Goal: Task Accomplishment & Management: Manage account settings

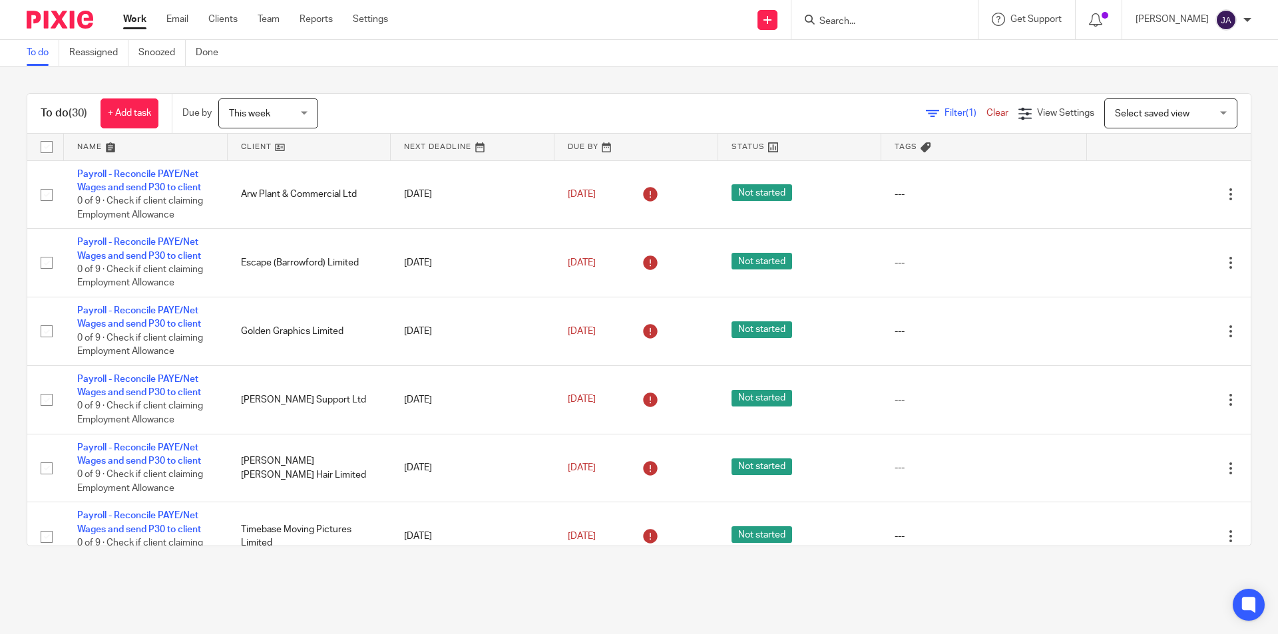
click at [249, 146] on link at bounding box center [310, 147] width 164 height 27
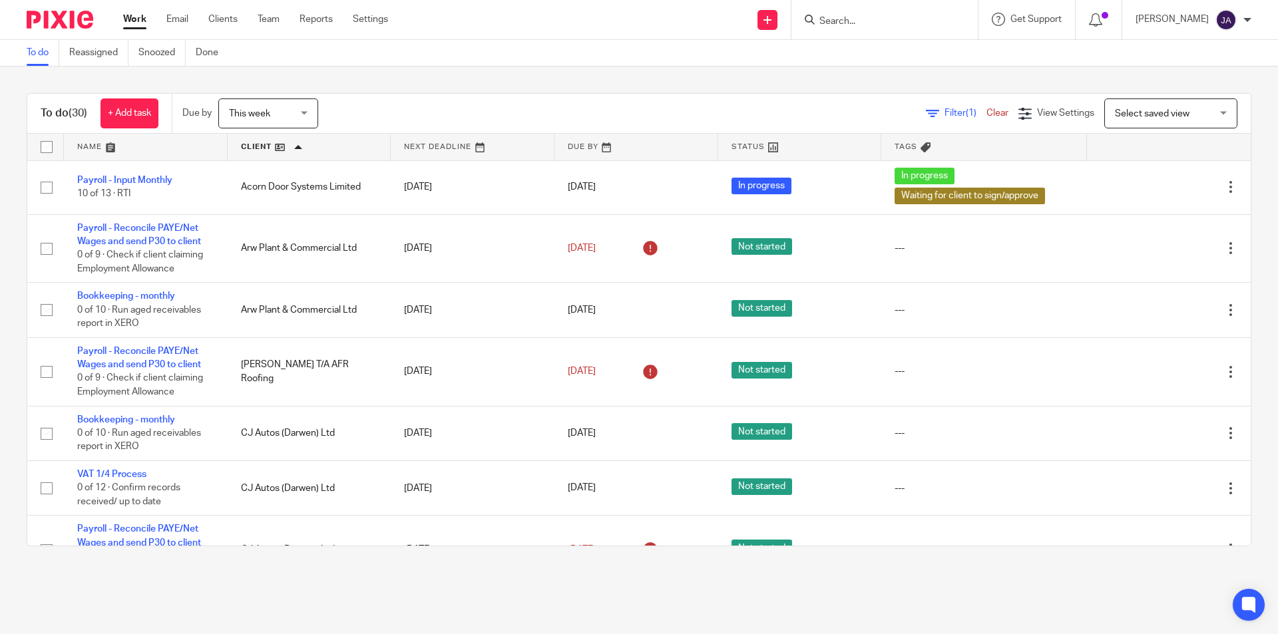
scroll to position [533, 0]
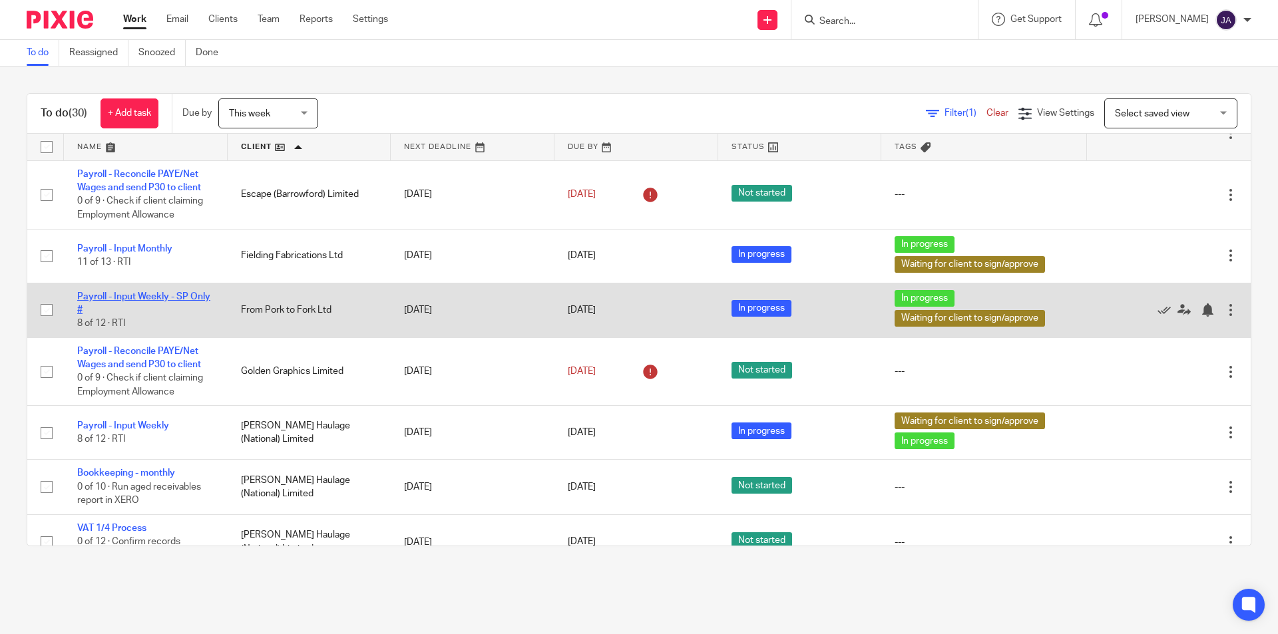
click at [156, 292] on link "Payroll - Input Weekly - SP Only #" at bounding box center [143, 303] width 133 height 23
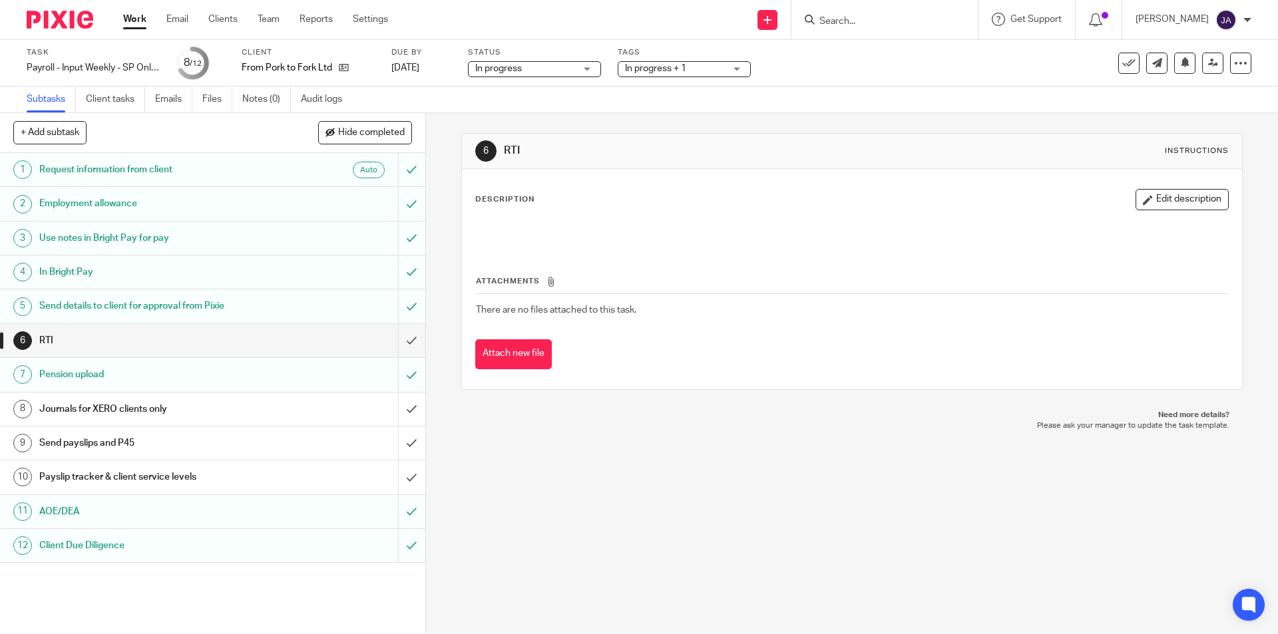
click at [700, 66] on span "In progress + 1" at bounding box center [675, 69] width 100 height 14
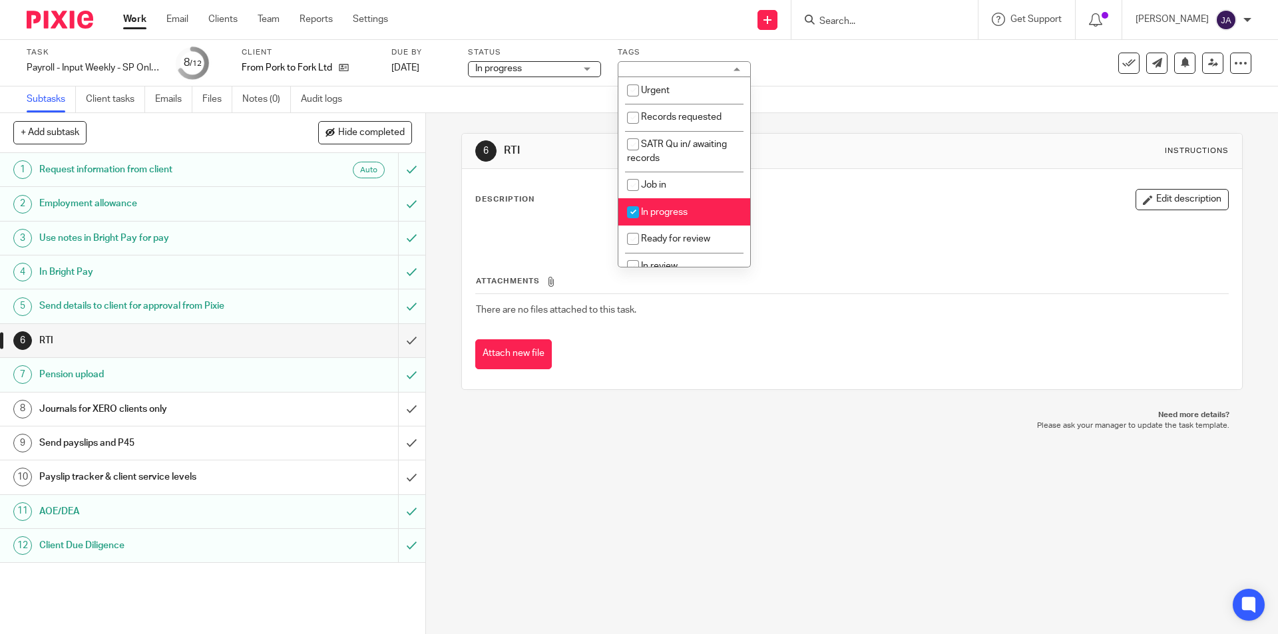
click at [646, 209] on span "In progress" at bounding box center [664, 212] width 47 height 9
checkbox input "false"
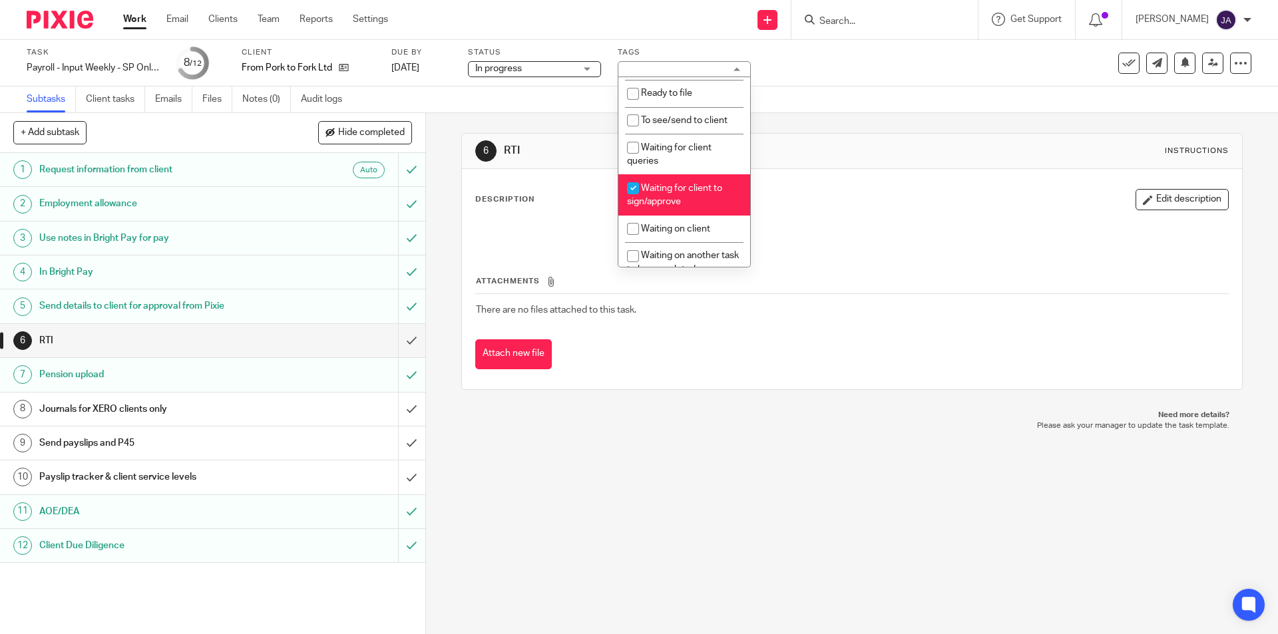
click at [640, 196] on input "checkbox" at bounding box center [632, 188] width 25 height 25
checkbox input "false"
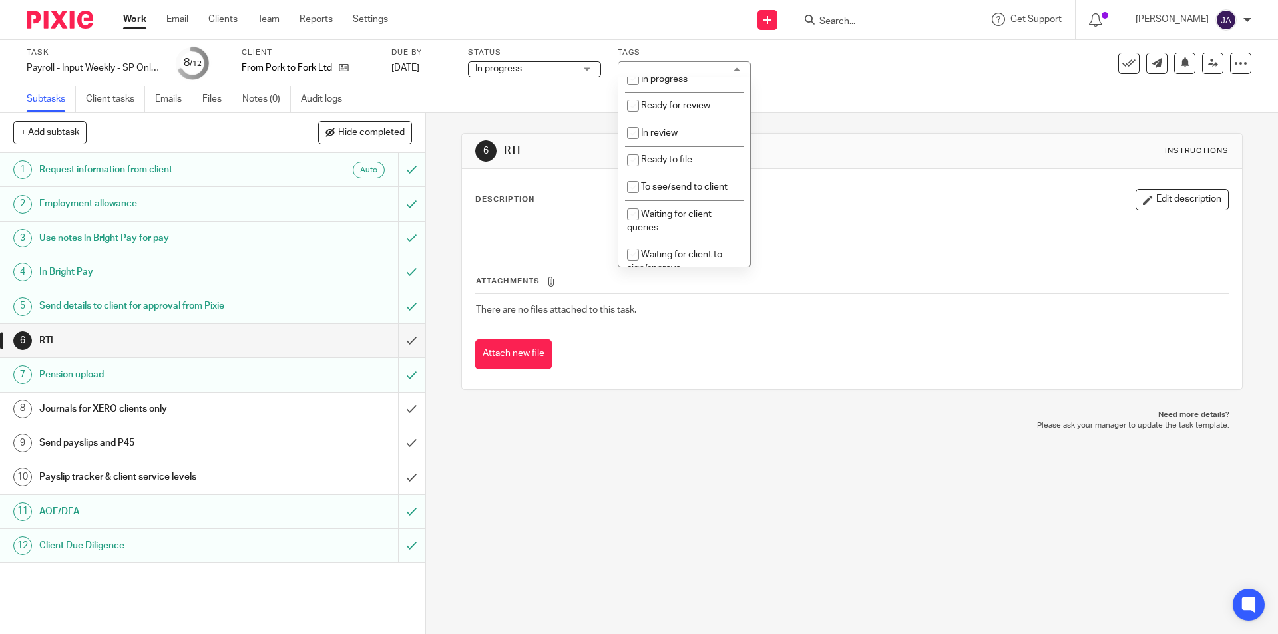
scroll to position [0, 0]
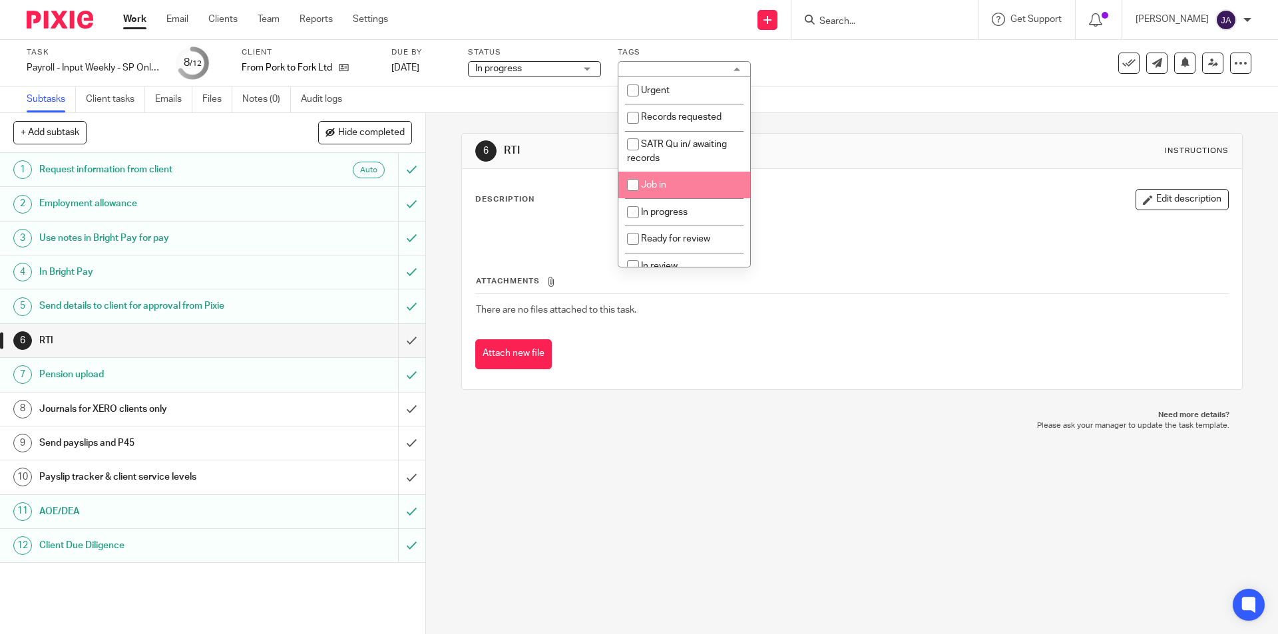
click at [650, 535] on div "6 RTI Instructions Description Edit description Attachments There are no files …" at bounding box center [852, 373] width 852 height 521
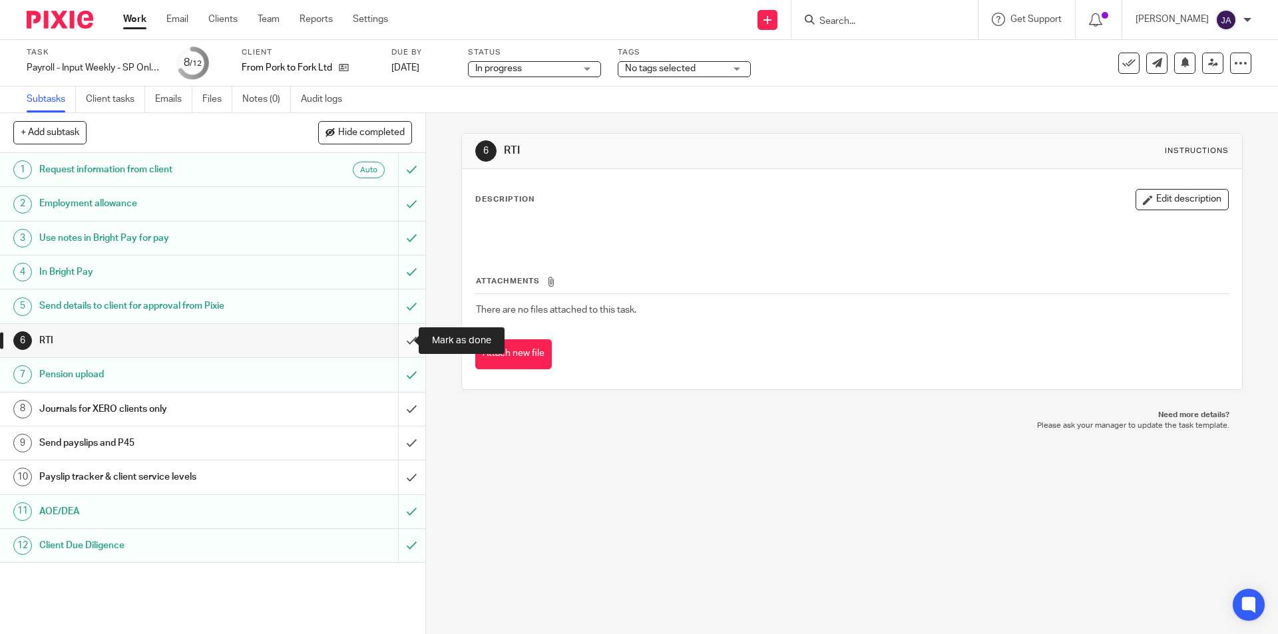
click at [403, 341] on input "submit" at bounding box center [212, 340] width 425 height 33
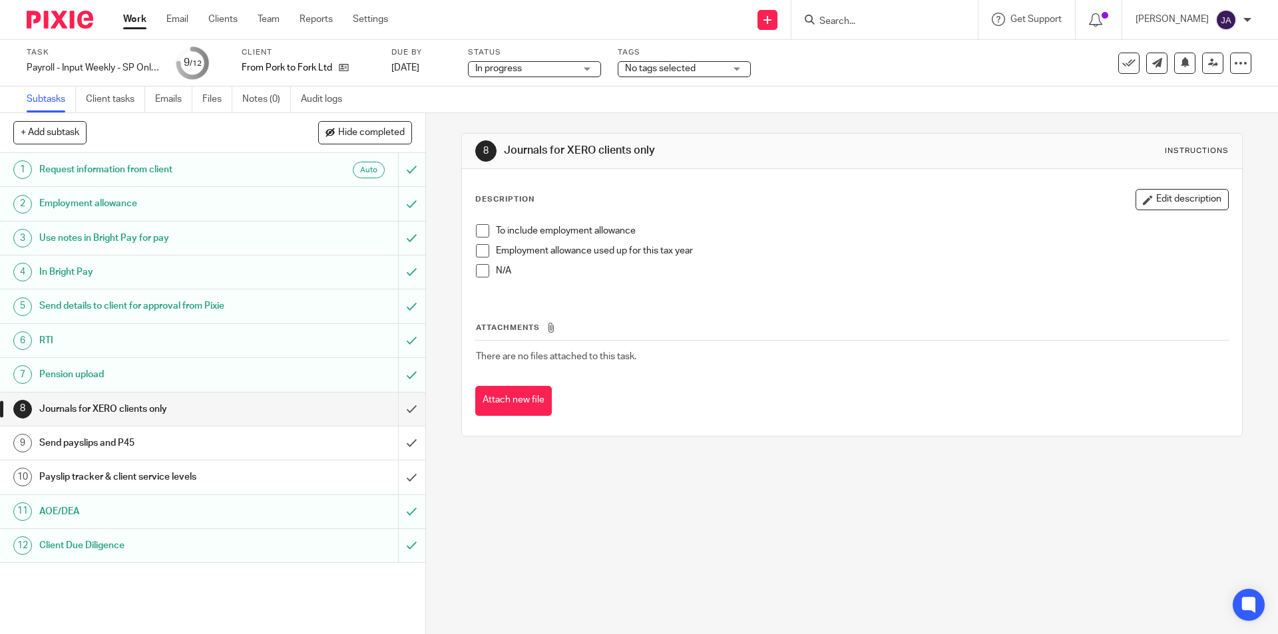
drag, startPoint x: 476, startPoint y: 272, endPoint x: 473, endPoint y: 280, distance: 8.4
click at [476, 272] on span at bounding box center [482, 270] width 13 height 13
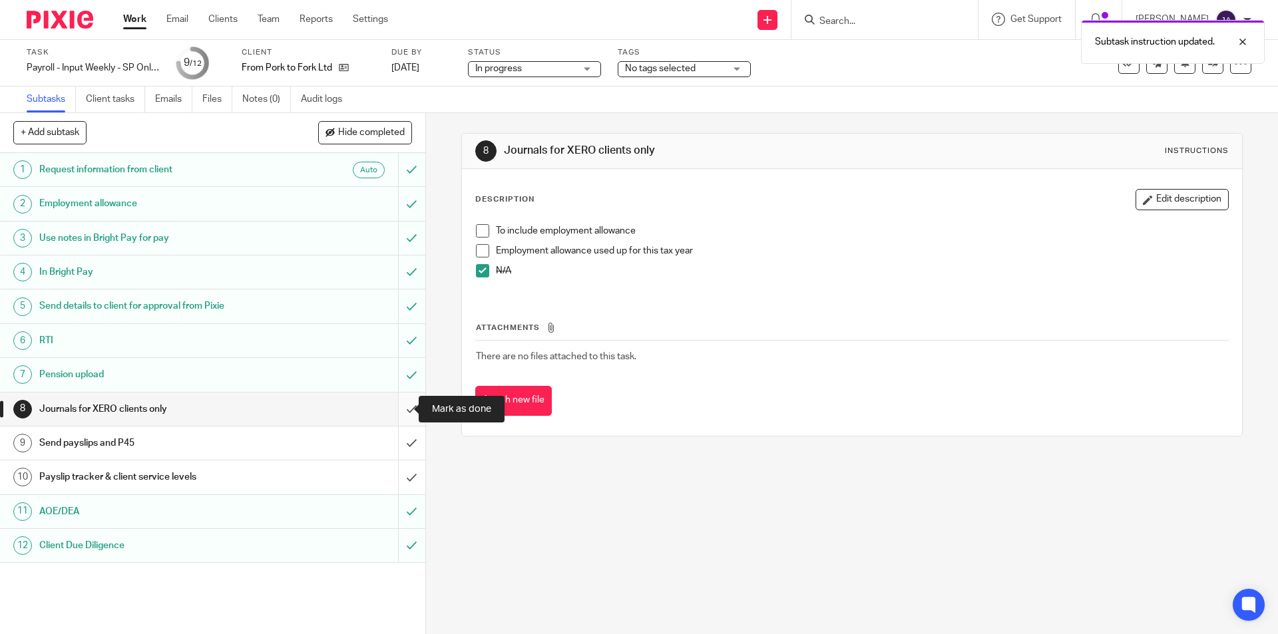
click at [393, 409] on input "submit" at bounding box center [212, 409] width 425 height 33
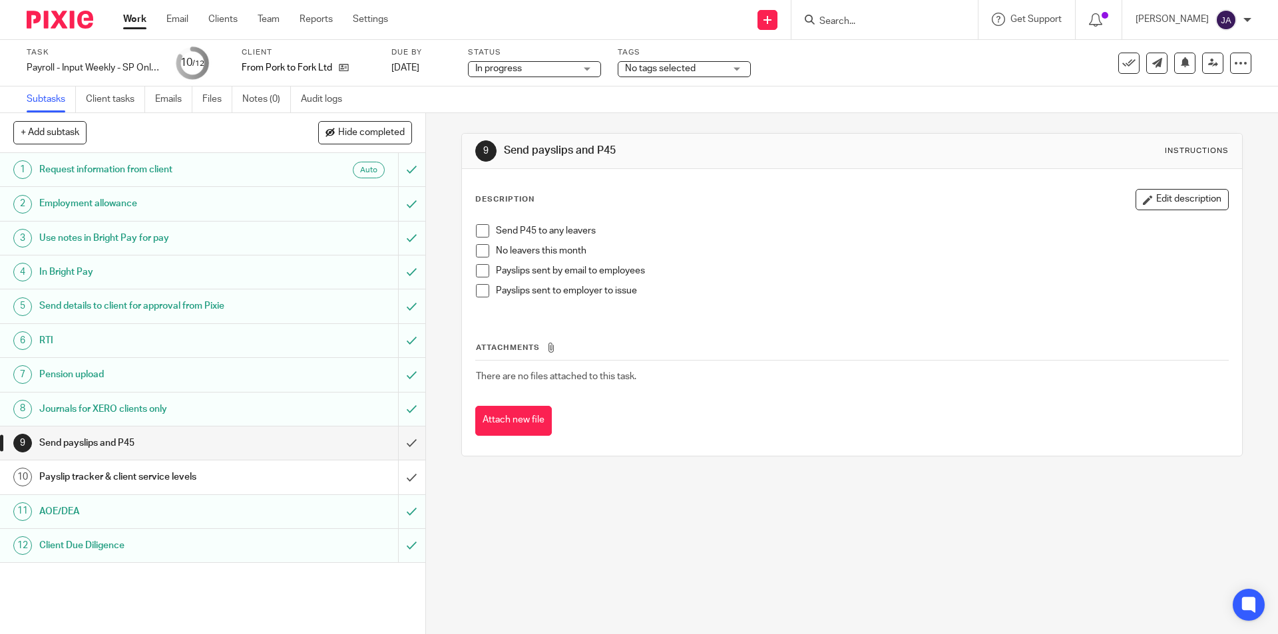
click at [477, 254] on span at bounding box center [482, 250] width 13 height 13
click at [479, 272] on span at bounding box center [482, 270] width 13 height 13
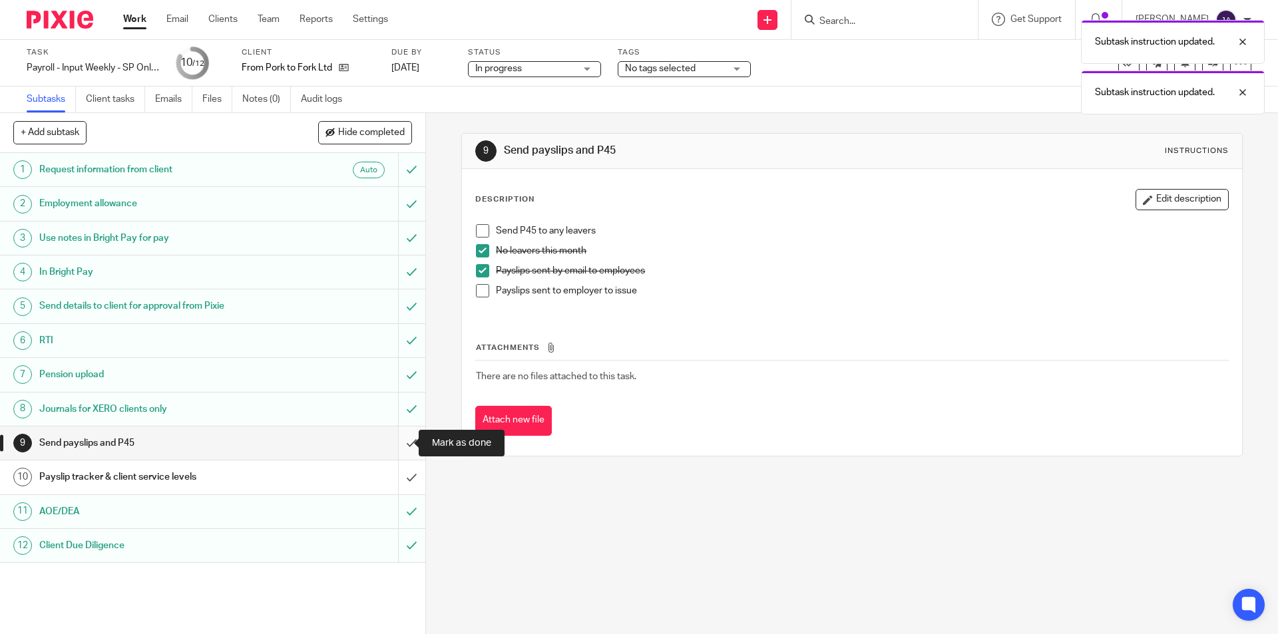
click at [401, 444] on input "submit" at bounding box center [212, 443] width 425 height 33
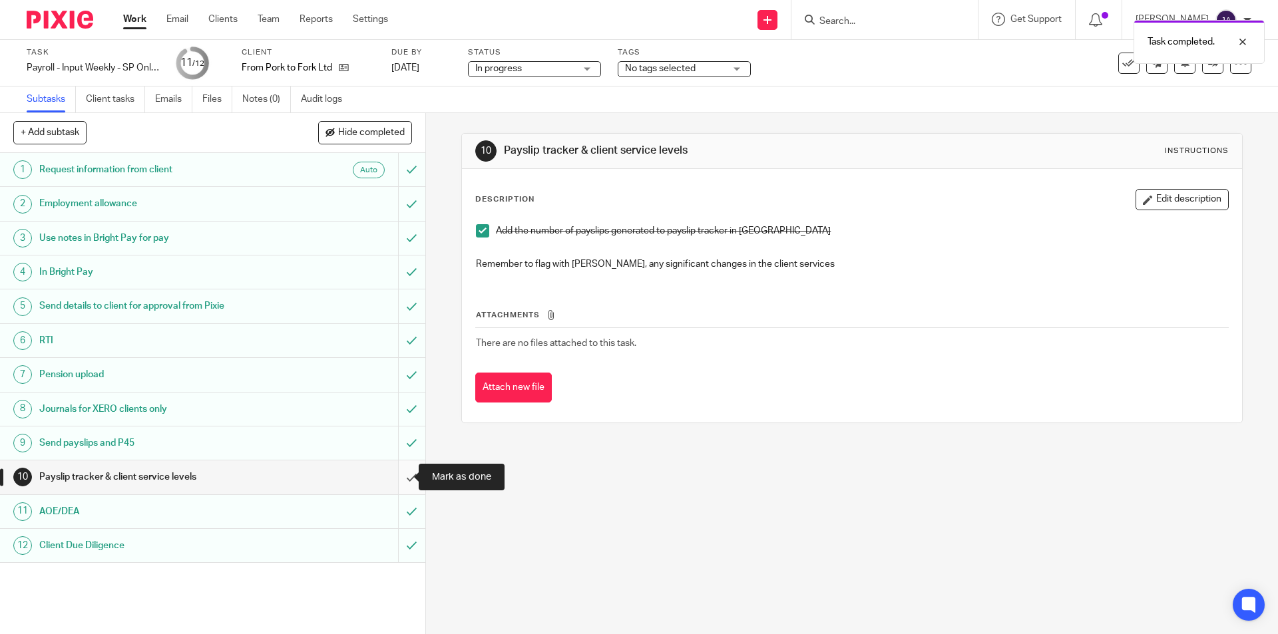
click at [401, 477] on input "submit" at bounding box center [212, 477] width 425 height 33
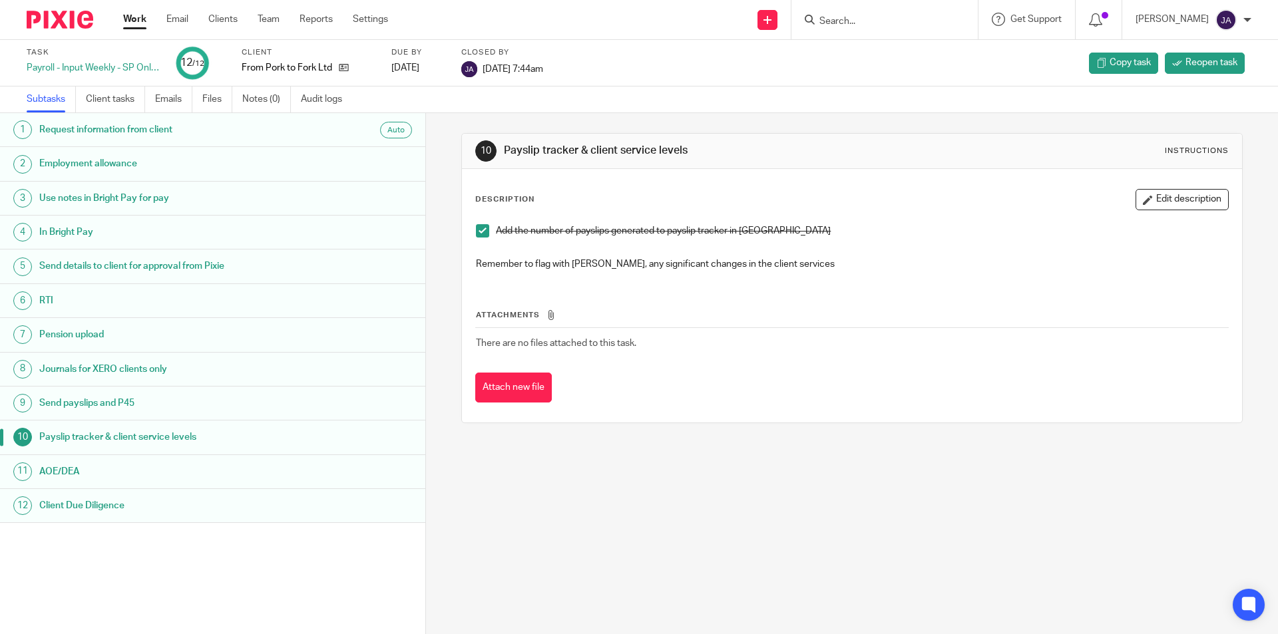
click at [994, 261] on p "Remember to flag with [PERSON_NAME], any significant changes in the client serv…" at bounding box center [852, 264] width 752 height 13
click at [129, 17] on link "Work" at bounding box center [134, 19] width 23 height 13
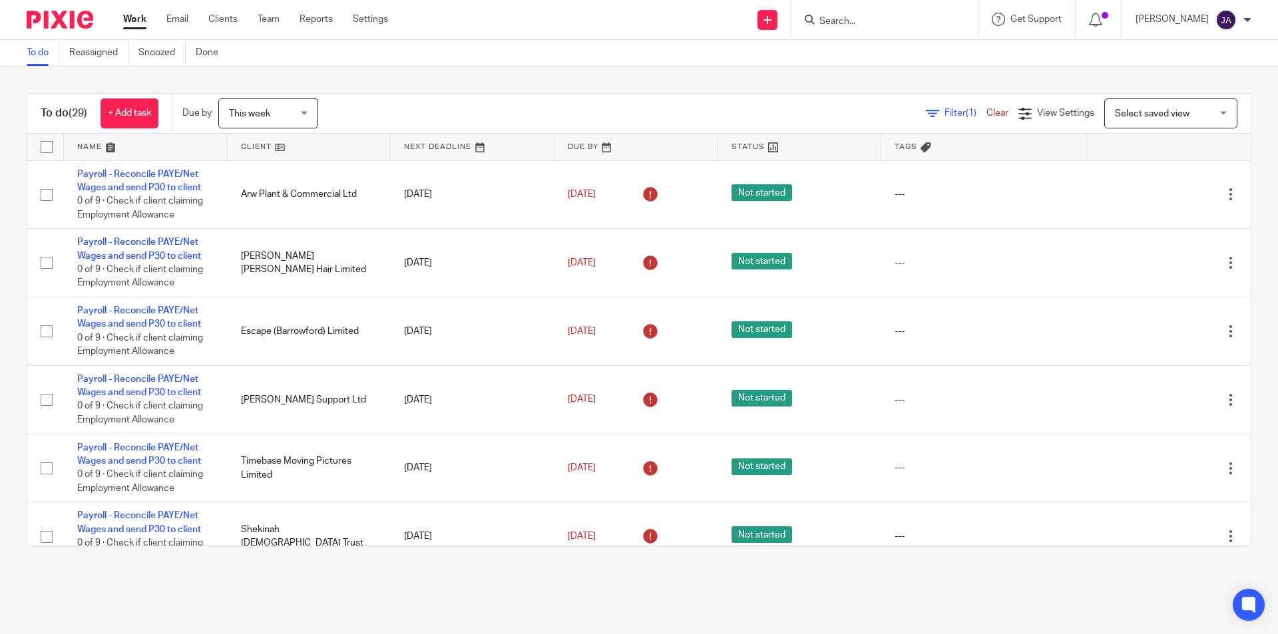
click at [245, 147] on link at bounding box center [310, 147] width 164 height 27
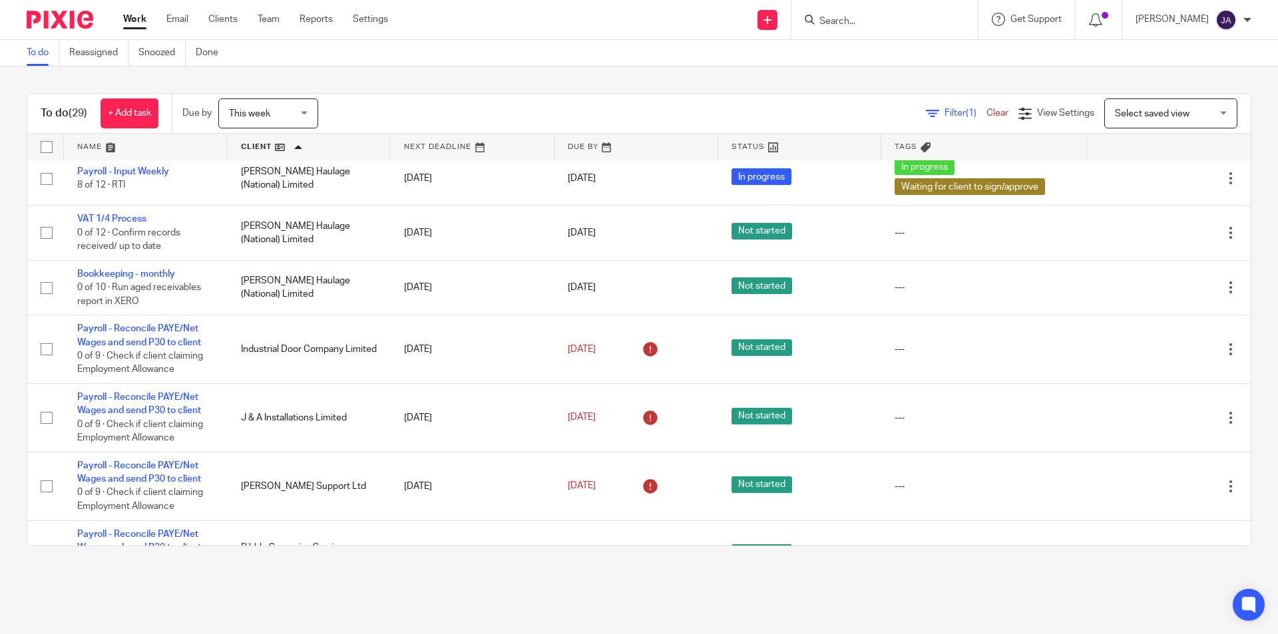
scroll to position [1331, 0]
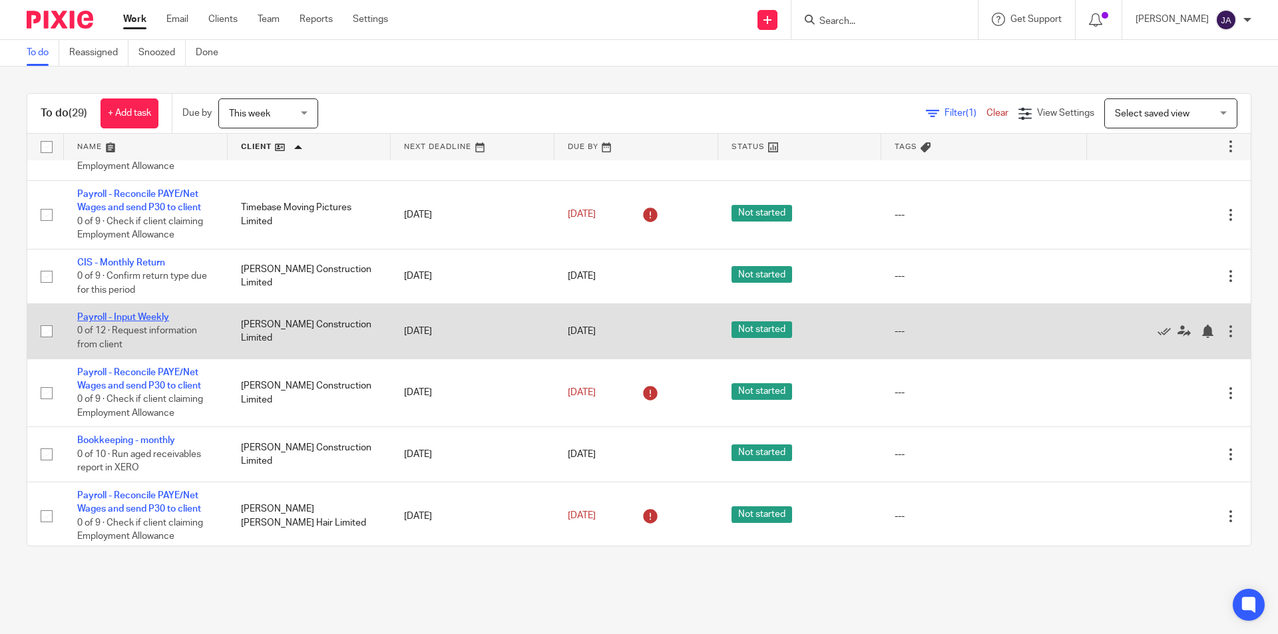
click at [107, 318] on link "Payroll - Input Weekly" at bounding box center [123, 317] width 92 height 9
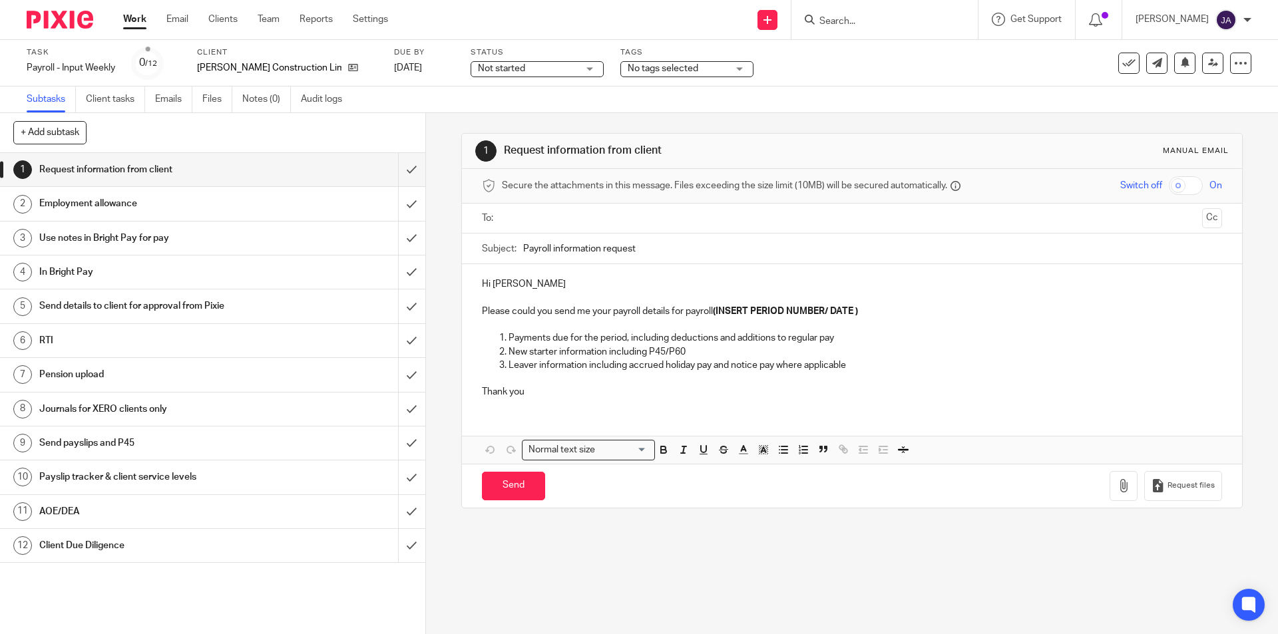
click at [493, 68] on span "Not started" at bounding box center [528, 69] width 100 height 14
click at [459, 118] on span "In progress" at bounding box center [457, 116] width 47 height 9
click at [654, 70] on span "No tags selected" at bounding box center [678, 69] width 100 height 14
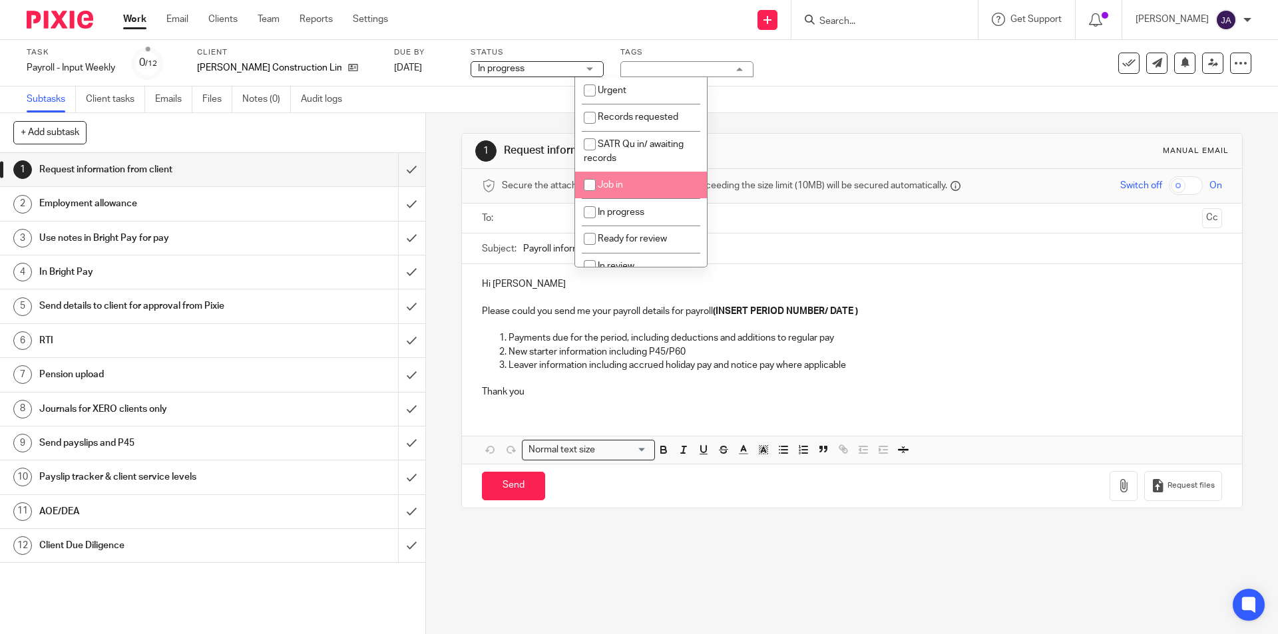
click at [595, 180] on input "checkbox" at bounding box center [589, 184] width 25 height 25
checkbox input "false"
click at [604, 208] on span "In progress" at bounding box center [621, 212] width 47 height 9
checkbox input "true"
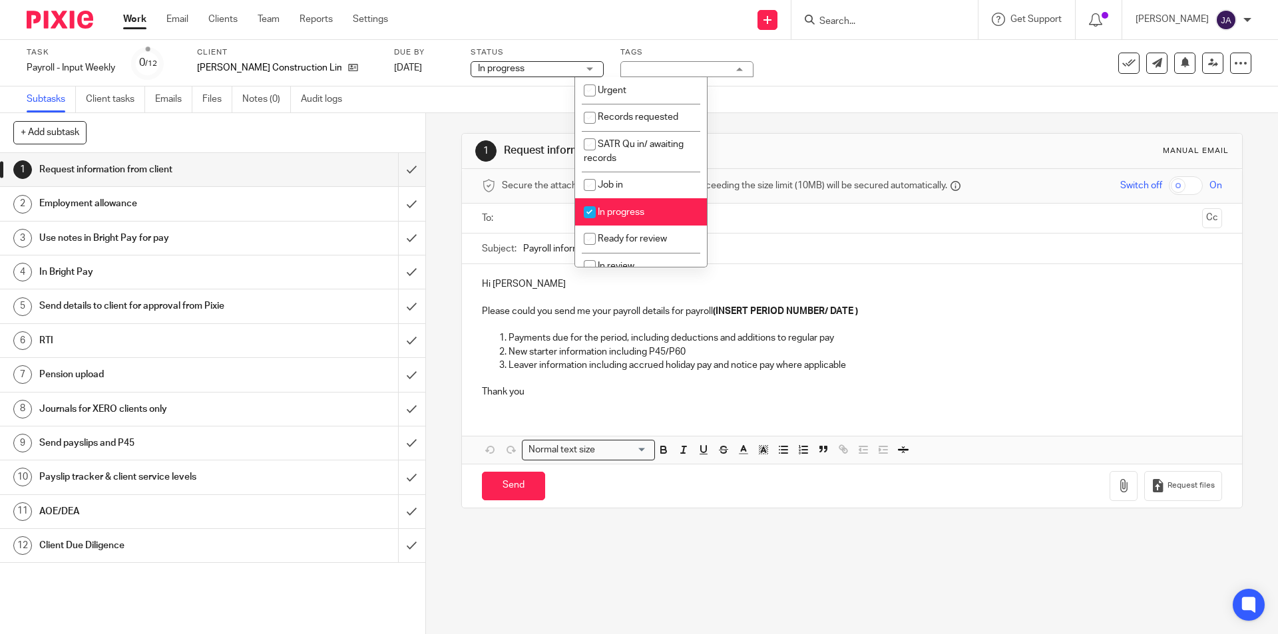
scroll to position [200, 0]
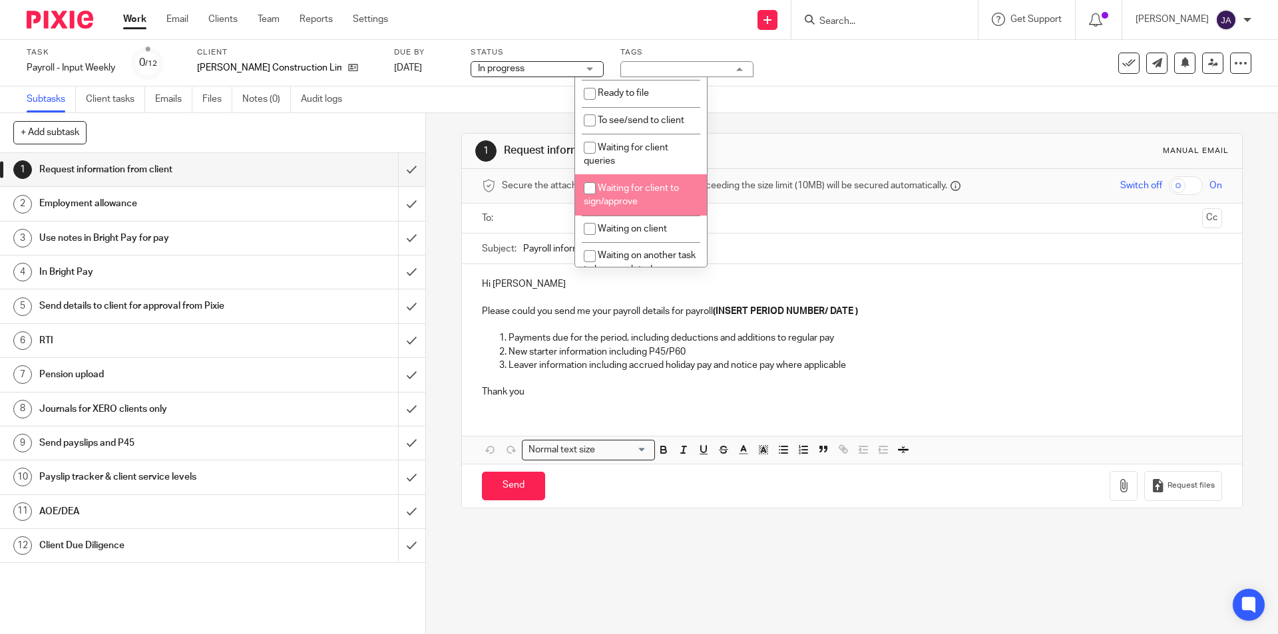
click at [606, 204] on span "Waiting for client to sign/approve" at bounding box center [631, 195] width 95 height 23
checkbox input "true"
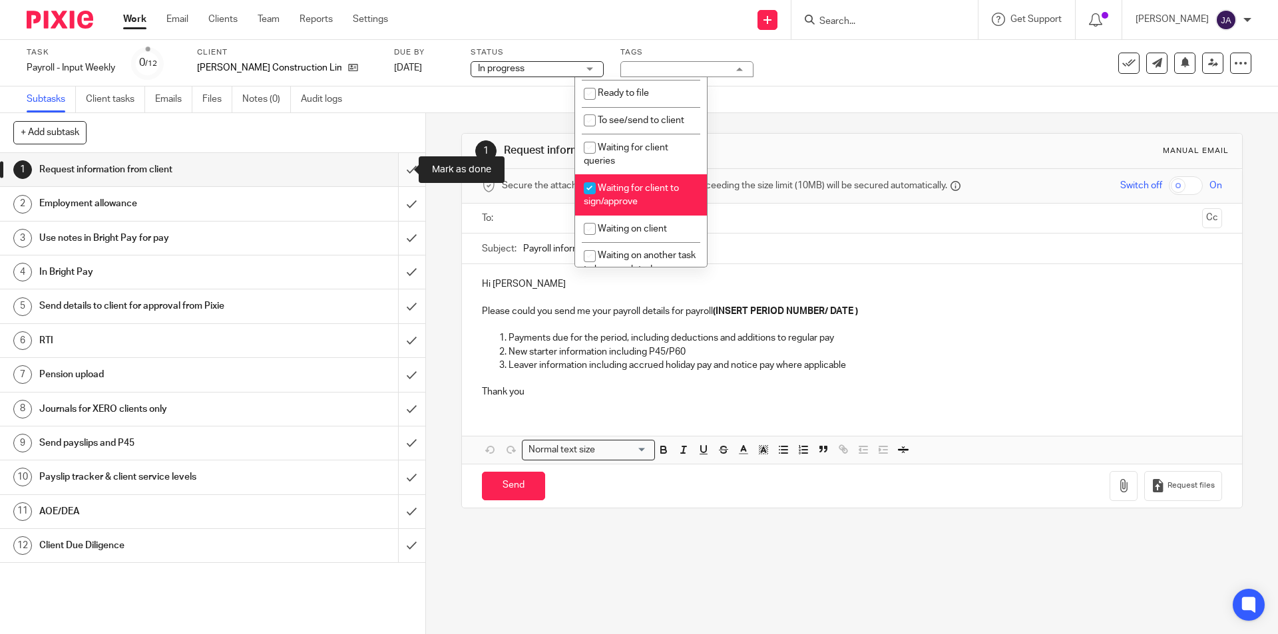
click at [403, 165] on input "submit" at bounding box center [212, 169] width 425 height 33
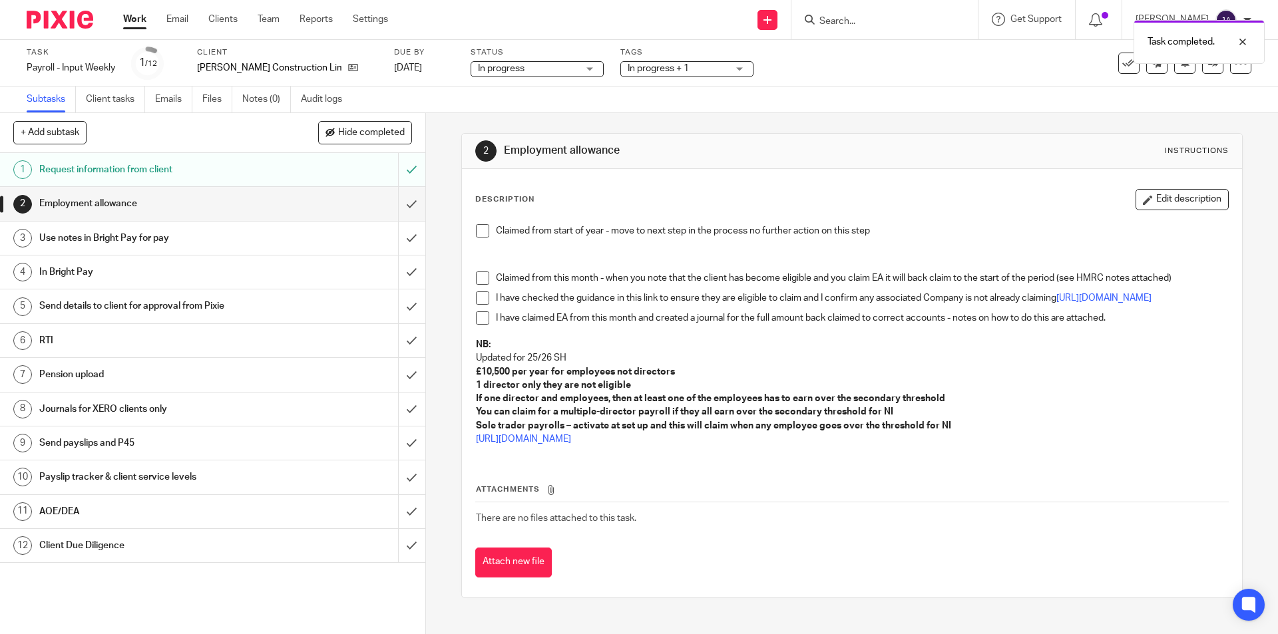
click at [476, 236] on span at bounding box center [482, 230] width 13 height 13
click at [395, 208] on input "submit" at bounding box center [212, 203] width 425 height 33
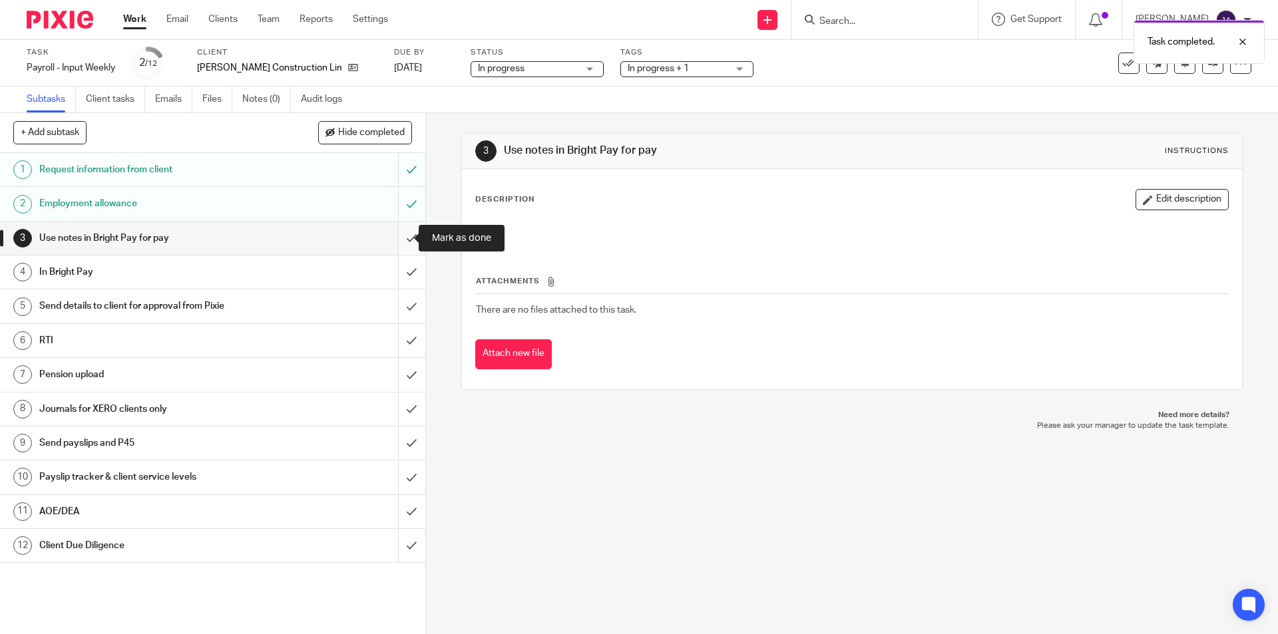
click at [400, 238] on input "submit" at bounding box center [212, 238] width 425 height 33
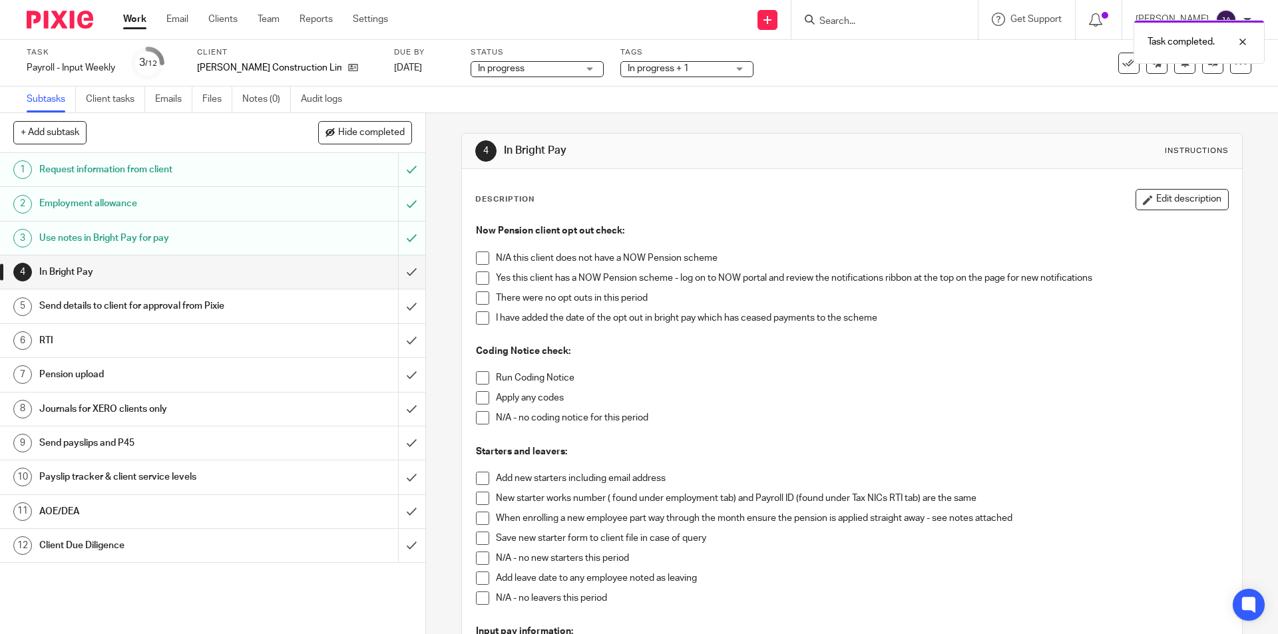
click at [481, 280] on span at bounding box center [482, 278] width 13 height 13
click at [479, 297] on span at bounding box center [482, 298] width 13 height 13
click at [480, 382] on span at bounding box center [482, 377] width 13 height 13
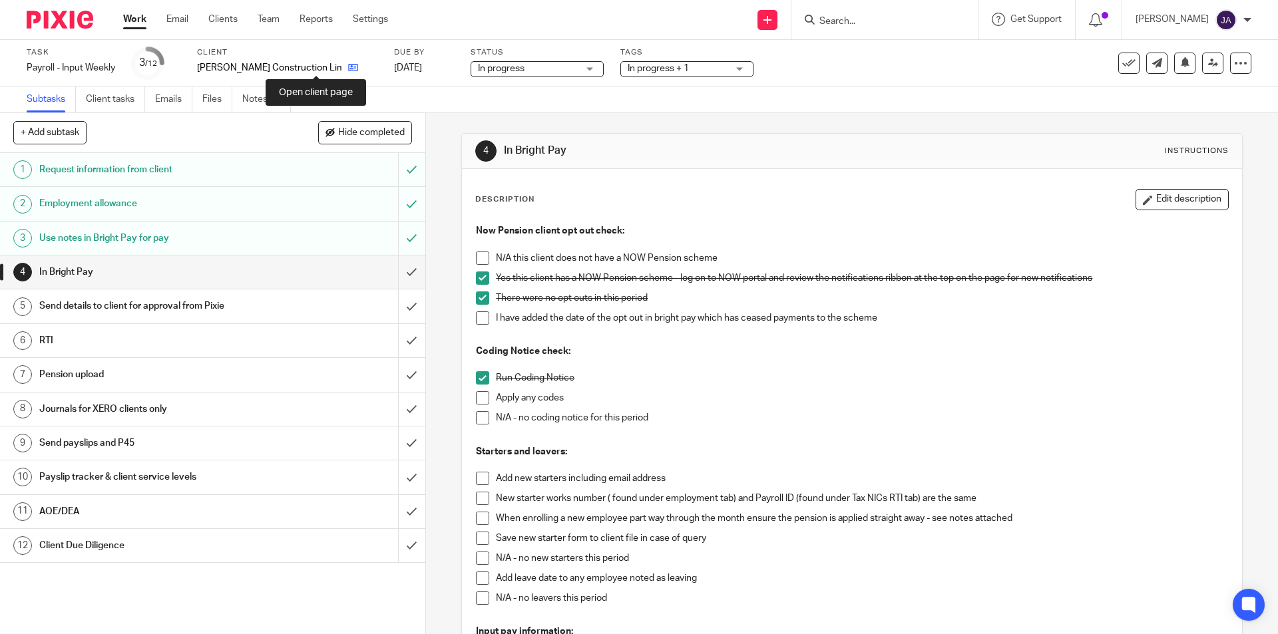
click at [348, 66] on icon at bounding box center [353, 68] width 10 height 10
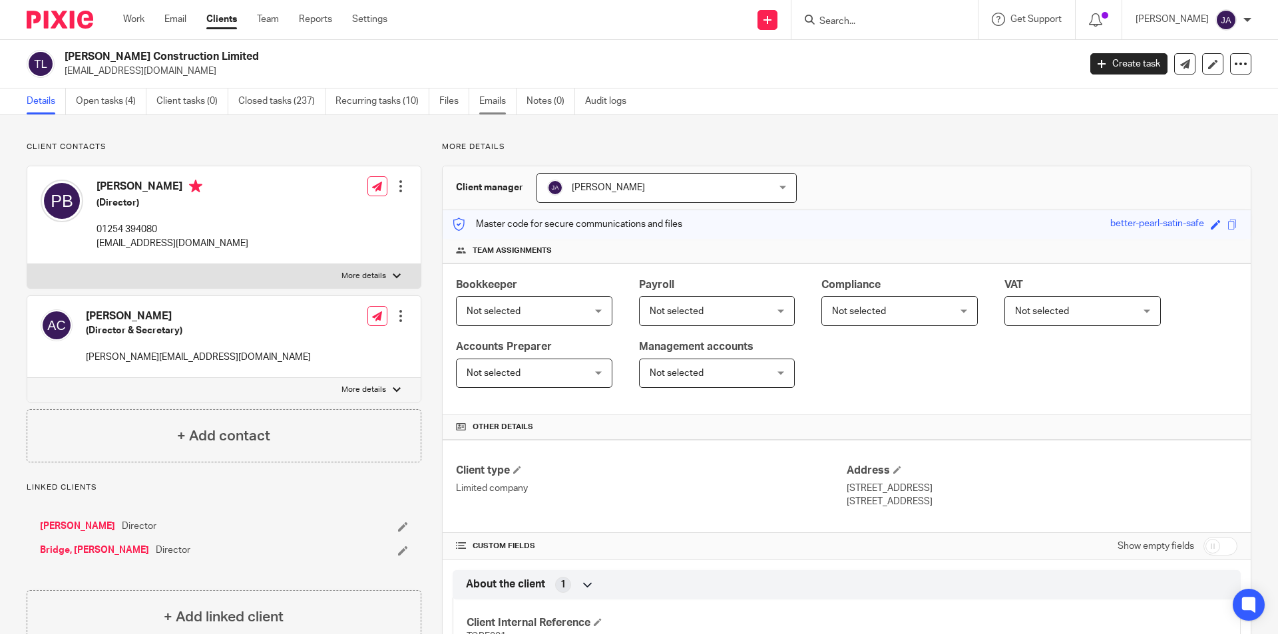
click at [485, 101] on link "Emails" at bounding box center [497, 102] width 37 height 26
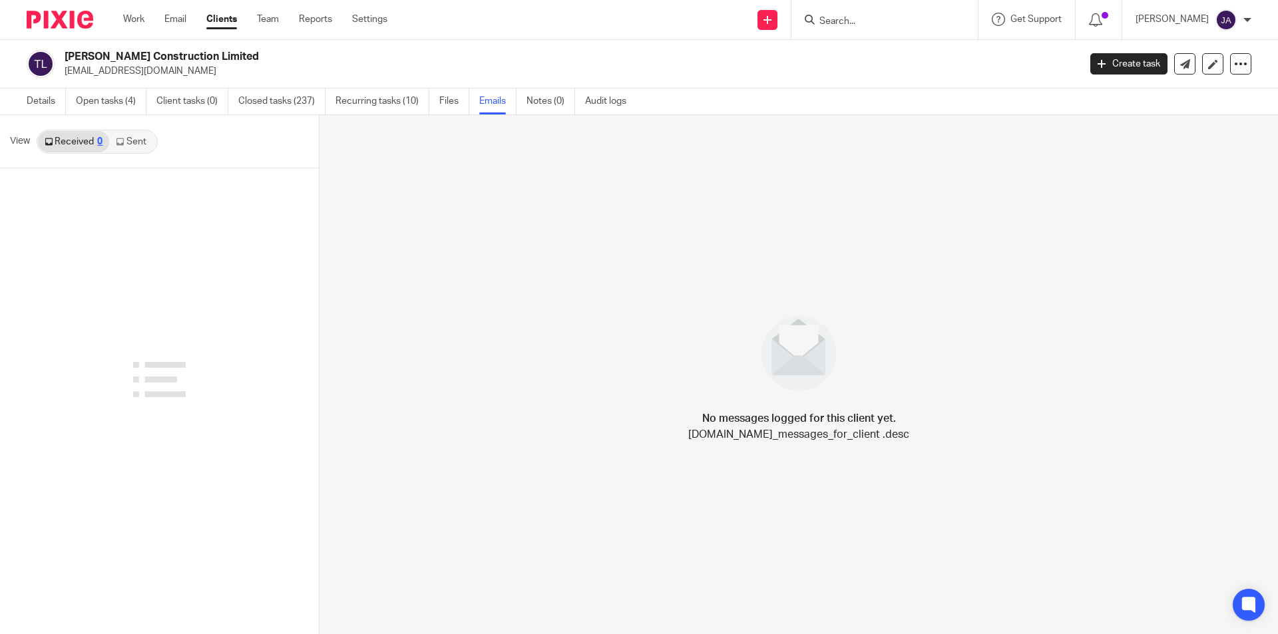
click at [138, 138] on link "Sent" at bounding box center [132, 141] width 47 height 21
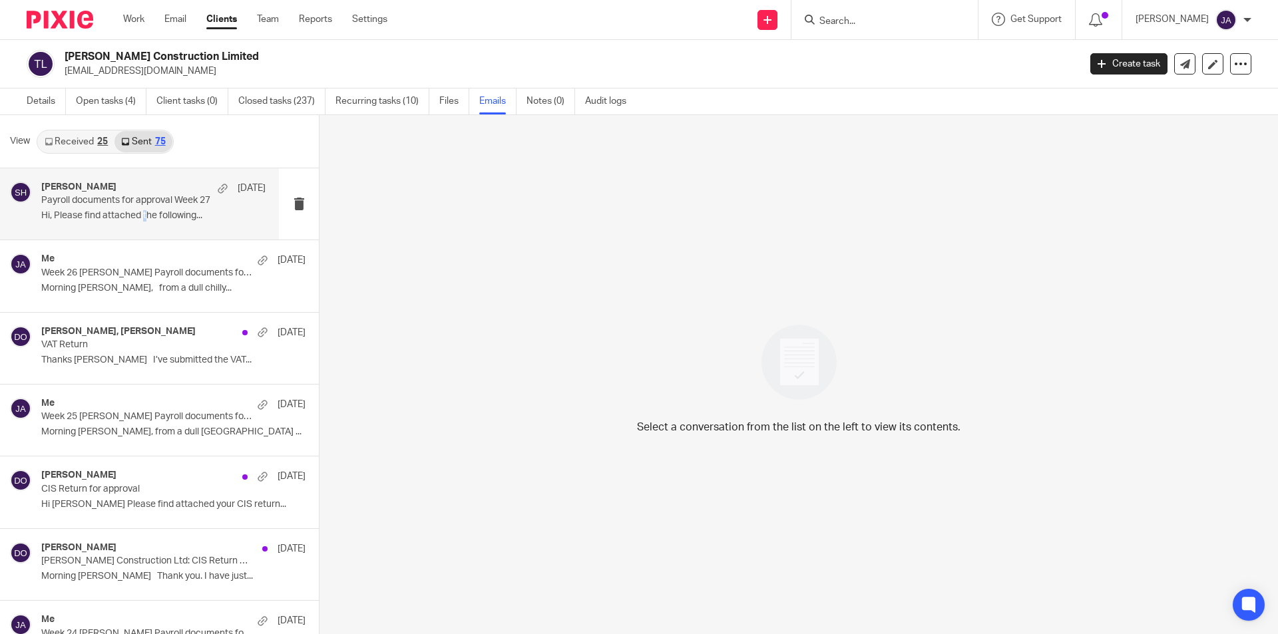
click at [146, 218] on p "Hi, Please find attached the following..." at bounding box center [153, 215] width 224 height 11
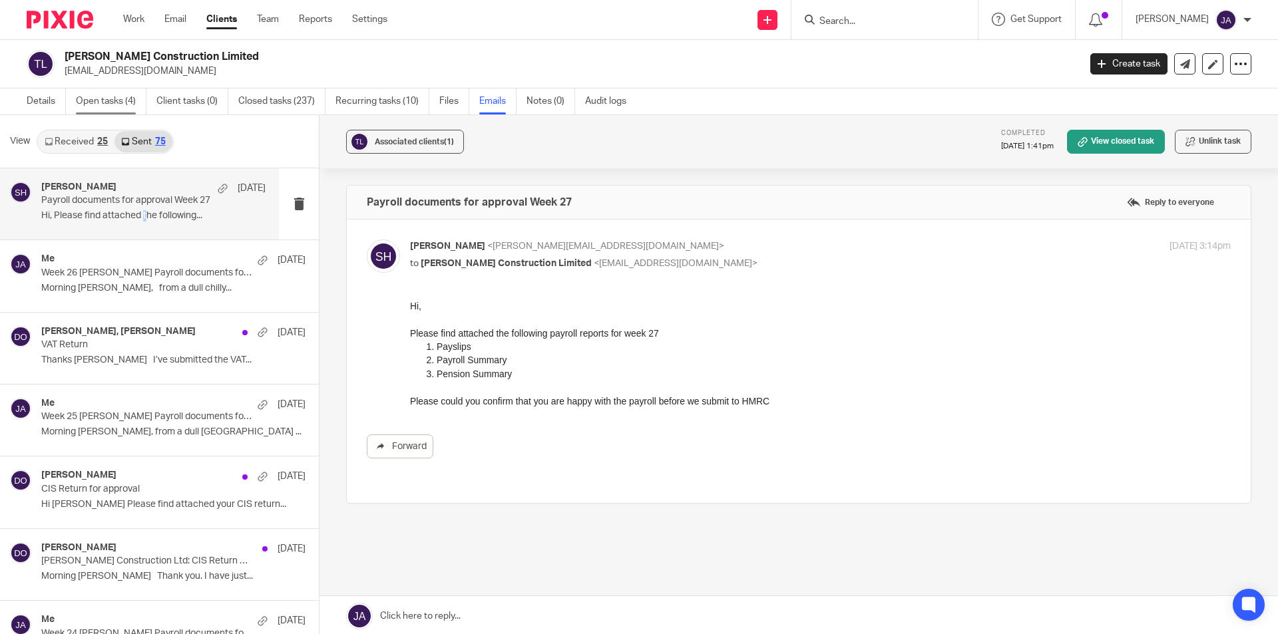
click at [97, 98] on link "Open tasks (4)" at bounding box center [111, 102] width 71 height 26
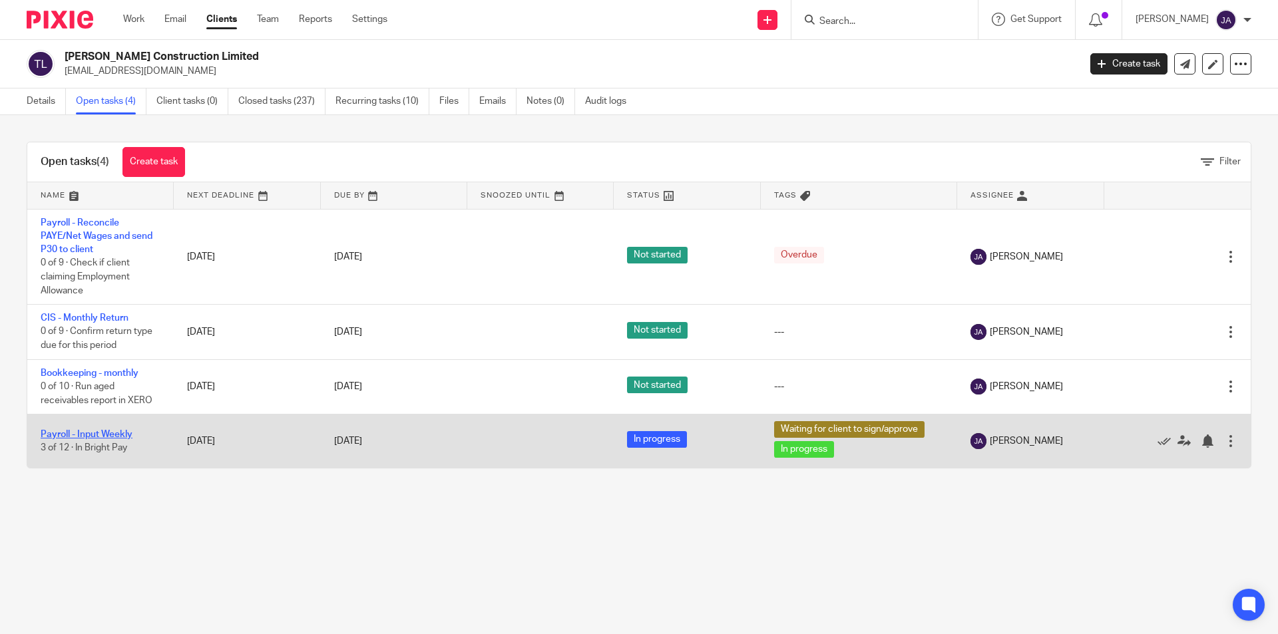
click at [88, 433] on link "Payroll - Input Weekly" at bounding box center [87, 434] width 92 height 9
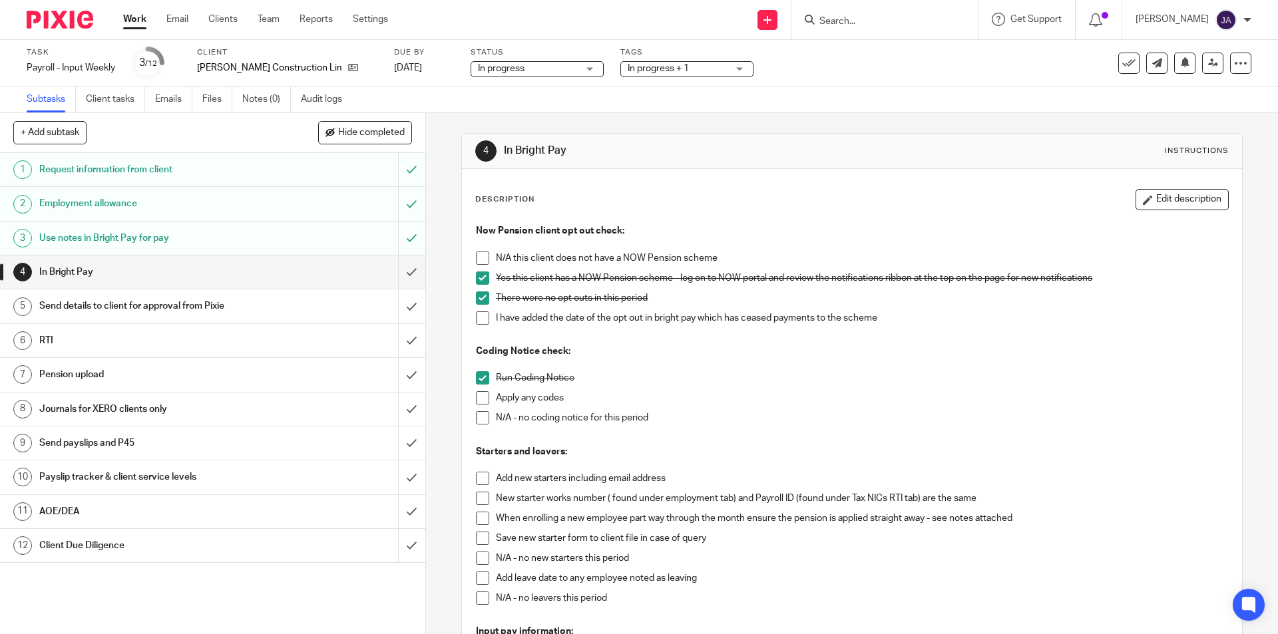
click at [477, 418] on span at bounding box center [482, 417] width 13 height 13
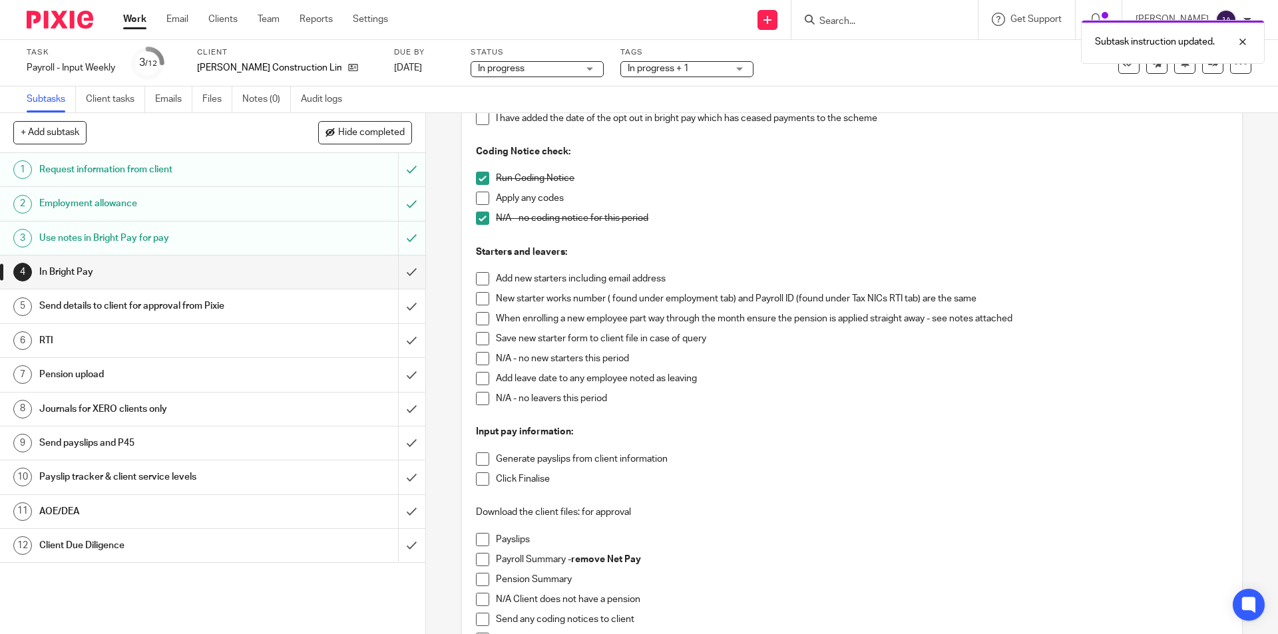
click at [480, 359] on span at bounding box center [482, 358] width 13 height 13
click at [479, 399] on span at bounding box center [482, 398] width 13 height 13
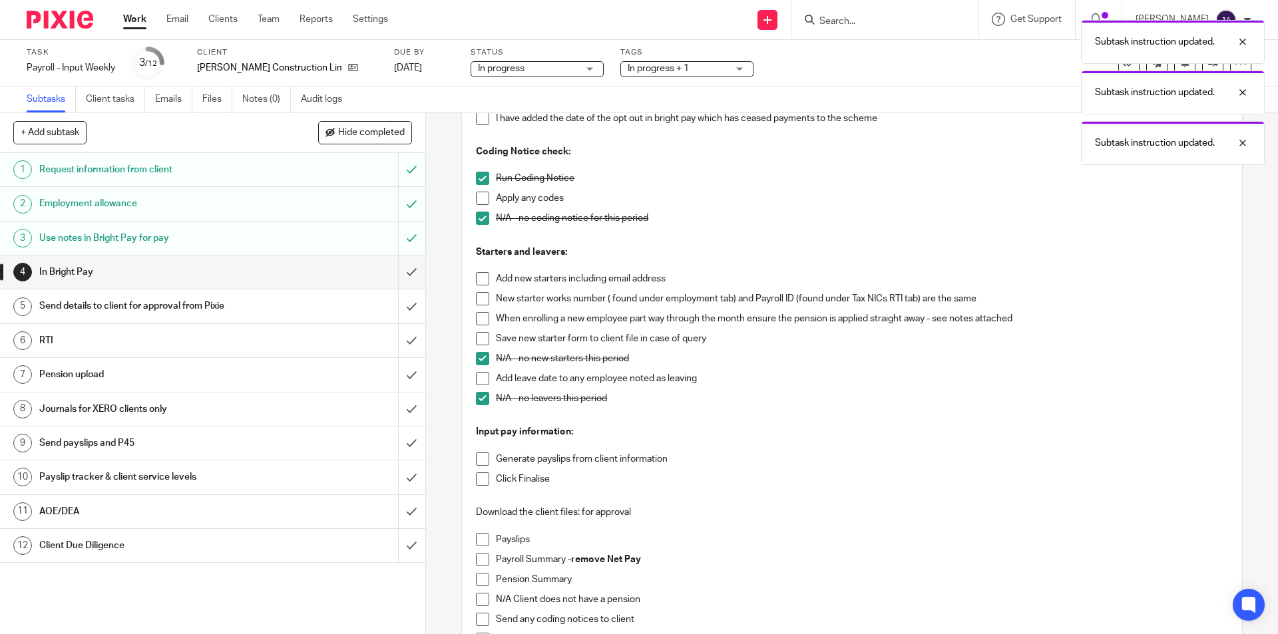
click at [479, 459] on span at bounding box center [482, 459] width 13 height 13
click at [483, 478] on span at bounding box center [482, 479] width 13 height 13
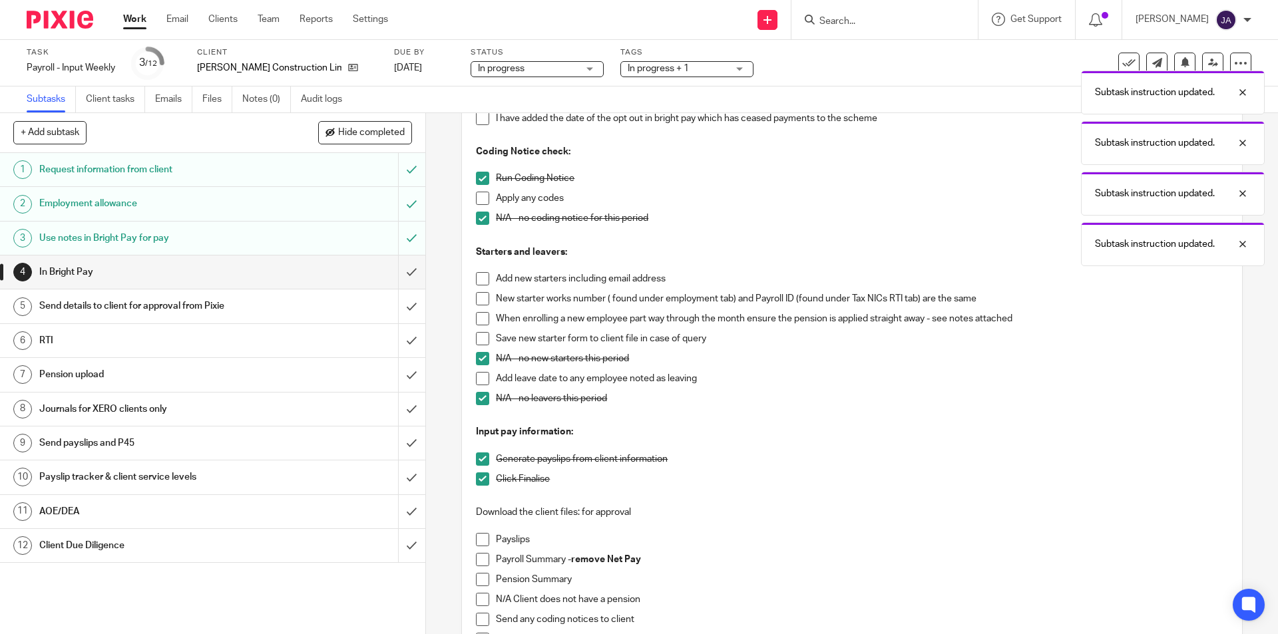
click at [484, 539] on span at bounding box center [482, 539] width 13 height 13
click at [480, 562] on span at bounding box center [482, 559] width 13 height 13
click at [477, 581] on span at bounding box center [482, 579] width 13 height 13
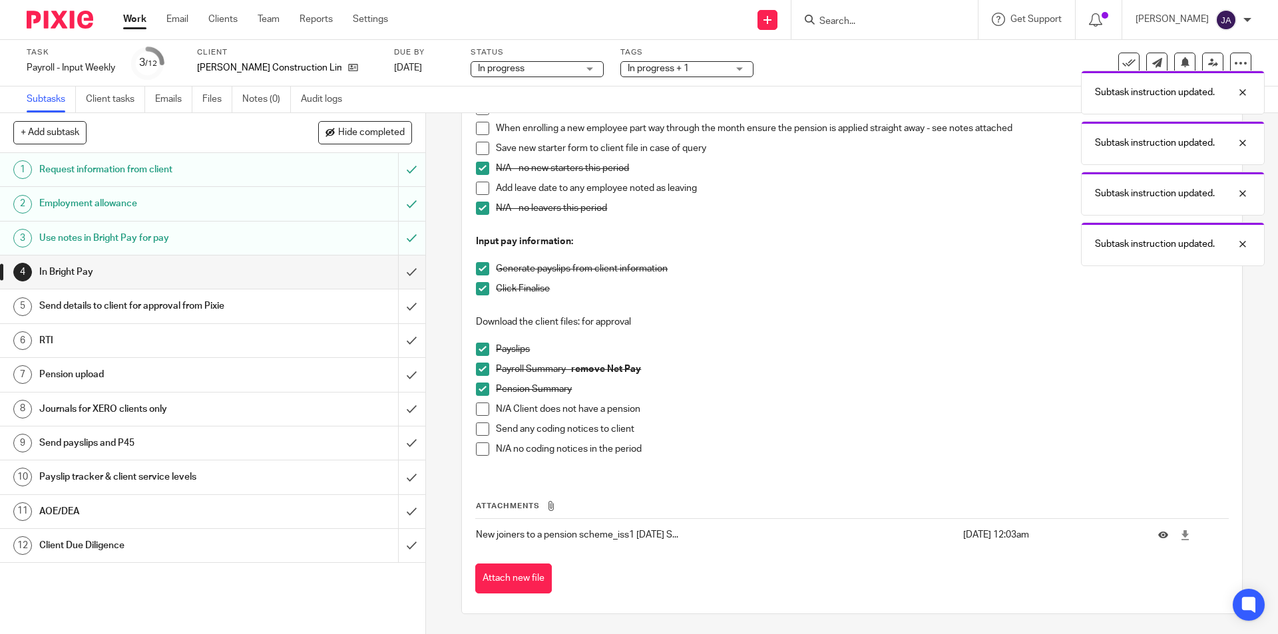
click at [479, 453] on span at bounding box center [482, 449] width 13 height 13
click at [399, 275] on input "submit" at bounding box center [212, 272] width 425 height 33
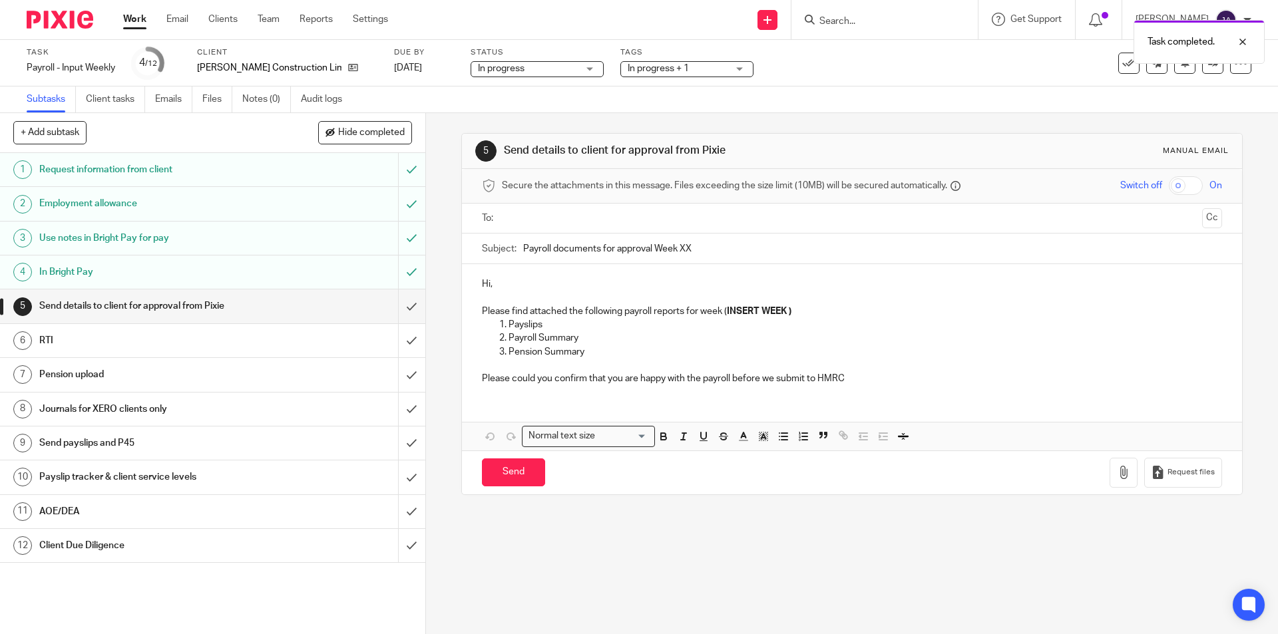
click at [533, 222] on input "text" at bounding box center [852, 218] width 690 height 15
click at [523, 250] on input "Payroll documents for approval Week XX" at bounding box center [872, 252] width 698 height 30
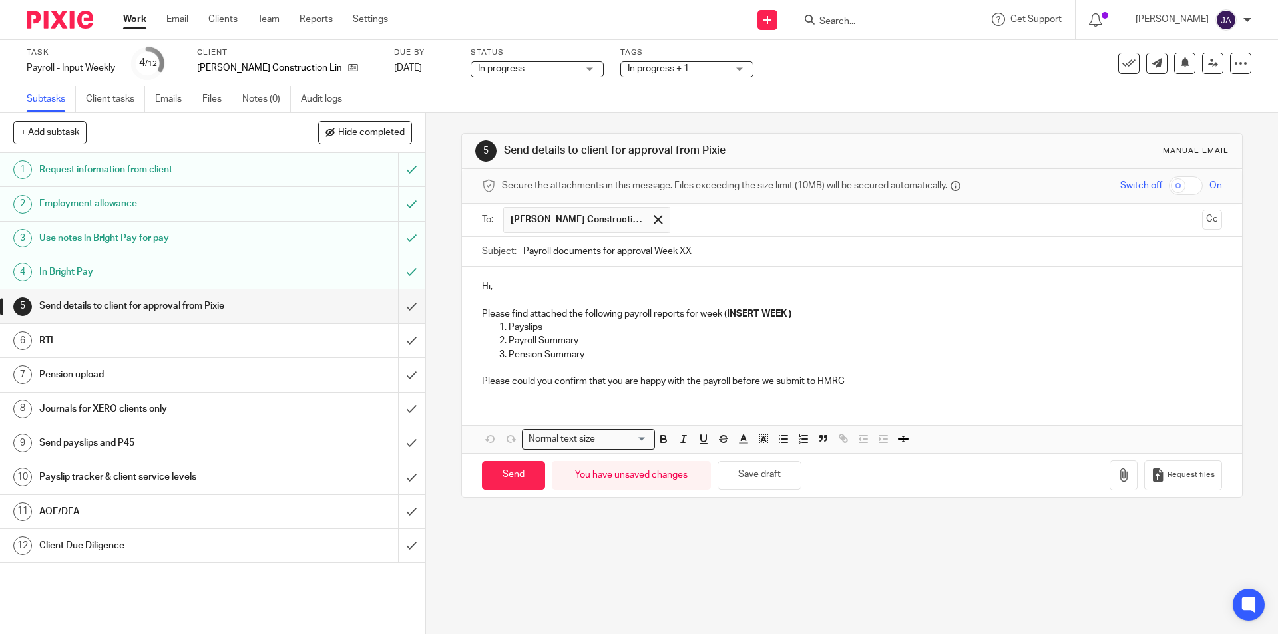
paste input "Week 23 TOPE"
drag, startPoint x: 556, startPoint y: 248, endPoint x: 556, endPoint y: 259, distance: 10.7
click at [556, 255] on input "Week 23 TOPE Payroll documents for approval Week XX" at bounding box center [872, 252] width 698 height 30
click at [764, 245] on input "Week 28 TOPE Payroll documents for approval Week XX" at bounding box center [872, 252] width 698 height 30
type input "Week 28 TOPE Payroll documents for approval"
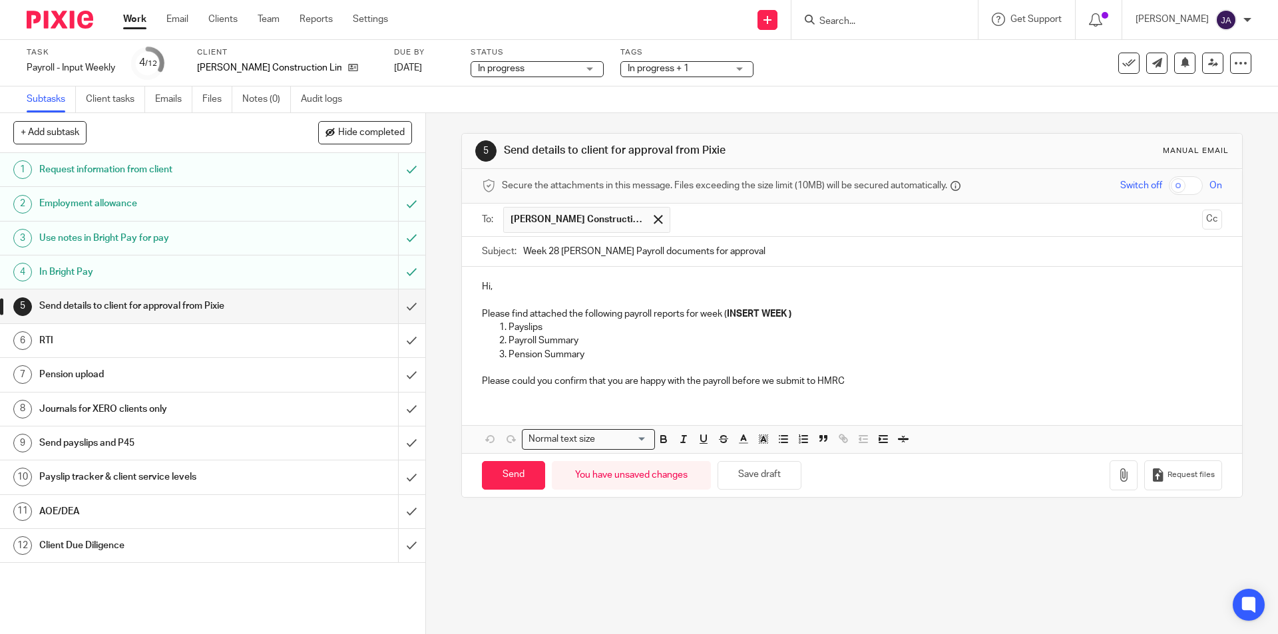
click at [612, 279] on div "Hi, Please find attached the following payroll reports for week ( INSERT WEEK )…" at bounding box center [851, 332] width 779 height 131
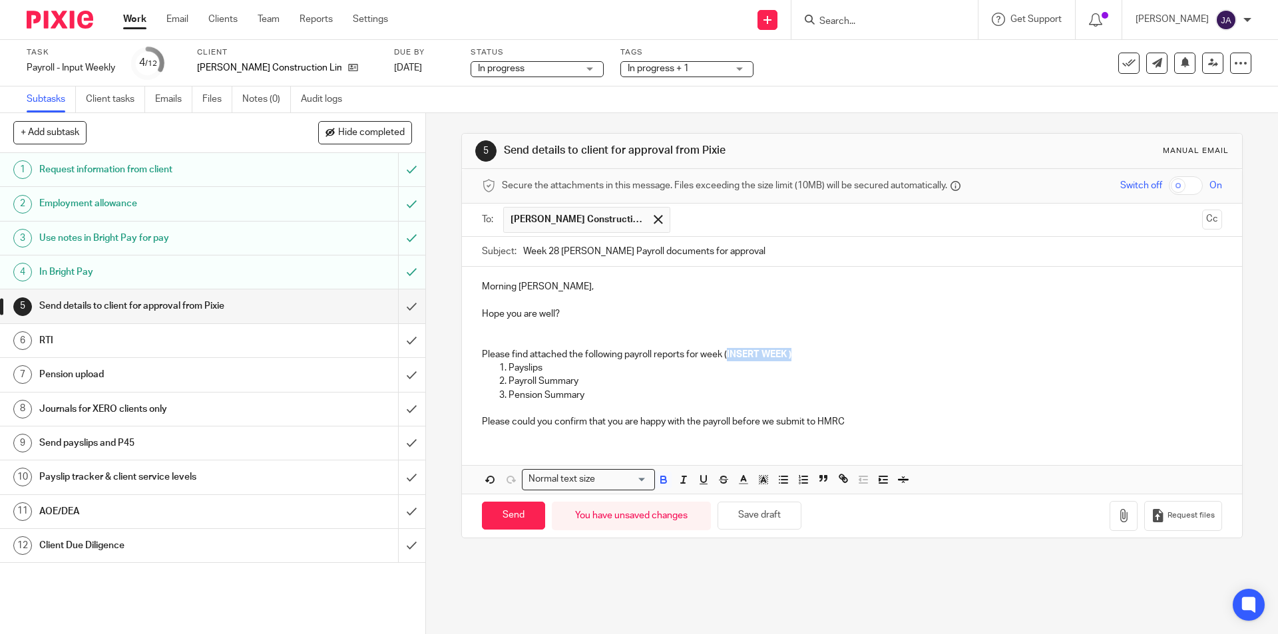
drag, startPoint x: 792, startPoint y: 357, endPoint x: 724, endPoint y: 355, distance: 68.6
click at [724, 355] on p "Please find attached the following payroll reports for week ( INSERT WEEK )" at bounding box center [852, 354] width 740 height 13
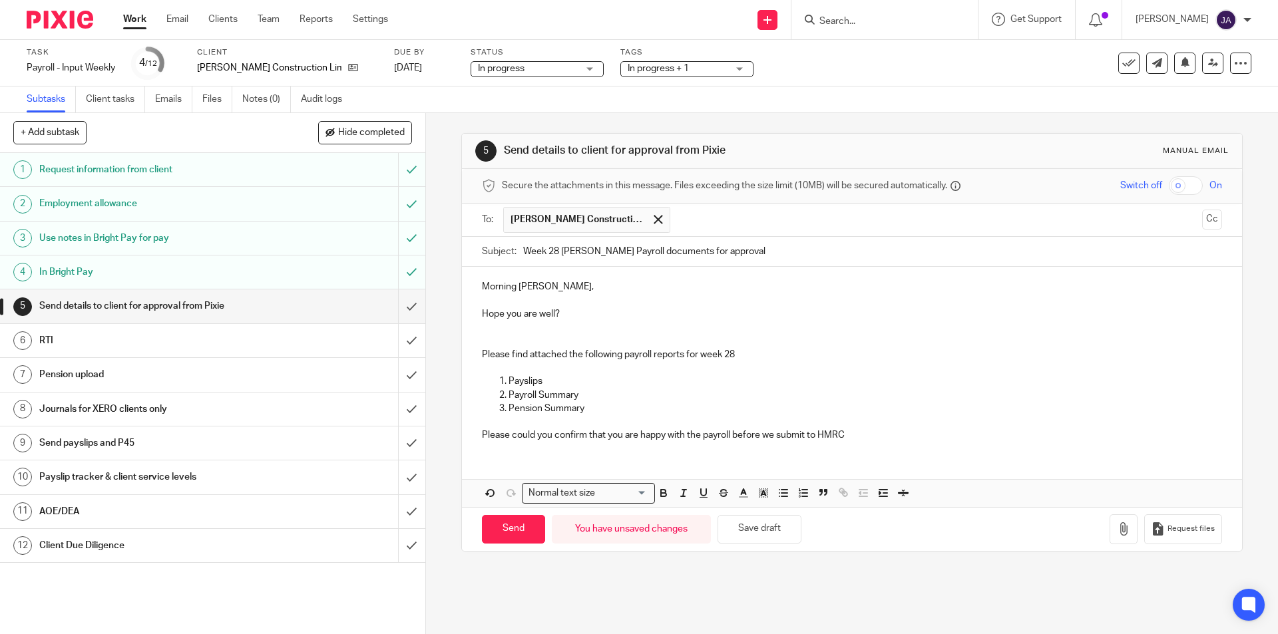
click at [491, 363] on p at bounding box center [852, 367] width 740 height 13
click at [581, 373] on p "Pay Date Friday 12th September 2025" at bounding box center [852, 367] width 740 height 13
click at [553, 368] on em "Pay Date Friday 12th September 2025" at bounding box center [517, 367] width 71 height 9
click at [667, 369] on p "Pay Date Friday 17th October 2025" at bounding box center [852, 367] width 740 height 13
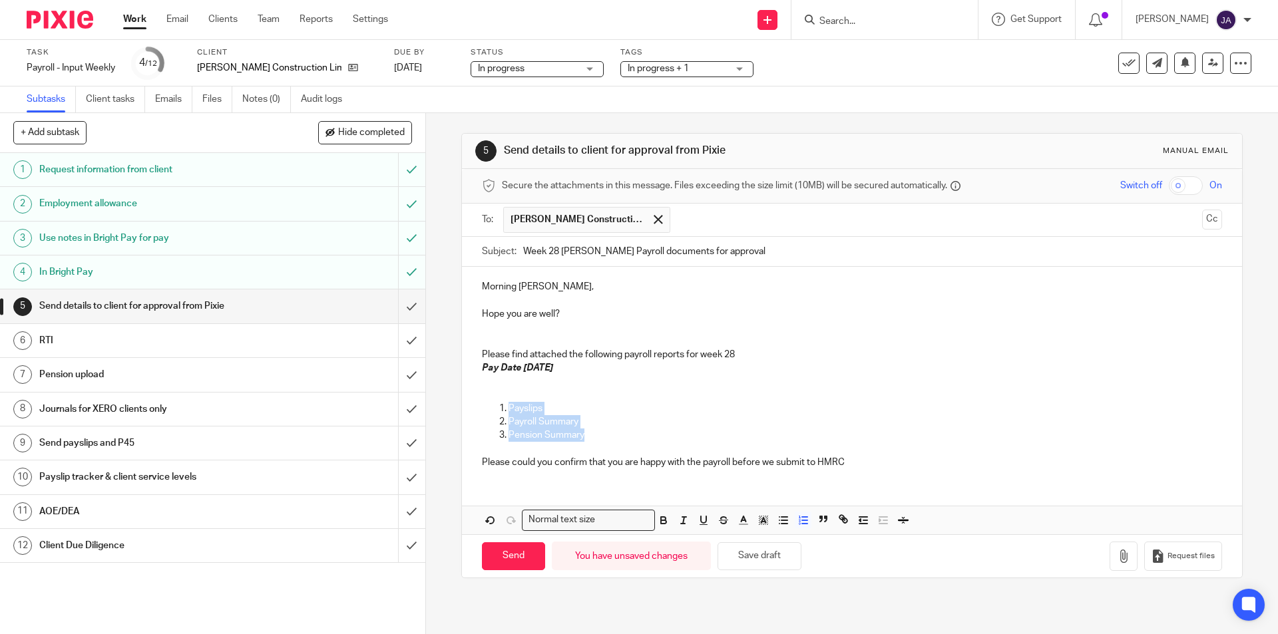
drag, startPoint x: 602, startPoint y: 437, endPoint x: 485, endPoint y: 407, distance: 120.9
click at [485, 407] on ol "Payslips Payroll Summary Pension Summary" at bounding box center [852, 422] width 740 height 41
click at [633, 393] on p "1. Payslip for Justin Pay £436. 95" at bounding box center [852, 395] width 740 height 13
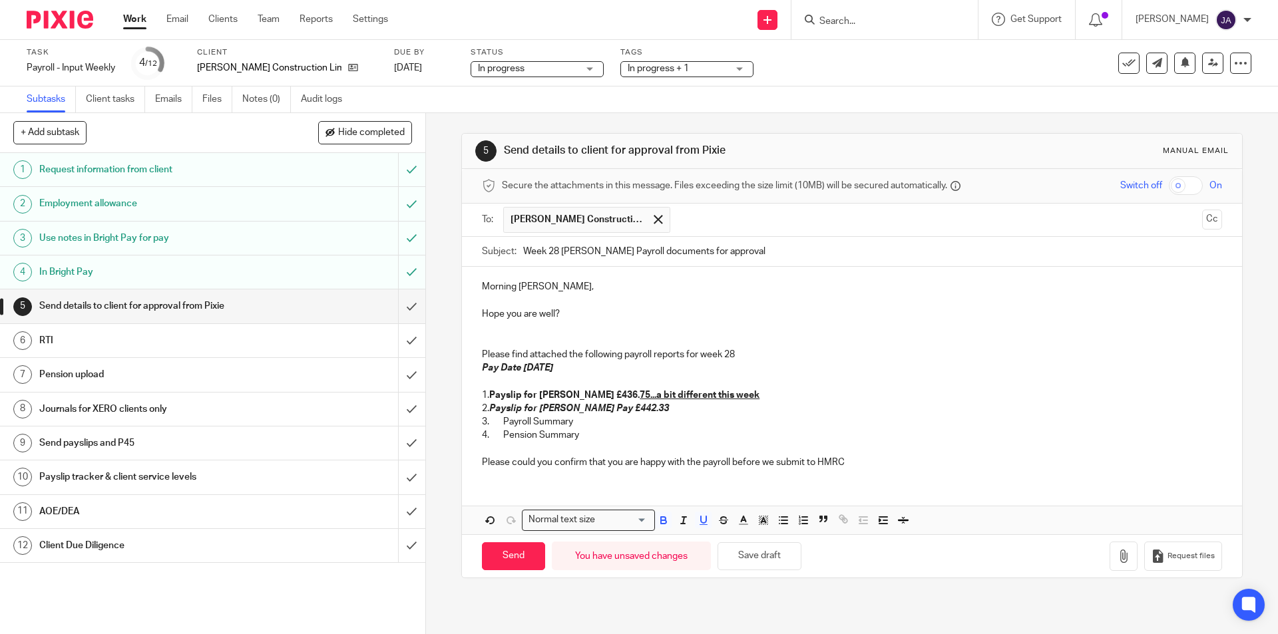
click at [640, 397] on u "75...a bit different this week" at bounding box center [700, 395] width 120 height 9
click at [640, 397] on u "75...Just a bit different this week" at bounding box center [710, 395] width 141 height 9
click at [625, 412] on p "2. Payslip for Lee Pay £442.33" at bounding box center [852, 408] width 740 height 13
drag, startPoint x: 609, startPoint y: 409, endPoint x: 497, endPoint y: 406, distance: 111.9
click at [497, 406] on p "2. Payslip for Lee Pay £442.33" at bounding box center [852, 408] width 740 height 13
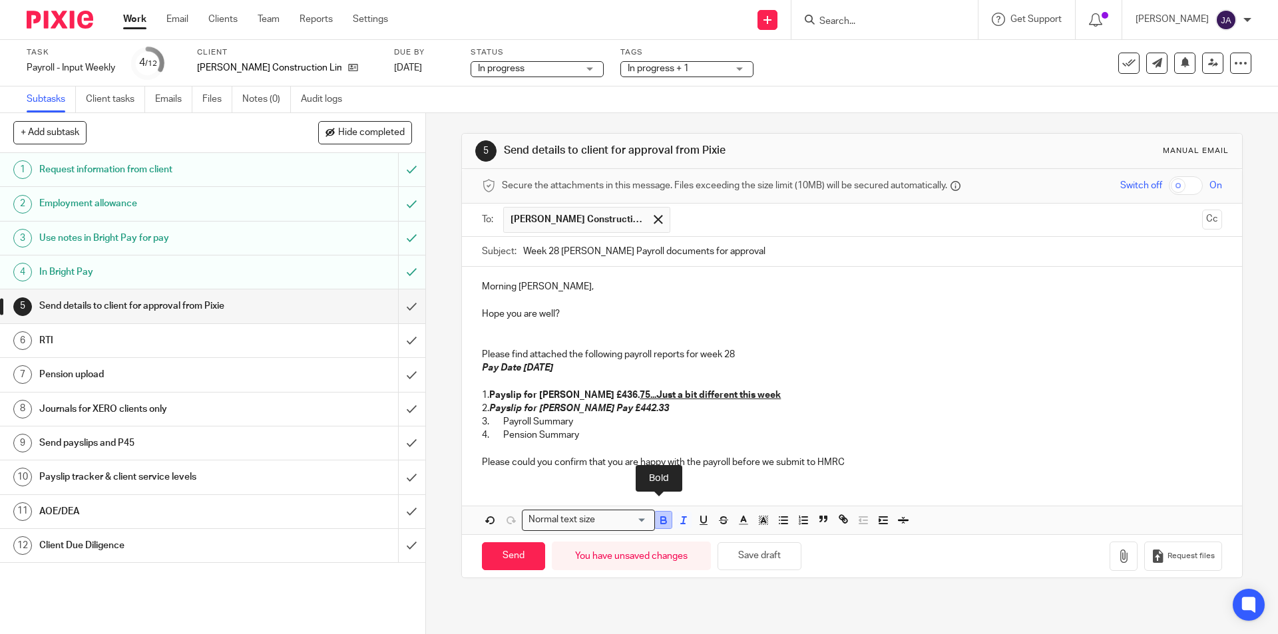
click at [658, 519] on icon "button" at bounding box center [664, 521] width 12 height 12
click at [683, 520] on line "button" at bounding box center [683, 520] width 1 height 7
click at [637, 432] on p "4. Pension Summary" at bounding box center [852, 435] width 740 height 13
click at [624, 421] on p "3. Payroll Summary" at bounding box center [852, 421] width 740 height 13
click at [582, 439] on p "4. Pension Summary" at bounding box center [852, 435] width 740 height 13
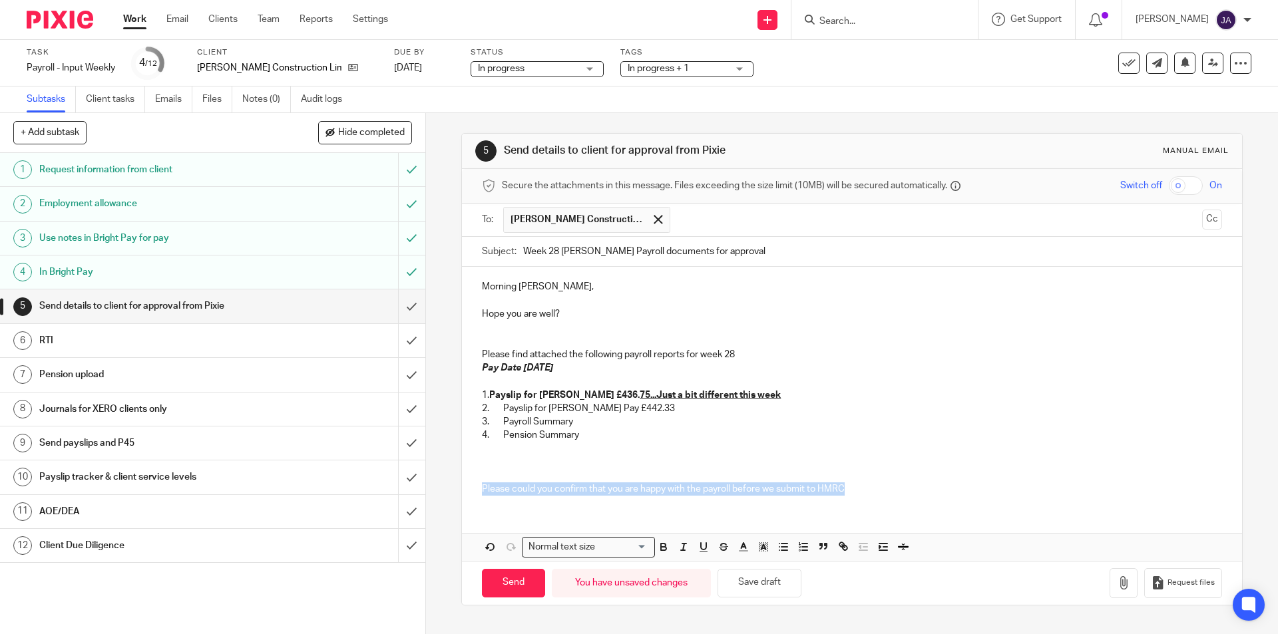
drag, startPoint x: 851, startPoint y: 487, endPoint x: 452, endPoint y: 491, distance: 398.7
click at [452, 491] on div "5 Send details to client for approval from Pixie Manual email Secure the attach…" at bounding box center [852, 373] width 852 height 521
click at [661, 548] on icon "button" at bounding box center [663, 548] width 5 height 3
click at [678, 547] on icon "button" at bounding box center [684, 547] width 12 height 12
click at [656, 500] on div "Morning Pete, Hope you are well? Please find attached the following payroll rep…" at bounding box center [851, 386] width 779 height 239
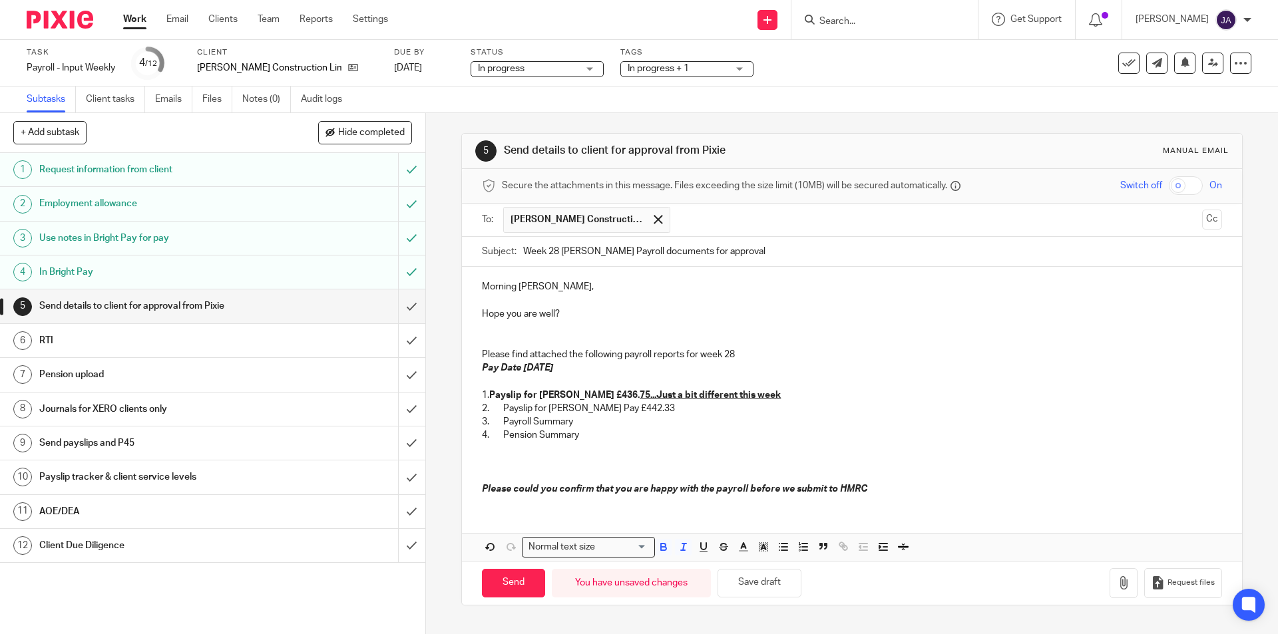
click at [566, 318] on p "Hope you are well?" at bounding box center [852, 314] width 740 height 13
click at [1114, 594] on button "button" at bounding box center [1124, 583] width 28 height 30
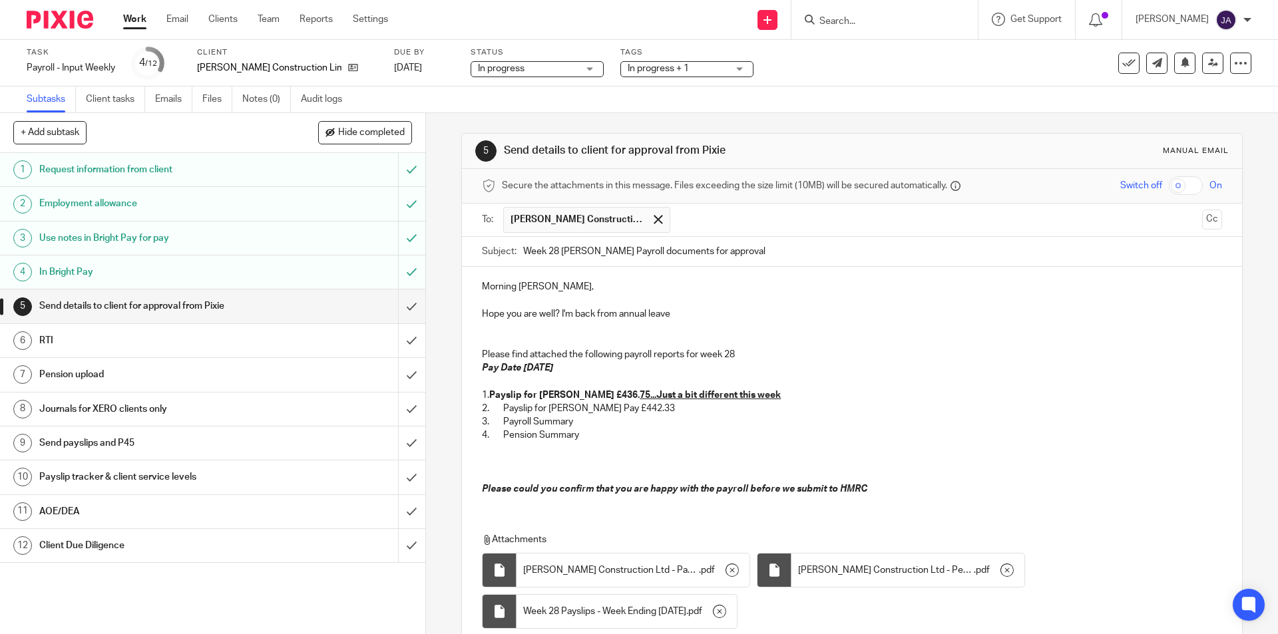
scroll to position [108, 0]
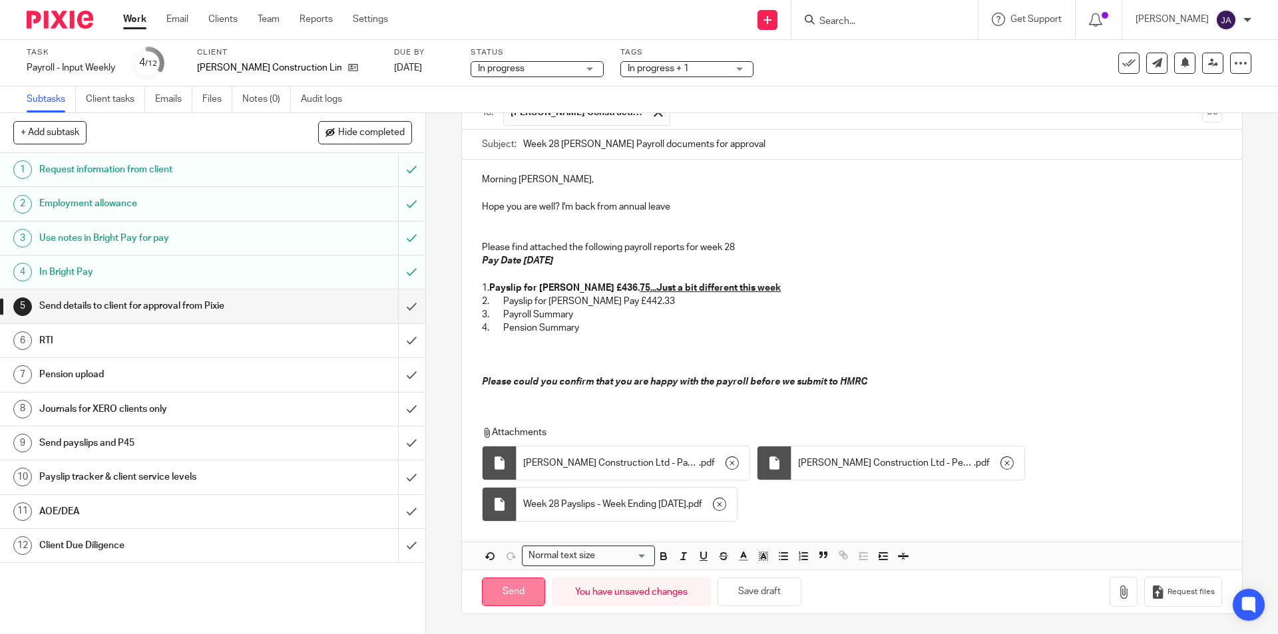
click at [509, 590] on input "Send" at bounding box center [513, 592] width 63 height 29
type input "Sent"
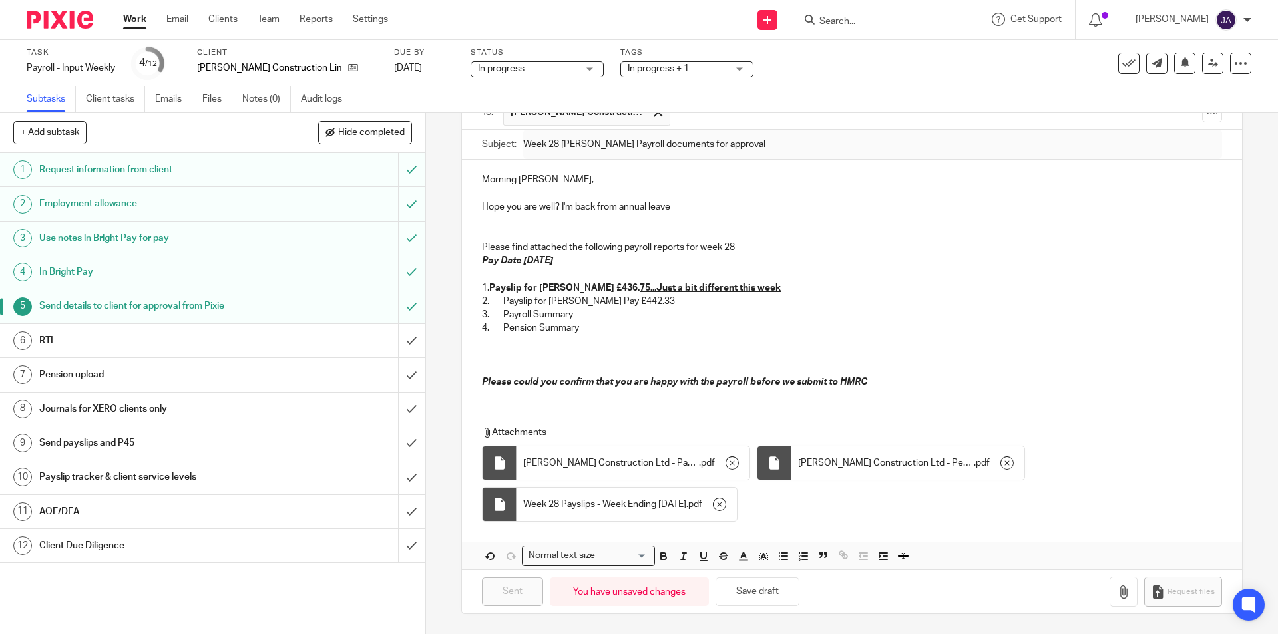
click at [52, 579] on div "1 Request information from client 2 Employment allowance 3 Use notes in Bright …" at bounding box center [212, 393] width 425 height 481
click at [298, 544] on div "Client Due Diligence" at bounding box center [211, 546] width 345 height 20
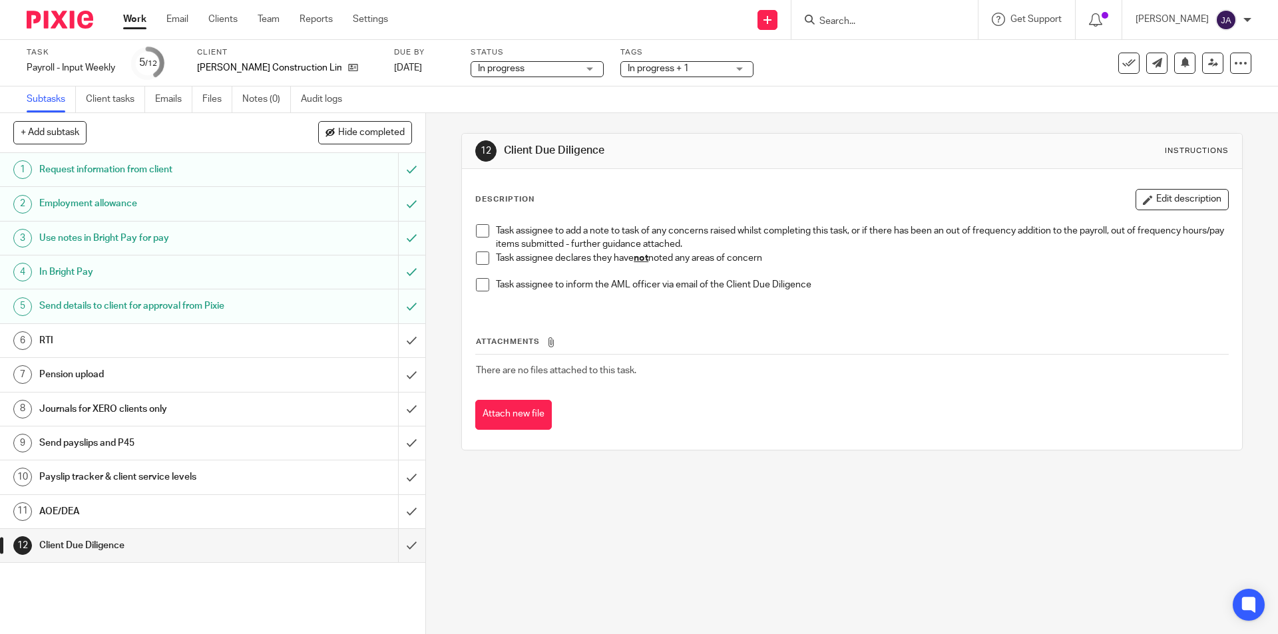
click at [480, 260] on span at bounding box center [482, 258] width 13 height 13
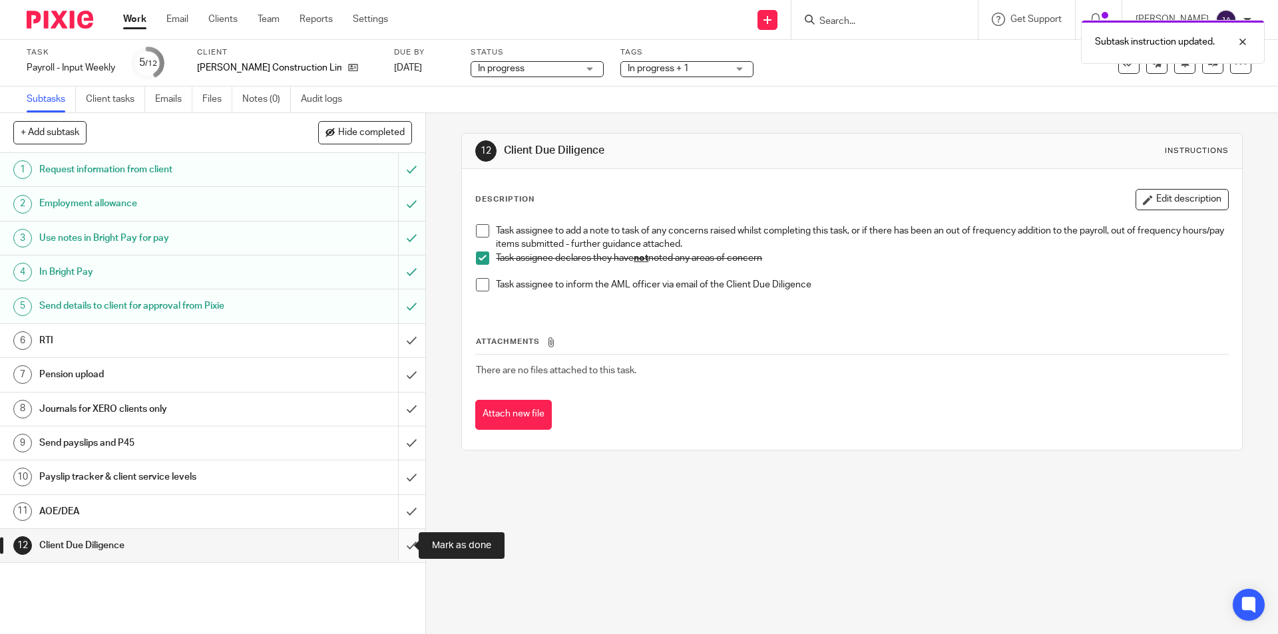
click at [397, 545] on input "submit" at bounding box center [212, 545] width 425 height 33
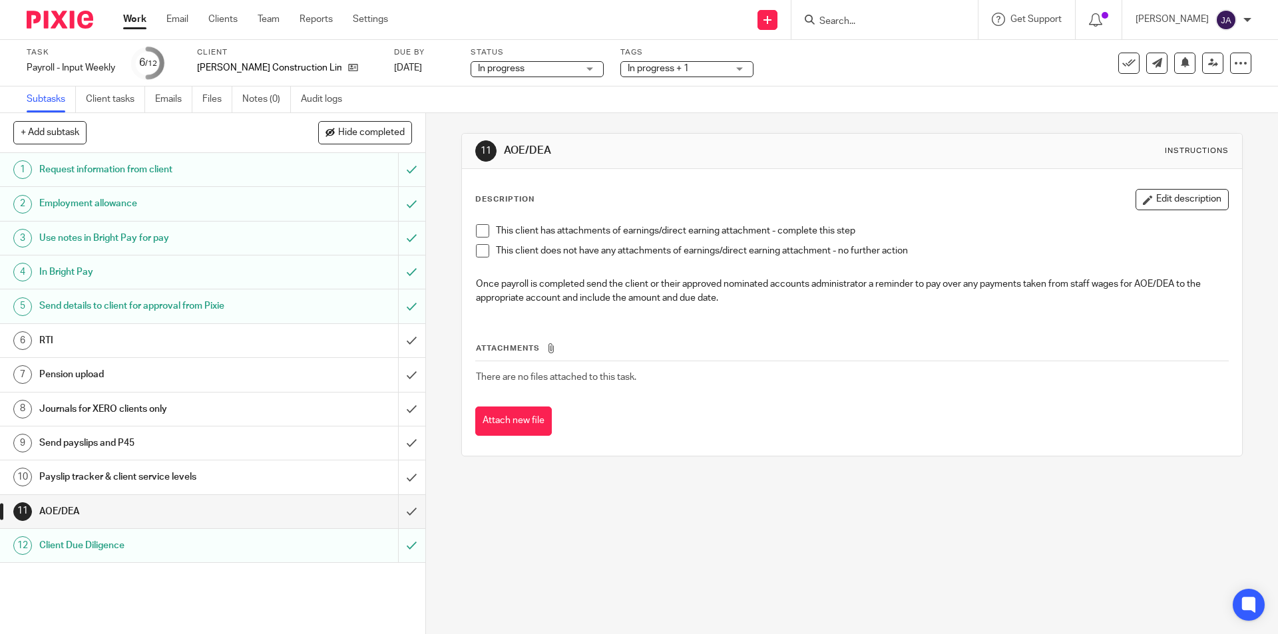
click at [477, 252] on span at bounding box center [482, 250] width 13 height 13
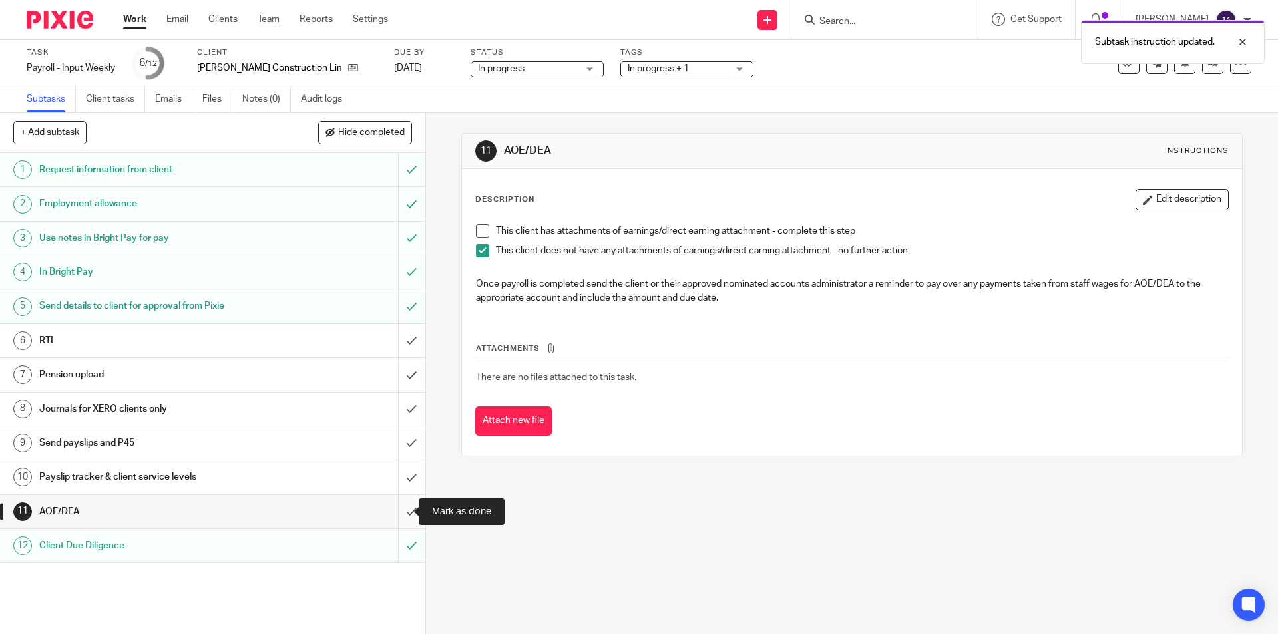
click at [403, 509] on input "submit" at bounding box center [212, 511] width 425 height 33
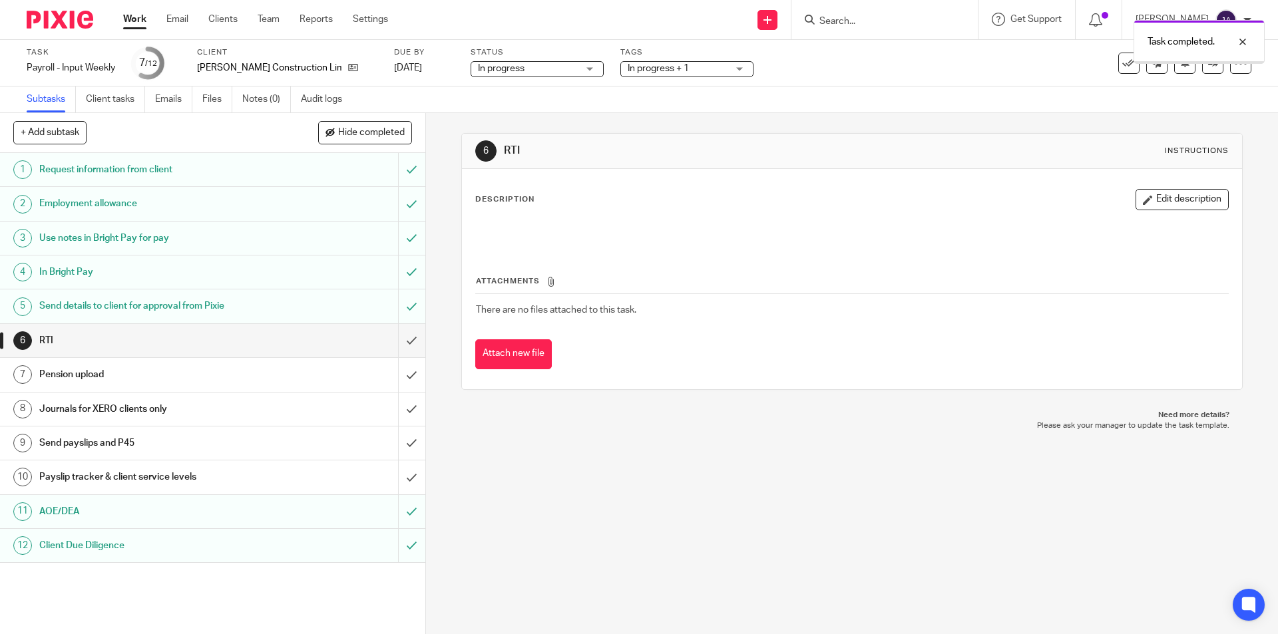
click at [210, 475] on h1 "Payslip tracker & client service levels" at bounding box center [154, 477] width 230 height 20
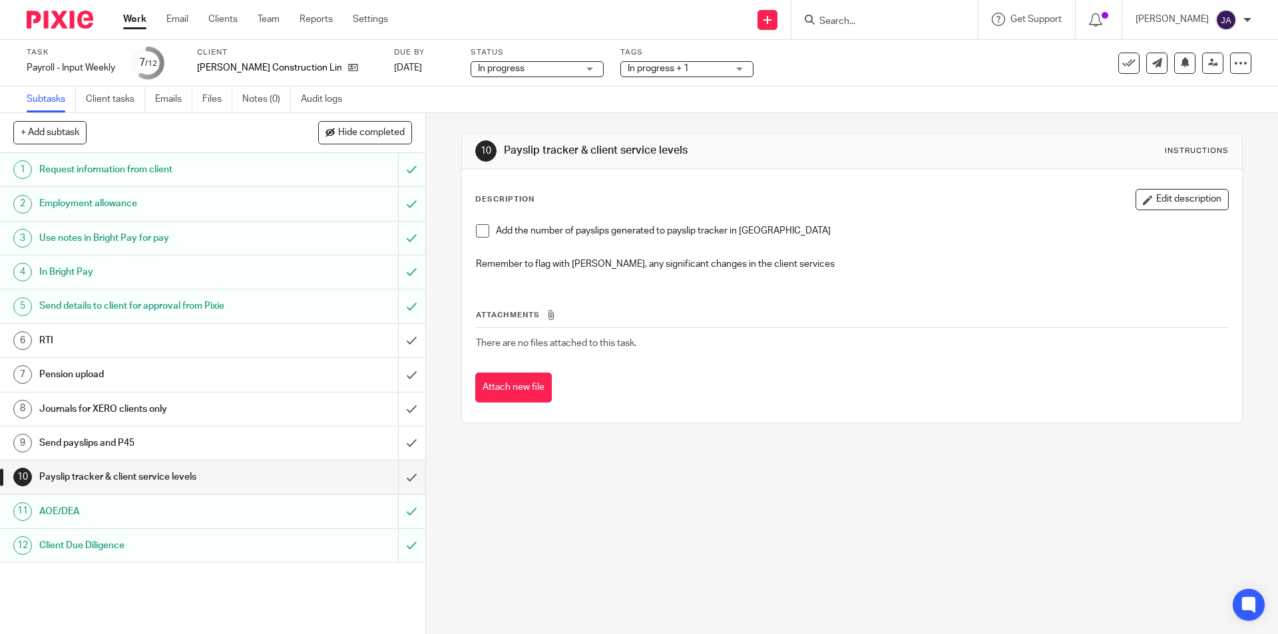
click at [484, 233] on span at bounding box center [482, 230] width 13 height 13
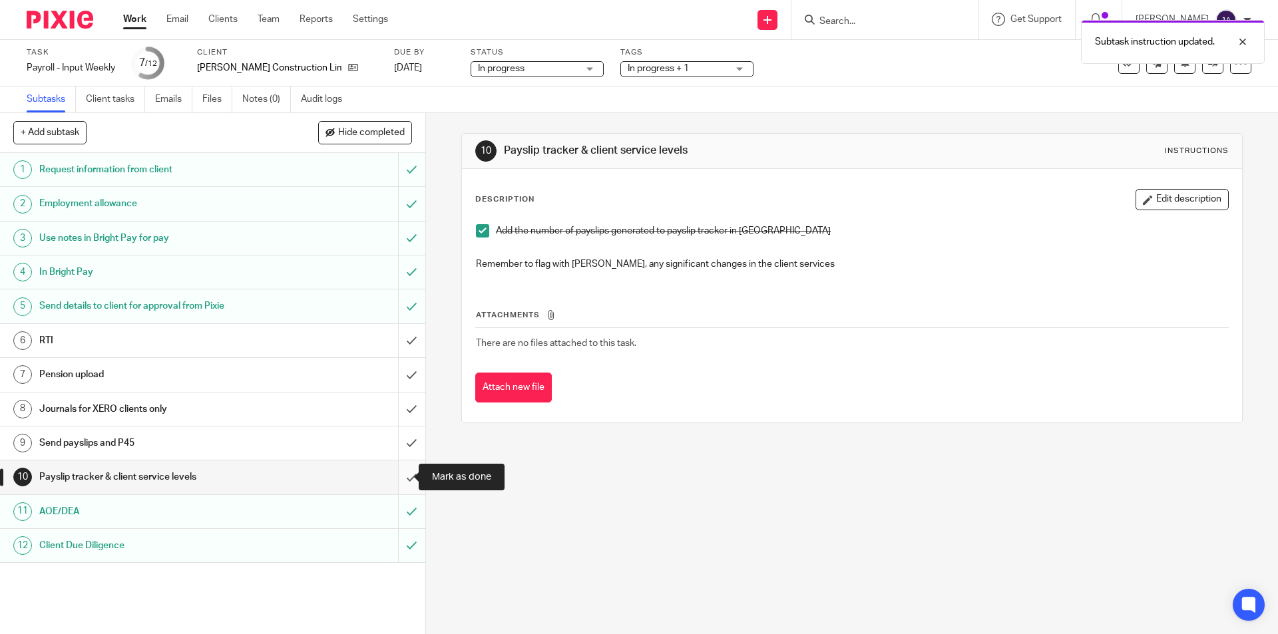
click at [397, 477] on input "submit" at bounding box center [212, 477] width 425 height 33
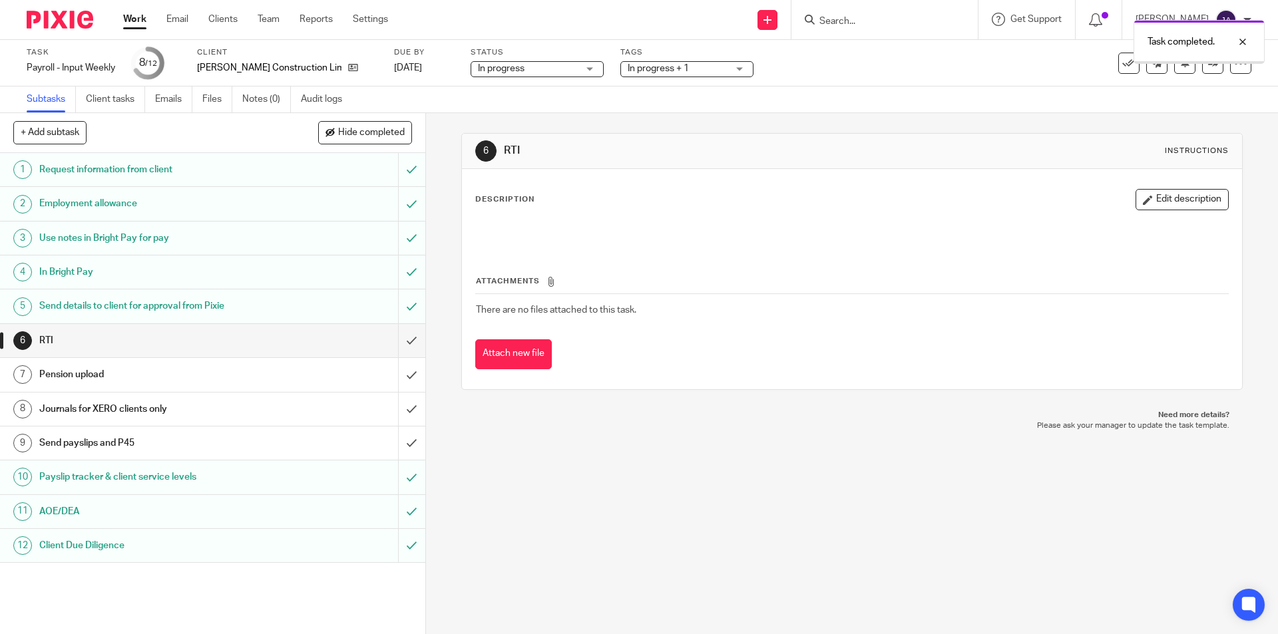
click at [190, 438] on h1 "Send payslips and P45" at bounding box center [154, 443] width 230 height 20
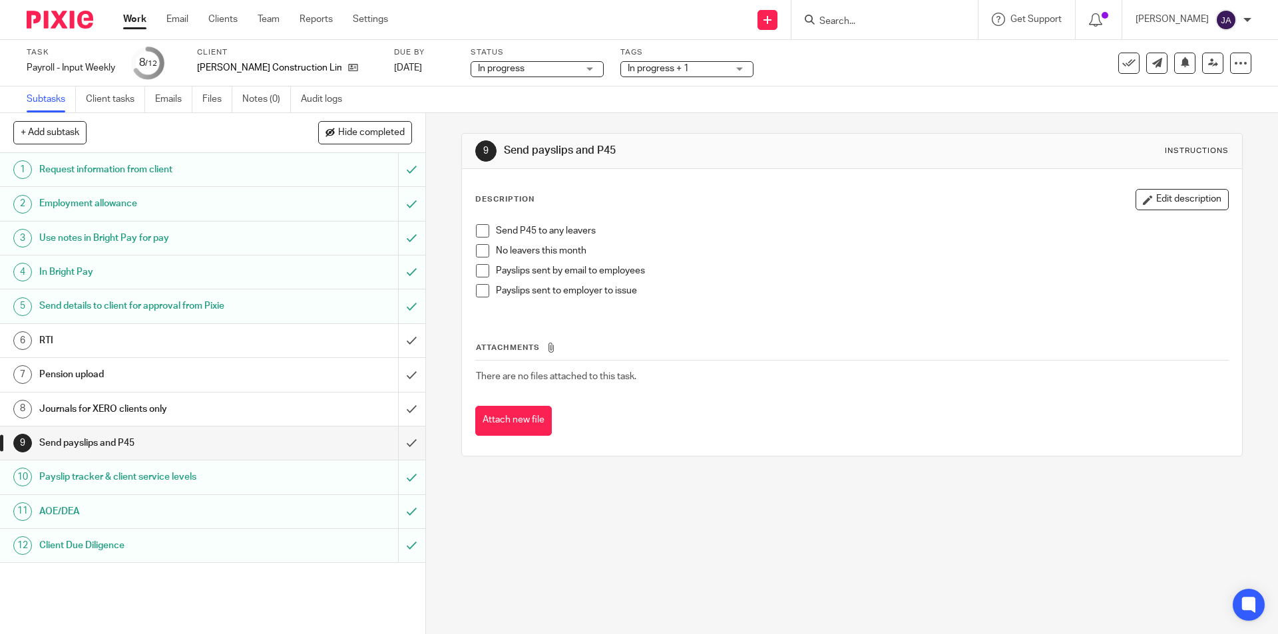
click at [478, 252] on span at bounding box center [482, 250] width 13 height 13
click at [476, 298] on li "Payslips sent to employer to issue" at bounding box center [852, 294] width 752 height 20
click at [471, 292] on div "Send P45 to any leavers No leavers this month Payslips sent by email to employe…" at bounding box center [851, 266] width 765 height 97
click at [478, 291] on span at bounding box center [482, 290] width 13 height 13
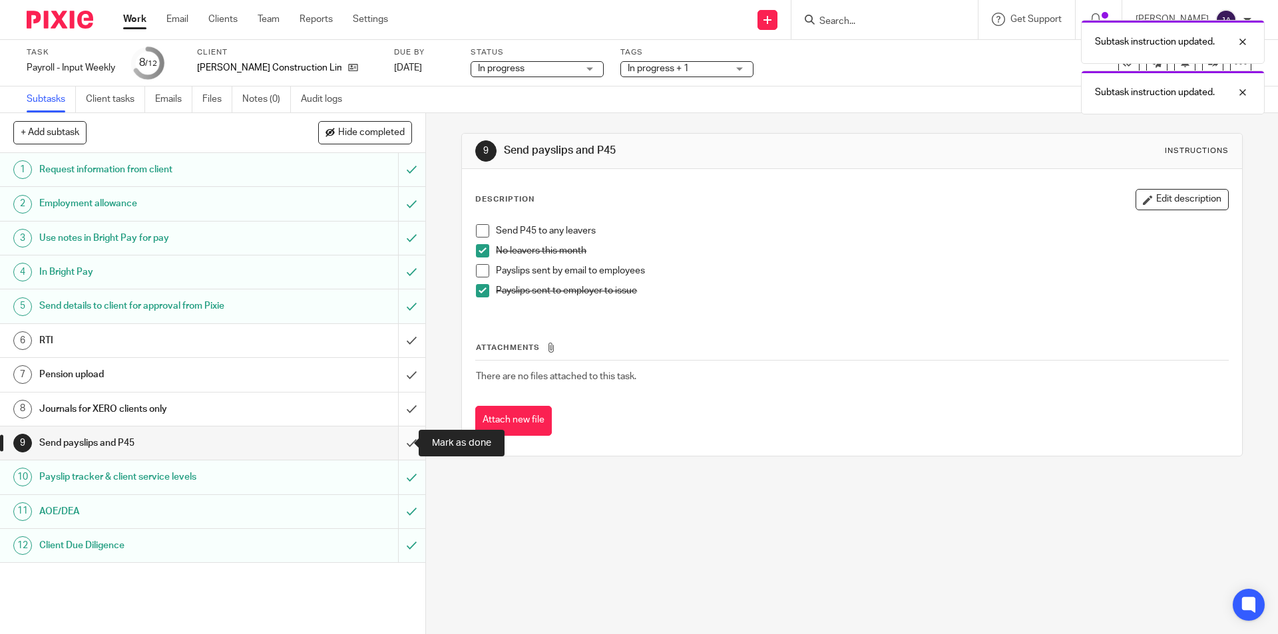
click at [395, 443] on input "submit" at bounding box center [212, 443] width 425 height 33
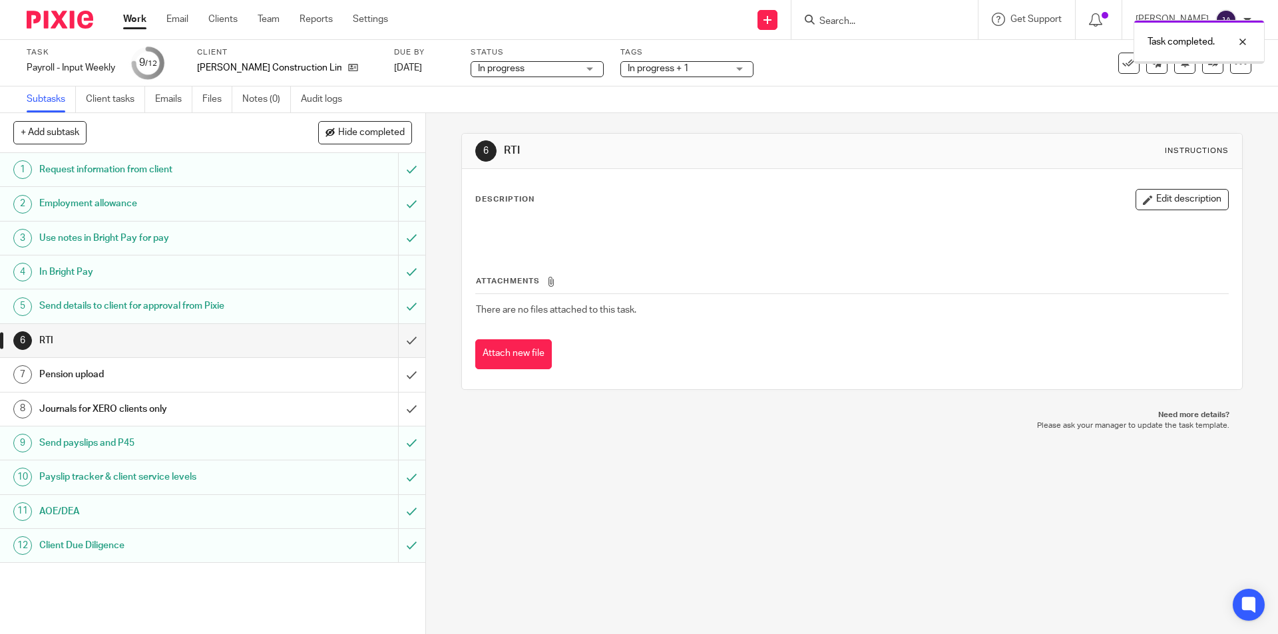
drag, startPoint x: 0, startPoint y: 0, endPoint x: 240, endPoint y: 411, distance: 475.8
click at [240, 411] on h1 "Journals for XERO clients only" at bounding box center [154, 409] width 230 height 20
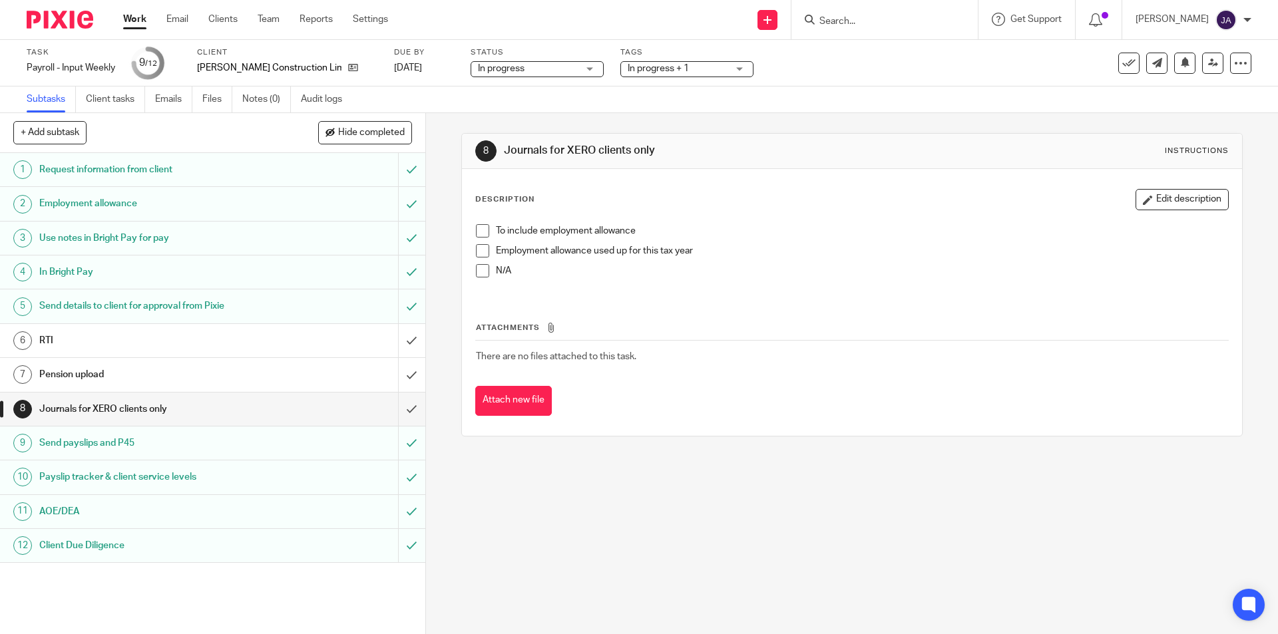
click at [477, 232] on span at bounding box center [482, 230] width 13 height 13
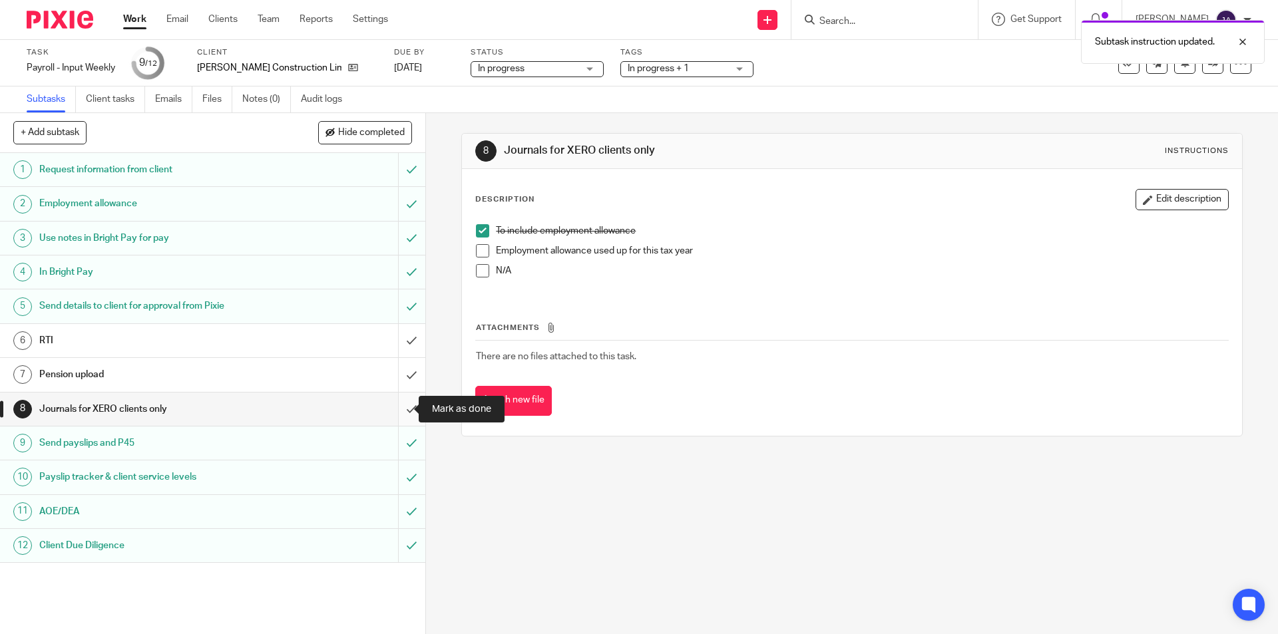
drag, startPoint x: 395, startPoint y: 411, endPoint x: 389, endPoint y: 417, distance: 8.5
click at [395, 411] on input "submit" at bounding box center [212, 409] width 425 height 33
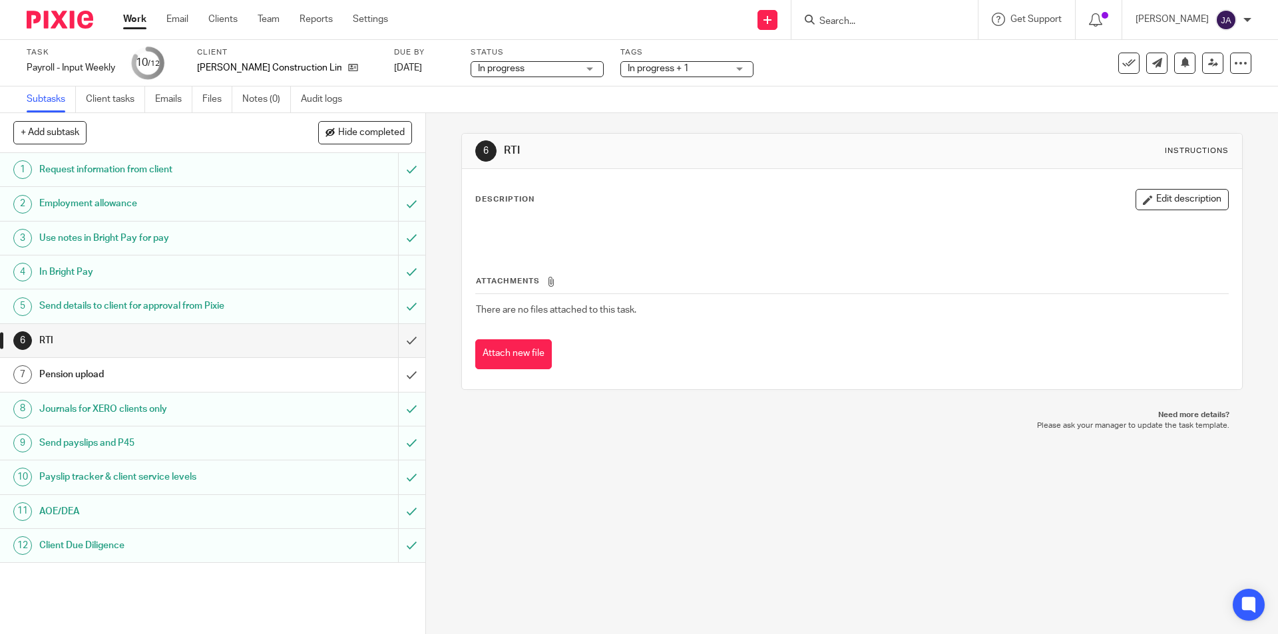
click at [135, 17] on link "Work" at bounding box center [134, 19] width 23 height 13
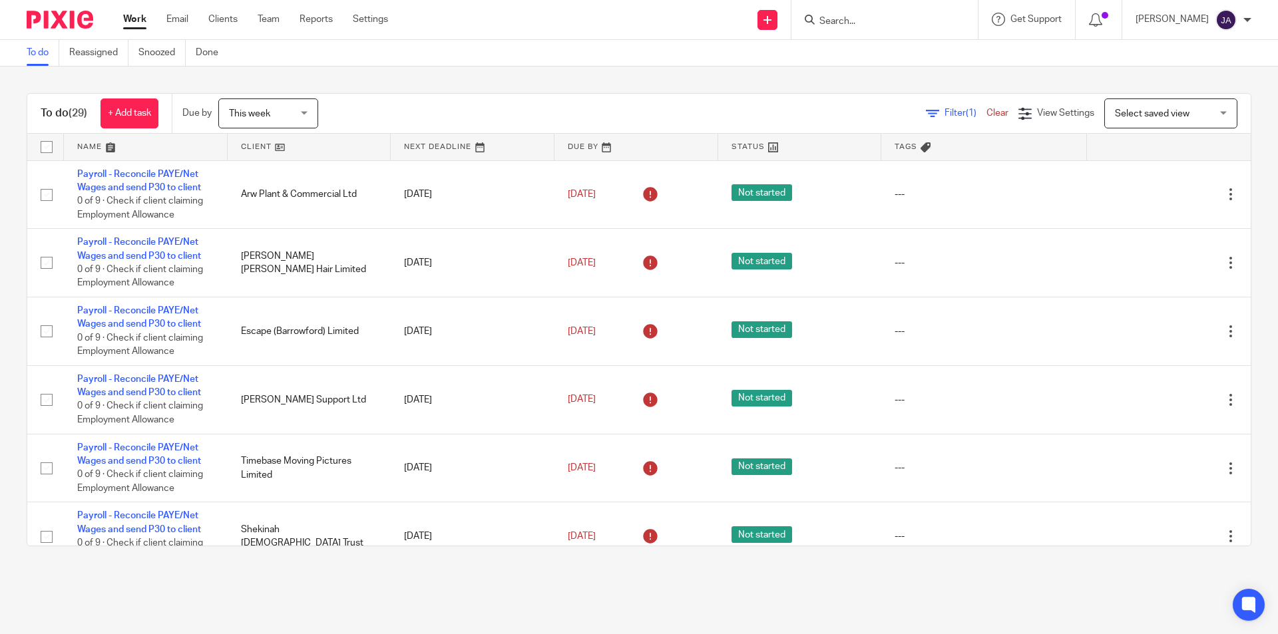
click at [260, 148] on link at bounding box center [310, 147] width 164 height 27
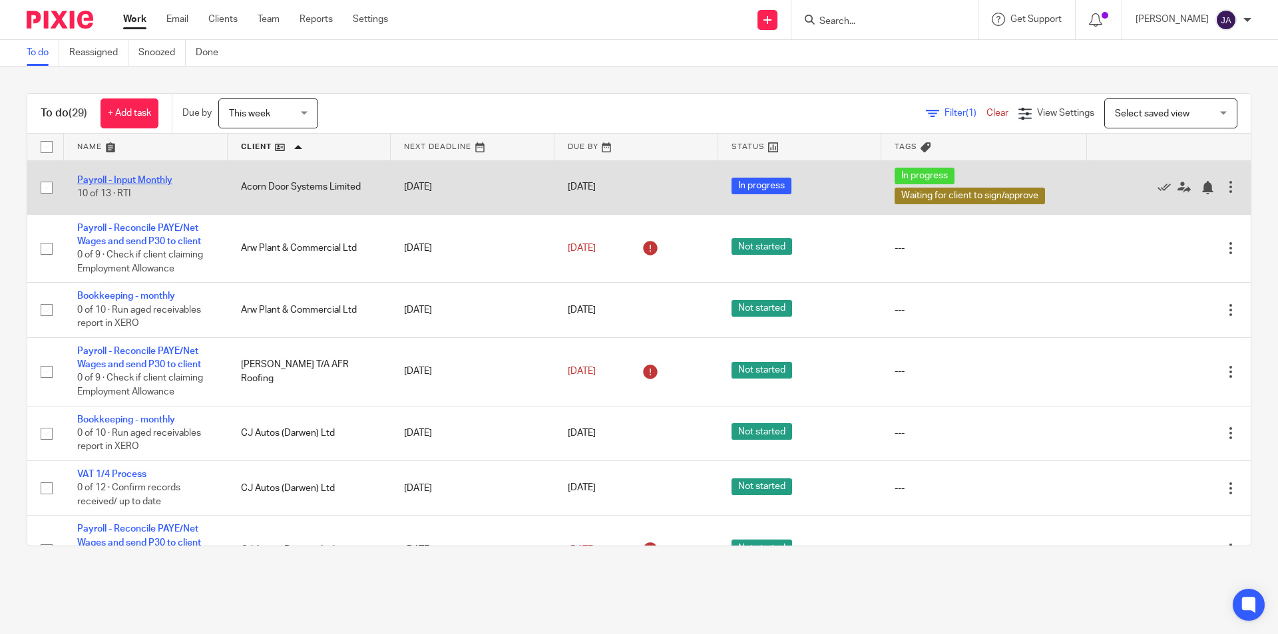
click at [136, 181] on link "Payroll - Input Monthly" at bounding box center [124, 180] width 95 height 9
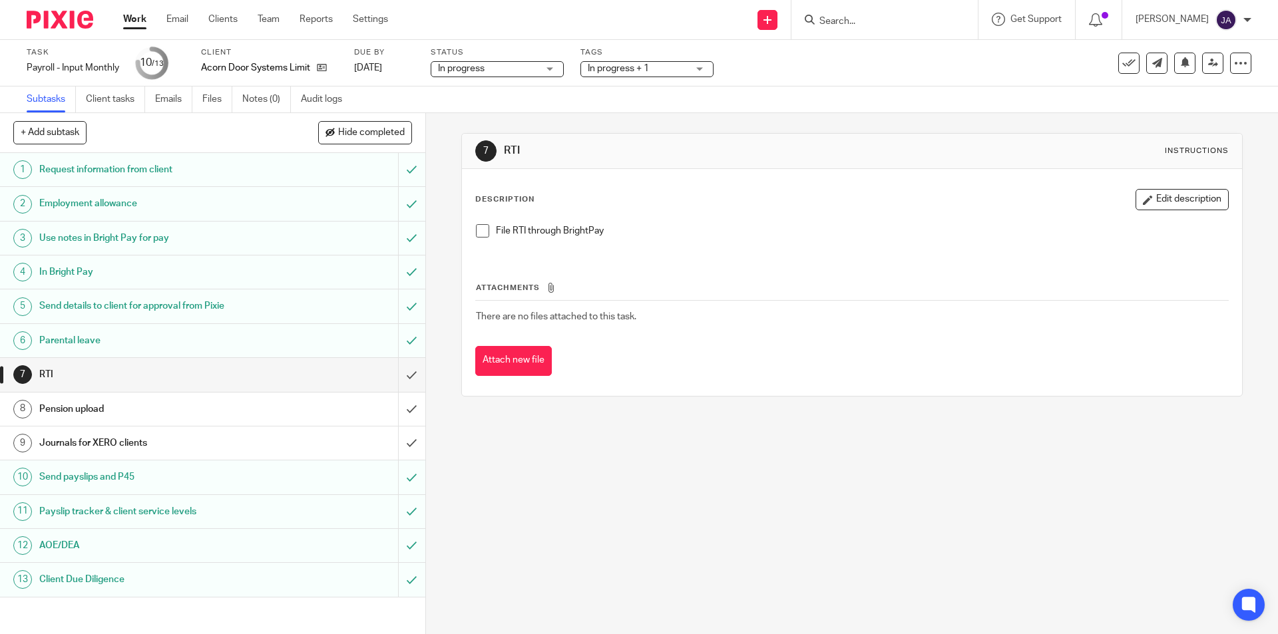
click at [59, 440] on h1 "Journals for XERO clients" at bounding box center [154, 443] width 230 height 20
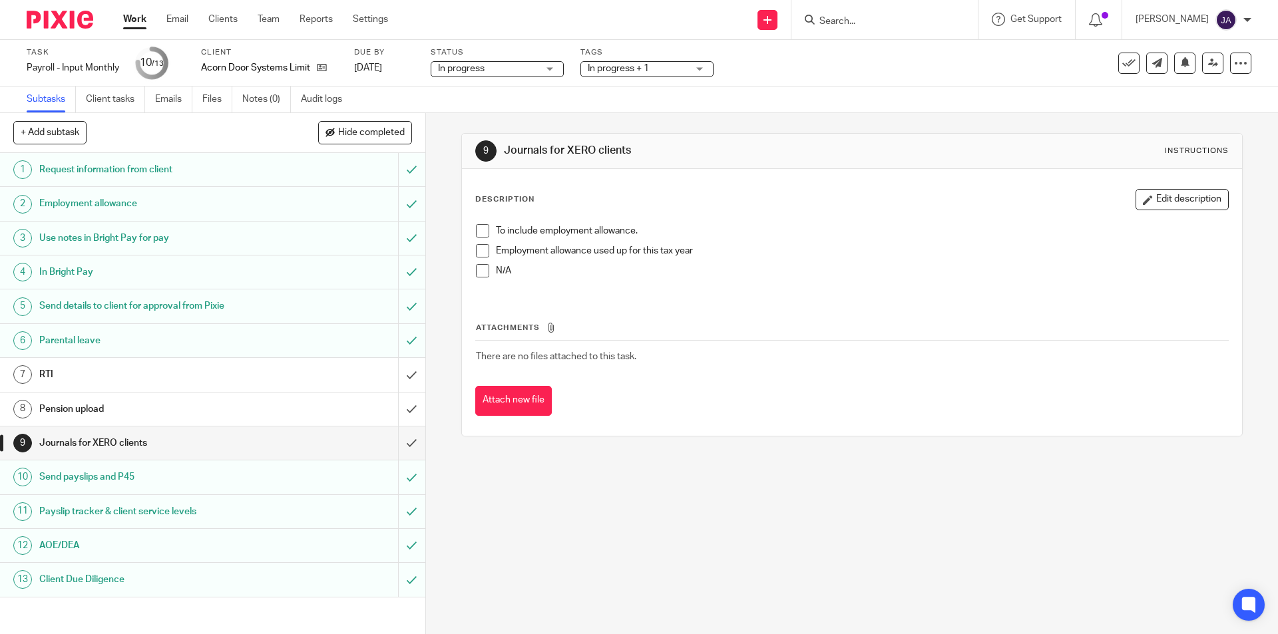
click at [482, 234] on span at bounding box center [482, 230] width 13 height 13
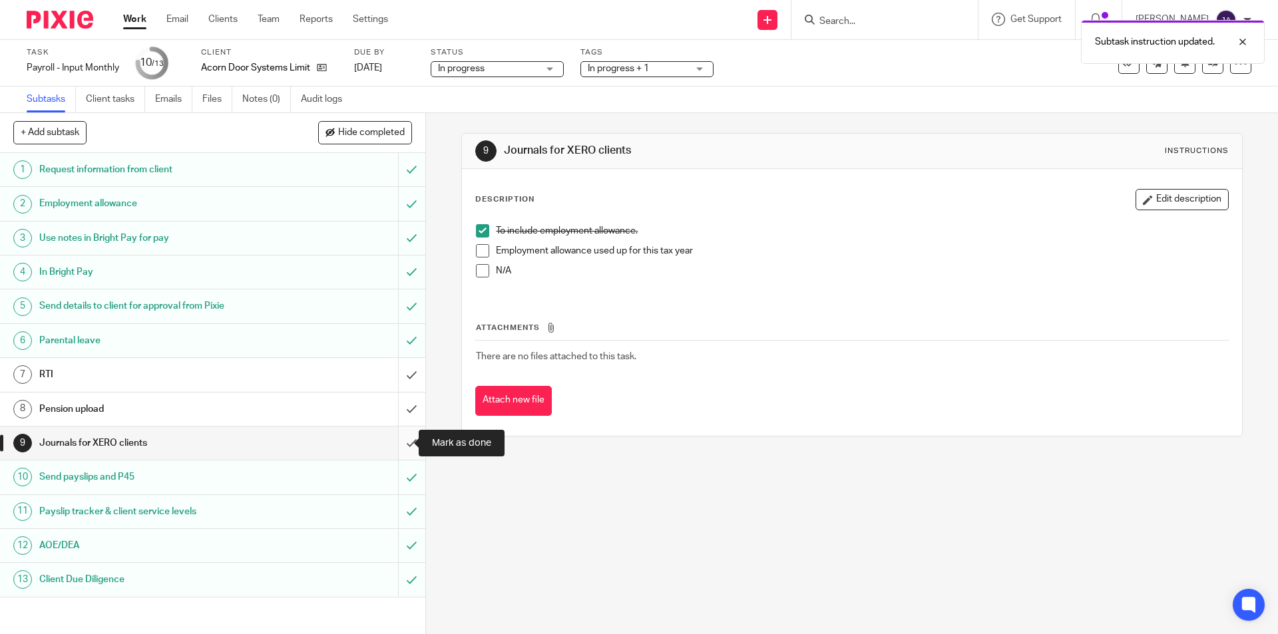
click at [397, 435] on input "submit" at bounding box center [212, 443] width 425 height 33
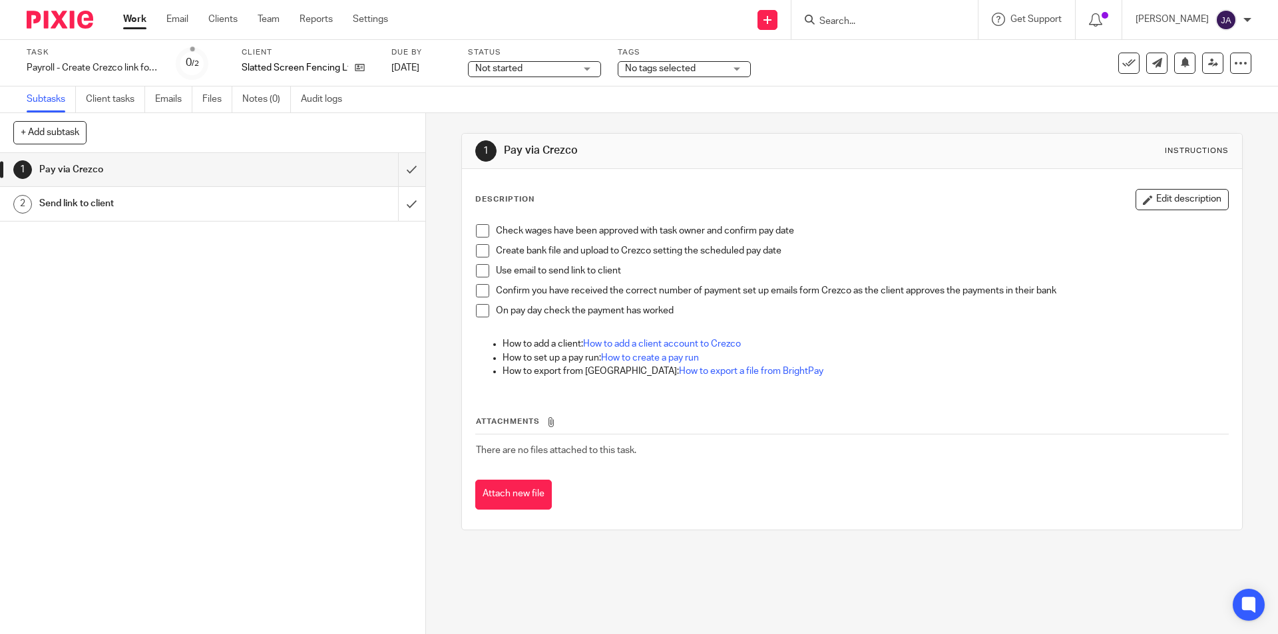
click at [138, 17] on link "Work" at bounding box center [134, 19] width 23 height 13
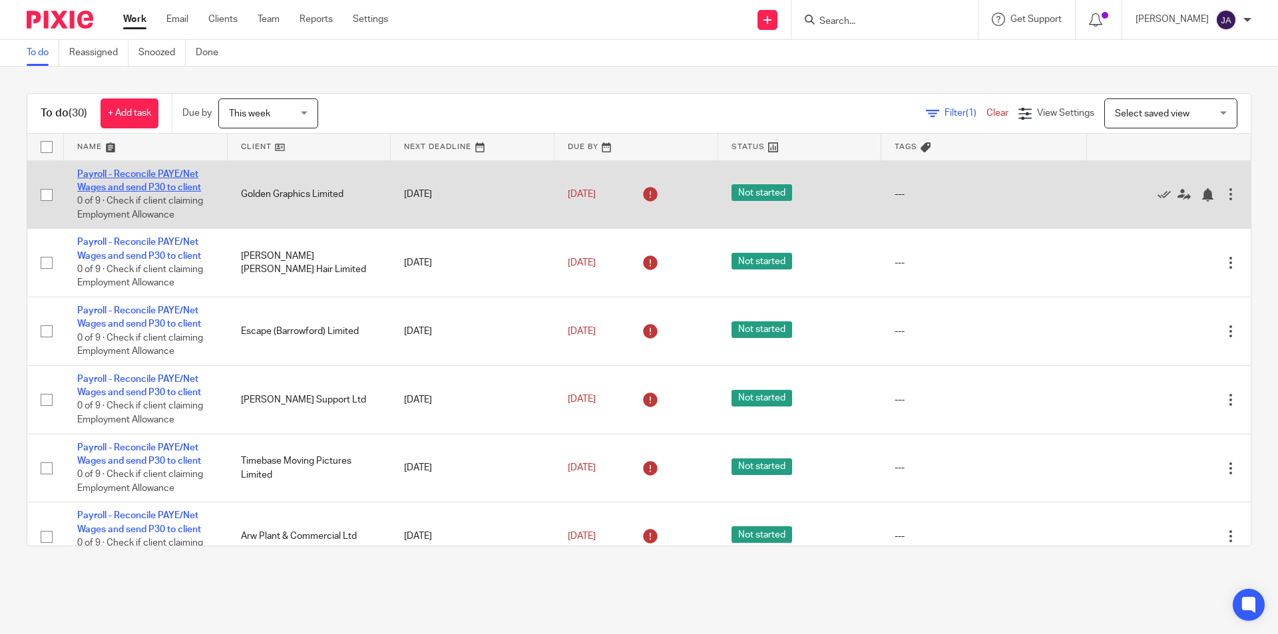
click at [118, 184] on link "Payroll - Reconcile PAYE/Net Wages and send P30 to client" at bounding box center [139, 181] width 124 height 23
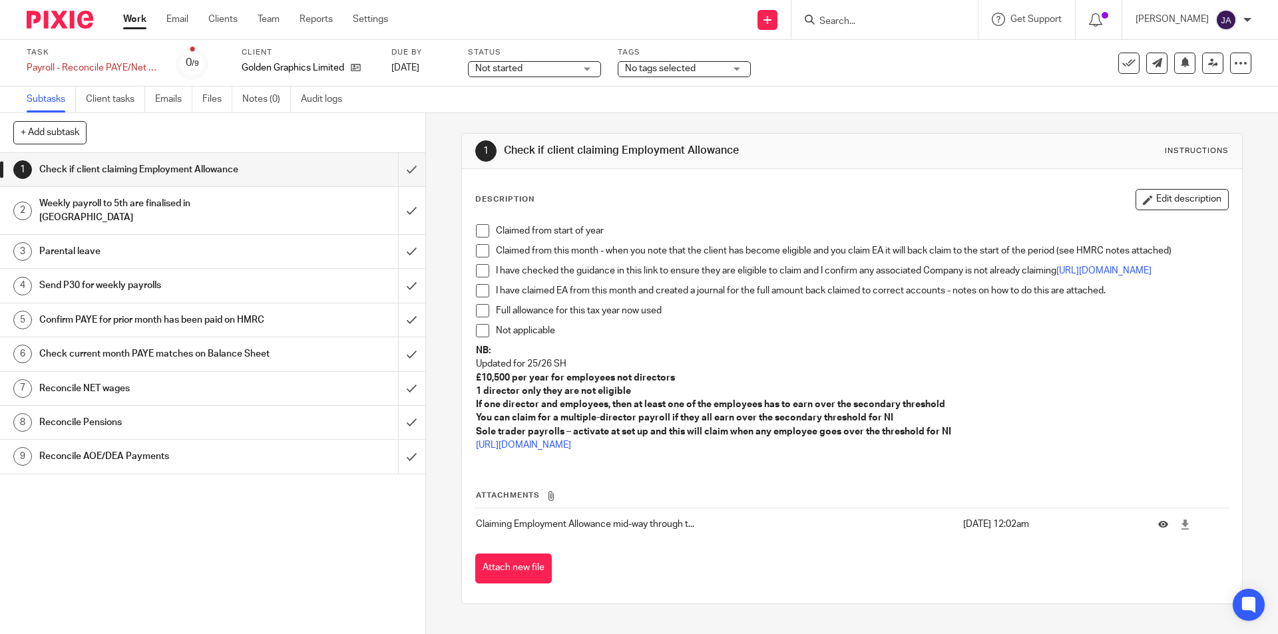
click at [99, 623] on div "1 Check if client claiming Employment Allowance 2 Weekly payroll to 5th are fin…" at bounding box center [212, 393] width 425 height 481
click at [545, 72] on span "Not started" at bounding box center [525, 69] width 100 height 14
click at [523, 113] on span "In progress" at bounding box center [500, 116] width 47 height 9
click at [479, 228] on span at bounding box center [482, 230] width 13 height 13
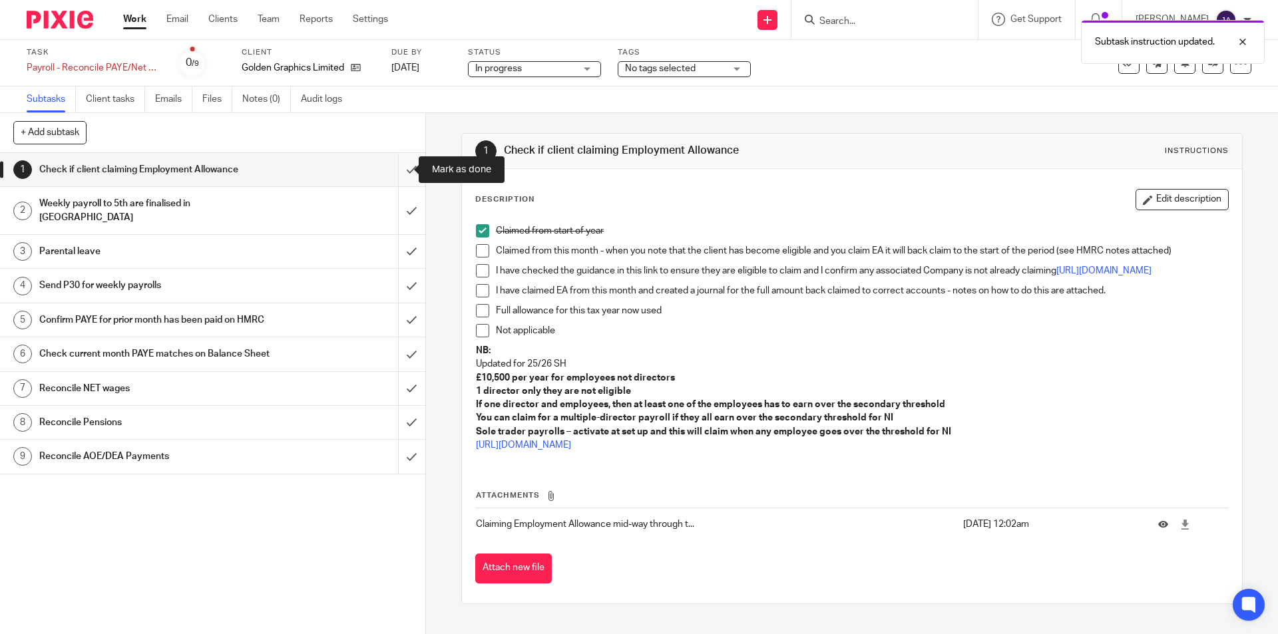
click at [403, 169] on input "submit" at bounding box center [212, 169] width 425 height 33
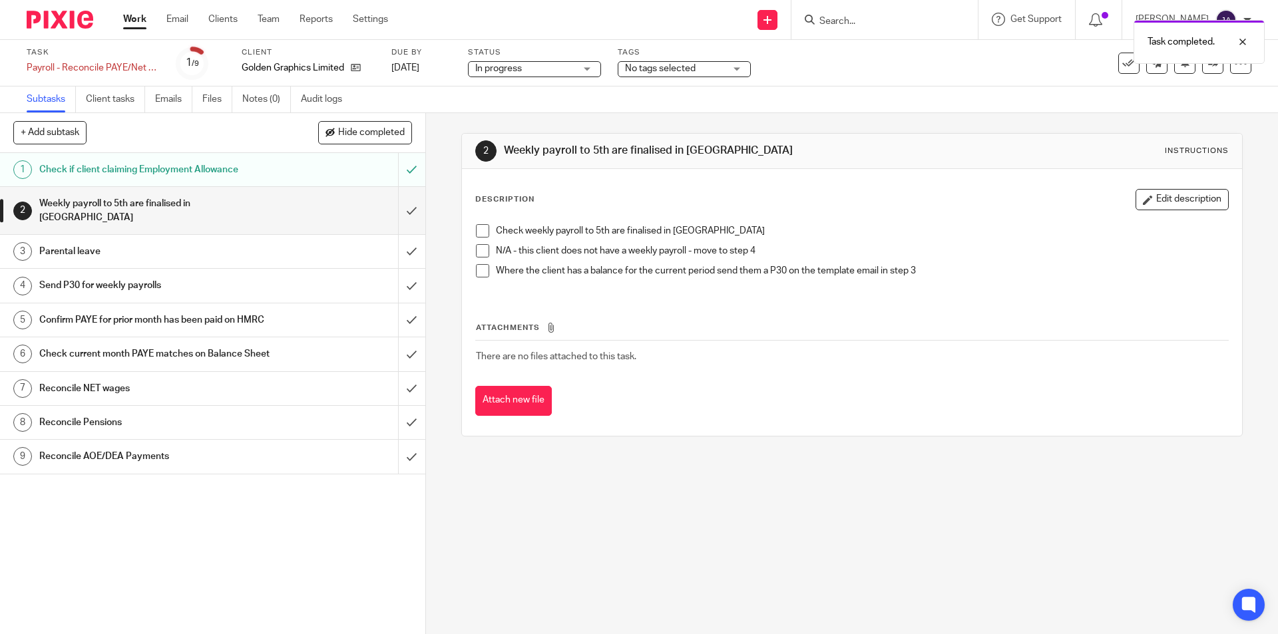
click at [478, 250] on span at bounding box center [482, 250] width 13 height 13
click at [404, 206] on input "submit" at bounding box center [212, 210] width 425 height 47
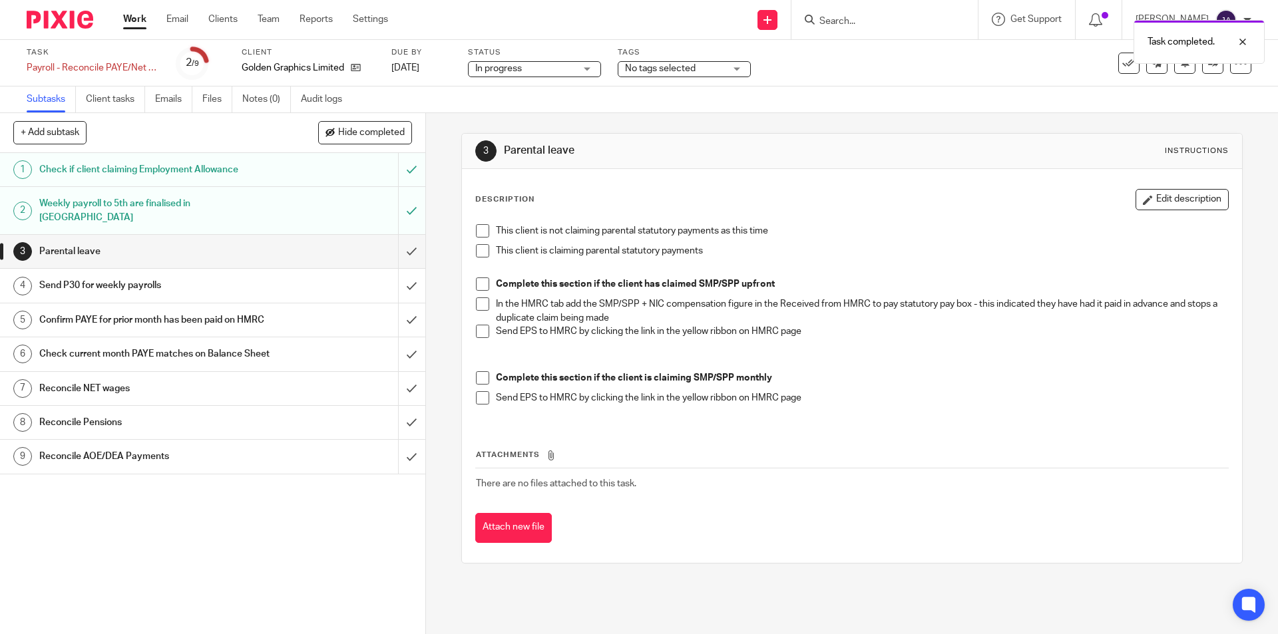
click at [479, 231] on span at bounding box center [482, 230] width 13 height 13
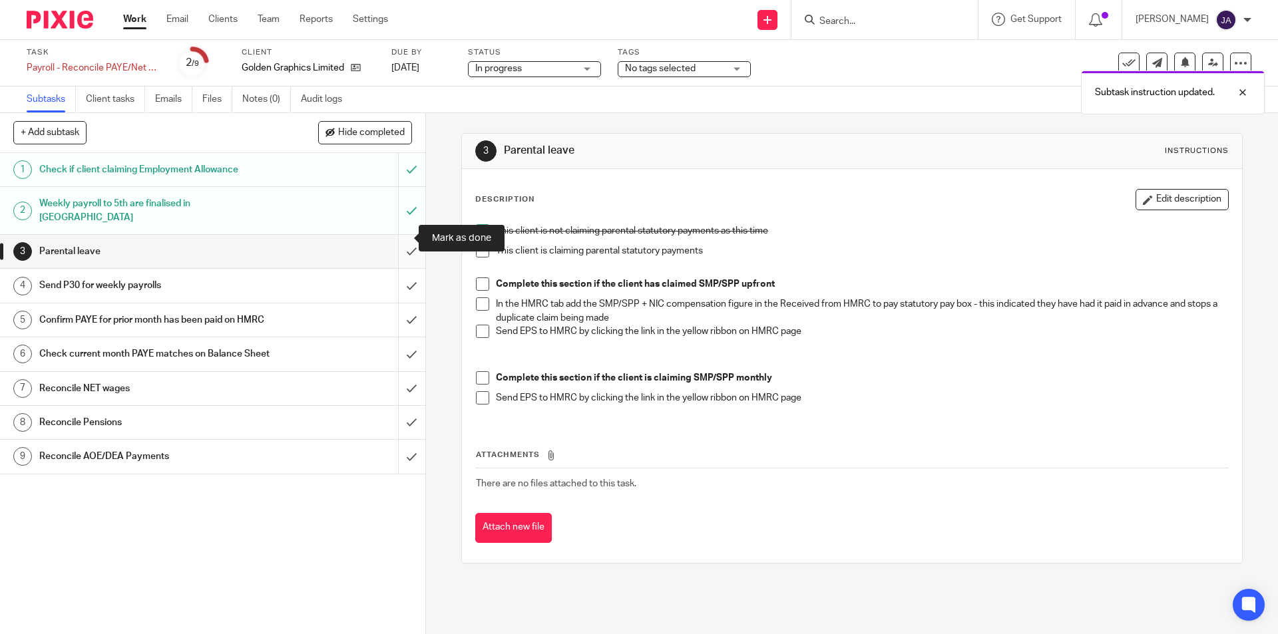
click at [397, 238] on input "submit" at bounding box center [212, 251] width 425 height 33
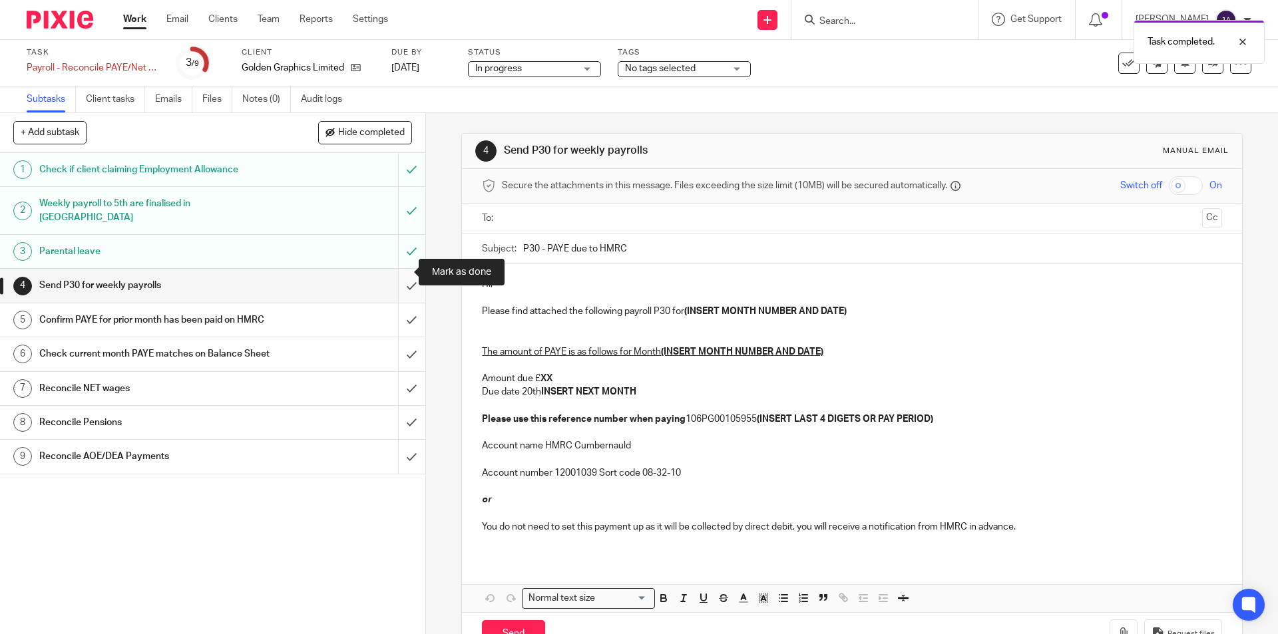
click at [403, 271] on input "submit" at bounding box center [212, 285] width 425 height 33
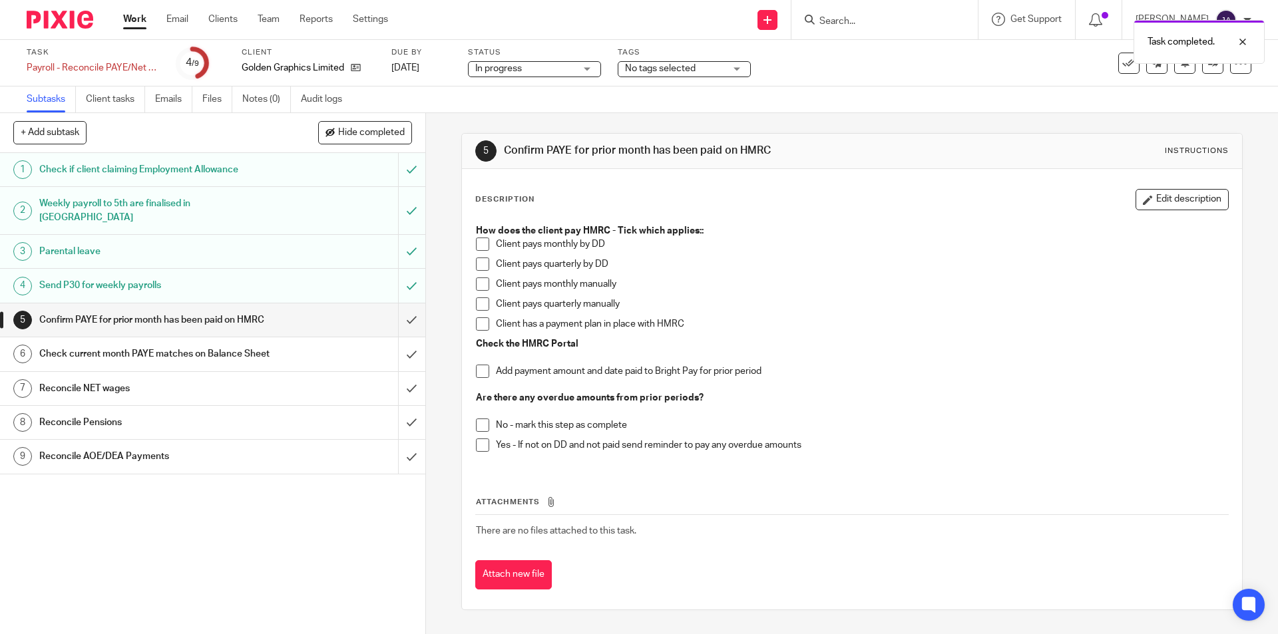
click at [482, 287] on span at bounding box center [482, 284] width 13 height 13
click at [480, 284] on span at bounding box center [482, 284] width 13 height 13
click at [477, 302] on span at bounding box center [482, 304] width 13 height 13
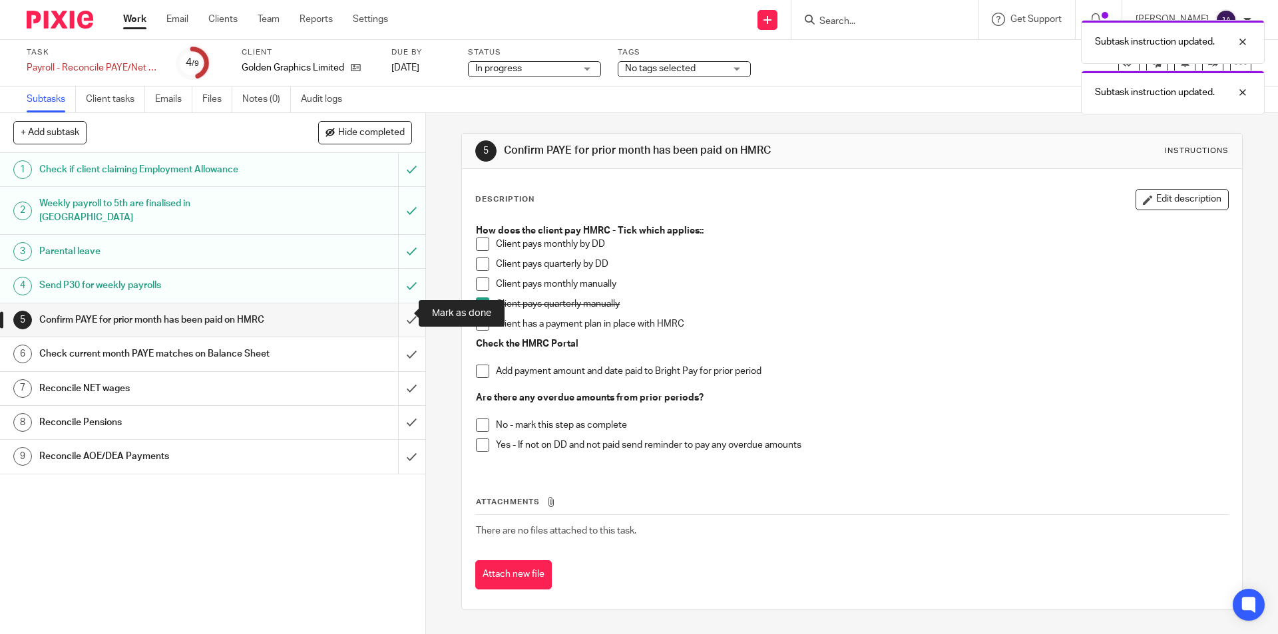
click at [403, 312] on input "submit" at bounding box center [212, 320] width 425 height 33
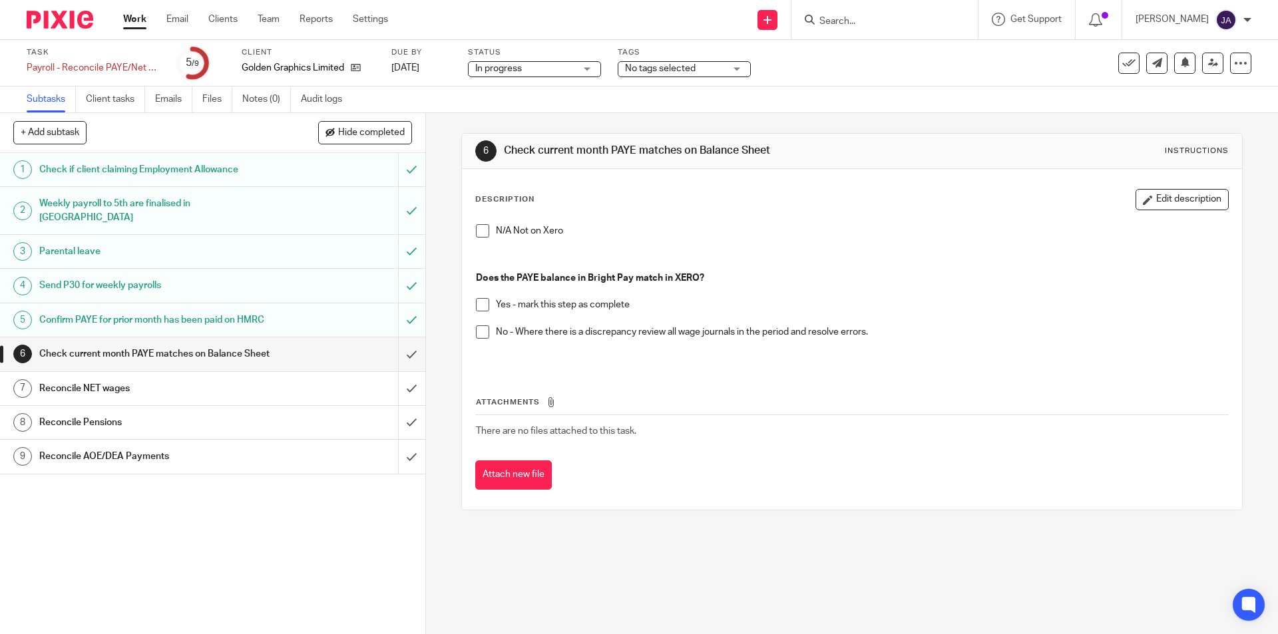
click at [477, 307] on span at bounding box center [482, 304] width 13 height 13
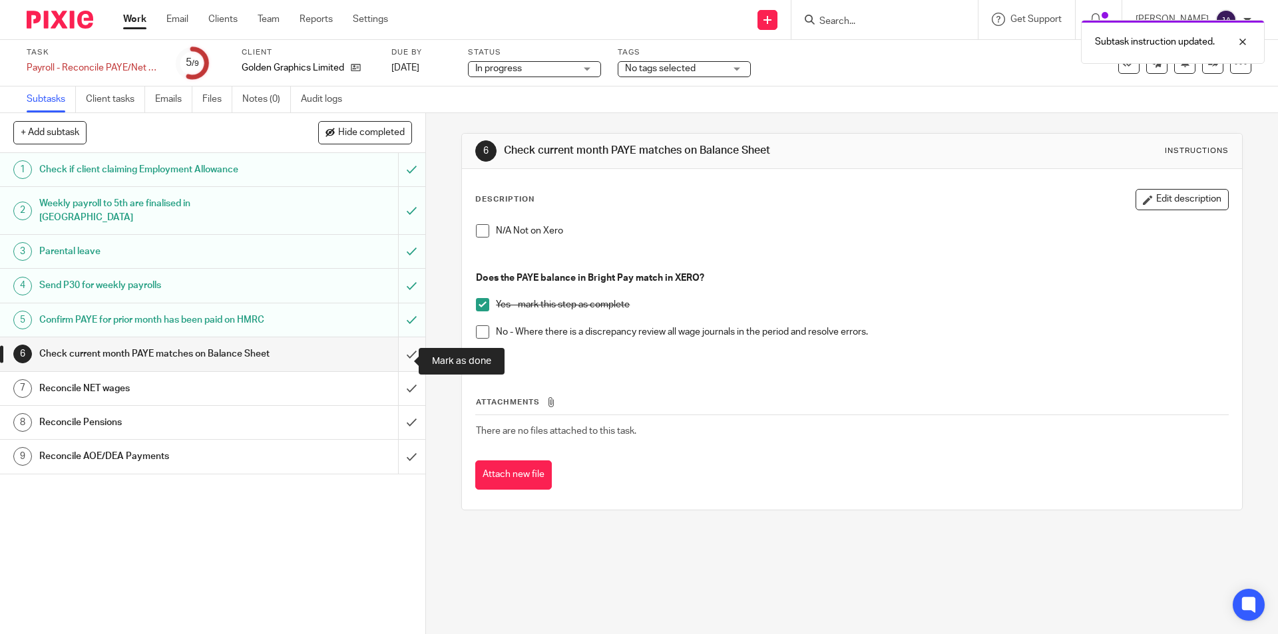
click at [401, 365] on input "submit" at bounding box center [212, 353] width 425 height 33
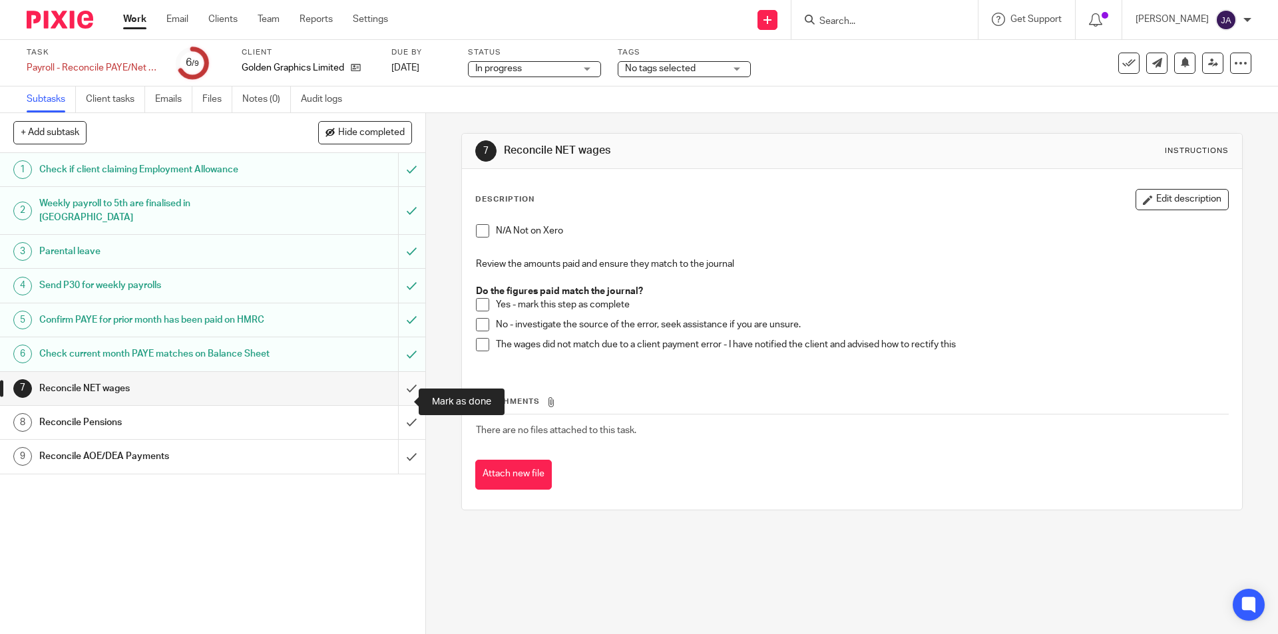
click at [395, 398] on input "submit" at bounding box center [212, 388] width 425 height 33
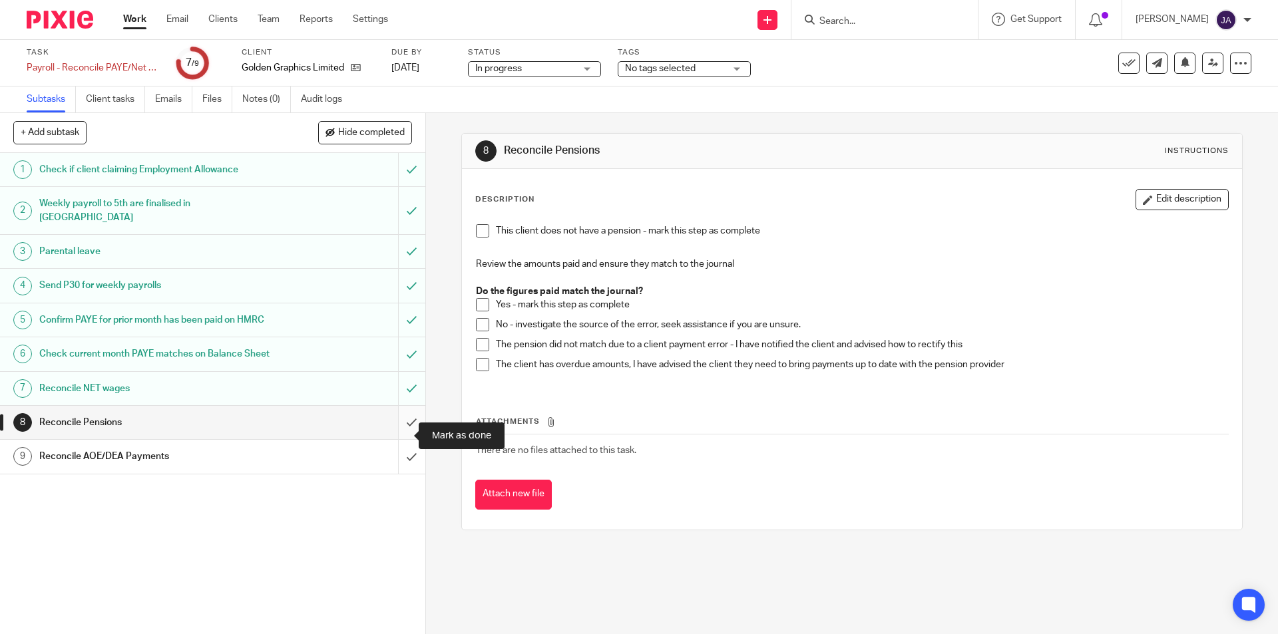
click at [393, 433] on input "submit" at bounding box center [212, 422] width 425 height 33
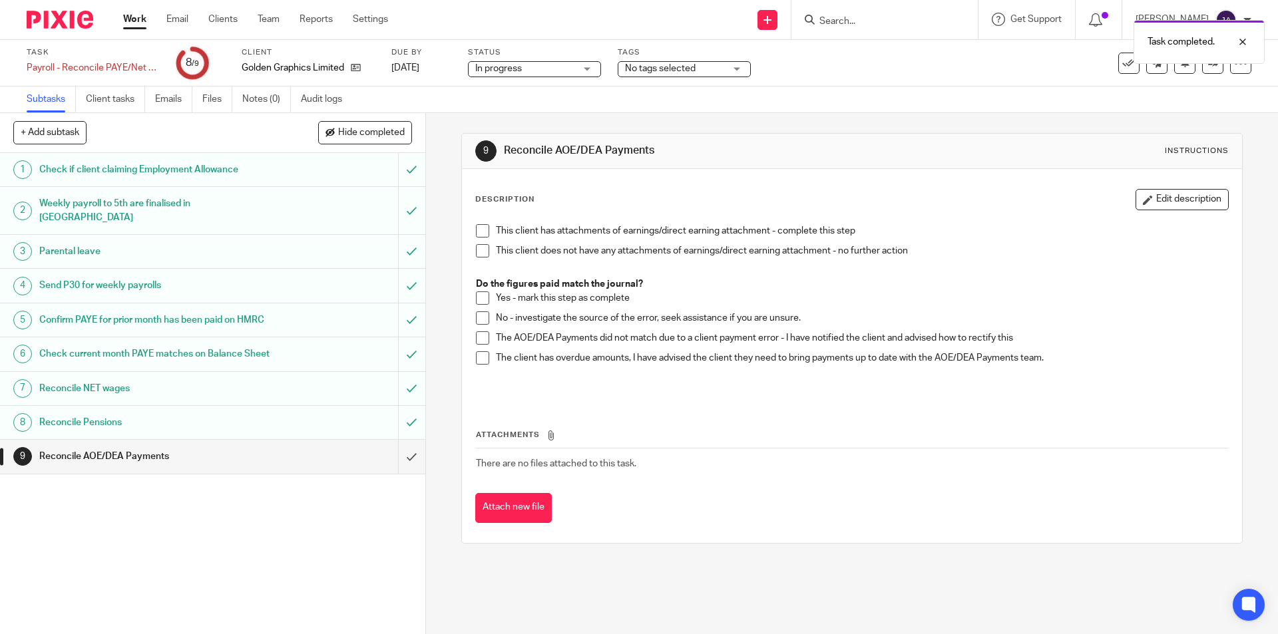
click at [483, 250] on span at bounding box center [482, 250] width 13 height 13
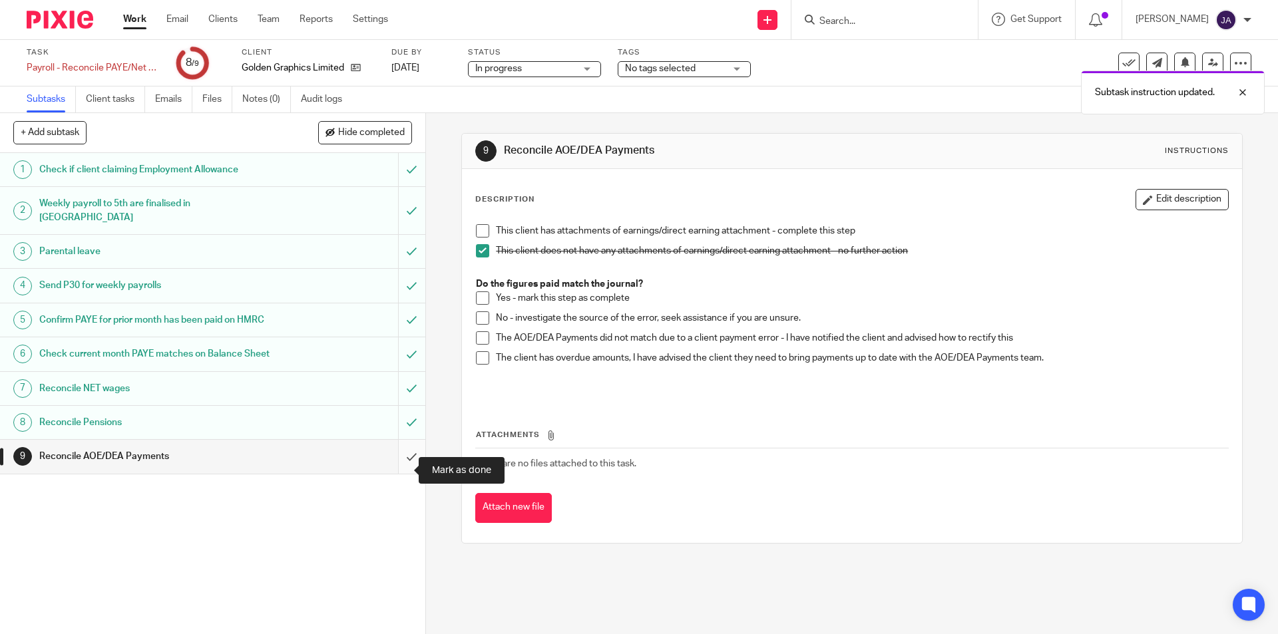
click at [399, 470] on input "submit" at bounding box center [212, 456] width 425 height 33
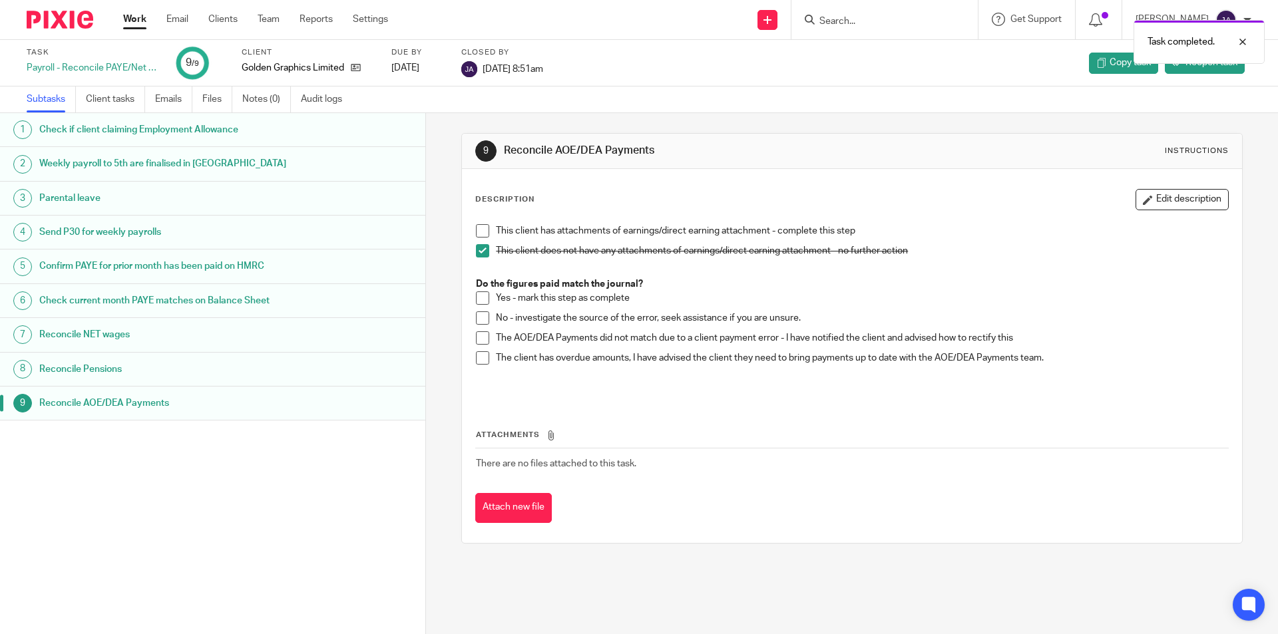
drag, startPoint x: 130, startPoint y: 21, endPoint x: 132, endPoint y: 29, distance: 8.2
click at [130, 19] on link "Work" at bounding box center [134, 19] width 23 height 13
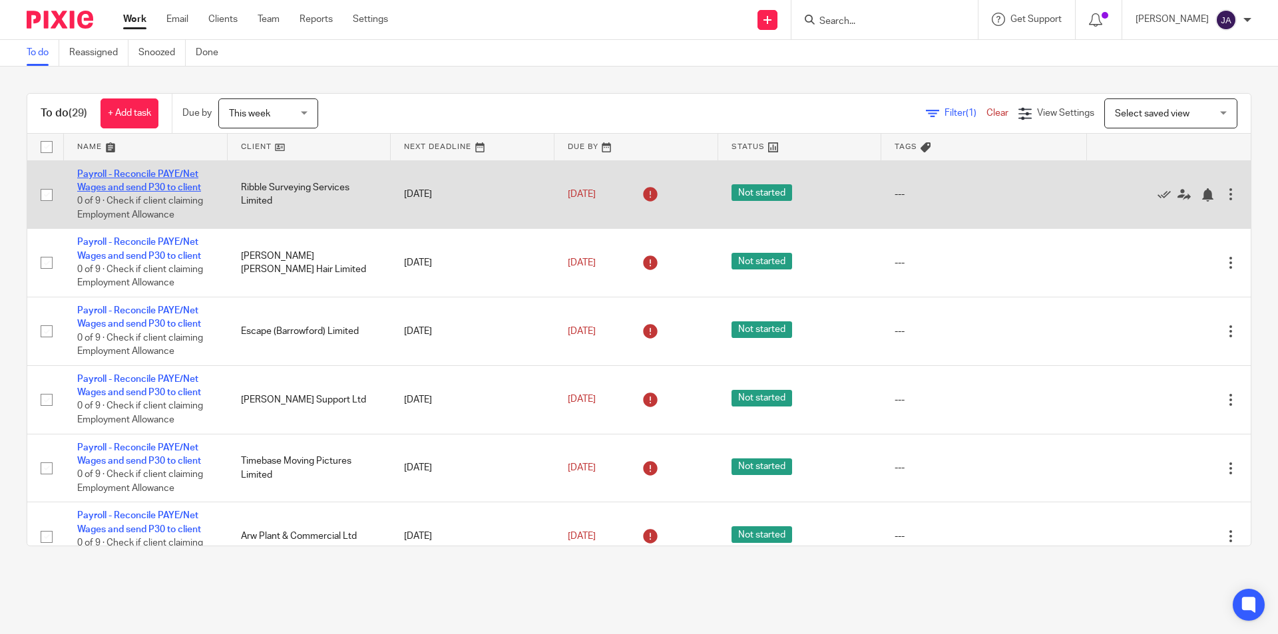
click at [105, 175] on link "Payroll - Reconcile PAYE/Net Wages and send P30 to client" at bounding box center [139, 181] width 124 height 23
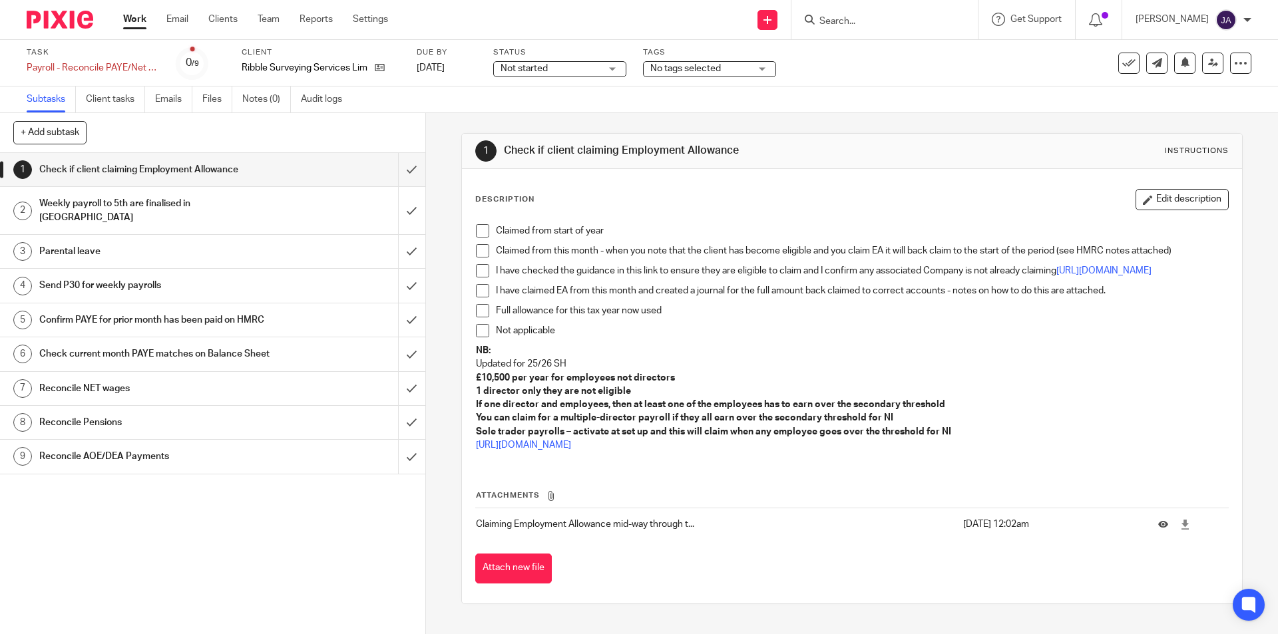
click at [587, 67] on span "Not started" at bounding box center [551, 69] width 100 height 14
click at [519, 115] on span "In progress" at bounding box center [526, 116] width 47 height 9
click at [477, 337] on span at bounding box center [482, 330] width 13 height 13
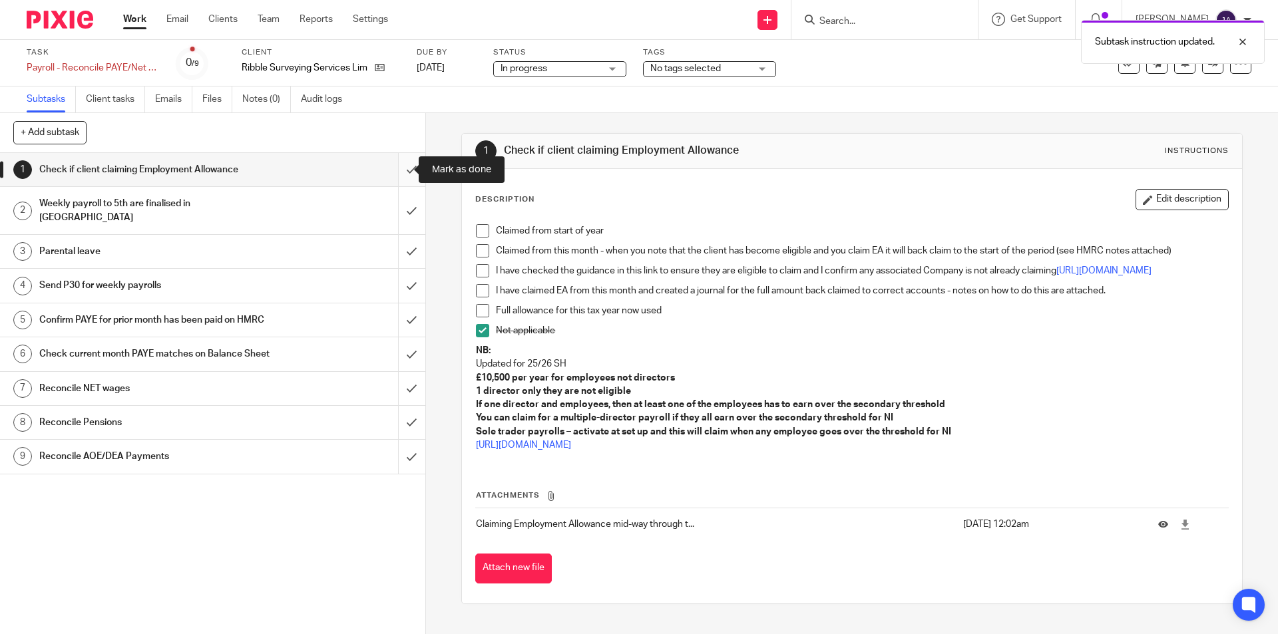
click at [394, 164] on input "submit" at bounding box center [212, 169] width 425 height 33
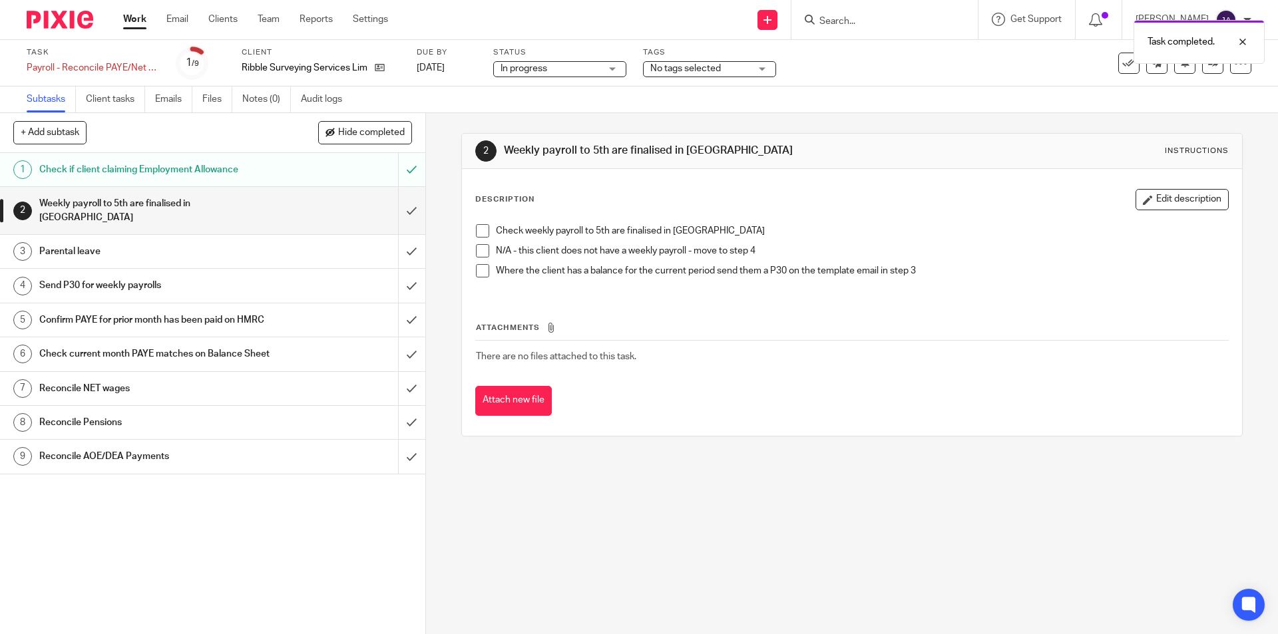
click at [476, 249] on span at bounding box center [482, 250] width 13 height 13
click at [394, 206] on input "submit" at bounding box center [212, 210] width 425 height 47
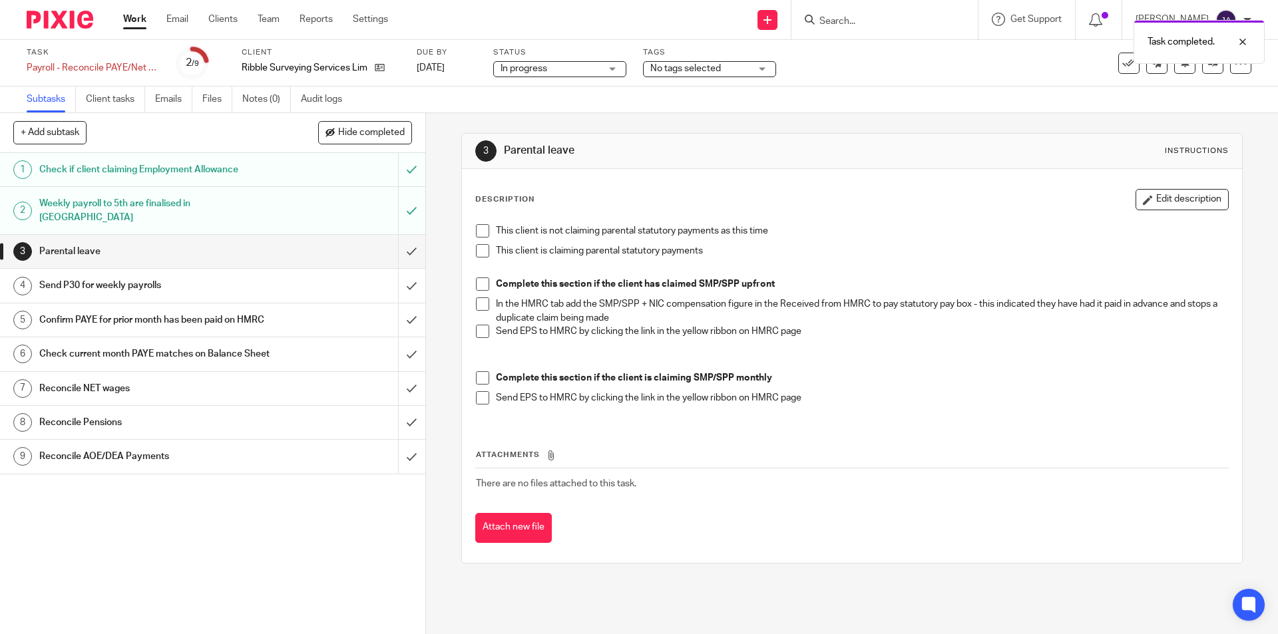
click at [483, 230] on span at bounding box center [482, 230] width 13 height 13
click at [403, 236] on input "submit" at bounding box center [212, 251] width 425 height 33
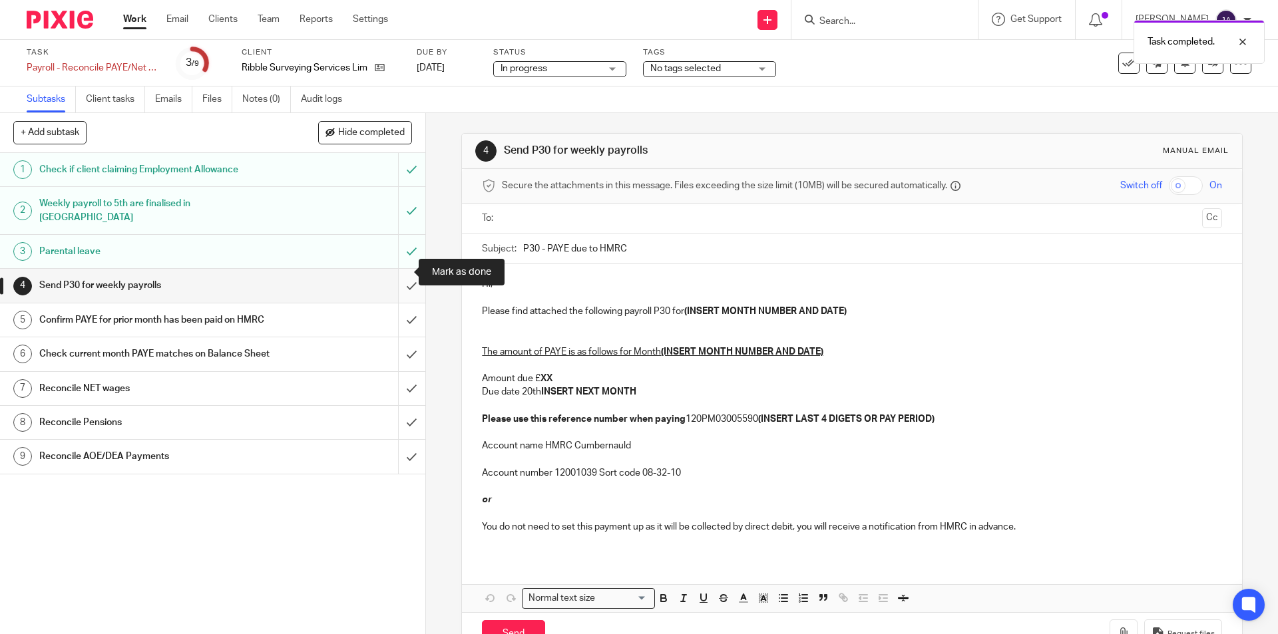
click at [402, 272] on input "submit" at bounding box center [212, 285] width 425 height 33
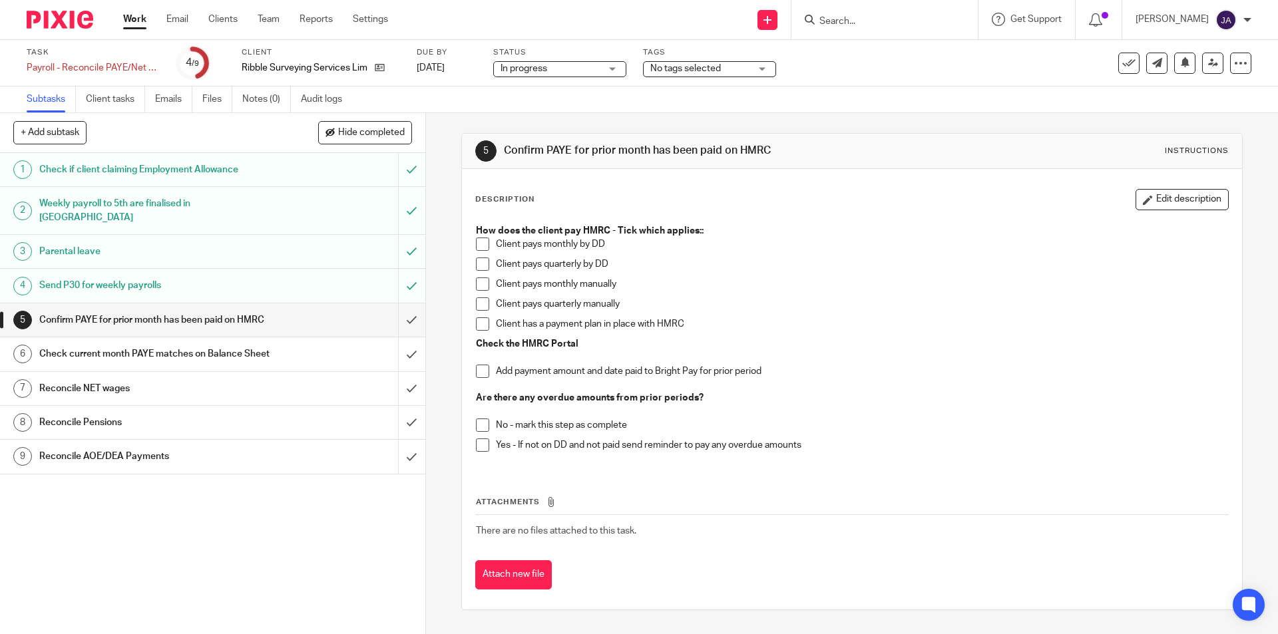
click at [476, 287] on span at bounding box center [482, 284] width 13 height 13
click at [479, 378] on li "Add payment amount and date paid to Bright Pay for prior period" at bounding box center [852, 378] width 752 height 27
click at [481, 372] on span at bounding box center [482, 371] width 13 height 13
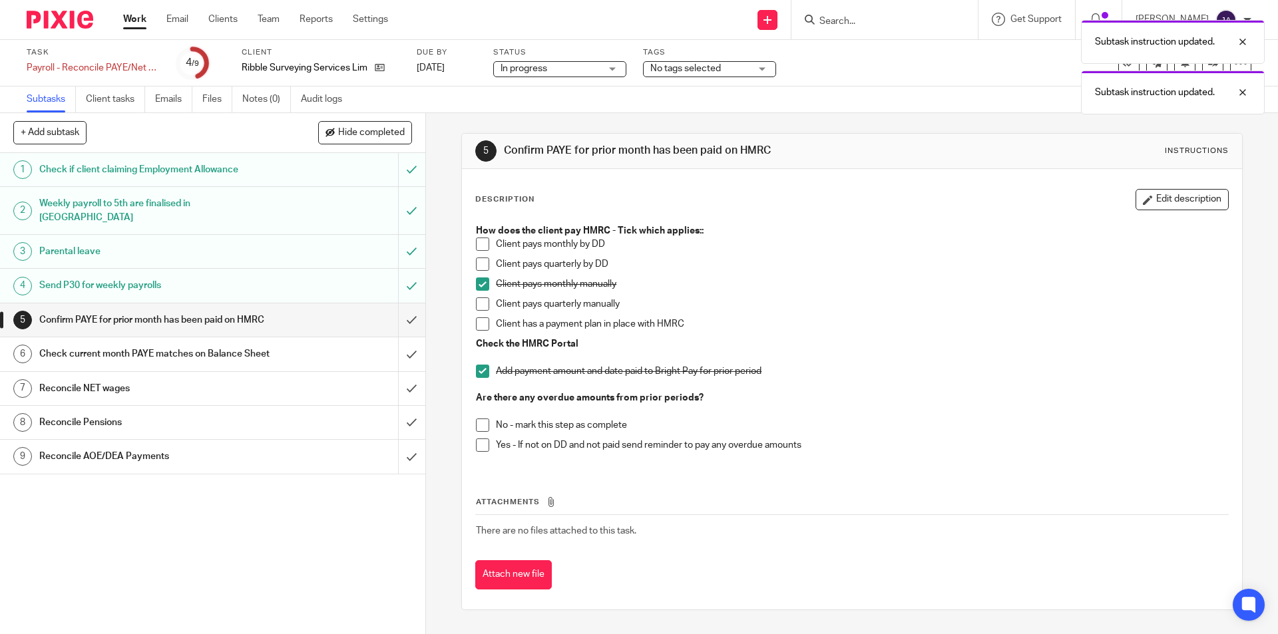
click at [479, 421] on span at bounding box center [482, 425] width 13 height 13
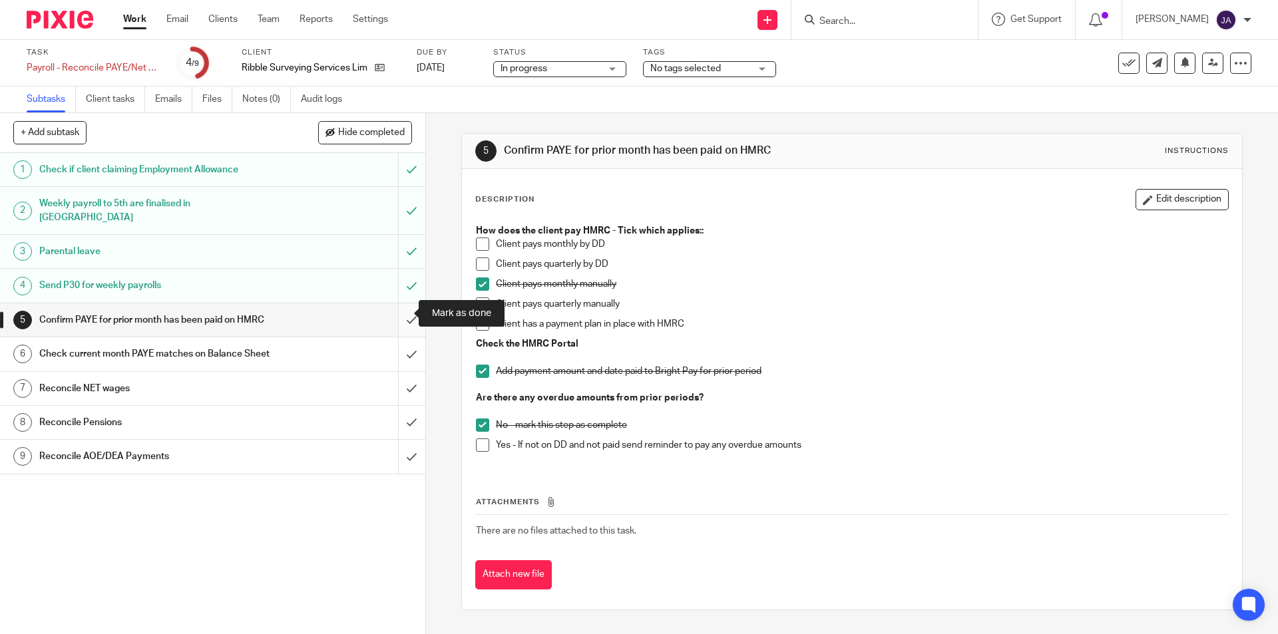
click at [393, 312] on input "submit" at bounding box center [212, 320] width 425 height 33
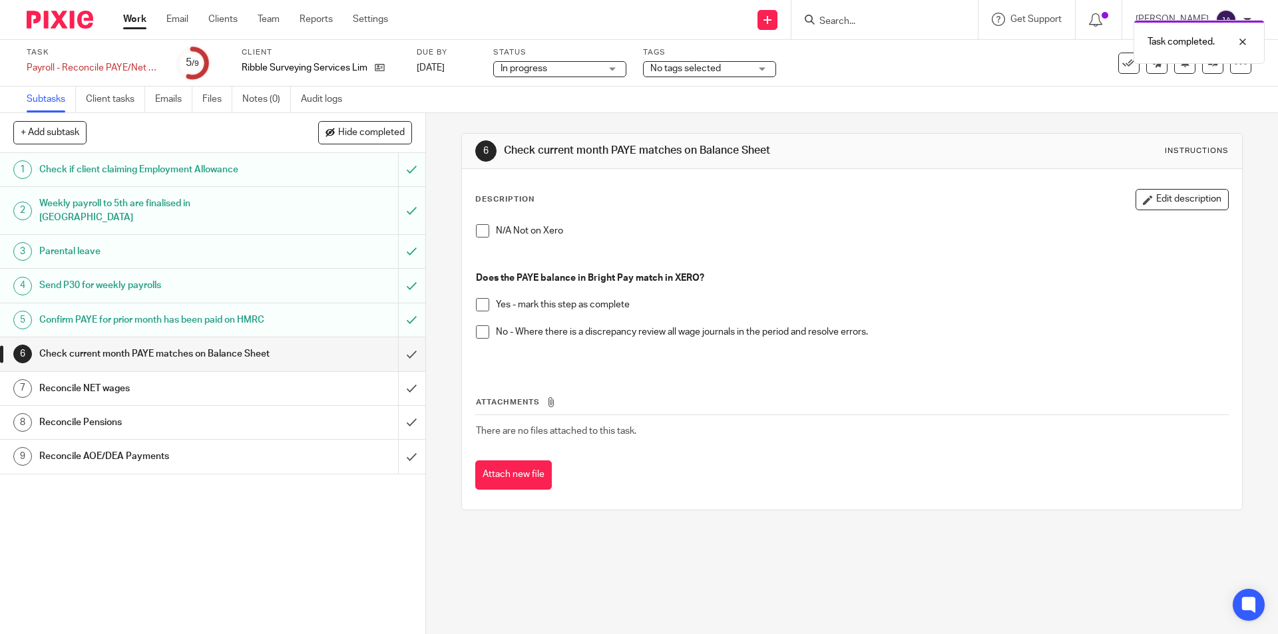
click at [476, 308] on span at bounding box center [482, 304] width 13 height 13
click at [401, 364] on input "submit" at bounding box center [212, 353] width 425 height 33
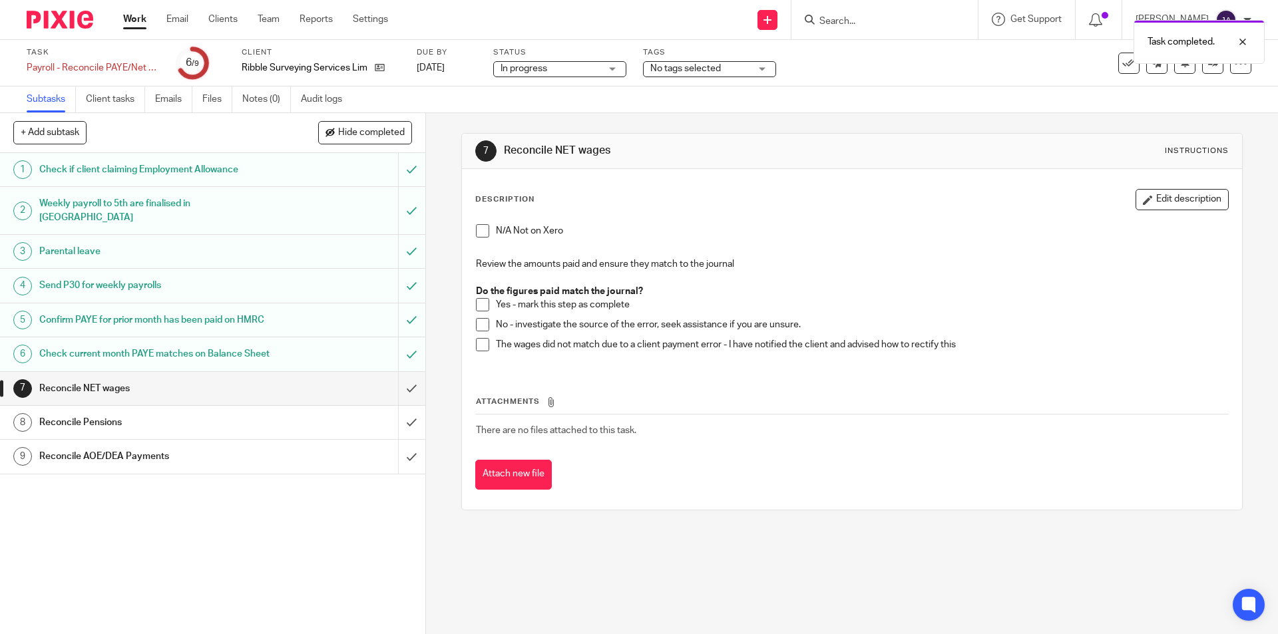
click at [476, 302] on span at bounding box center [482, 304] width 13 height 13
click at [403, 397] on input "submit" at bounding box center [212, 388] width 425 height 33
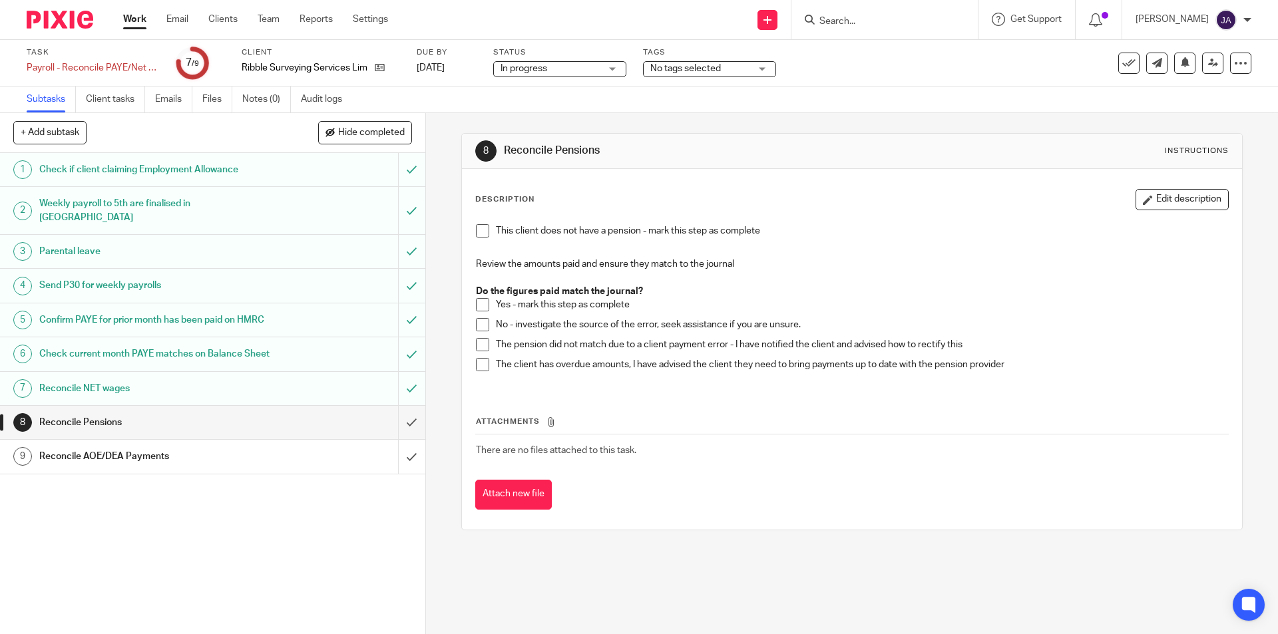
click at [482, 232] on span at bounding box center [482, 230] width 13 height 13
click at [399, 437] on input "submit" at bounding box center [212, 422] width 425 height 33
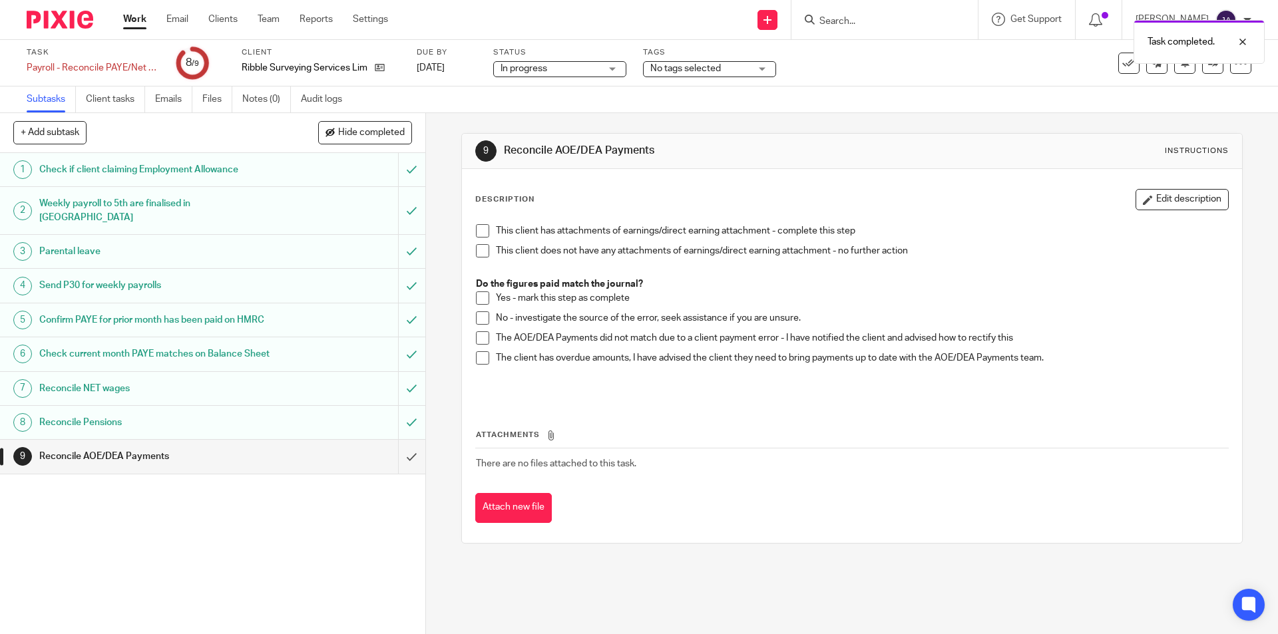
click at [477, 228] on span at bounding box center [482, 230] width 13 height 13
click at [485, 249] on span at bounding box center [482, 250] width 13 height 13
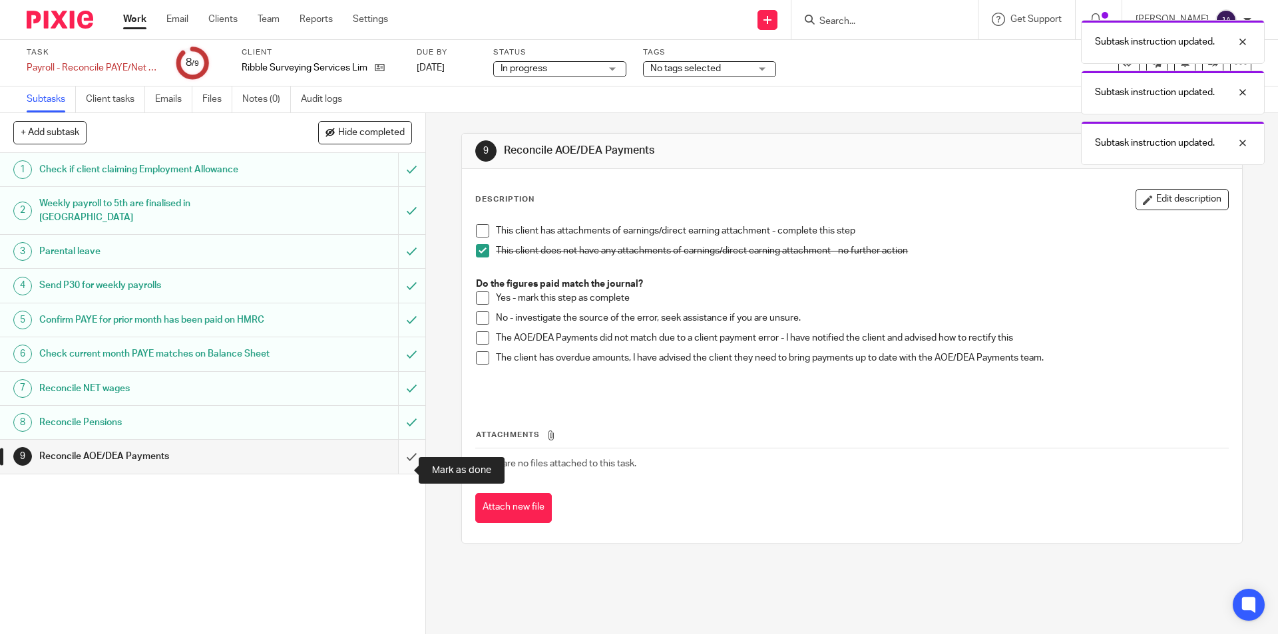
click at [405, 472] on input "submit" at bounding box center [212, 456] width 425 height 33
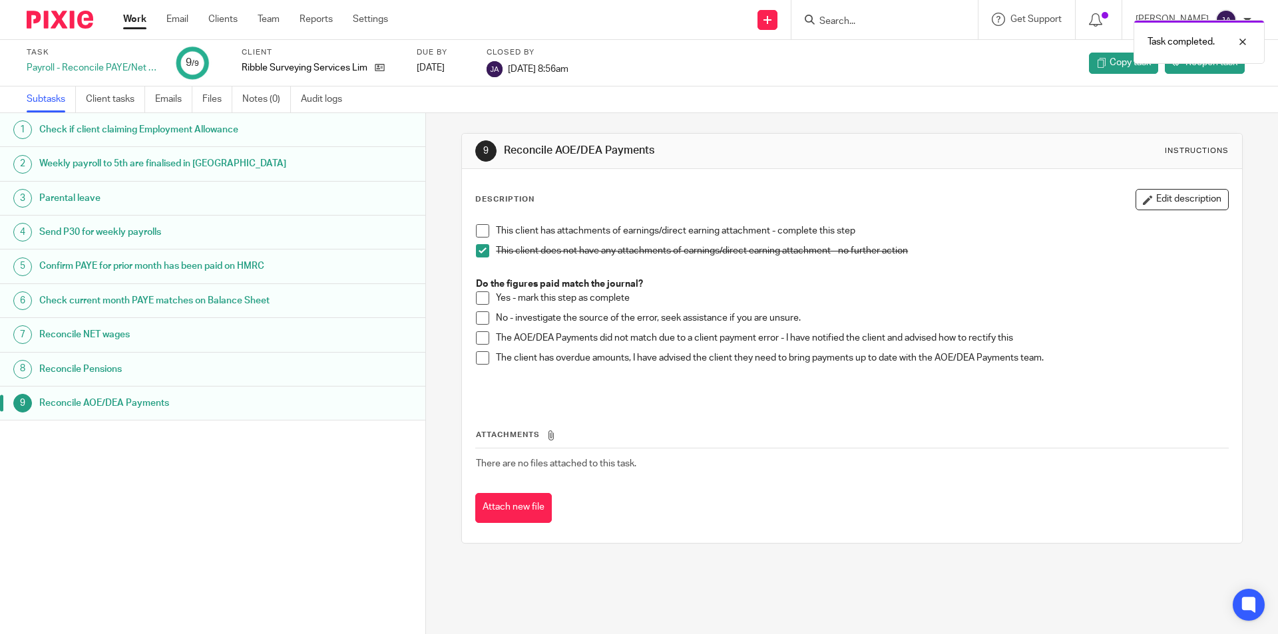
click at [136, 15] on link "Work" at bounding box center [134, 19] width 23 height 13
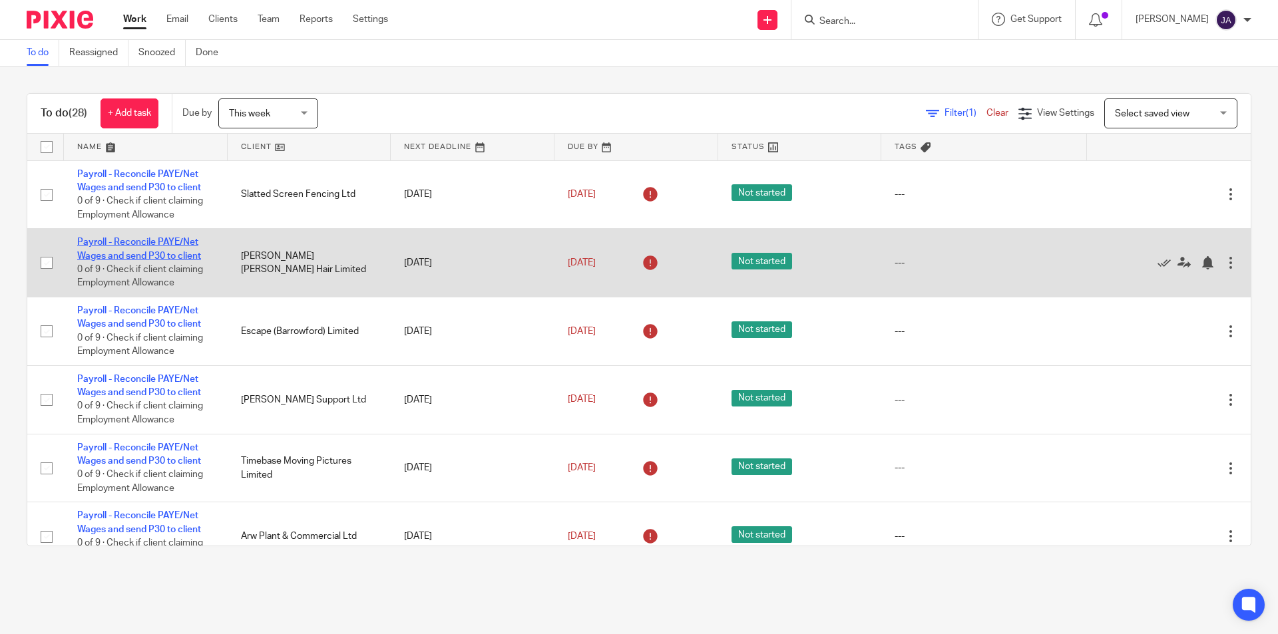
click at [134, 257] on link "Payroll - Reconcile PAYE/Net Wages and send P30 to client" at bounding box center [139, 249] width 124 height 23
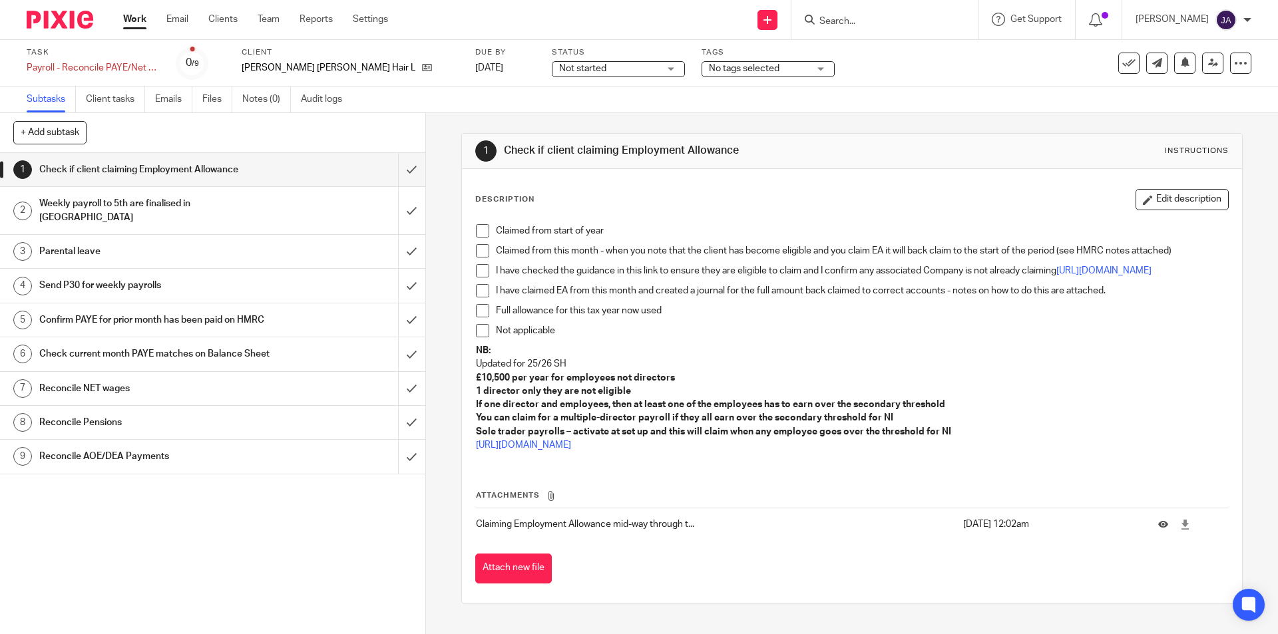
click at [559, 65] on span "Not started" at bounding box center [582, 68] width 47 height 9
click at [491, 113] on span "In progress" at bounding box center [500, 116] width 47 height 9
click at [483, 337] on span at bounding box center [482, 330] width 13 height 13
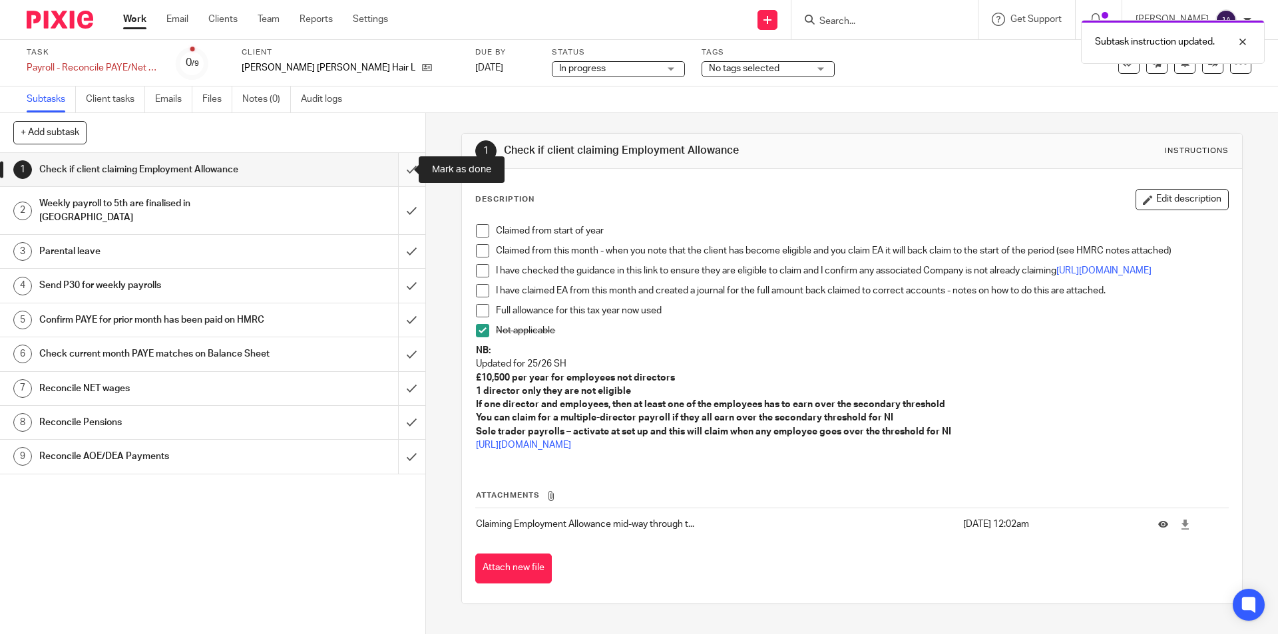
click at [404, 168] on input "submit" at bounding box center [212, 169] width 425 height 33
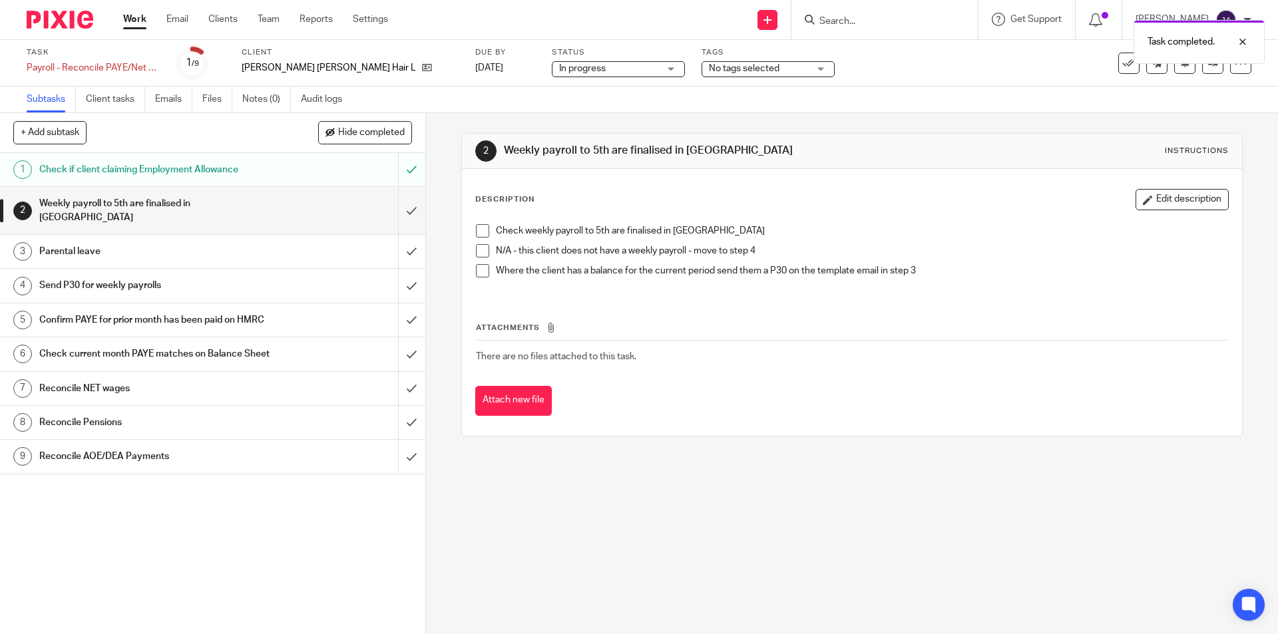
click at [479, 254] on span at bounding box center [482, 250] width 13 height 13
click at [407, 207] on input "submit" at bounding box center [212, 210] width 425 height 47
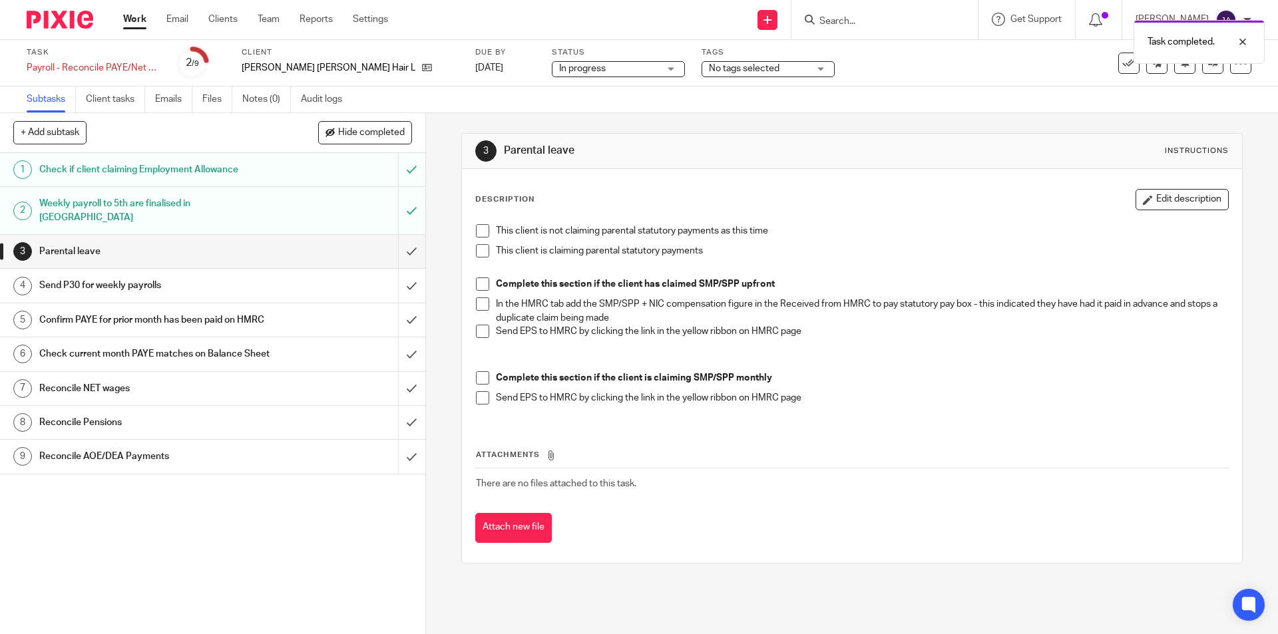
drag, startPoint x: 480, startPoint y: 233, endPoint x: 437, endPoint y: 234, distance: 42.6
click at [480, 232] on span at bounding box center [482, 230] width 13 height 13
click at [393, 240] on input "submit" at bounding box center [212, 251] width 425 height 33
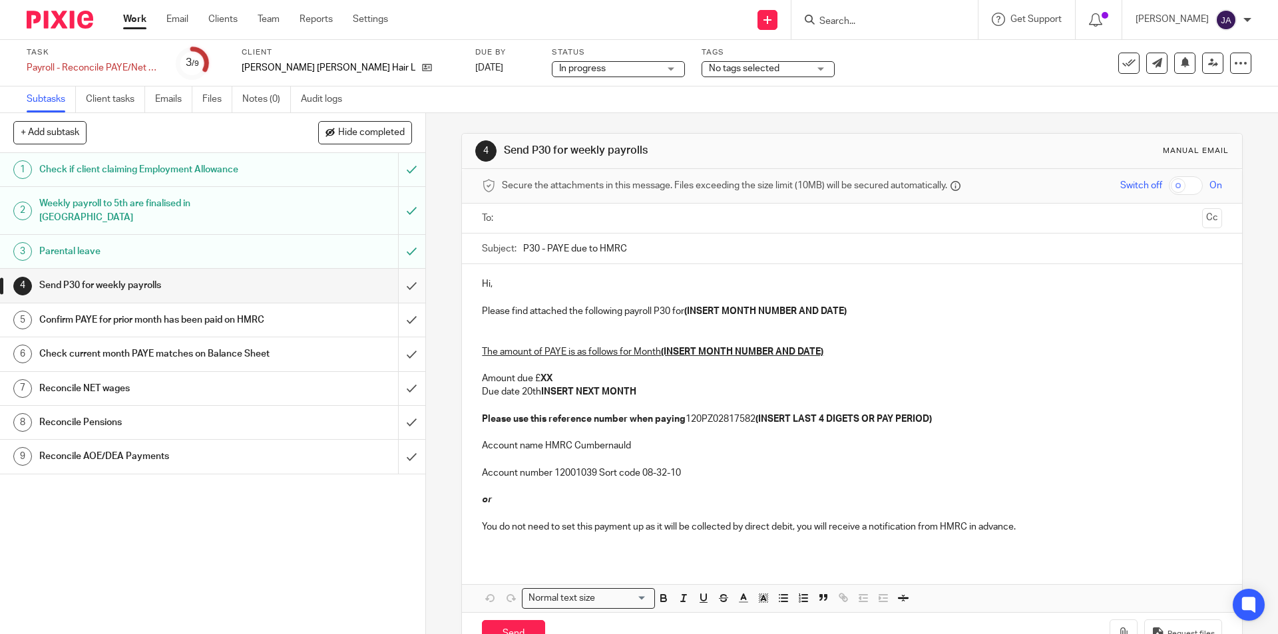
click at [401, 272] on input "submit" at bounding box center [212, 285] width 425 height 33
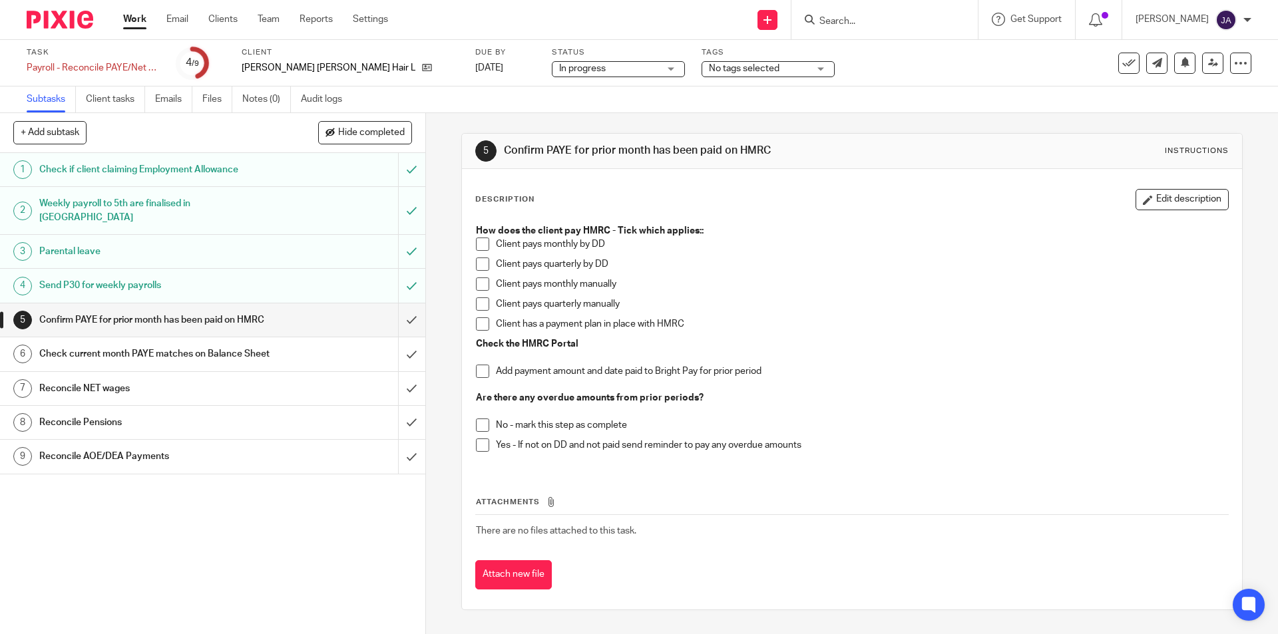
click at [476, 268] on span at bounding box center [482, 264] width 13 height 13
click at [476, 375] on span at bounding box center [482, 371] width 13 height 13
click at [479, 374] on span at bounding box center [482, 371] width 13 height 13
click at [396, 304] on input "submit" at bounding box center [212, 320] width 425 height 33
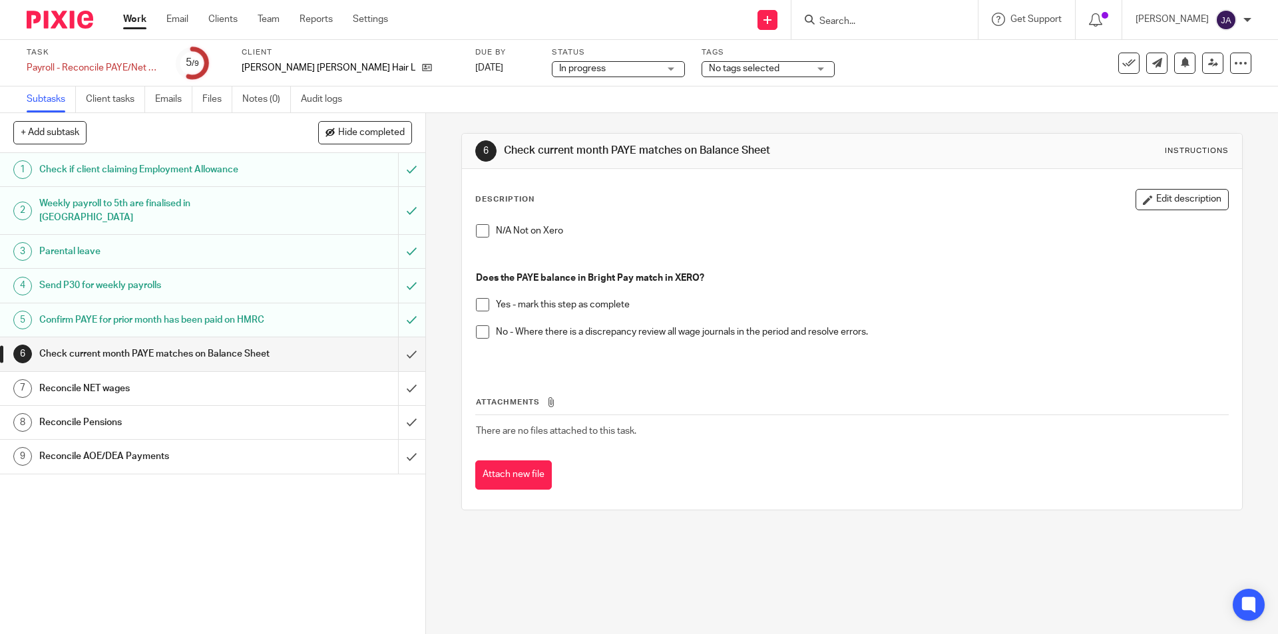
click at [481, 302] on span at bounding box center [482, 304] width 13 height 13
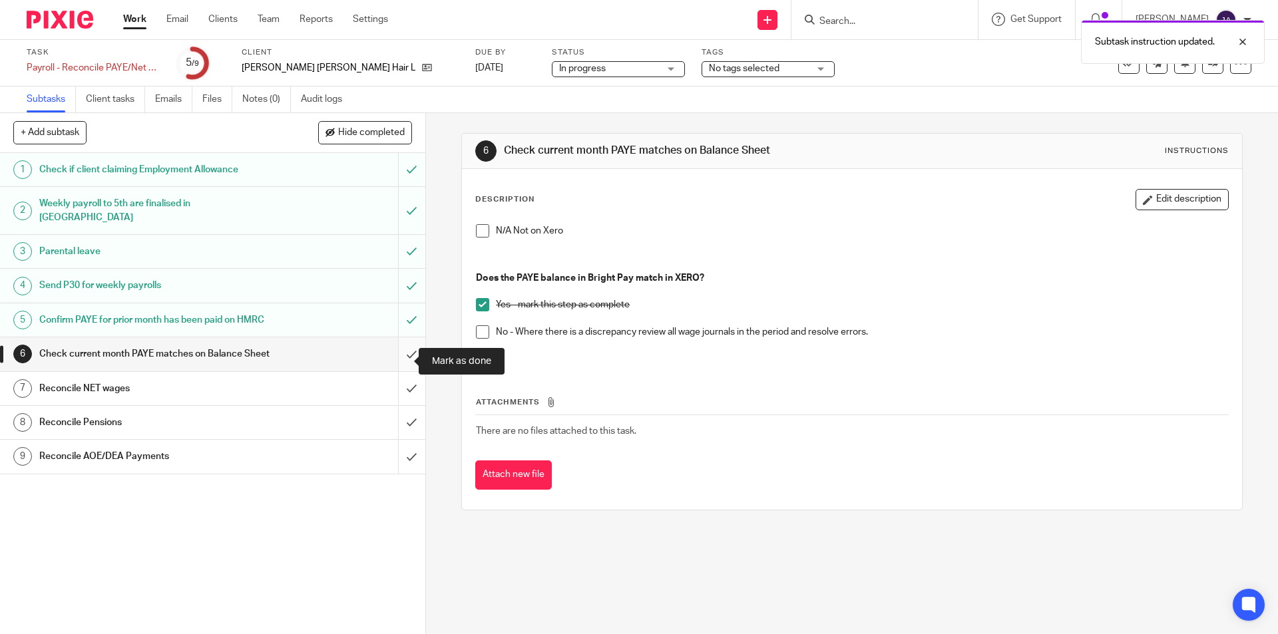
click at [403, 361] on input "submit" at bounding box center [212, 353] width 425 height 33
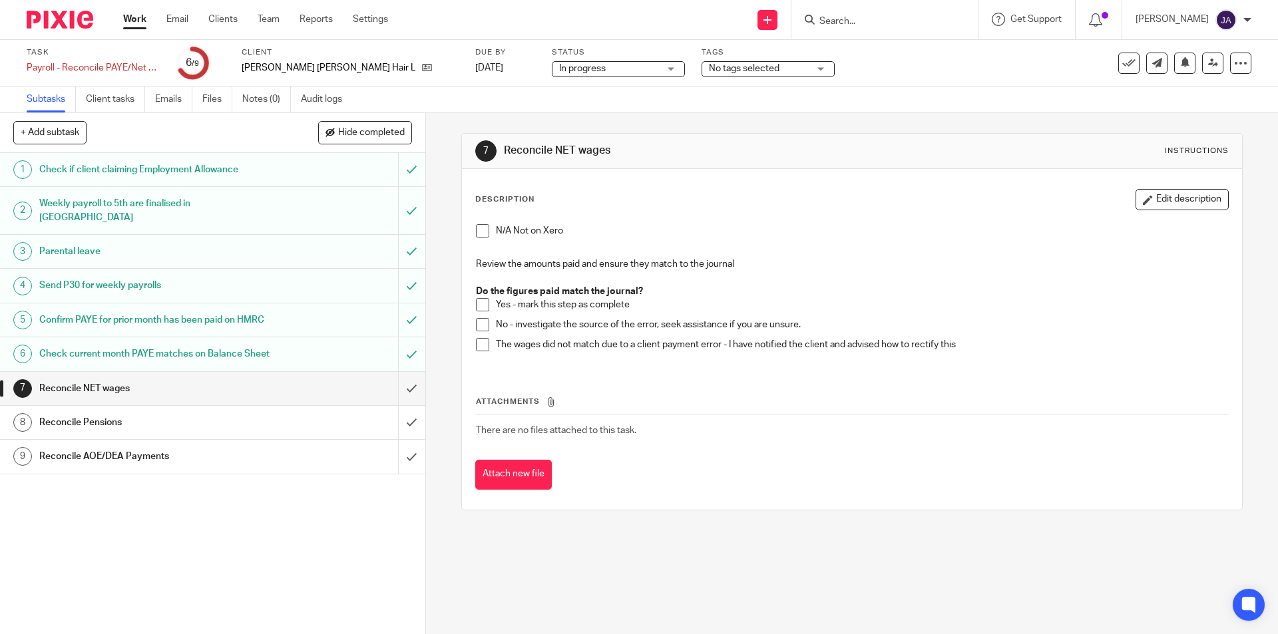
click at [480, 307] on span at bounding box center [482, 304] width 13 height 13
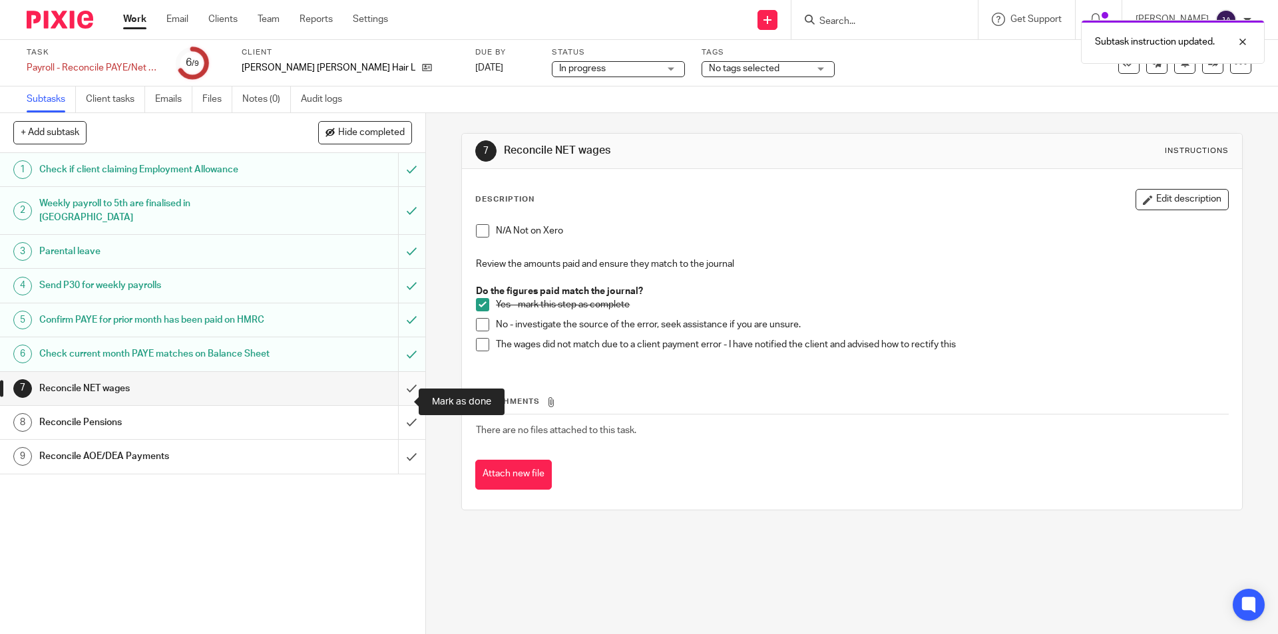
click at [401, 405] on input "submit" at bounding box center [212, 388] width 425 height 33
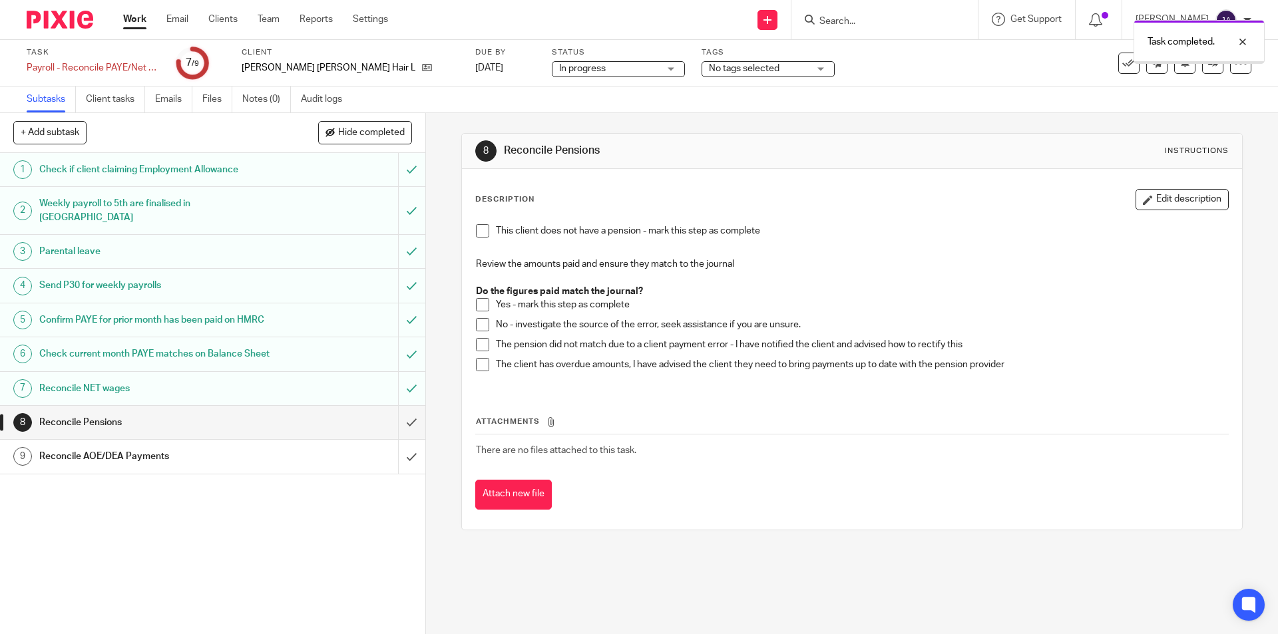
click at [478, 235] on span at bounding box center [482, 230] width 13 height 13
click at [402, 439] on input "submit" at bounding box center [212, 422] width 425 height 33
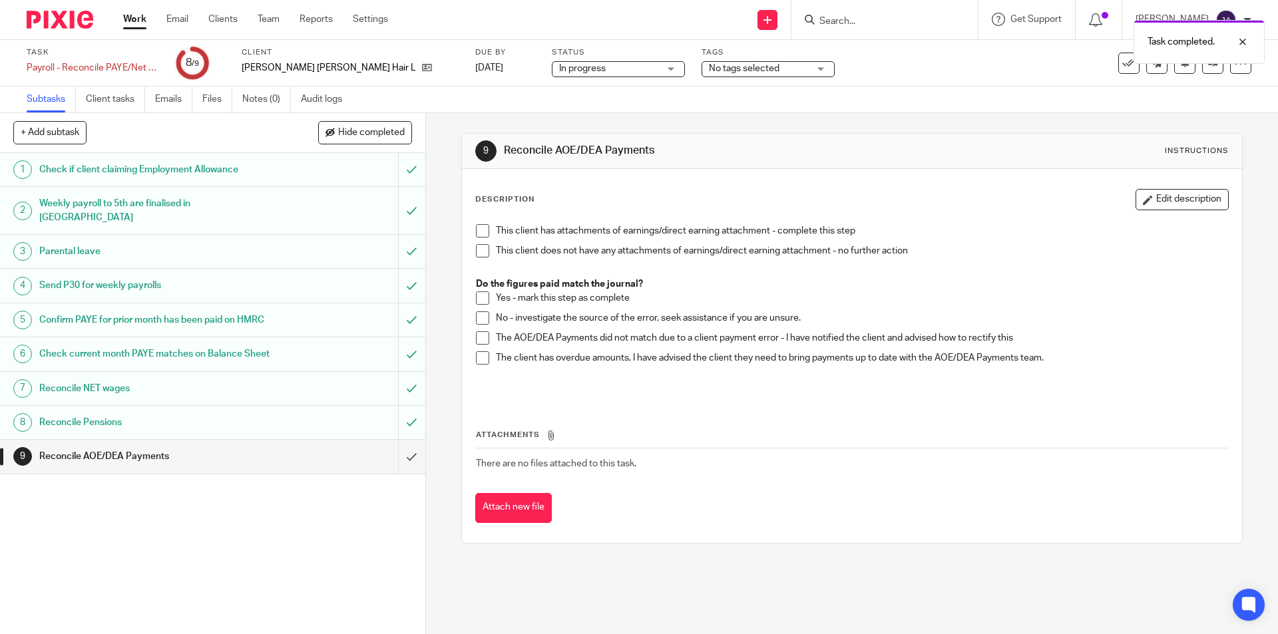
click at [481, 251] on span at bounding box center [482, 250] width 13 height 13
click at [399, 473] on input "submit" at bounding box center [212, 456] width 425 height 33
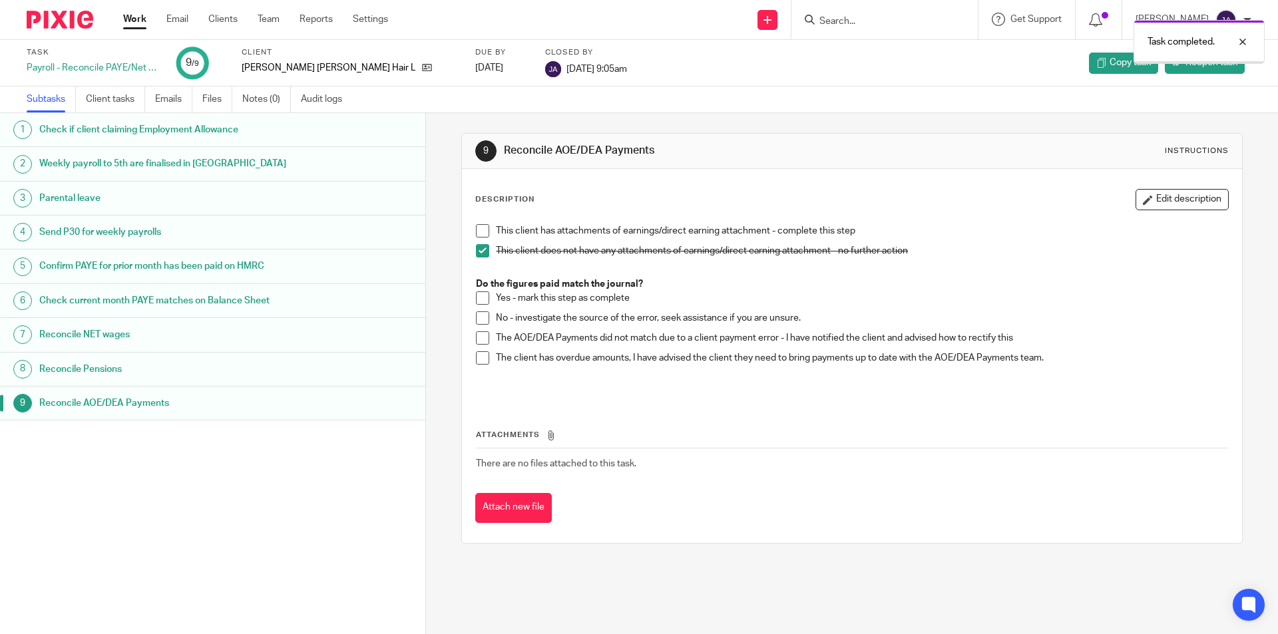
click at [138, 24] on link "Work" at bounding box center [134, 19] width 23 height 13
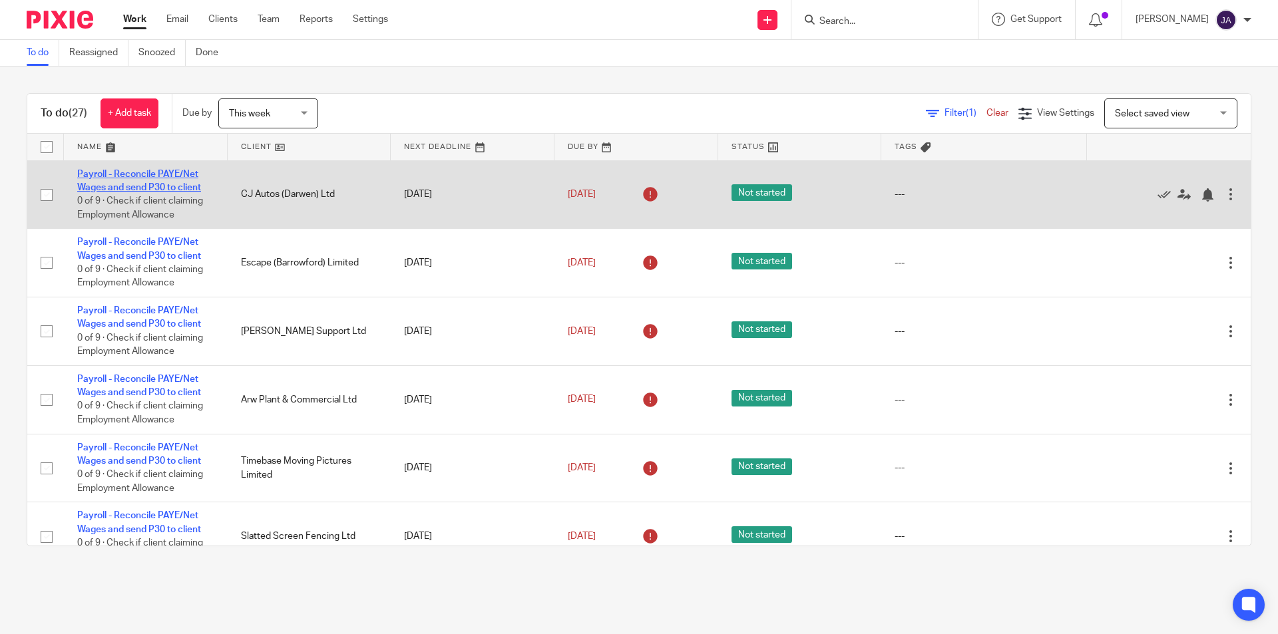
click at [122, 184] on link "Payroll - Reconcile PAYE/Net Wages and send P30 to client" at bounding box center [139, 181] width 124 height 23
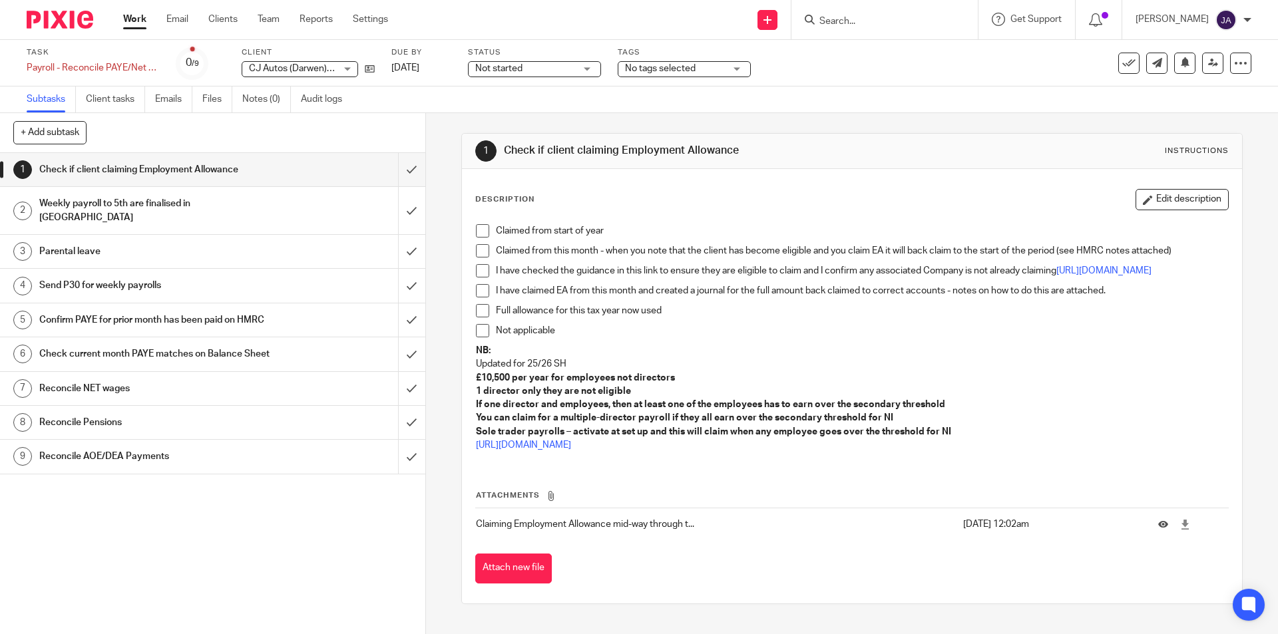
click at [505, 66] on span "Not started" at bounding box center [498, 68] width 47 height 9
click at [497, 116] on span "In progress" at bounding box center [500, 116] width 47 height 9
click at [477, 232] on span at bounding box center [482, 230] width 13 height 13
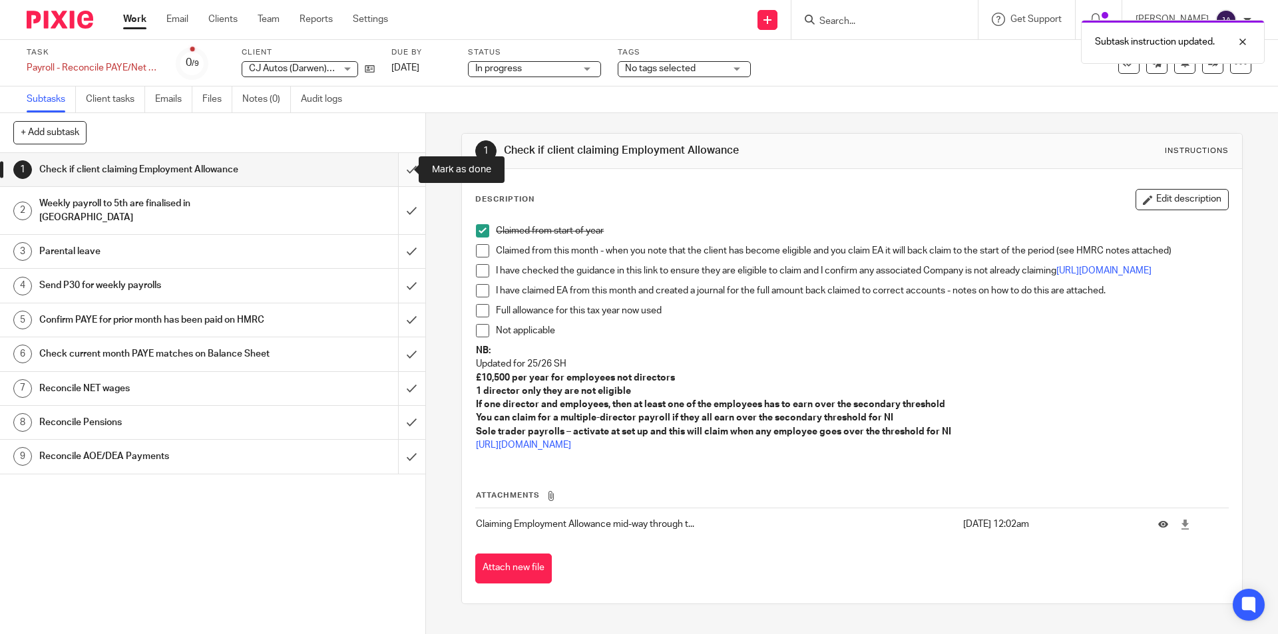
click at [391, 170] on input "submit" at bounding box center [212, 169] width 425 height 33
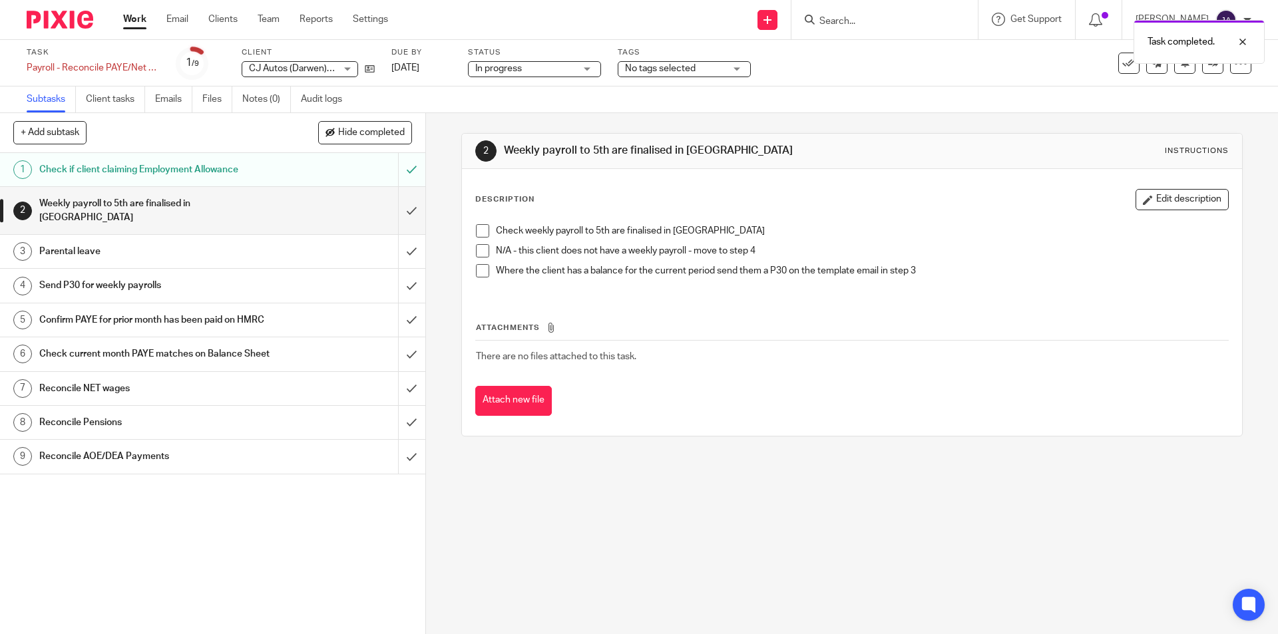
click at [479, 251] on span at bounding box center [482, 250] width 13 height 13
click at [403, 200] on input "submit" at bounding box center [212, 210] width 425 height 47
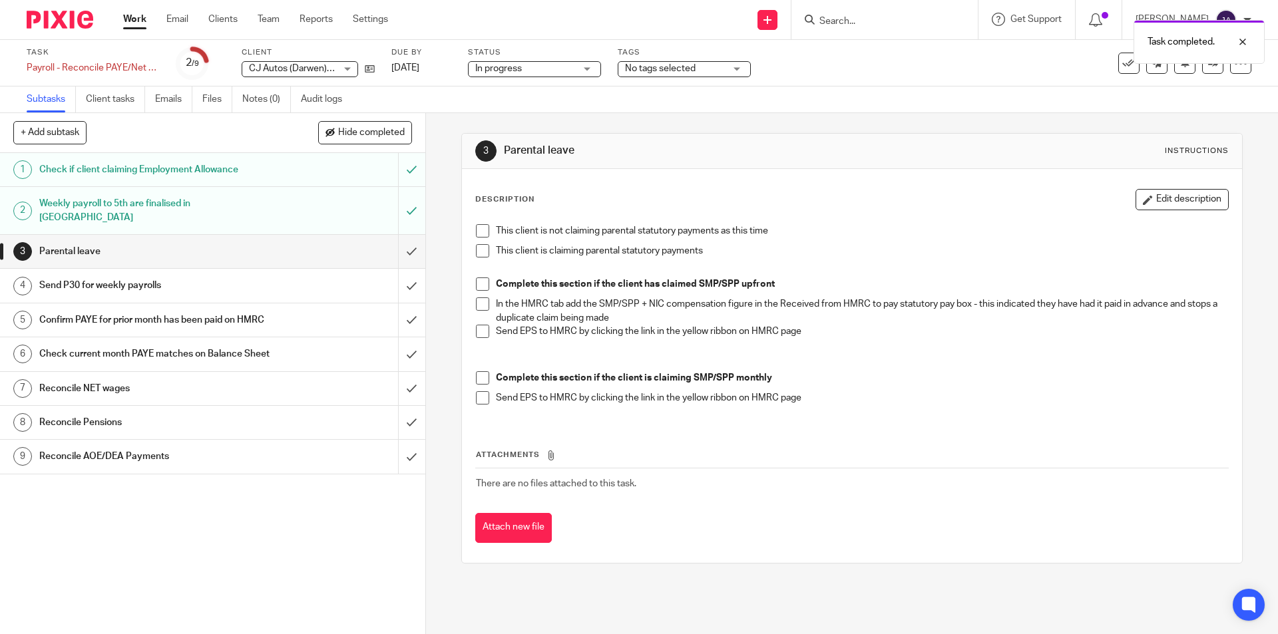
click at [480, 232] on span at bounding box center [482, 230] width 13 height 13
click at [401, 245] on input "submit" at bounding box center [212, 251] width 425 height 33
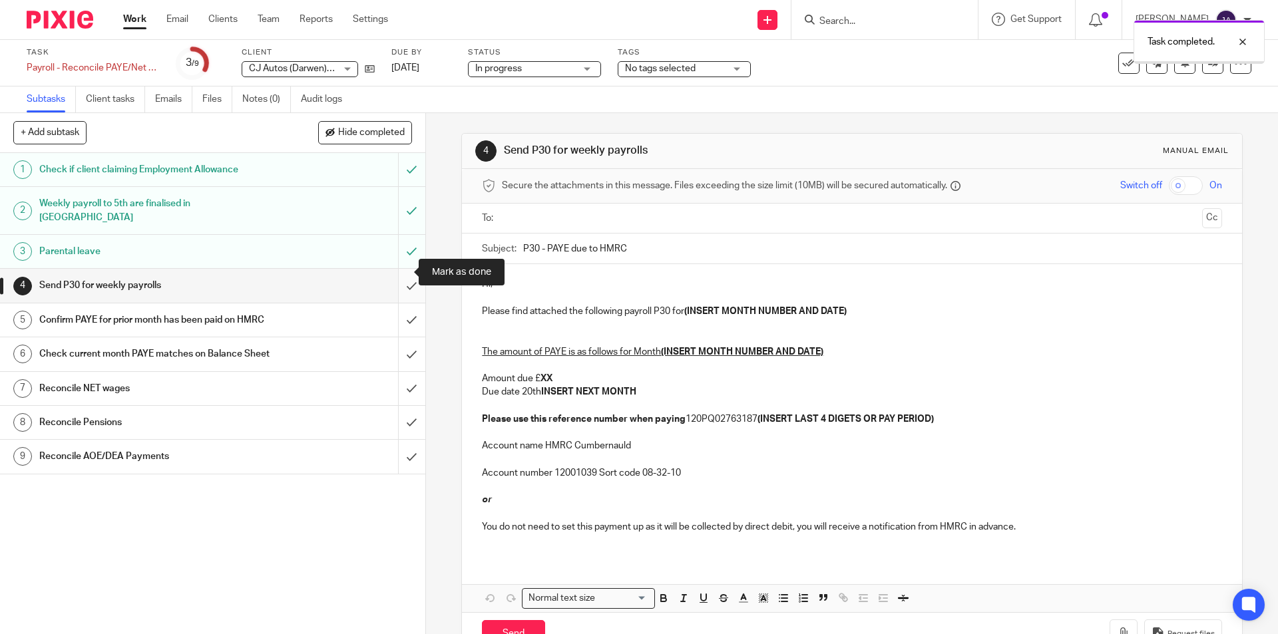
click at [401, 273] on input "submit" at bounding box center [212, 285] width 425 height 33
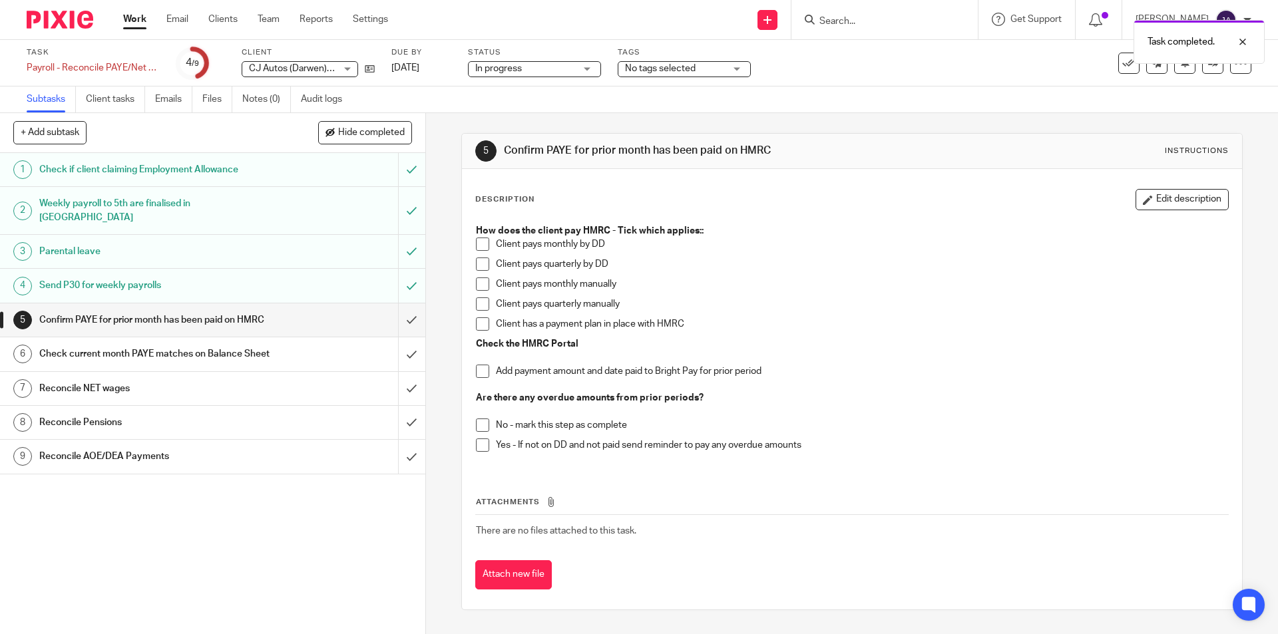
click at [479, 265] on span at bounding box center [482, 264] width 13 height 13
click at [403, 313] on input "submit" at bounding box center [212, 320] width 425 height 33
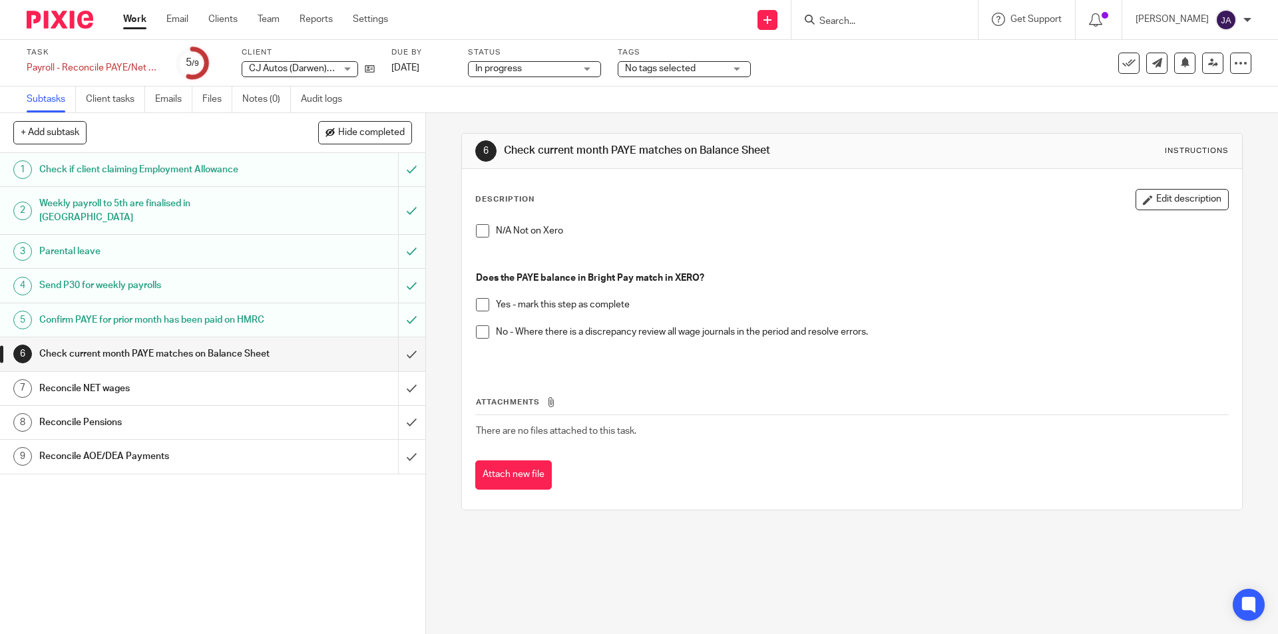
click at [479, 308] on span at bounding box center [482, 304] width 13 height 13
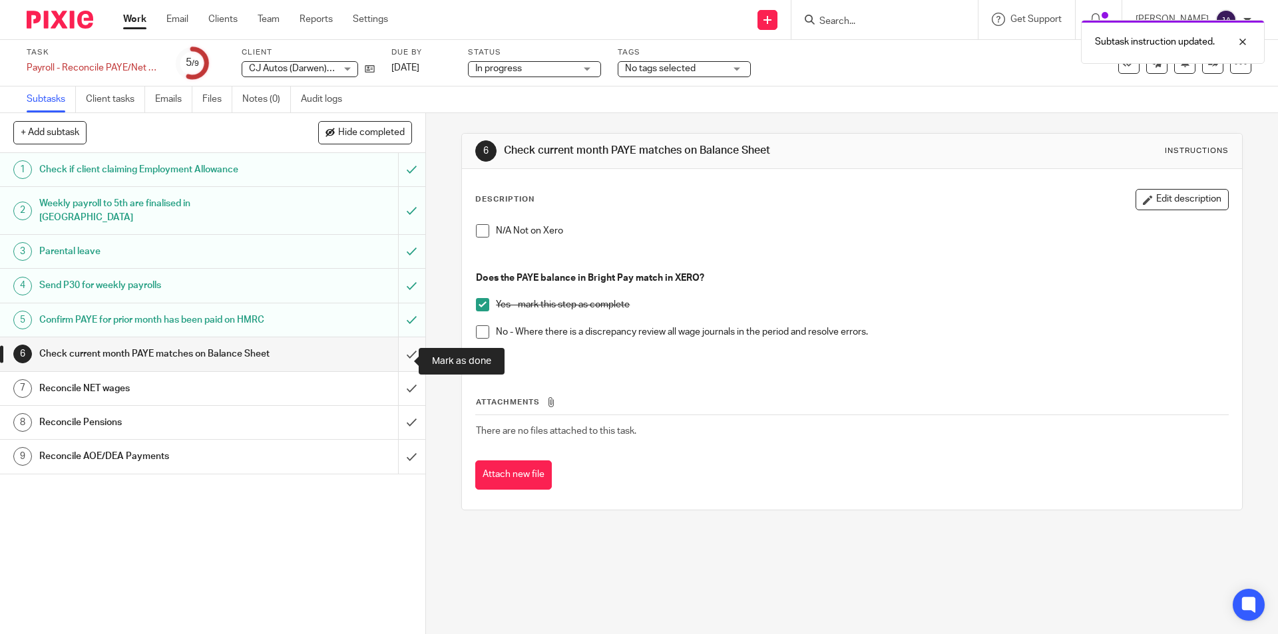
click at [401, 357] on input "submit" at bounding box center [212, 353] width 425 height 33
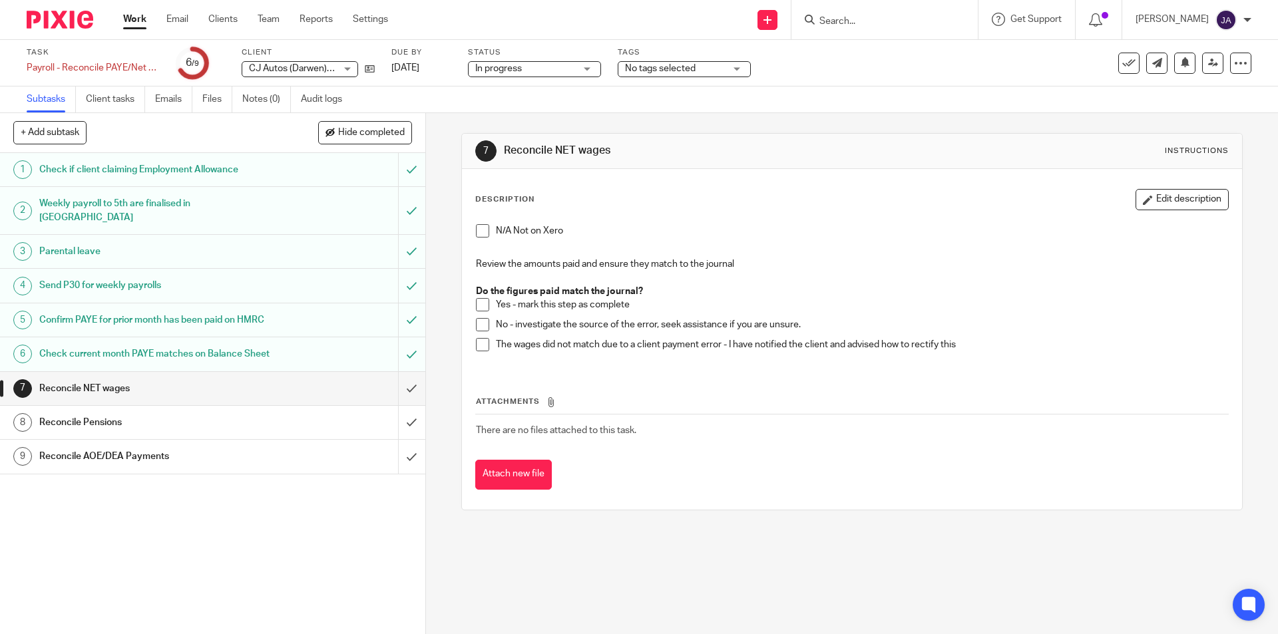
click at [482, 306] on span at bounding box center [482, 304] width 13 height 13
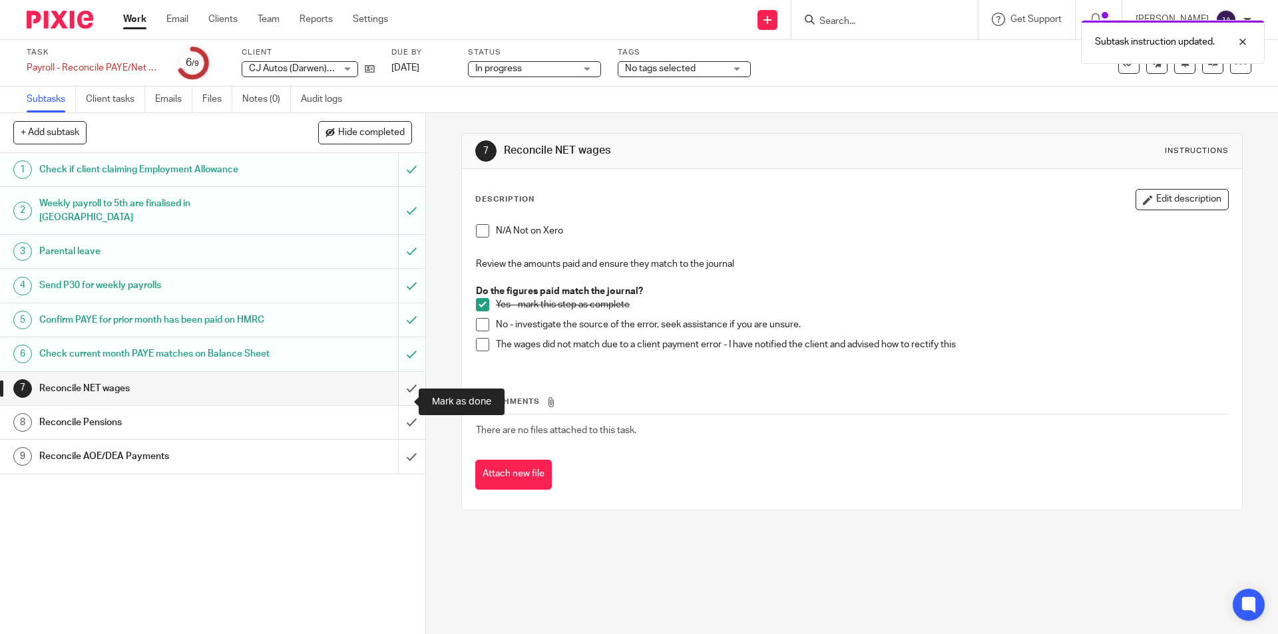
click at [399, 405] on input "submit" at bounding box center [212, 388] width 425 height 33
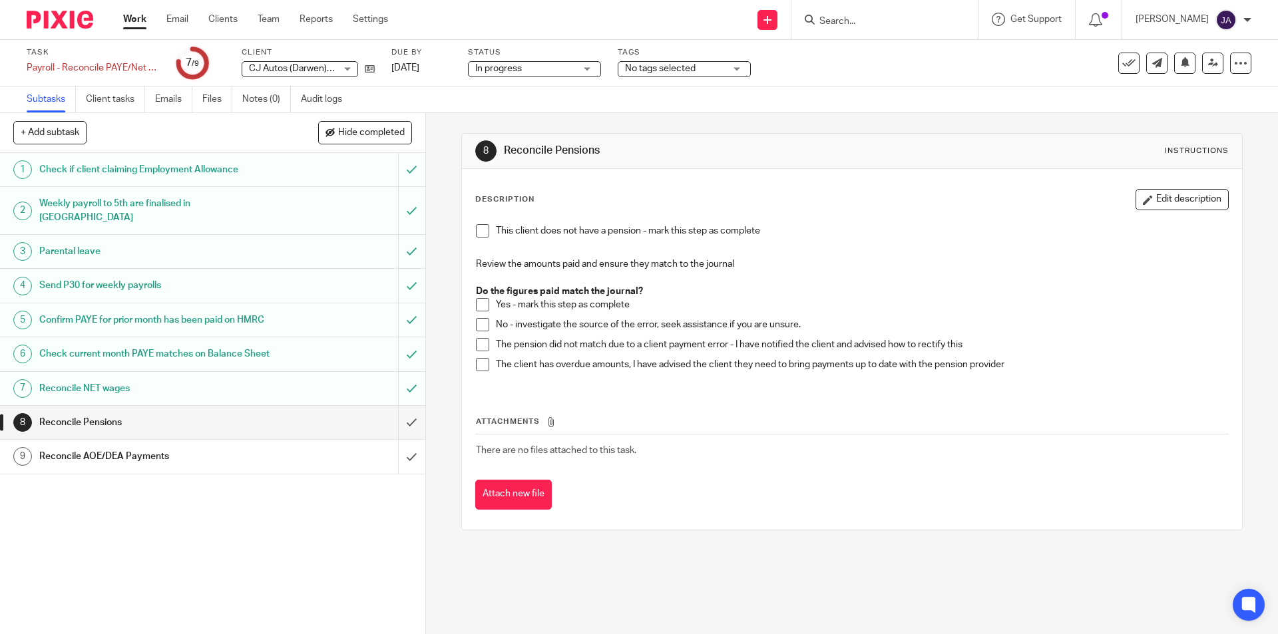
click at [476, 231] on span at bounding box center [482, 230] width 13 height 13
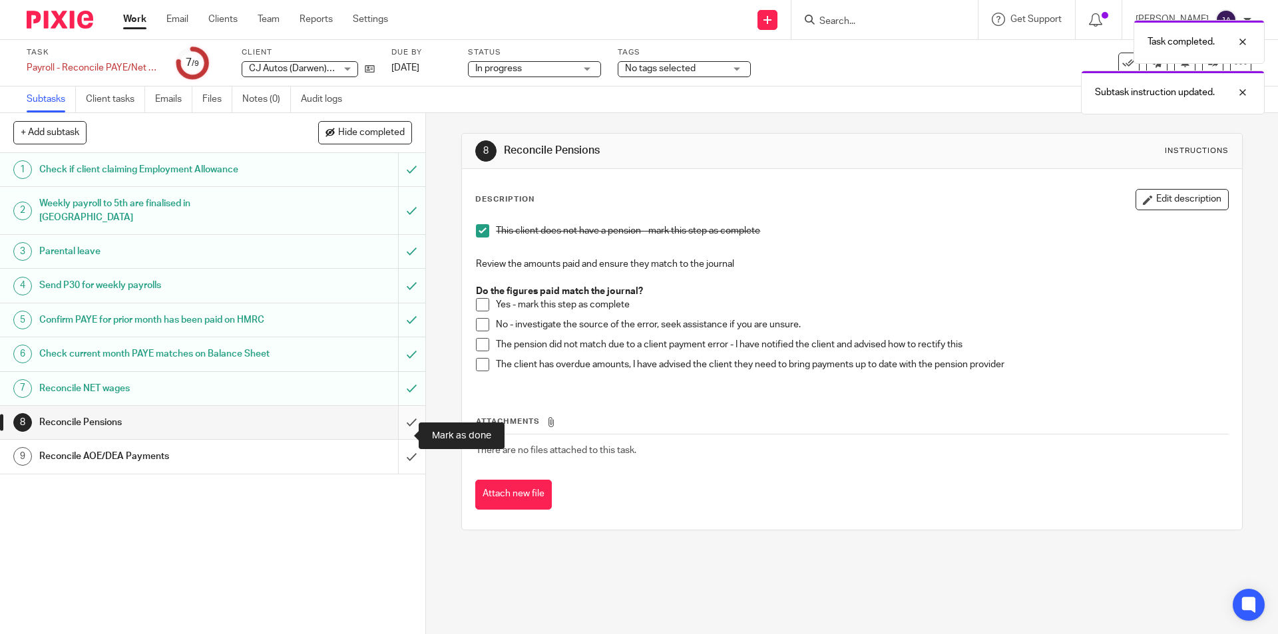
click at [396, 434] on input "submit" at bounding box center [212, 422] width 425 height 33
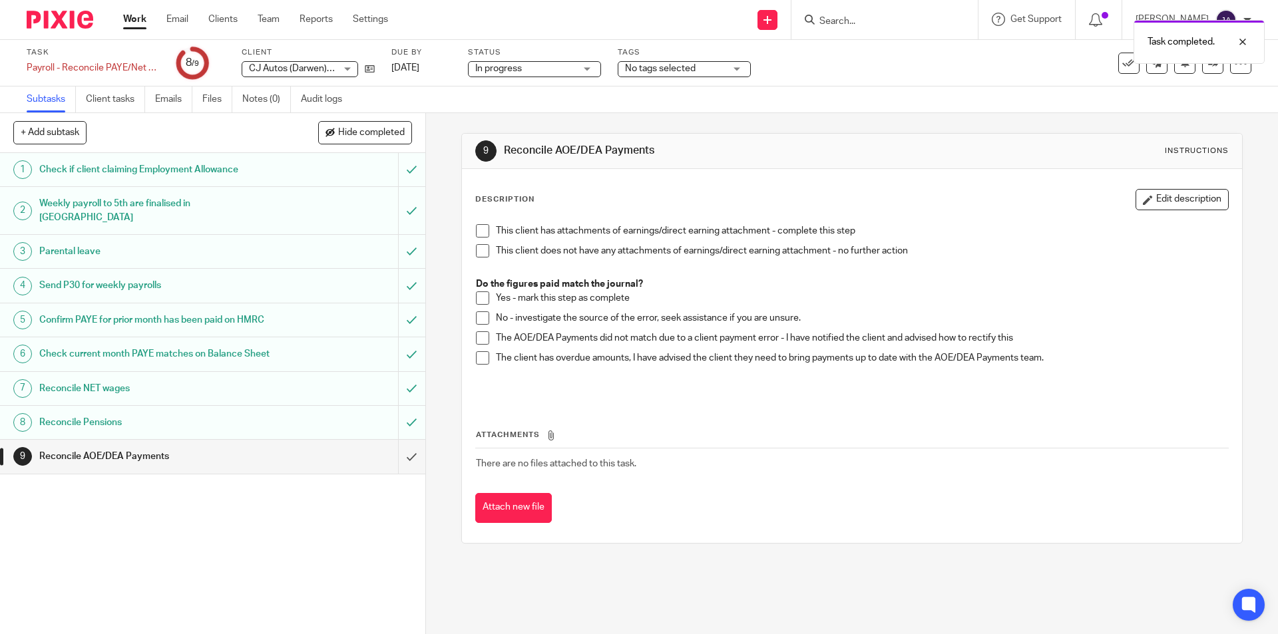
click at [478, 252] on span at bounding box center [482, 250] width 13 height 13
click at [397, 473] on input "submit" at bounding box center [212, 456] width 425 height 33
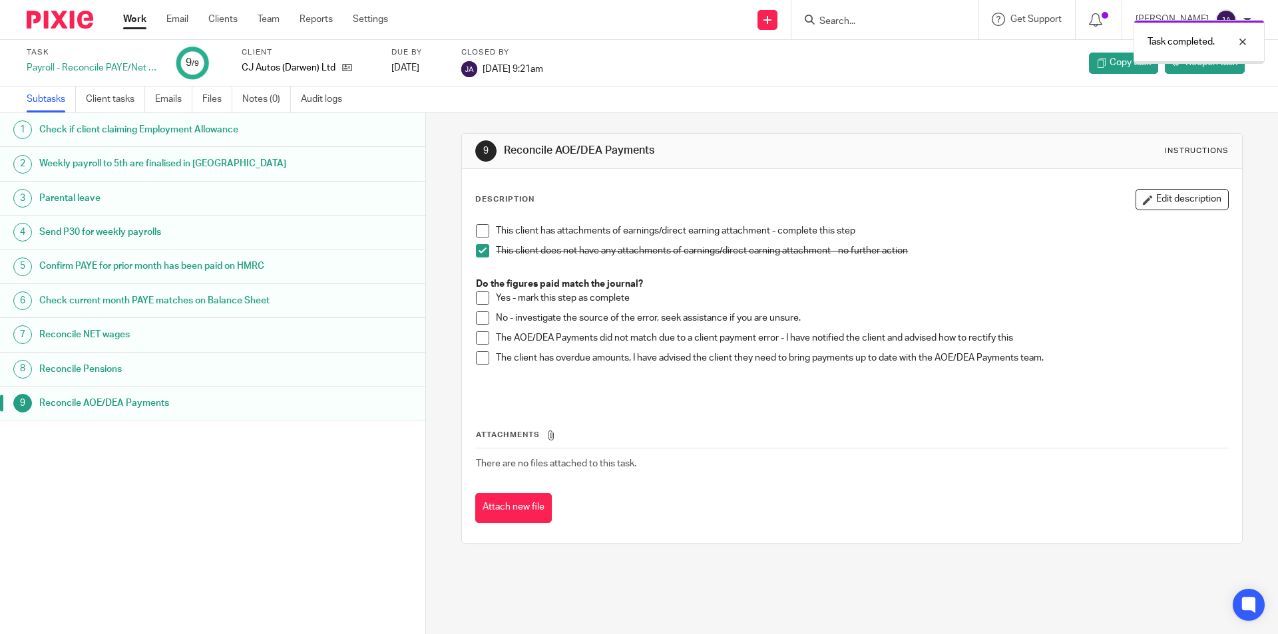
click at [131, 11] on div "Work Email Clients Team Reports Settings Work Email Clients Team Reports Settin…" at bounding box center [259, 19] width 298 height 39
click at [128, 17] on link "Work" at bounding box center [134, 19] width 23 height 13
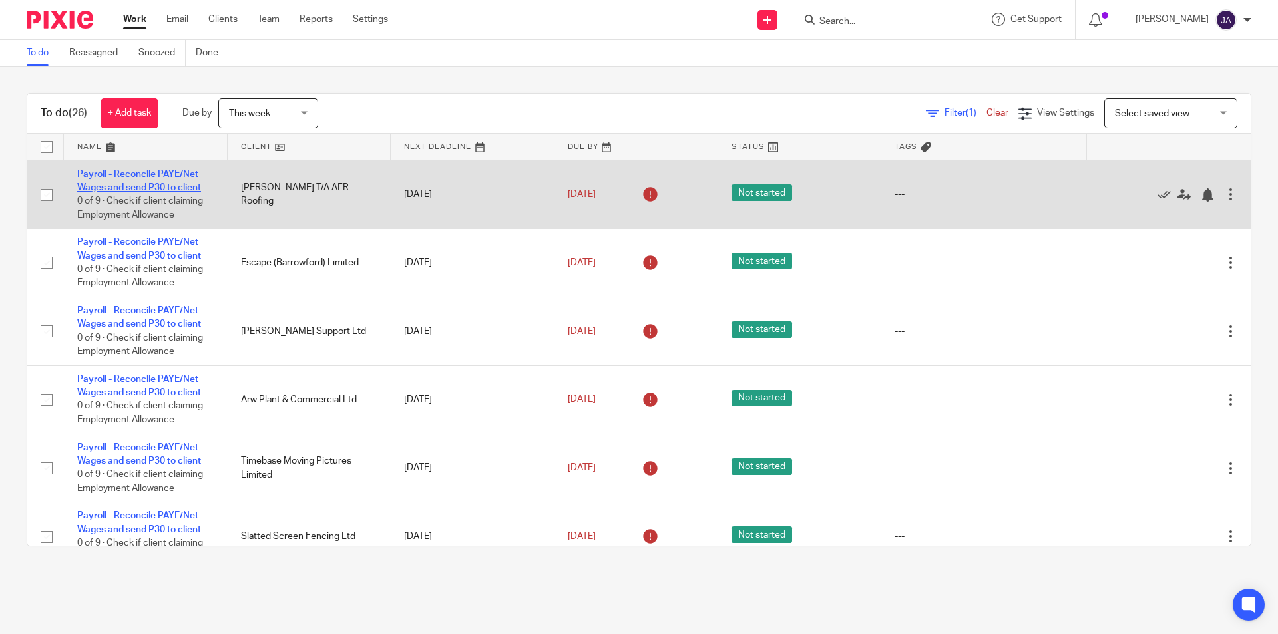
click at [118, 172] on link "Payroll - Reconcile PAYE/Net Wages and send P30 to client" at bounding box center [139, 181] width 124 height 23
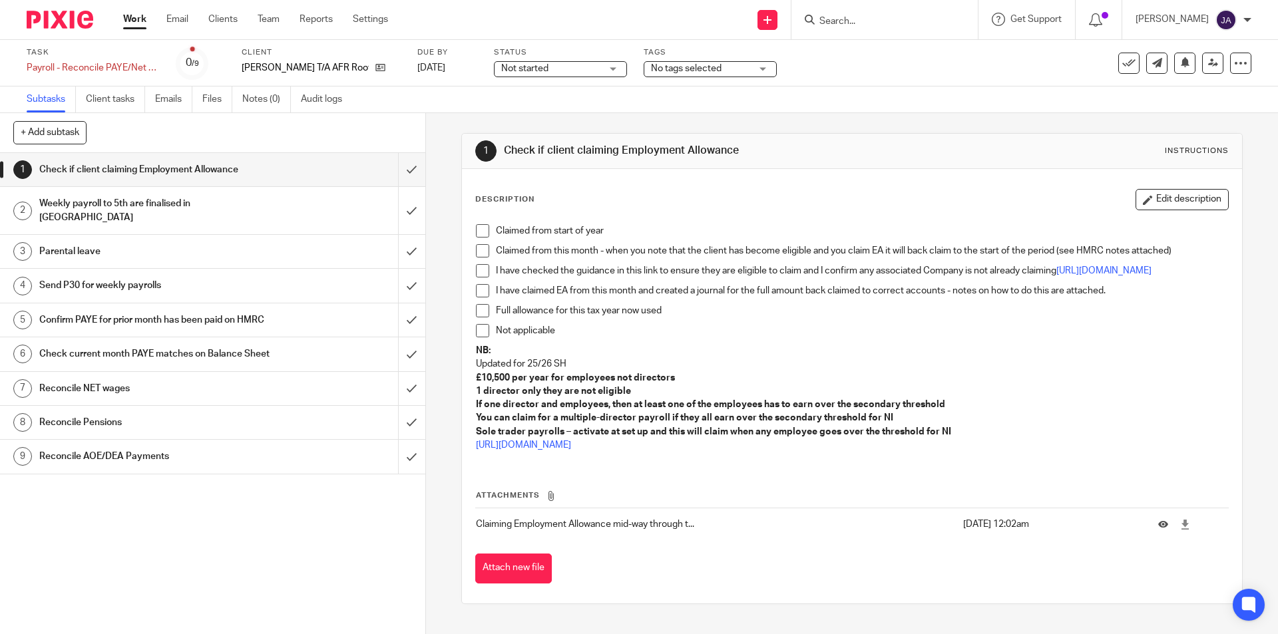
click at [564, 70] on span "Not started" at bounding box center [551, 69] width 100 height 14
click at [515, 110] on li "In progress" at bounding box center [549, 117] width 132 height 27
click at [478, 234] on span at bounding box center [482, 230] width 13 height 13
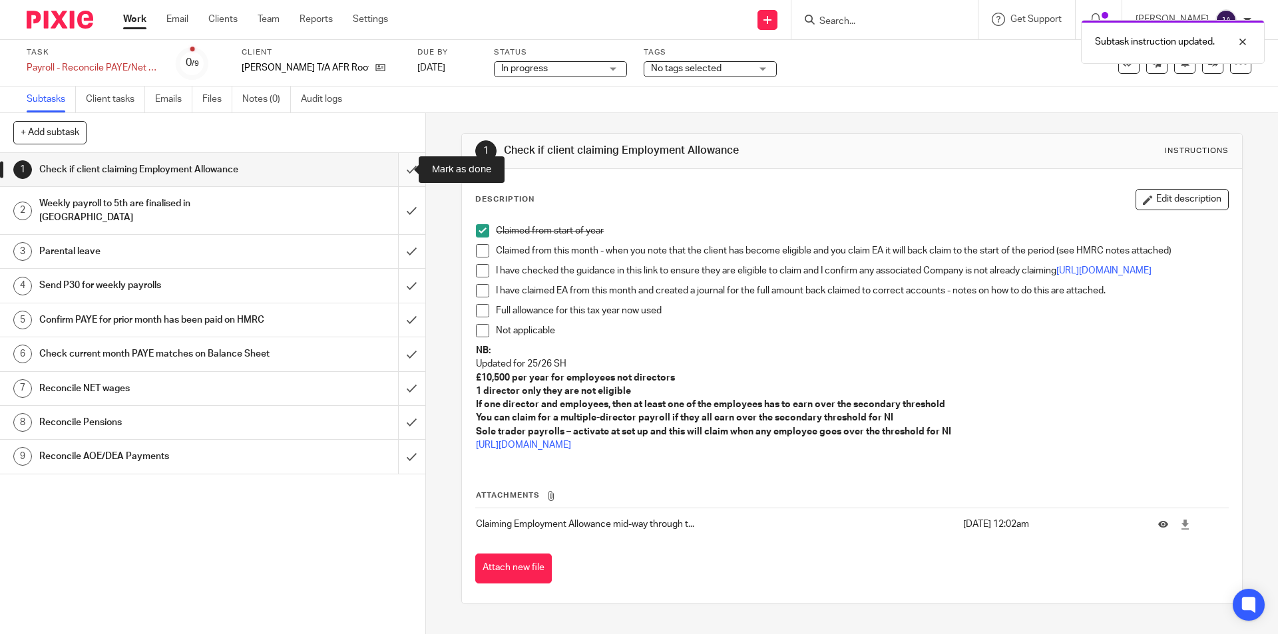
click at [394, 168] on input "submit" at bounding box center [212, 169] width 425 height 33
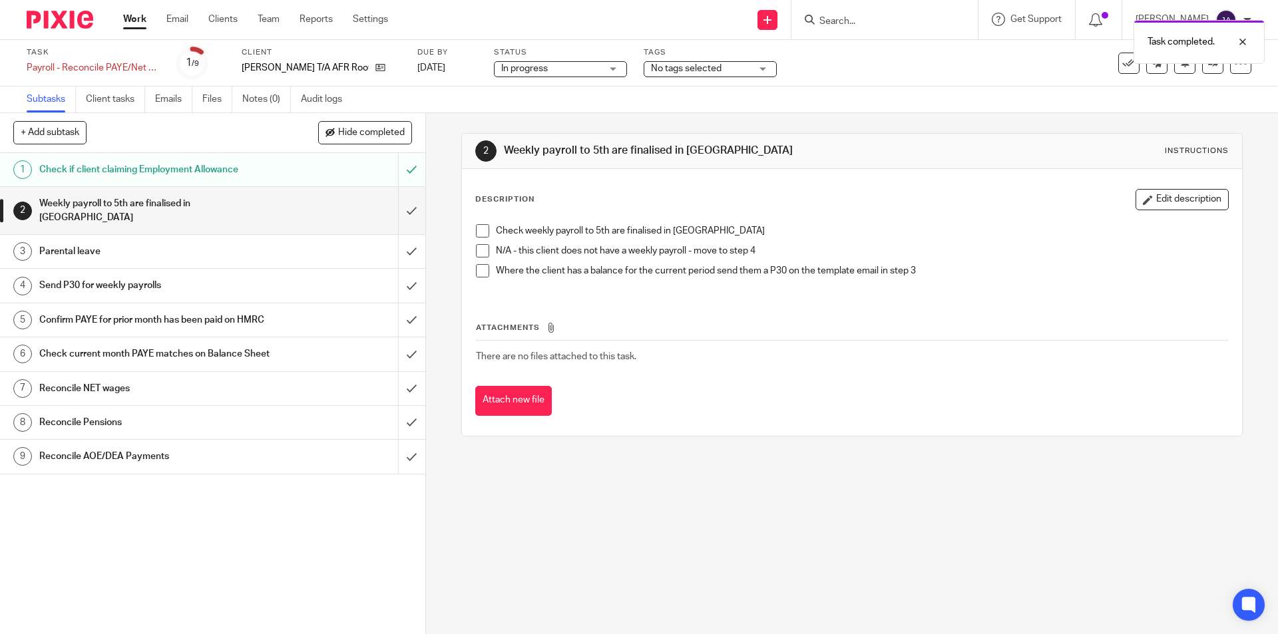
click at [482, 234] on span at bounding box center [482, 230] width 13 height 13
click at [393, 204] on input "submit" at bounding box center [212, 210] width 425 height 47
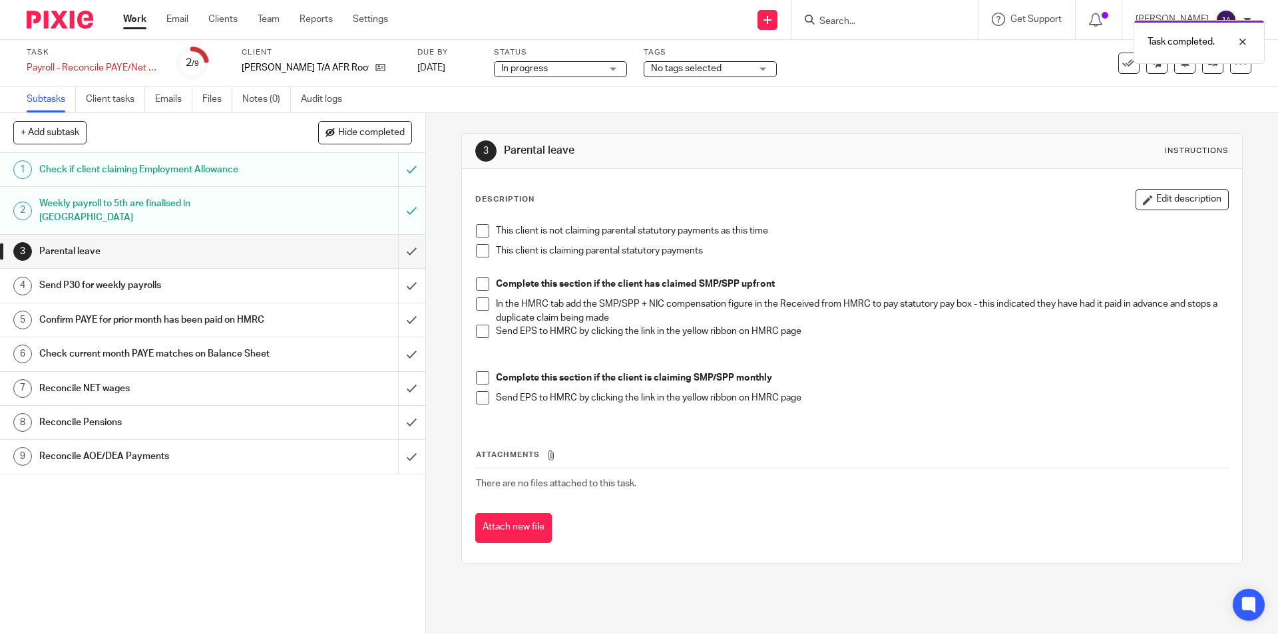
click at [476, 231] on span at bounding box center [482, 230] width 13 height 13
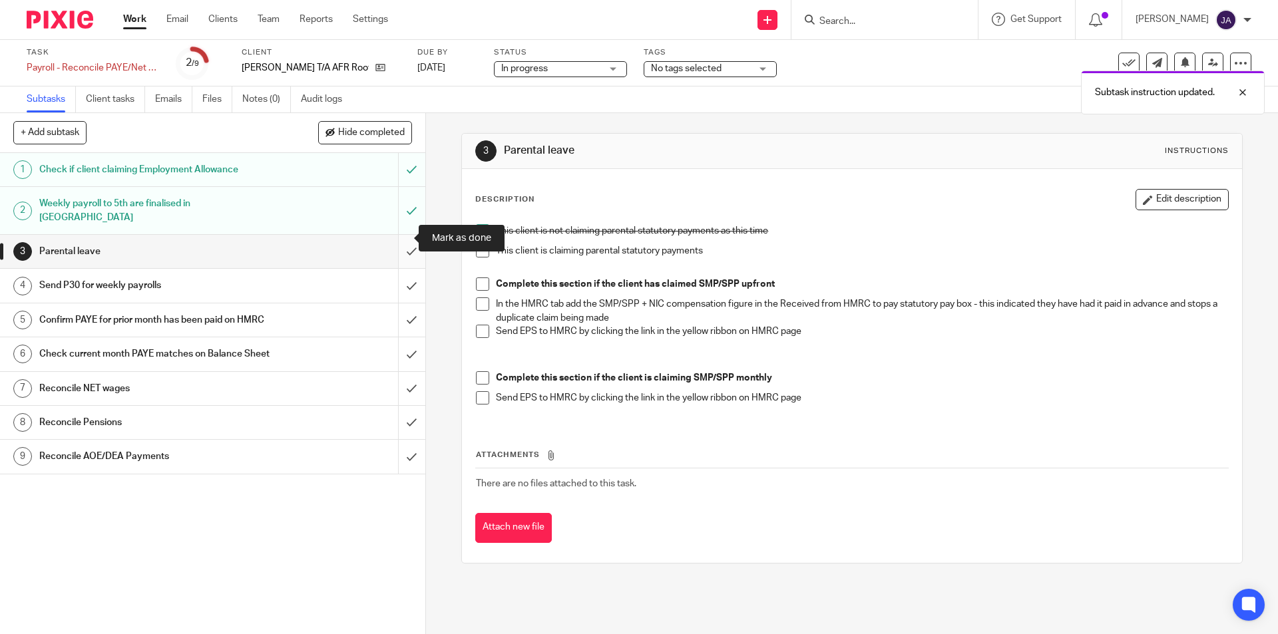
click at [401, 235] on input "submit" at bounding box center [212, 251] width 425 height 33
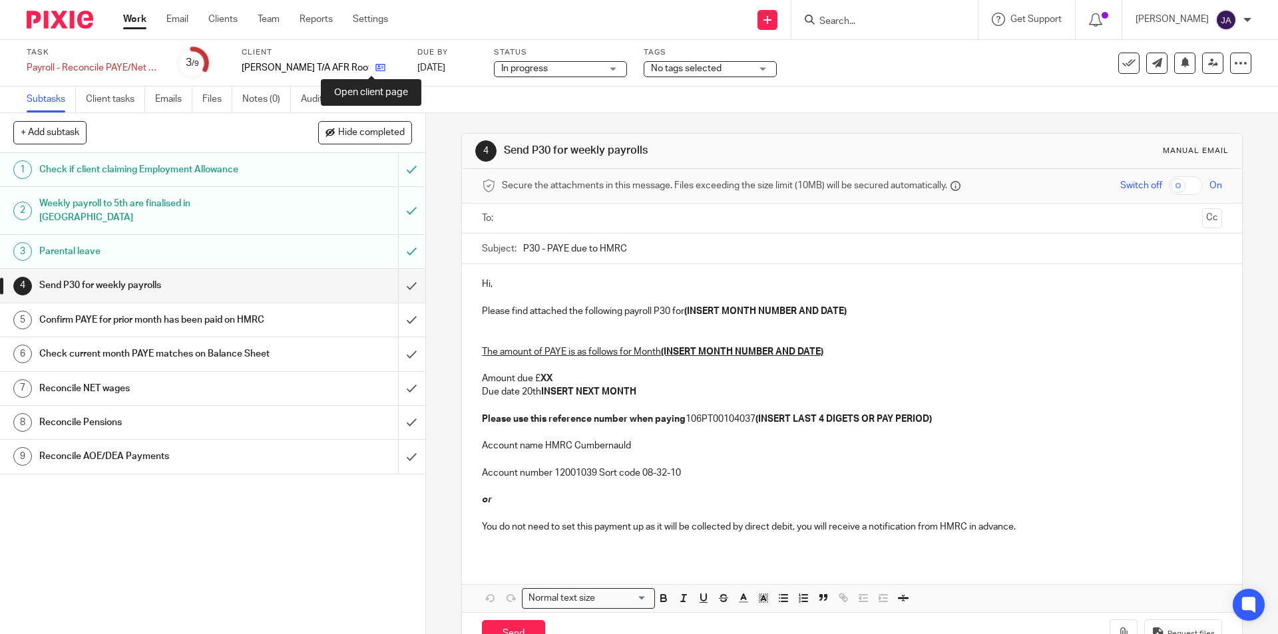
click at [375, 71] on icon at bounding box center [380, 68] width 10 height 10
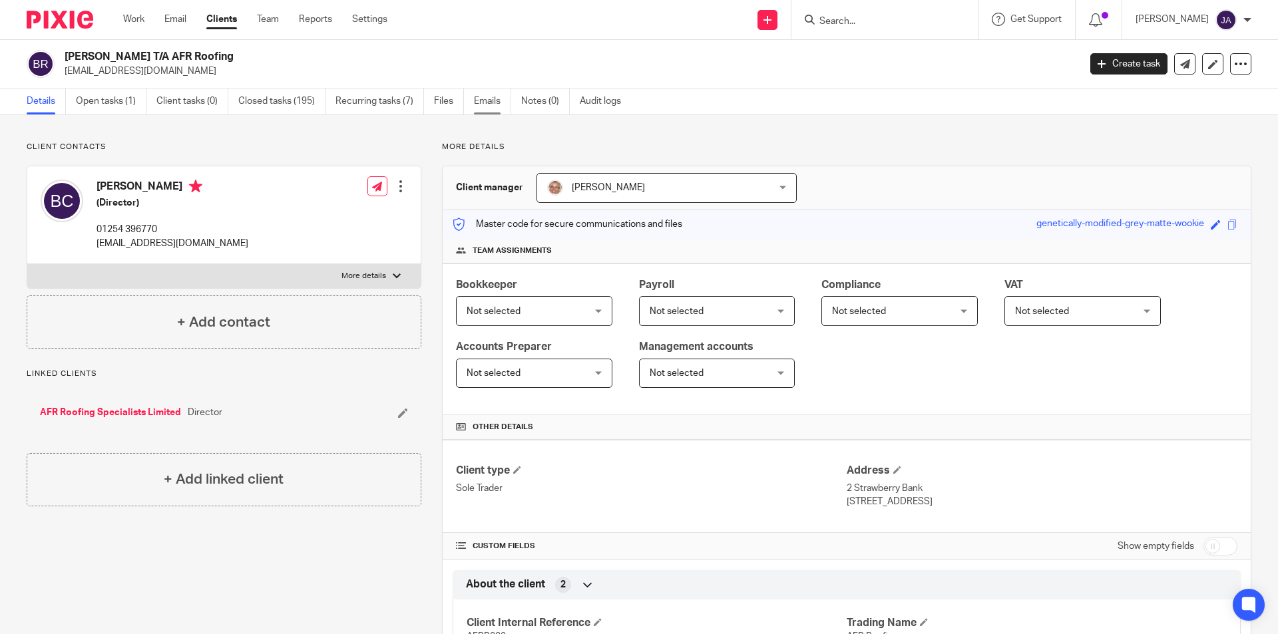
click at [495, 100] on link "Emails" at bounding box center [492, 102] width 37 height 26
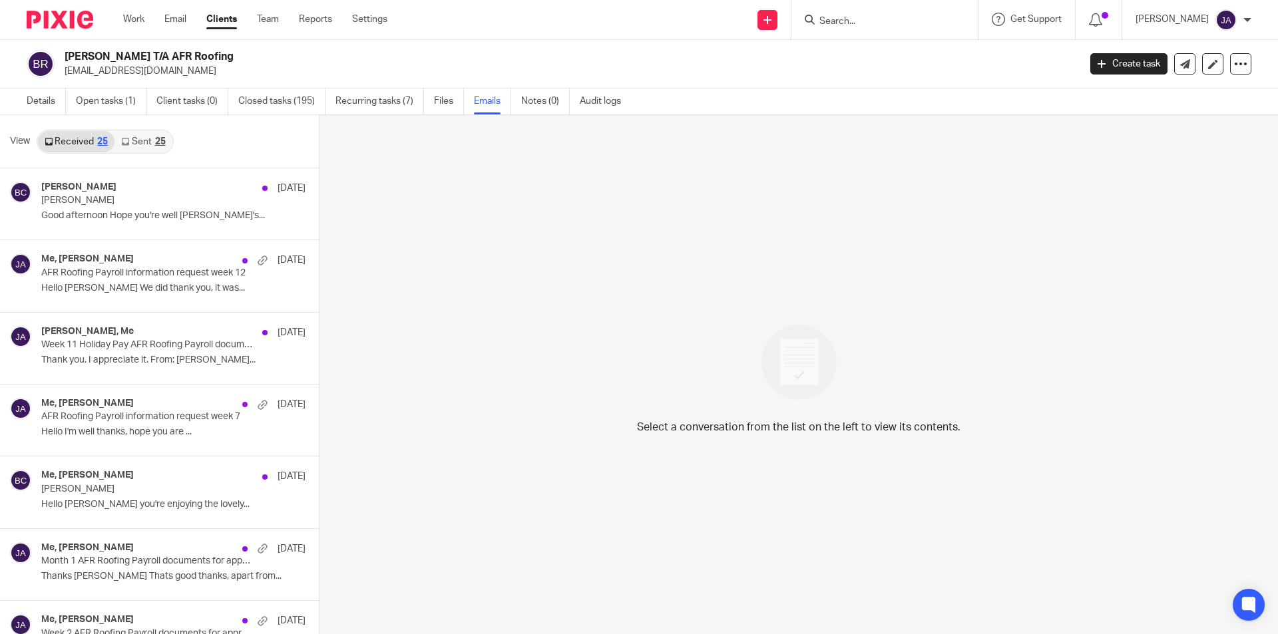
click at [134, 144] on link "Sent 25" at bounding box center [142, 141] width 57 height 21
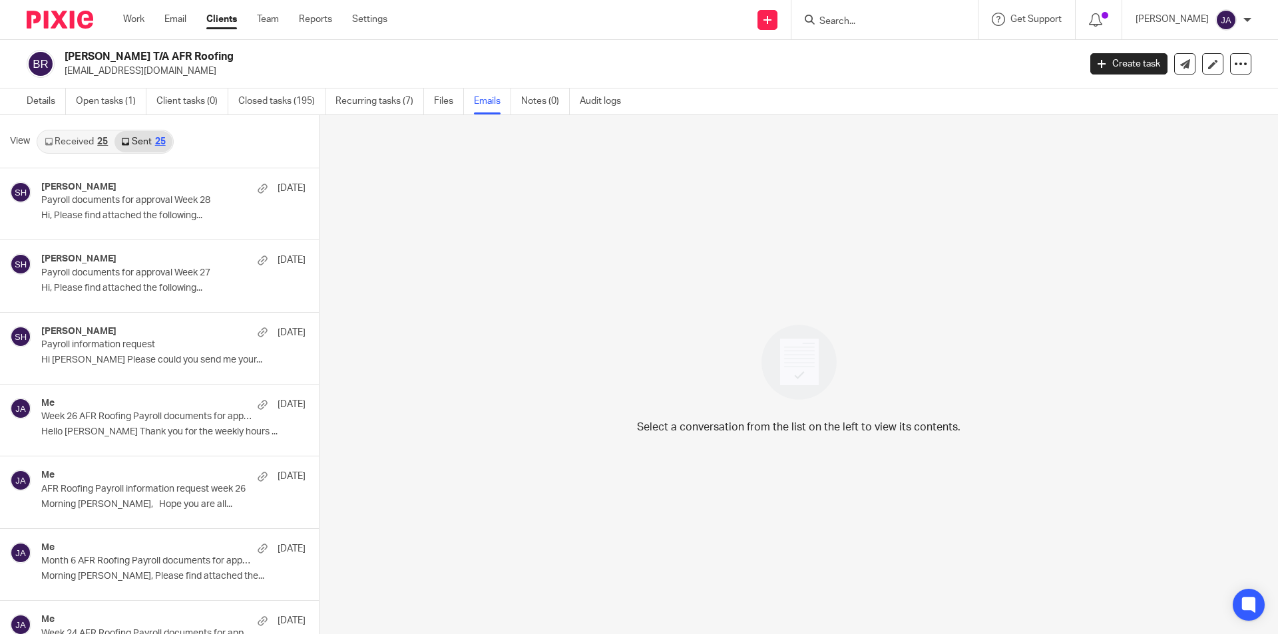
scroll to position [2, 0]
click at [121, 102] on link "Open tasks (1)" at bounding box center [111, 100] width 71 height 26
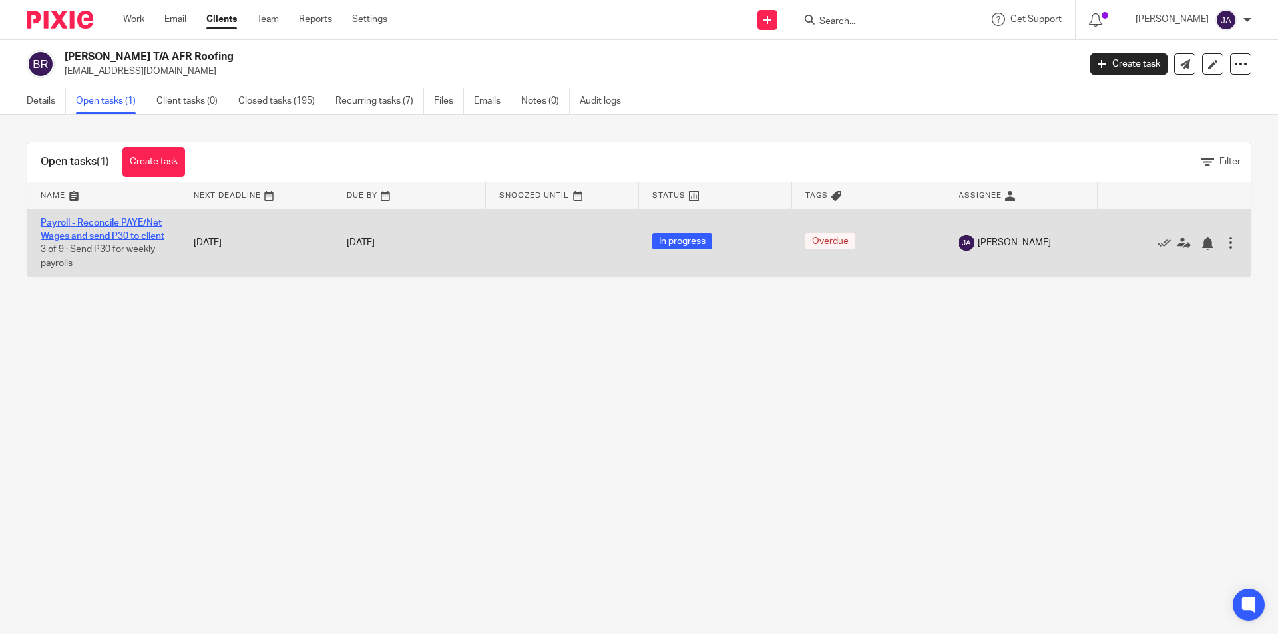
click at [81, 234] on link "Payroll - Reconcile PAYE/Net Wages and send P30 to client" at bounding box center [103, 229] width 124 height 23
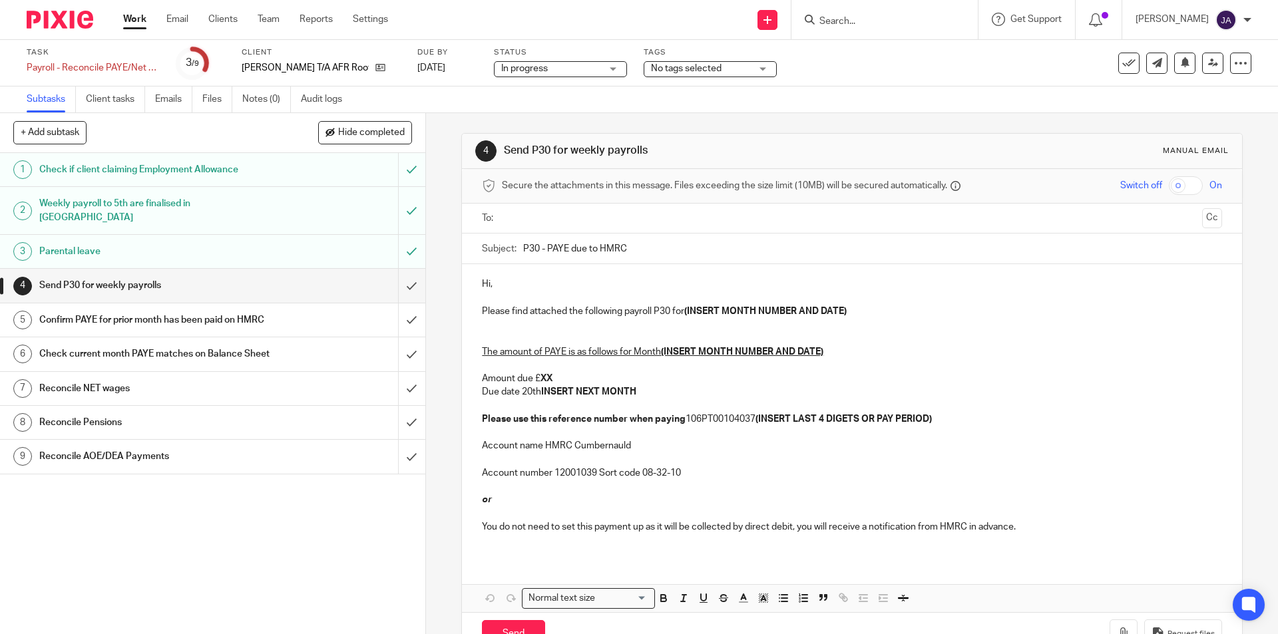
click at [507, 217] on input "text" at bounding box center [852, 218] width 690 height 15
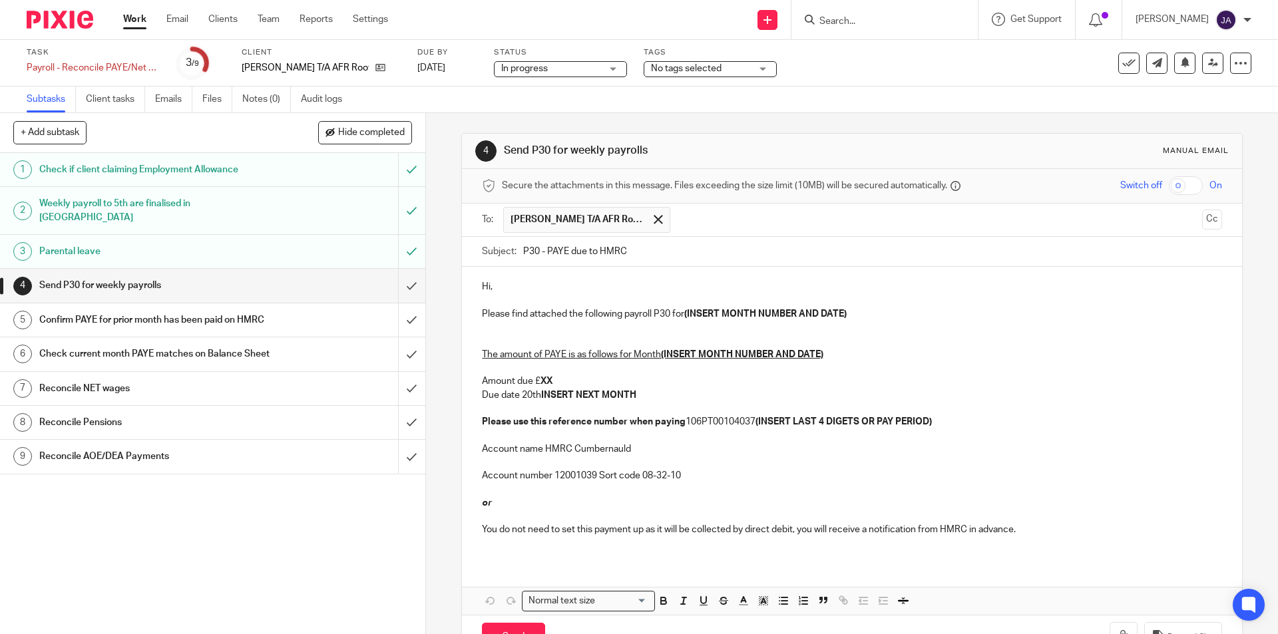
click at [517, 251] on div "Subject: P30 - PAYE due to HMRC" at bounding box center [852, 252] width 740 height 30
click at [523, 251] on input "P30 - PAYE due to HMRC" at bounding box center [872, 252] width 698 height 30
paste input "AFR Roofing Month 5"
type input "AFR Roofing Month 6 P30 - PAYE due to HMRC"
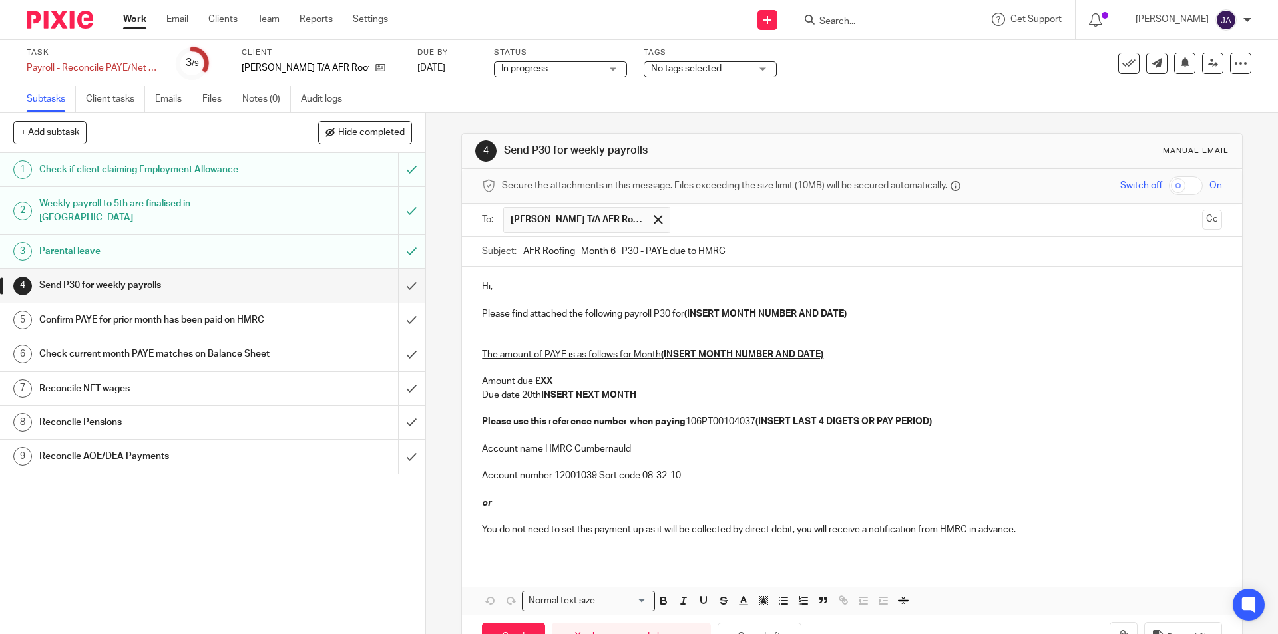
click at [526, 282] on p "Hi," at bounding box center [852, 286] width 740 height 13
drag, startPoint x: 857, startPoint y: 316, endPoint x: 690, endPoint y: 314, distance: 167.1
click at [686, 315] on p "Please find attached the following payroll P30 for (INSERT MONTH NUMBER AND DAT…" at bounding box center [852, 314] width 740 height 13
drag, startPoint x: 825, startPoint y: 350, endPoint x: 661, endPoint y: 357, distance: 164.6
click at [661, 357] on p "The amount of PAYE is as follows for Month (INSERT MONTH NUMBER AND DATE) Amoun…" at bounding box center [852, 381] width 740 height 95
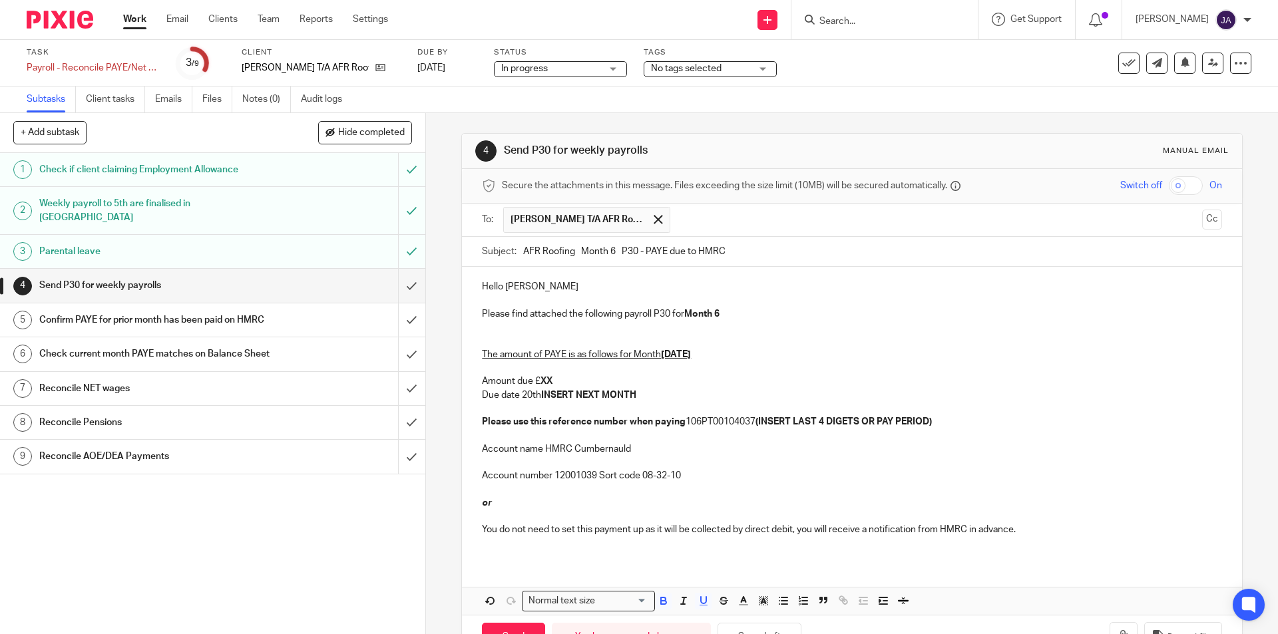
click at [555, 384] on p "The amount of PAYE is as follows for Month 6 September 2025 Amount due £ XX Due…" at bounding box center [852, 381] width 740 height 95
drag, startPoint x: 641, startPoint y: 393, endPoint x: 539, endPoint y: 395, distance: 101.9
click at [539, 395] on p "The amount of PAYE is as follows for Month 6 September 2025 Amount due £ 414.96…" at bounding box center [852, 381] width 740 height 95
drag, startPoint x: 952, startPoint y: 423, endPoint x: 760, endPoint y: 424, distance: 192.4
click at [760, 424] on p "The amount of PAYE is as follows for Month 6 September 2025 Amount due £ 414.96…" at bounding box center [852, 381] width 740 height 95
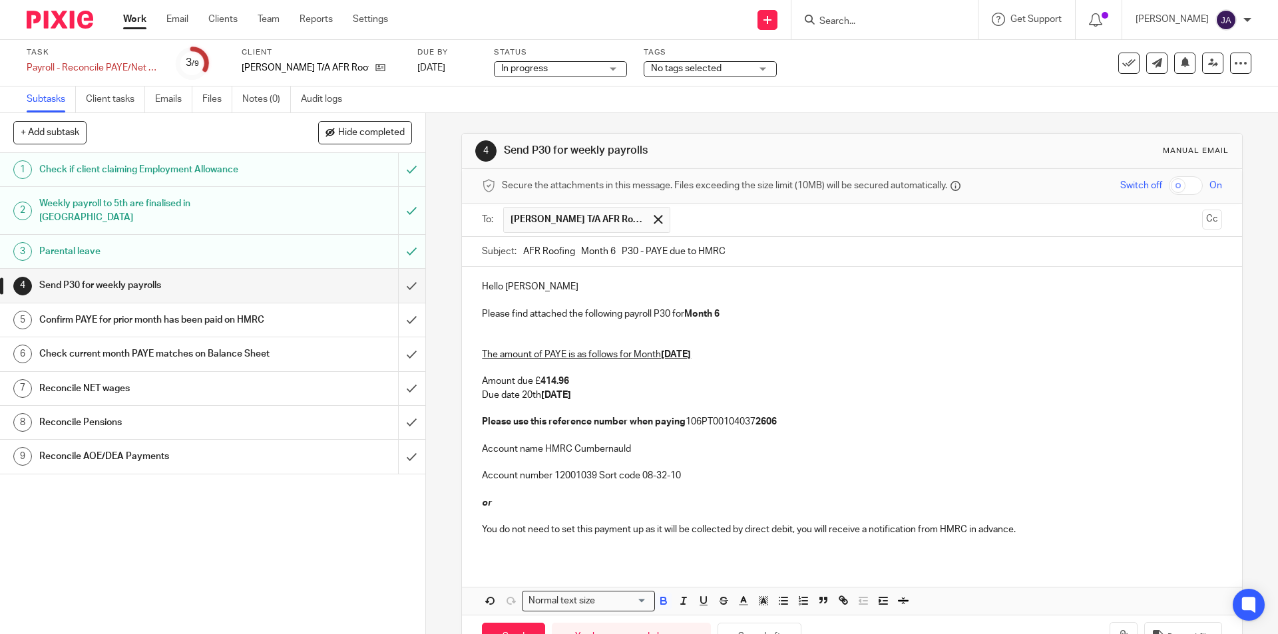
drag, startPoint x: 598, startPoint y: 396, endPoint x: 479, endPoint y: 375, distance: 120.3
click at [482, 375] on p "The amount of PAYE is as follows for Month 6 September 2025 Amount due £ 414.96…" at bounding box center [852, 381] width 740 height 95
click at [658, 597] on icon "button" at bounding box center [664, 601] width 12 height 12
click at [648, 402] on p "The amount of PAYE is as follows for Month 6 September 2025 Amount due £414.96 …" at bounding box center [852, 381] width 740 height 95
drag, startPoint x: 684, startPoint y: 477, endPoint x: 706, endPoint y: 479, distance: 21.3
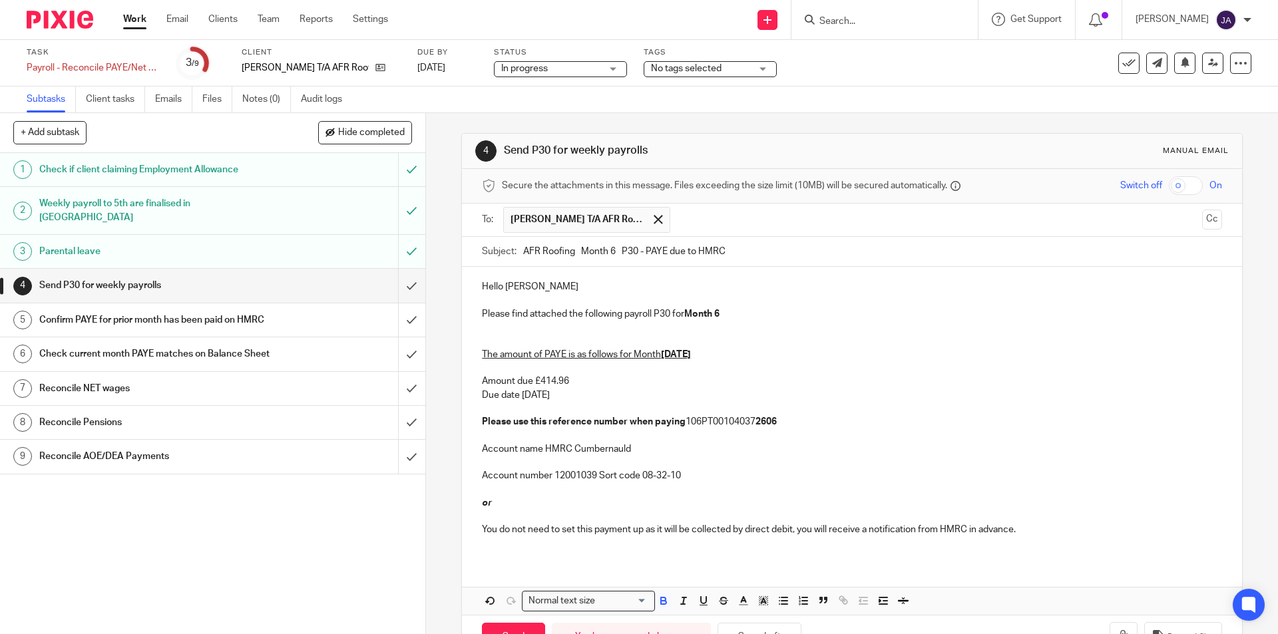
click at [692, 479] on p "Account number 12001039 Sort code 08-32-10" at bounding box center [852, 469] width 740 height 27
click at [751, 471] on p "Account number 12001039 Sort code 08-32-10" at bounding box center [852, 469] width 740 height 27
click at [815, 439] on p "Account name HMRC Cumbernauld" at bounding box center [852, 442] width 740 height 27
drag, startPoint x: 753, startPoint y: 471, endPoint x: 680, endPoint y: 504, distance: 79.6
click at [750, 473] on p "Account number 12001039 Sort code 08-32-10" at bounding box center [852, 469] width 740 height 27
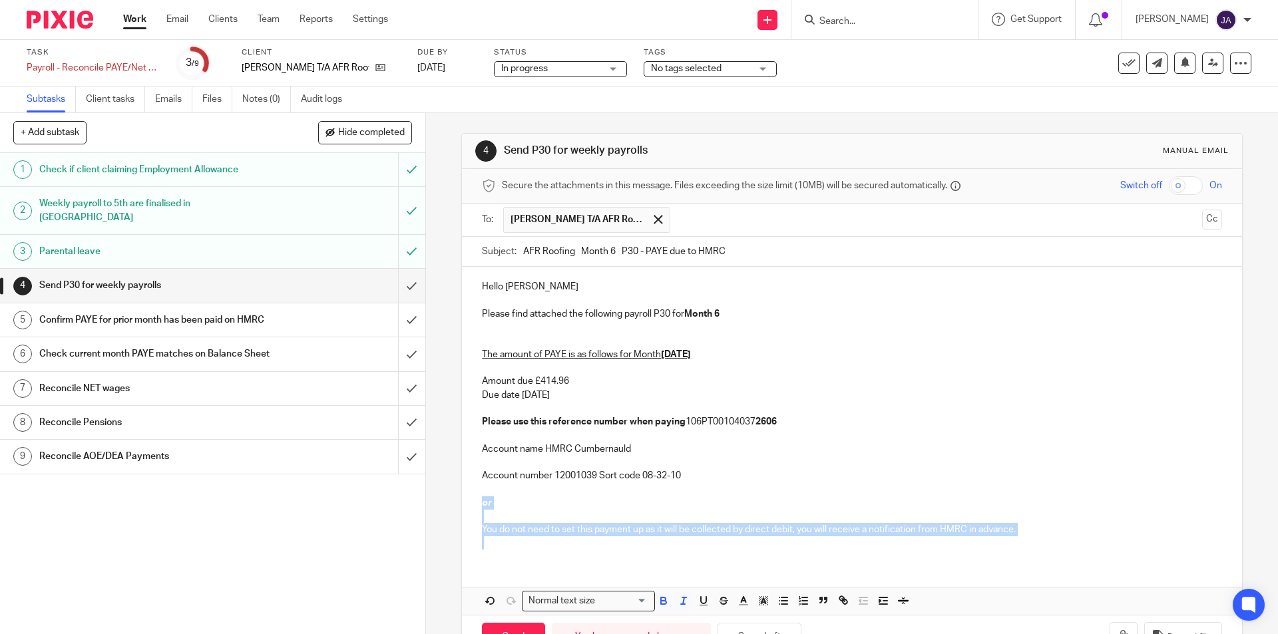
drag, startPoint x: 499, startPoint y: 543, endPoint x: 465, endPoint y: 502, distance: 53.4
click at [467, 505] on div "Hello Jackie Please find attached the following payroll P30 for Month 6 The amo…" at bounding box center [851, 413] width 779 height 293
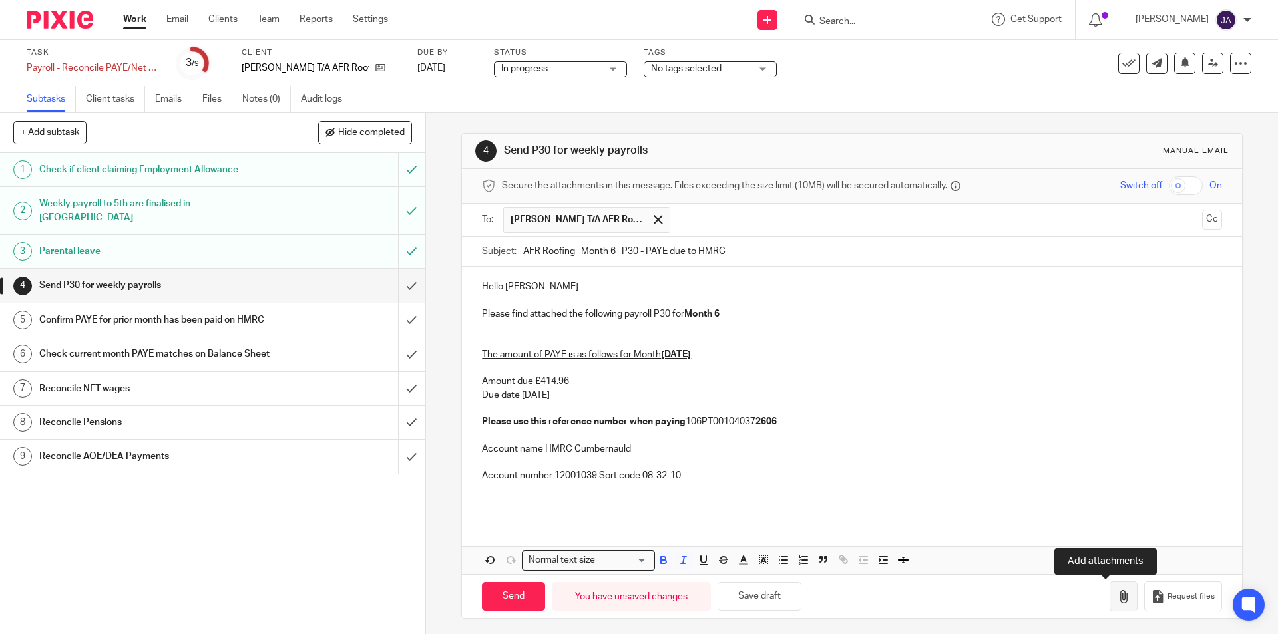
click at [1110, 588] on button "button" at bounding box center [1124, 597] width 28 height 30
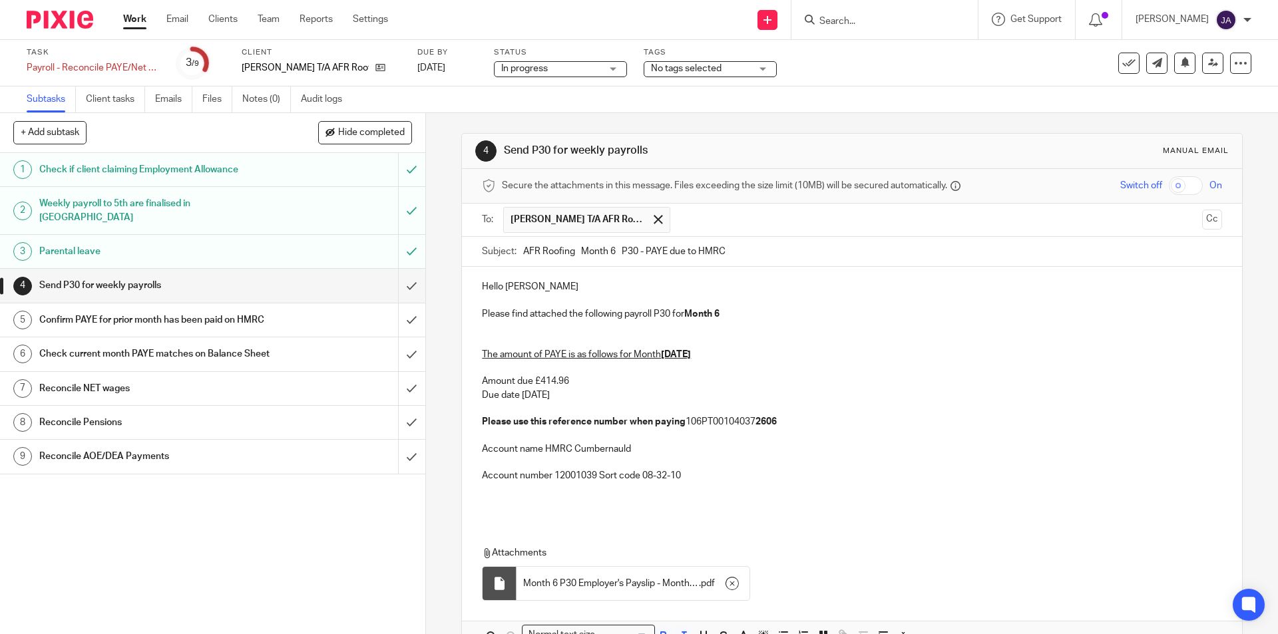
click at [543, 288] on p "Hello Jackie" at bounding box center [852, 286] width 740 height 13
drag, startPoint x: 602, startPoint y: 395, endPoint x: 472, endPoint y: 379, distance: 131.4
click at [472, 379] on div "Hello Jackie Please find attached the following payroll P30 for Month 6 The amo…" at bounding box center [851, 393] width 779 height 253
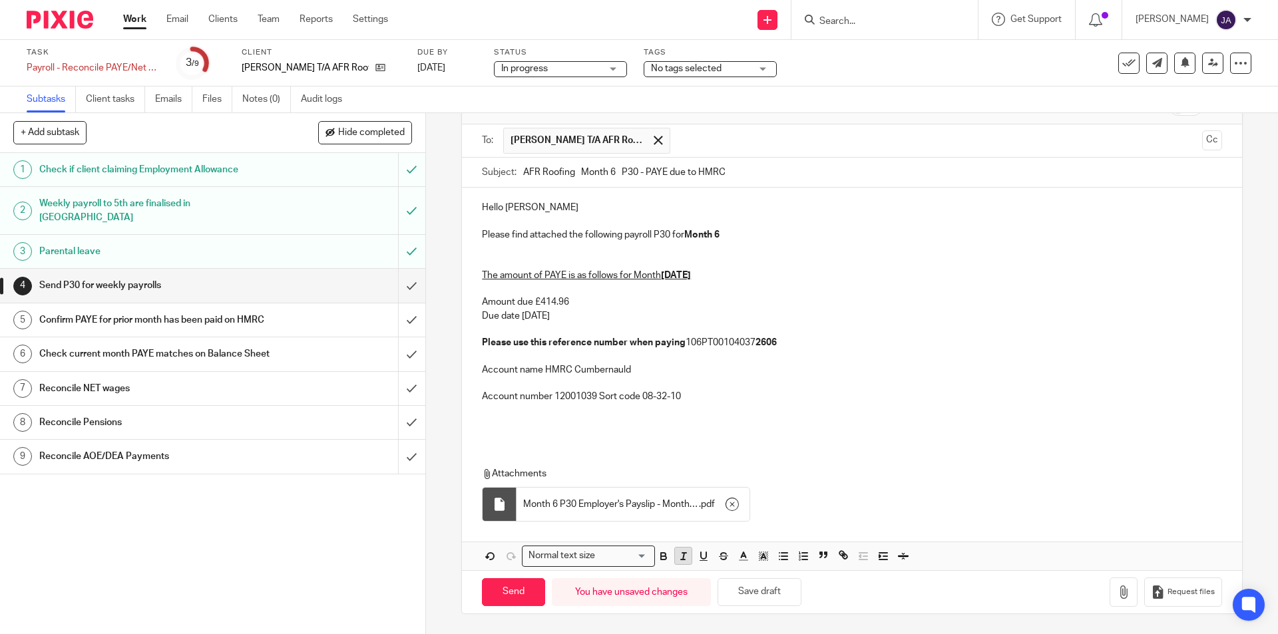
click at [683, 558] on line "button" at bounding box center [683, 556] width 1 height 7
click at [664, 558] on icon "button" at bounding box center [664, 556] width 12 height 12
click at [760, 434] on div "Hello Jackie Please find attached the following payroll P30 for Month 6 The amo…" at bounding box center [851, 314] width 779 height 253
click at [773, 421] on p at bounding box center [852, 423] width 740 height 13
click at [519, 595] on input "Send" at bounding box center [513, 592] width 63 height 29
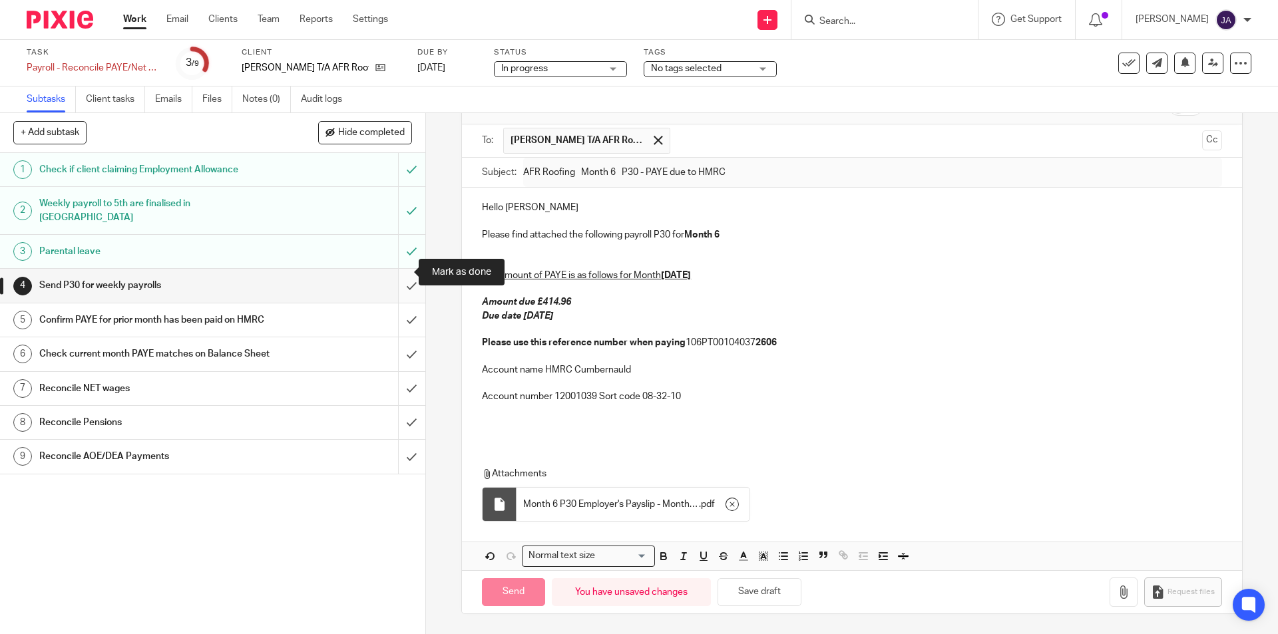
type input "Sent"
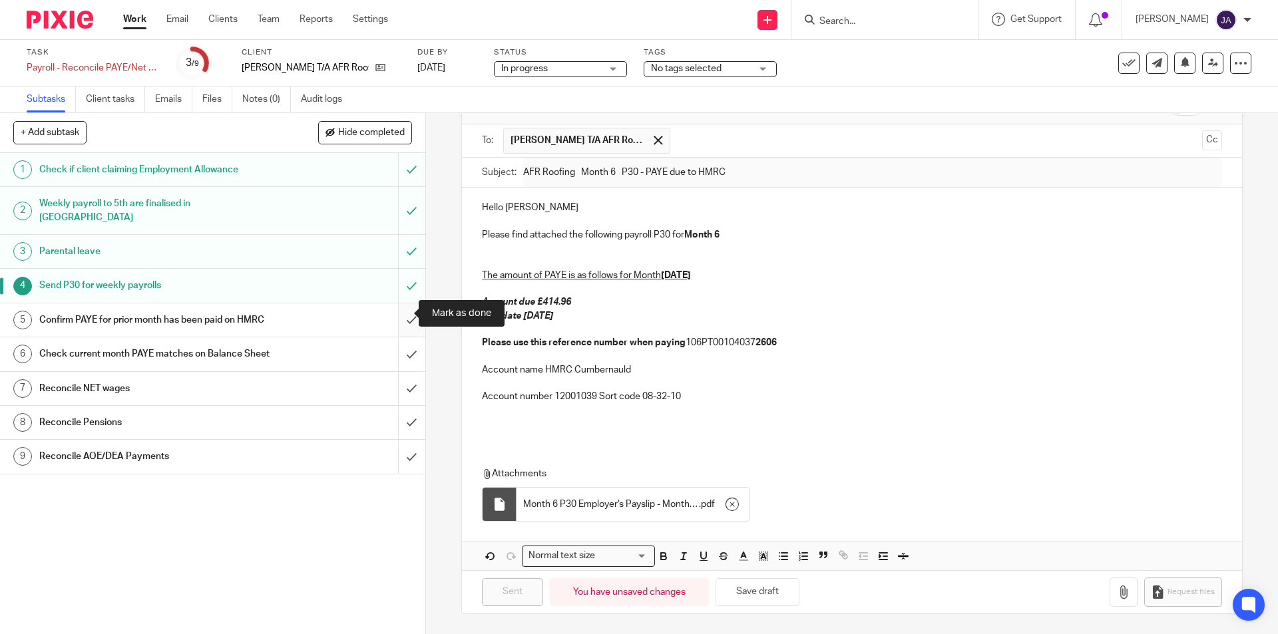
click at [399, 318] on input "submit" at bounding box center [212, 320] width 425 height 33
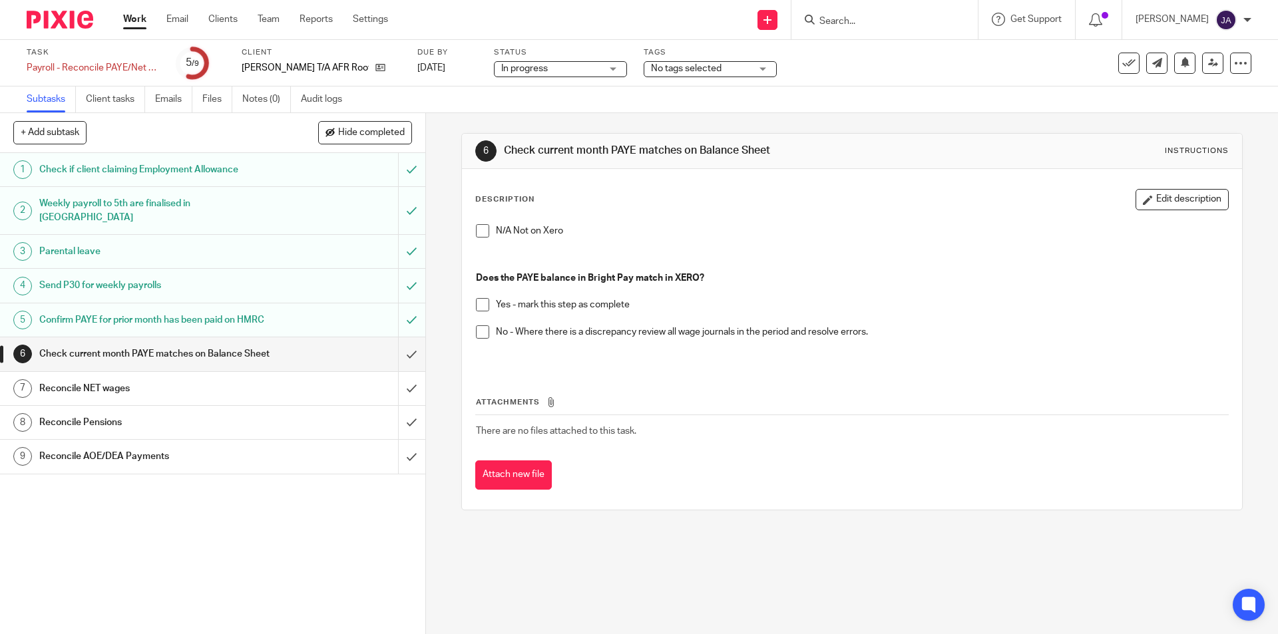
click at [476, 312] on li "Yes - mark this step as complete" at bounding box center [852, 311] width 752 height 27
click at [479, 298] on span at bounding box center [482, 304] width 13 height 13
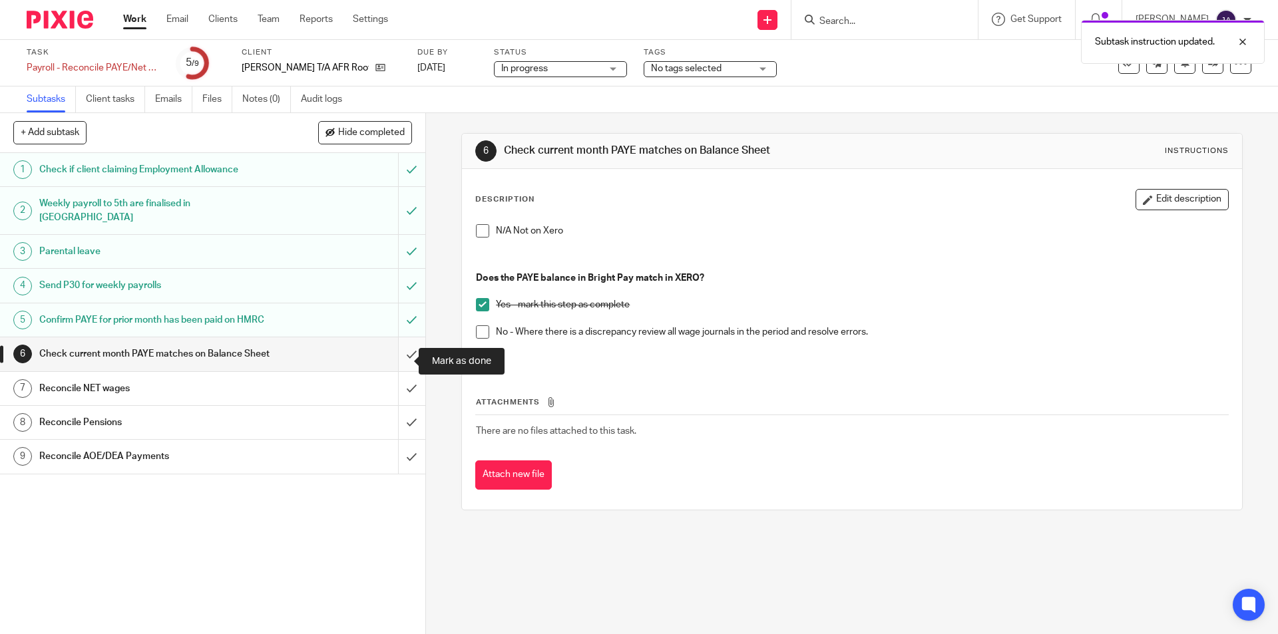
click at [398, 367] on input "submit" at bounding box center [212, 353] width 425 height 33
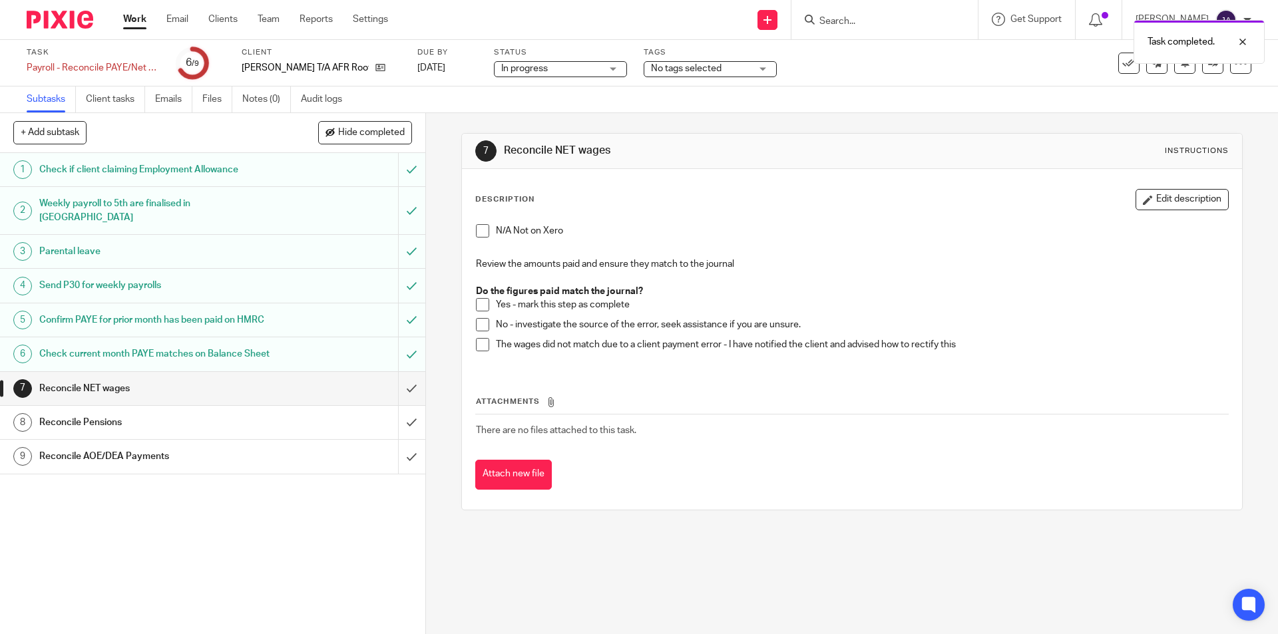
click at [478, 305] on span at bounding box center [482, 304] width 13 height 13
click at [408, 403] on input "submit" at bounding box center [212, 388] width 425 height 33
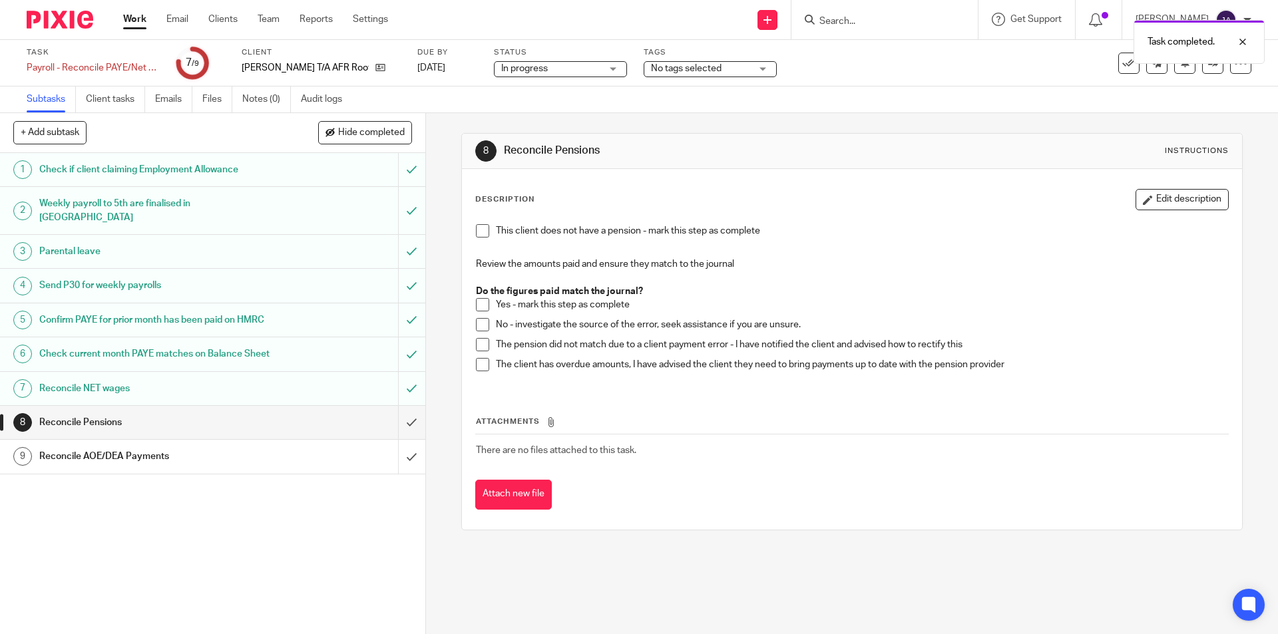
click at [477, 307] on span at bounding box center [482, 304] width 13 height 13
click at [398, 431] on input "submit" at bounding box center [212, 422] width 425 height 33
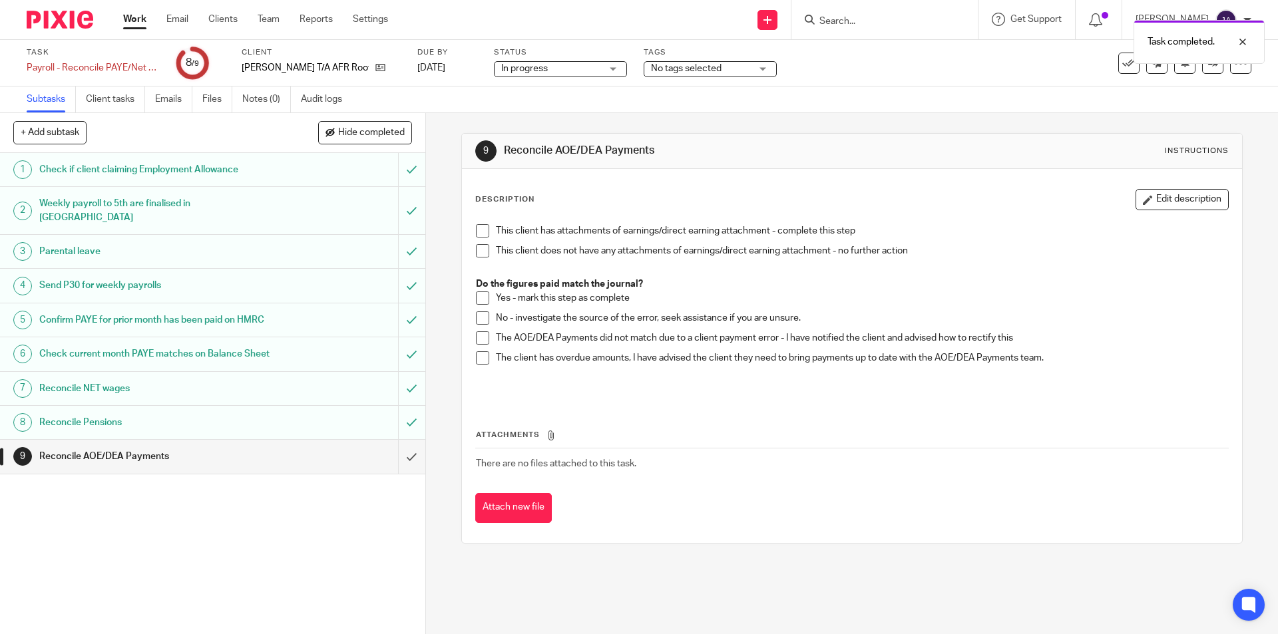
click at [478, 250] on span at bounding box center [482, 250] width 13 height 13
click at [400, 463] on input "submit" at bounding box center [212, 456] width 425 height 33
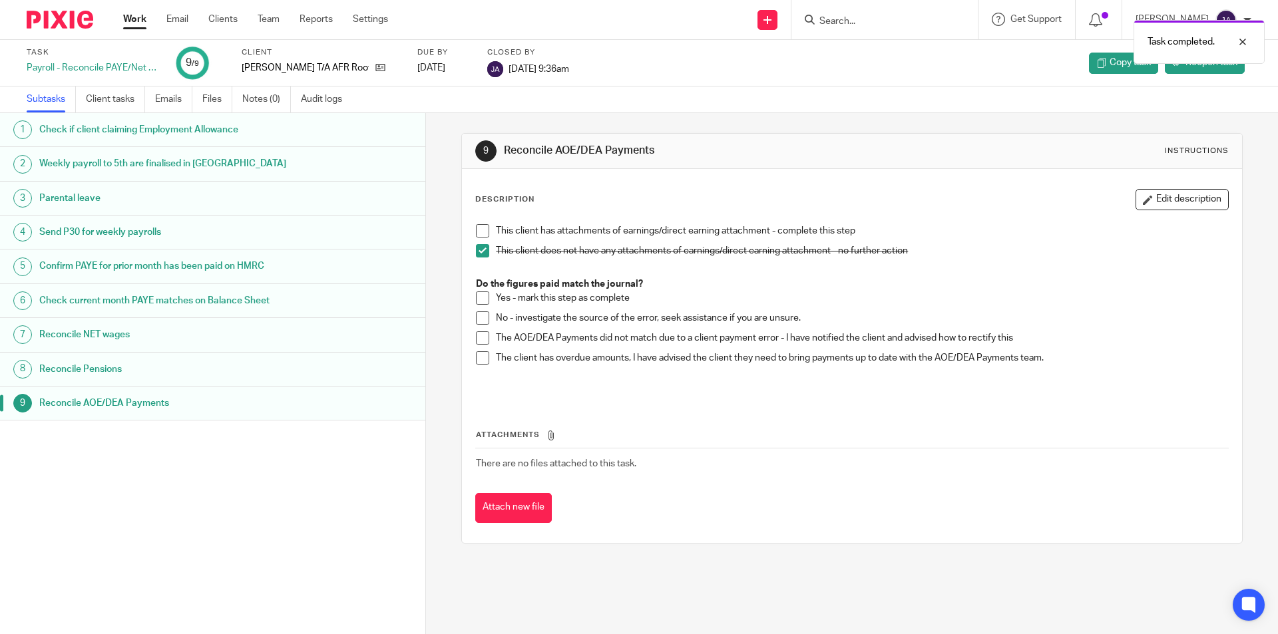
click at [136, 19] on link "Work" at bounding box center [134, 19] width 23 height 13
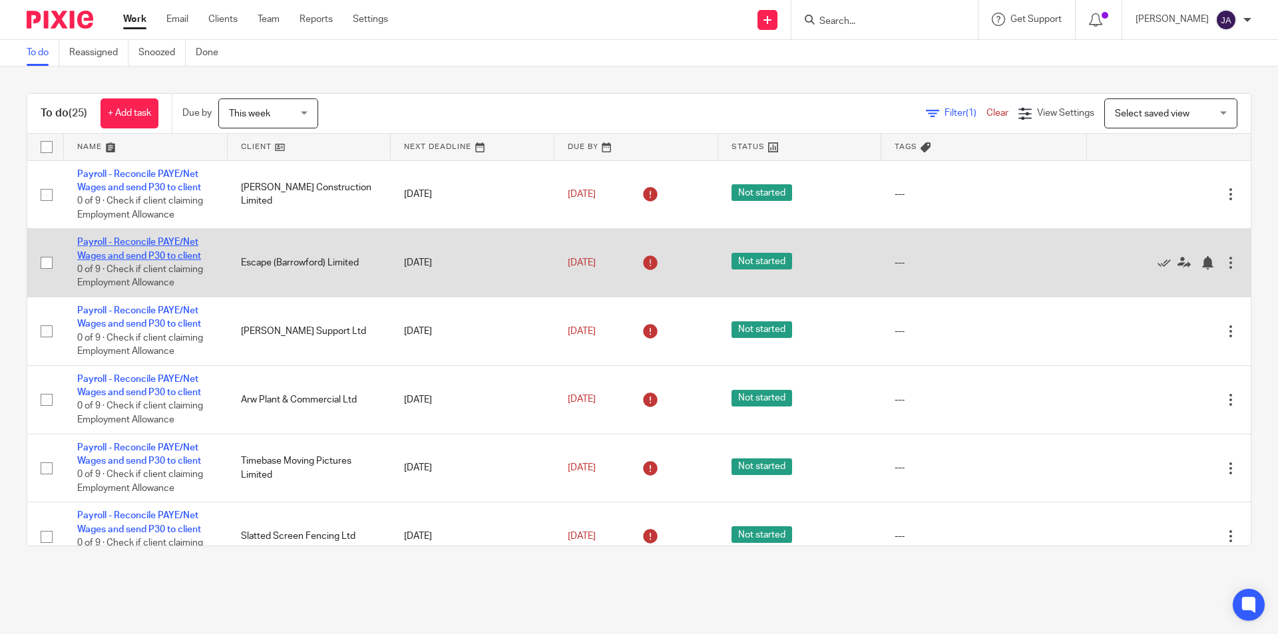
click at [132, 258] on link "Payroll - Reconcile PAYE/Net Wages and send P30 to client" at bounding box center [139, 249] width 124 height 23
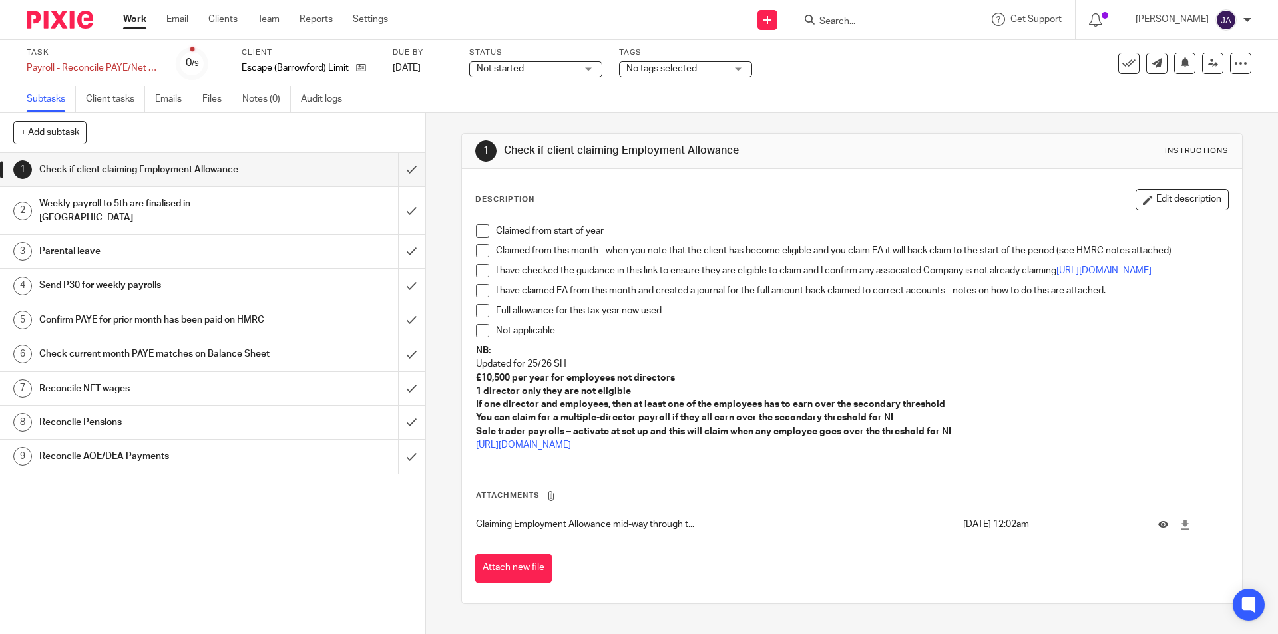
click at [481, 229] on span at bounding box center [482, 230] width 13 height 13
click at [480, 70] on span "Not started" at bounding box center [500, 68] width 47 height 9
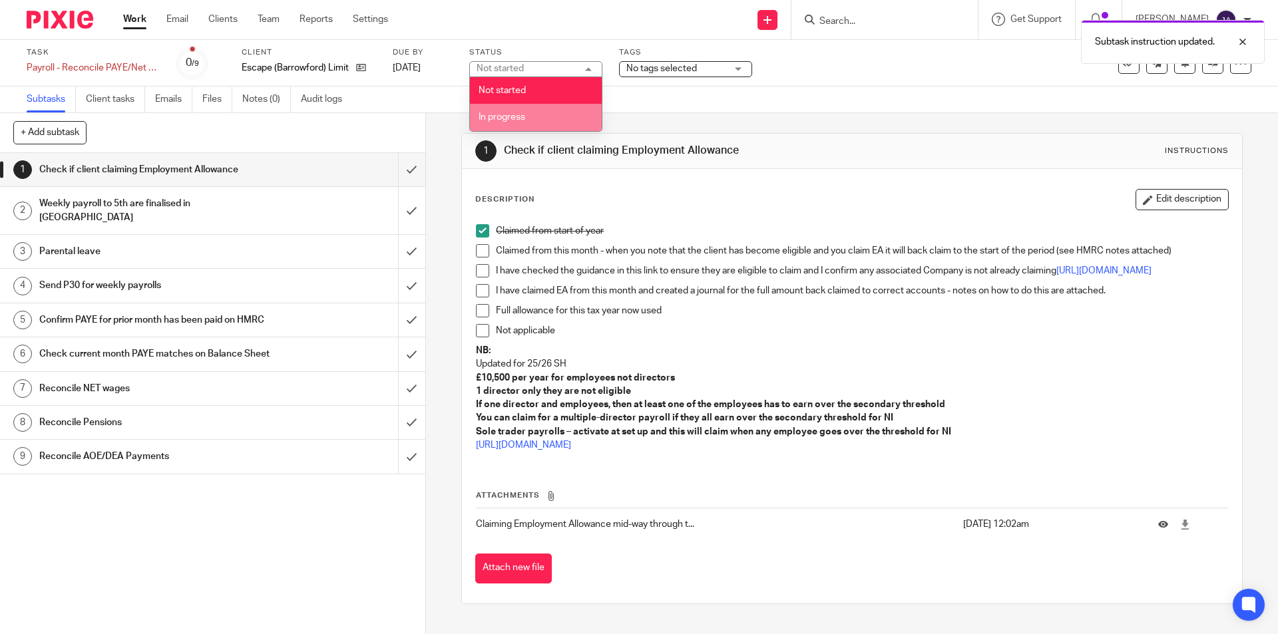
click at [497, 110] on li "In progress" at bounding box center [536, 117] width 132 height 27
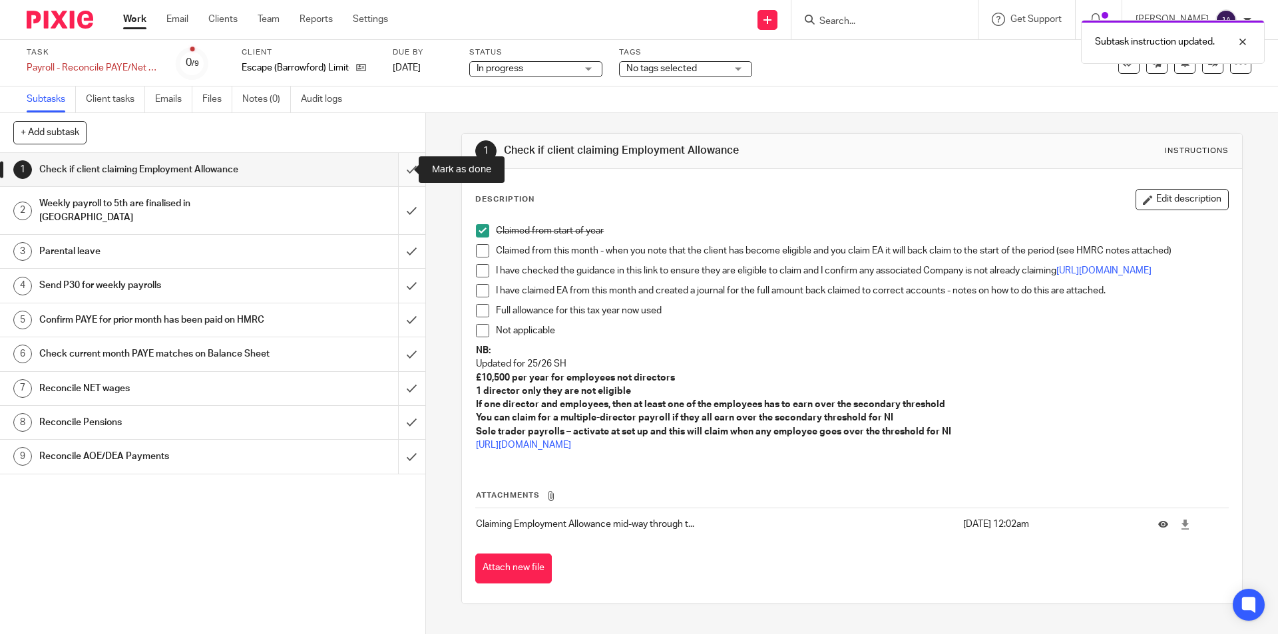
click at [403, 168] on input "submit" at bounding box center [212, 169] width 425 height 33
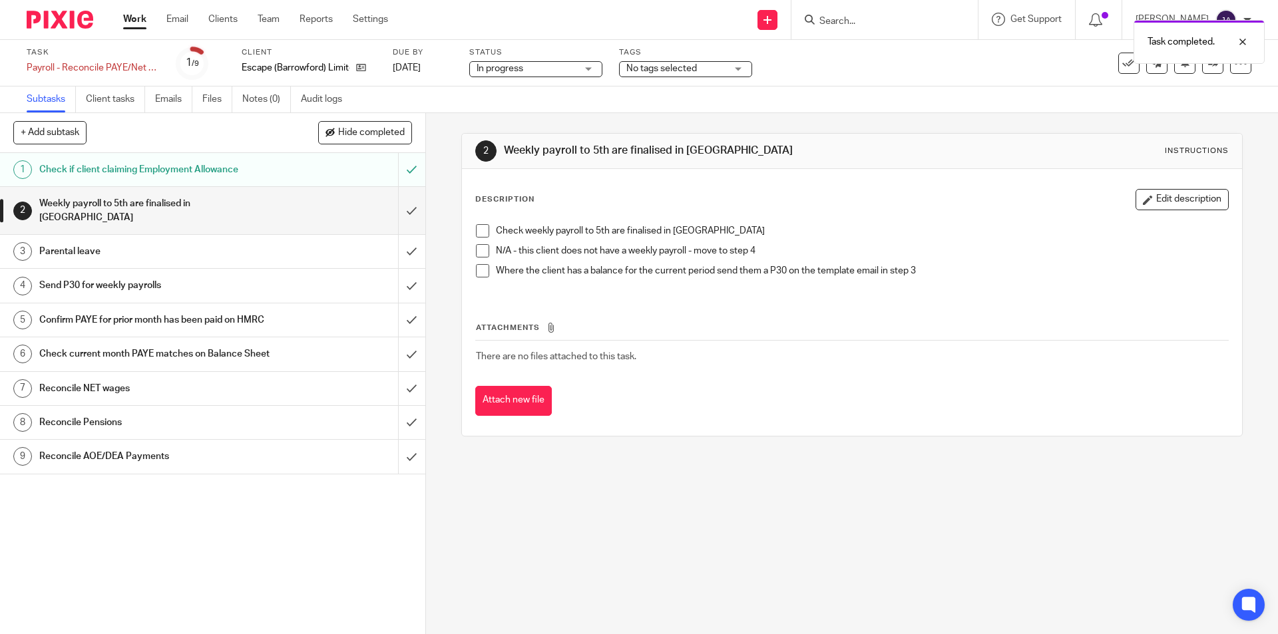
click at [480, 252] on span at bounding box center [482, 250] width 13 height 13
click at [394, 204] on input "submit" at bounding box center [212, 210] width 425 height 47
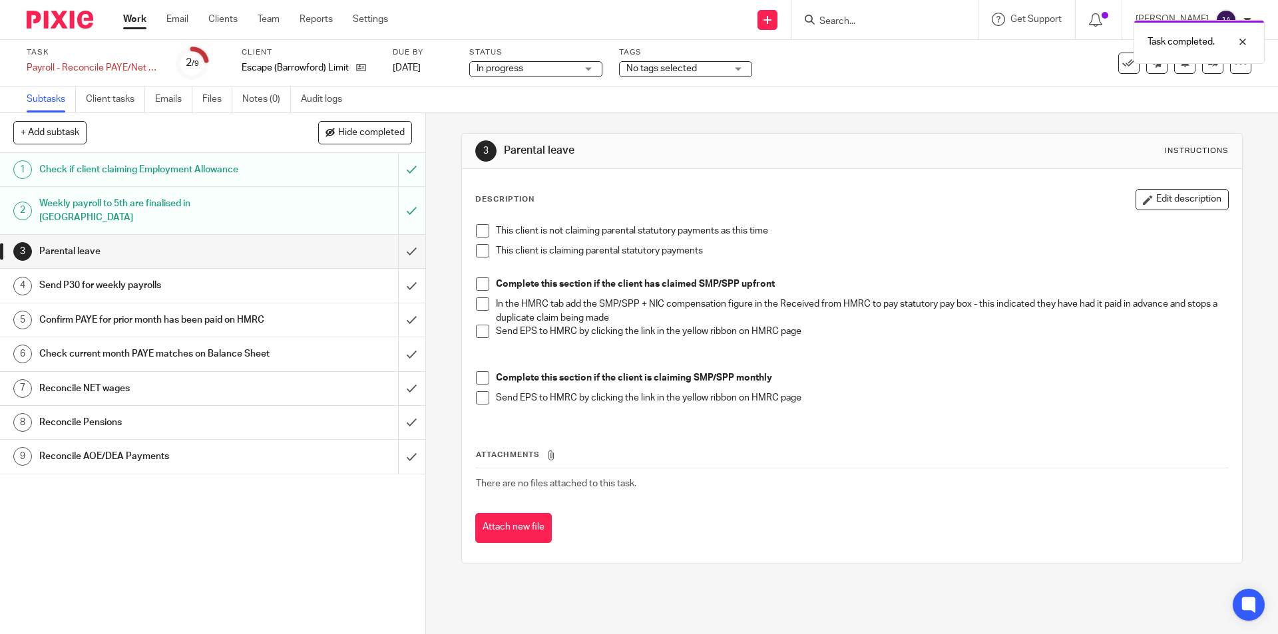
click at [485, 232] on span at bounding box center [482, 230] width 13 height 13
click at [403, 235] on input "submit" at bounding box center [212, 251] width 425 height 33
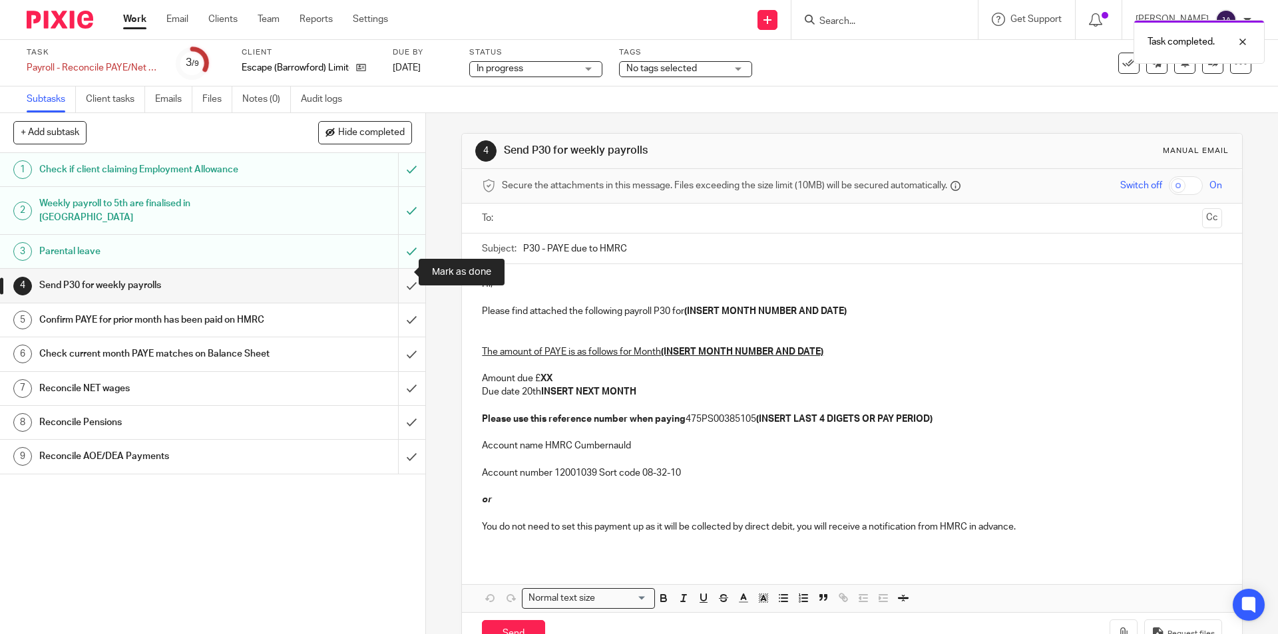
click at [401, 269] on input "submit" at bounding box center [212, 285] width 425 height 33
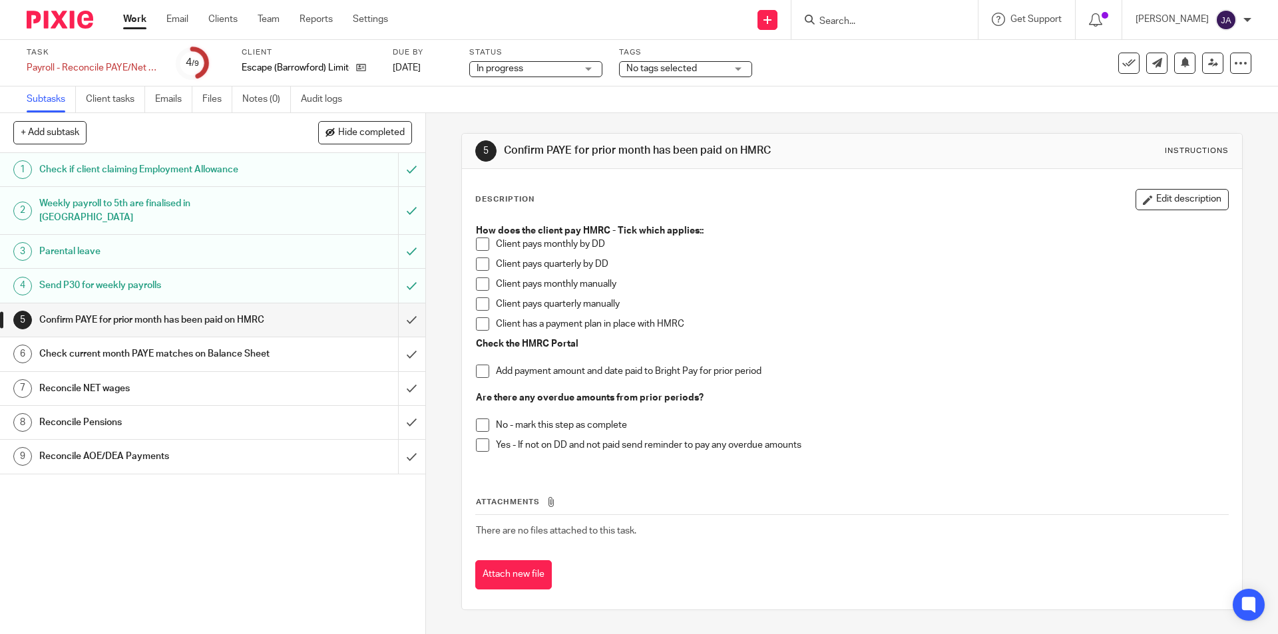
click at [483, 245] on span at bounding box center [482, 244] width 13 height 13
click at [476, 431] on span at bounding box center [482, 425] width 13 height 13
click at [477, 375] on span at bounding box center [482, 371] width 13 height 13
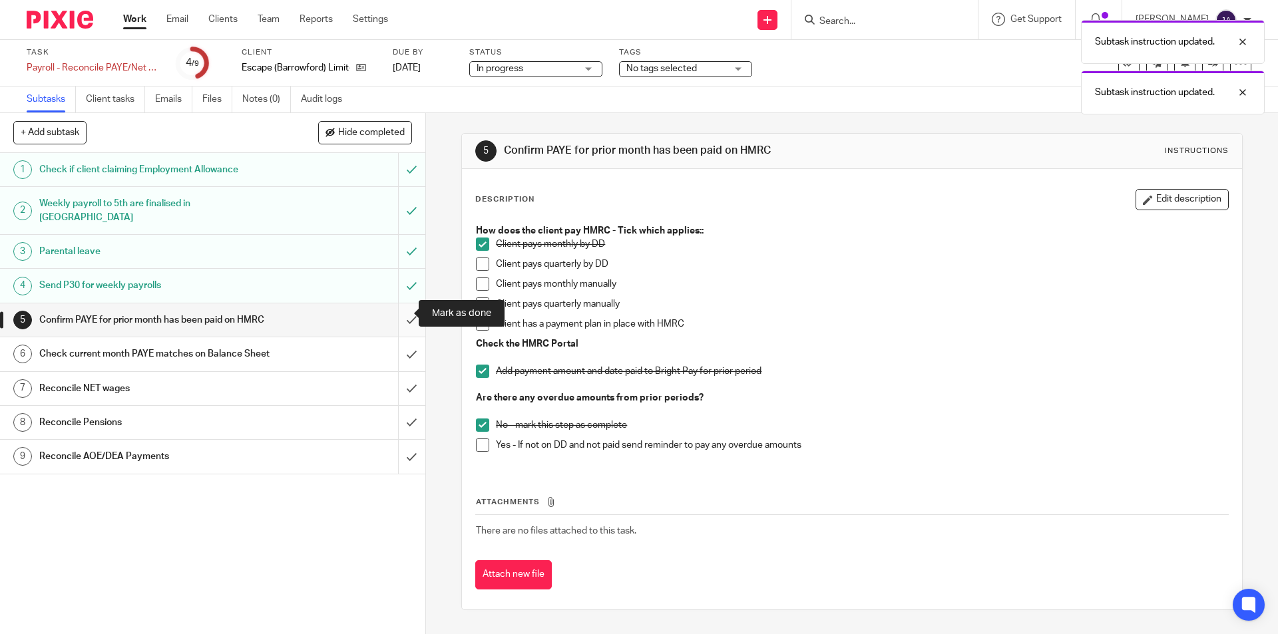
click at [400, 312] on input "submit" at bounding box center [212, 320] width 425 height 33
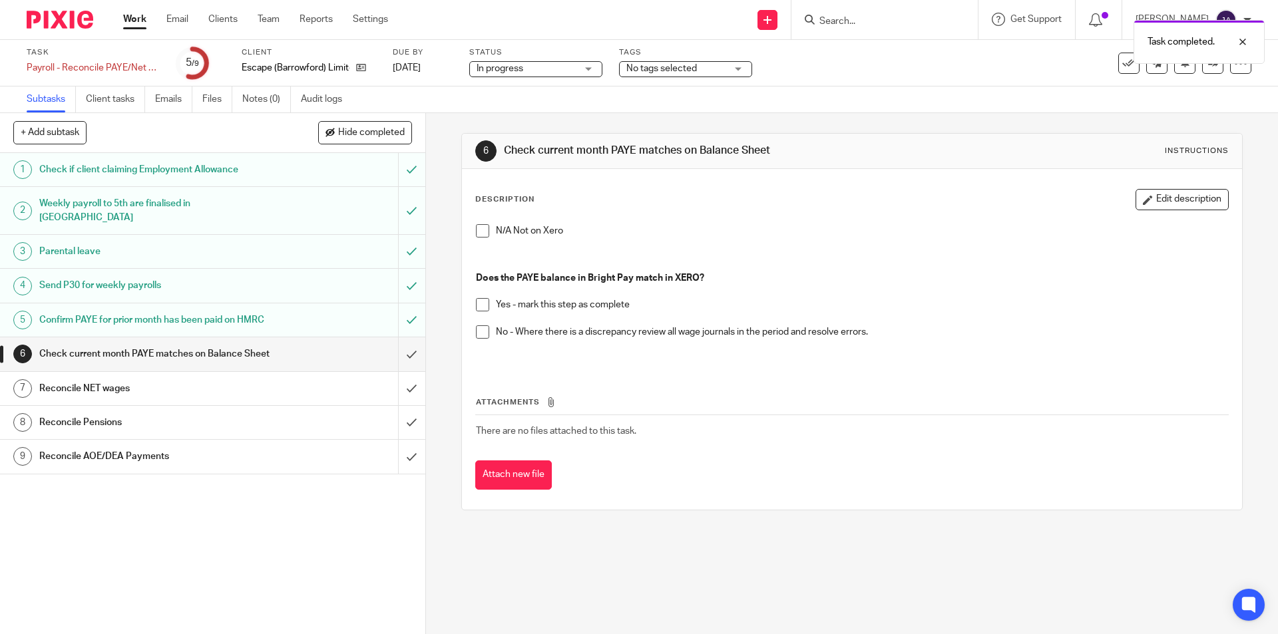
click at [481, 306] on span at bounding box center [482, 304] width 13 height 13
click at [401, 353] on input "submit" at bounding box center [212, 353] width 425 height 33
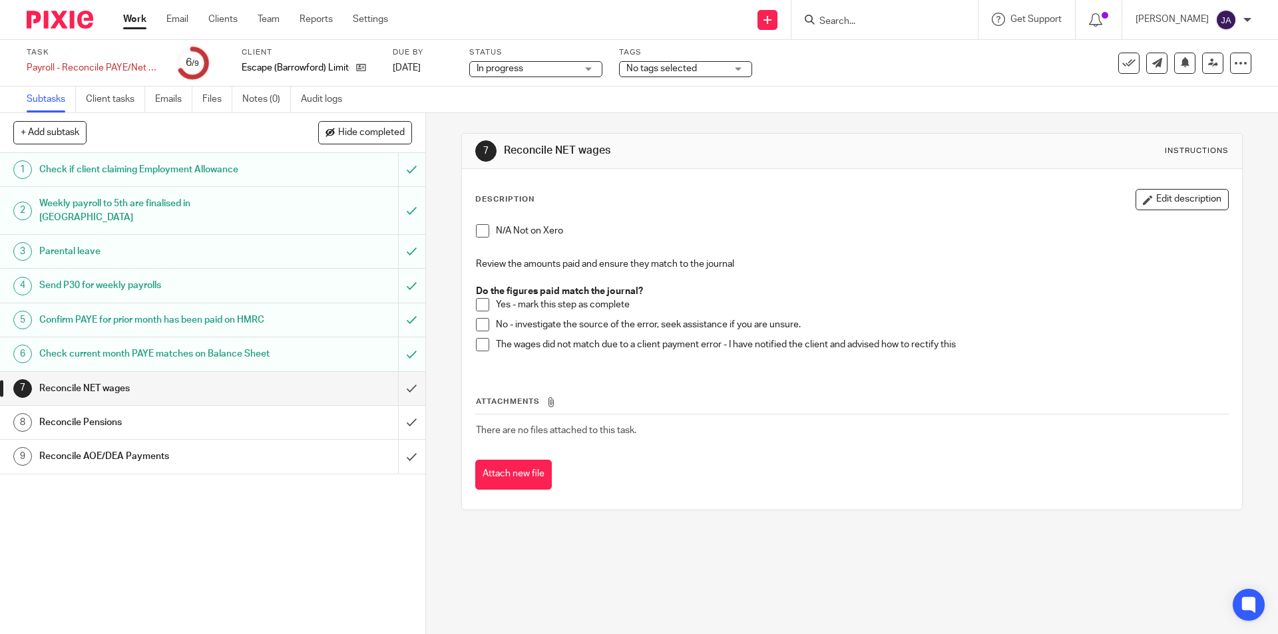
click at [477, 303] on span at bounding box center [482, 304] width 13 height 13
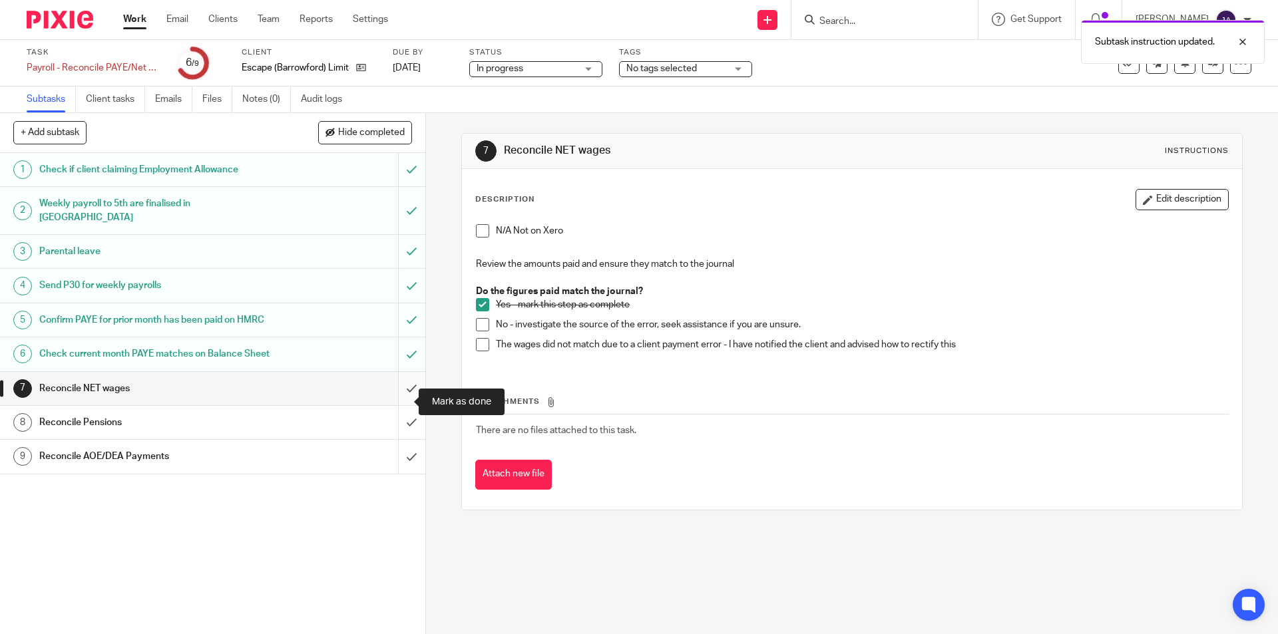
click at [402, 405] on input "submit" at bounding box center [212, 388] width 425 height 33
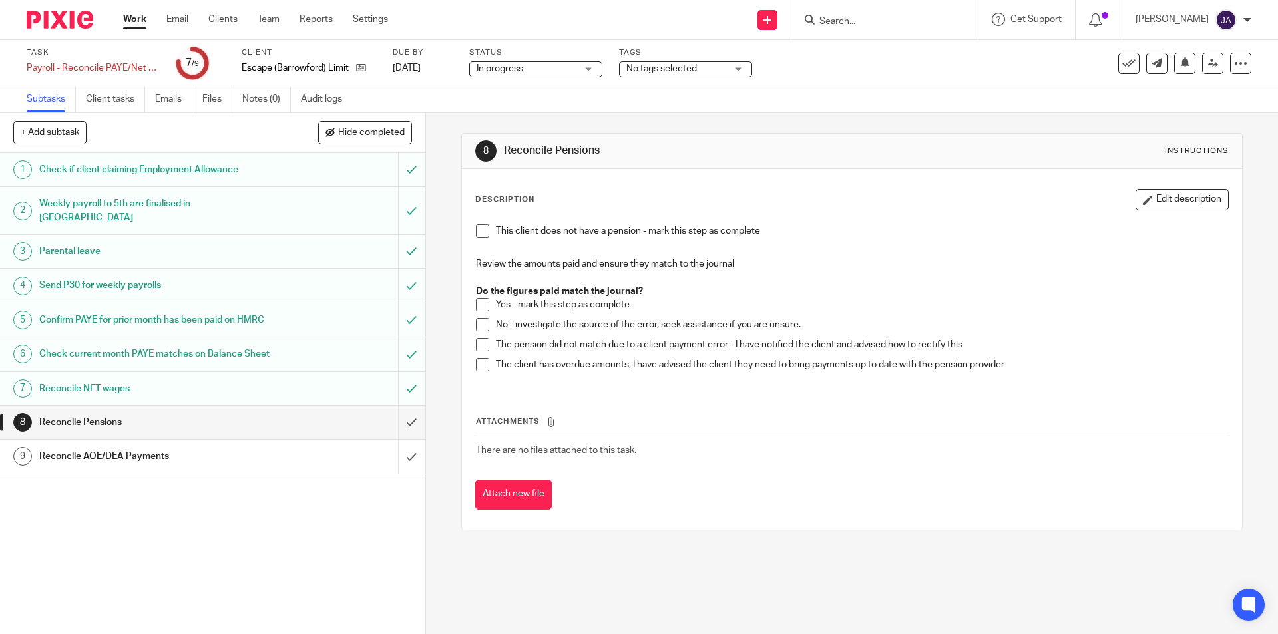
drag, startPoint x: 481, startPoint y: 306, endPoint x: 471, endPoint y: 314, distance: 12.9
click at [482, 307] on span at bounding box center [482, 304] width 13 height 13
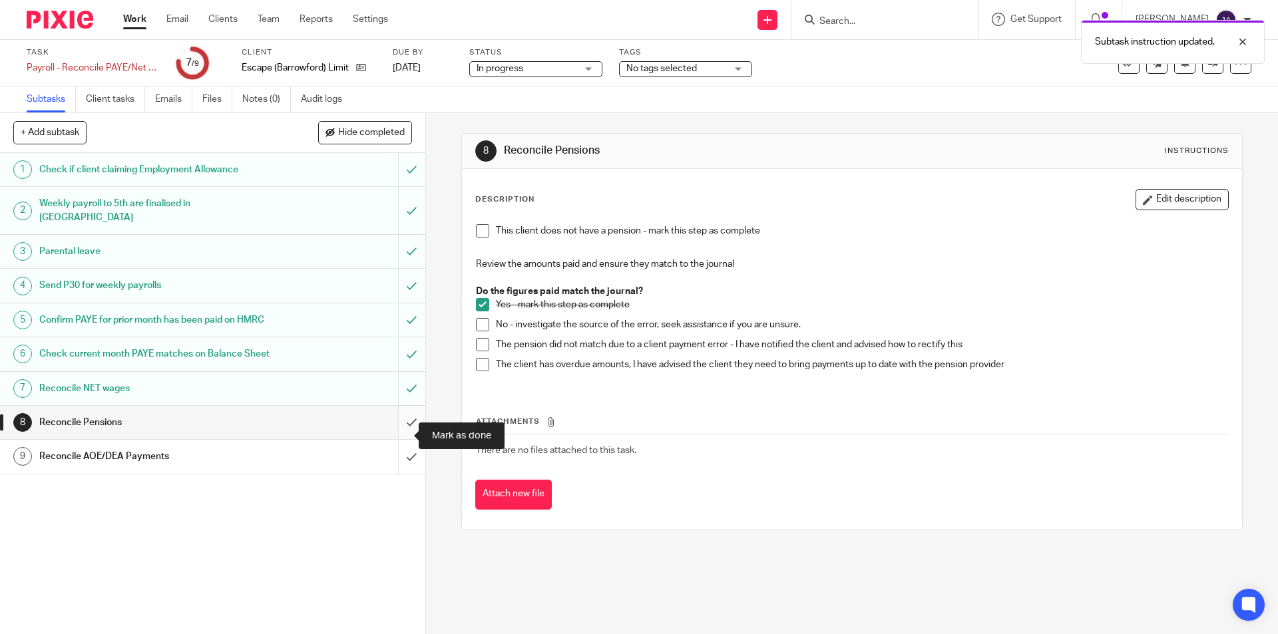
click at [403, 439] on input "submit" at bounding box center [212, 422] width 425 height 33
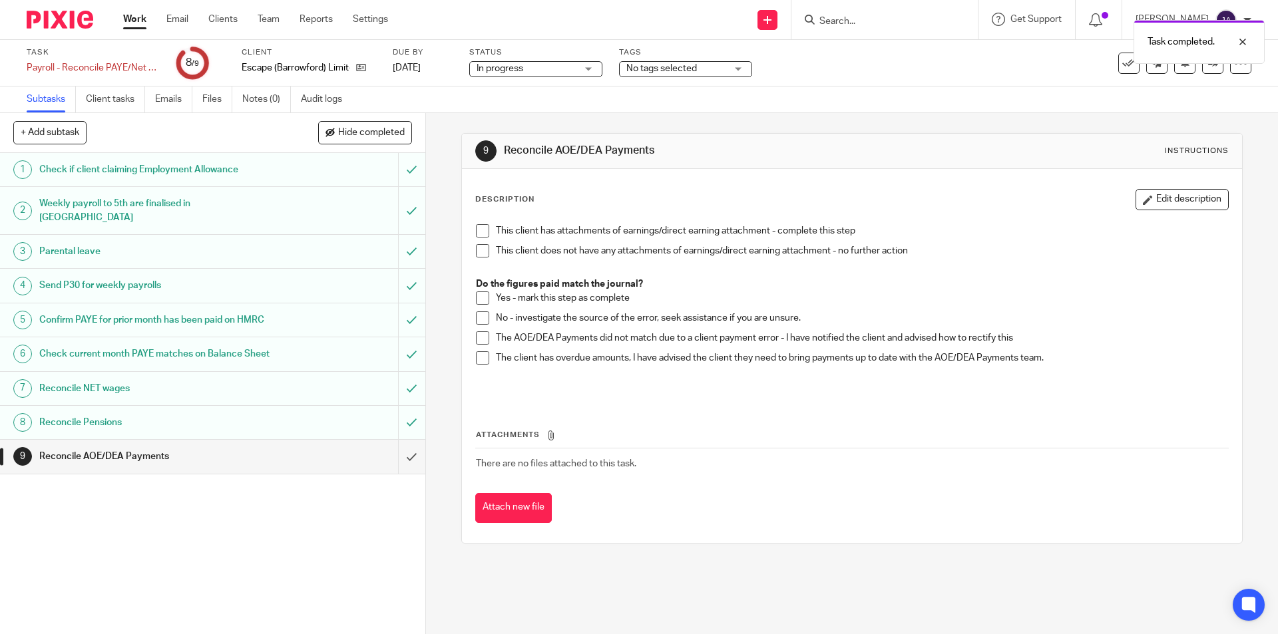
click at [483, 231] on span at bounding box center [482, 230] width 13 height 13
click at [480, 232] on span at bounding box center [482, 230] width 13 height 13
click at [480, 244] on li "This client has attachments of earnings/direct earning attachment - complete th…" at bounding box center [852, 234] width 752 height 20
click at [479, 249] on span at bounding box center [482, 250] width 13 height 13
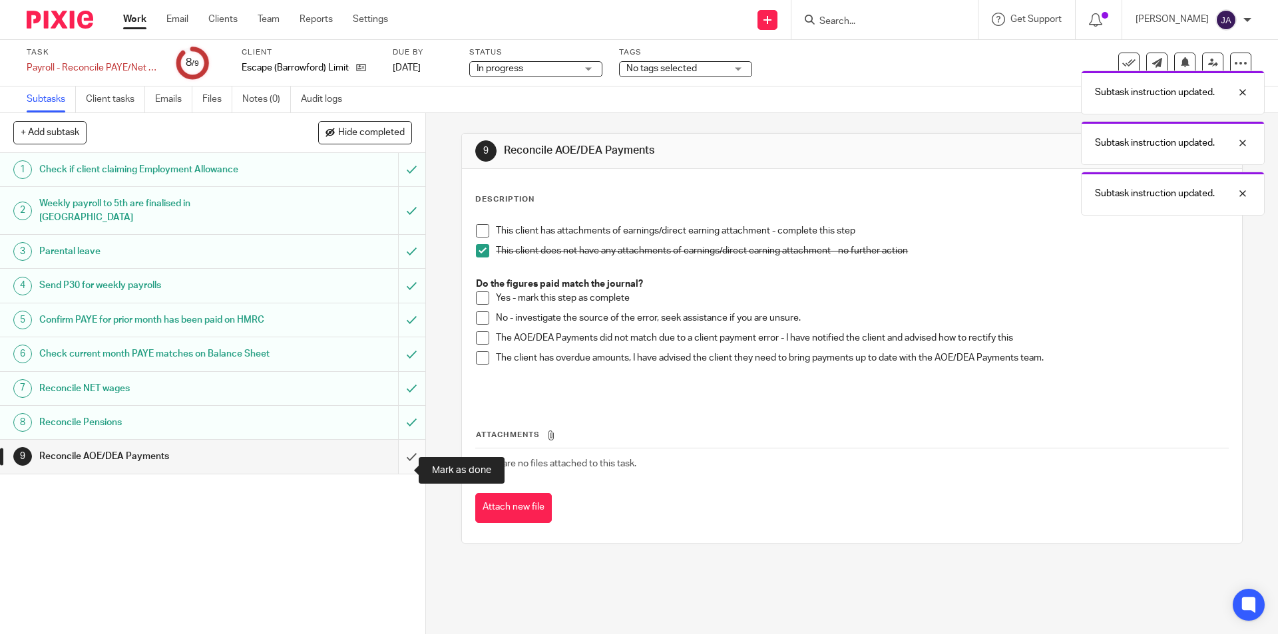
click at [401, 473] on input "submit" at bounding box center [212, 456] width 425 height 33
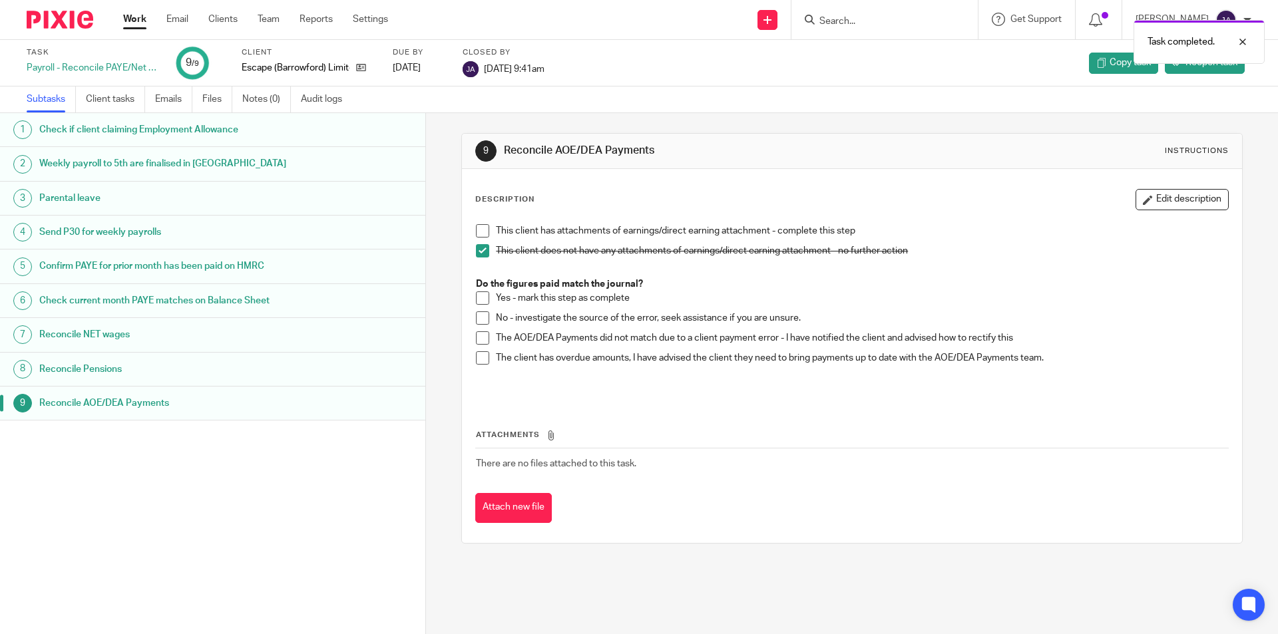
click at [126, 20] on link "Work" at bounding box center [134, 19] width 23 height 13
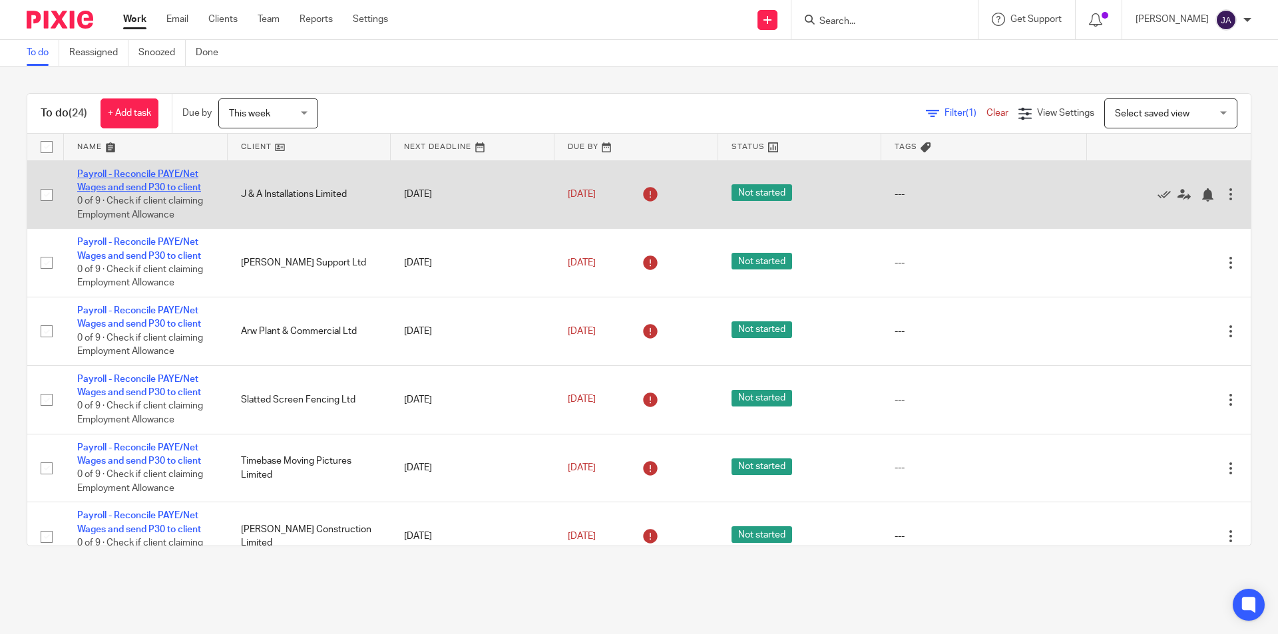
click at [114, 188] on link "Payroll - Reconcile PAYE/Net Wages and send P30 to client" at bounding box center [139, 181] width 124 height 23
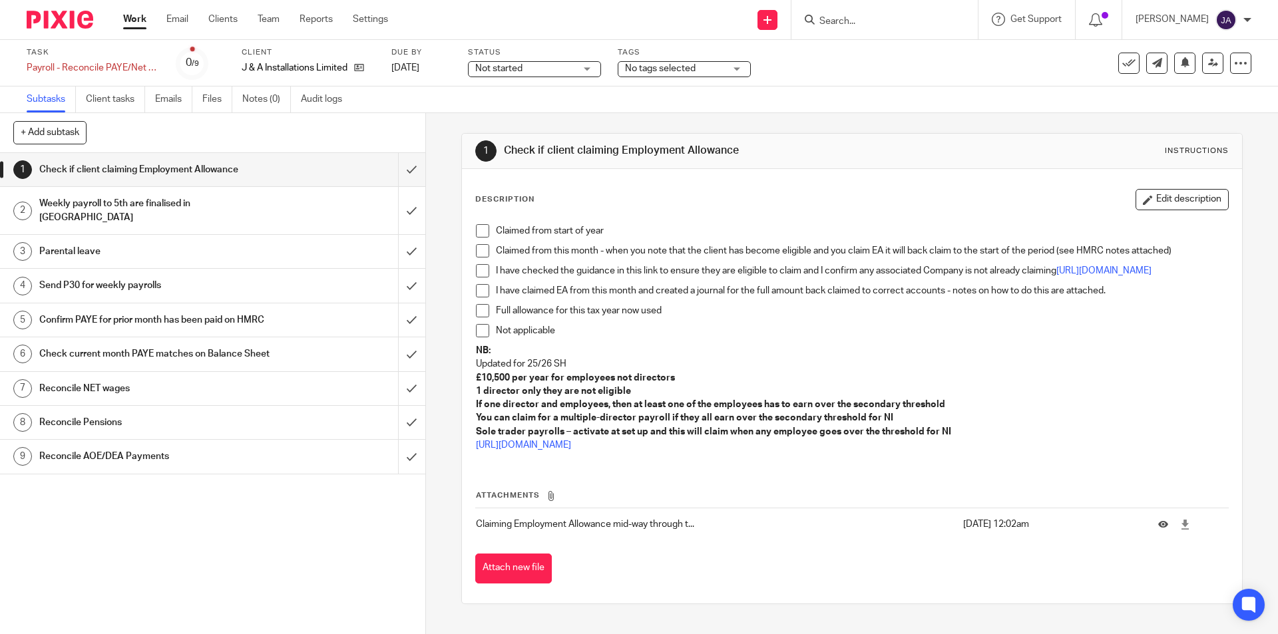
click at [518, 68] on span "Not started" at bounding box center [498, 68] width 47 height 9
click at [492, 121] on span "In progress" at bounding box center [500, 116] width 47 height 9
click at [484, 235] on span at bounding box center [482, 230] width 13 height 13
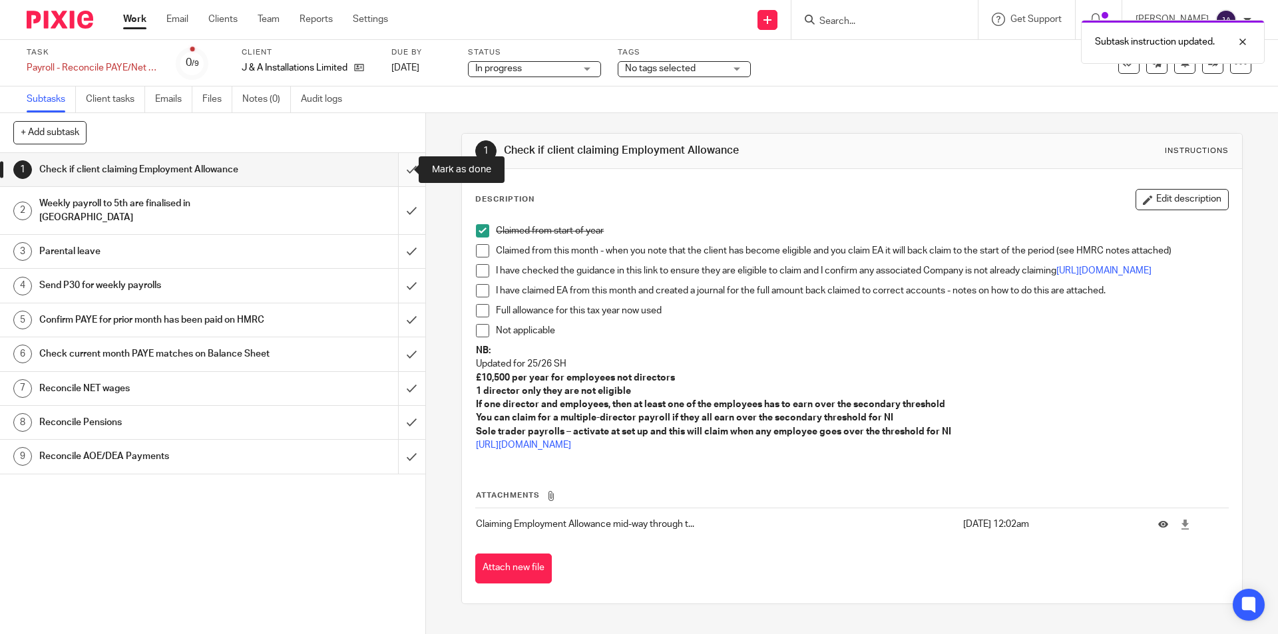
click at [395, 168] on input "submit" at bounding box center [212, 169] width 425 height 33
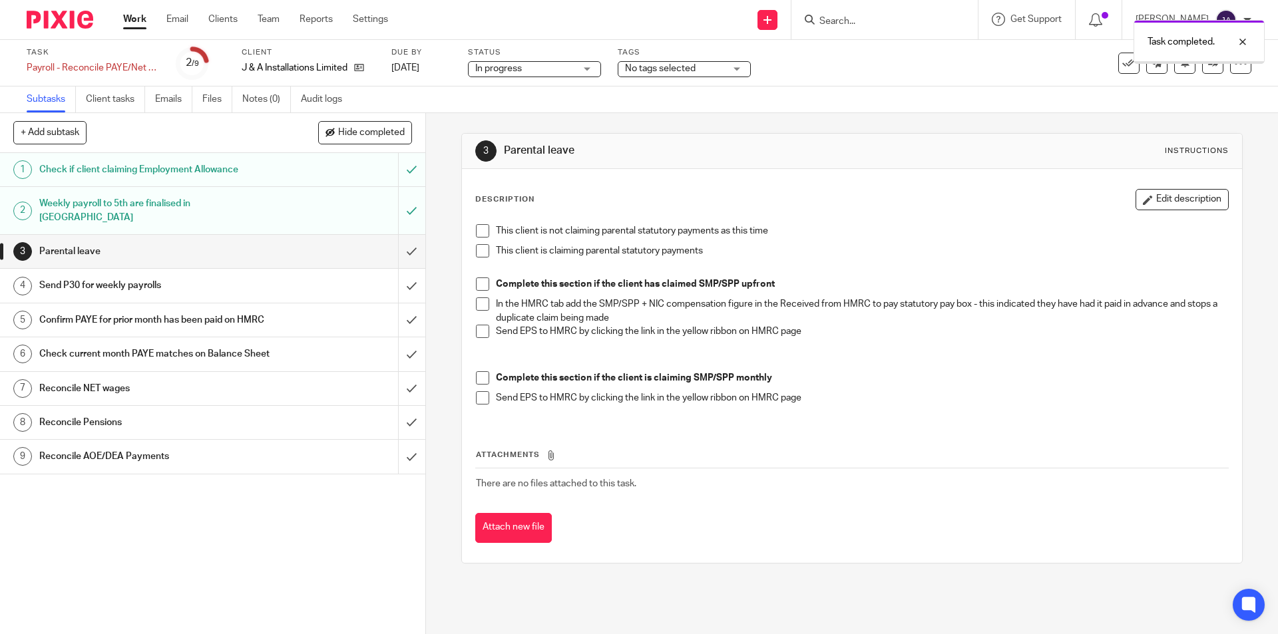
click at [400, 237] on input "submit" at bounding box center [212, 251] width 425 height 33
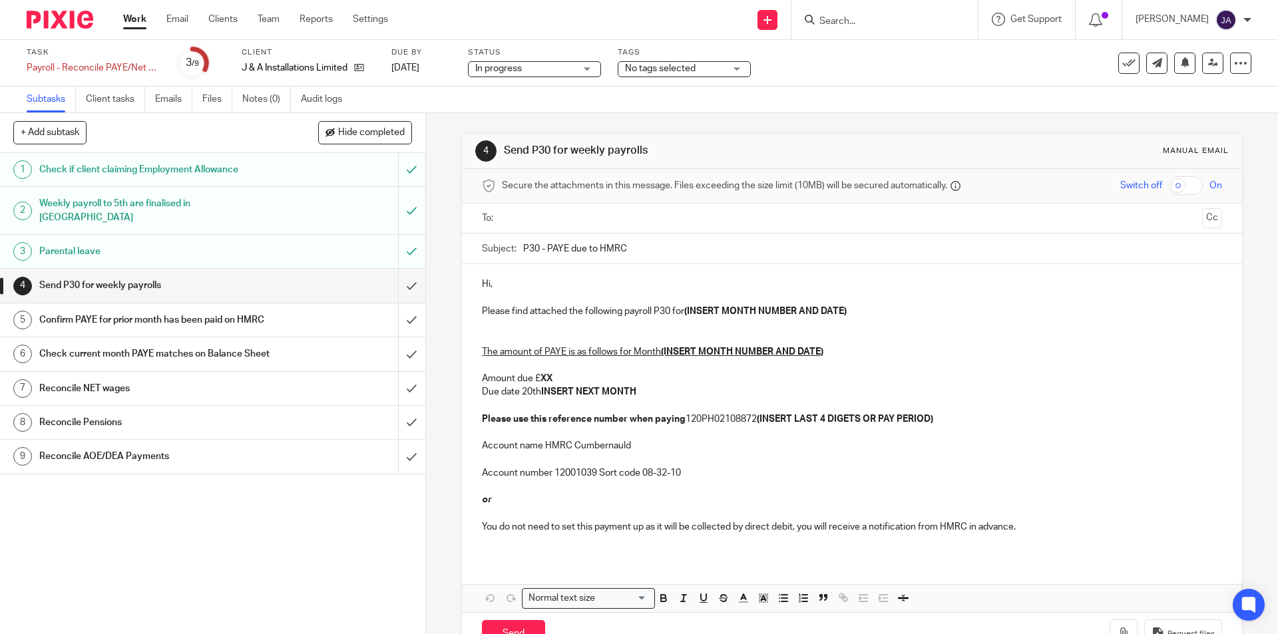
click at [399, 241] on input "submit" at bounding box center [212, 251] width 425 height 33
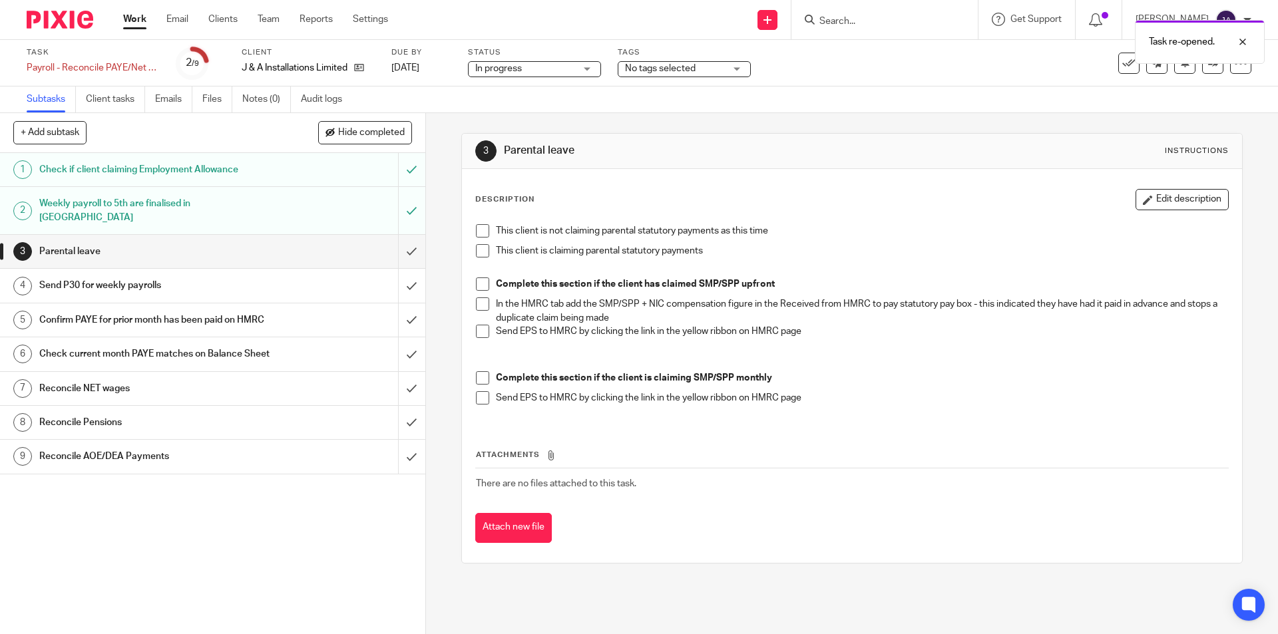
click at [476, 234] on span at bounding box center [482, 230] width 13 height 13
click at [395, 238] on input "submit" at bounding box center [212, 251] width 425 height 33
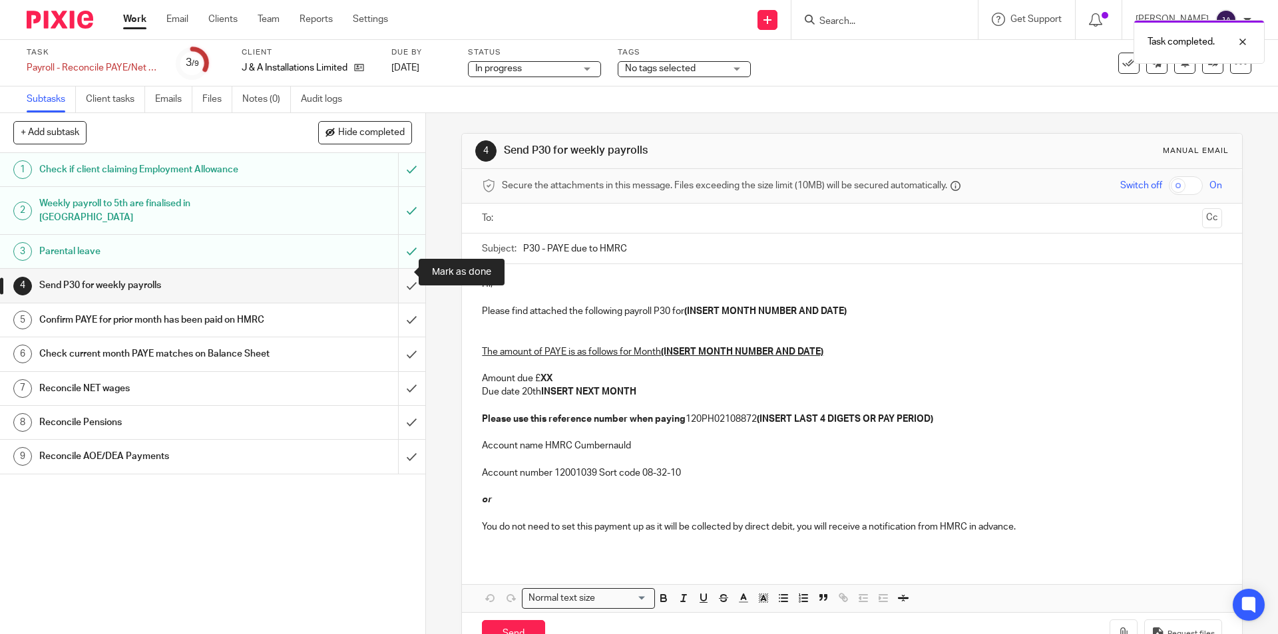
click at [403, 271] on input "submit" at bounding box center [212, 285] width 425 height 33
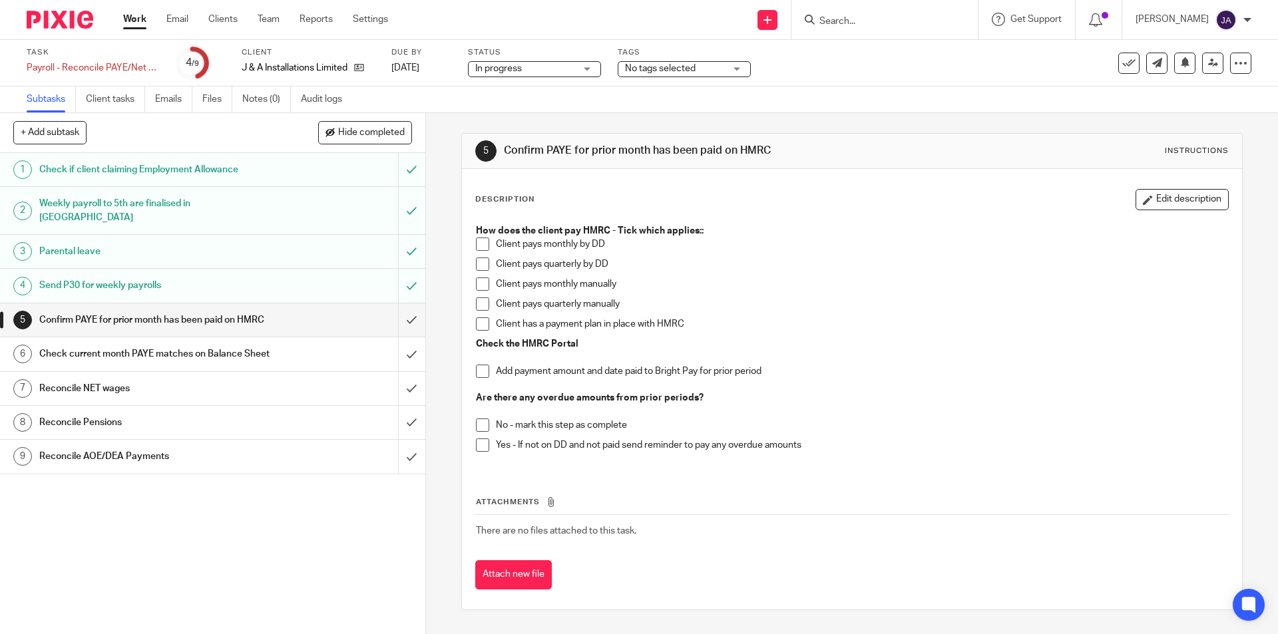
click at [485, 291] on li "Client pays monthly manually" at bounding box center [852, 288] width 752 height 20
click at [481, 284] on span at bounding box center [482, 284] width 13 height 13
drag, startPoint x: 477, startPoint y: 371, endPoint x: 477, endPoint y: 387, distance: 16.0
click at [477, 373] on span at bounding box center [482, 371] width 13 height 13
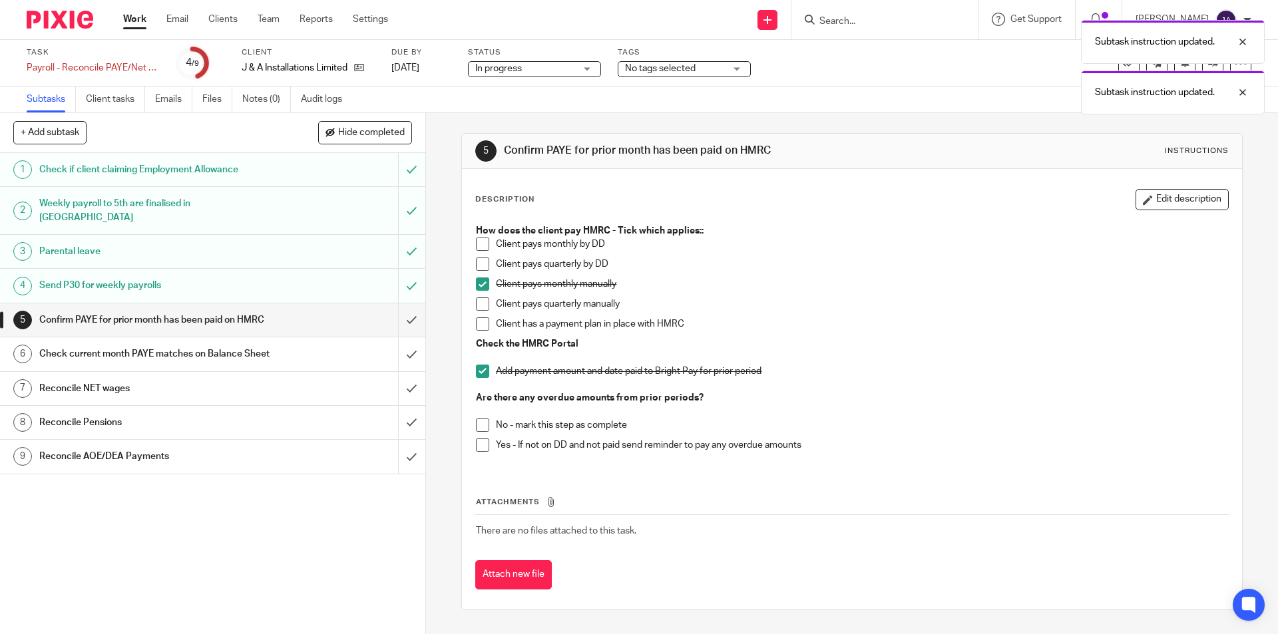
click at [479, 429] on span at bounding box center [482, 425] width 13 height 13
click at [401, 306] on input "submit" at bounding box center [212, 320] width 425 height 33
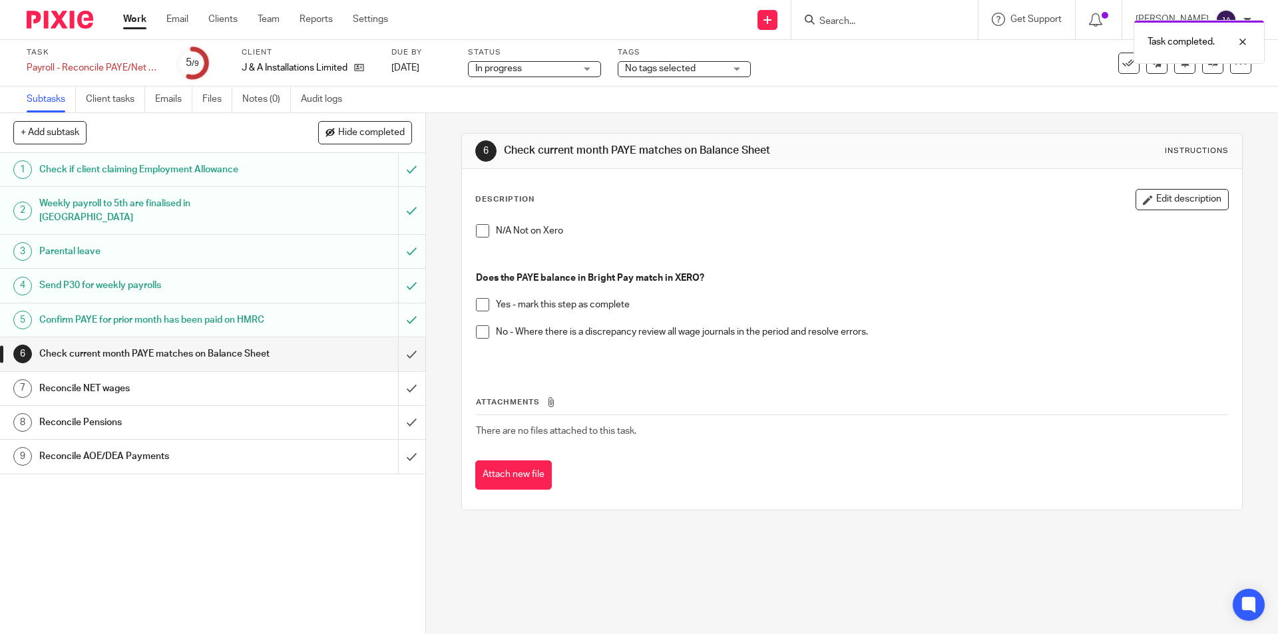
click at [477, 307] on span at bounding box center [482, 304] width 13 height 13
click at [404, 368] on input "submit" at bounding box center [212, 353] width 425 height 33
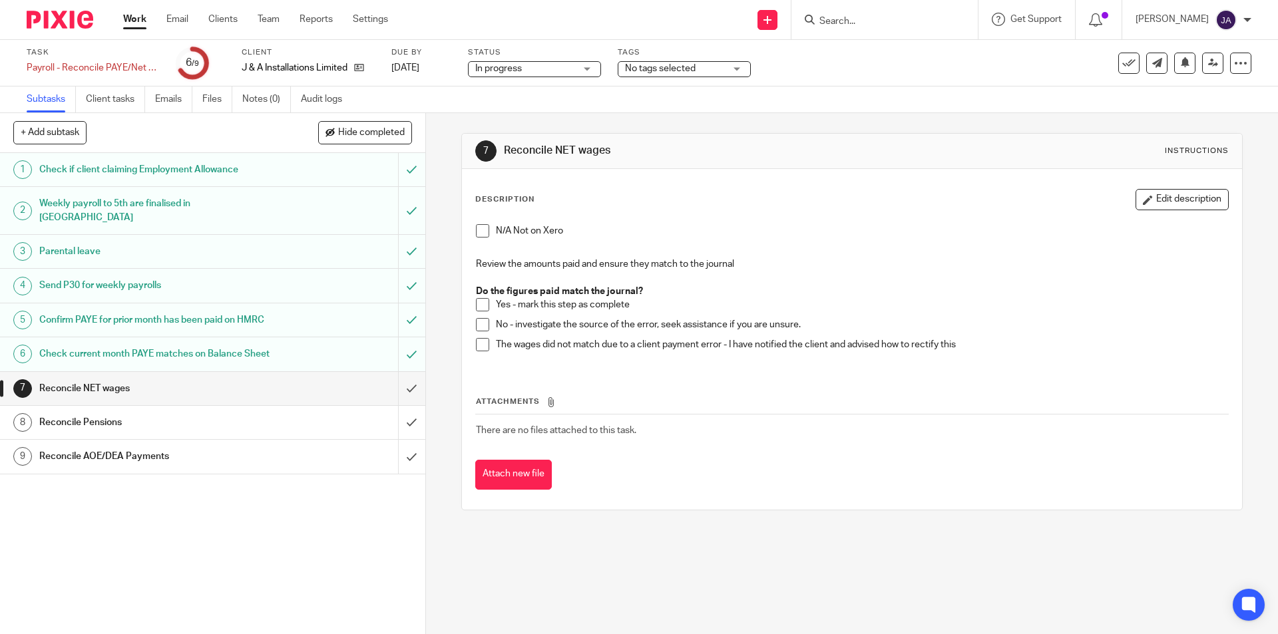
click at [482, 306] on span at bounding box center [482, 304] width 13 height 13
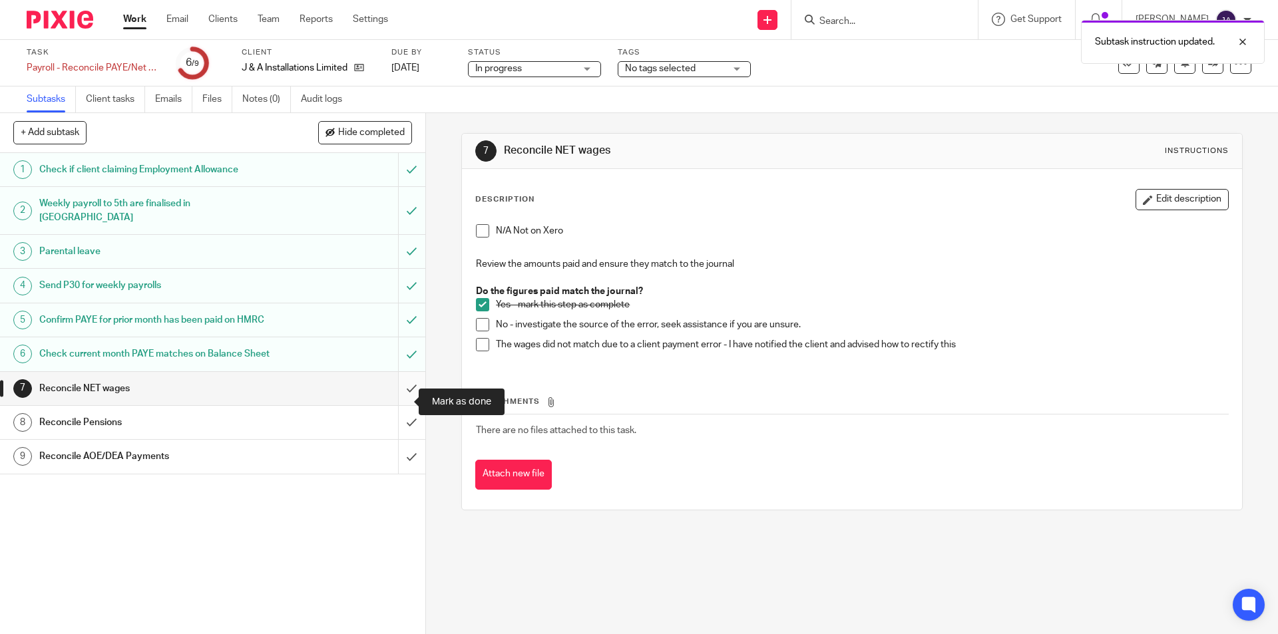
click at [400, 405] on input "submit" at bounding box center [212, 388] width 425 height 33
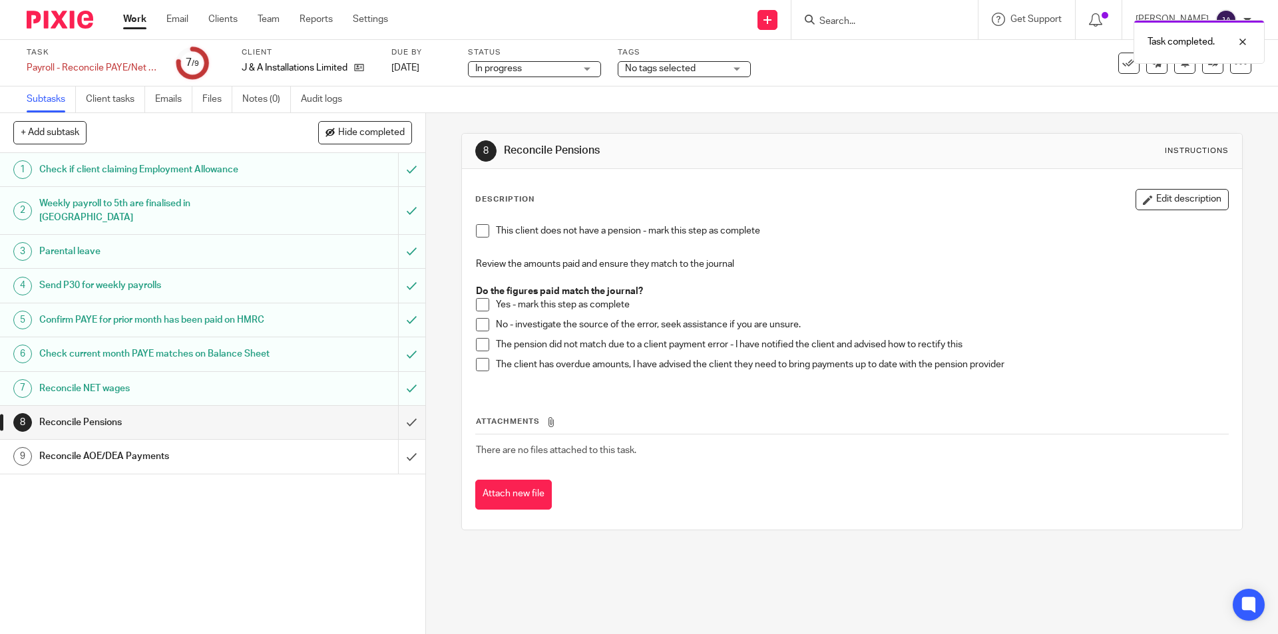
click at [479, 233] on span at bounding box center [482, 230] width 13 height 13
click at [393, 439] on input "submit" at bounding box center [212, 422] width 425 height 33
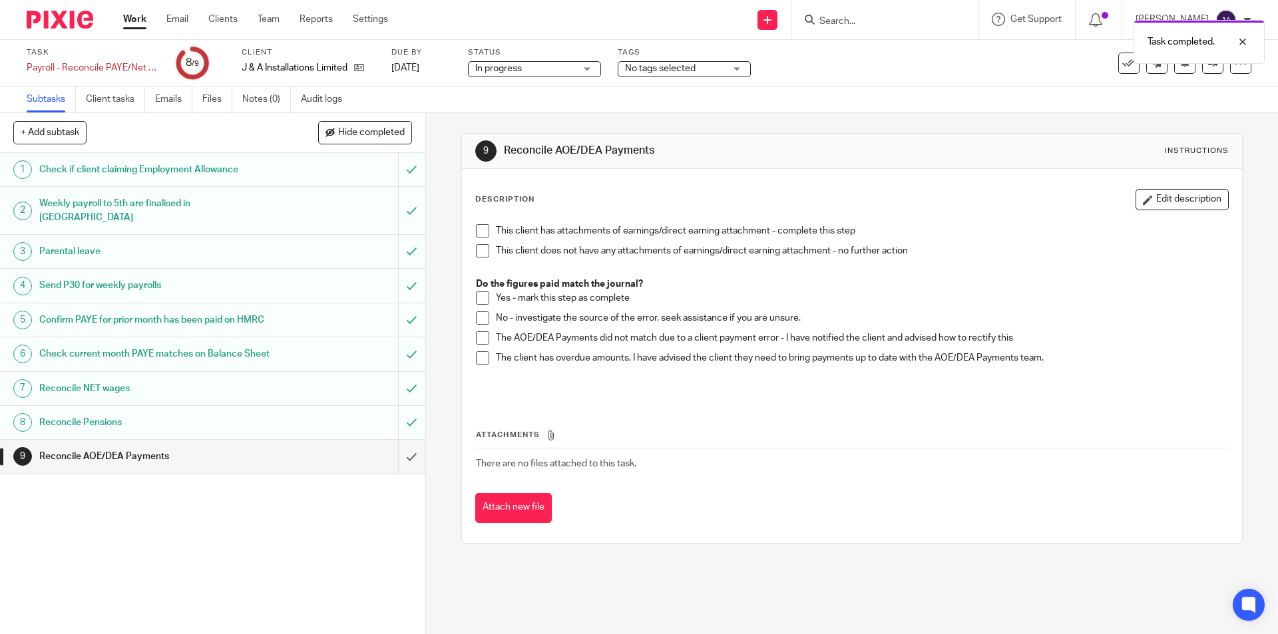
drag, startPoint x: 483, startPoint y: 248, endPoint x: 479, endPoint y: 268, distance: 20.2
click at [482, 248] on span at bounding box center [482, 250] width 13 height 13
click at [401, 471] on input "submit" at bounding box center [212, 456] width 425 height 33
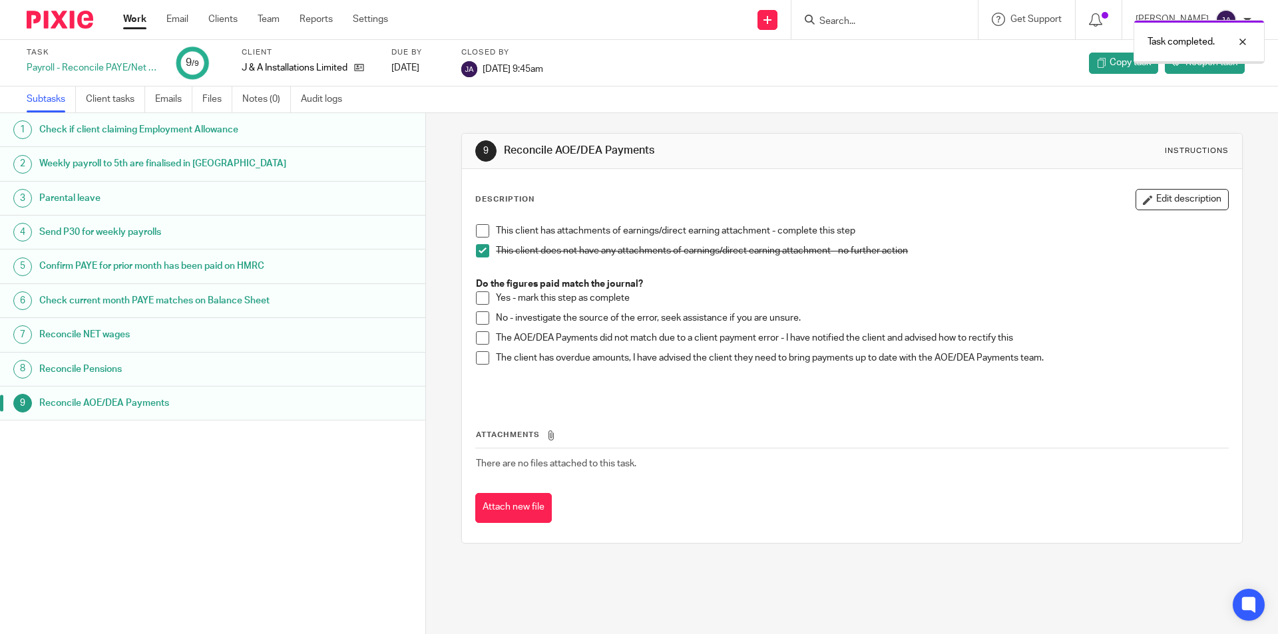
click at [131, 24] on link "Work" at bounding box center [134, 19] width 23 height 13
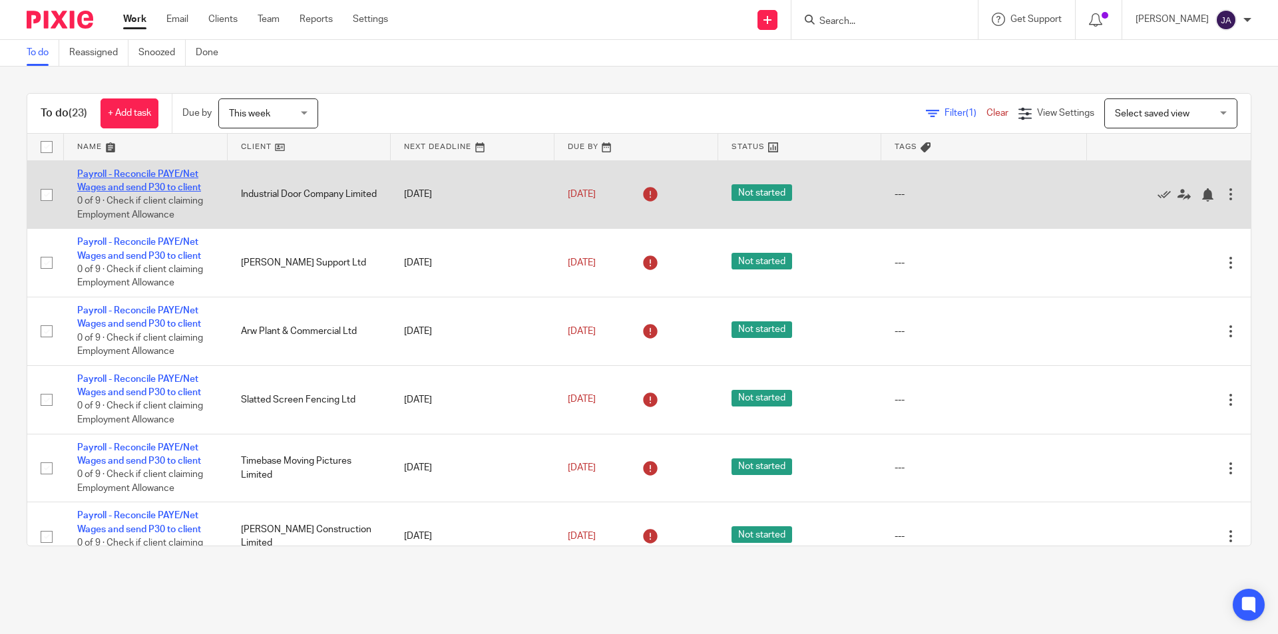
click at [131, 183] on link "Payroll - Reconcile PAYE/Net Wages and send P30 to client" at bounding box center [139, 181] width 124 height 23
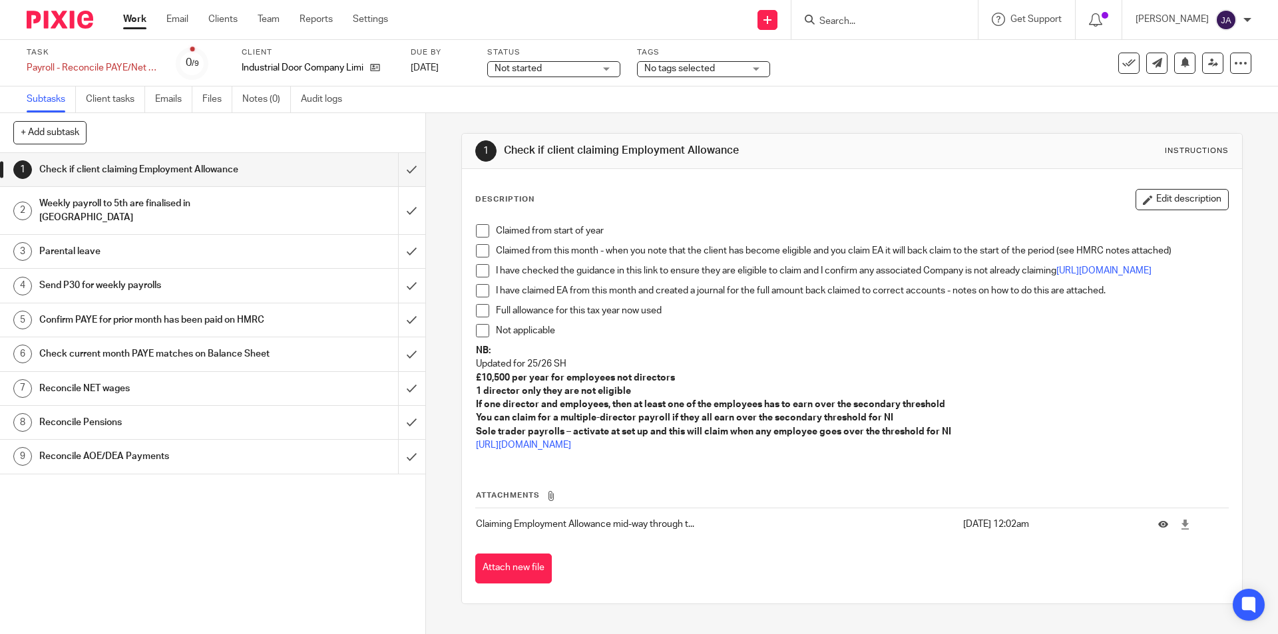
click at [523, 71] on span "Not started" at bounding box center [518, 68] width 47 height 9
click at [529, 117] on span "In progress" at bounding box center [522, 116] width 47 height 9
click at [476, 232] on span at bounding box center [482, 230] width 13 height 13
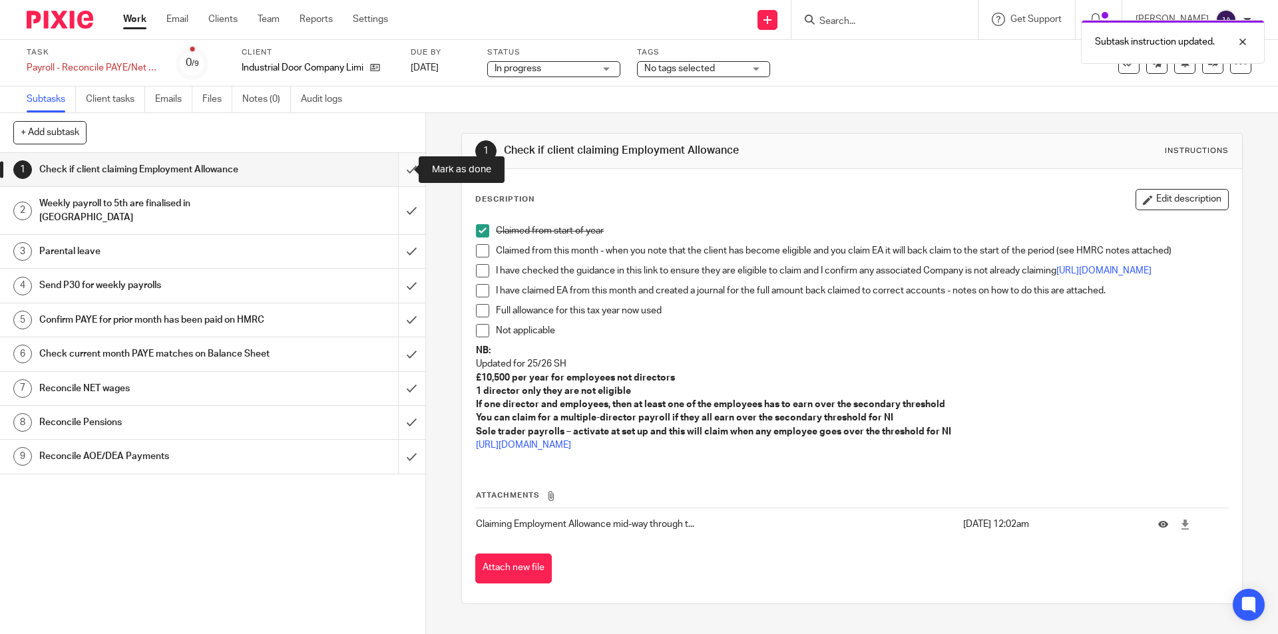
click at [395, 171] on input "submit" at bounding box center [212, 169] width 425 height 33
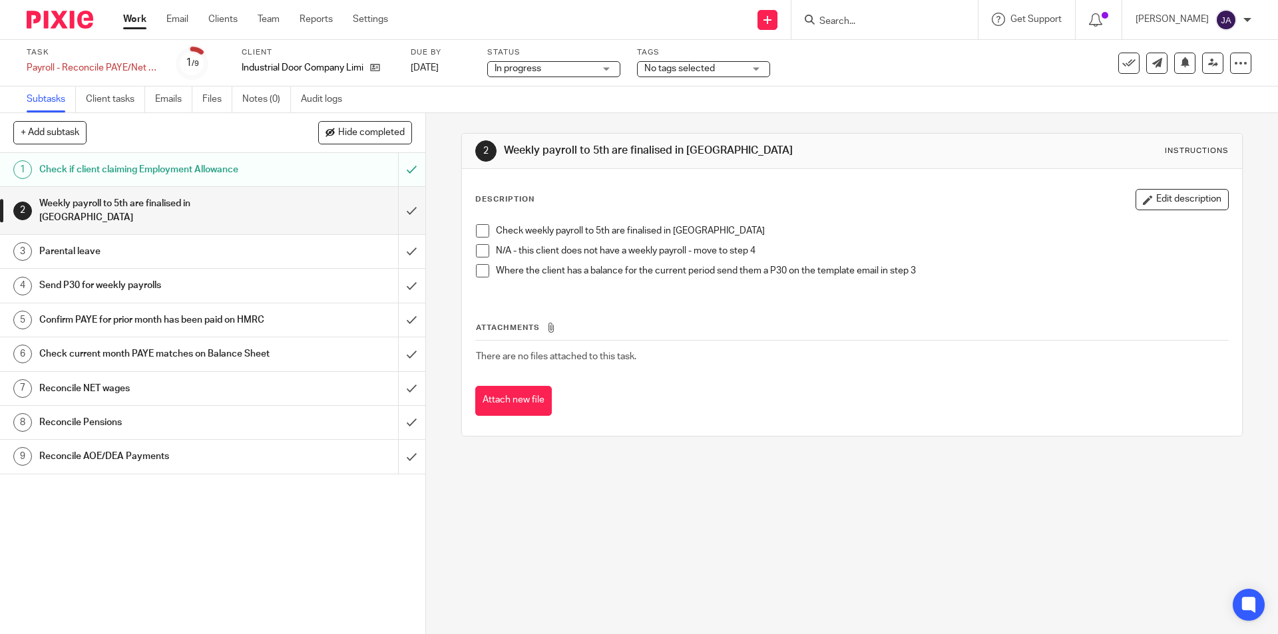
click at [476, 254] on span at bounding box center [482, 250] width 13 height 13
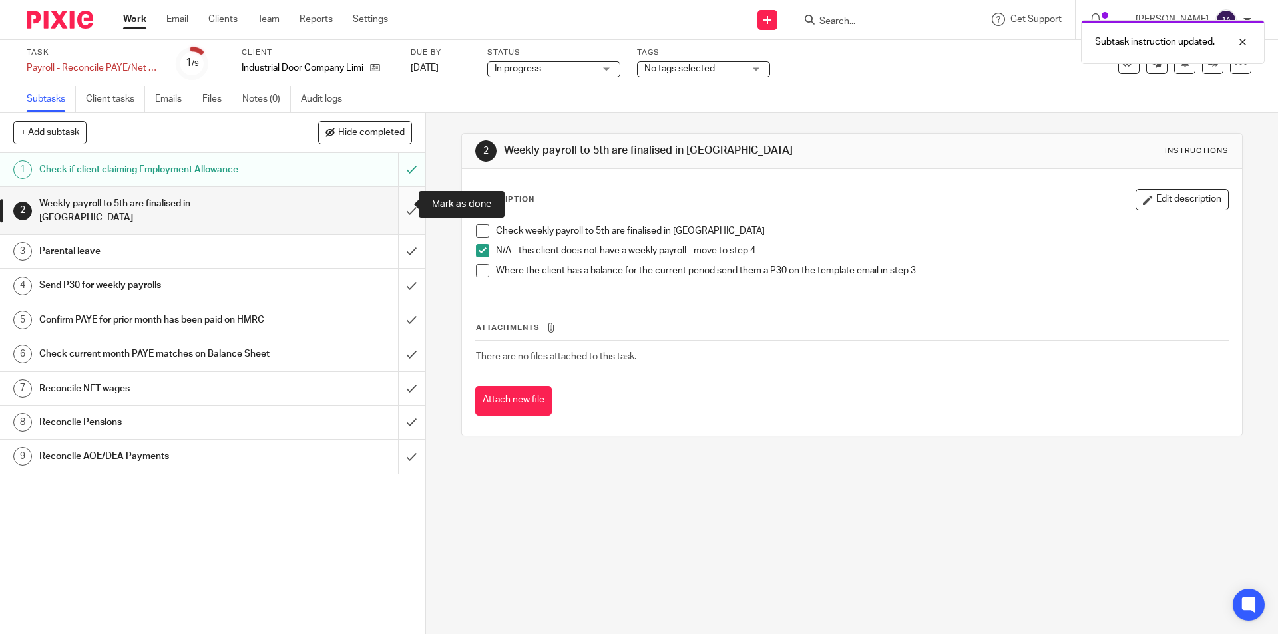
click at [399, 203] on input "submit" at bounding box center [212, 210] width 425 height 47
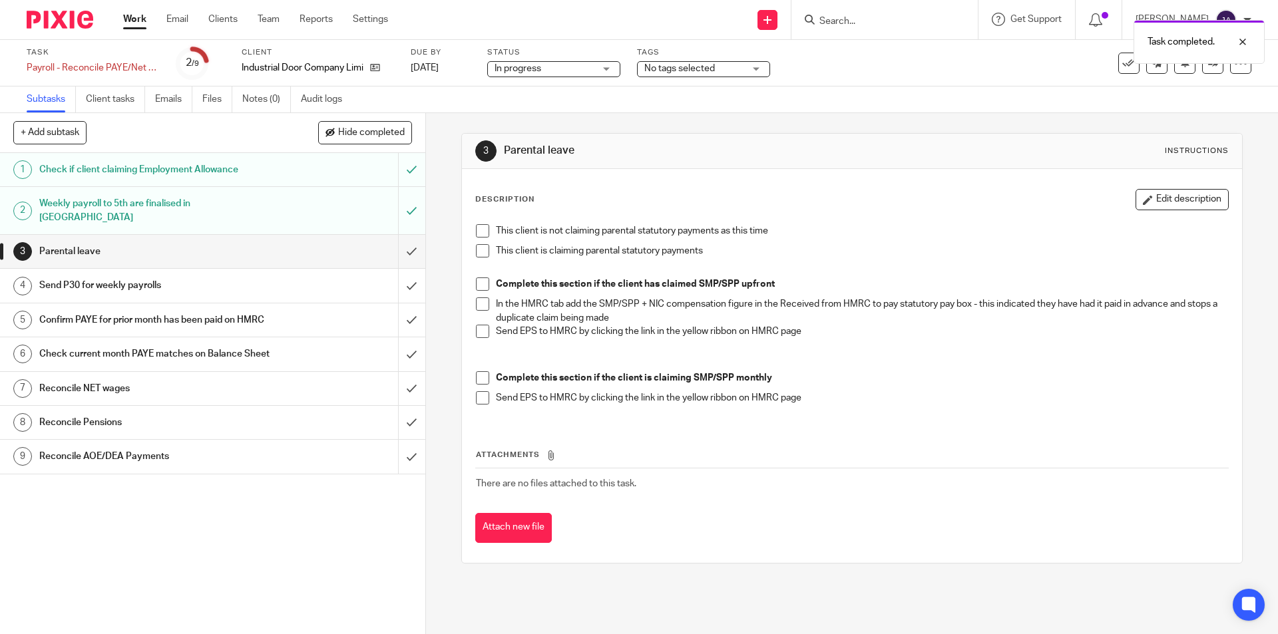
click at [481, 234] on span at bounding box center [482, 230] width 13 height 13
click at [405, 235] on input "submit" at bounding box center [212, 251] width 425 height 33
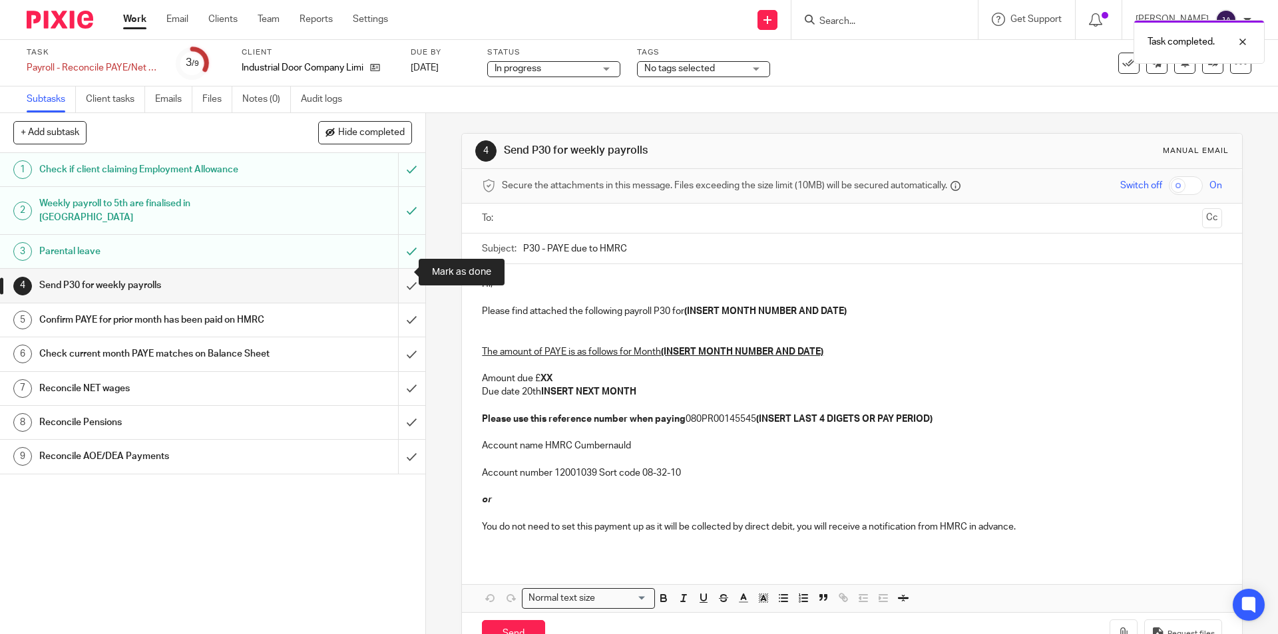
click at [402, 270] on input "submit" at bounding box center [212, 285] width 425 height 33
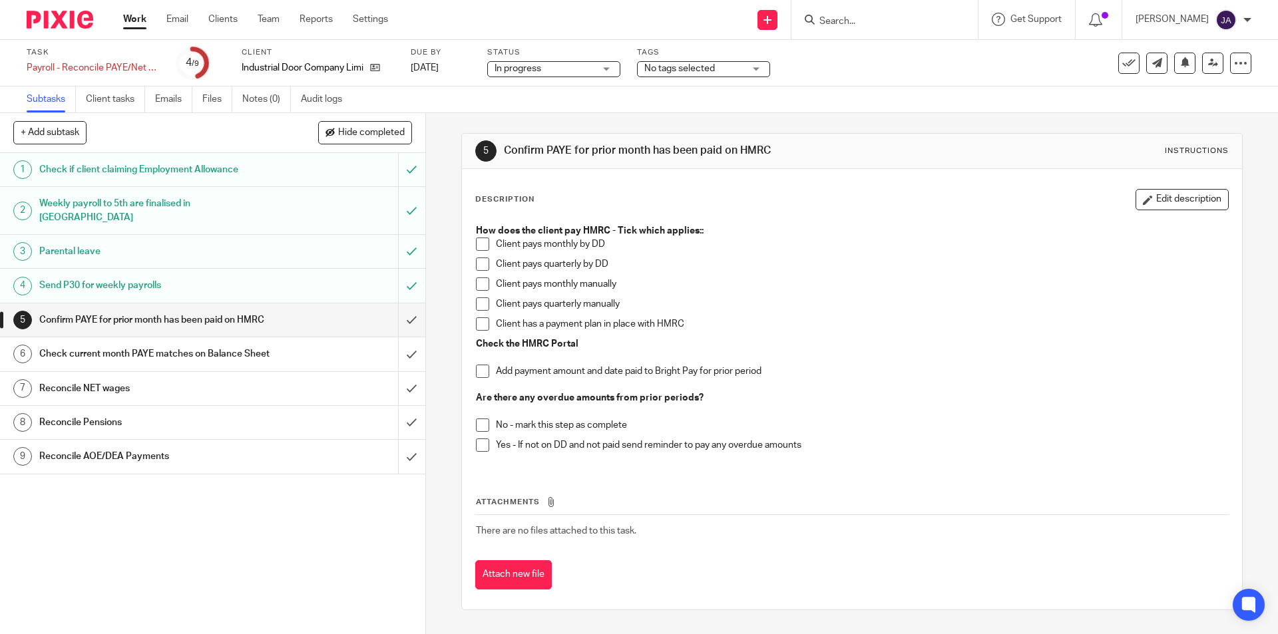
click at [477, 288] on span at bounding box center [482, 284] width 13 height 13
click at [477, 373] on span at bounding box center [482, 371] width 13 height 13
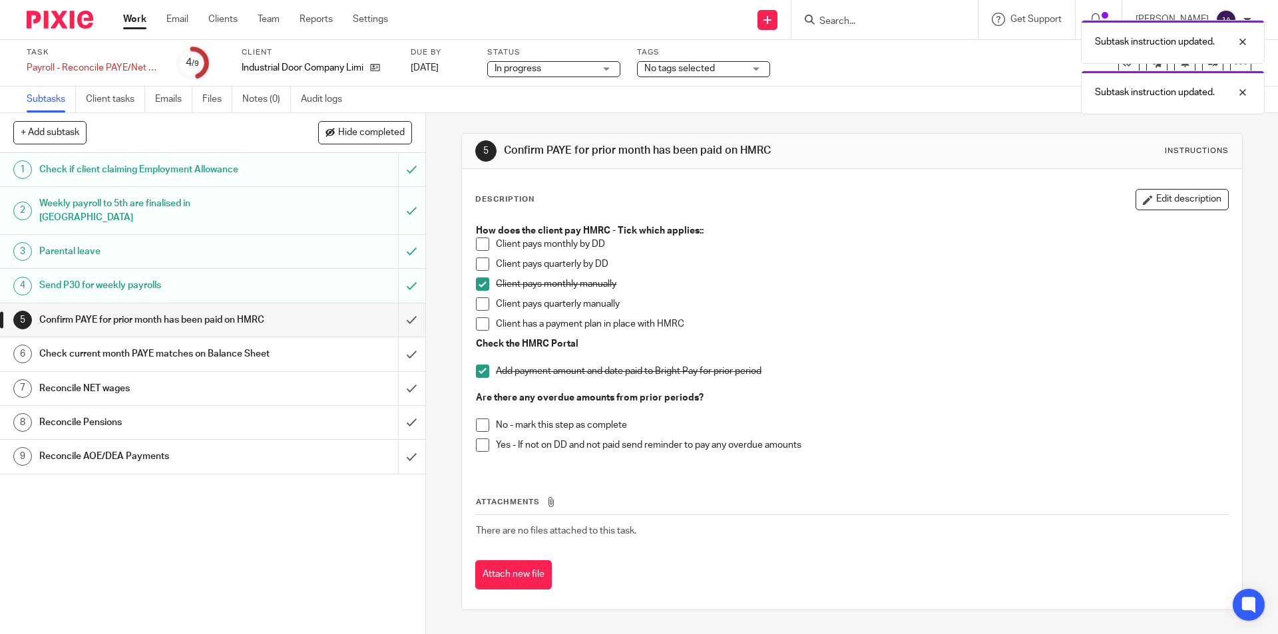
click at [477, 425] on span at bounding box center [482, 425] width 13 height 13
click at [401, 322] on input "submit" at bounding box center [212, 320] width 425 height 33
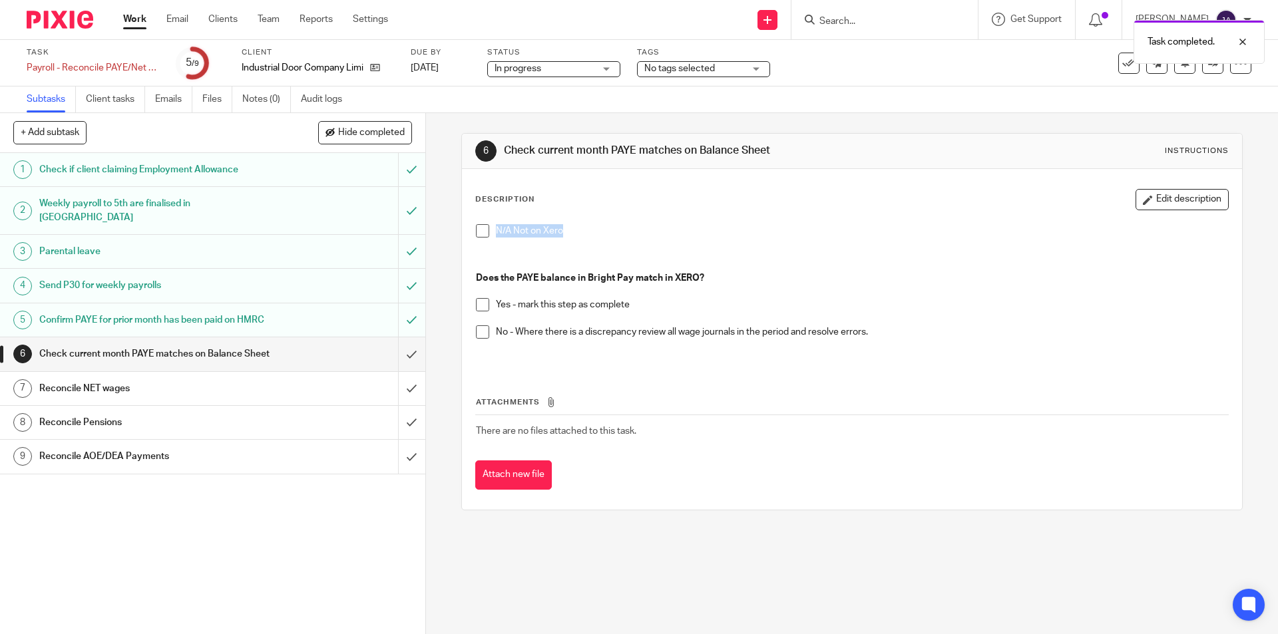
drag, startPoint x: 570, startPoint y: 232, endPoint x: 487, endPoint y: 231, distance: 83.9
click at [487, 231] on li "N/A Not on Xero" at bounding box center [852, 234] width 752 height 20
copy p "N/A Not on Xero"
click at [480, 230] on span at bounding box center [482, 230] width 13 height 13
click at [396, 361] on input "submit" at bounding box center [212, 353] width 425 height 33
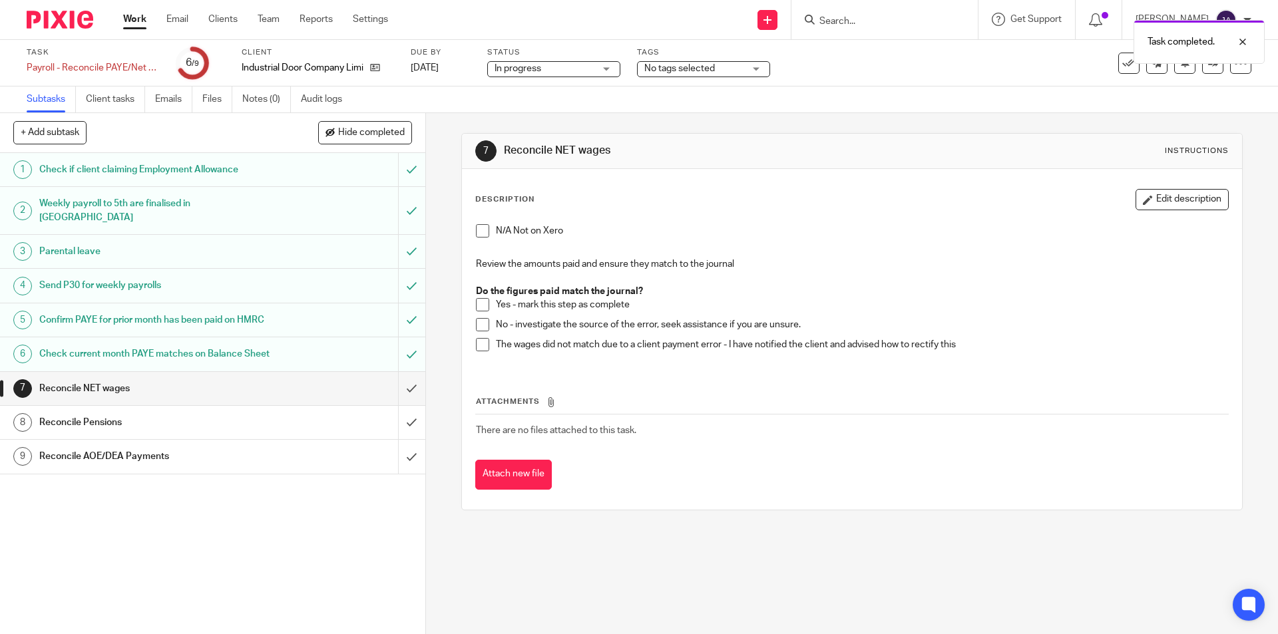
click at [481, 231] on span at bounding box center [482, 230] width 13 height 13
click at [404, 404] on input "submit" at bounding box center [212, 388] width 425 height 33
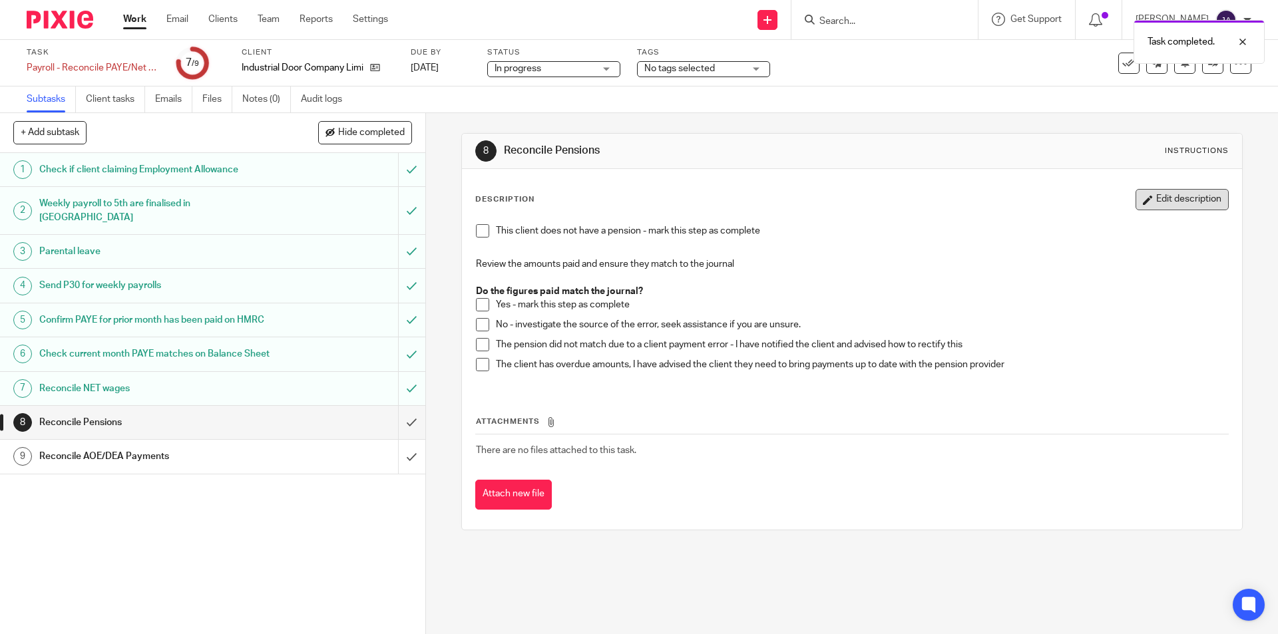
click at [1203, 201] on button "Edit description" at bounding box center [1182, 199] width 93 height 21
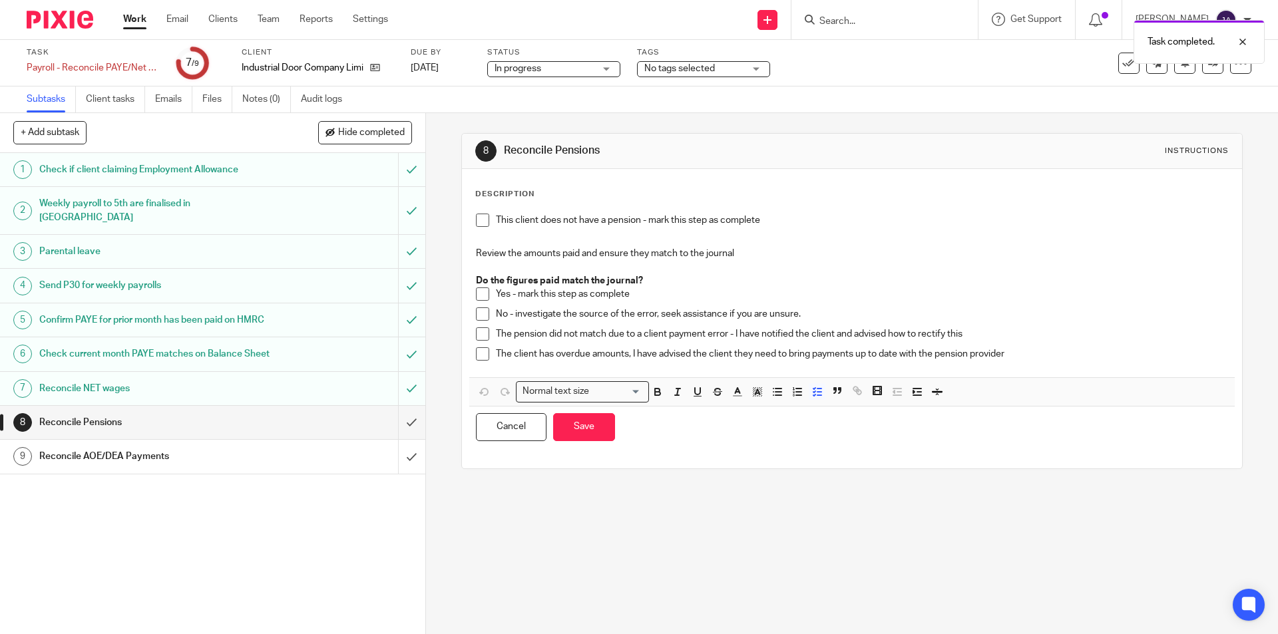
click at [796, 226] on p "This client does not have a pension - mark this step as complete" at bounding box center [862, 220] width 732 height 13
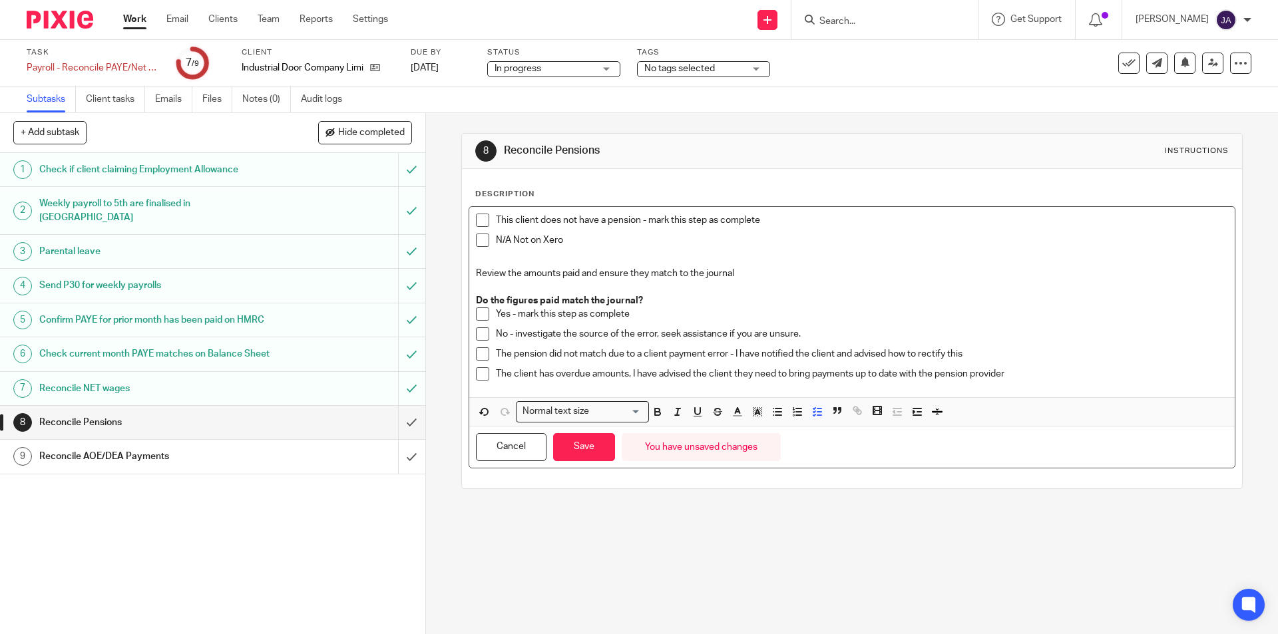
click at [478, 242] on span at bounding box center [482, 240] width 13 height 13
click at [589, 447] on button "Save" at bounding box center [584, 447] width 62 height 29
click at [393, 439] on input "submit" at bounding box center [212, 422] width 425 height 33
click at [593, 582] on div "8 Reconcile Pensions Instructions Description This client does not have a pensi…" at bounding box center [852, 373] width 852 height 521
click at [590, 449] on button "Save" at bounding box center [584, 447] width 62 height 29
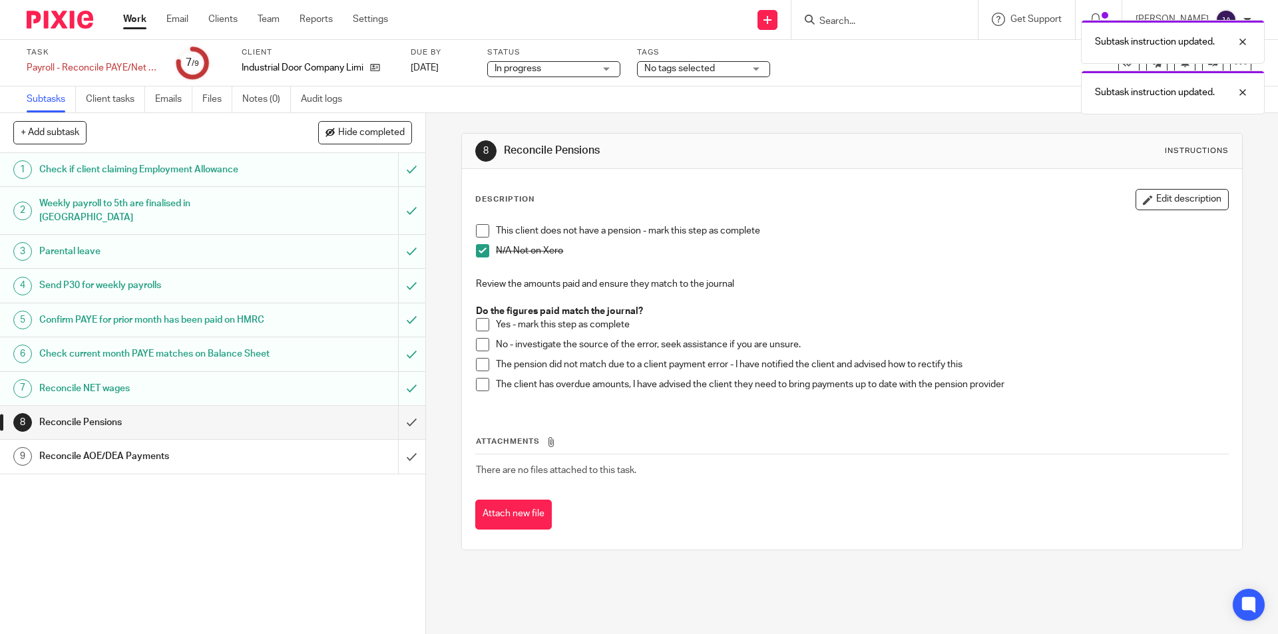
click at [294, 467] on div "Reconcile AOE/DEA Payments" at bounding box center [211, 457] width 345 height 20
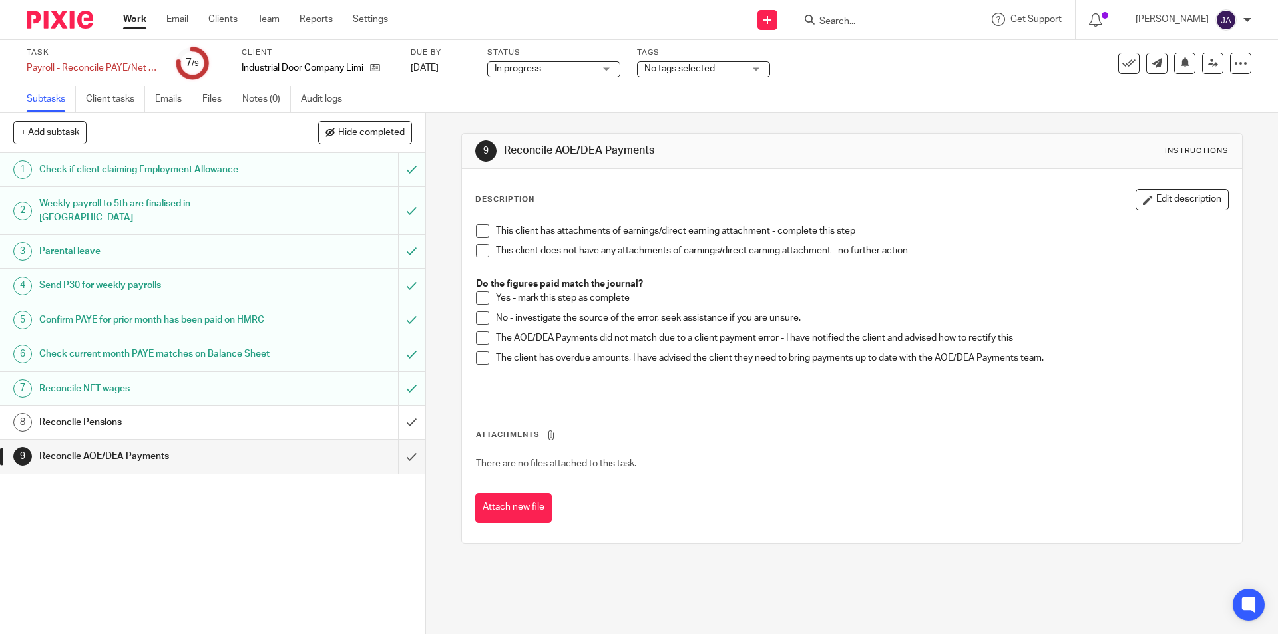
click at [479, 255] on span at bounding box center [482, 250] width 13 height 13
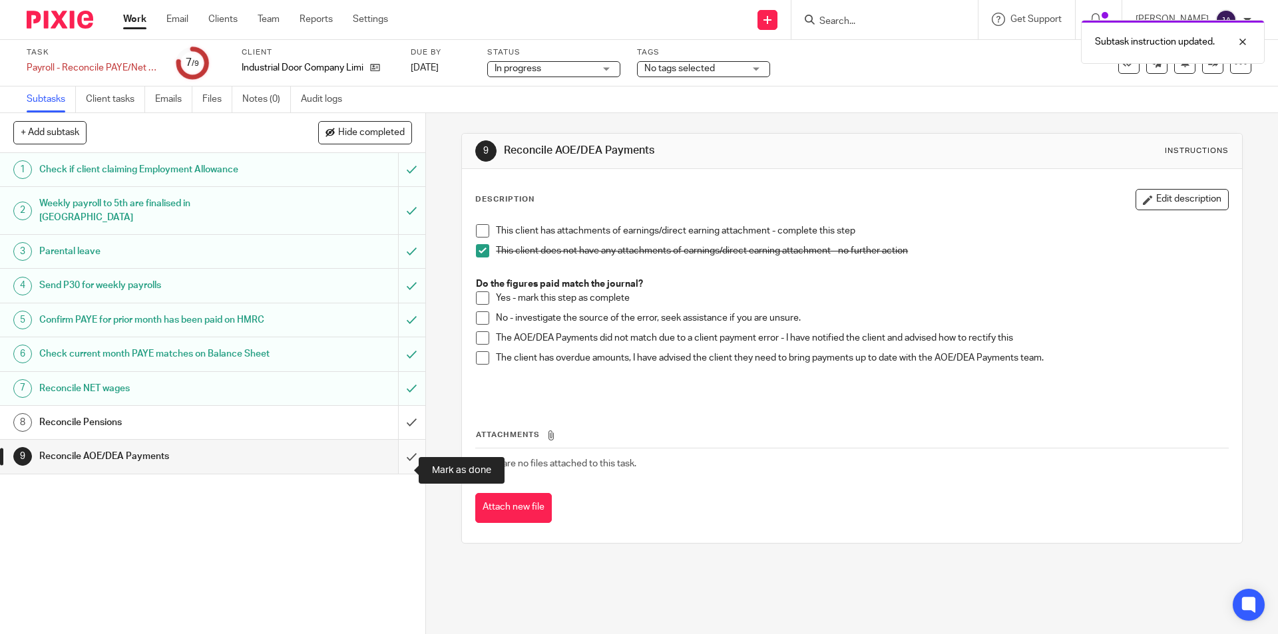
click at [397, 470] on input "submit" at bounding box center [212, 456] width 425 height 33
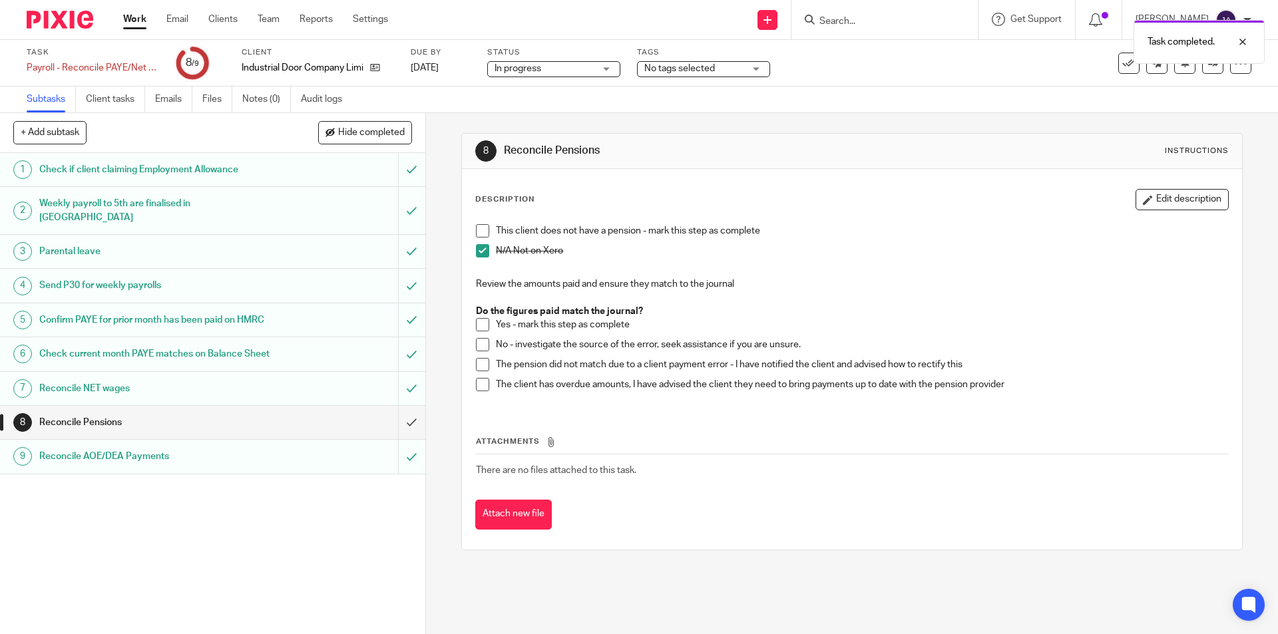
click at [393, 439] on input "submit" at bounding box center [212, 422] width 425 height 33
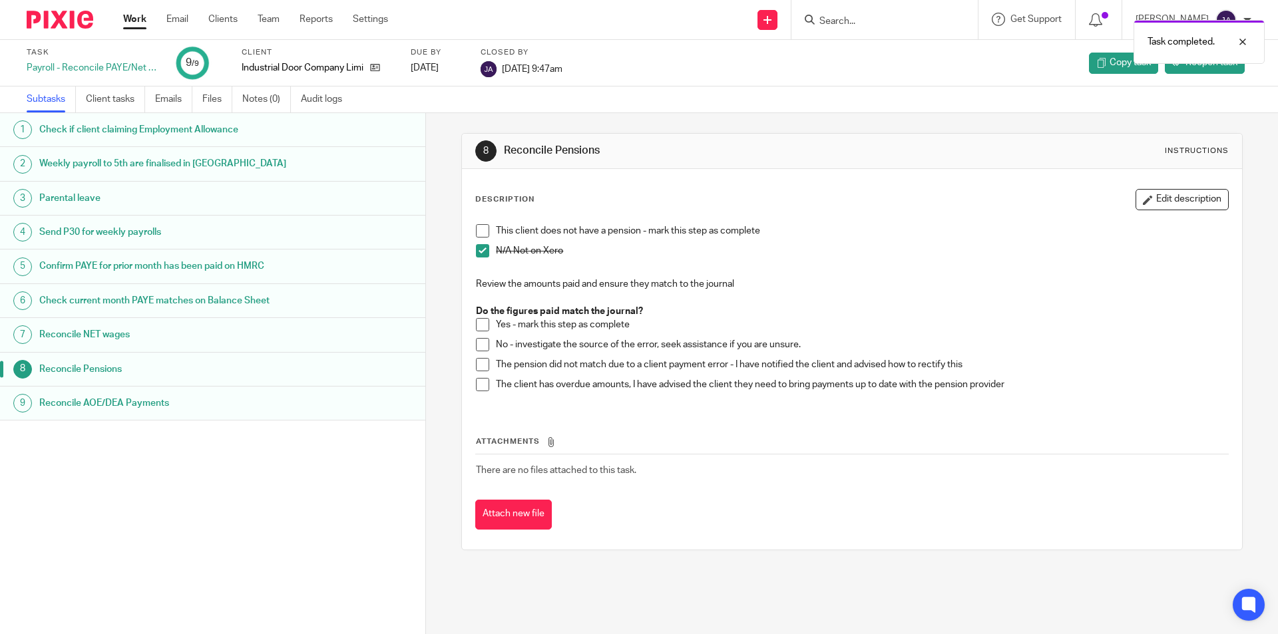
click at [130, 19] on link "Work" at bounding box center [134, 19] width 23 height 13
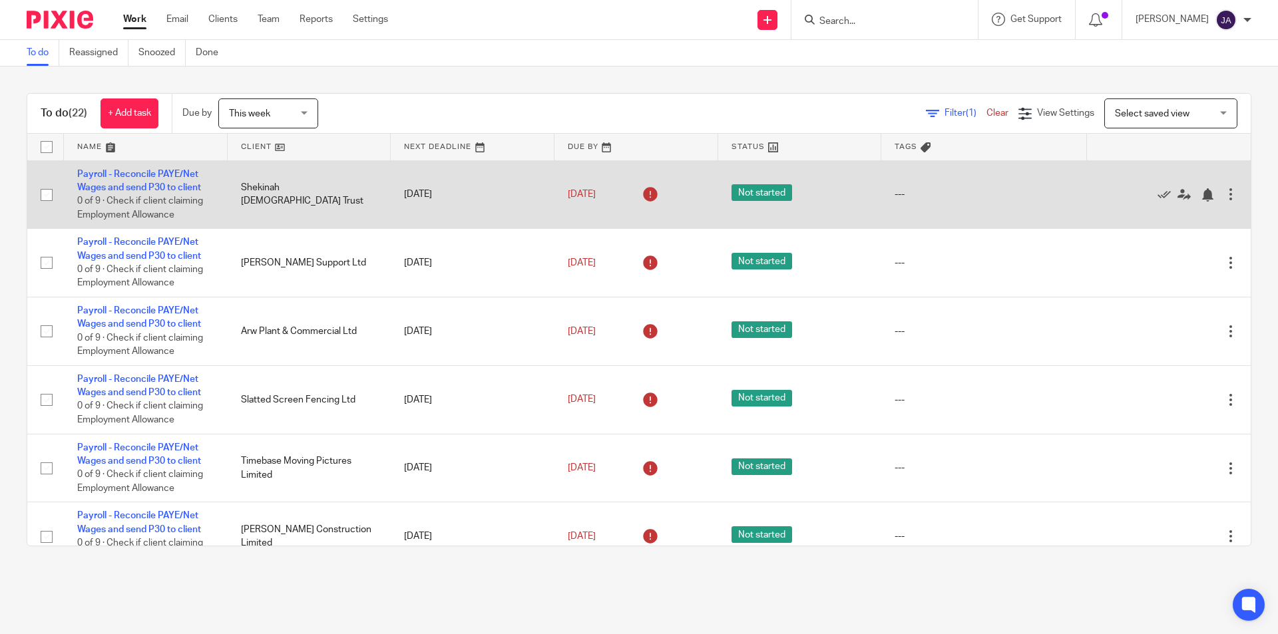
drag, startPoint x: 124, startPoint y: 184, endPoint x: 88, endPoint y: 182, distance: 36.7
click at [124, 183] on link "Payroll - Reconcile PAYE/Net Wages and send P30 to client" at bounding box center [139, 181] width 124 height 23
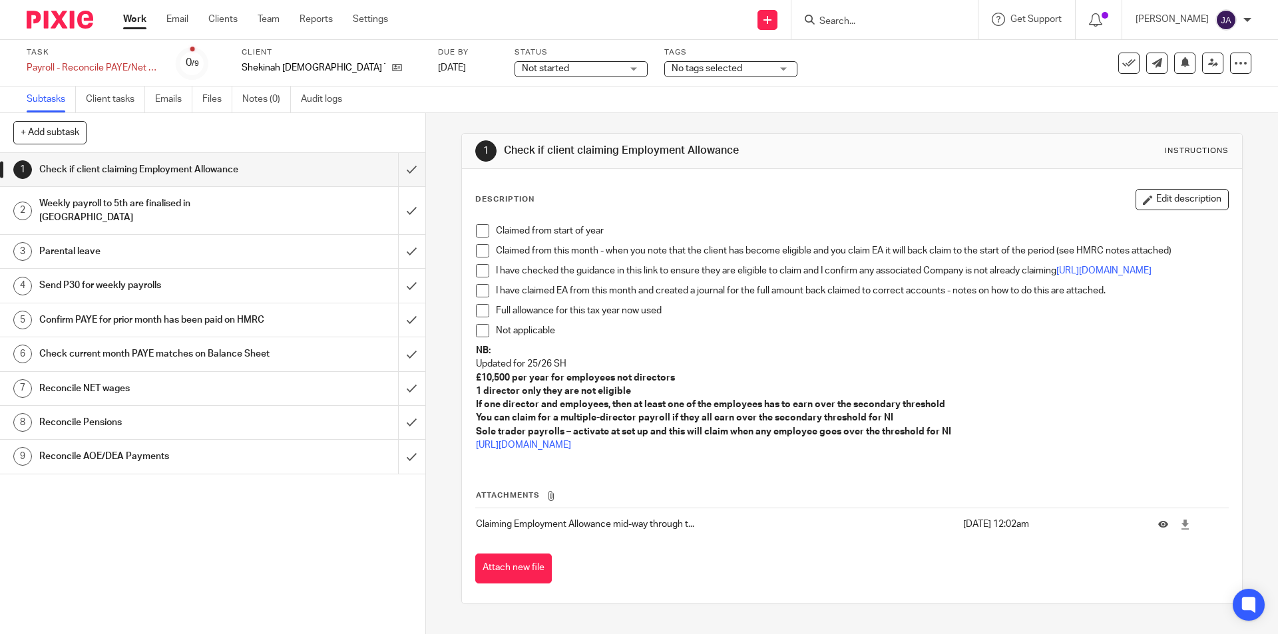
click at [479, 235] on span at bounding box center [482, 230] width 13 height 13
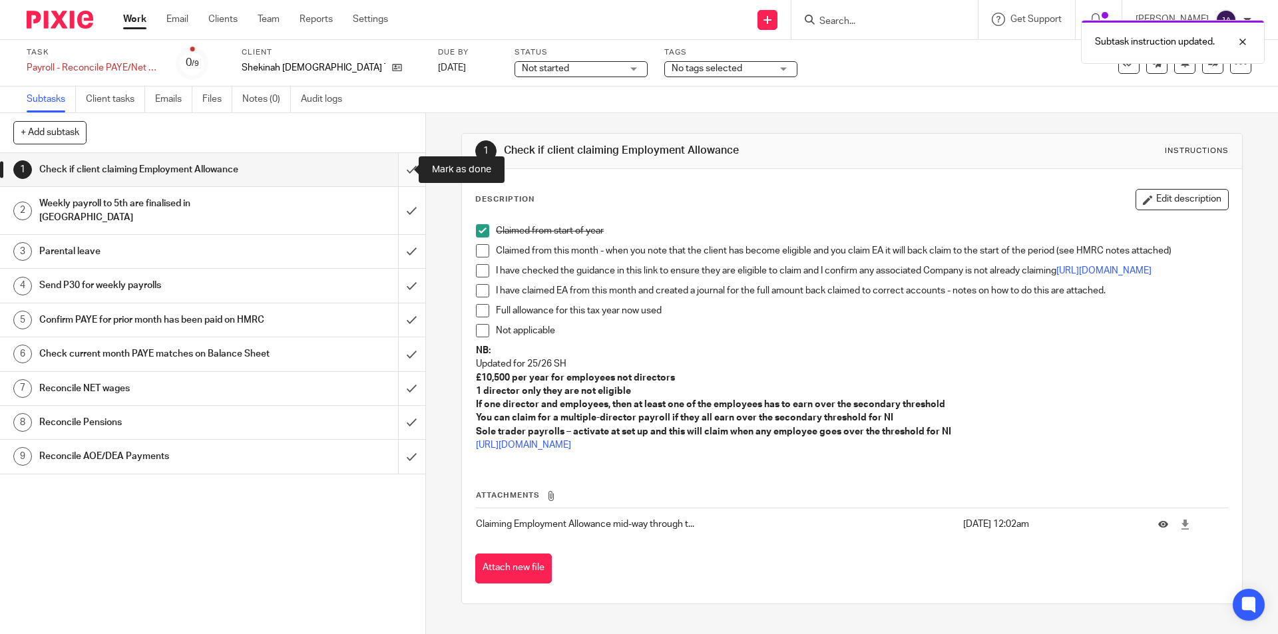
click at [405, 171] on input "submit" at bounding box center [212, 169] width 425 height 33
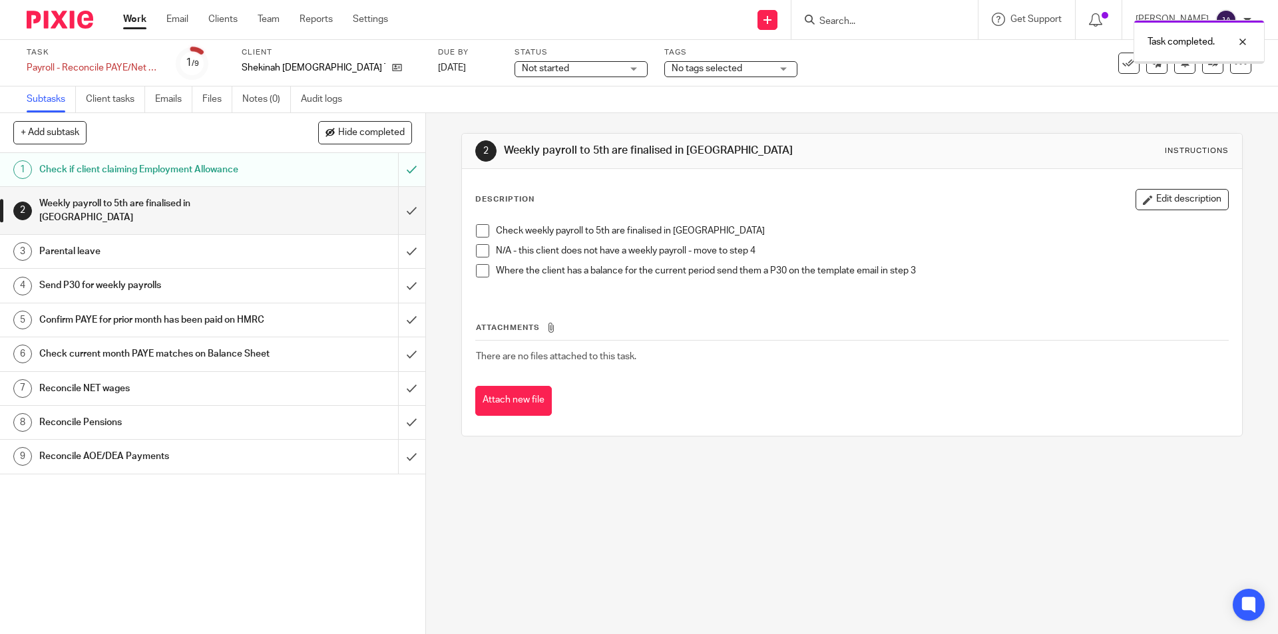
click at [522, 72] on span "Not started" at bounding box center [545, 68] width 47 height 9
click at [500, 119] on span "In progress" at bounding box center [500, 116] width 47 height 9
click at [479, 256] on span at bounding box center [482, 250] width 13 height 13
click at [401, 204] on input "submit" at bounding box center [212, 210] width 425 height 47
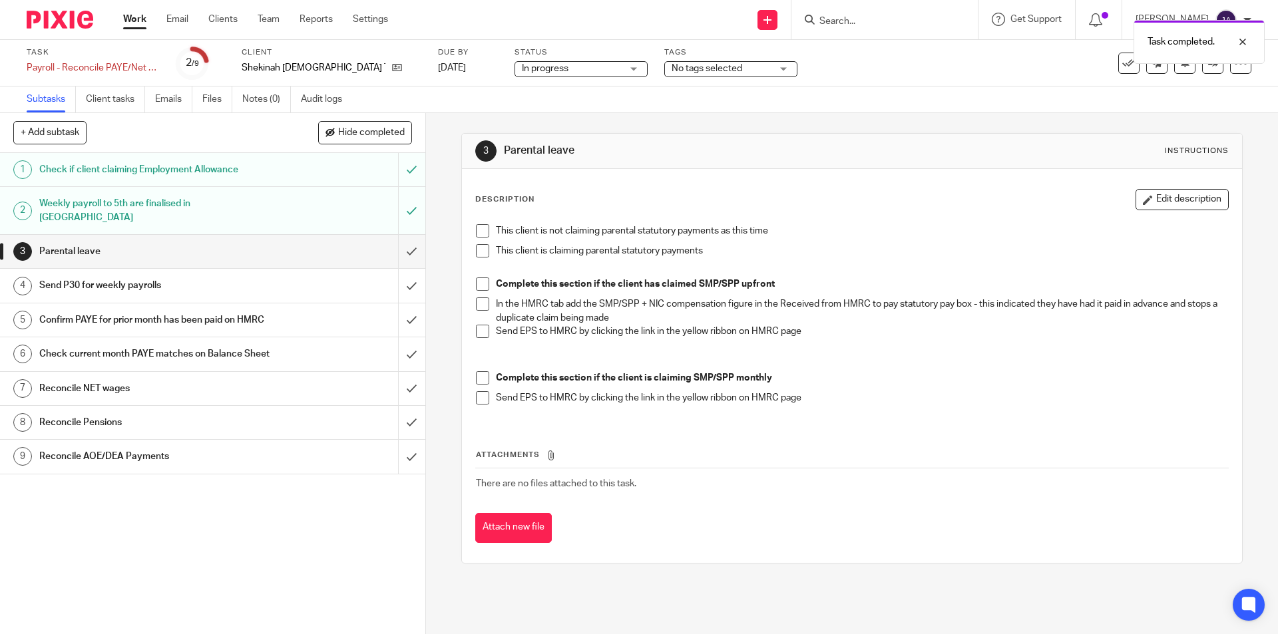
click at [477, 227] on span at bounding box center [482, 230] width 13 height 13
click at [395, 235] on input "submit" at bounding box center [212, 251] width 425 height 33
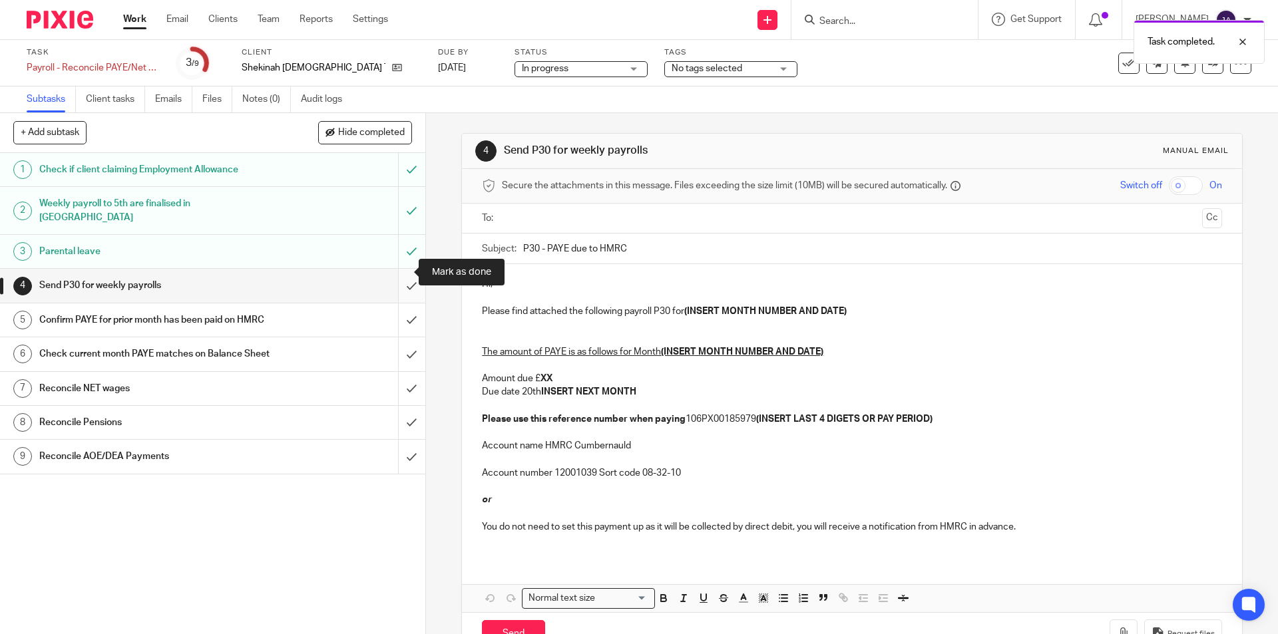
click at [399, 278] on input "submit" at bounding box center [212, 285] width 425 height 33
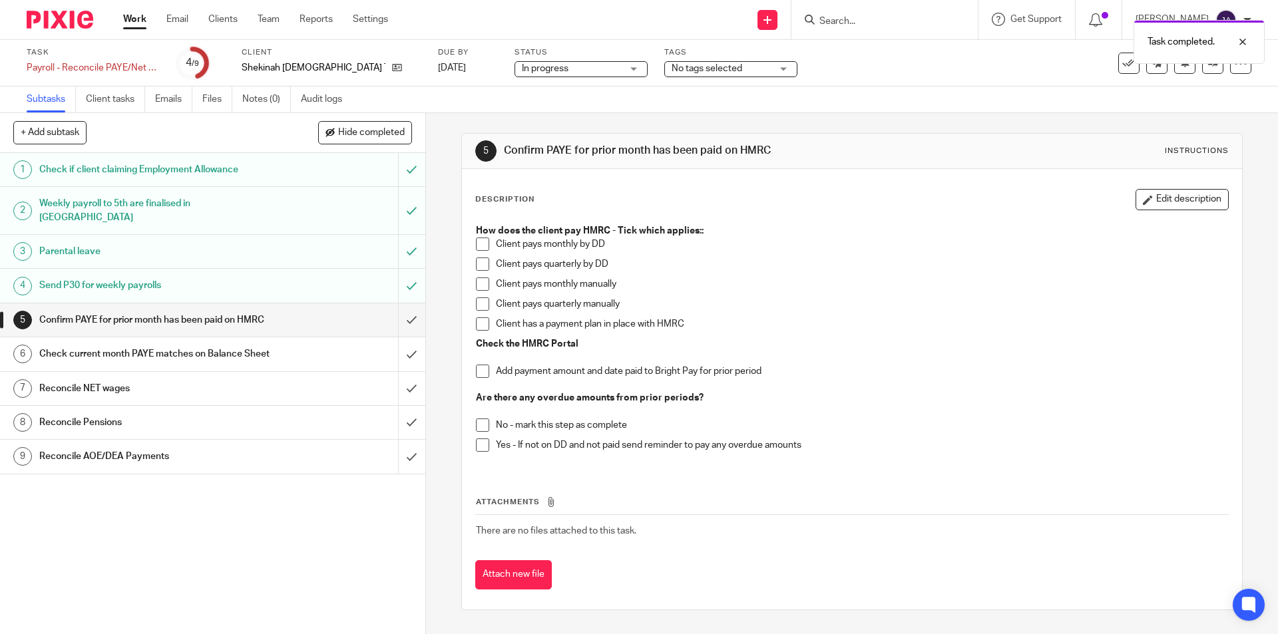
click at [480, 288] on span at bounding box center [482, 284] width 13 height 13
click at [480, 377] on span at bounding box center [482, 371] width 13 height 13
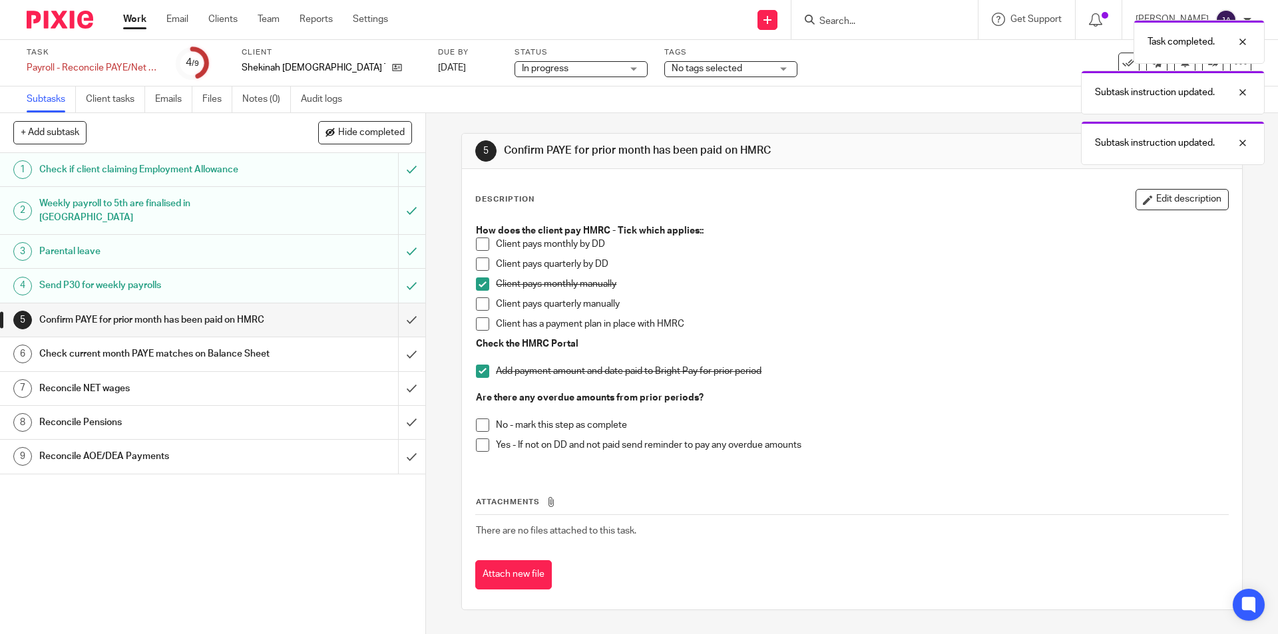
click at [476, 434] on li "No - mark this step as complete" at bounding box center [852, 429] width 752 height 20
click at [476, 426] on span at bounding box center [482, 425] width 13 height 13
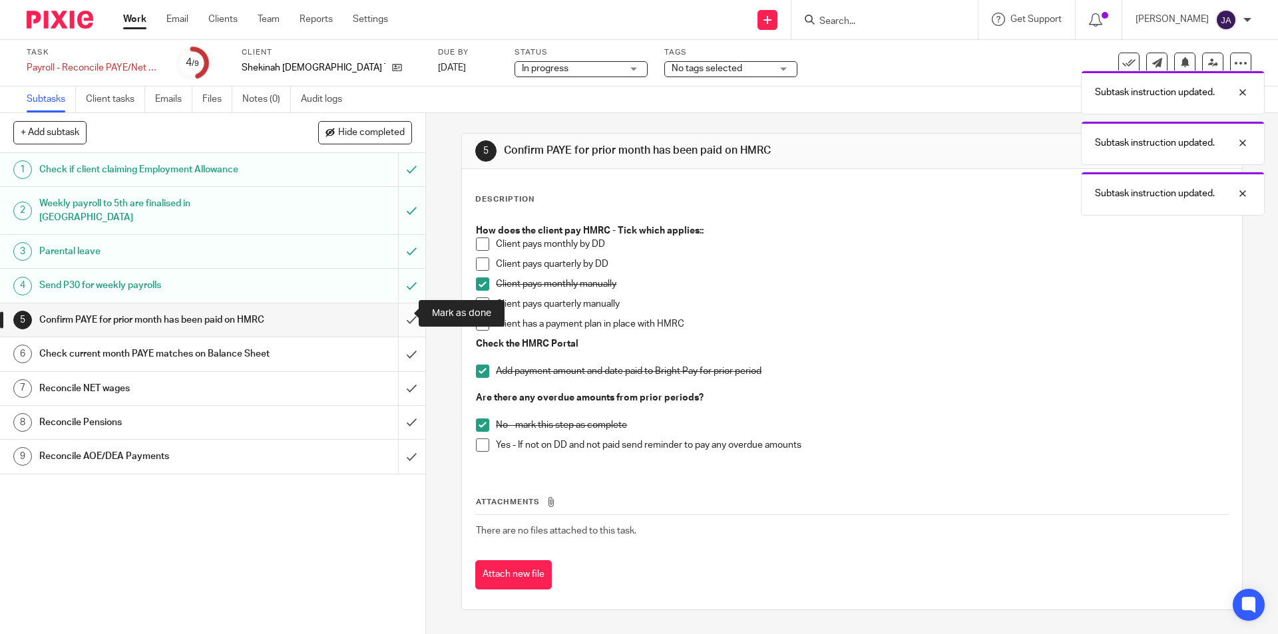
click at [402, 319] on input "submit" at bounding box center [212, 320] width 425 height 33
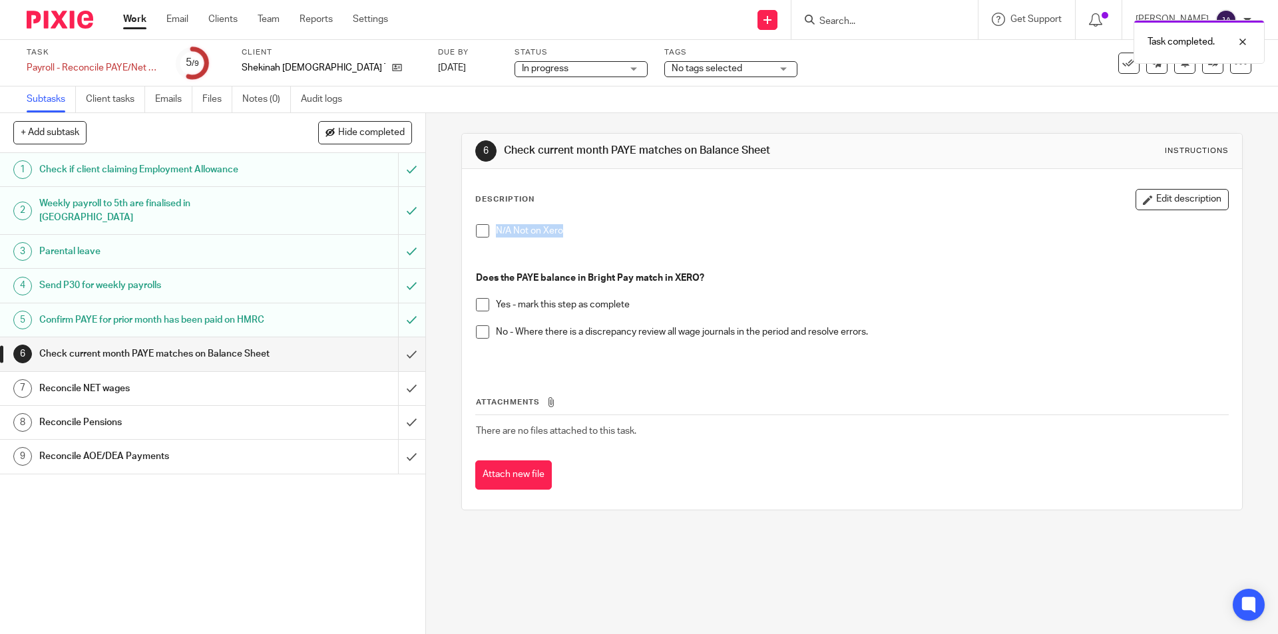
drag, startPoint x: 565, startPoint y: 232, endPoint x: 484, endPoint y: 228, distance: 81.3
click at [484, 228] on li "N/A Not on Xero" at bounding box center [852, 234] width 752 height 20
copy p "N/A Not on Xero"
click at [482, 228] on span at bounding box center [482, 230] width 13 height 13
click at [397, 359] on input "submit" at bounding box center [212, 353] width 425 height 33
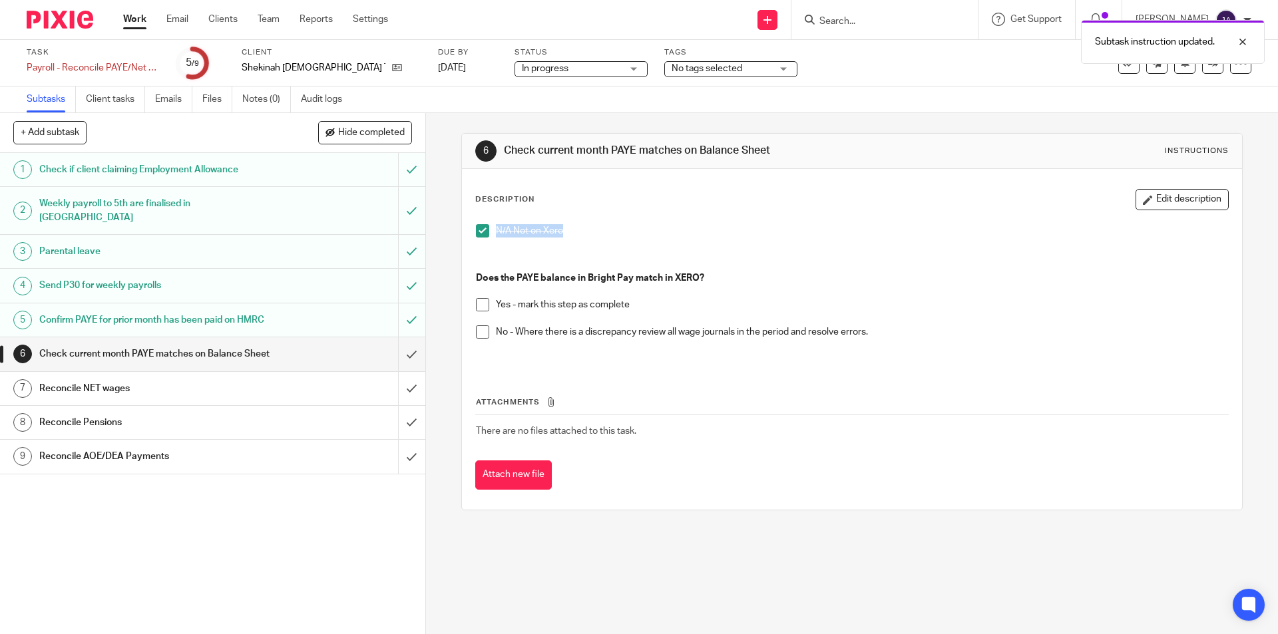
drag, startPoint x: 234, startPoint y: 453, endPoint x: 222, endPoint y: 436, distance: 20.5
click at [236, 453] on div "1 Check if client claiming Employment Allowance 2 Weekly payroll to 5th are fin…" at bounding box center [212, 393] width 425 height 481
click at [178, 364] on h1 "Check current month PAYE matches on Balance Sheet" at bounding box center [154, 354] width 230 height 20
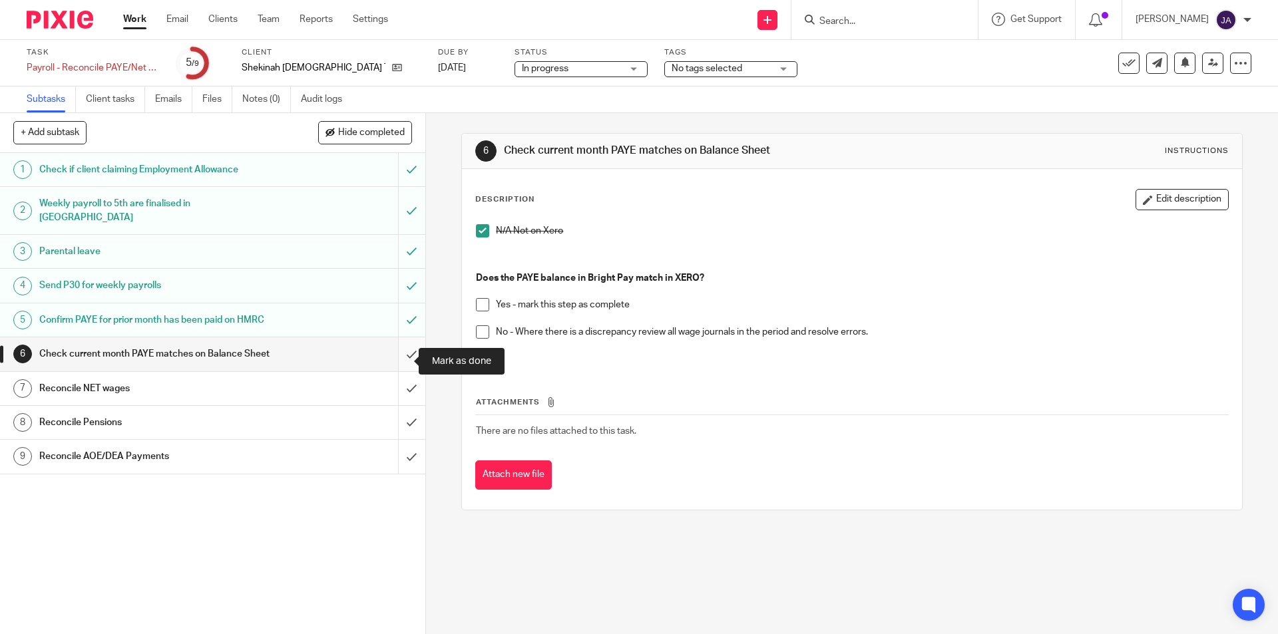
click at [396, 355] on input "submit" at bounding box center [212, 353] width 425 height 33
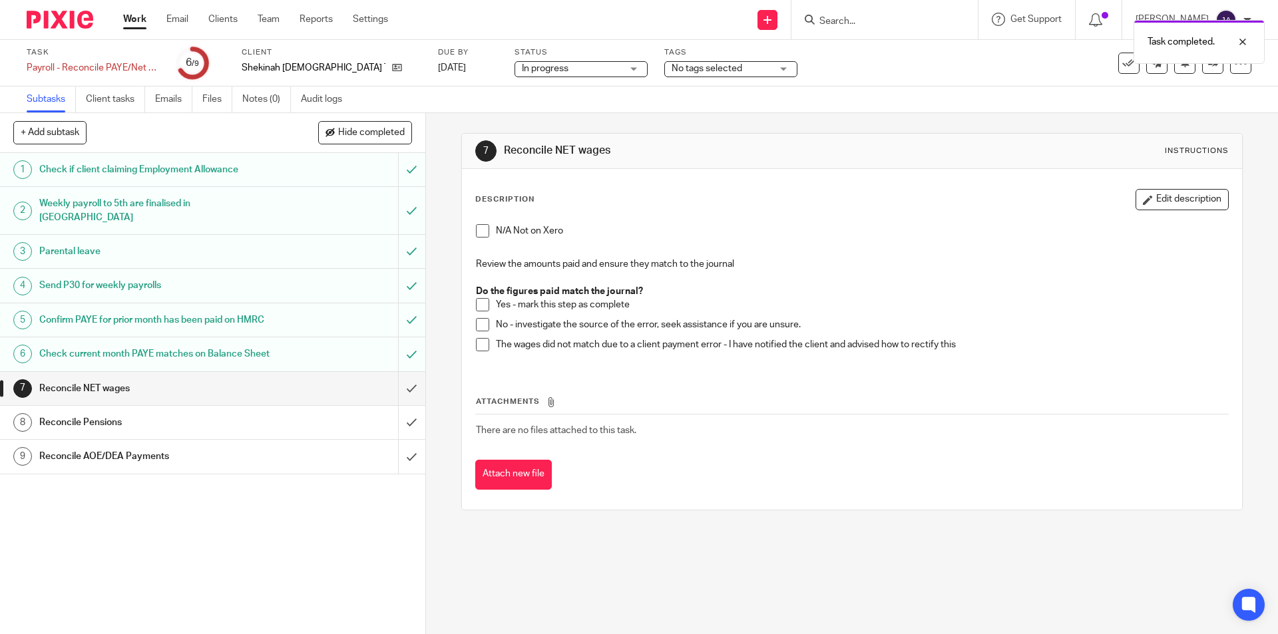
click at [481, 230] on span at bounding box center [482, 230] width 13 height 13
click at [393, 403] on input "submit" at bounding box center [212, 388] width 425 height 33
click at [291, 439] on link "8 Reconcile Pensions" at bounding box center [199, 422] width 398 height 33
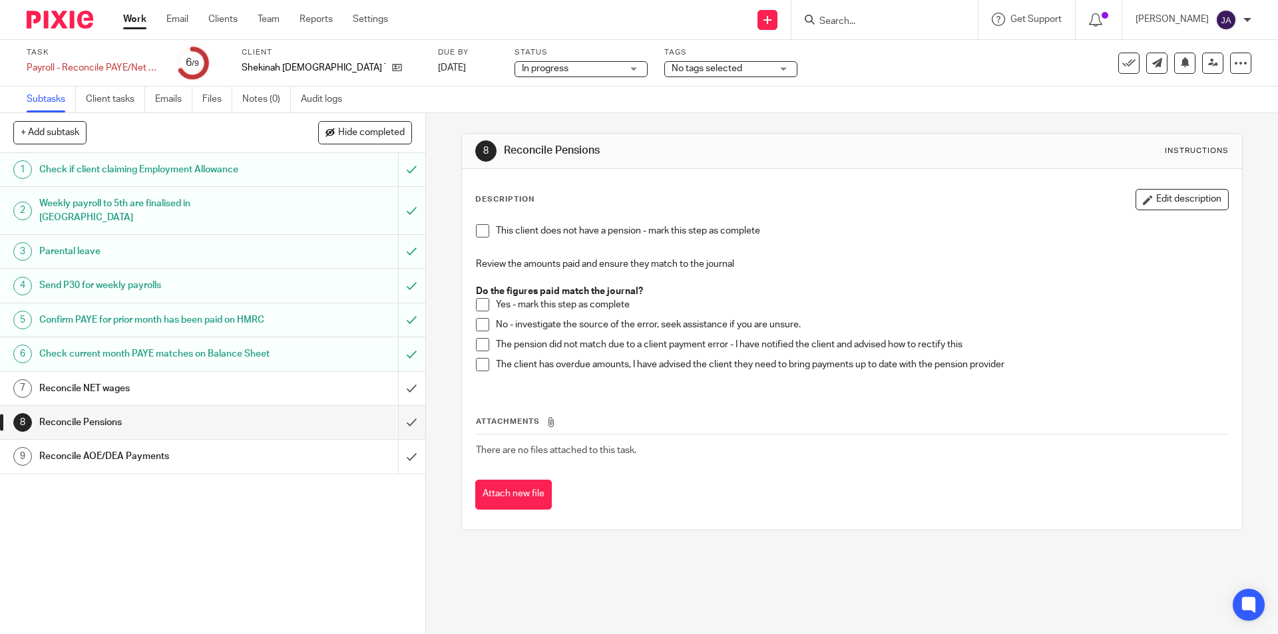
click at [276, 405] on link "7 Reconcile NET wages" at bounding box center [199, 388] width 398 height 33
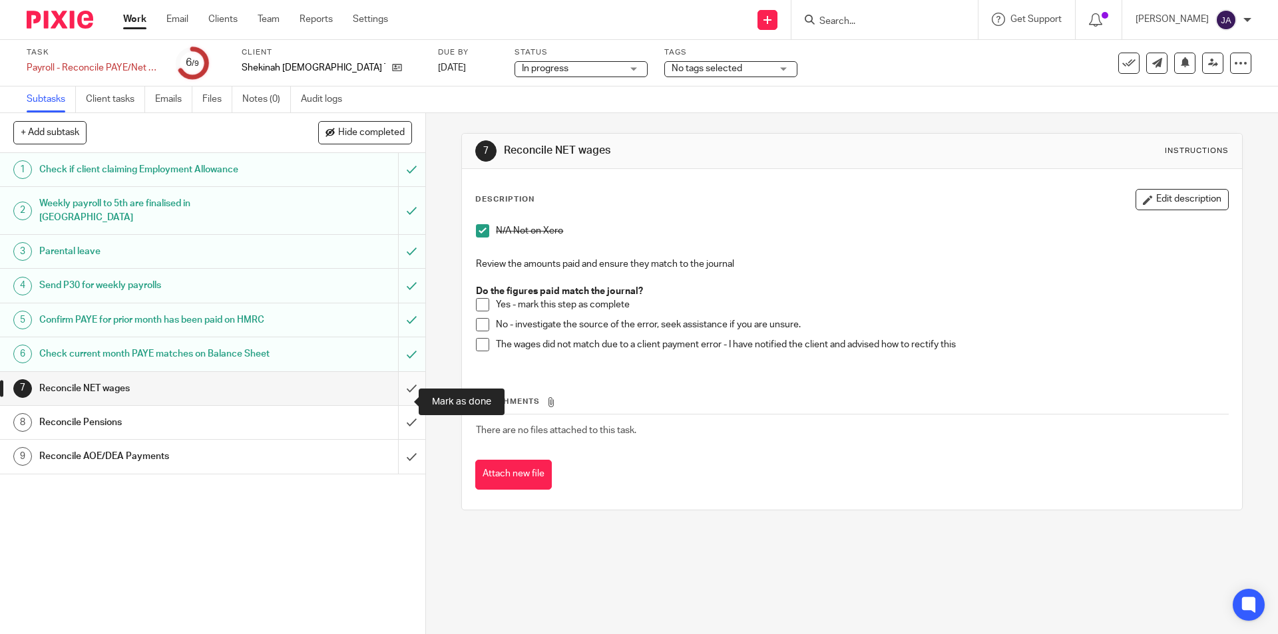
click at [399, 405] on input "submit" at bounding box center [212, 388] width 425 height 33
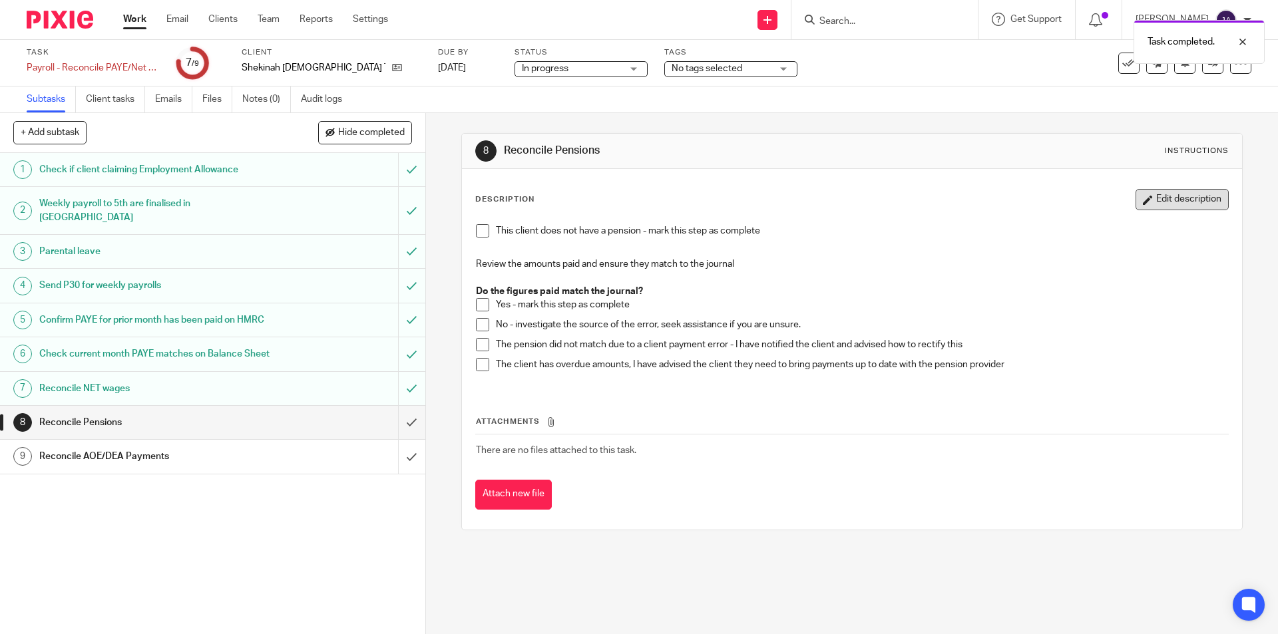
click at [1179, 199] on button "Edit description" at bounding box center [1182, 199] width 93 height 21
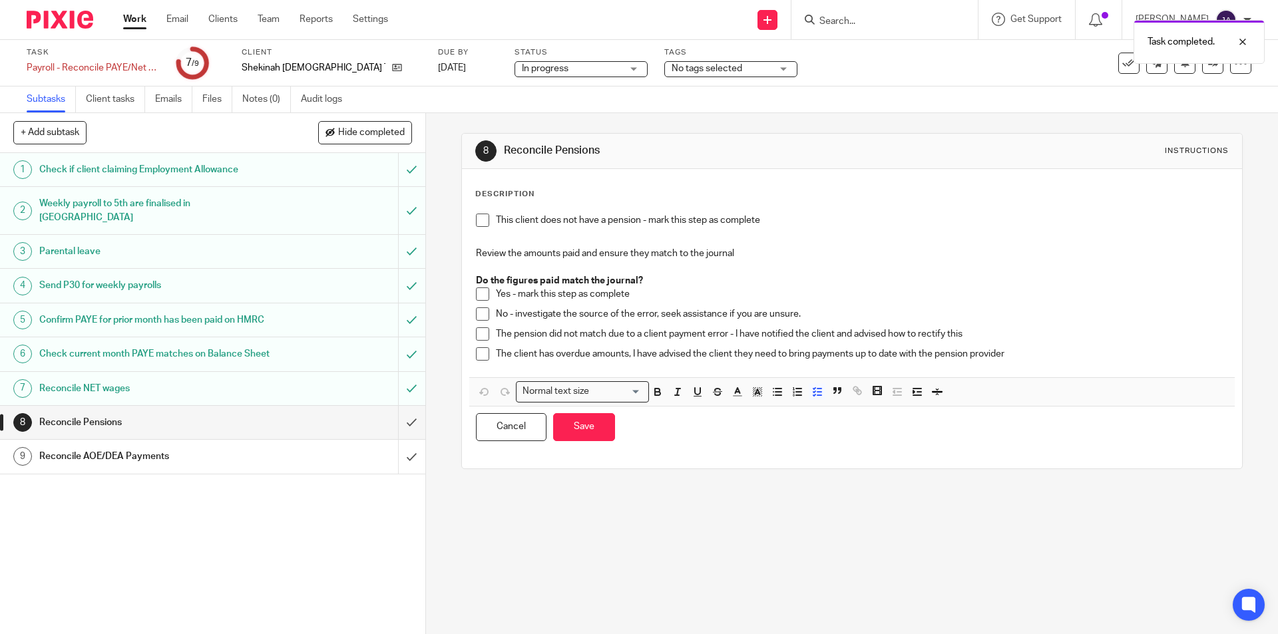
click at [841, 217] on p "This client does not have a pension - mark this step as complete" at bounding box center [862, 220] width 732 height 13
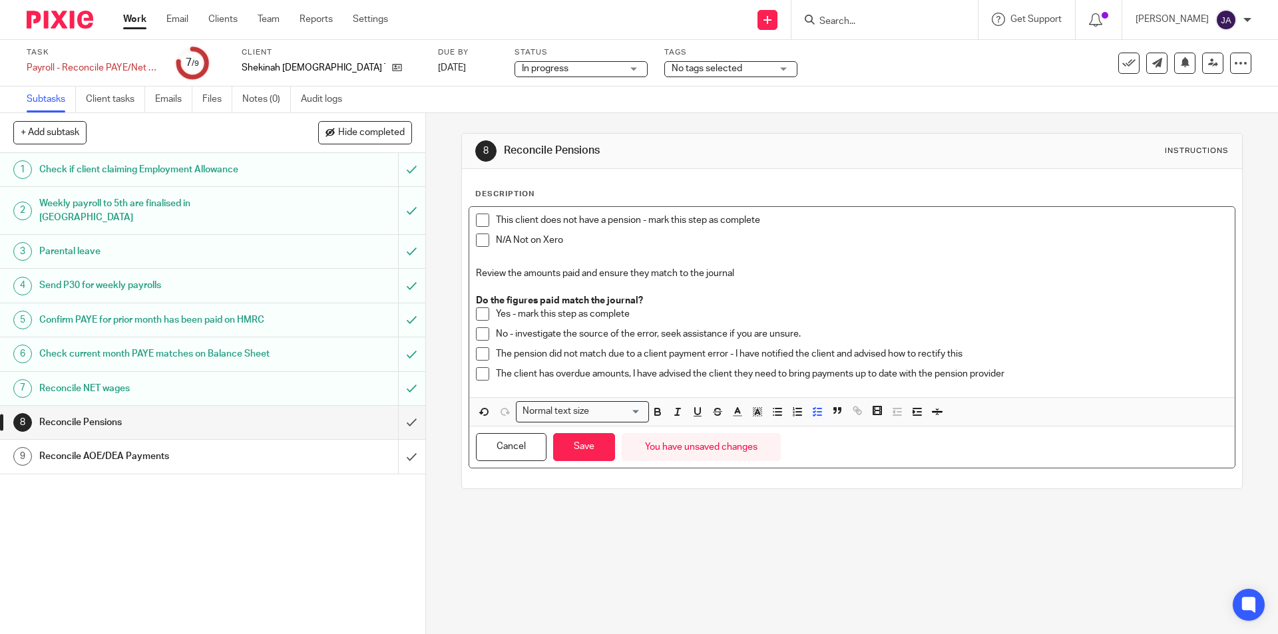
click at [478, 240] on span at bounding box center [482, 240] width 13 height 13
click at [574, 459] on button "Save" at bounding box center [584, 447] width 62 height 29
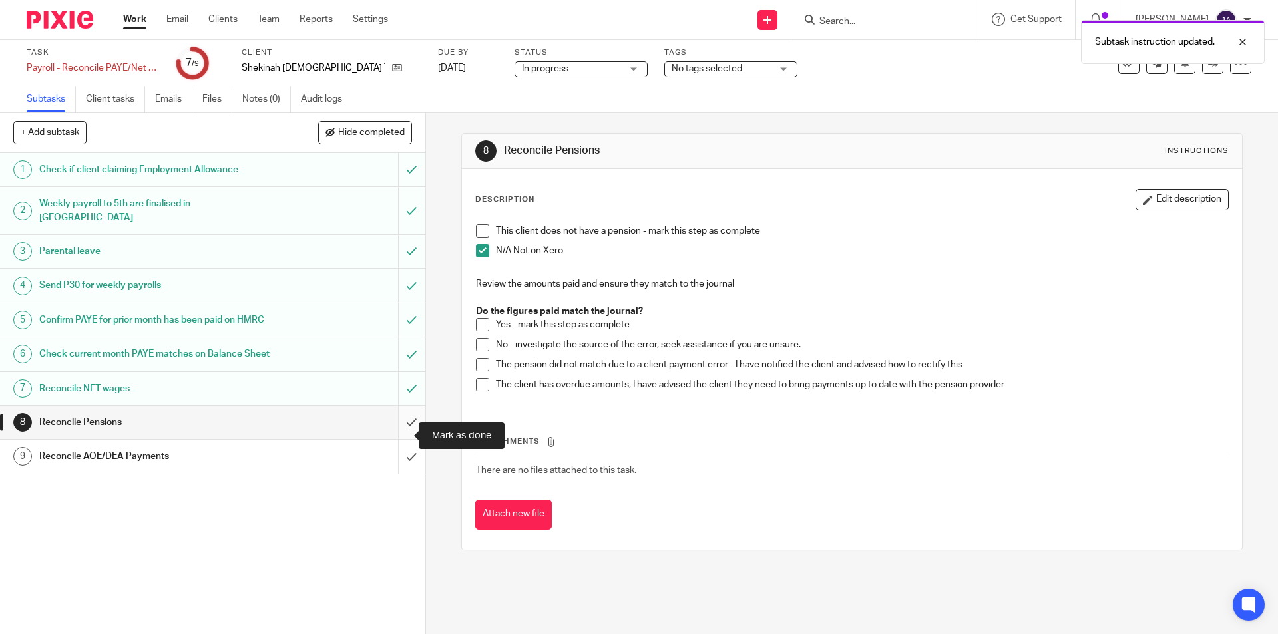
click at [401, 439] on input "submit" at bounding box center [212, 422] width 425 height 33
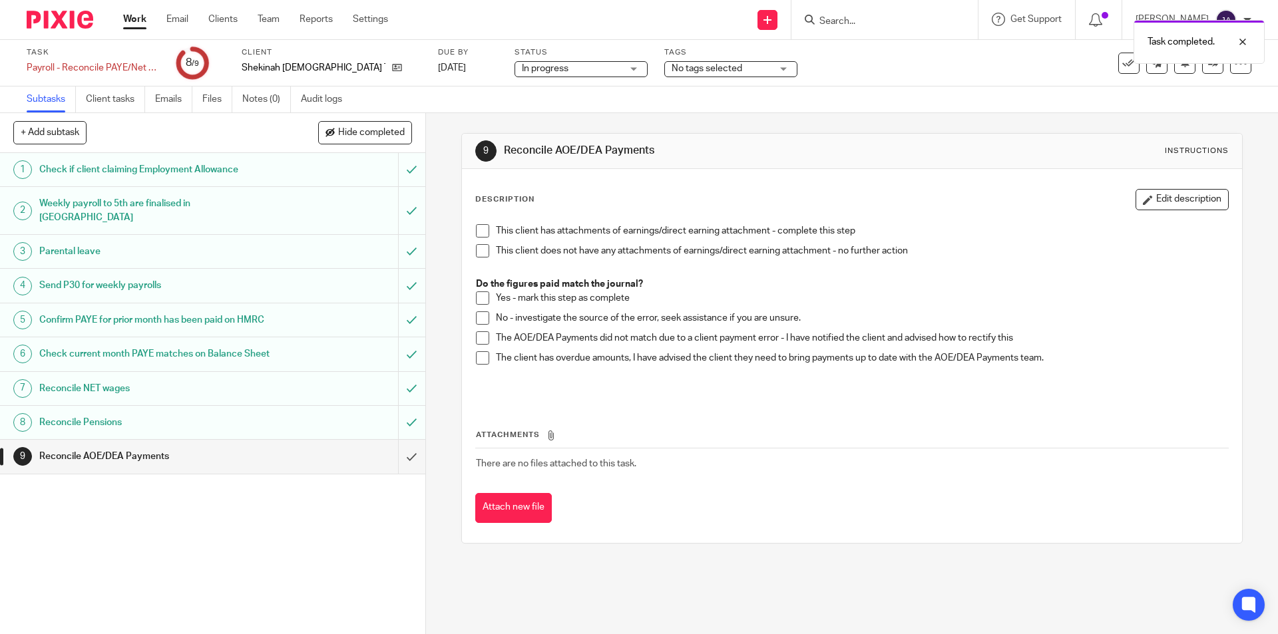
click at [479, 254] on span at bounding box center [482, 250] width 13 height 13
click at [396, 473] on input "submit" at bounding box center [212, 456] width 425 height 33
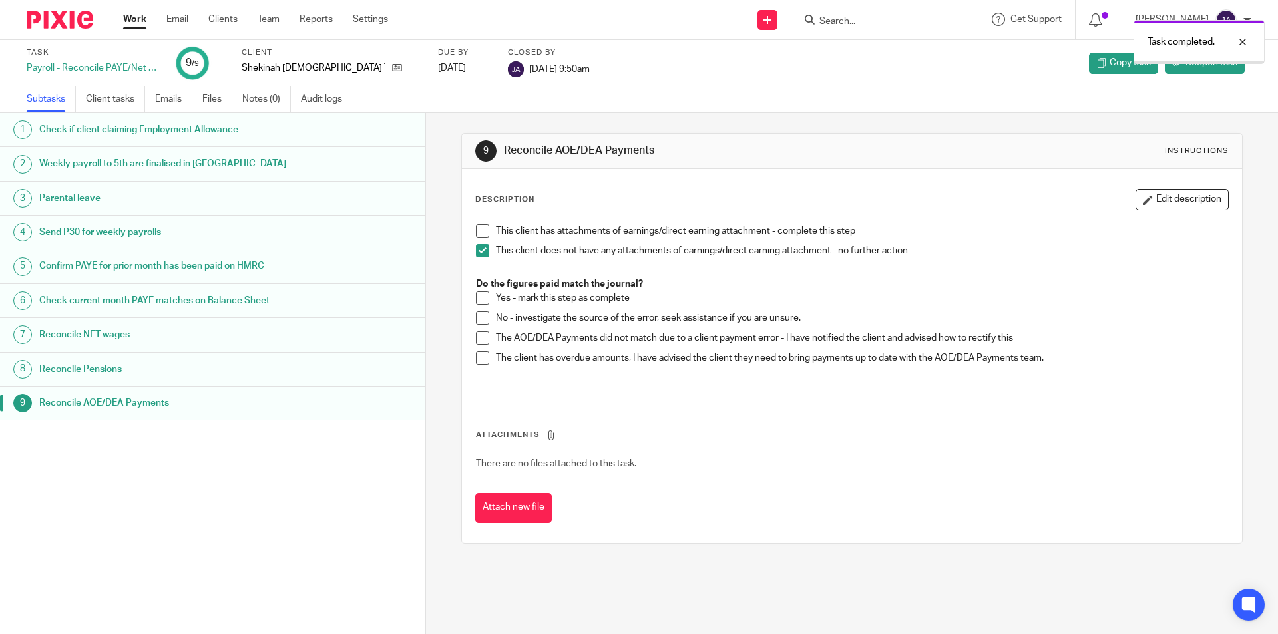
click at [128, 25] on link "Work" at bounding box center [134, 19] width 23 height 13
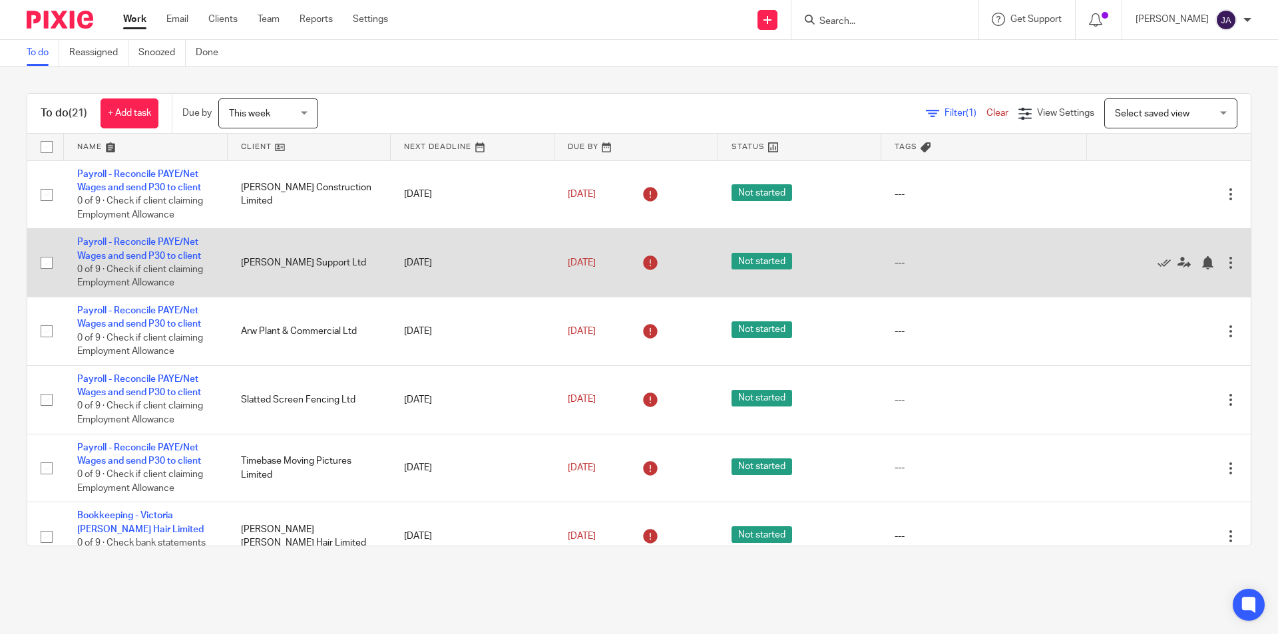
click at [122, 262] on td "Payroll - Reconcile PAYE/Net Wages and send P30 to client 0 of 9 · Check if cli…" at bounding box center [146, 263] width 164 height 69
click at [136, 246] on link "Payroll - Reconcile PAYE/Net Wages and send P30 to client" at bounding box center [139, 249] width 124 height 23
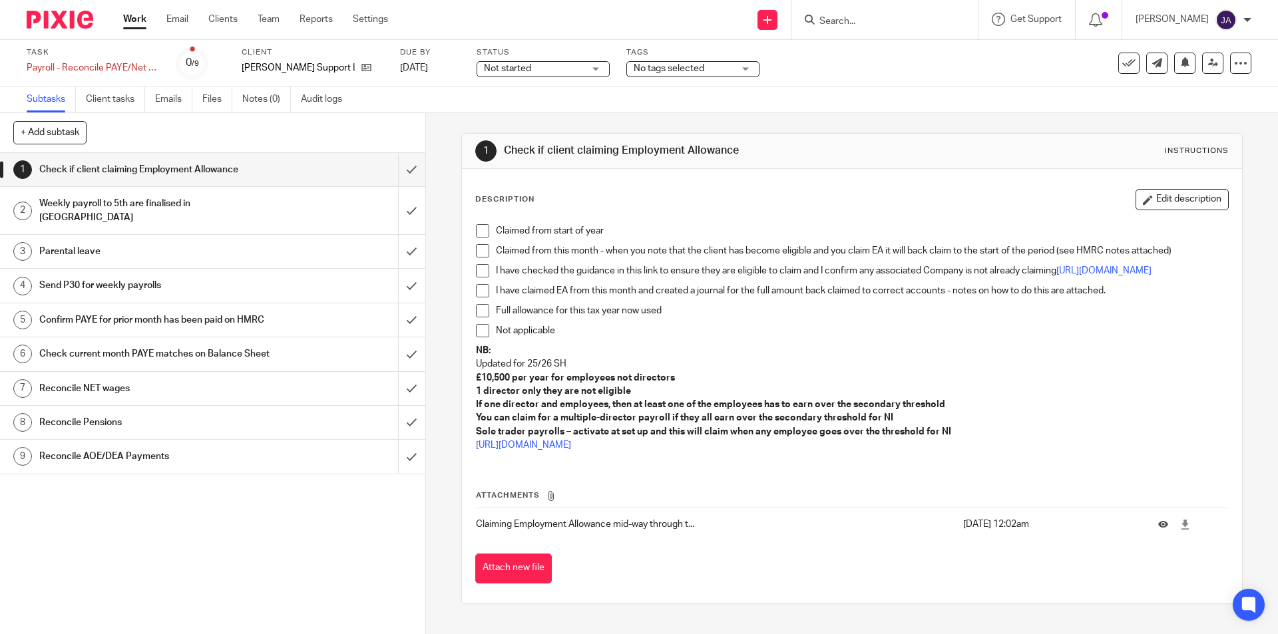
click at [476, 337] on span at bounding box center [482, 330] width 13 height 13
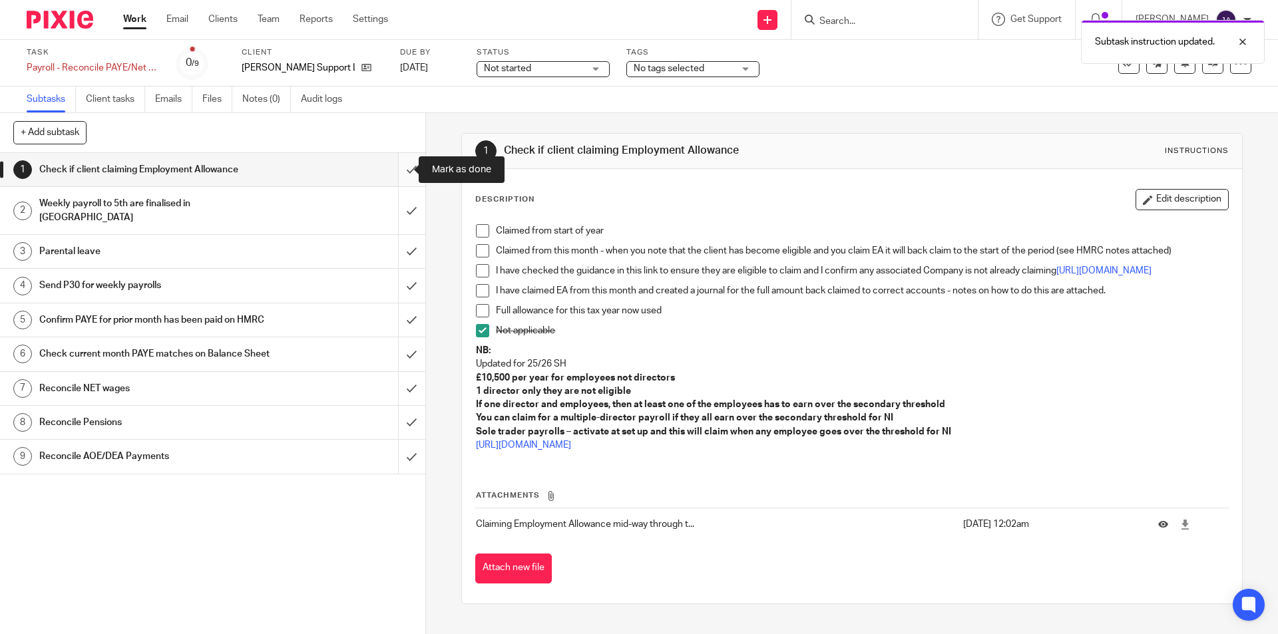
click at [399, 168] on input "submit" at bounding box center [212, 169] width 425 height 33
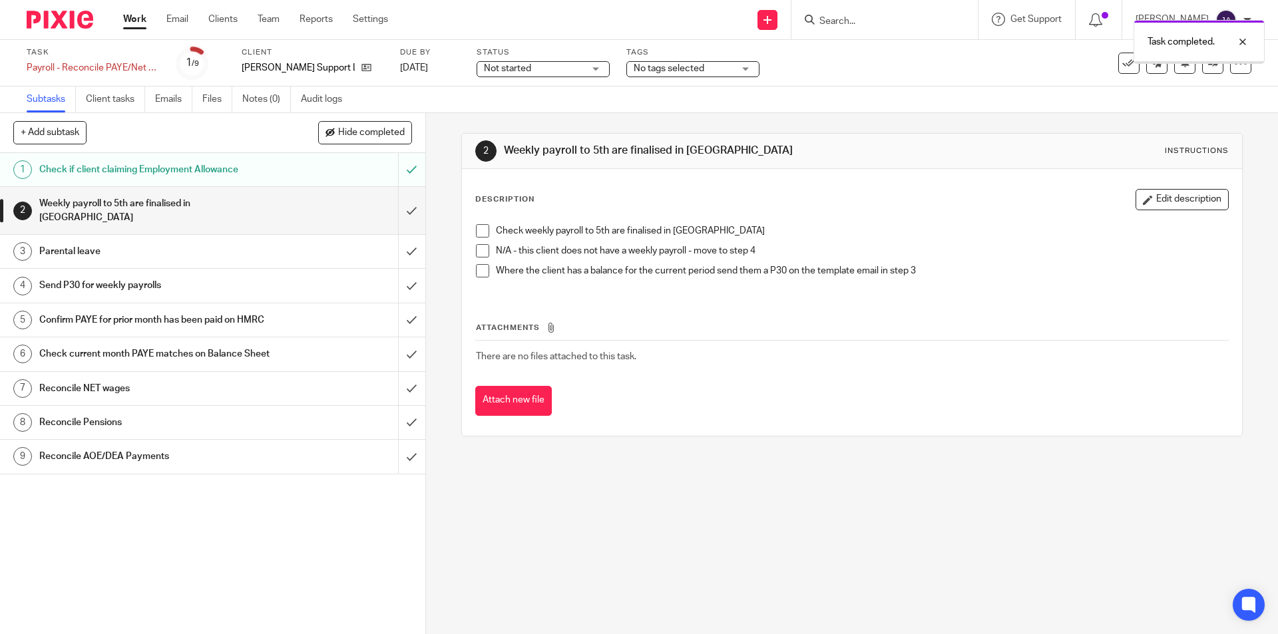
click at [531, 72] on span "Not started" at bounding box center [534, 69] width 100 height 14
click at [515, 118] on span "In progress" at bounding box center [500, 116] width 47 height 9
click at [483, 250] on span at bounding box center [482, 250] width 13 height 13
click at [399, 204] on input "submit" at bounding box center [212, 210] width 425 height 47
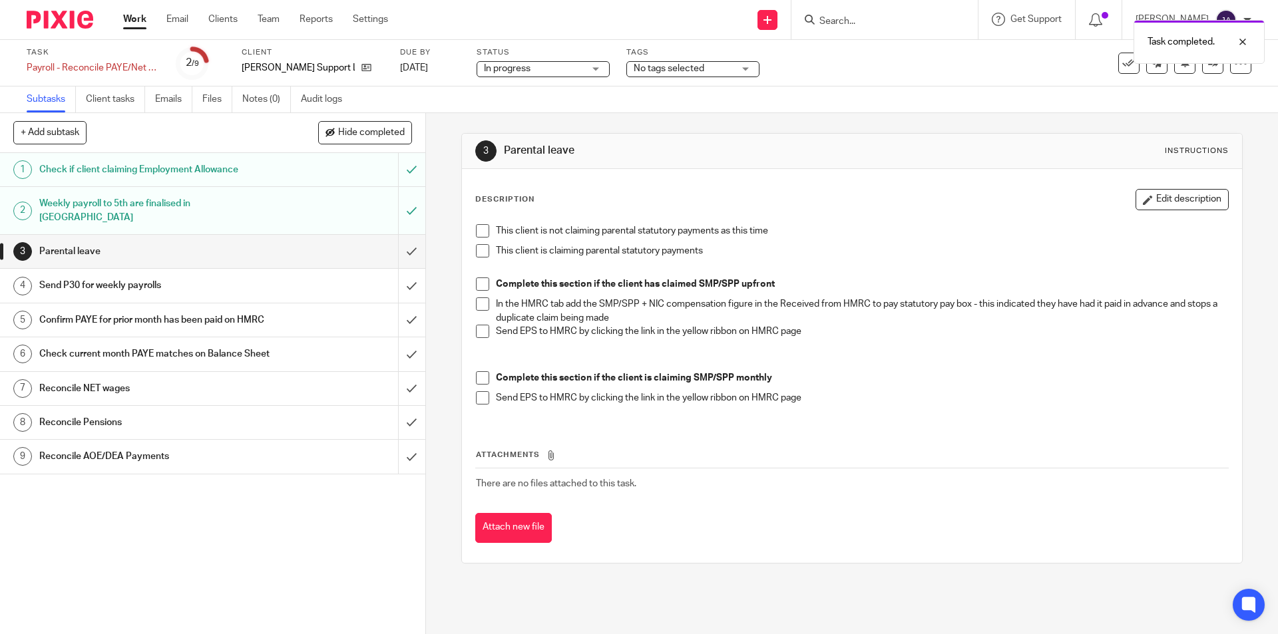
click at [481, 234] on span at bounding box center [482, 230] width 13 height 13
click at [403, 240] on input "submit" at bounding box center [212, 251] width 425 height 33
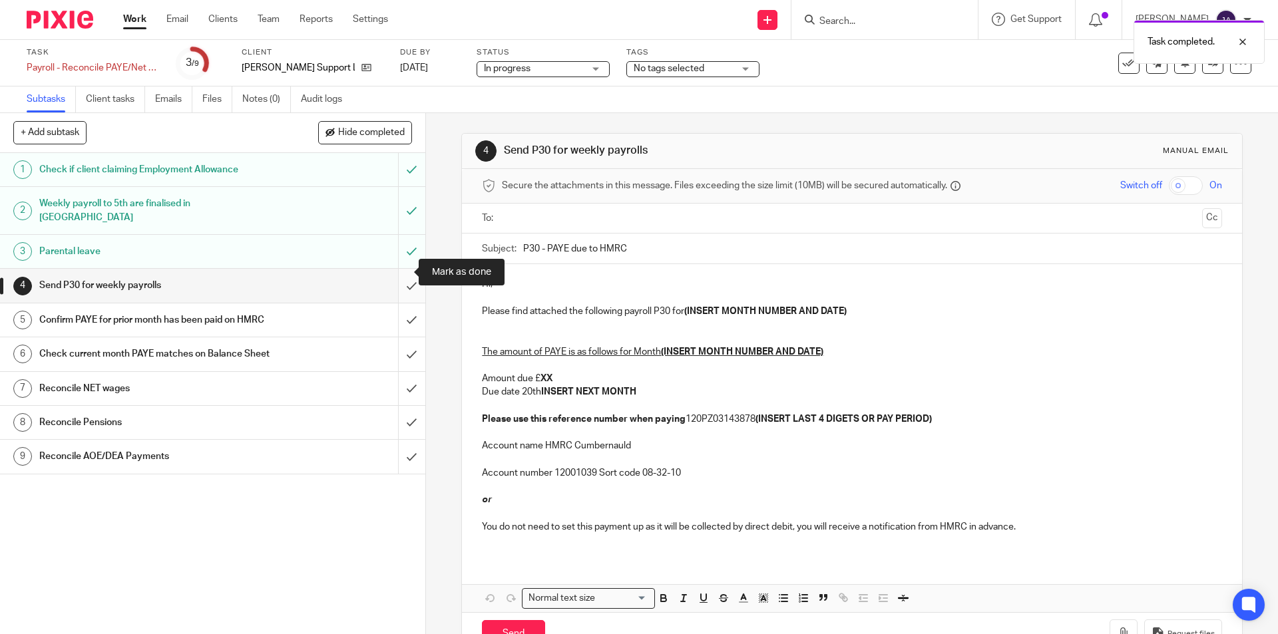
click at [403, 269] on input "submit" at bounding box center [212, 285] width 425 height 33
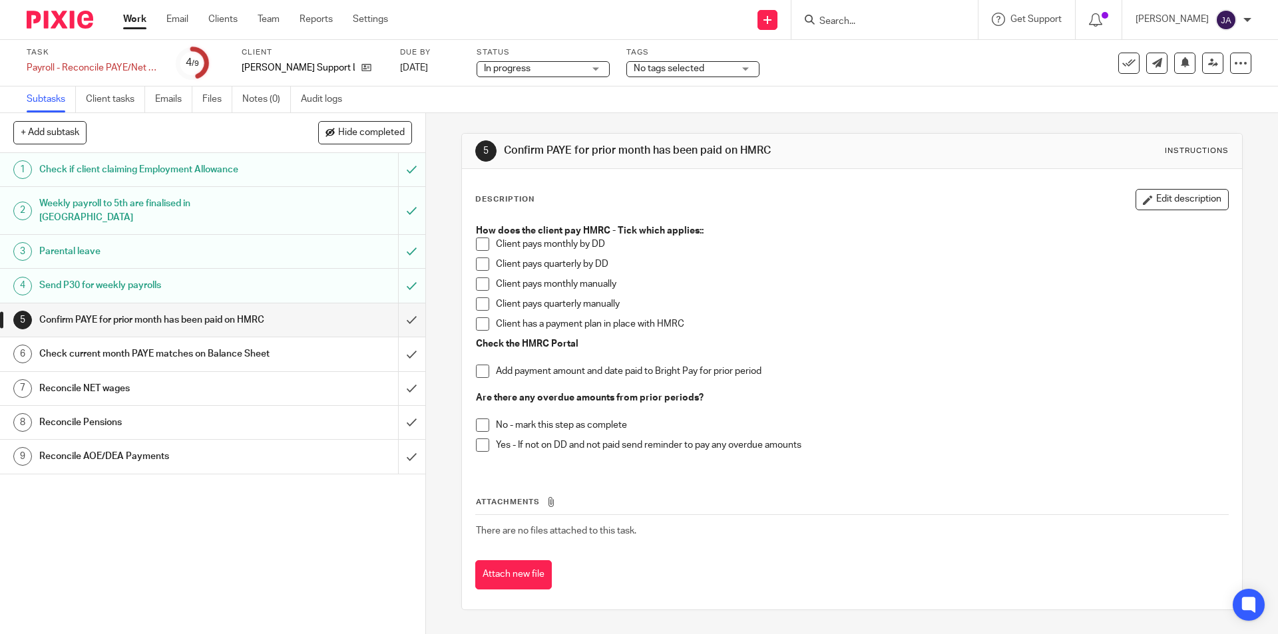
click at [483, 282] on span at bounding box center [482, 284] width 13 height 13
click at [477, 377] on span at bounding box center [482, 371] width 13 height 13
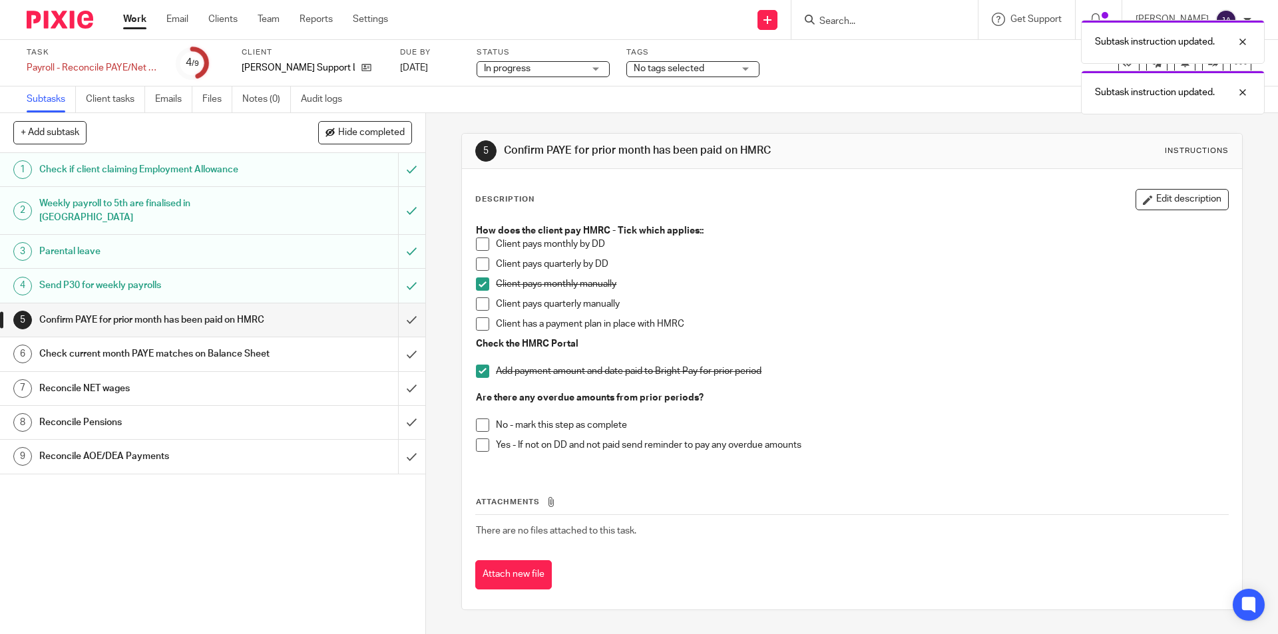
click at [480, 428] on span at bounding box center [482, 425] width 13 height 13
click at [393, 304] on input "submit" at bounding box center [212, 320] width 425 height 33
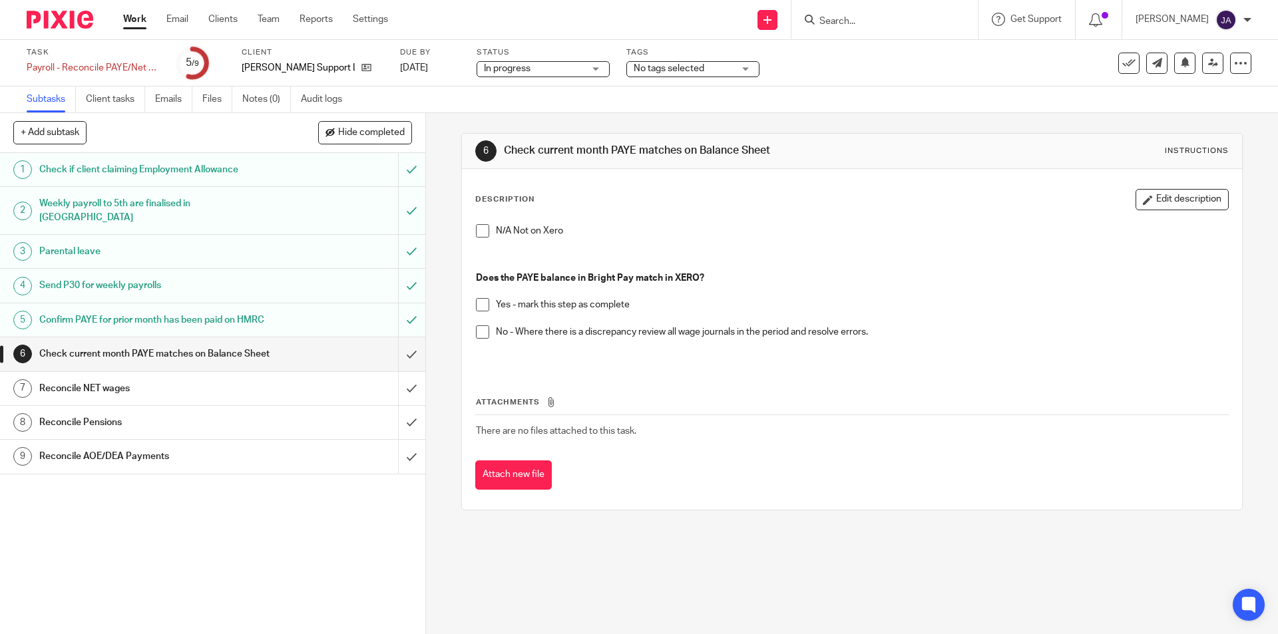
click at [482, 304] on span at bounding box center [482, 304] width 13 height 13
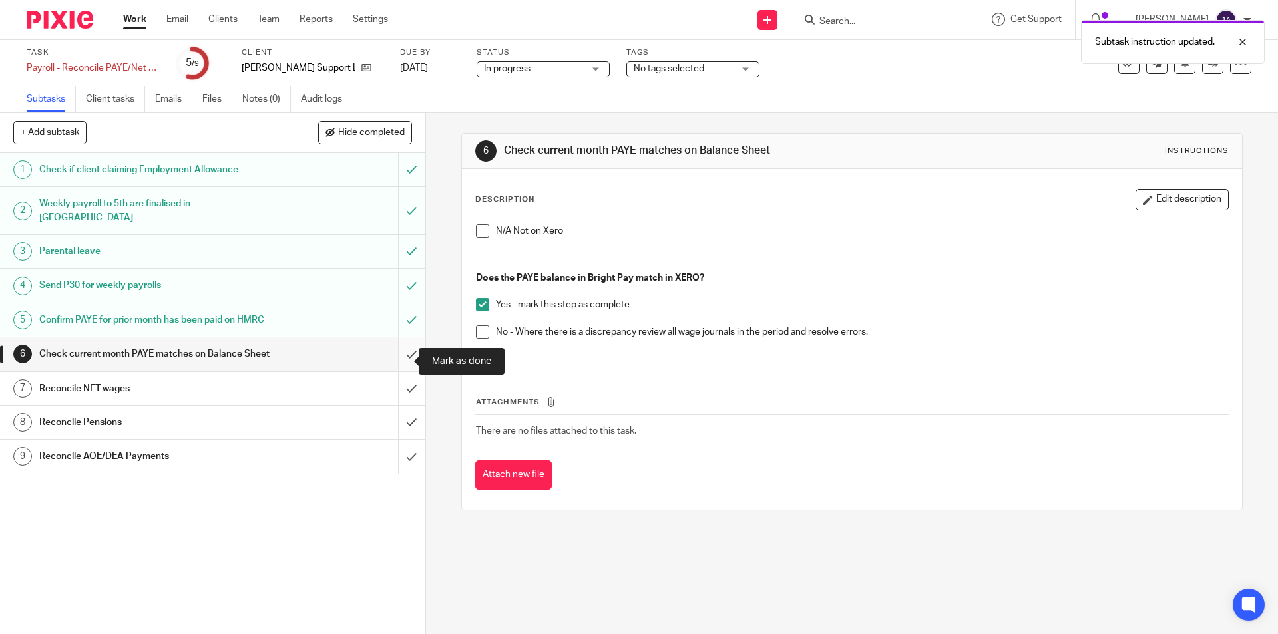
click at [400, 369] on input "submit" at bounding box center [212, 353] width 425 height 33
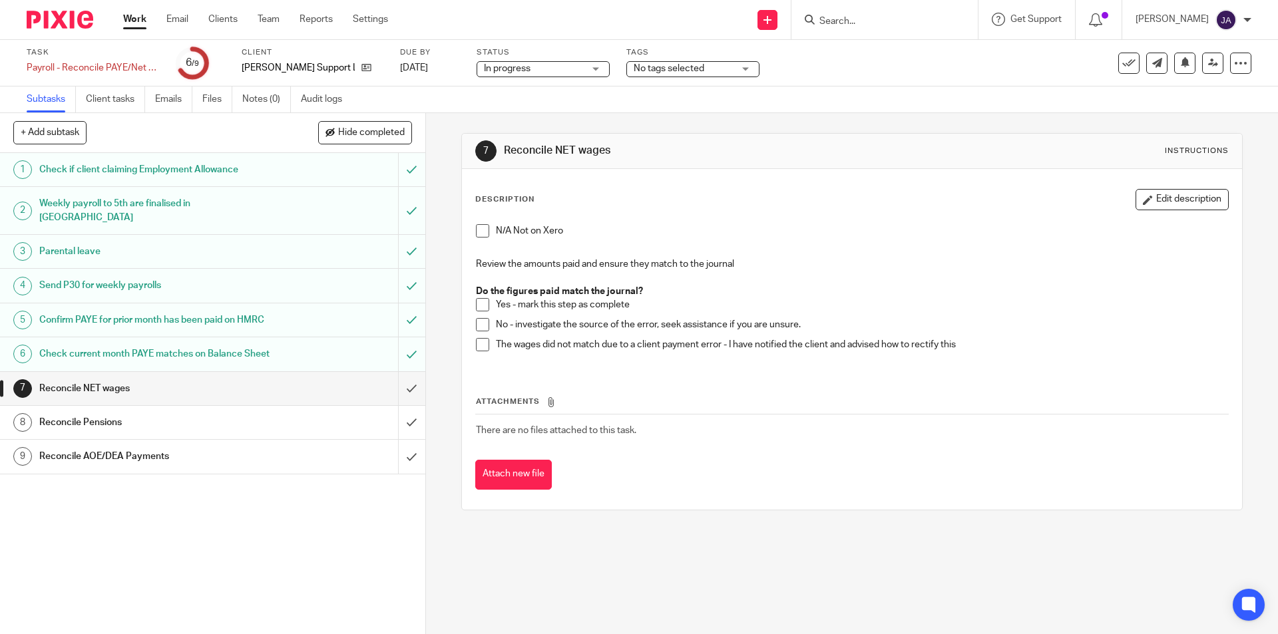
click at [483, 302] on span at bounding box center [482, 304] width 13 height 13
click at [400, 403] on input "submit" at bounding box center [212, 388] width 425 height 33
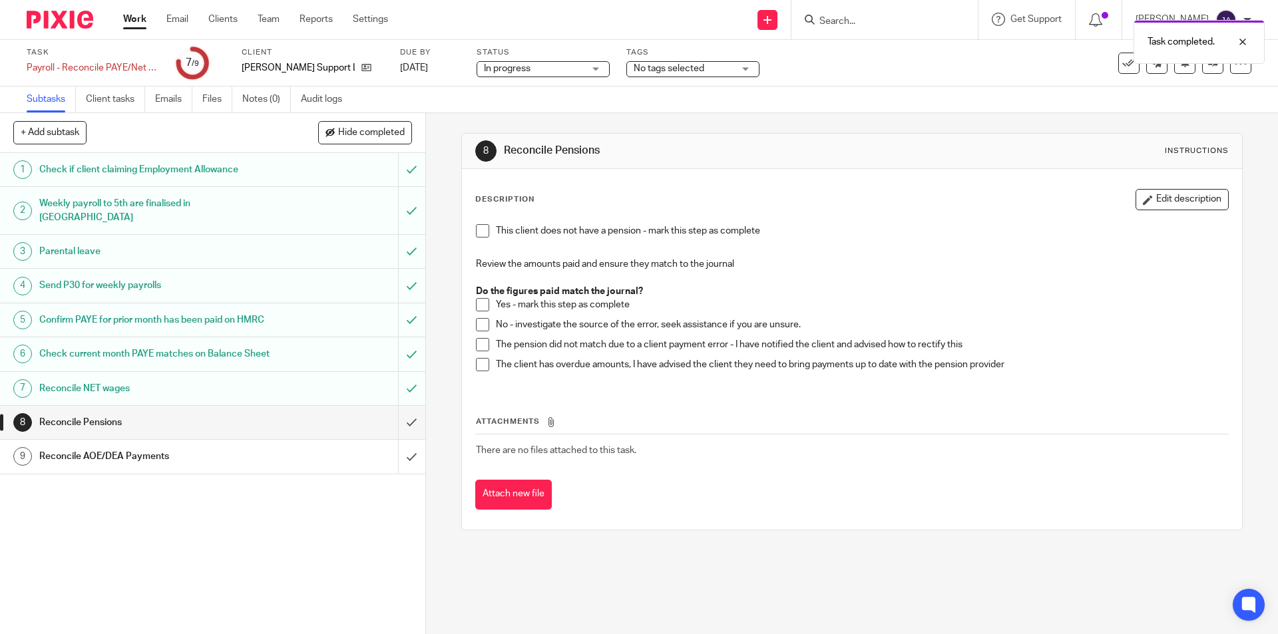
click at [477, 232] on span at bounding box center [482, 230] width 13 height 13
click at [396, 437] on input "submit" at bounding box center [212, 422] width 425 height 33
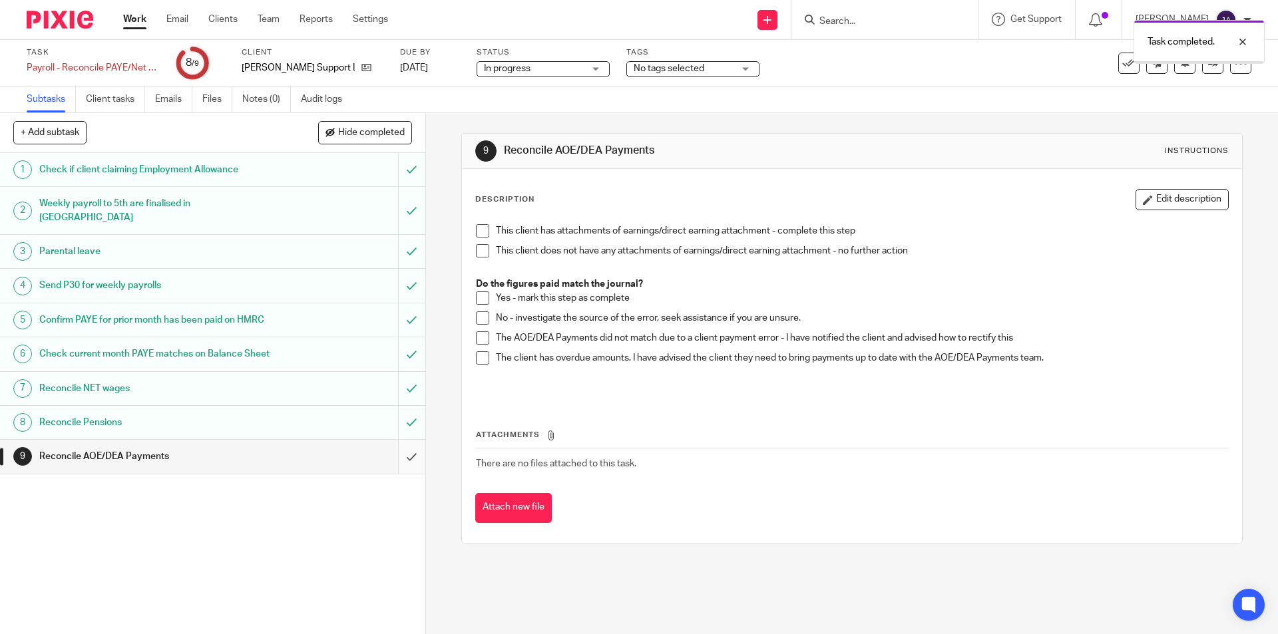
click at [399, 467] on input "submit" at bounding box center [212, 456] width 425 height 33
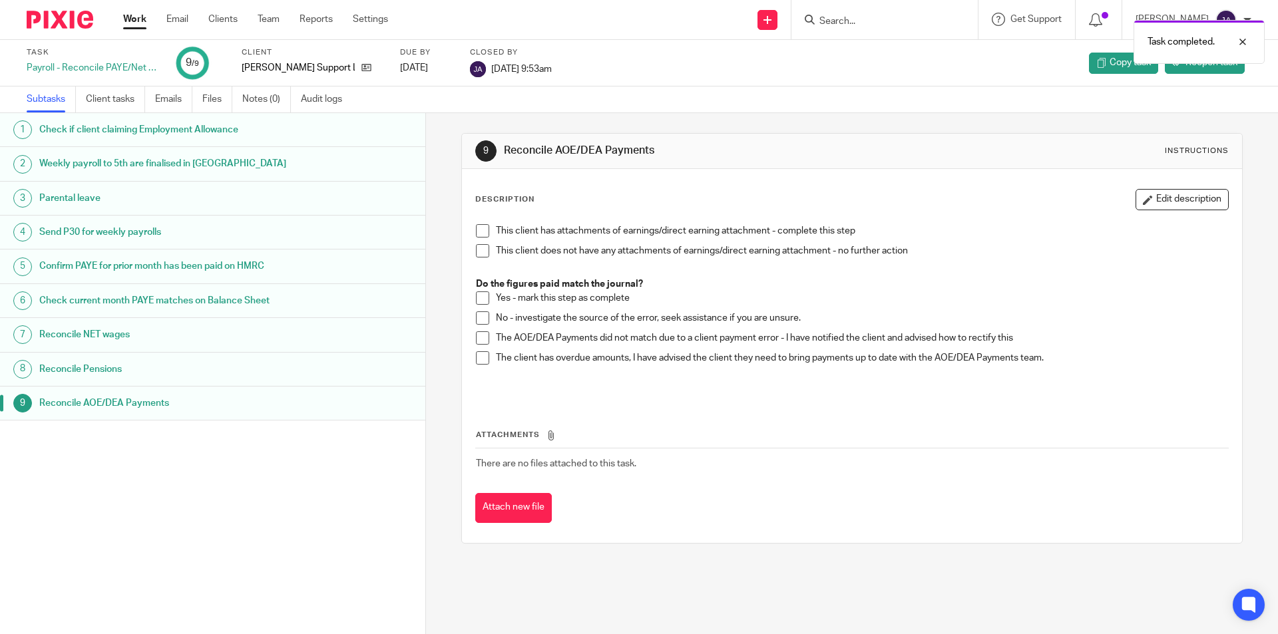
click at [134, 24] on link "Work" at bounding box center [134, 19] width 23 height 13
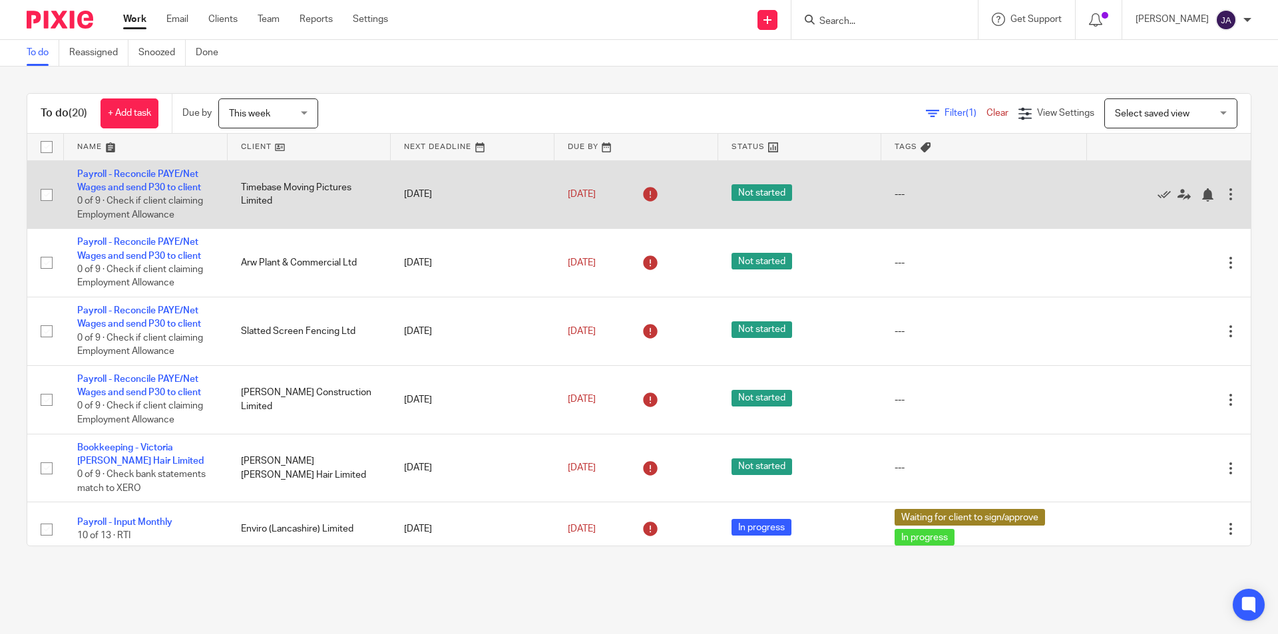
click at [158, 200] on span "0 of 9 · Check if client claiming Employment Allowance" at bounding box center [140, 207] width 126 height 23
click at [156, 178] on td "Payroll - Reconcile PAYE/Net Wages and send P30 to client 0 of 9 · Check if cli…" at bounding box center [146, 194] width 164 height 69
click at [166, 176] on link "Payroll - Reconcile PAYE/Net Wages and send P30 to client" at bounding box center [139, 181] width 124 height 23
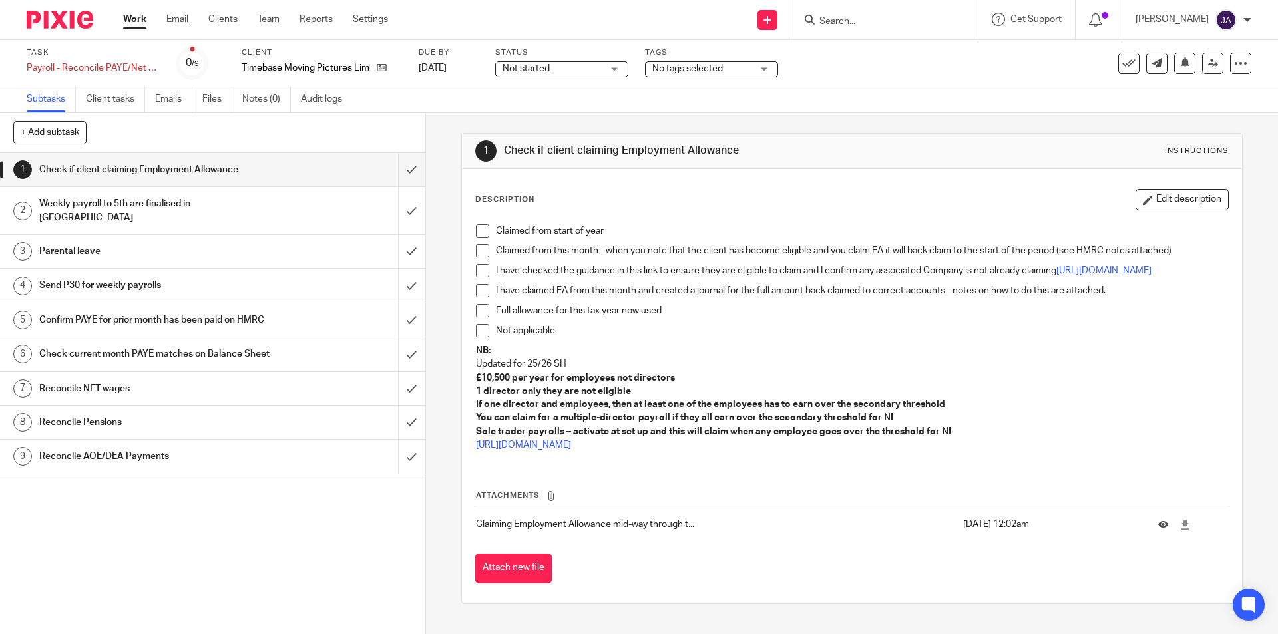
click at [539, 69] on span "Not started" at bounding box center [526, 68] width 47 height 9
click at [543, 110] on li "In progress" at bounding box center [562, 117] width 132 height 27
click at [476, 233] on span at bounding box center [482, 230] width 13 height 13
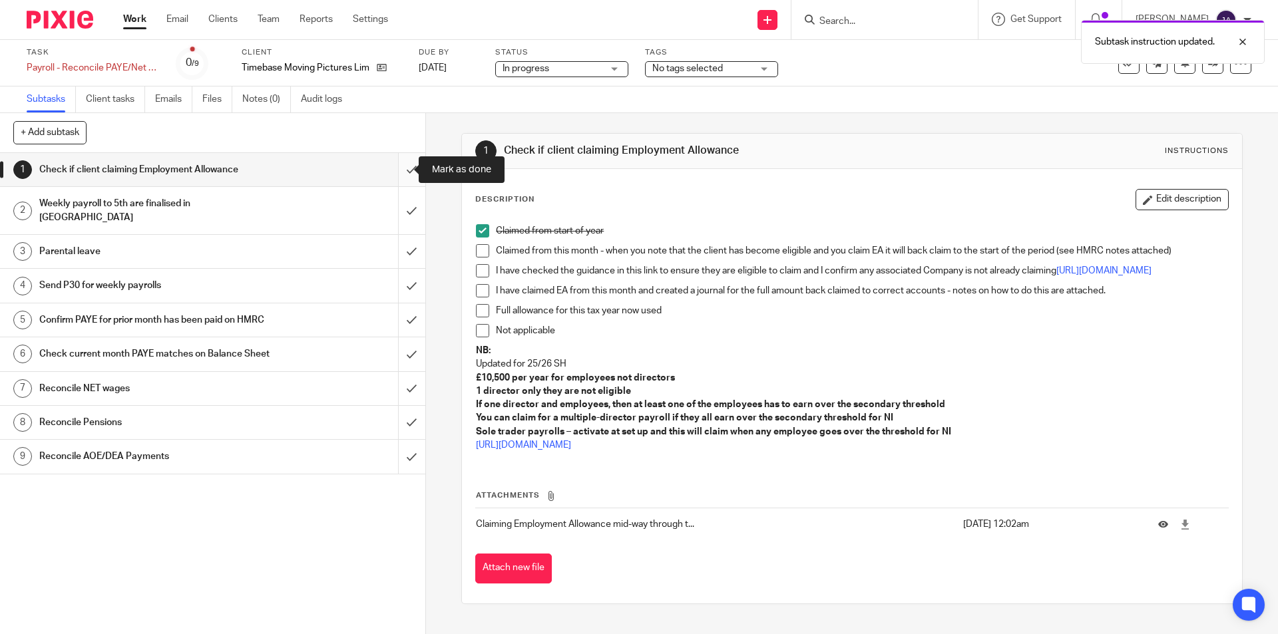
click at [406, 172] on input "submit" at bounding box center [212, 169] width 425 height 33
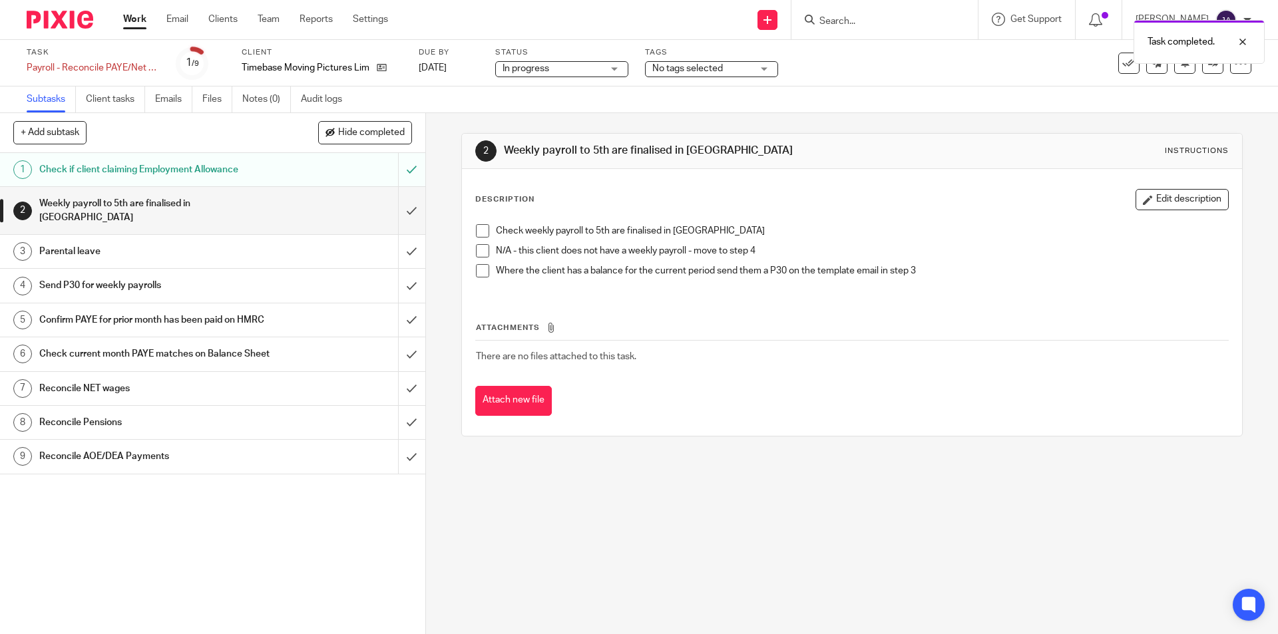
click at [479, 250] on span at bounding box center [482, 250] width 13 height 13
click at [402, 205] on input "submit" at bounding box center [212, 210] width 425 height 47
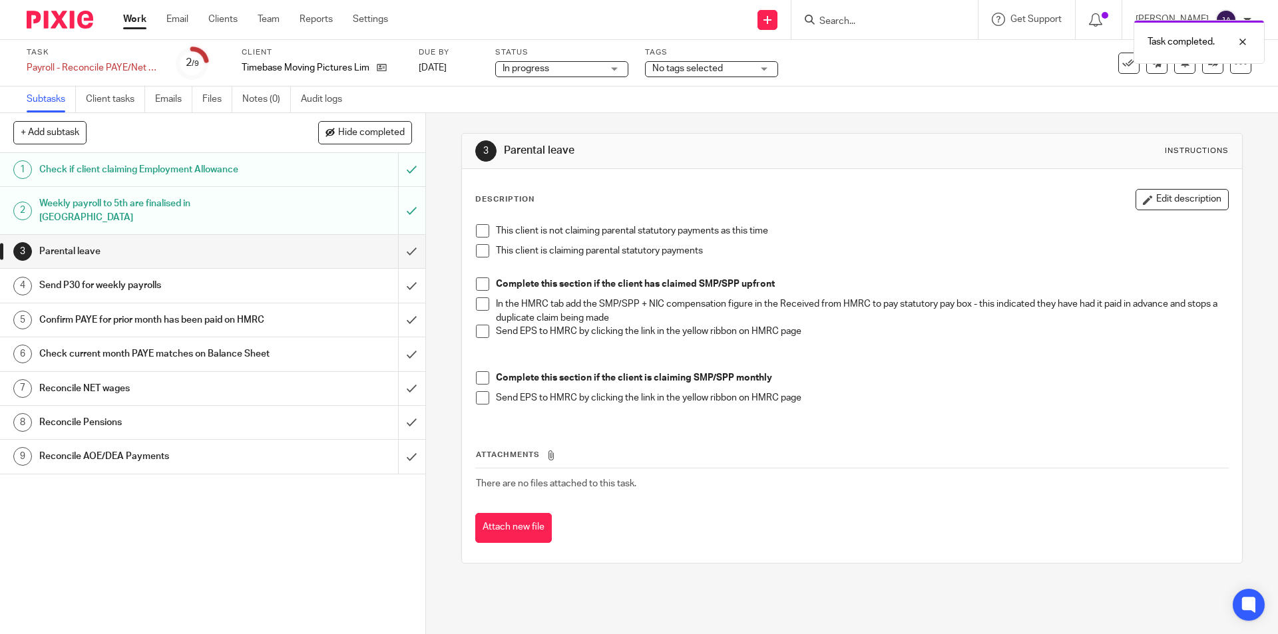
click at [480, 227] on span at bounding box center [482, 230] width 13 height 13
click at [406, 238] on input "submit" at bounding box center [212, 251] width 425 height 33
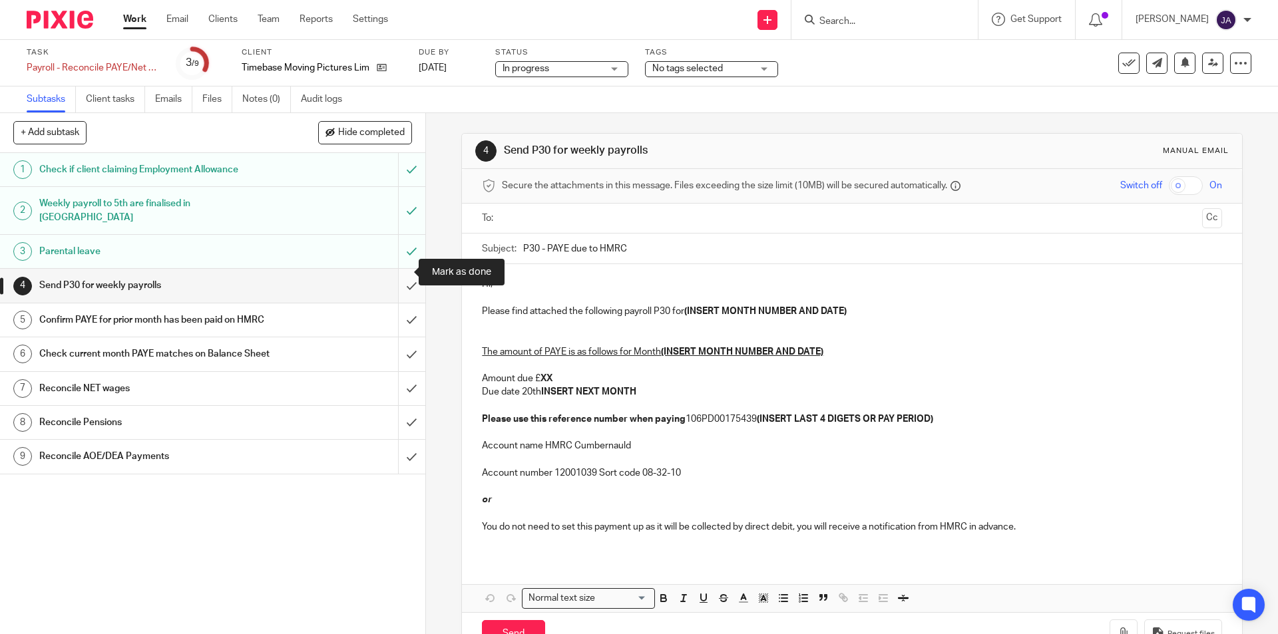
click at [398, 276] on input "submit" at bounding box center [212, 285] width 425 height 33
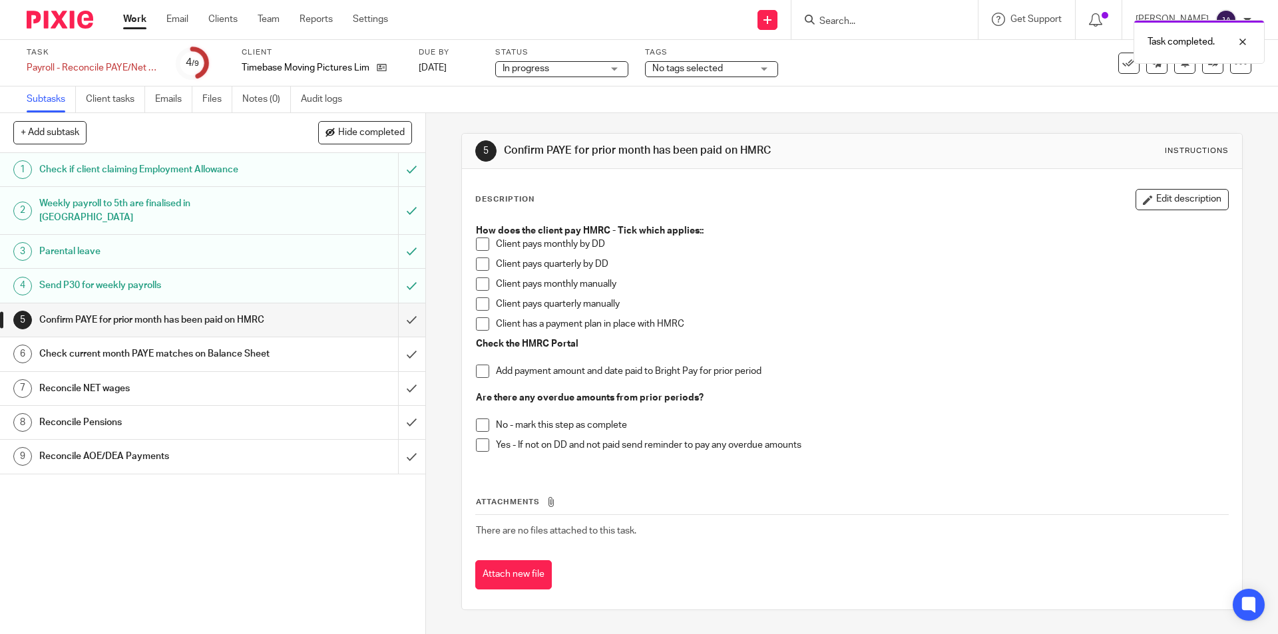
click at [480, 285] on span at bounding box center [482, 284] width 13 height 13
click at [476, 371] on span at bounding box center [482, 371] width 13 height 13
click at [476, 426] on span at bounding box center [482, 425] width 13 height 13
click at [477, 282] on span at bounding box center [482, 284] width 13 height 13
click at [477, 304] on span at bounding box center [482, 304] width 13 height 13
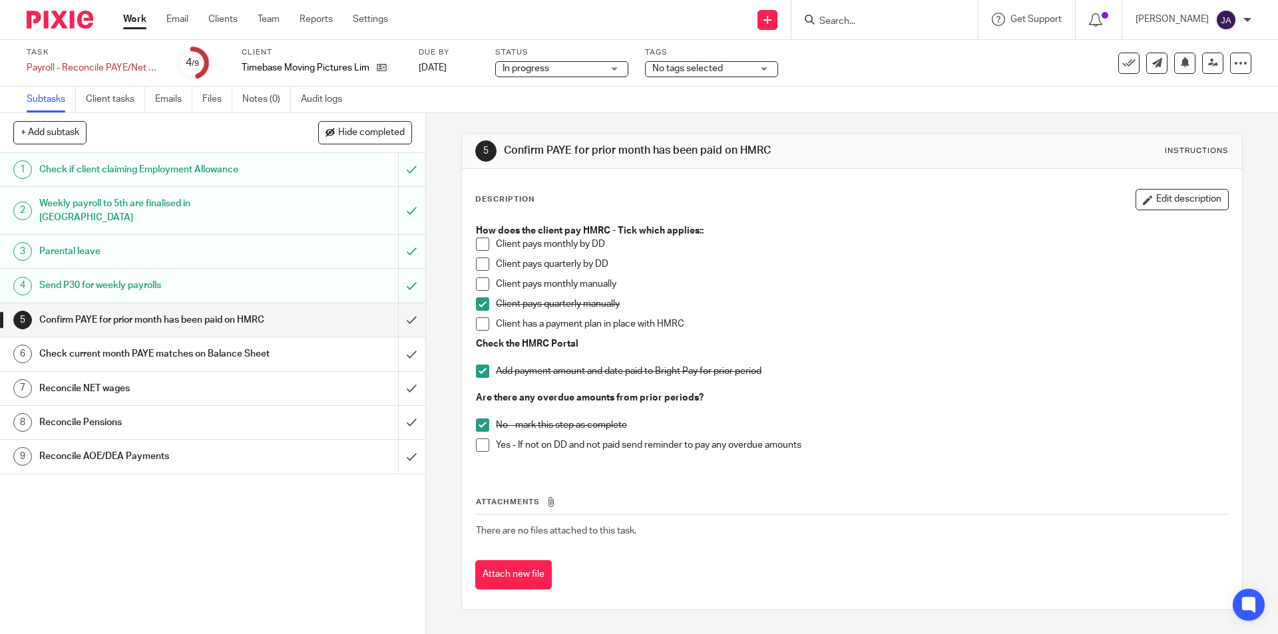
click at [477, 375] on span at bounding box center [482, 371] width 13 height 13
click at [479, 425] on span at bounding box center [482, 425] width 13 height 13
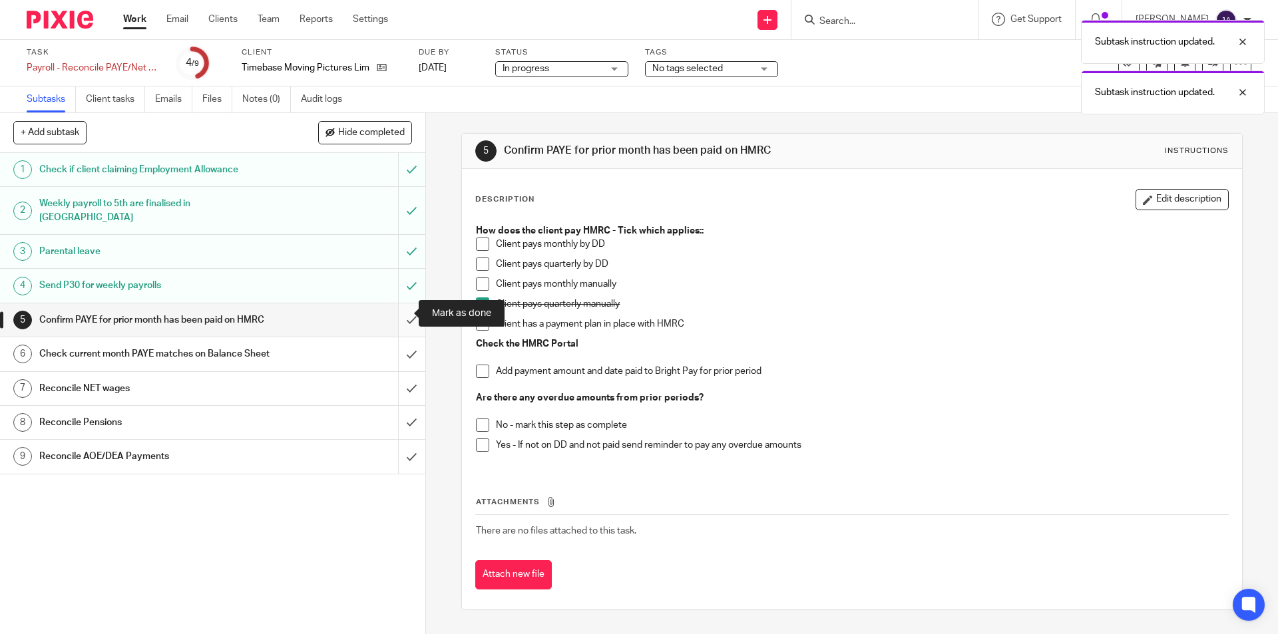
click at [401, 315] on input "submit" at bounding box center [212, 320] width 425 height 33
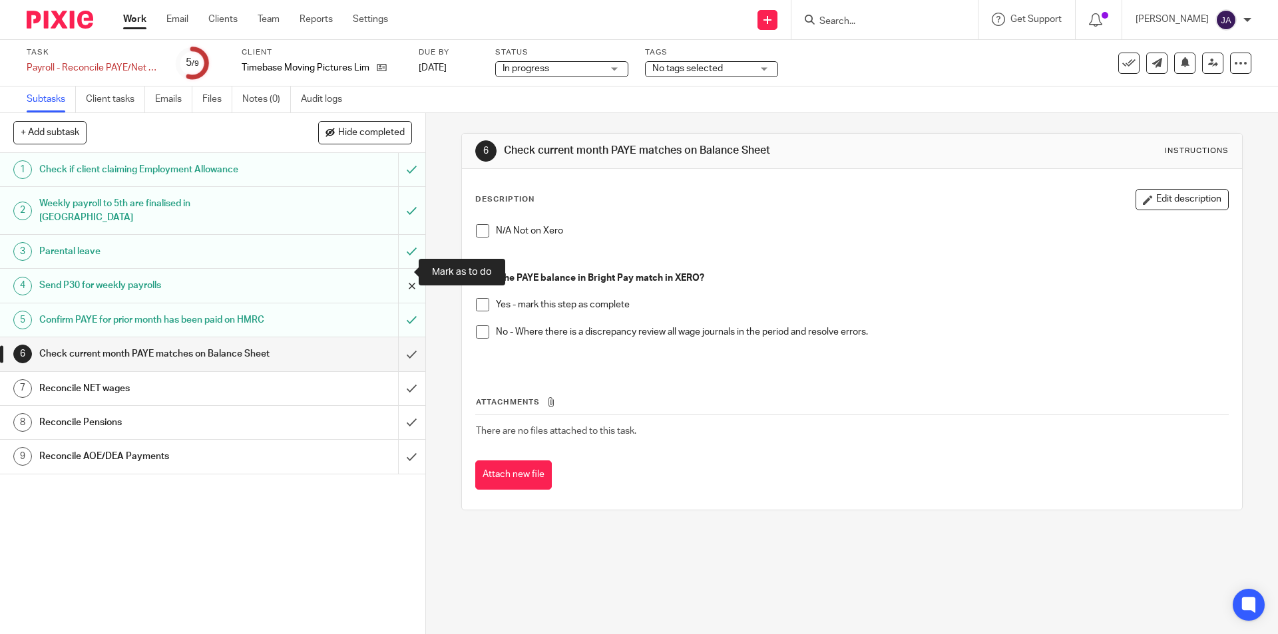
click at [402, 270] on input "submit" at bounding box center [212, 285] width 425 height 33
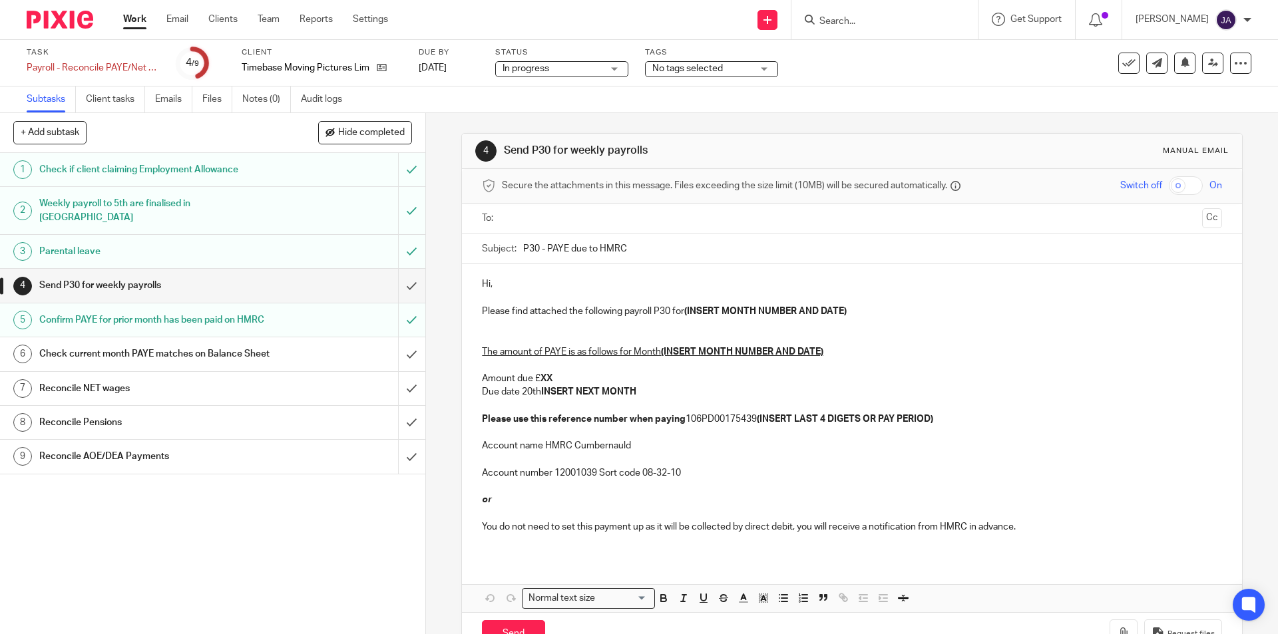
click at [541, 217] on input "text" at bounding box center [852, 218] width 690 height 15
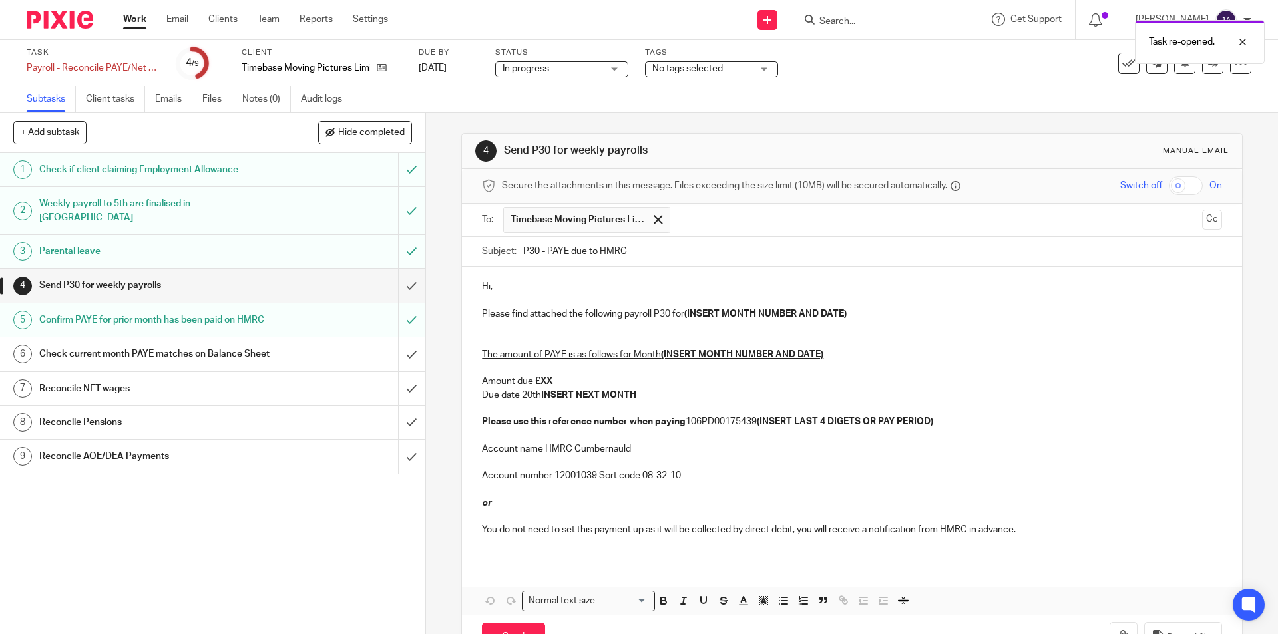
drag, startPoint x: 631, startPoint y: 248, endPoint x: 459, endPoint y: 254, distance: 171.8
click at [462, 254] on div "Subject: P30 - PAYE due to HMRC" at bounding box center [851, 252] width 779 height 31
paste input "PAYE Overdue : Month 6 Timebase Reminder due 22nd October 25"
drag, startPoint x: 584, startPoint y: 255, endPoint x: 546, endPoint y: 254, distance: 38.6
click at [546, 254] on input "PAYE Overdue : Month 6 Timebase Reminder due 22nd October 25" at bounding box center [872, 252] width 698 height 30
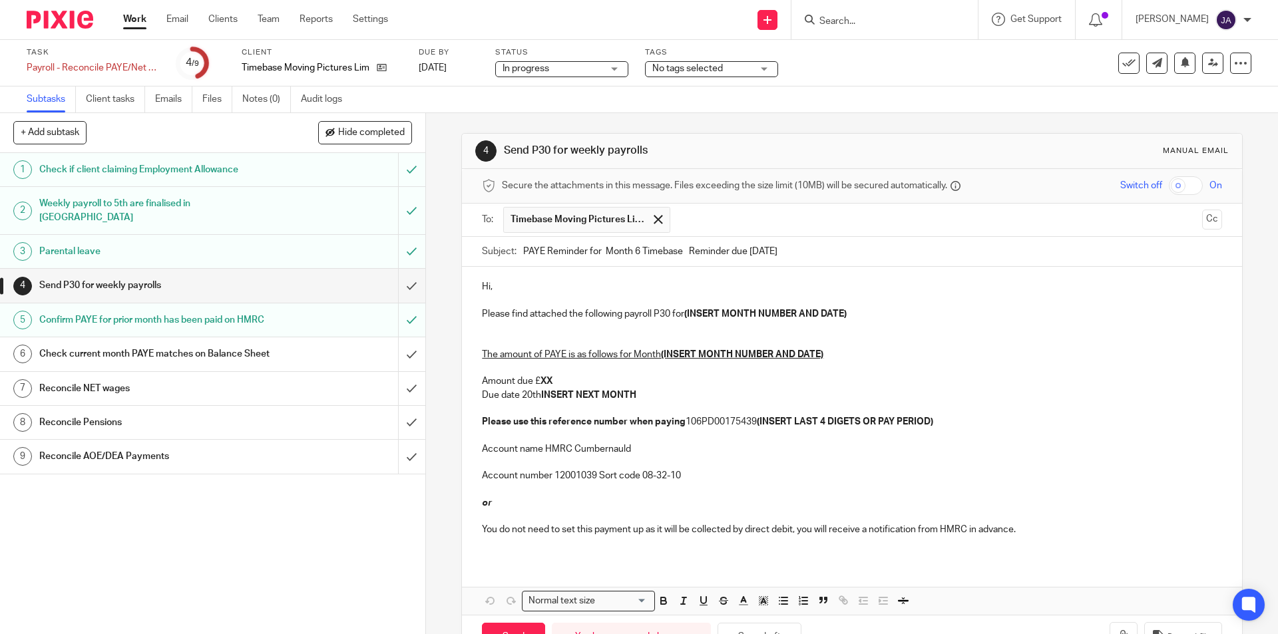
drag, startPoint x: 637, startPoint y: 252, endPoint x: 605, endPoint y: 251, distance: 32.0
click at [605, 251] on input "PAYE Reminder for Month 6 Timebase Reminder due 22nd October 25" at bounding box center [872, 252] width 698 height 30
type input "PAYE Reminder for Timebase Reminder due 22nd October 25"
click at [582, 276] on div "Hi, Please find attached the following payroll P30 for (INSERT MONTH NUMBER AND…" at bounding box center [851, 413] width 779 height 293
drag, startPoint x: 853, startPoint y: 314, endPoint x: 671, endPoint y: 315, distance: 182.4
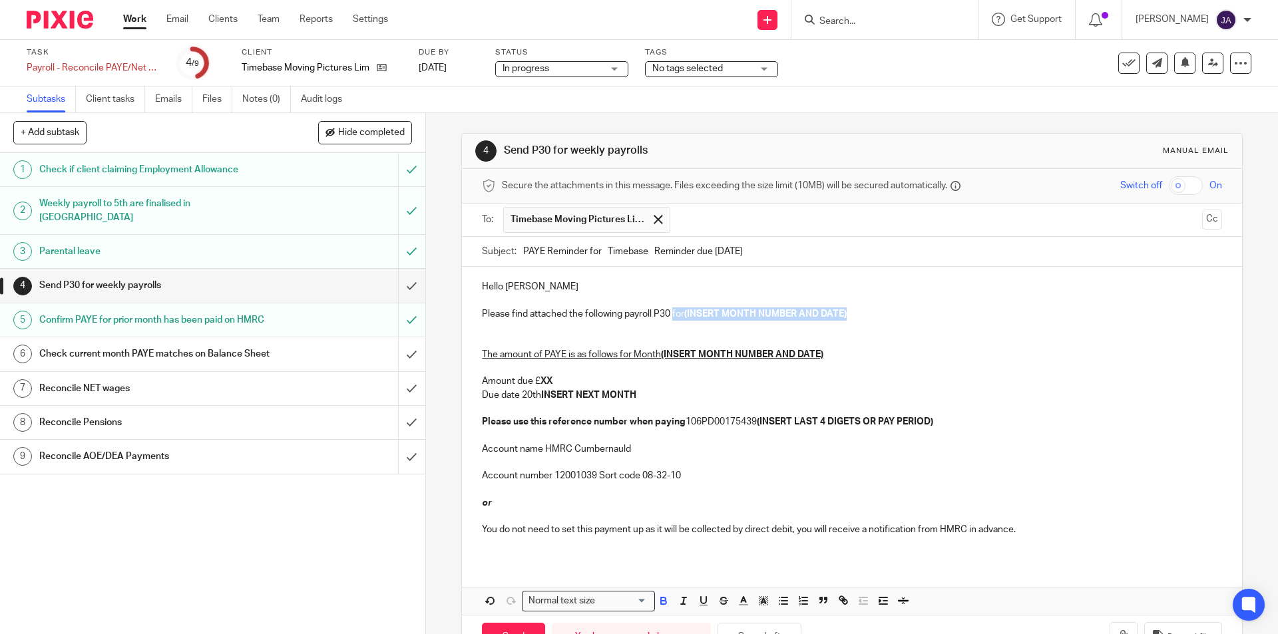
click at [671, 315] on p "Please find attached the following payroll P30 for (INSERT MONTH NUMBER AND DAT…" at bounding box center [852, 314] width 740 height 13
drag, startPoint x: 833, startPoint y: 361, endPoint x: 659, endPoint y: 358, distance: 173.8
click at [659, 358] on p "The amount of PAYE is as follows for Month (INSERT MONTH NUMBER AND DATE) Amoun…" at bounding box center [852, 381] width 740 height 95
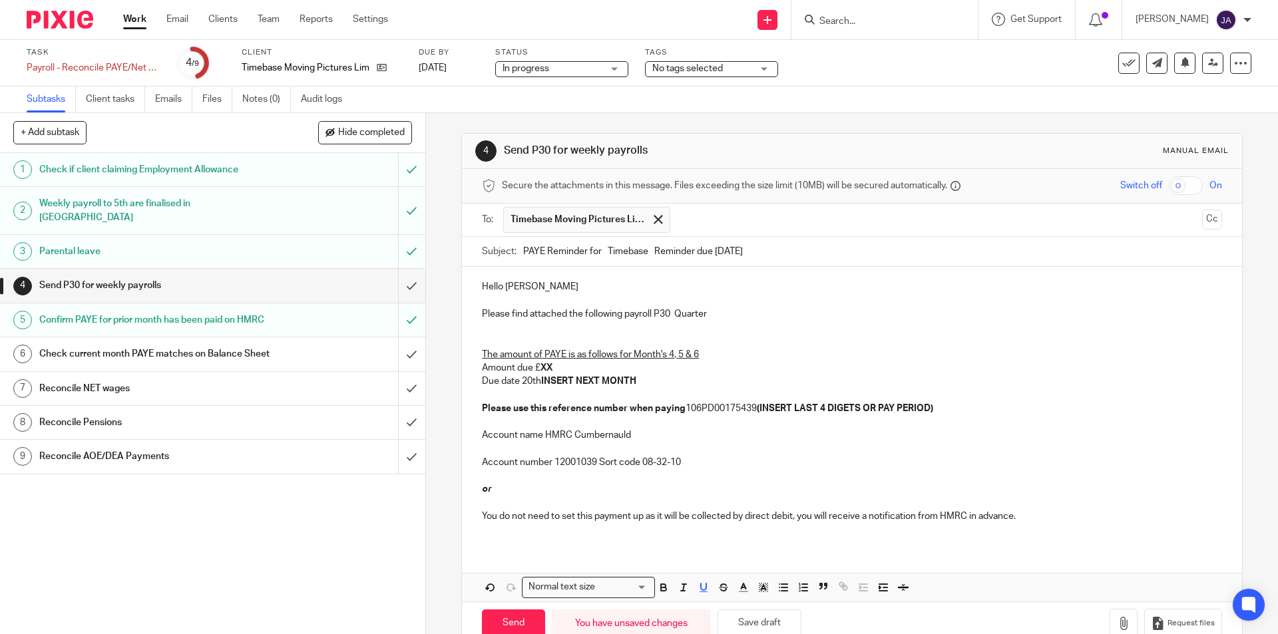
click at [548, 366] on strong "XX" at bounding box center [547, 367] width 12 height 9
drag, startPoint x: 642, startPoint y: 385, endPoint x: 539, endPoint y: 381, distance: 103.9
click at [539, 381] on p "The amount of PAYE is as follows for Month's 4, 5 & 6 Amount due £ 69.51 Due da…" at bounding box center [852, 374] width 740 height 81
drag, startPoint x: 943, startPoint y: 413, endPoint x: 760, endPoint y: 406, distance: 182.5
click at [760, 406] on p "The amount of PAYE is as follows for Month's 4, 5 & 6 Amount due £ 69.51 Due da…" at bounding box center [852, 374] width 740 height 81
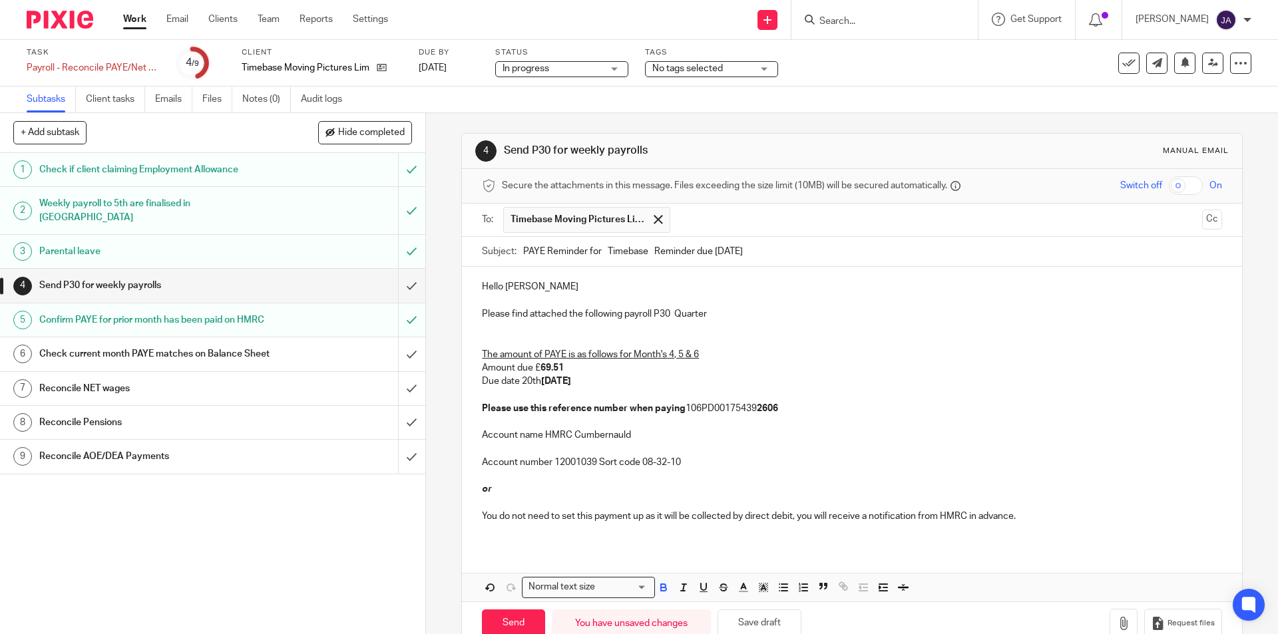
click at [725, 436] on p "Account name HMRC Cumbernauld" at bounding box center [852, 428] width 740 height 27
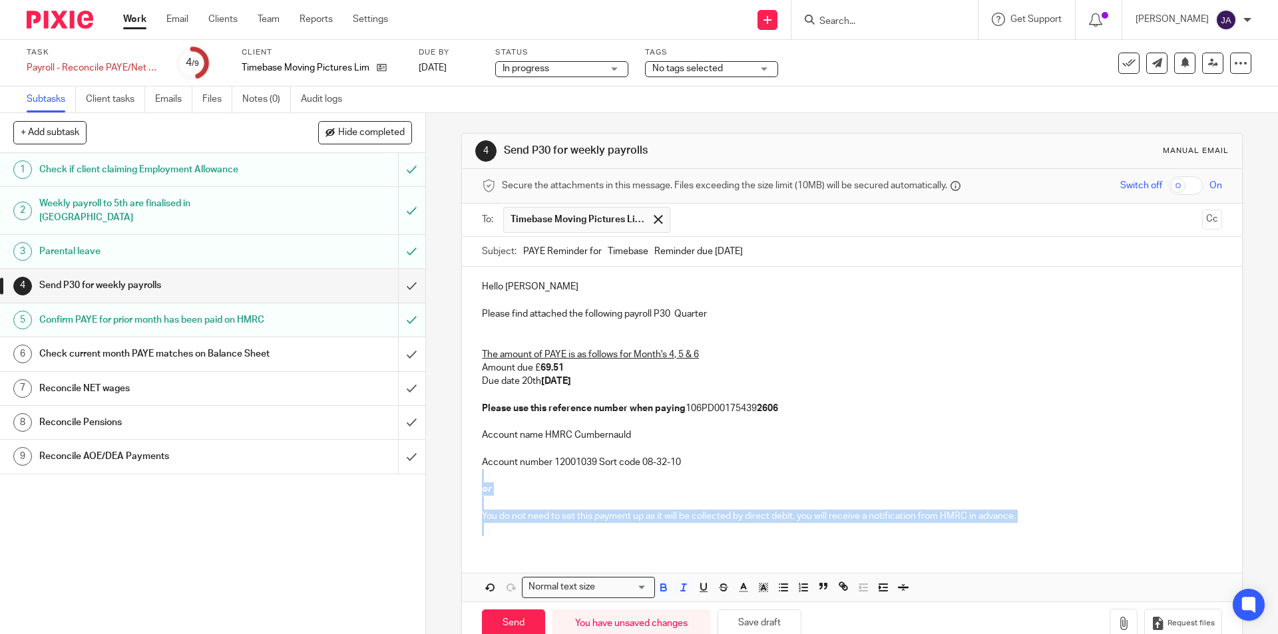
drag, startPoint x: 489, startPoint y: 523, endPoint x: 464, endPoint y: 479, distance: 50.4
click at [464, 479] on div "Hello Jayne Please find attached the following payroll P30 Quarter The amount o…" at bounding box center [851, 407] width 779 height 280
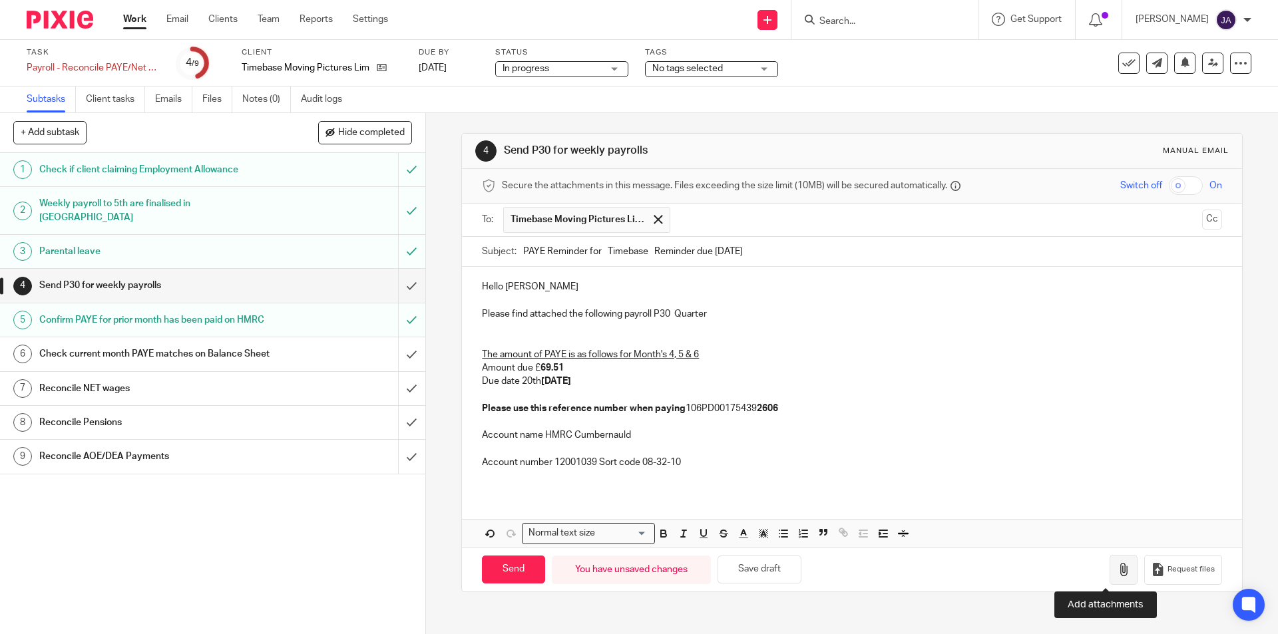
click at [1117, 571] on icon "button" at bounding box center [1123, 569] width 13 height 13
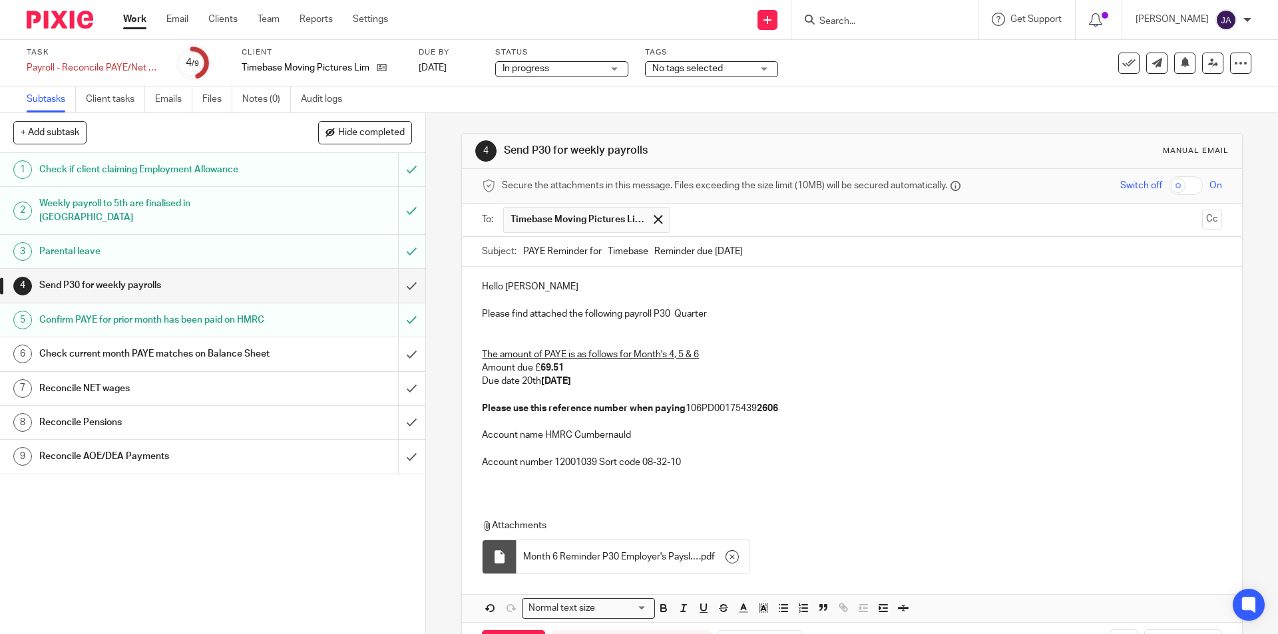
scroll to position [53, 0]
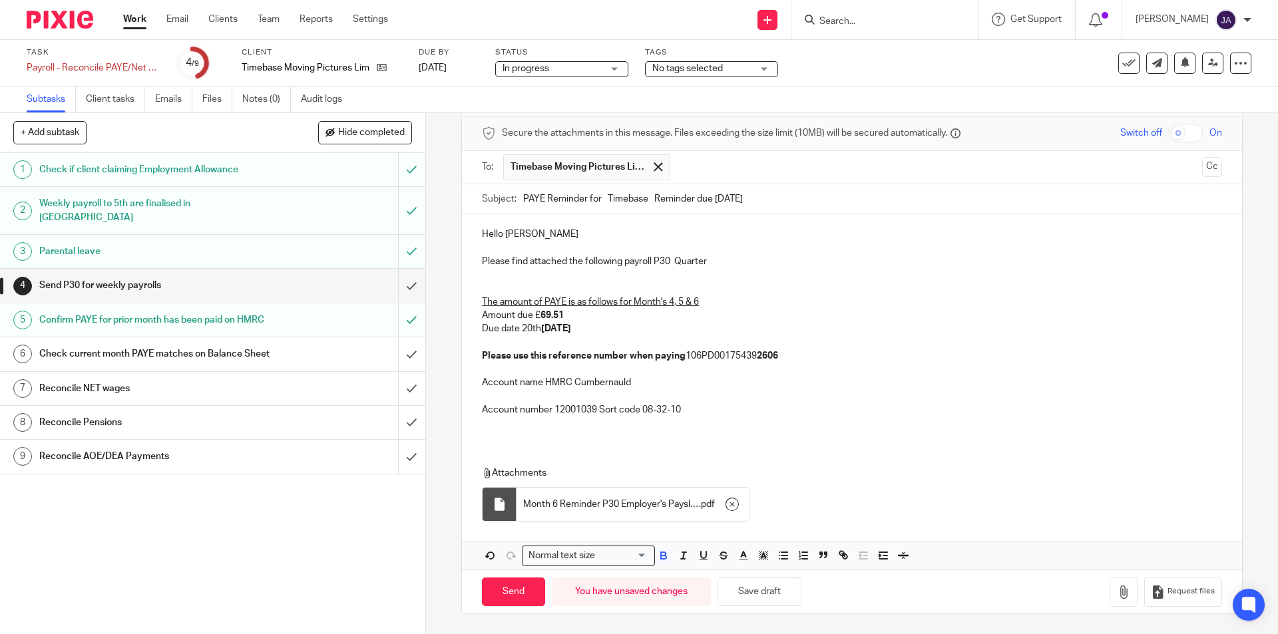
drag, startPoint x: 610, startPoint y: 331, endPoint x: 469, endPoint y: 352, distance: 142.6
click at [462, 313] on div "Hello Jayne Please find attached the following payroll P30 Quarter The amount o…" at bounding box center [851, 327] width 779 height 226
click at [658, 560] on icon "button" at bounding box center [664, 556] width 12 height 12
click at [662, 405] on p "Account number 12001039 Sort code 08-32-10" at bounding box center [852, 403] width 740 height 27
click at [702, 382] on p "Account name HMRC Cumbernauld" at bounding box center [852, 376] width 740 height 27
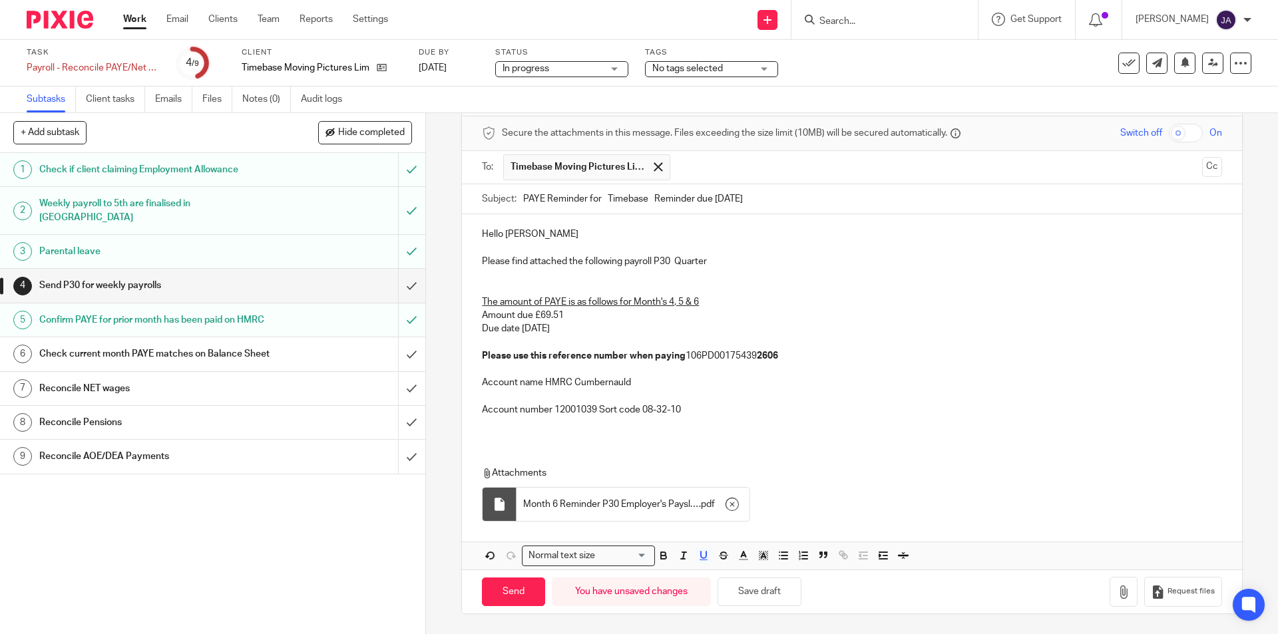
click at [674, 299] on u "The amount of PAYE is as follows for Month's 4, 5 & 6" at bounding box center [590, 302] width 217 height 9
click at [665, 324] on p "The amount of PAYE is as follows for Month's 4, 5 & 6 Amount due £69.51 Due dat…" at bounding box center [852, 322] width 740 height 81
click at [642, 315] on p "The amount of PAYE is as follows for Month's 4, 5 & 6 Amount due £69.51 Due dat…" at bounding box center [852, 322] width 740 height 81
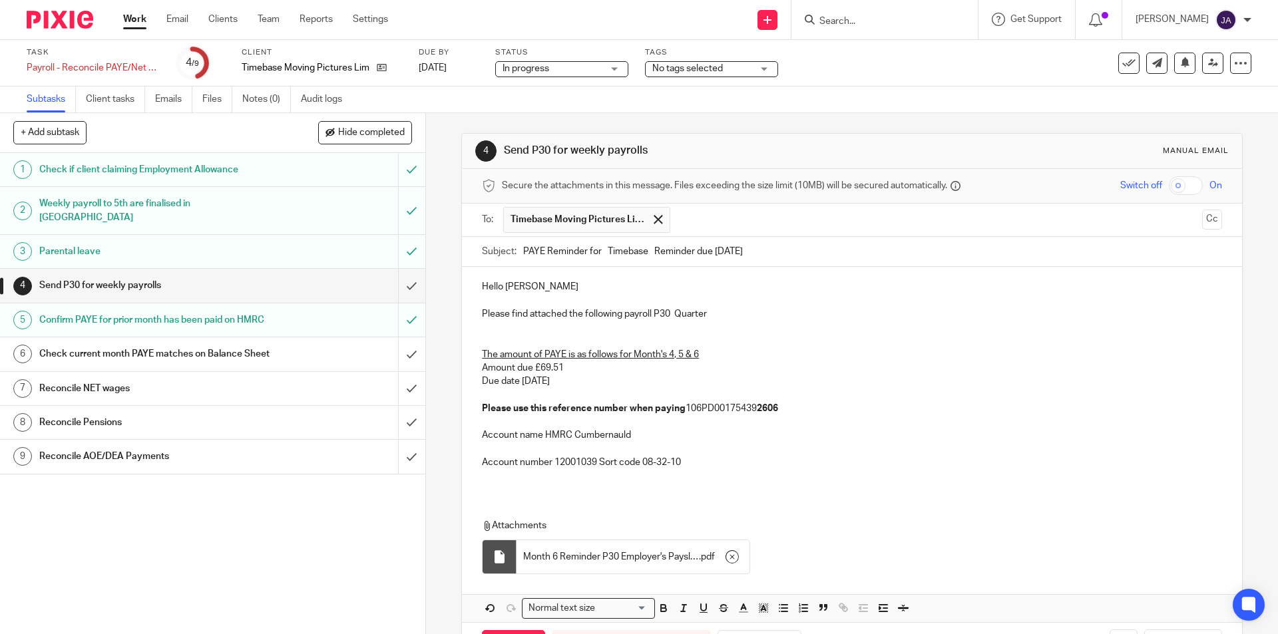
click at [706, 315] on p "Please find attached the following payroll P30 Quarter" at bounding box center [852, 314] width 740 height 13
click at [482, 316] on p "Please find attached the following payroll P30 Quarter" at bounding box center [852, 314] width 740 height 13
drag, startPoint x: 814, startPoint y: 314, endPoint x: 773, endPoint y: 313, distance: 41.3
click at [773, 313] on p "Just a little reminder .......Please find attached the following payroll P30 Qu…" at bounding box center [852, 314] width 740 height 13
click at [769, 358] on p "The amount of PAYE is as follows for Month's 4, 5 & 6 Amount due £69.51 Due dat…" at bounding box center [852, 374] width 740 height 81
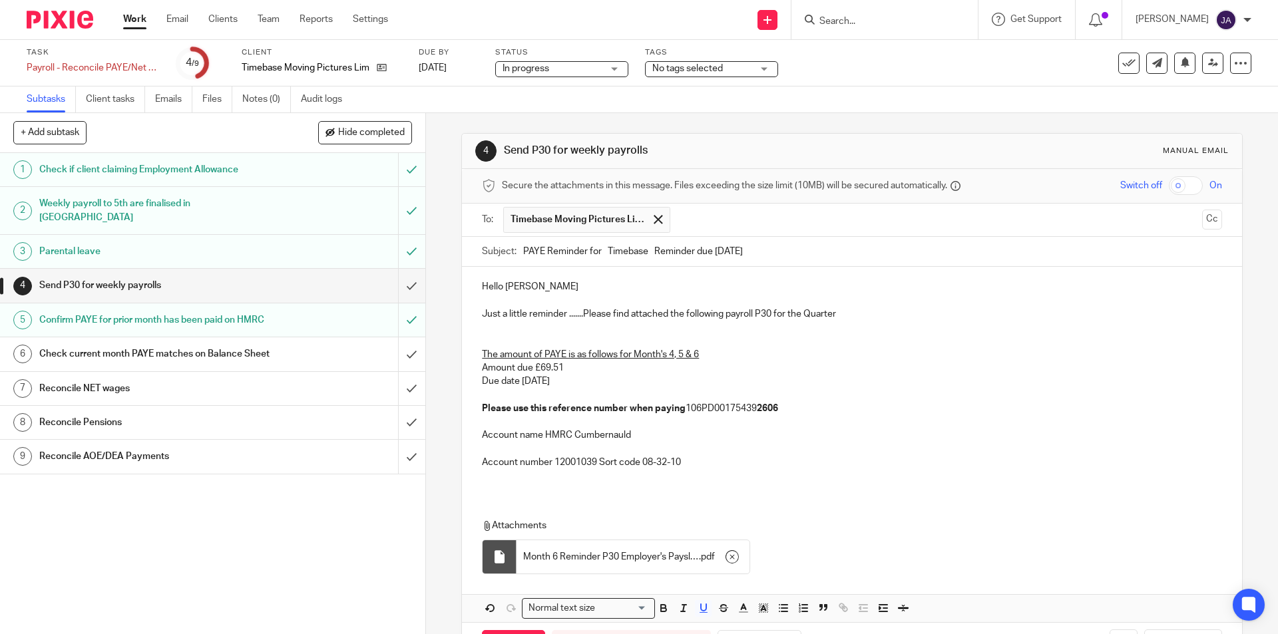
click at [737, 371] on p "The amount of PAYE is as follows for Month's 4, 5 & 6 Amount due £69.51 Due dat…" at bounding box center [852, 374] width 740 height 81
drag, startPoint x: 574, startPoint y: 387, endPoint x: 473, endPoint y: 371, distance: 103.0
click at [473, 371] on div "Hello Jayne Just a little reminder .......Please find attached the following pa…" at bounding box center [851, 380] width 779 height 226
click at [678, 608] on icon "button" at bounding box center [684, 608] width 12 height 12
click at [663, 606] on icon "button" at bounding box center [664, 608] width 12 height 12
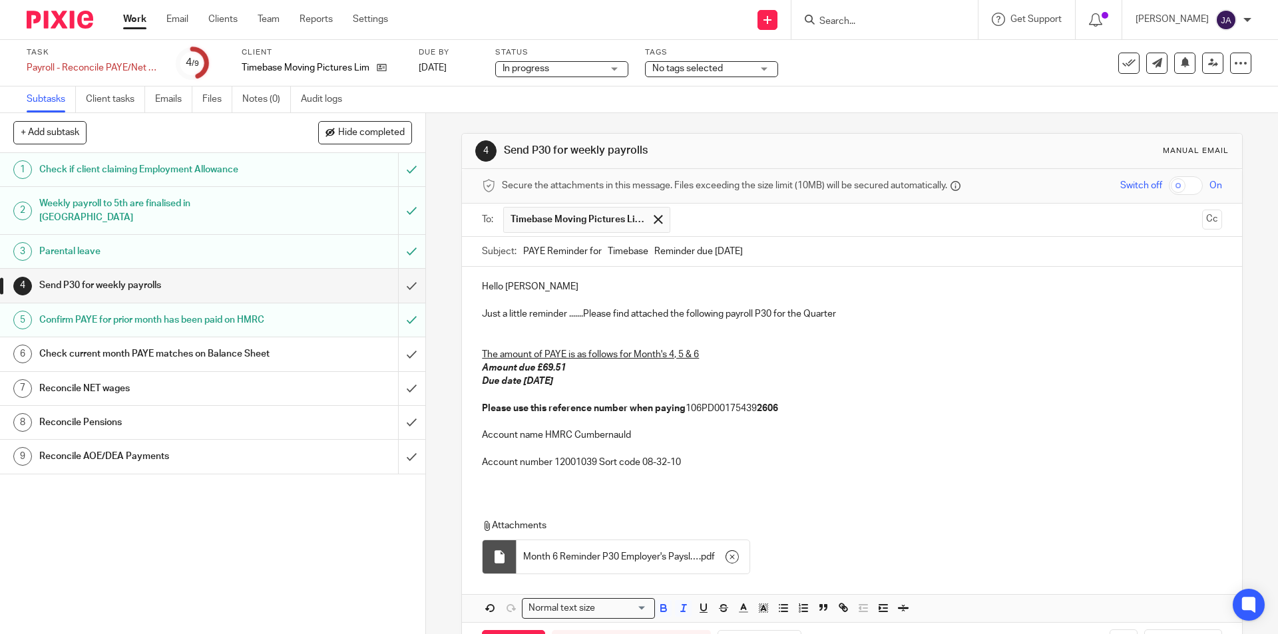
click at [882, 473] on p at bounding box center [852, 475] width 740 height 13
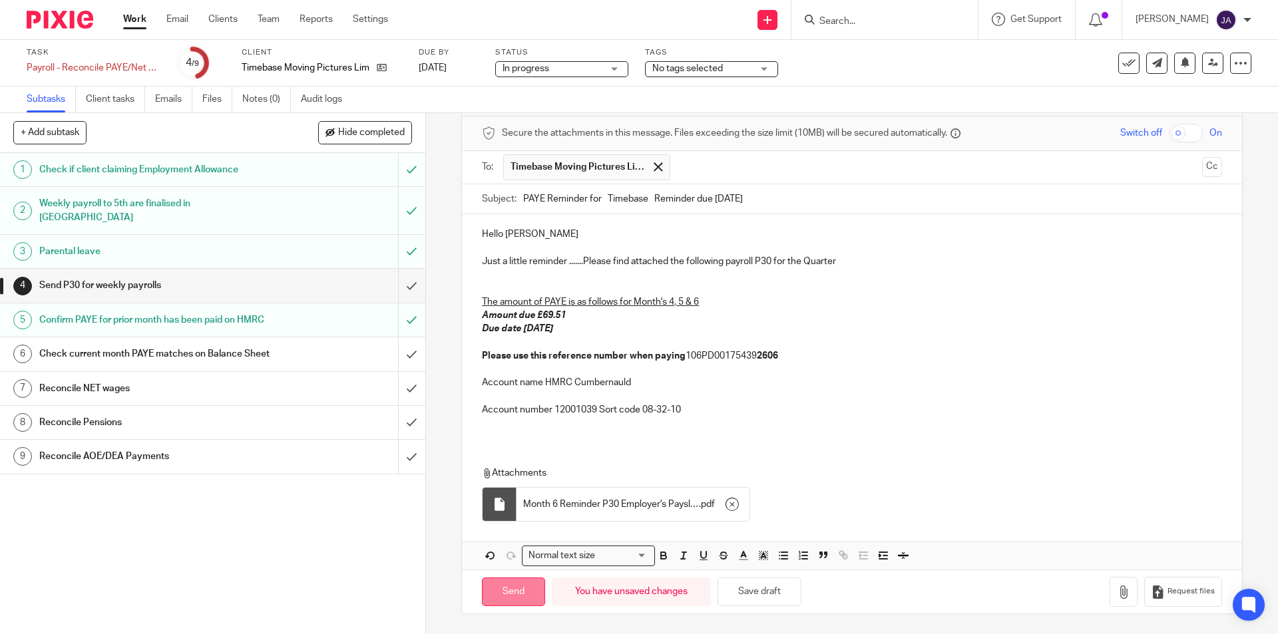
click at [517, 590] on input "Send" at bounding box center [513, 592] width 63 height 29
type input "Sent"
click at [316, 353] on div "Check current month PAYE matches on Balance Sheet" at bounding box center [211, 354] width 345 height 20
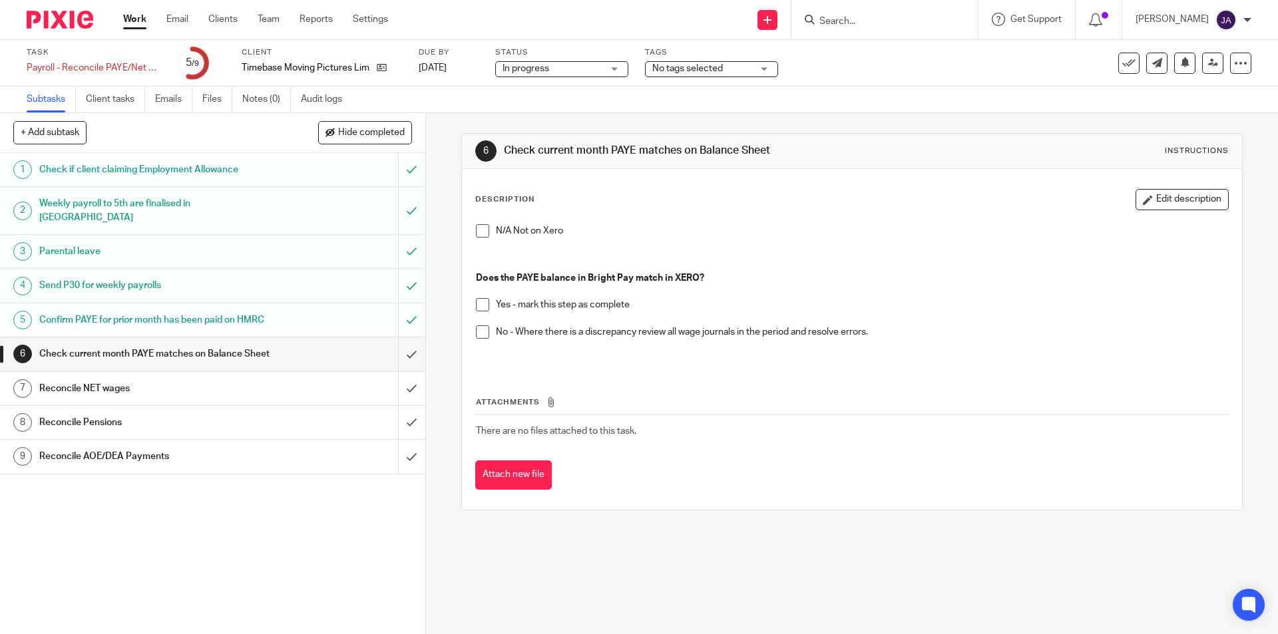
click at [476, 304] on span at bounding box center [482, 304] width 13 height 13
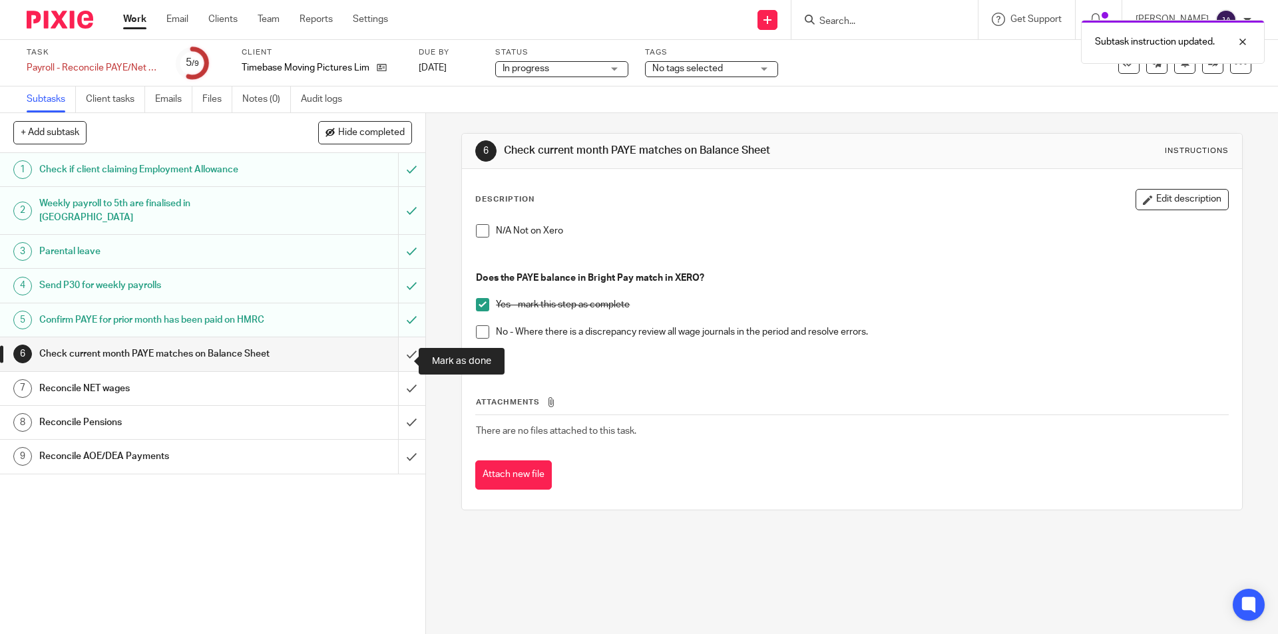
click at [398, 361] on input "submit" at bounding box center [212, 353] width 425 height 33
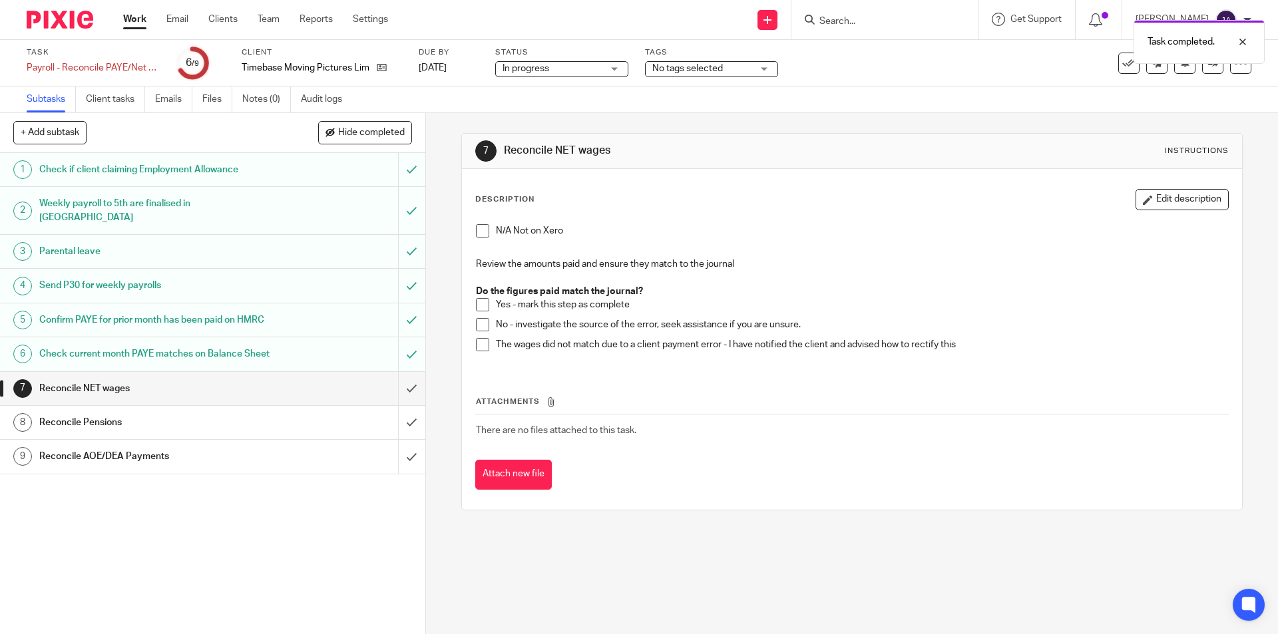
click at [484, 303] on span at bounding box center [482, 304] width 13 height 13
click at [403, 404] on input "submit" at bounding box center [212, 388] width 425 height 33
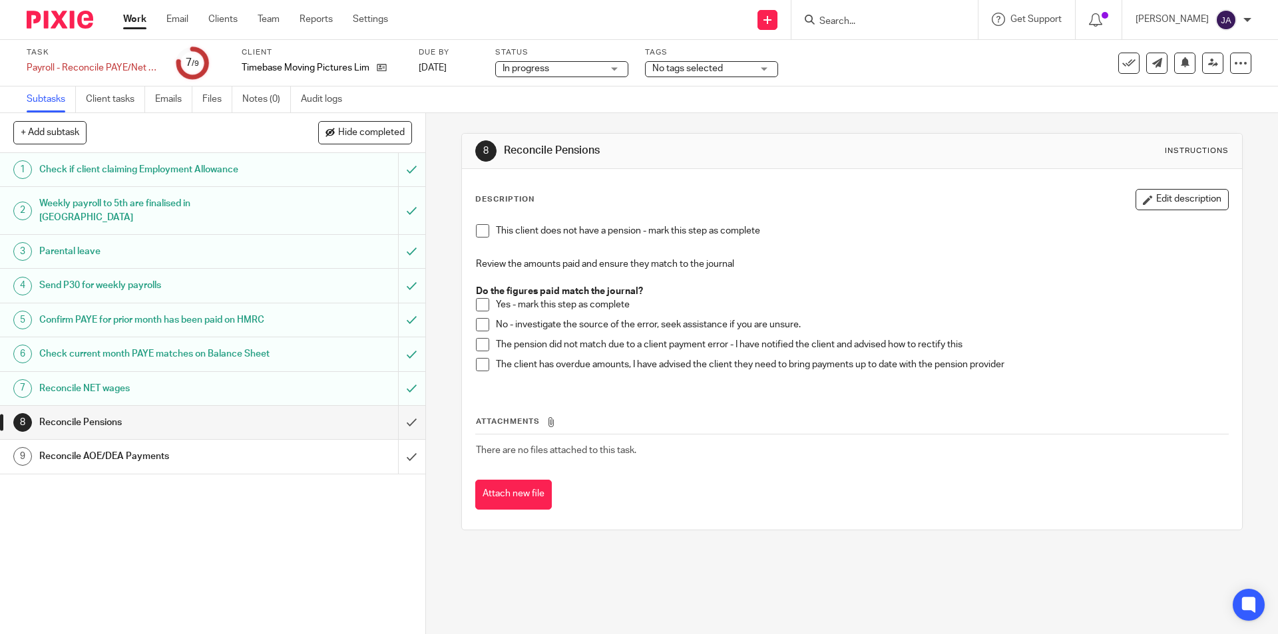
click at [476, 306] on span at bounding box center [482, 304] width 13 height 13
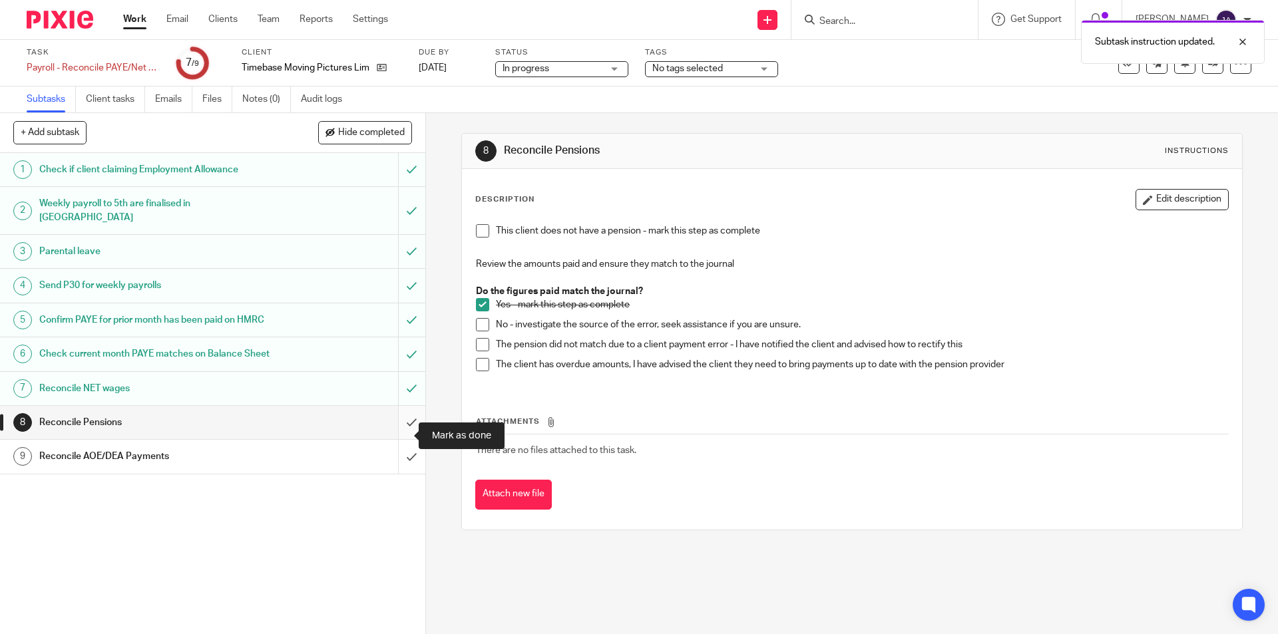
click at [395, 435] on input "submit" at bounding box center [212, 422] width 425 height 33
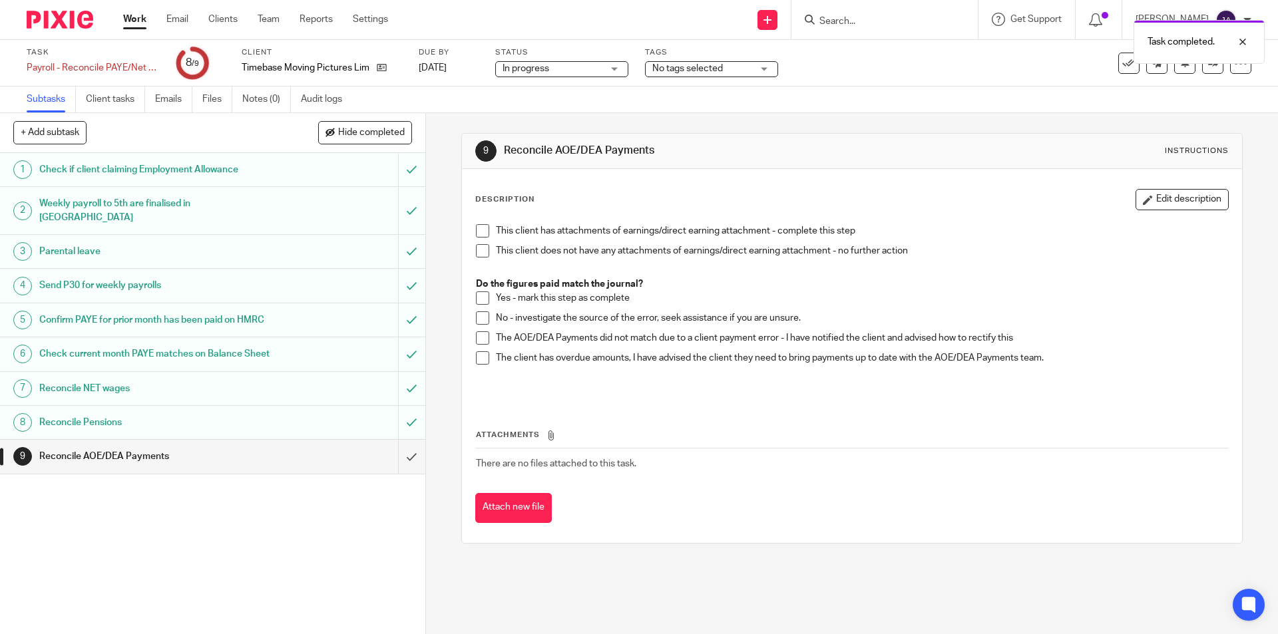
click at [471, 256] on div "This client has attachments of earnings/direct earning attachment - complete th…" at bounding box center [851, 310] width 765 height 184
click at [479, 252] on span at bounding box center [482, 250] width 13 height 13
click at [391, 473] on input "submit" at bounding box center [212, 456] width 425 height 33
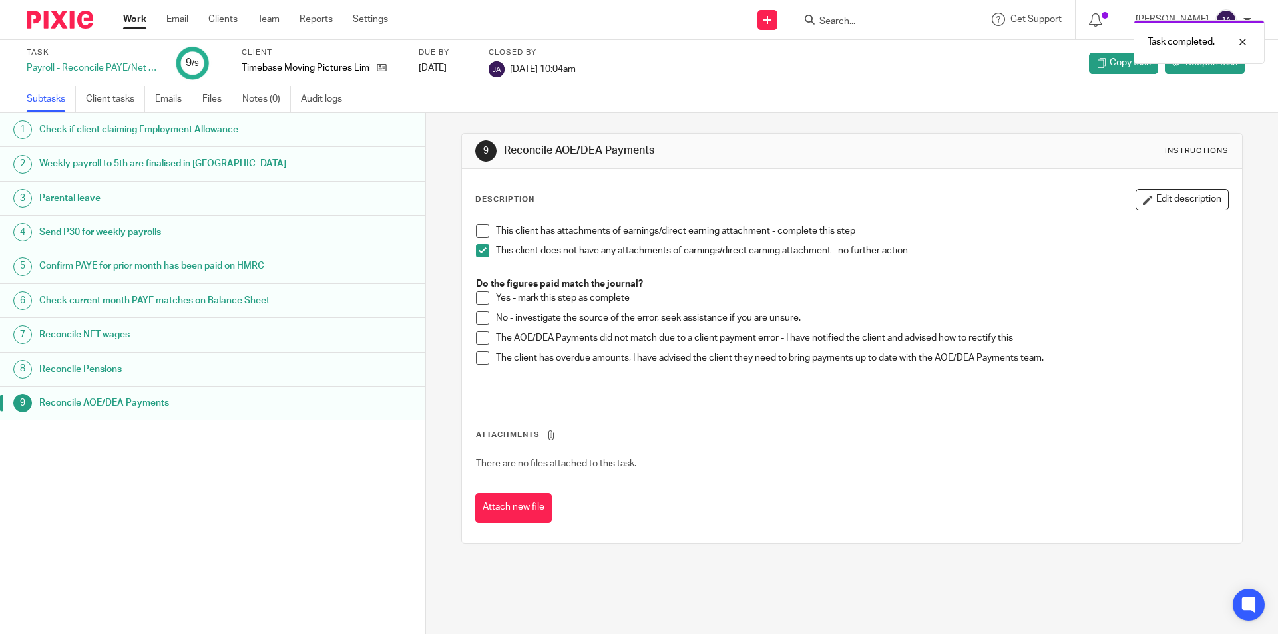
click at [137, 15] on link "Work" at bounding box center [134, 19] width 23 height 13
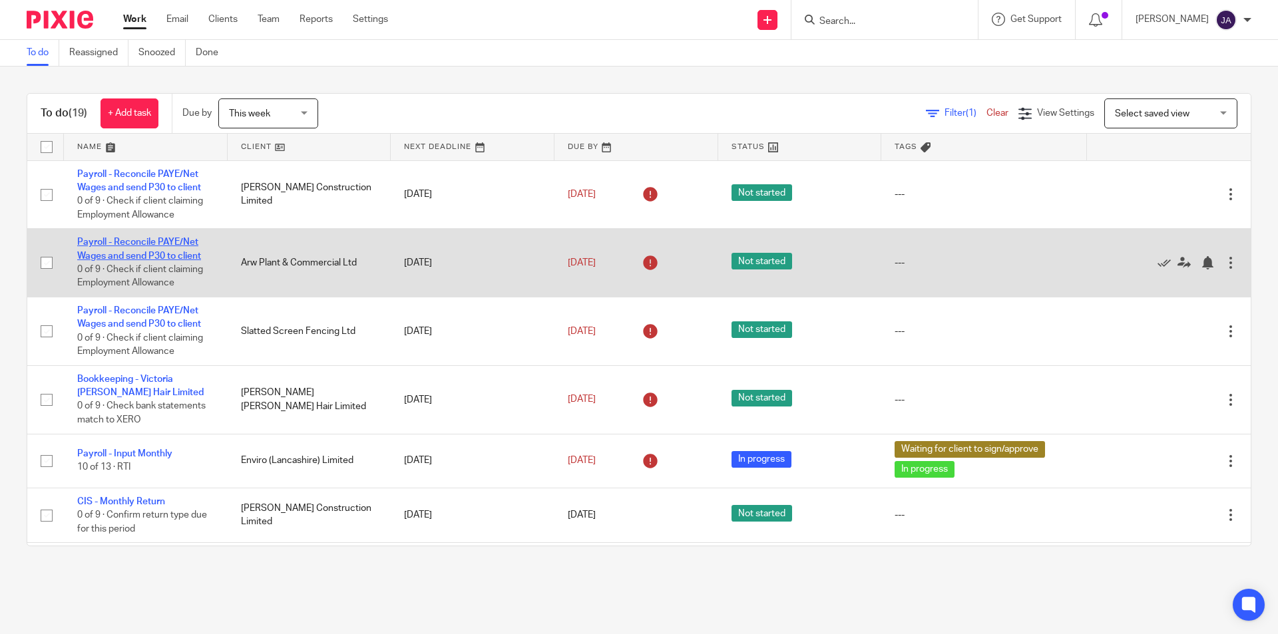
click at [123, 252] on link "Payroll - Reconcile PAYE/Net Wages and send P30 to client" at bounding box center [139, 249] width 124 height 23
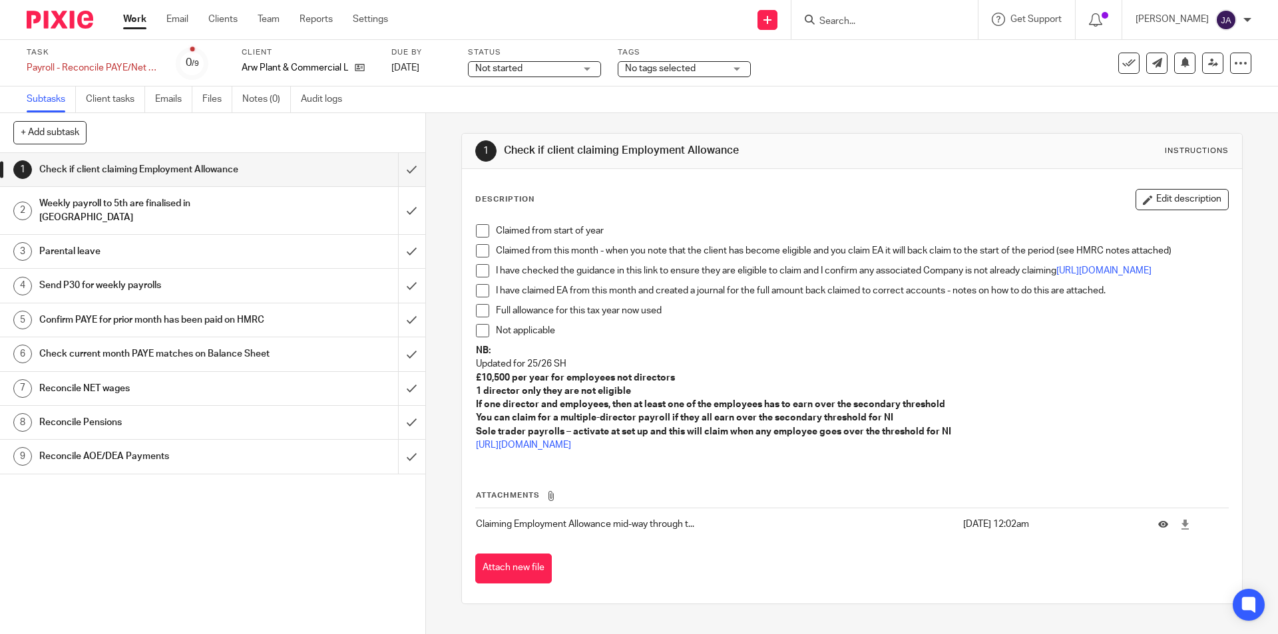
click at [571, 68] on span "Not started" at bounding box center [525, 69] width 100 height 14
click at [503, 110] on li "In progress" at bounding box center [535, 117] width 132 height 27
click at [481, 337] on span at bounding box center [482, 330] width 13 height 13
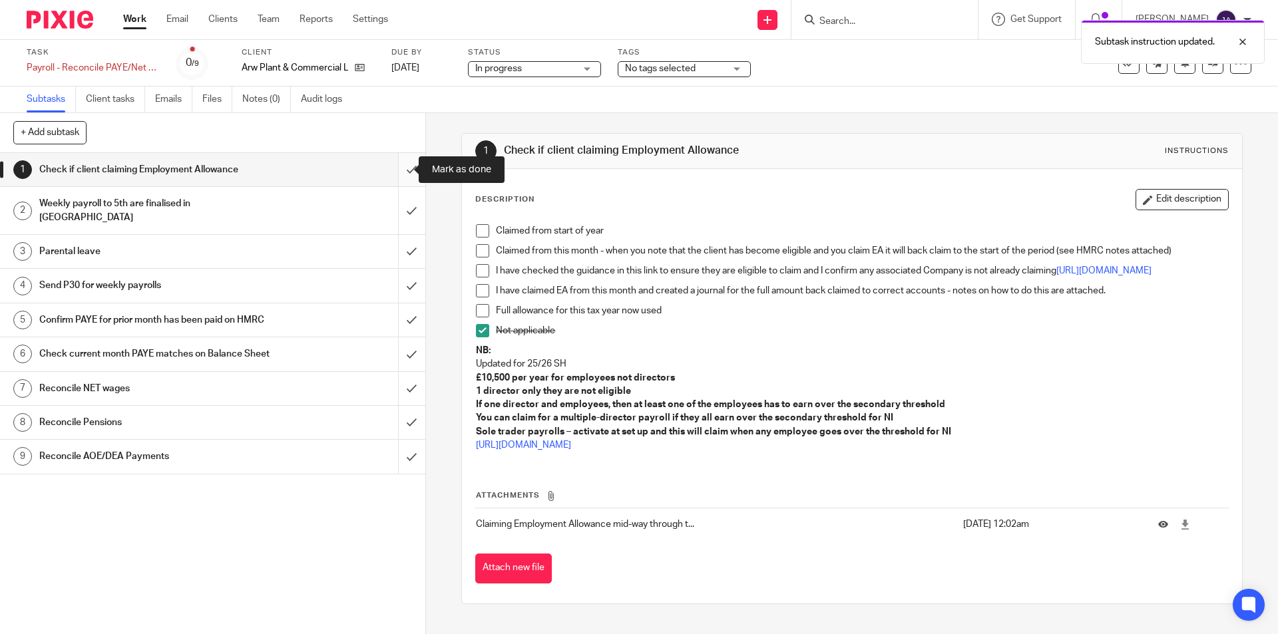
click at [402, 164] on input "submit" at bounding box center [212, 169] width 425 height 33
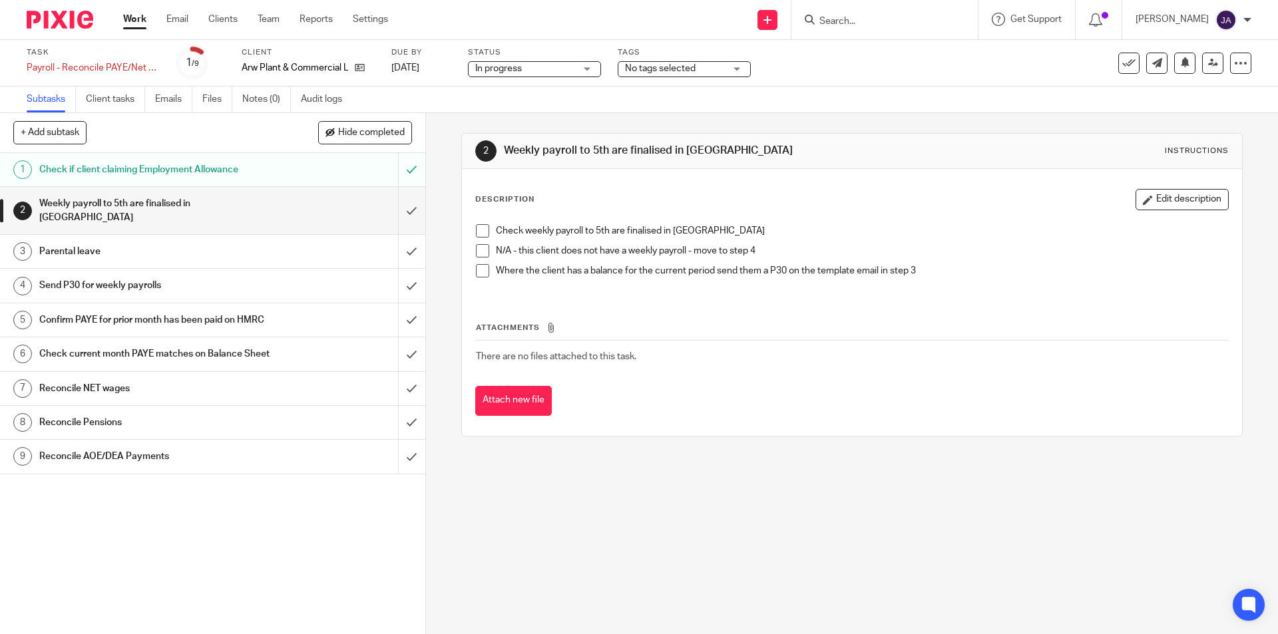
click at [476, 256] on span at bounding box center [482, 250] width 13 height 13
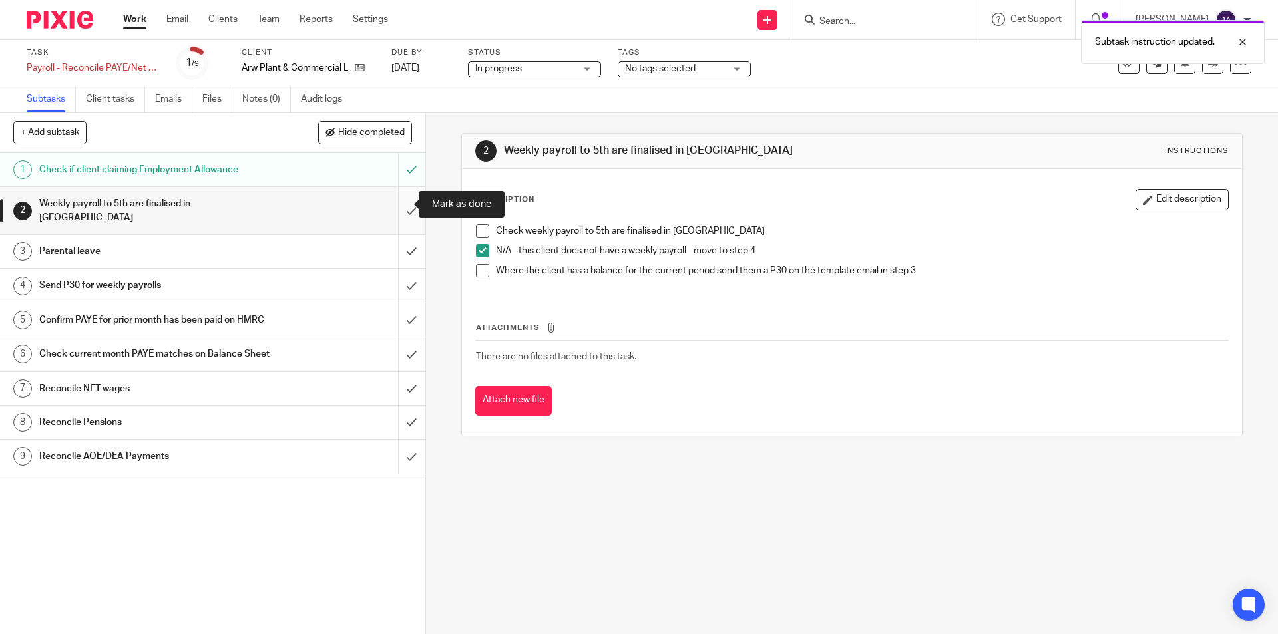
click at [397, 208] on input "submit" at bounding box center [212, 210] width 425 height 47
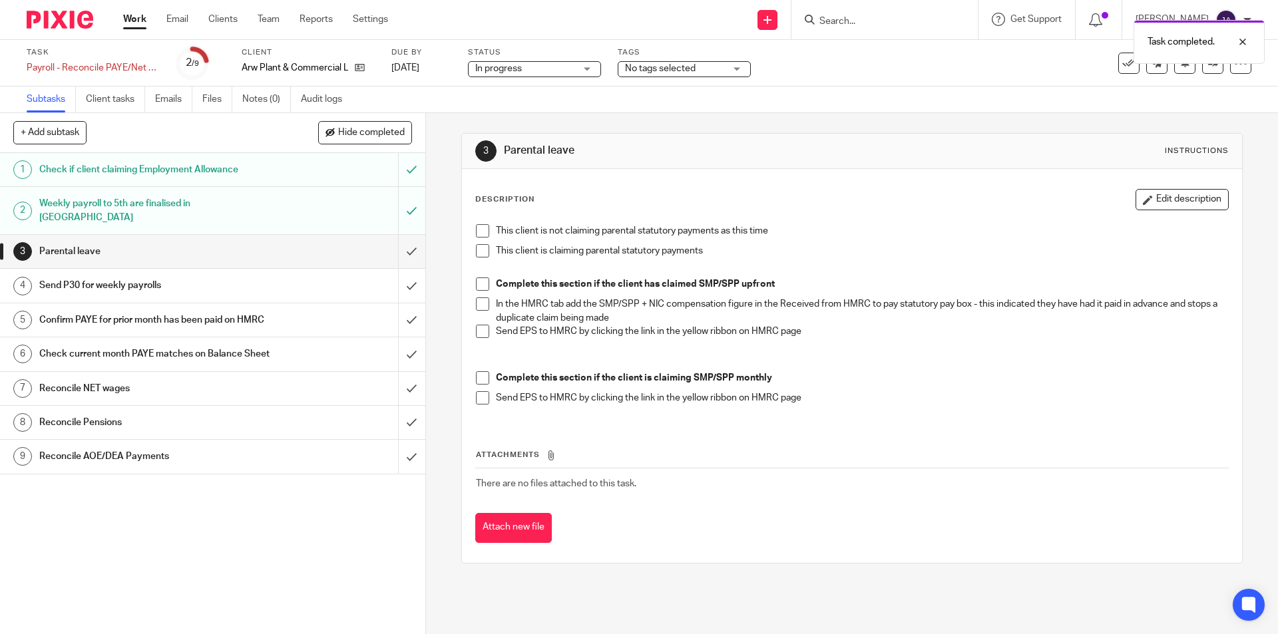
click at [481, 233] on span at bounding box center [482, 230] width 13 height 13
click at [400, 242] on input "submit" at bounding box center [212, 251] width 425 height 33
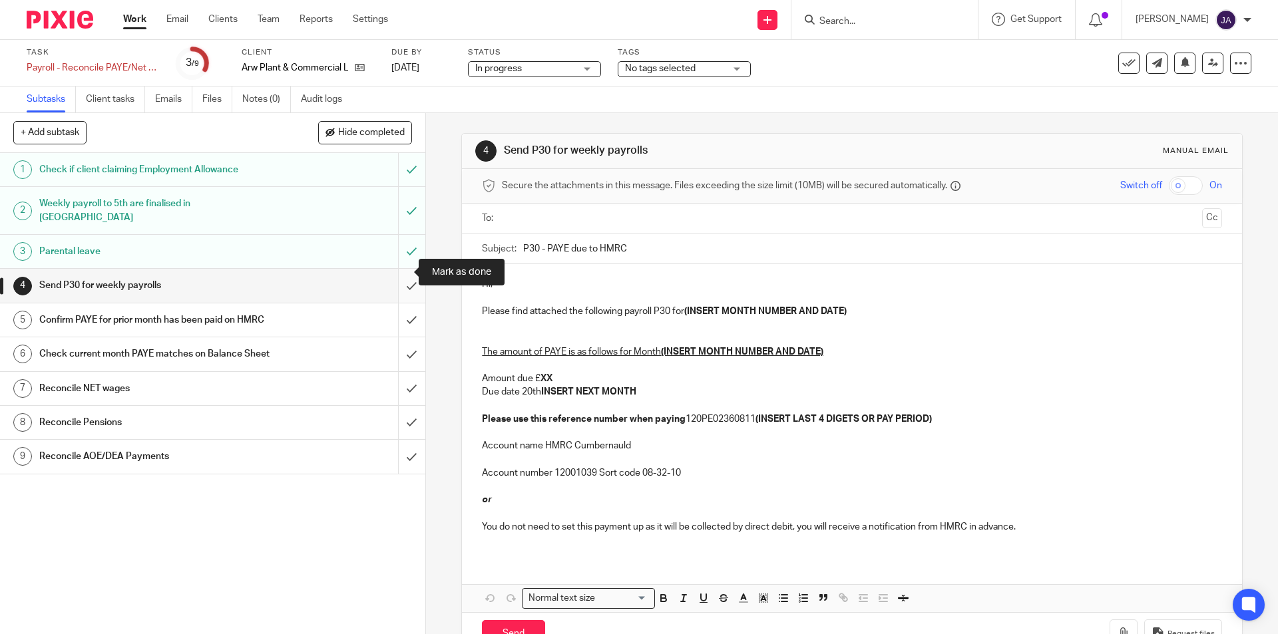
click at [396, 274] on input "submit" at bounding box center [212, 285] width 425 height 33
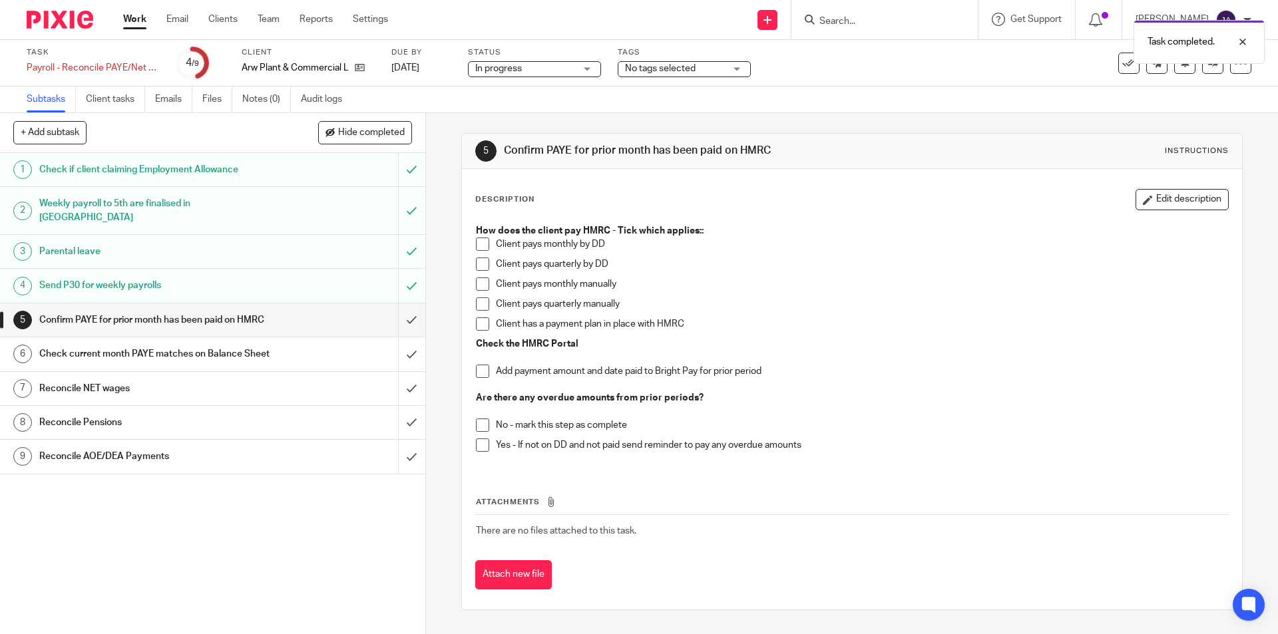
click at [479, 284] on span at bounding box center [482, 284] width 13 height 13
click at [479, 373] on span at bounding box center [482, 371] width 13 height 13
click at [477, 429] on span at bounding box center [482, 425] width 13 height 13
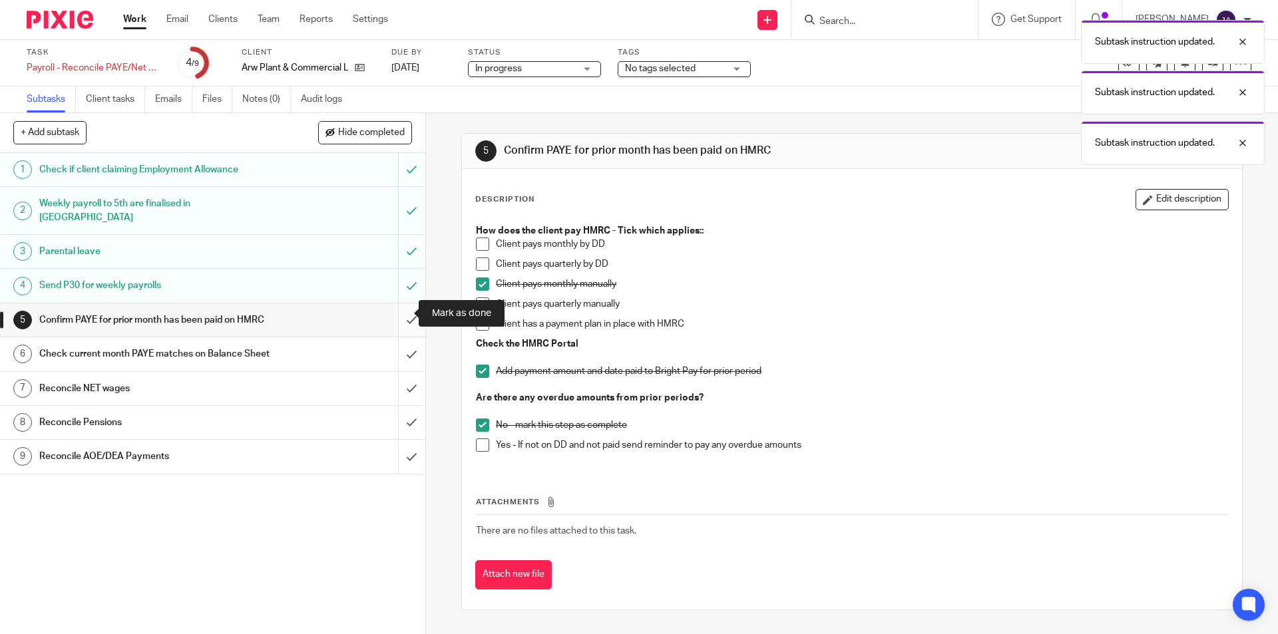
click at [398, 315] on input "submit" at bounding box center [212, 320] width 425 height 33
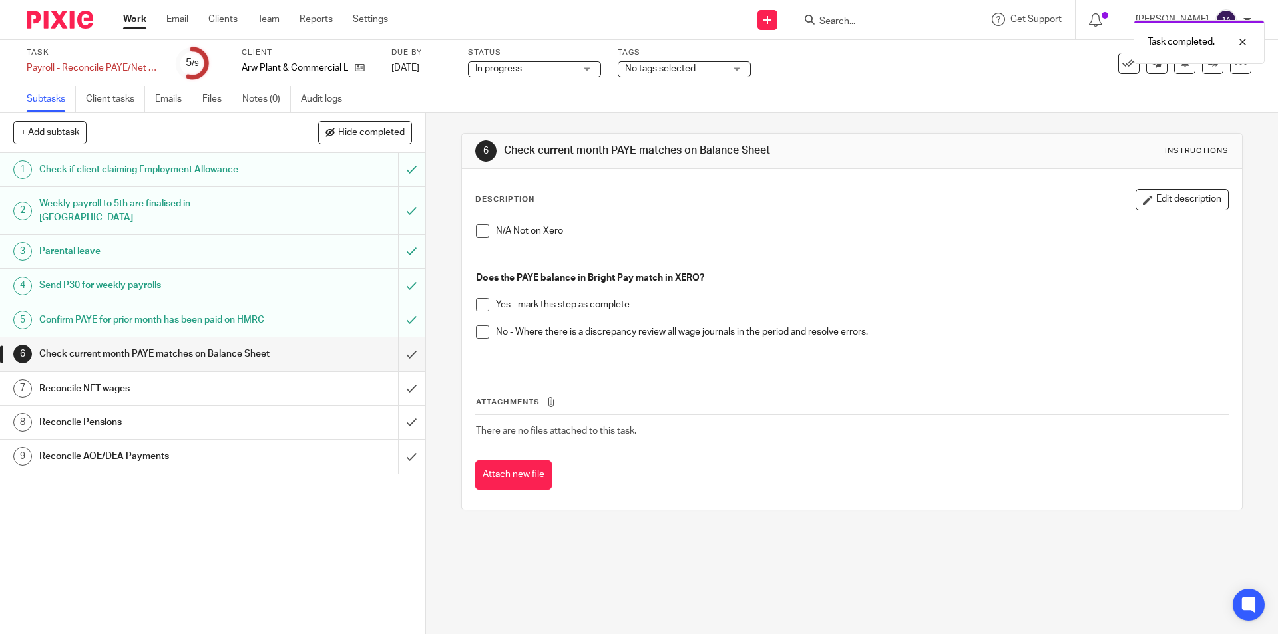
click at [477, 311] on span at bounding box center [482, 304] width 13 height 13
click at [396, 362] on input "submit" at bounding box center [212, 353] width 425 height 33
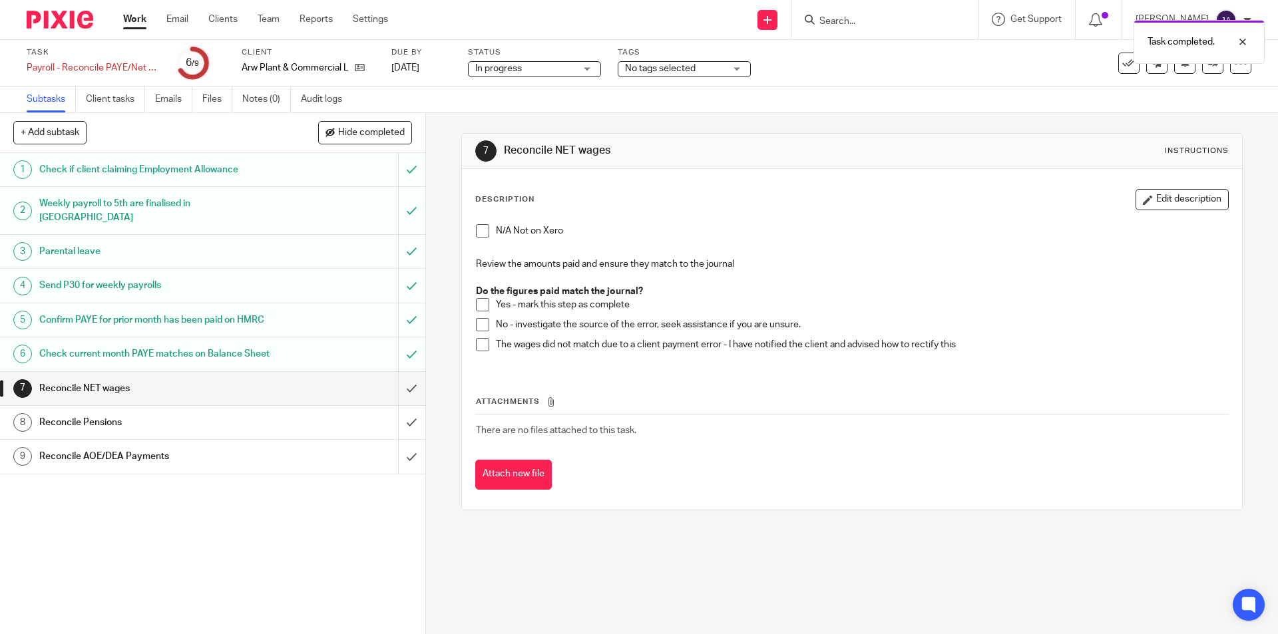
click at [484, 300] on span at bounding box center [482, 304] width 13 height 13
click at [402, 394] on input "submit" at bounding box center [212, 388] width 425 height 33
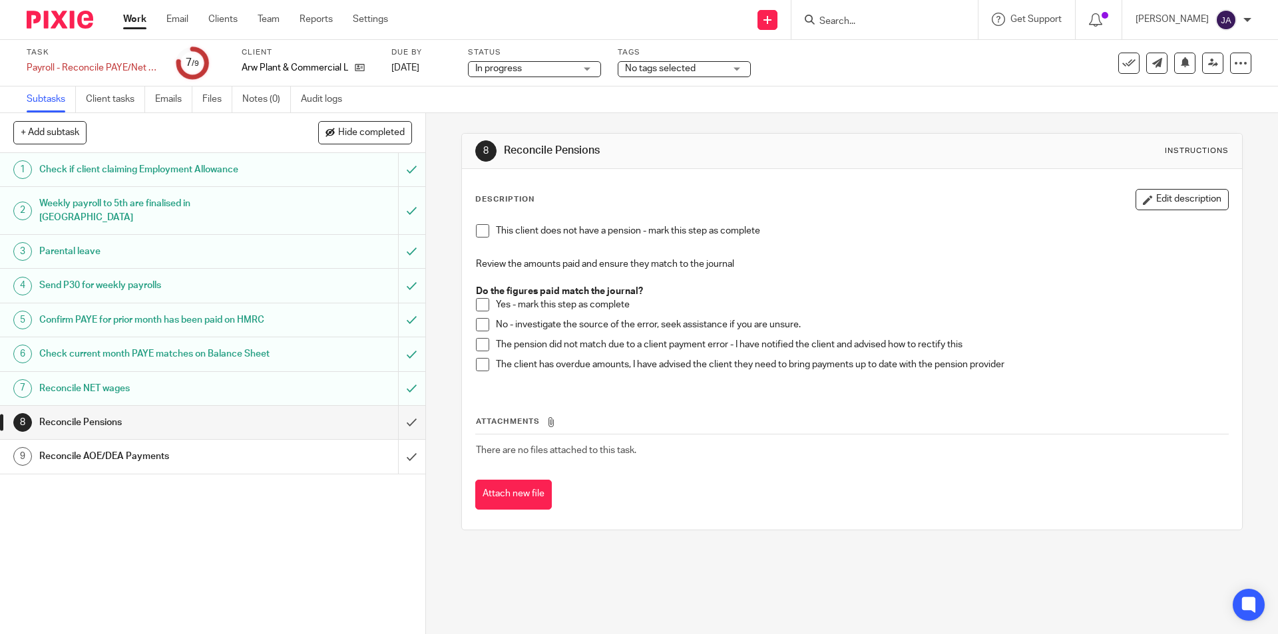
click at [485, 306] on span at bounding box center [482, 304] width 13 height 13
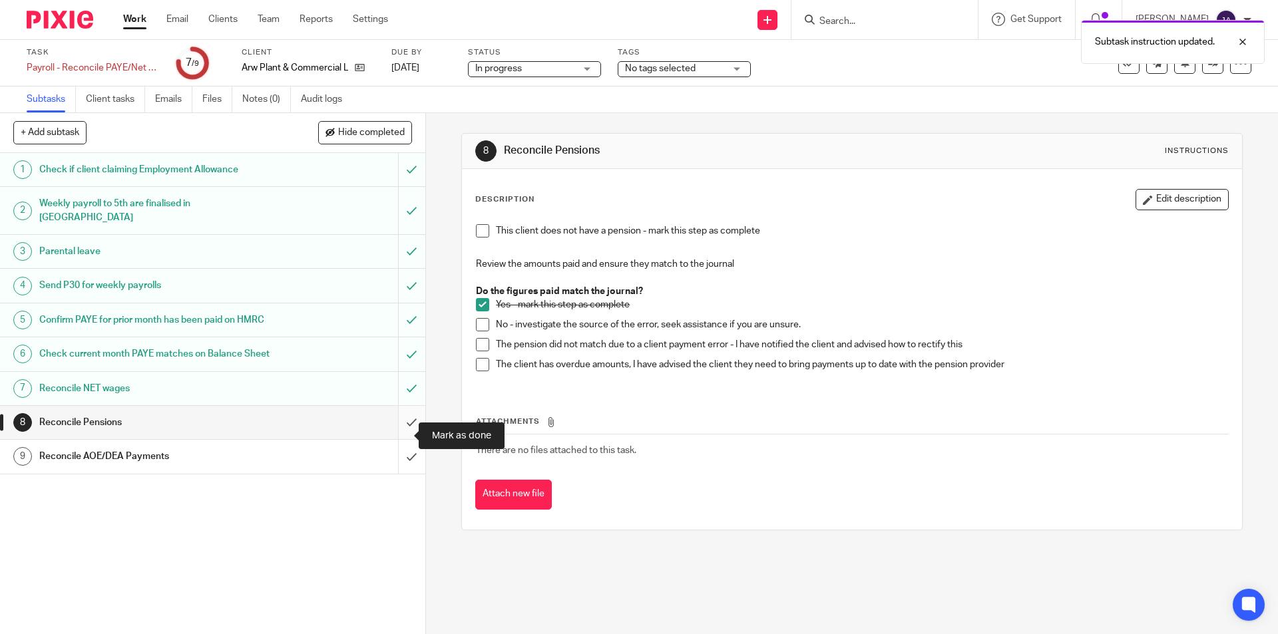
click at [401, 431] on input "submit" at bounding box center [212, 422] width 425 height 33
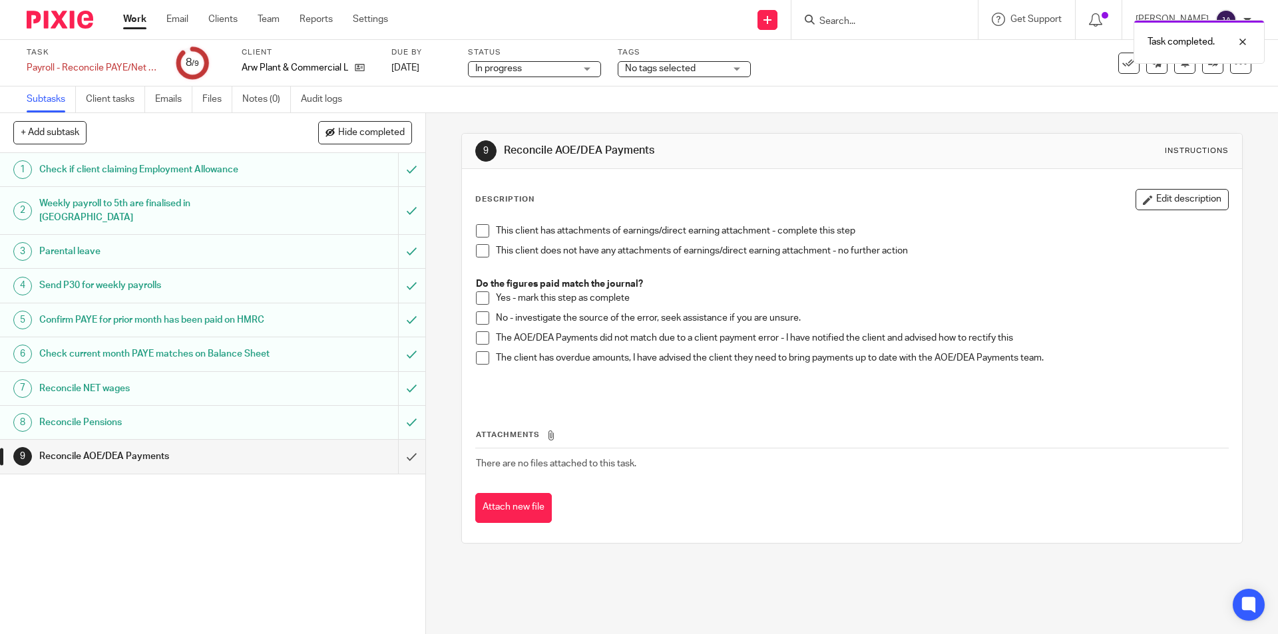
click at [479, 251] on span at bounding box center [482, 250] width 13 height 13
click at [394, 466] on input "submit" at bounding box center [212, 456] width 425 height 33
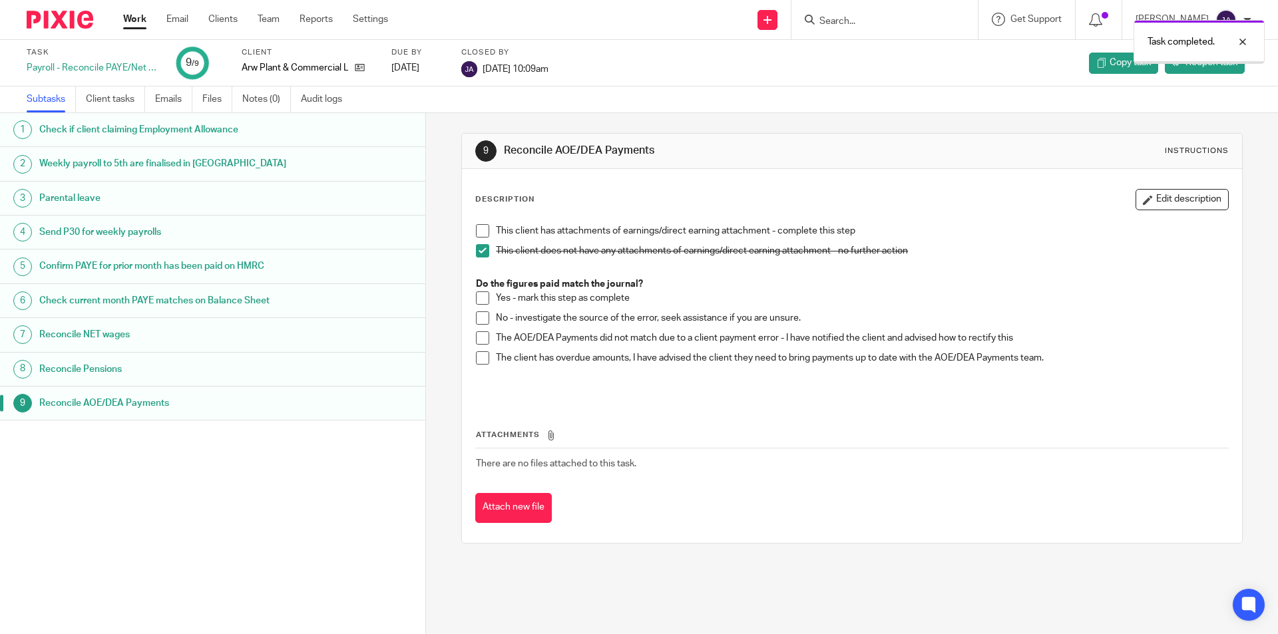
click at [129, 20] on link "Work" at bounding box center [134, 19] width 23 height 13
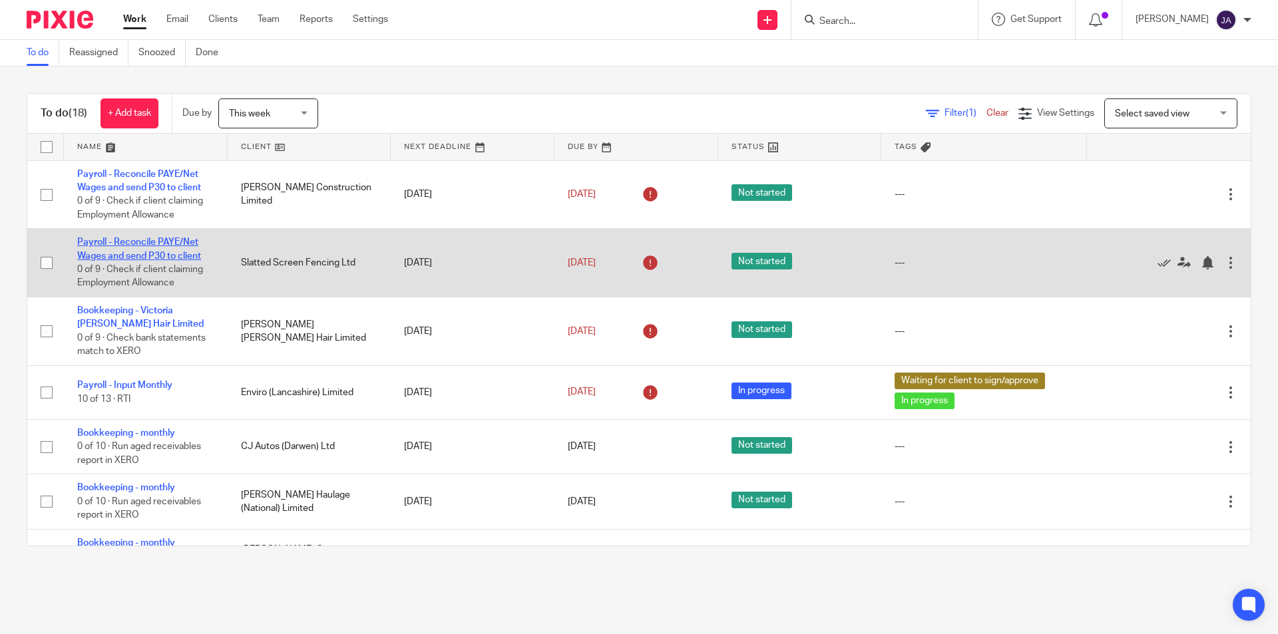
click at [151, 253] on link "Payroll - Reconcile PAYE/Net Wages and send P30 to client" at bounding box center [139, 249] width 124 height 23
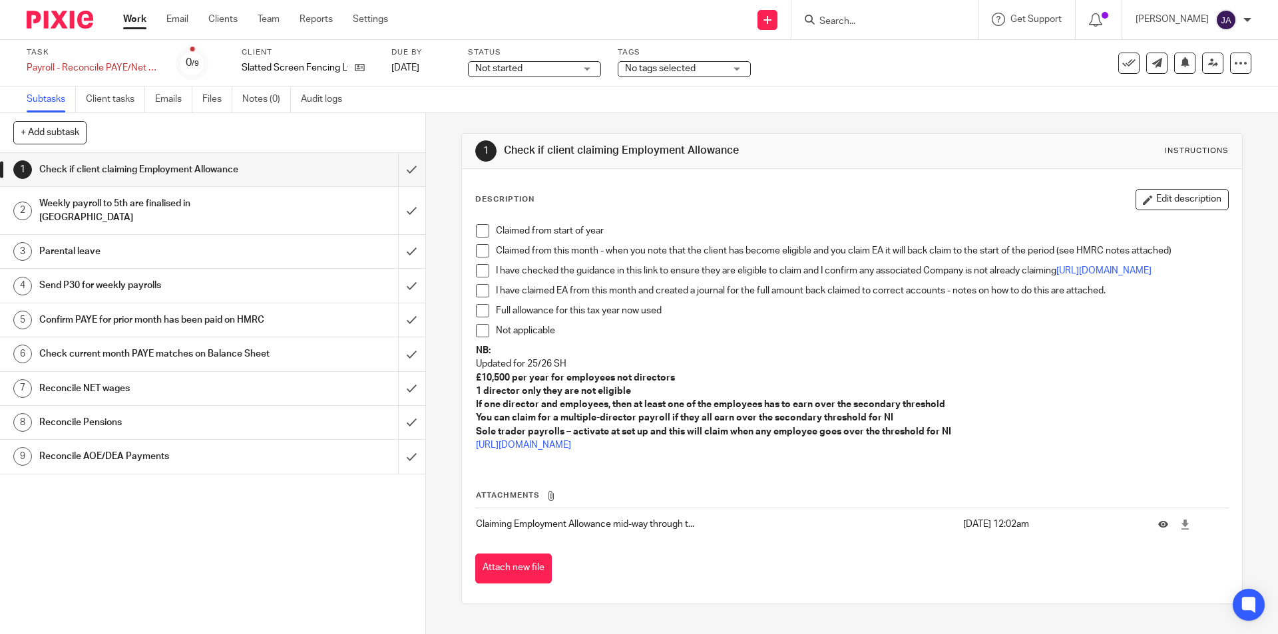
click at [509, 71] on span "Not started" at bounding box center [498, 68] width 47 height 9
click at [493, 117] on span "In progress" at bounding box center [500, 116] width 47 height 9
click at [483, 230] on span at bounding box center [482, 230] width 13 height 13
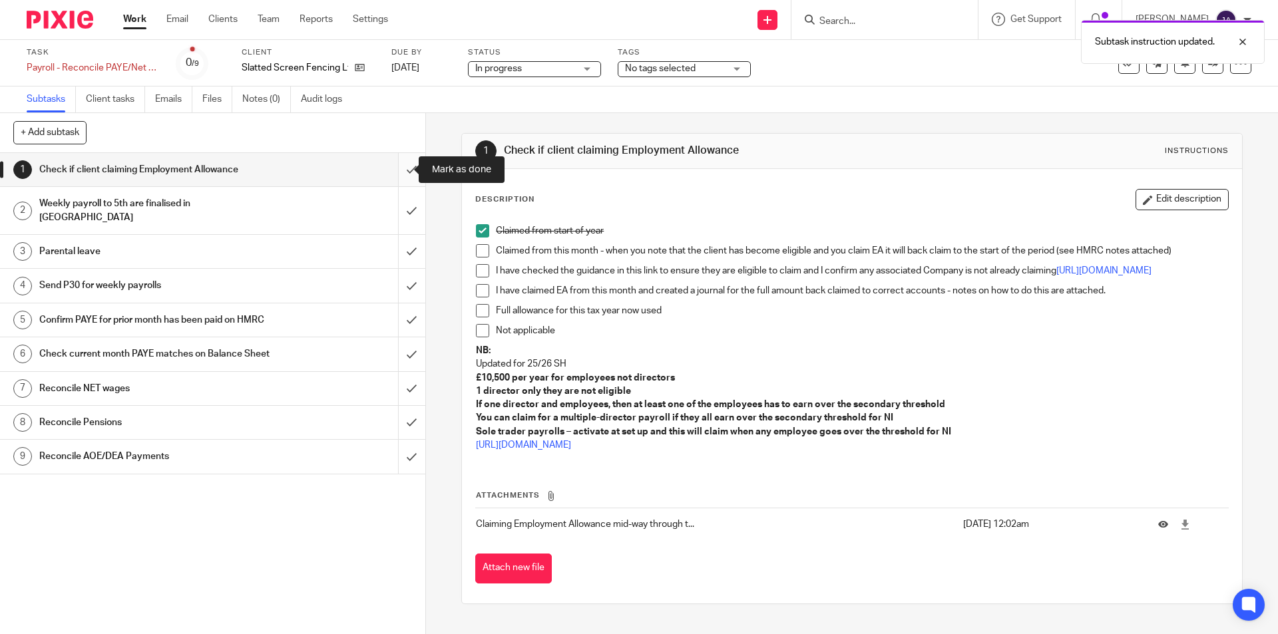
click at [403, 166] on input "submit" at bounding box center [212, 169] width 425 height 33
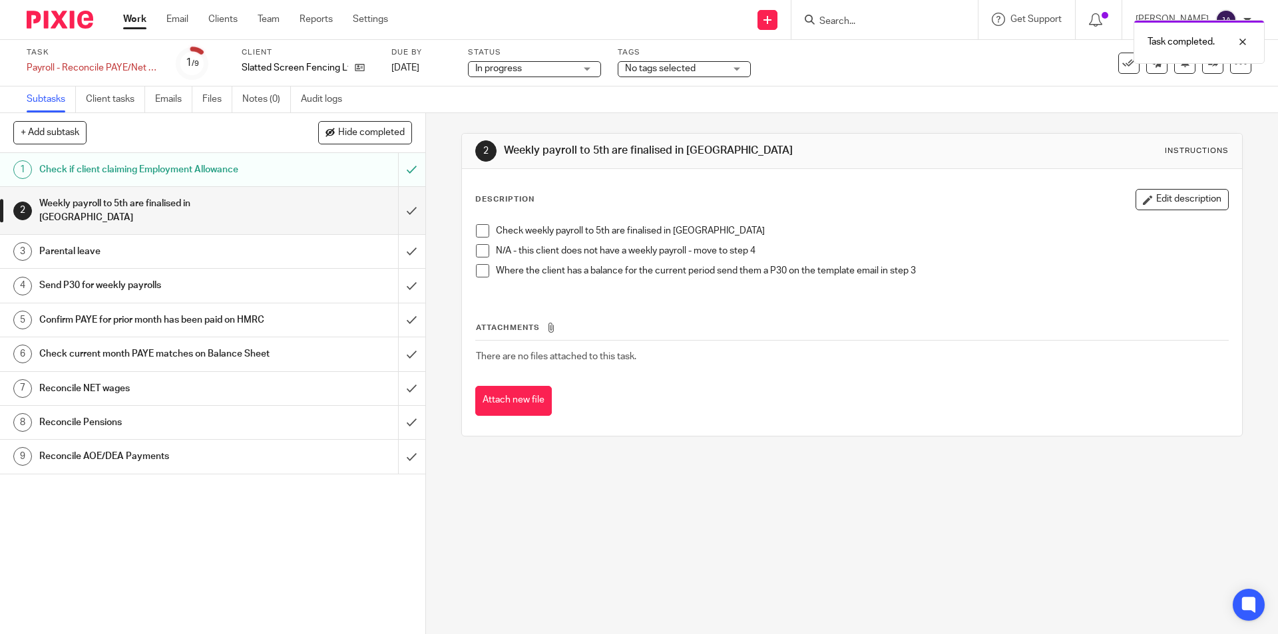
click at [477, 231] on span at bounding box center [482, 230] width 13 height 13
click at [395, 205] on input "submit" at bounding box center [212, 210] width 425 height 47
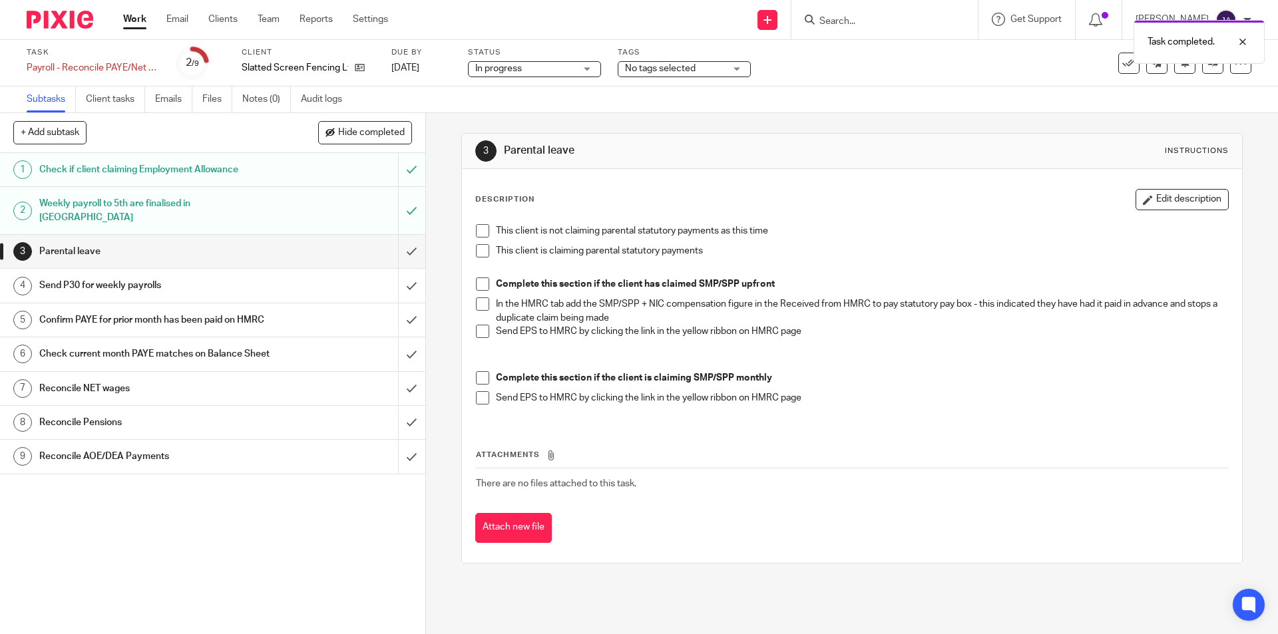
click at [476, 230] on span at bounding box center [482, 230] width 13 height 13
click at [407, 238] on input "submit" at bounding box center [212, 251] width 425 height 33
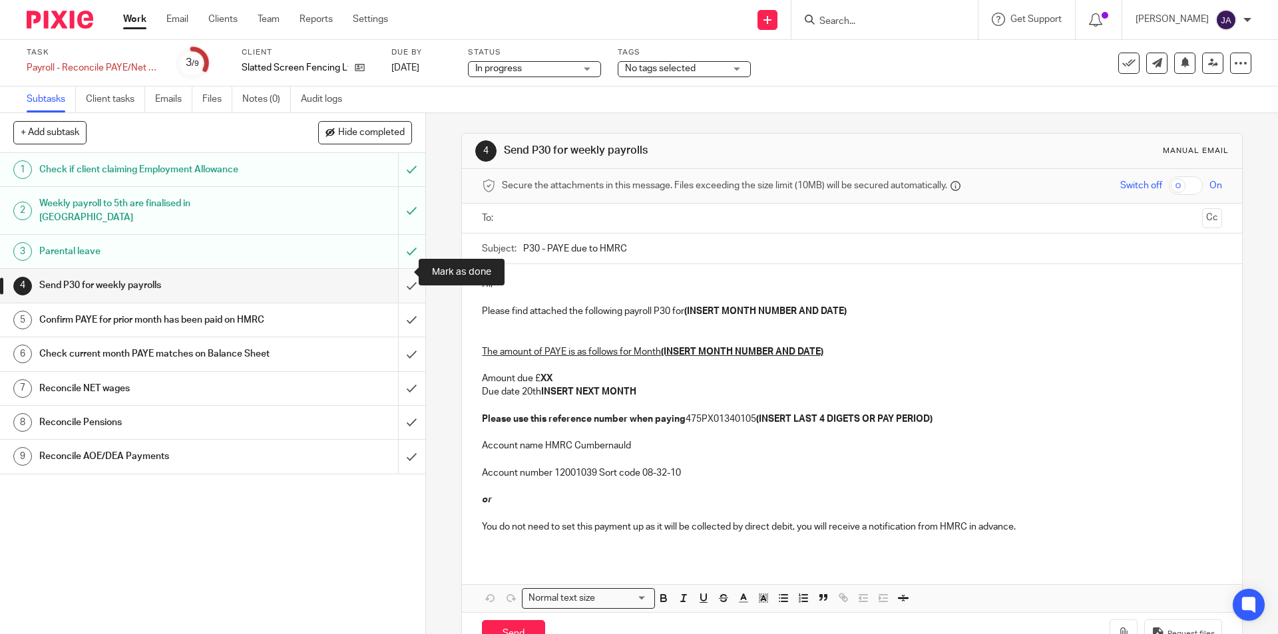
click at [399, 270] on input "submit" at bounding box center [212, 285] width 425 height 33
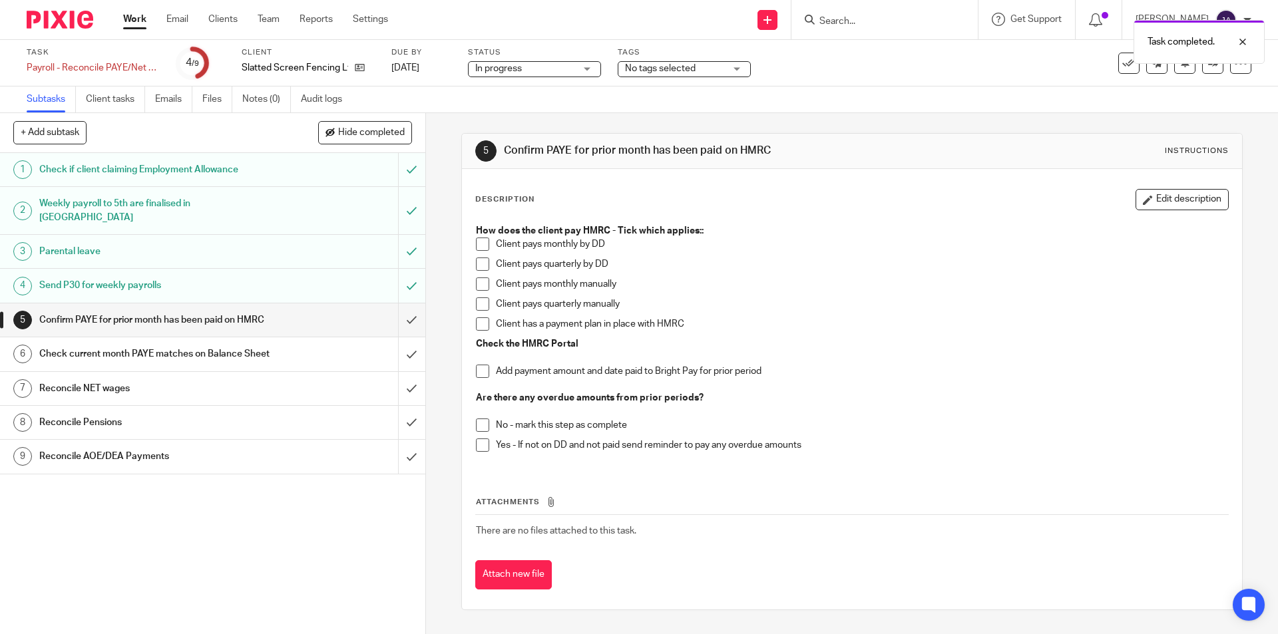
click at [480, 286] on span at bounding box center [482, 284] width 13 height 13
click at [485, 375] on span at bounding box center [482, 371] width 13 height 13
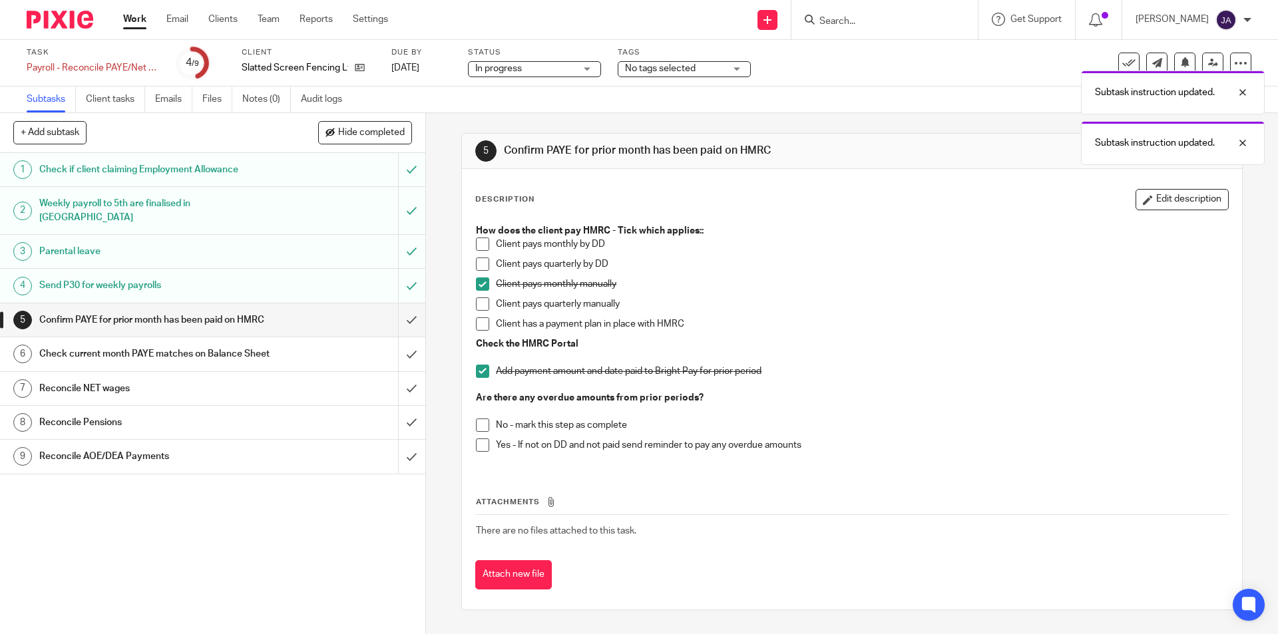
click at [476, 427] on span at bounding box center [482, 425] width 13 height 13
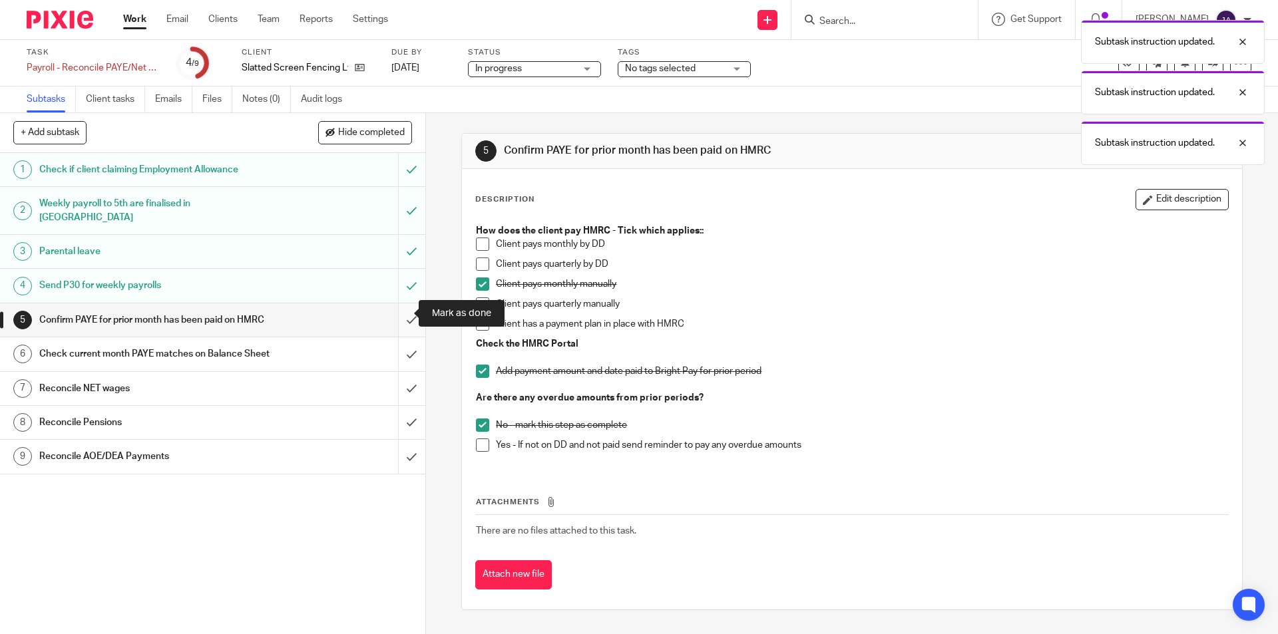
click at [398, 310] on input "submit" at bounding box center [212, 320] width 425 height 33
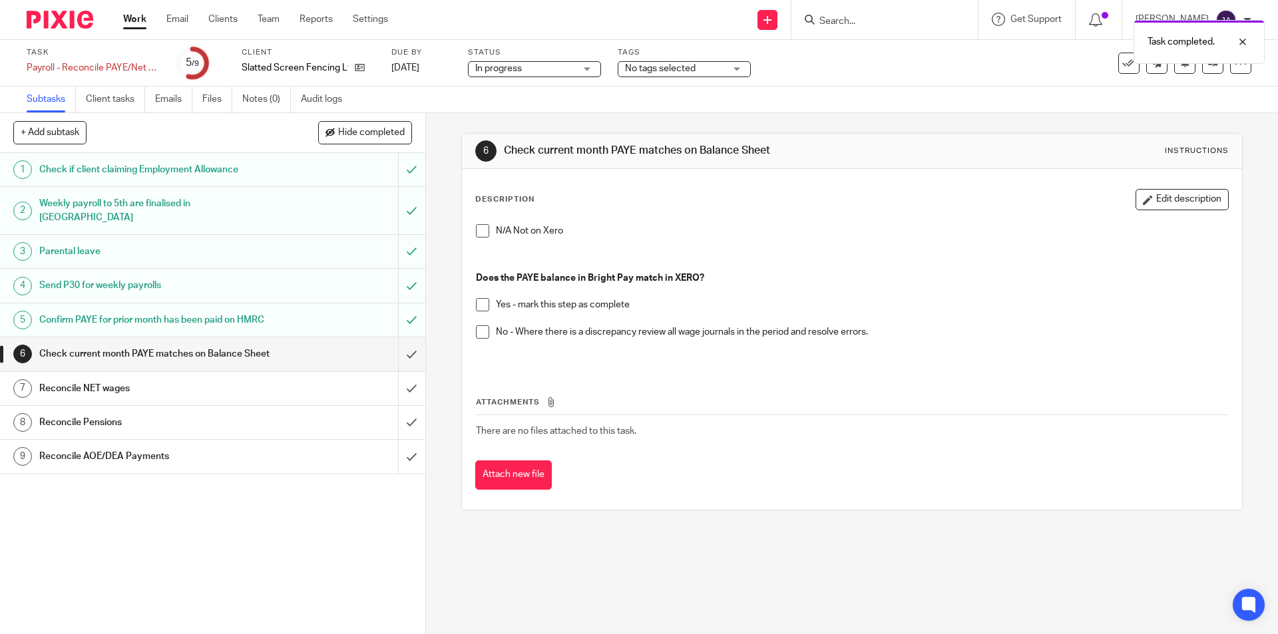
click at [479, 302] on span at bounding box center [482, 304] width 13 height 13
click at [397, 365] on input "submit" at bounding box center [212, 353] width 425 height 33
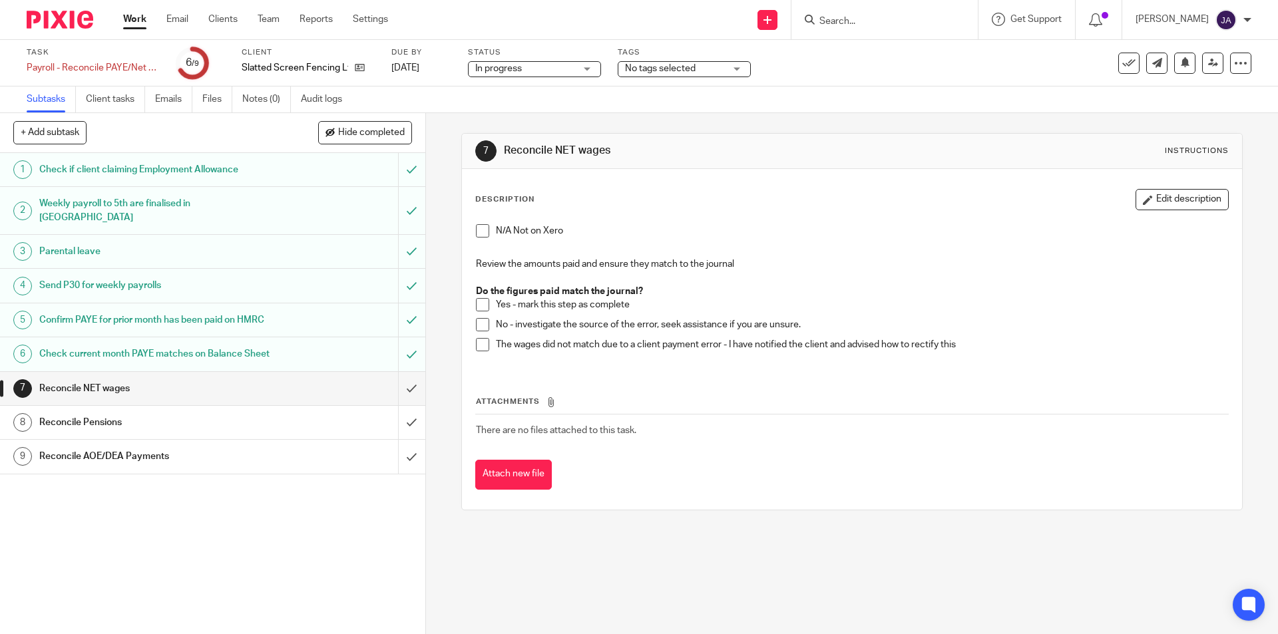
click at [487, 298] on p "Do the figures paid match the journal?" at bounding box center [852, 291] width 752 height 13
click at [483, 300] on span at bounding box center [482, 304] width 13 height 13
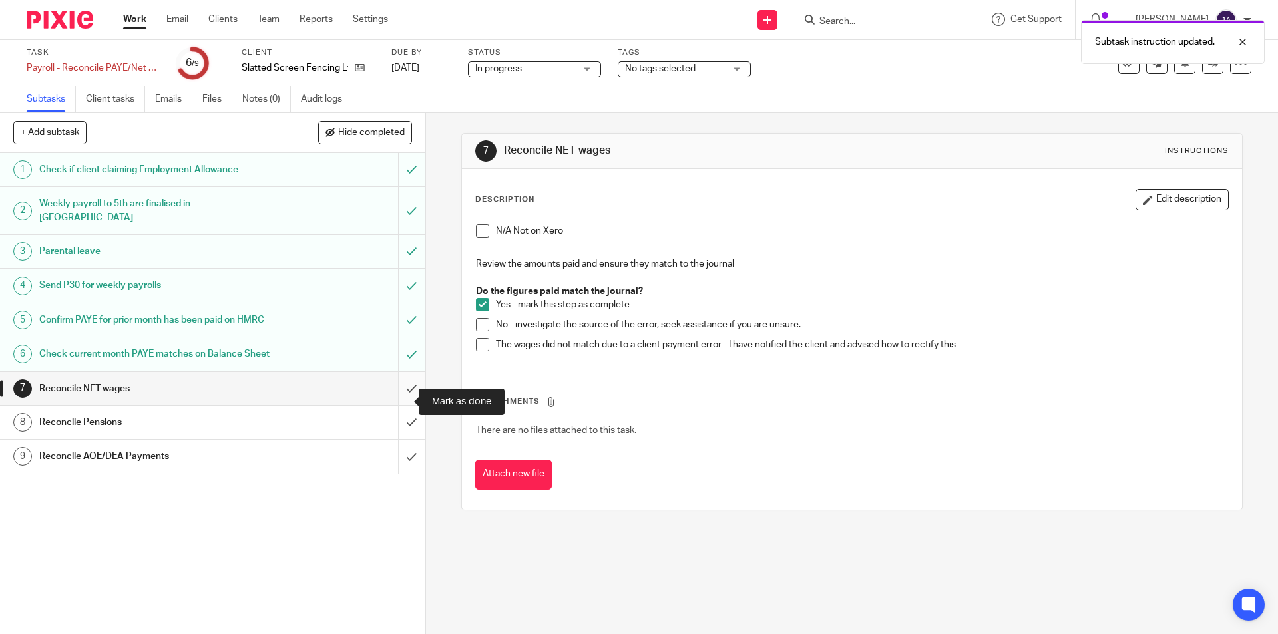
click at [402, 403] on input "submit" at bounding box center [212, 388] width 425 height 33
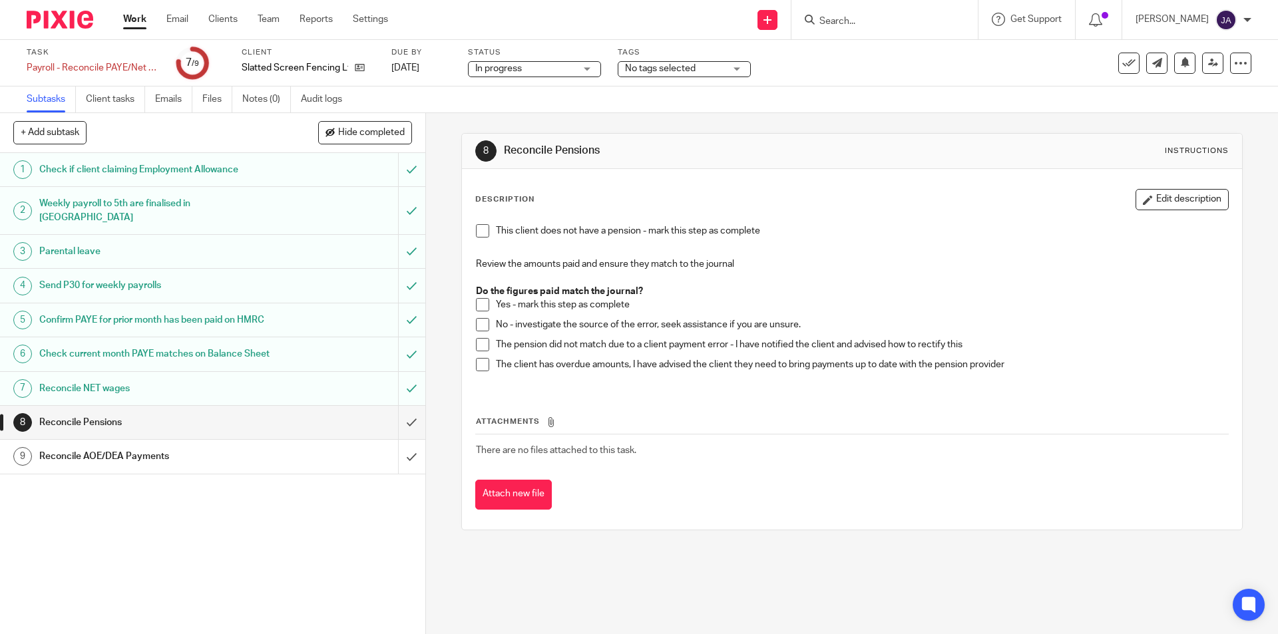
click at [491, 308] on li "Yes - mark this step as complete" at bounding box center [852, 308] width 752 height 20
click at [480, 305] on span at bounding box center [482, 304] width 13 height 13
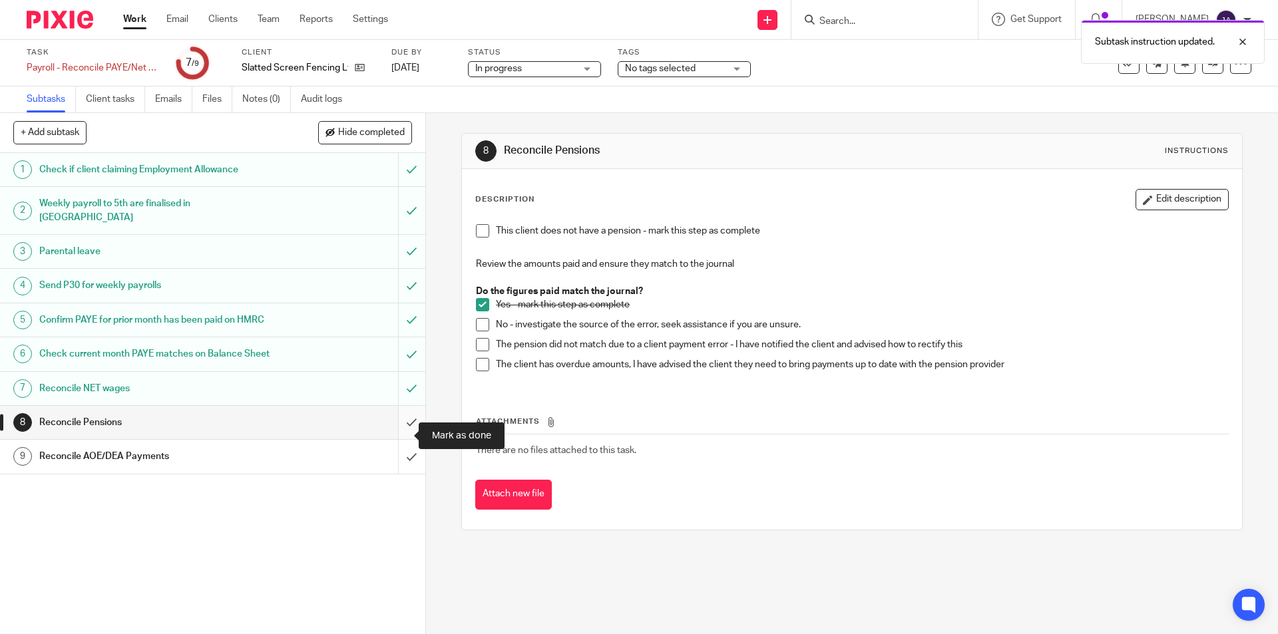
click at [402, 439] on input "submit" at bounding box center [212, 422] width 425 height 33
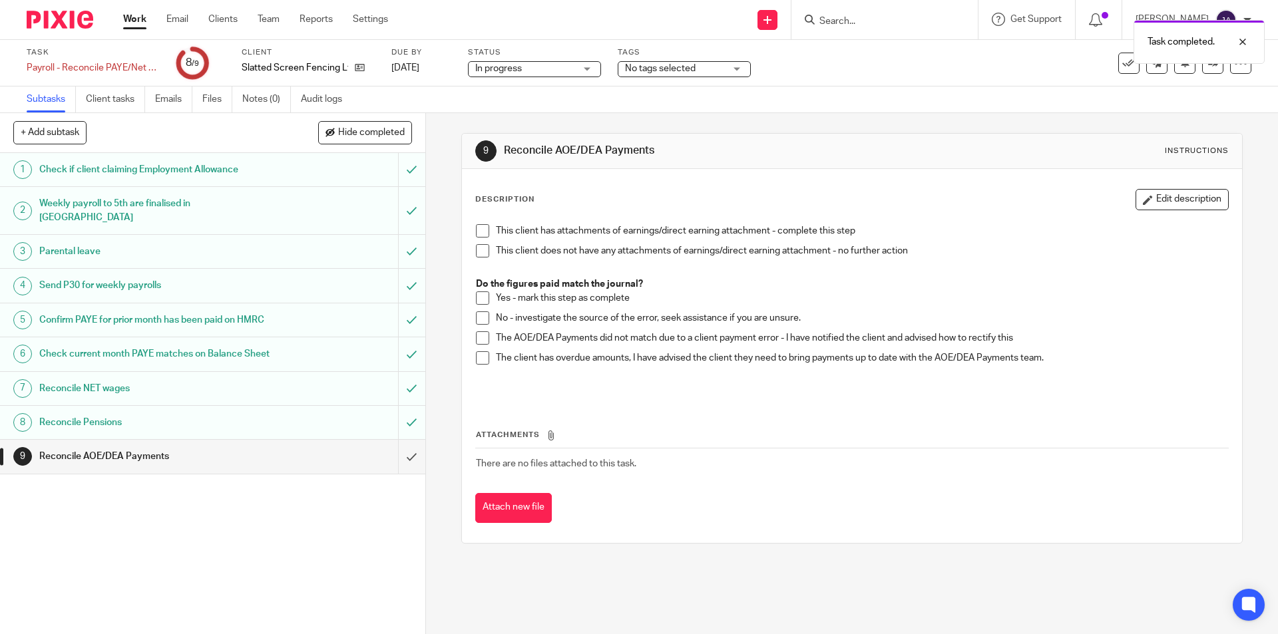
click at [478, 251] on span at bounding box center [482, 250] width 13 height 13
click at [398, 473] on input "submit" at bounding box center [212, 456] width 425 height 33
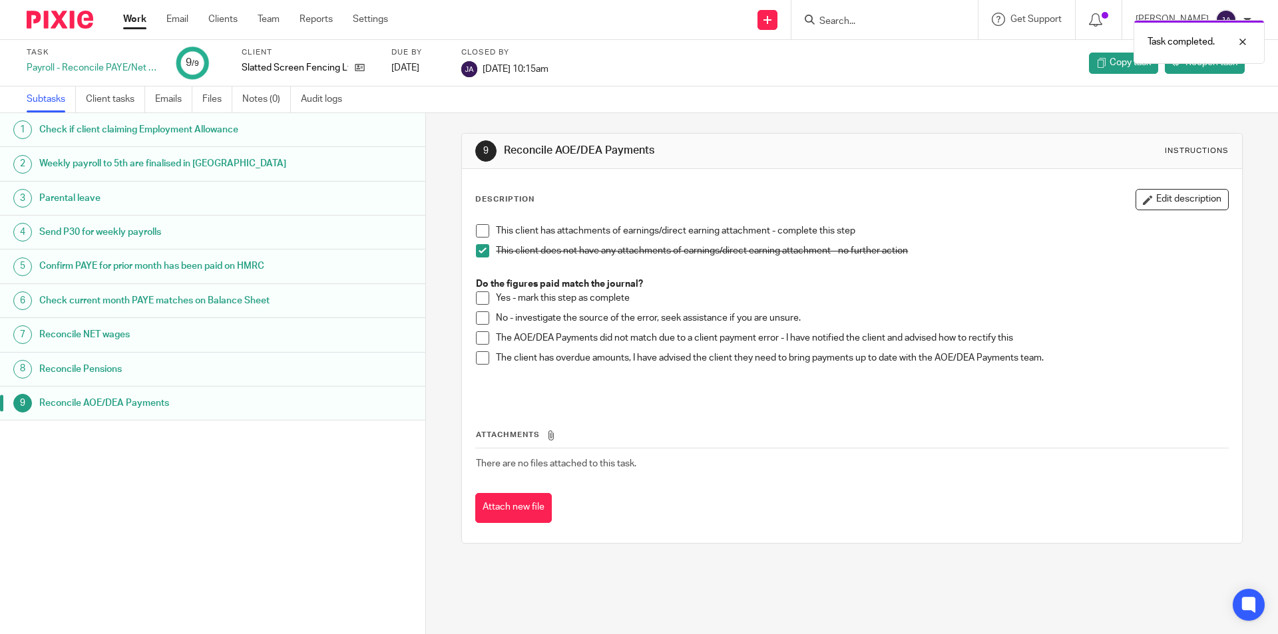
click at [134, 19] on link "Work" at bounding box center [134, 19] width 23 height 13
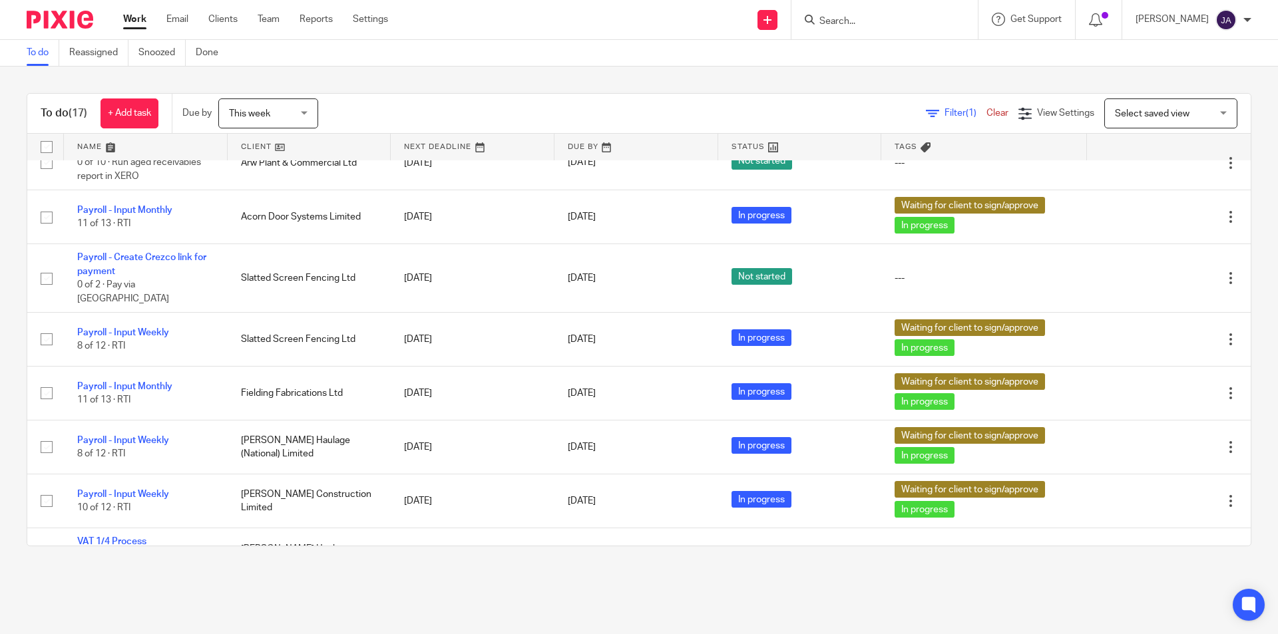
scroll to position [169, 0]
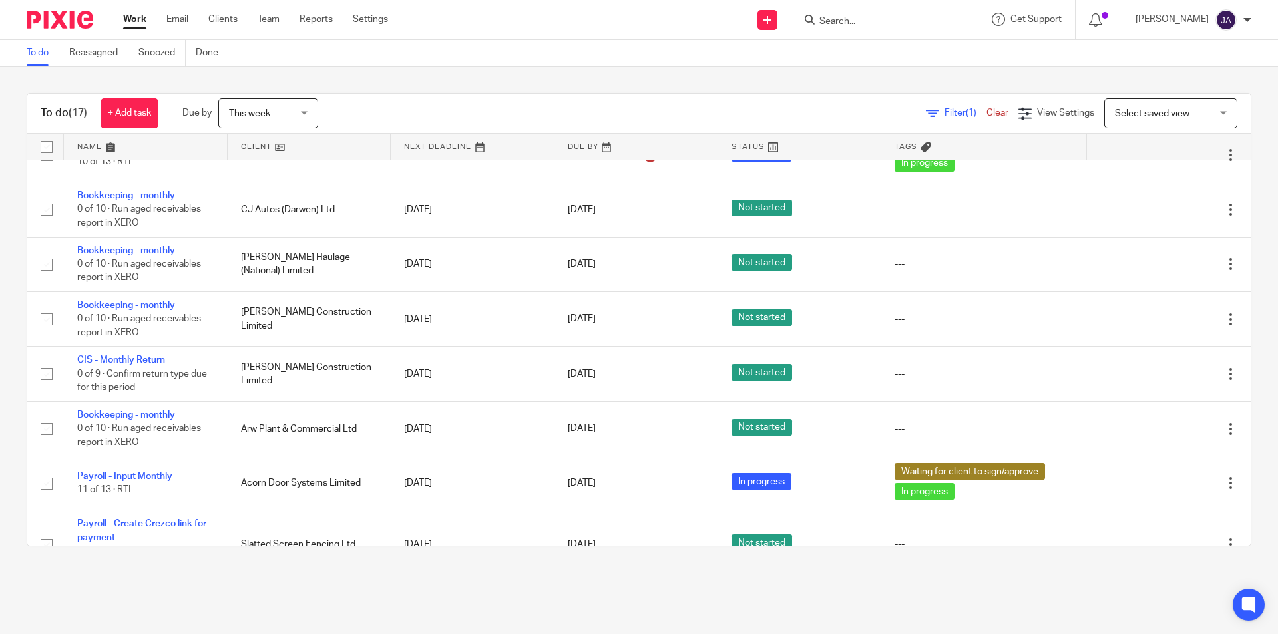
click at [240, 142] on link at bounding box center [310, 147] width 164 height 27
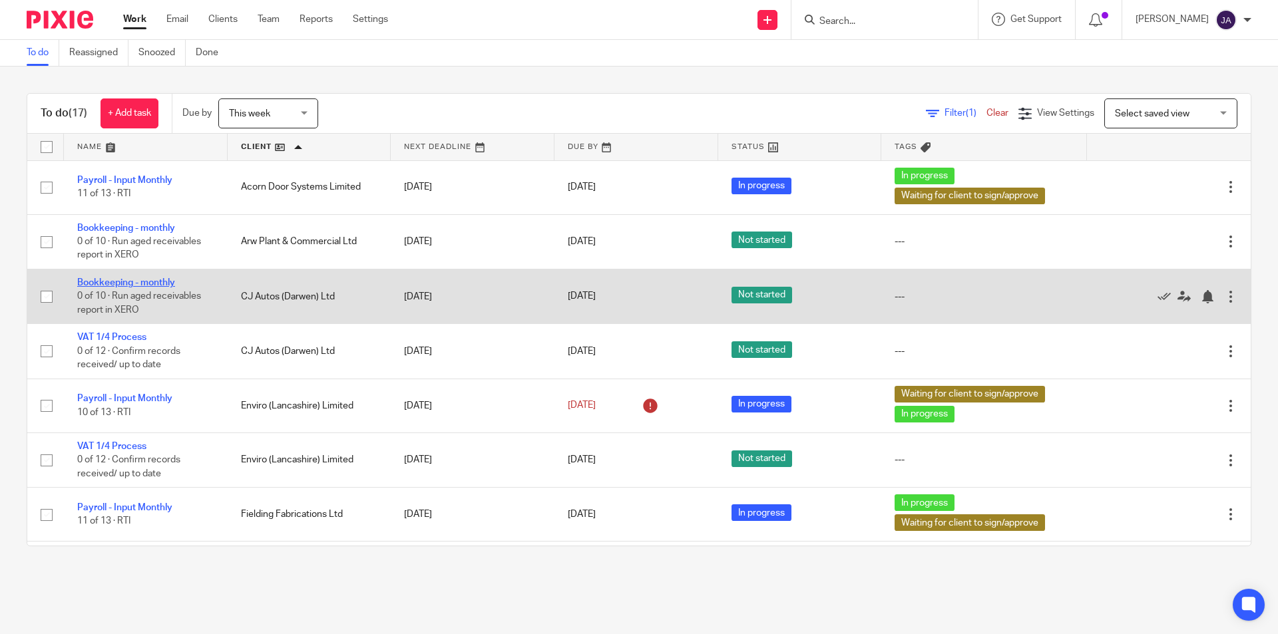
click at [151, 282] on link "Bookkeeping - monthly" at bounding box center [126, 282] width 98 height 9
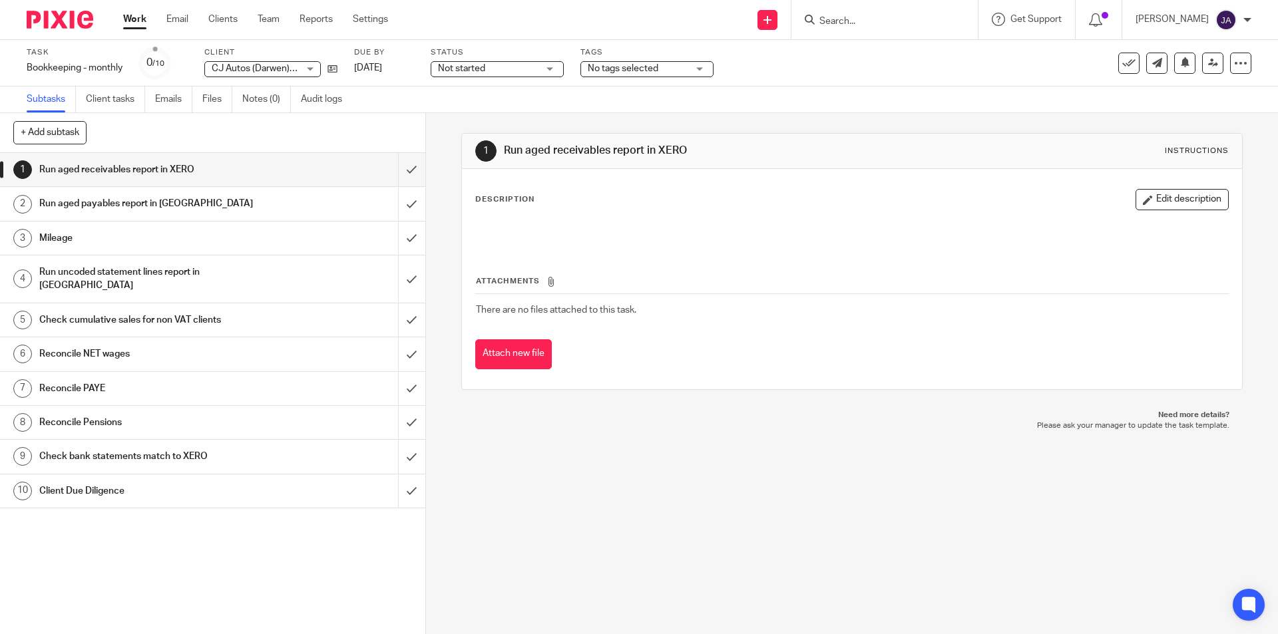
click at [479, 69] on span "Not started" at bounding box center [461, 68] width 47 height 9
click at [461, 115] on span "In progress" at bounding box center [464, 116] width 47 height 9
click at [401, 168] on input "submit" at bounding box center [212, 169] width 425 height 33
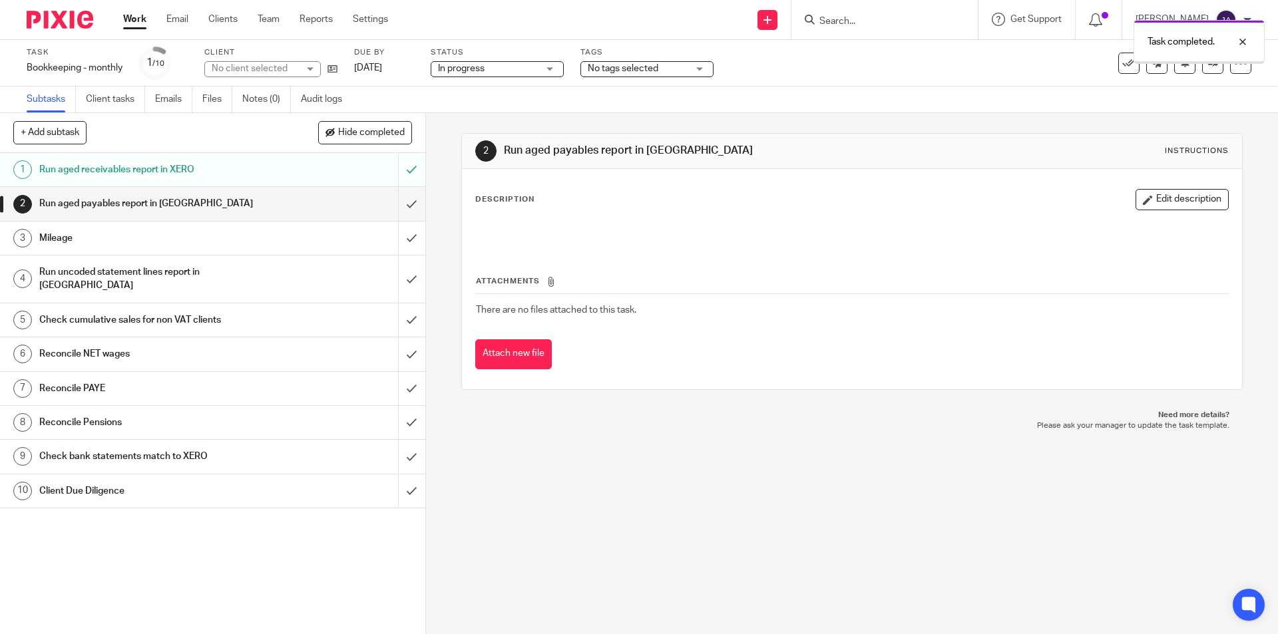
click at [401, 168] on input "submit" at bounding box center [212, 169] width 425 height 33
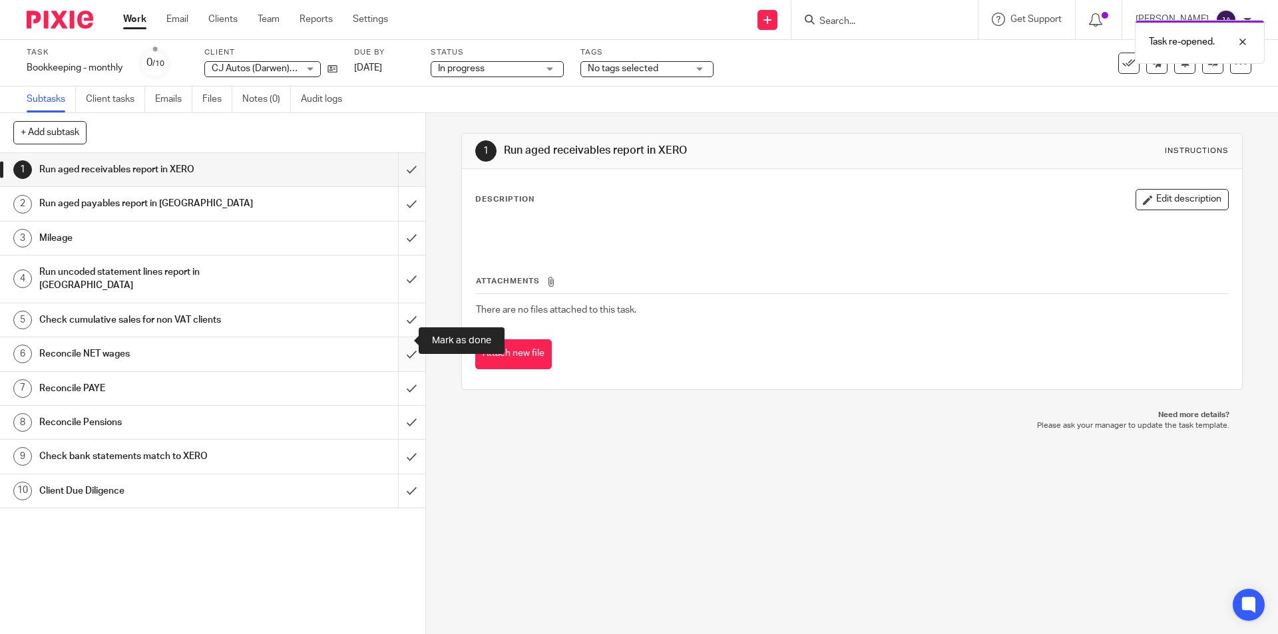
click at [403, 340] on input "submit" at bounding box center [212, 353] width 425 height 33
click at [399, 376] on input "submit" at bounding box center [212, 388] width 425 height 33
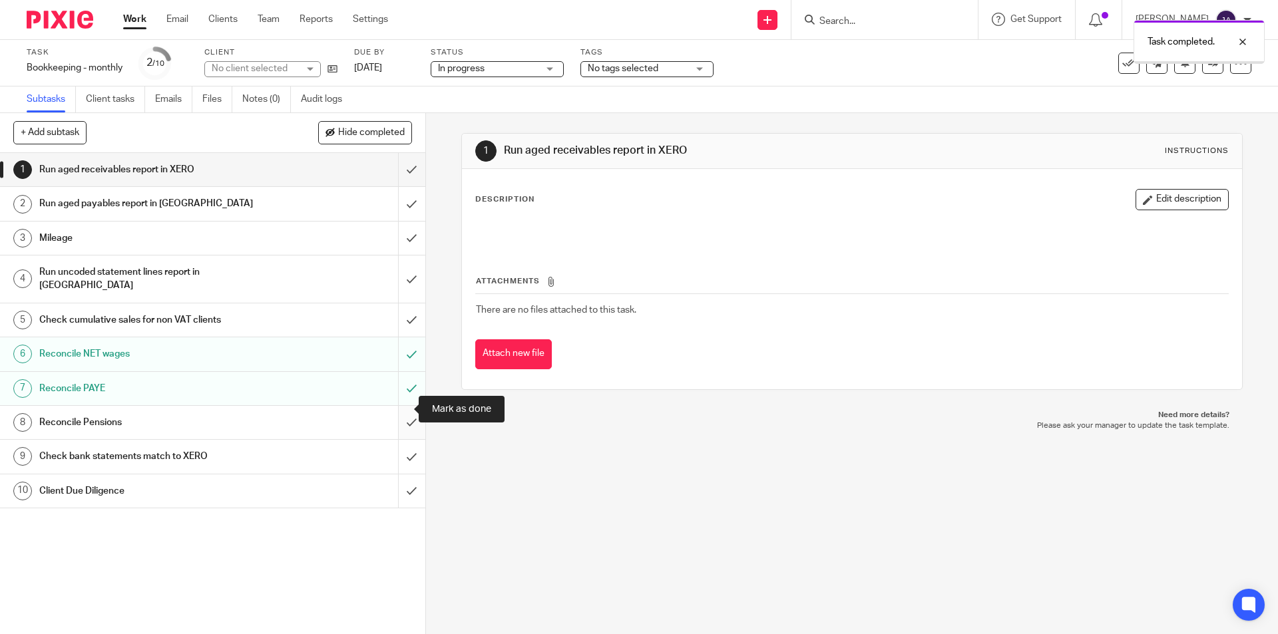
click at [401, 413] on input "submit" at bounding box center [212, 422] width 425 height 33
click at [367, 481] on div "Client Due Diligence" at bounding box center [211, 491] width 345 height 20
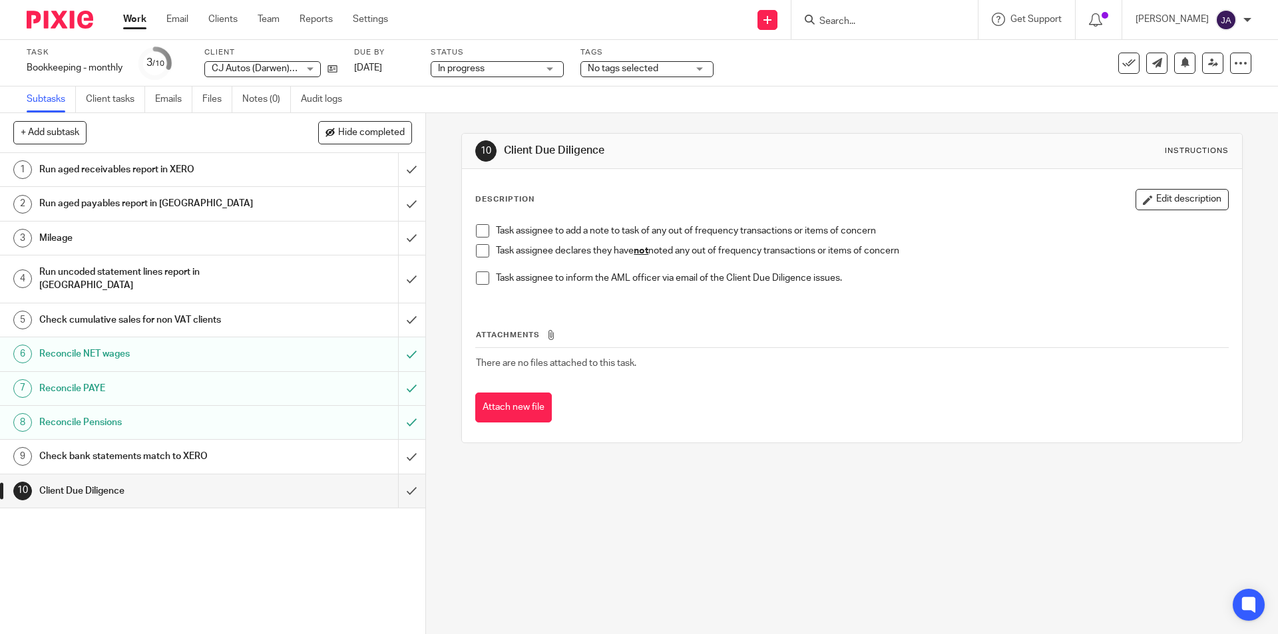
click at [476, 250] on span at bounding box center [482, 250] width 13 height 13
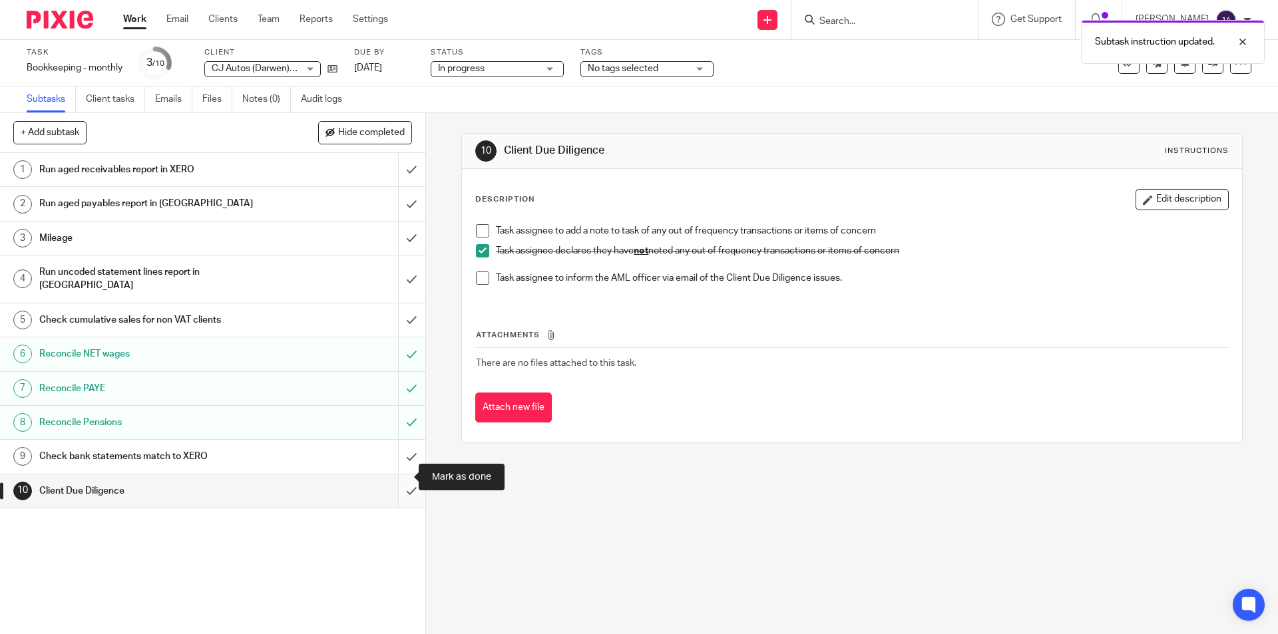
click at [399, 479] on input "submit" at bounding box center [212, 491] width 425 height 33
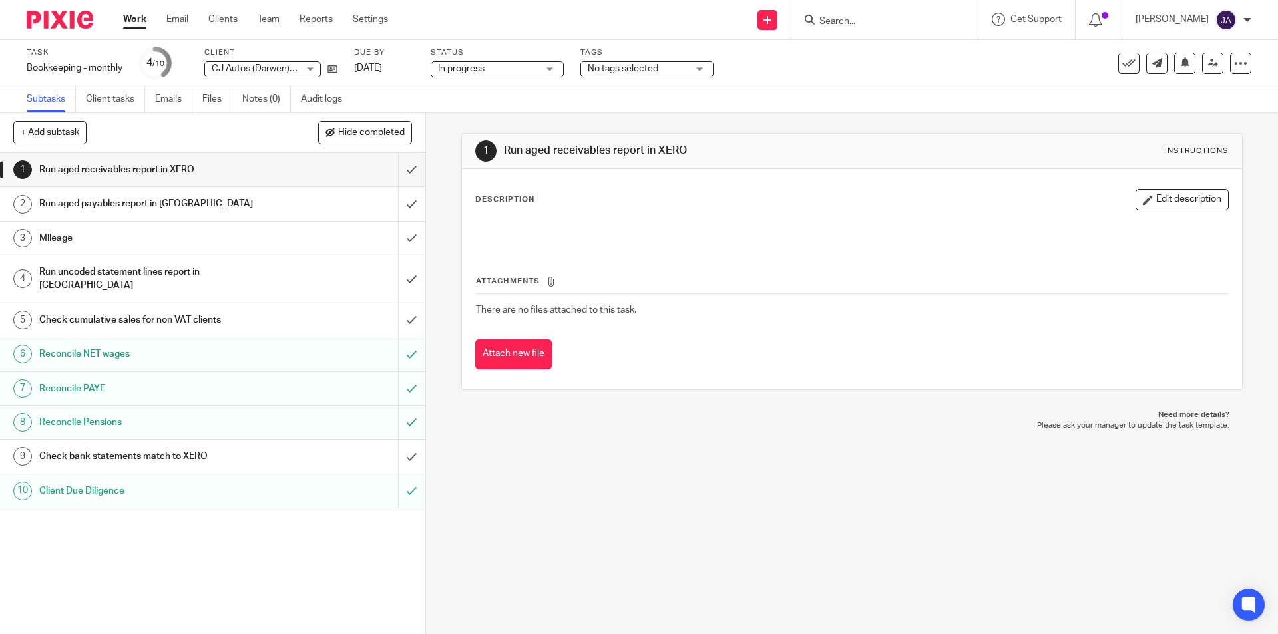
click at [126, 310] on h1 "Check cumulative sales for non VAT clients" at bounding box center [154, 320] width 230 height 20
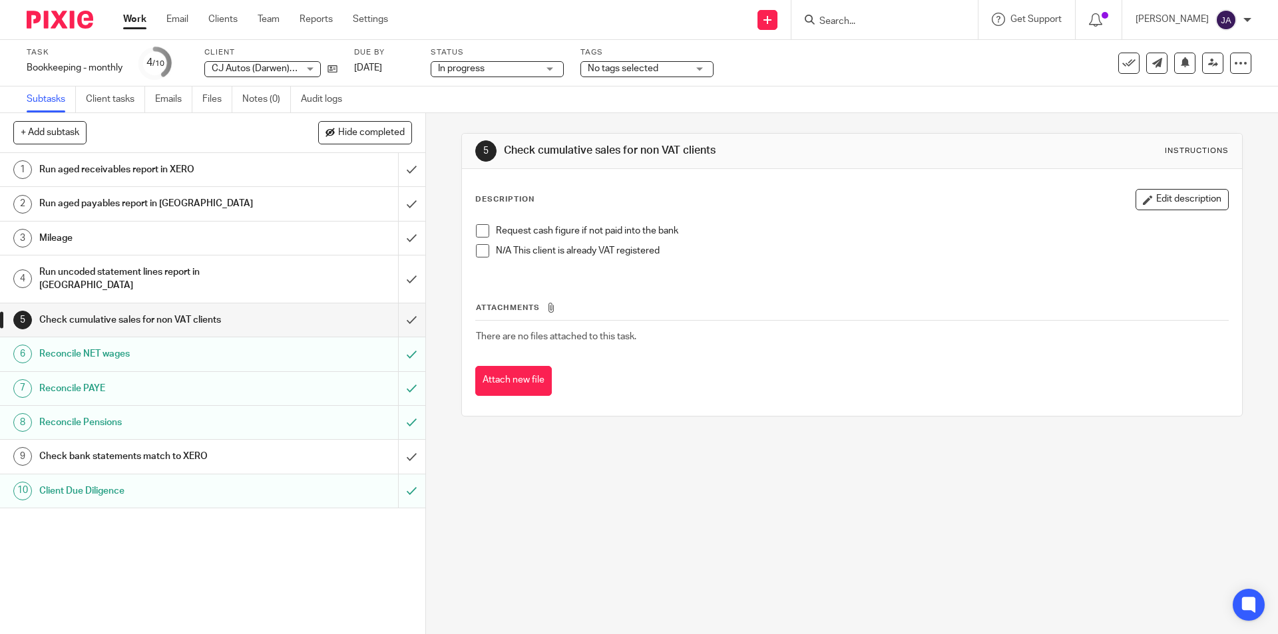
click at [481, 263] on li "N/A This client is already VAT registered" at bounding box center [852, 254] width 752 height 20
drag, startPoint x: 478, startPoint y: 252, endPoint x: 477, endPoint y: 262, distance: 10.0
click at [479, 253] on span at bounding box center [482, 250] width 13 height 13
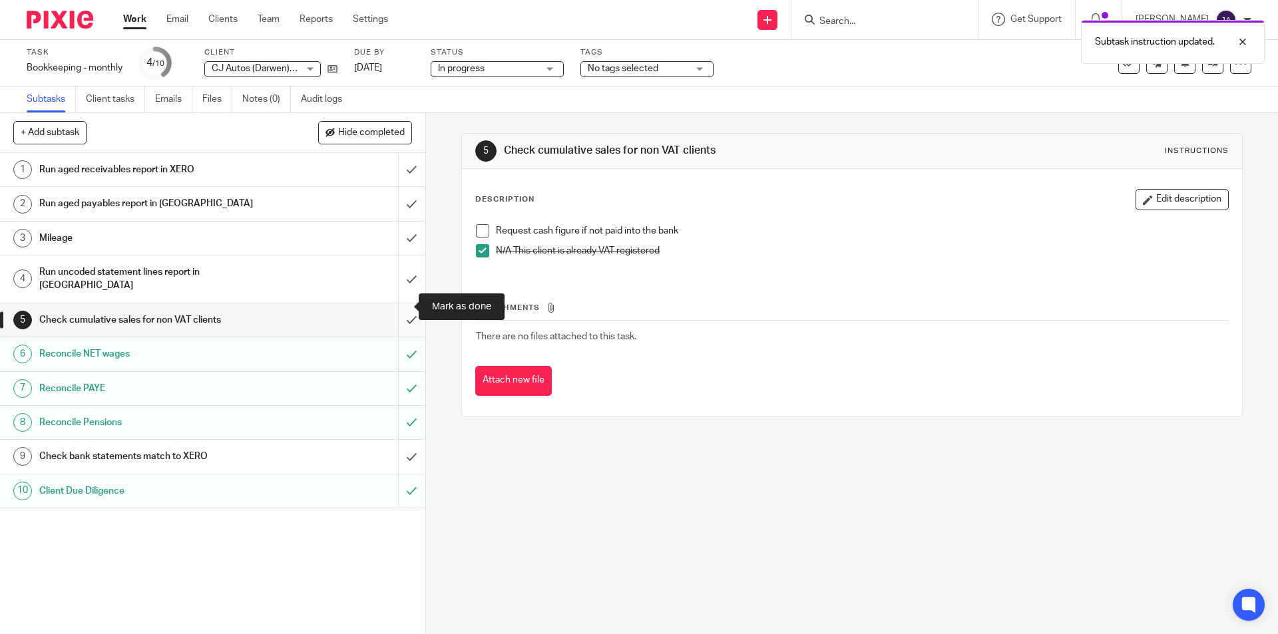
click at [398, 306] on input "submit" at bounding box center [212, 320] width 425 height 33
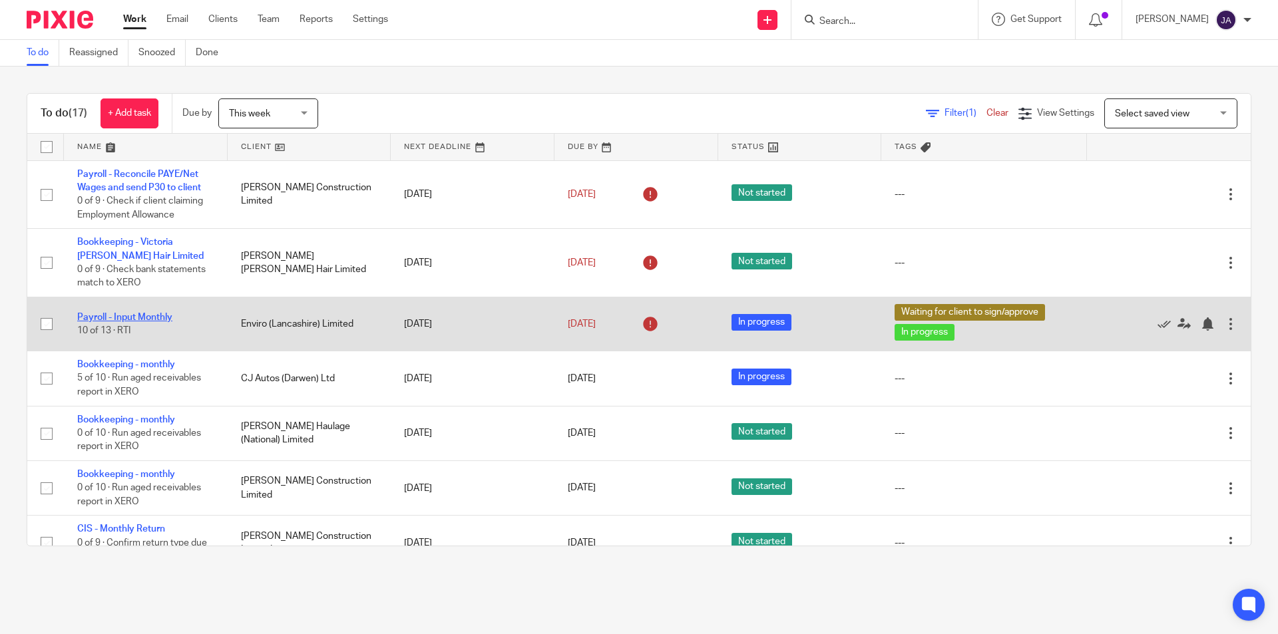
click at [156, 316] on link "Payroll - Input Monthly" at bounding box center [124, 317] width 95 height 9
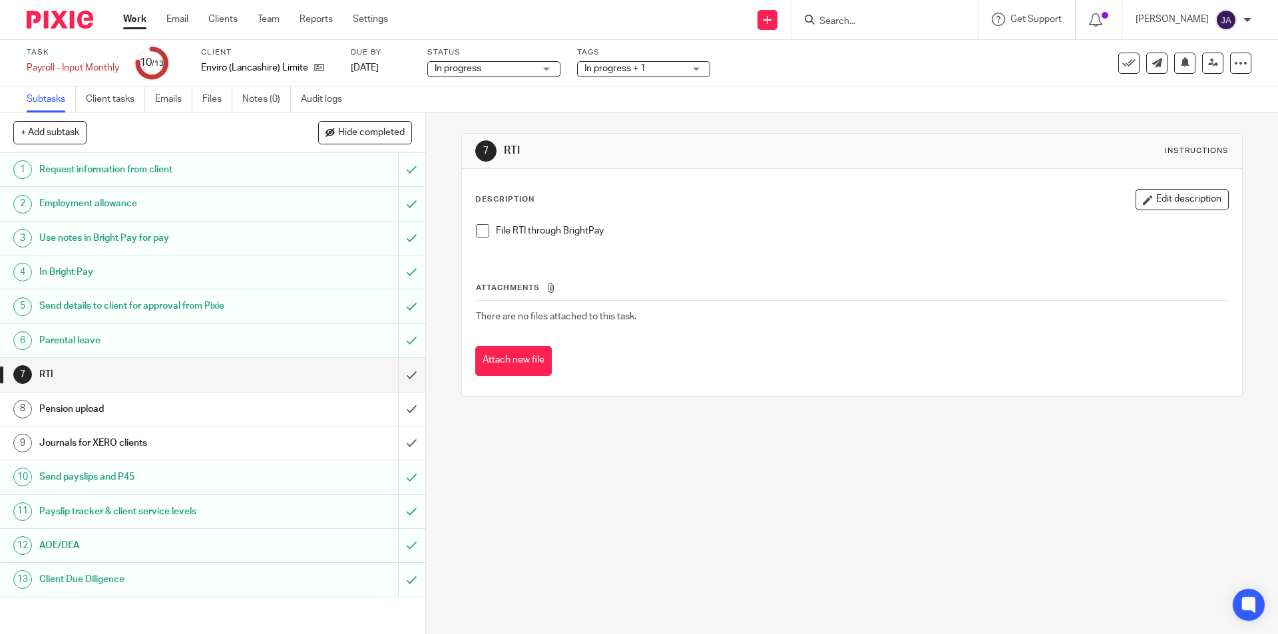
click at [137, 17] on link "Work" at bounding box center [134, 19] width 23 height 13
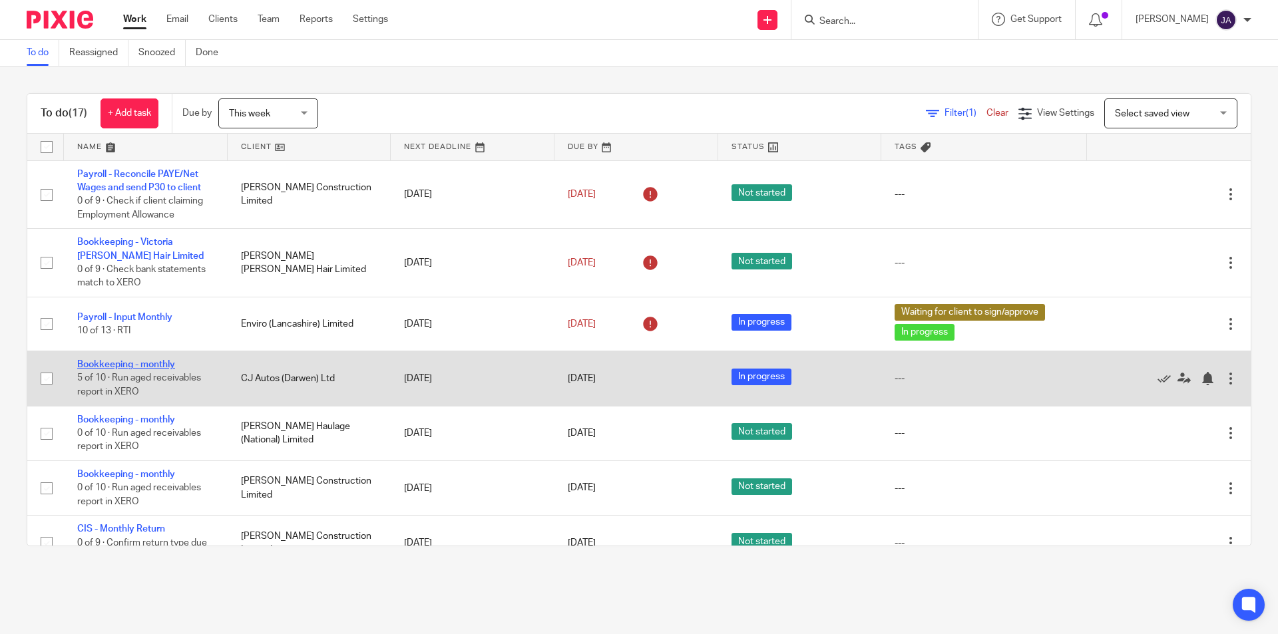
click at [137, 362] on link "Bookkeeping - monthly" at bounding box center [126, 364] width 98 height 9
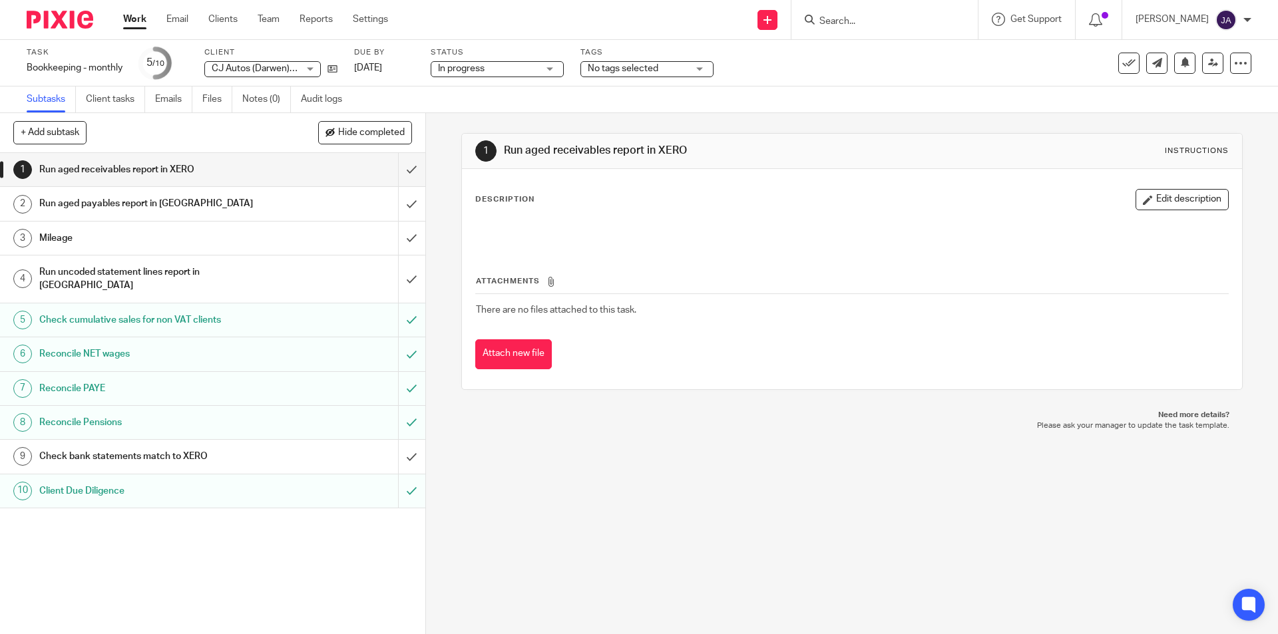
click at [664, 67] on span "No tags selected" at bounding box center [638, 69] width 100 height 14
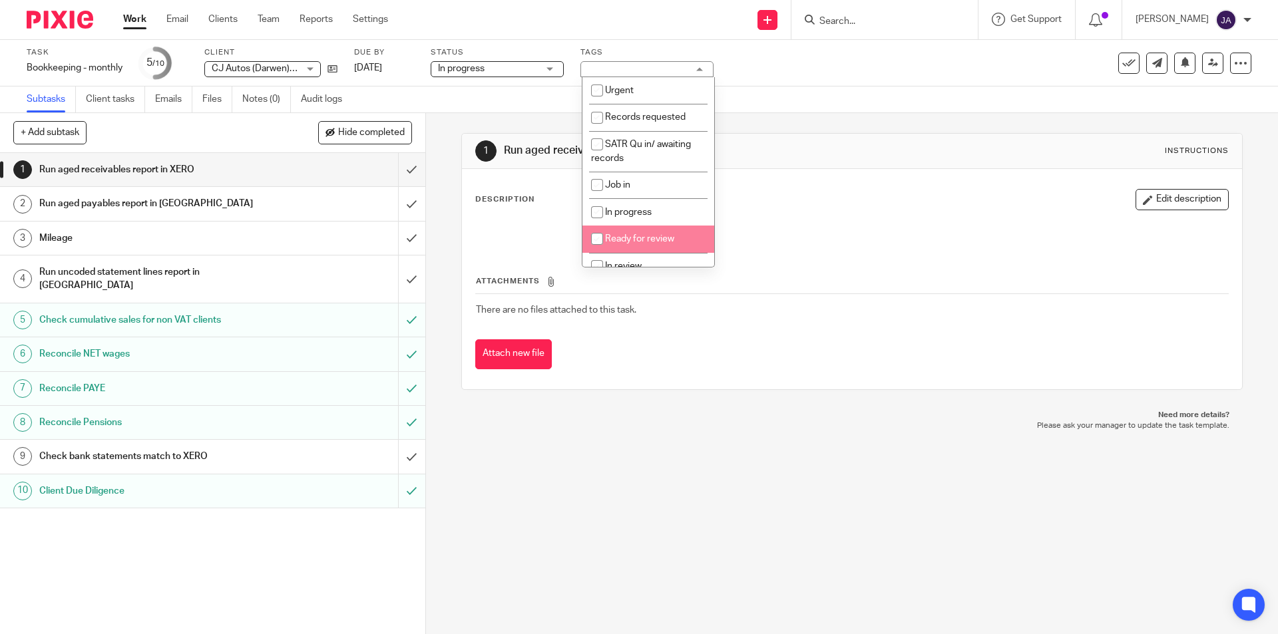
scroll to position [200, 0]
click at [646, 226] on span "Waiting on client" at bounding box center [639, 228] width 69 height 9
checkbox input "true"
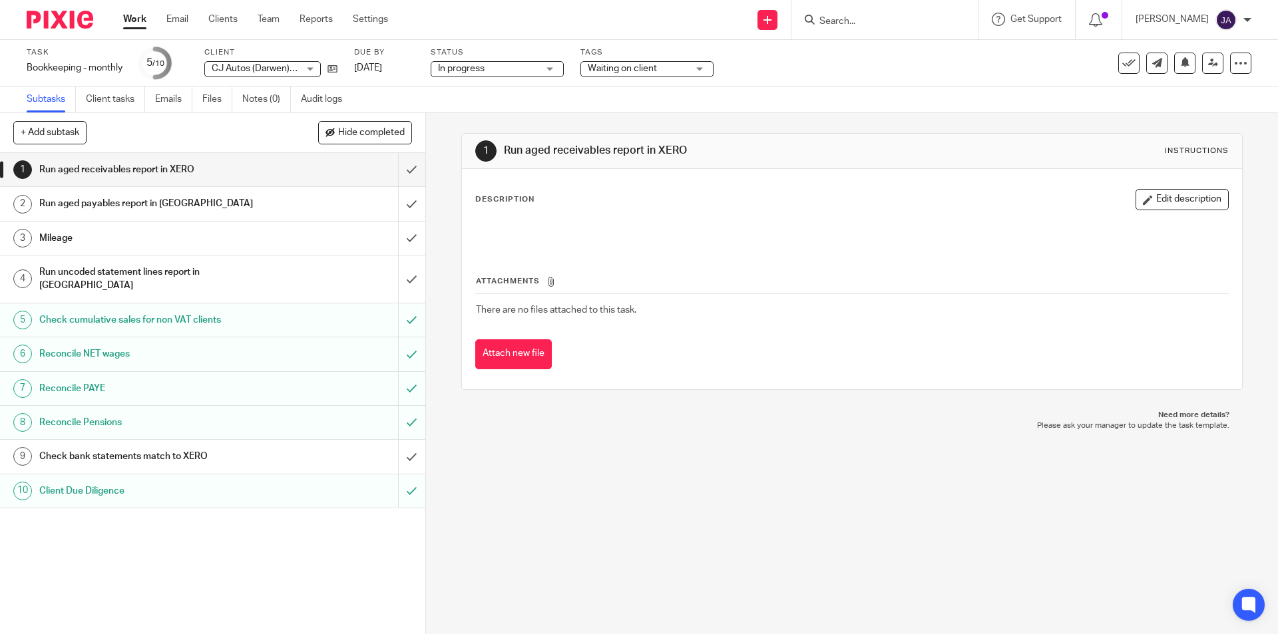
click at [632, 465] on div "1 Run aged receivables report in XERO Instructions Description Edit description…" at bounding box center [852, 373] width 852 height 521
click at [274, 236] on div "Mileage" at bounding box center [211, 238] width 345 height 20
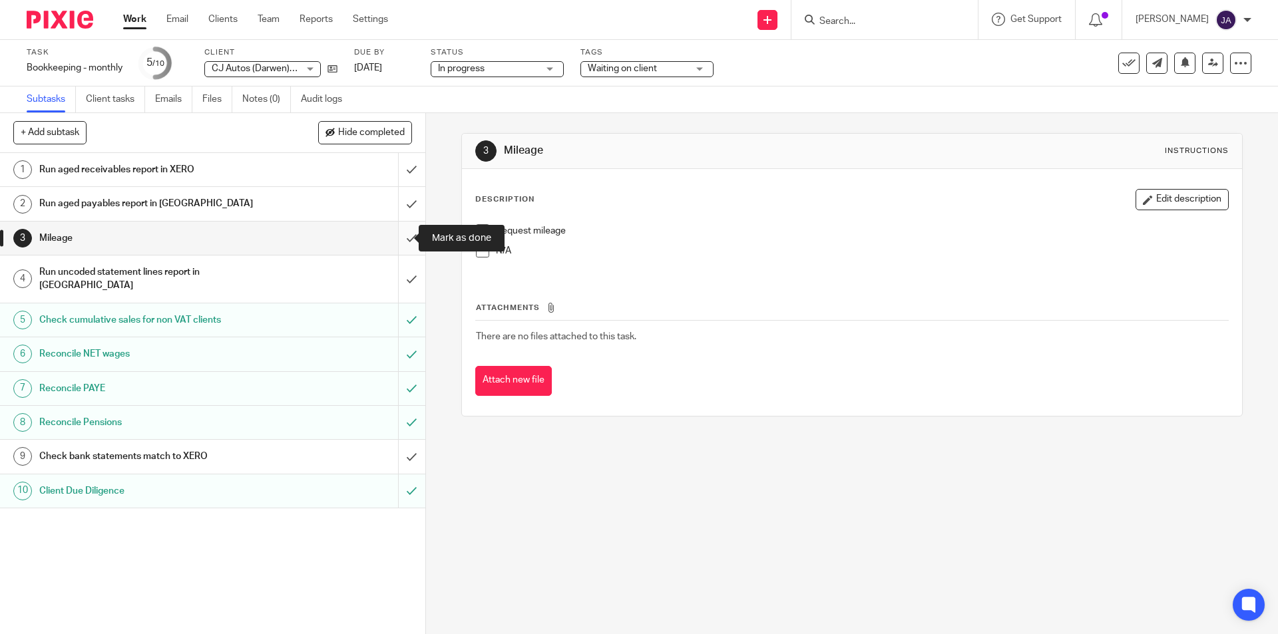
click at [399, 238] on input "submit" at bounding box center [212, 238] width 425 height 33
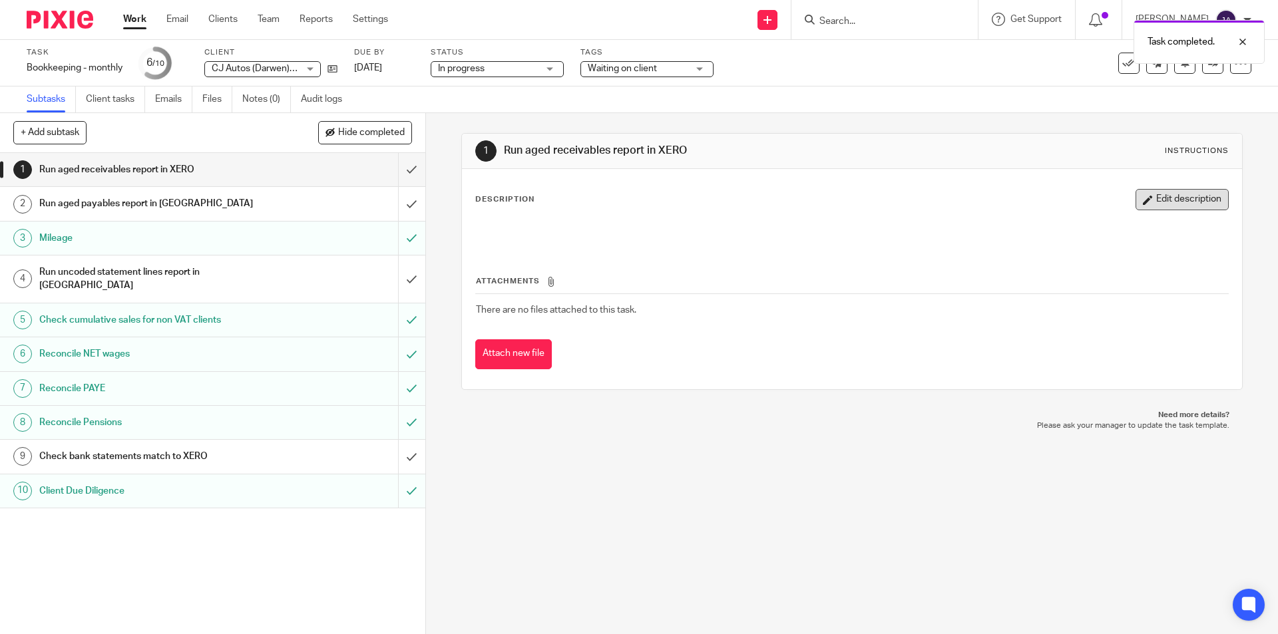
drag, startPoint x: 1125, startPoint y: 196, endPoint x: 1051, endPoint y: 200, distance: 74.0
click at [1143, 196] on icon "button" at bounding box center [1148, 200] width 10 height 10
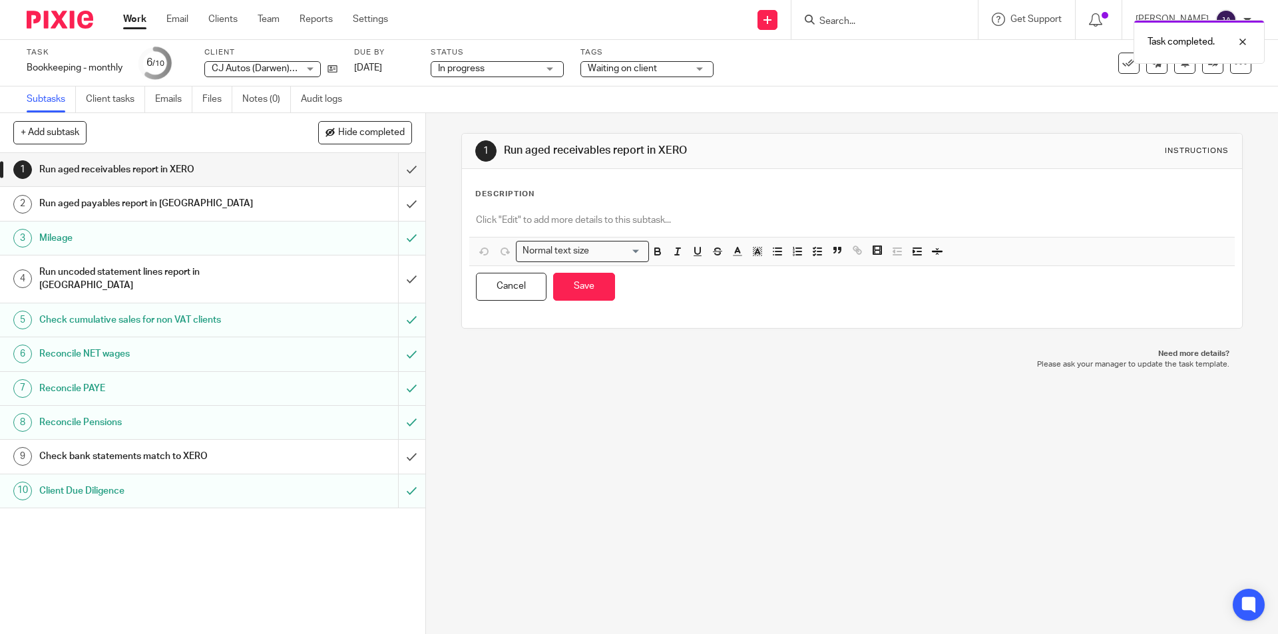
click at [333, 280] on div "Run uncoded statement lines report in [GEOGRAPHIC_DATA]" at bounding box center [211, 279] width 345 height 34
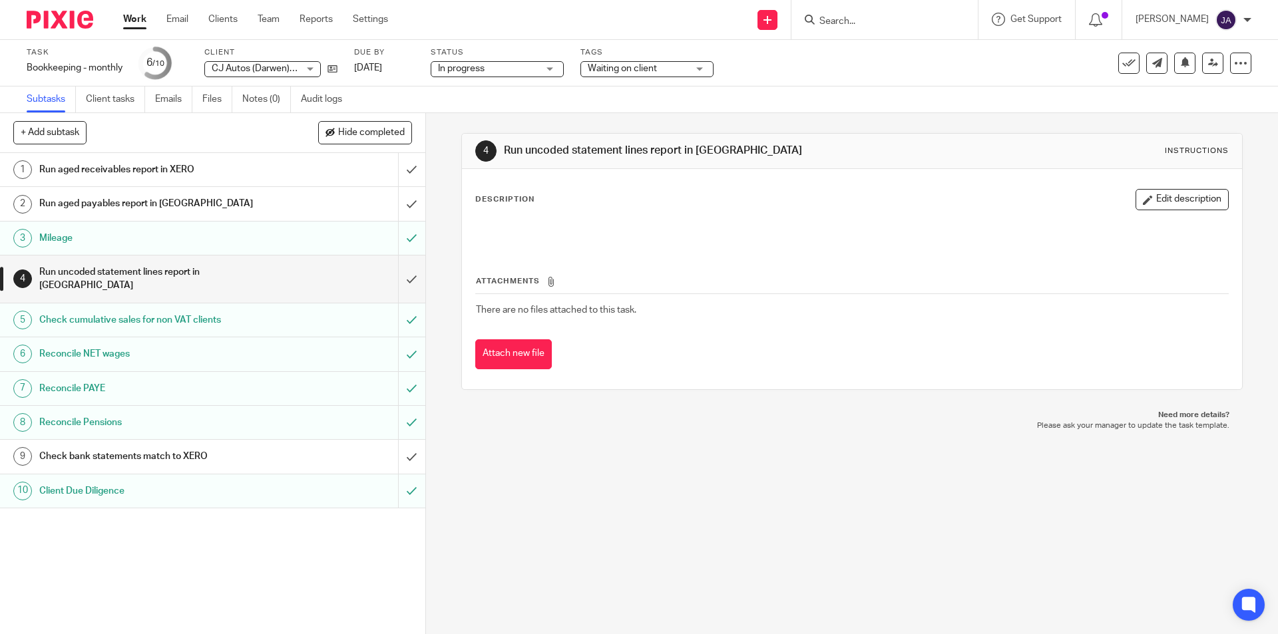
click at [501, 234] on p at bounding box center [852, 230] width 752 height 13
click at [1136, 194] on button "Edit description" at bounding box center [1182, 199] width 93 height 21
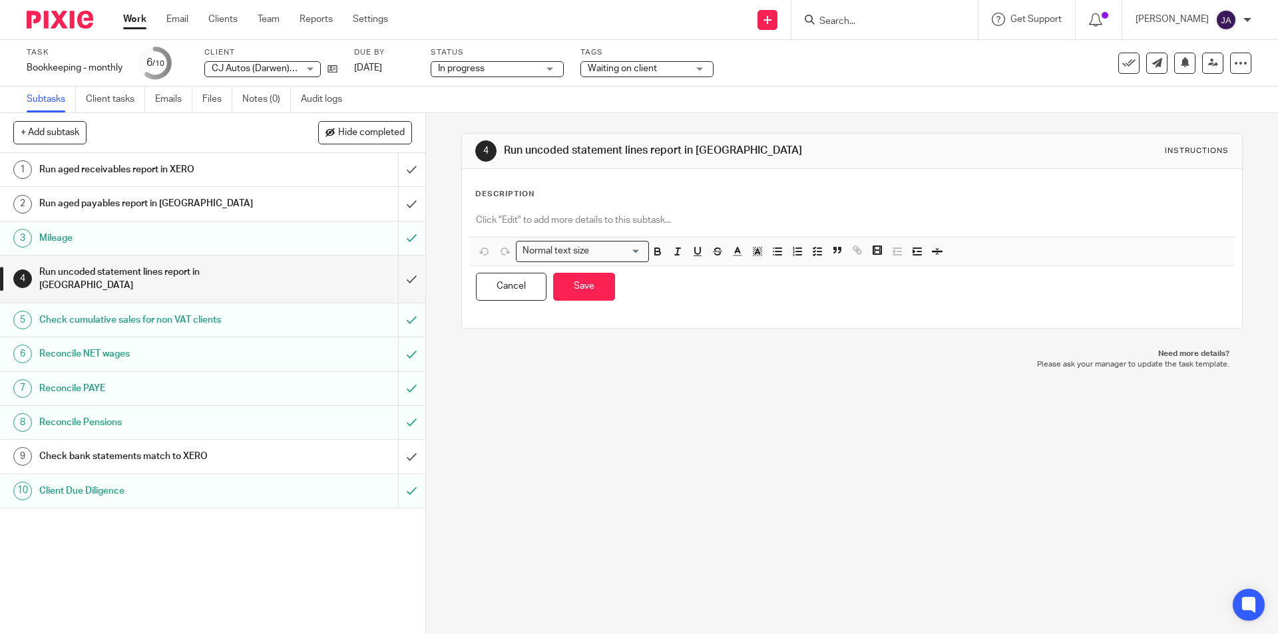
click at [553, 213] on div at bounding box center [851, 222] width 765 height 30
click at [569, 288] on button "Save" at bounding box center [584, 287] width 62 height 29
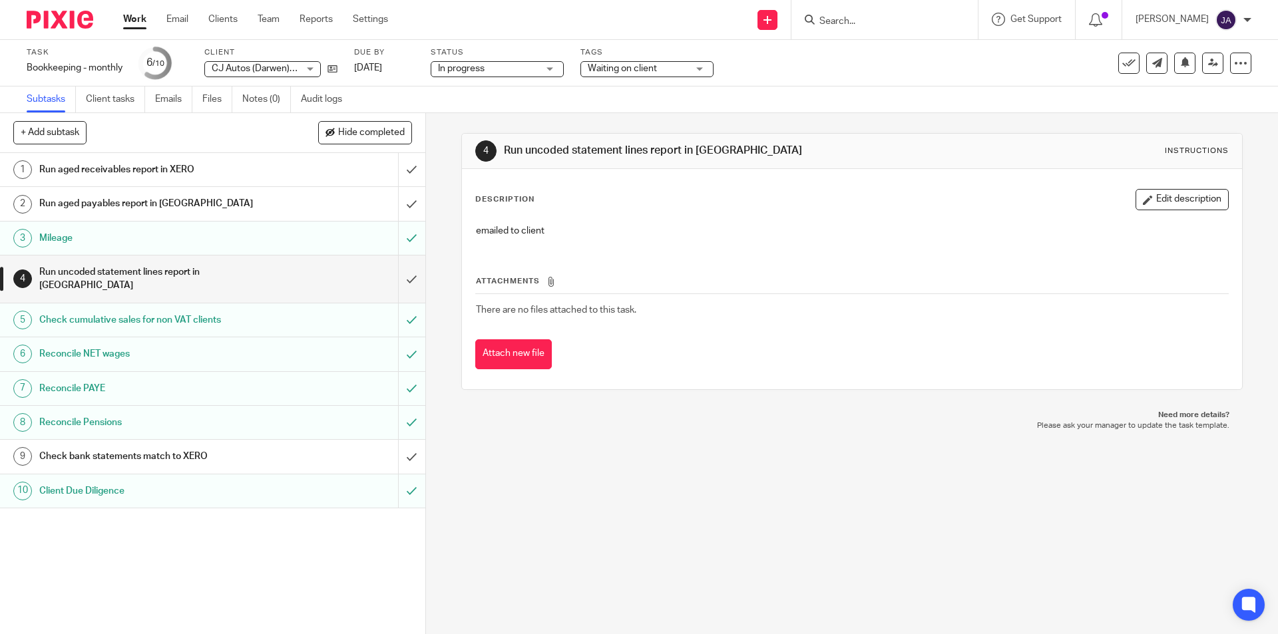
click at [475, 567] on div "4 Run uncoded statement lines report in XERO Instructions Description Edit desc…" at bounding box center [852, 373] width 852 height 521
click at [182, 447] on h1 "Check bank statements match to XERO" at bounding box center [154, 457] width 230 height 20
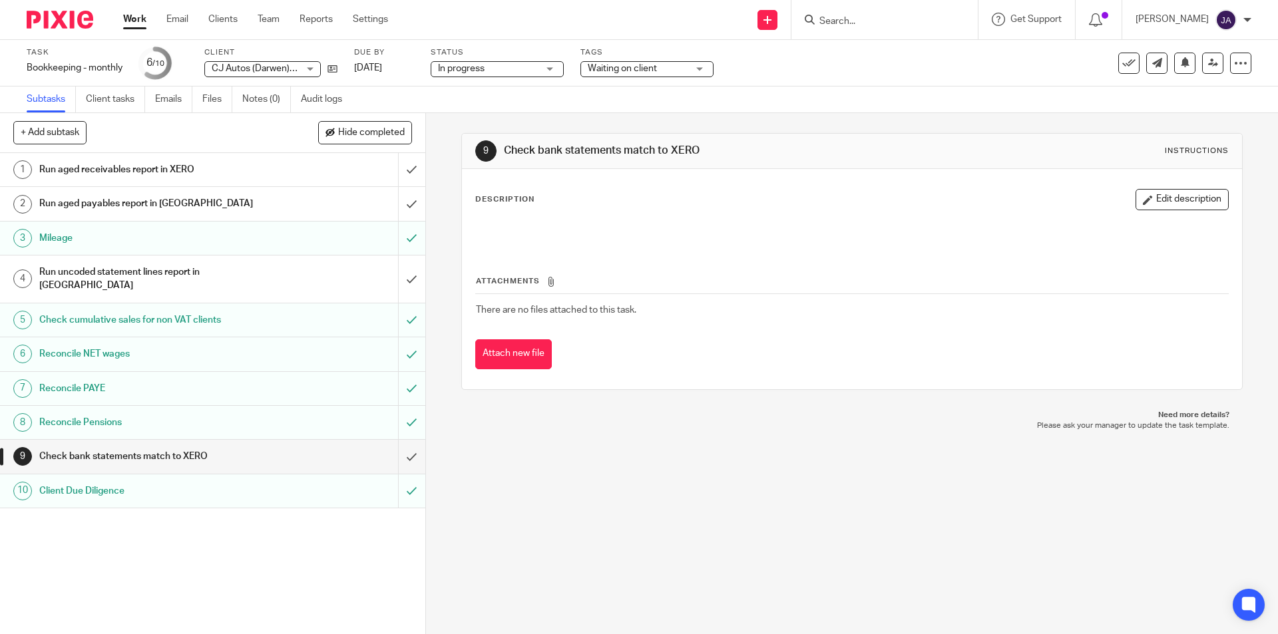
click at [1178, 195] on button "Edit description" at bounding box center [1182, 199] width 93 height 21
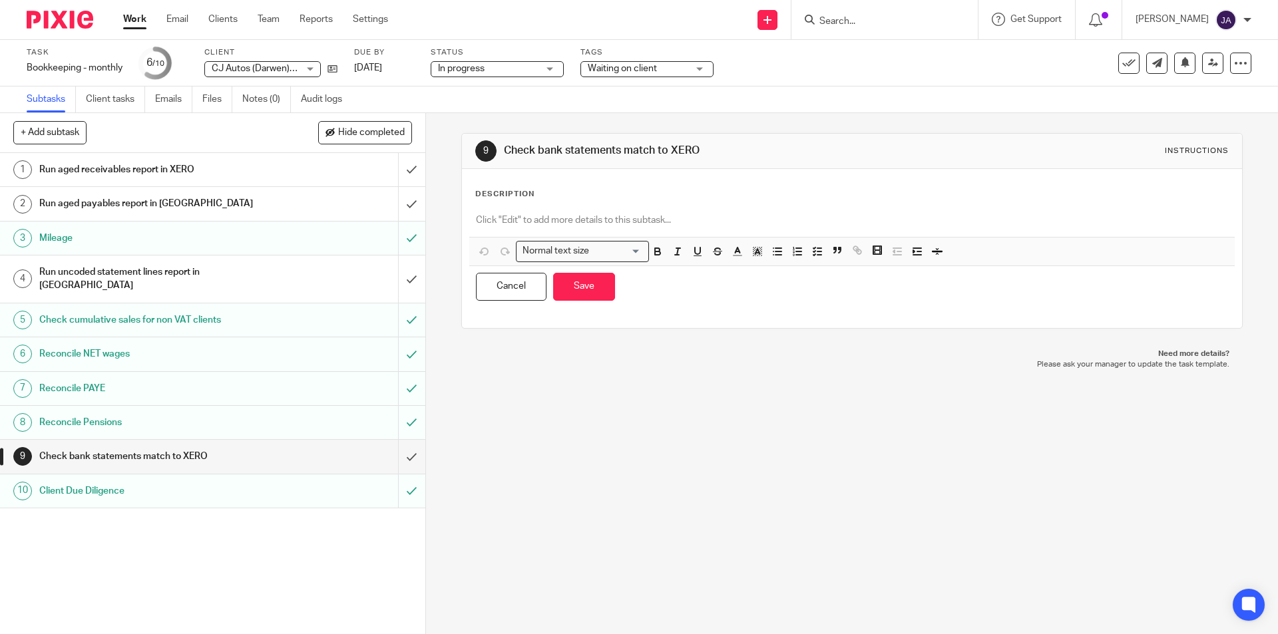
click at [516, 218] on p at bounding box center [852, 220] width 752 height 13
click at [573, 286] on button "Save" at bounding box center [584, 287] width 62 height 29
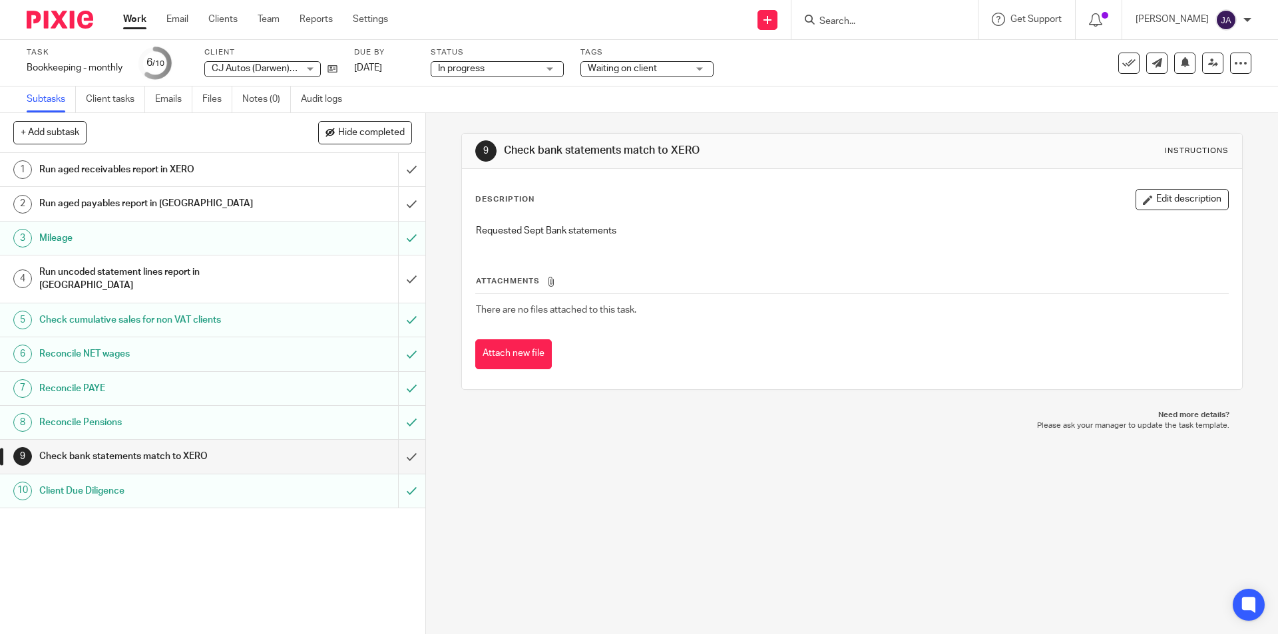
click at [126, 22] on link "Work" at bounding box center [134, 19] width 23 height 13
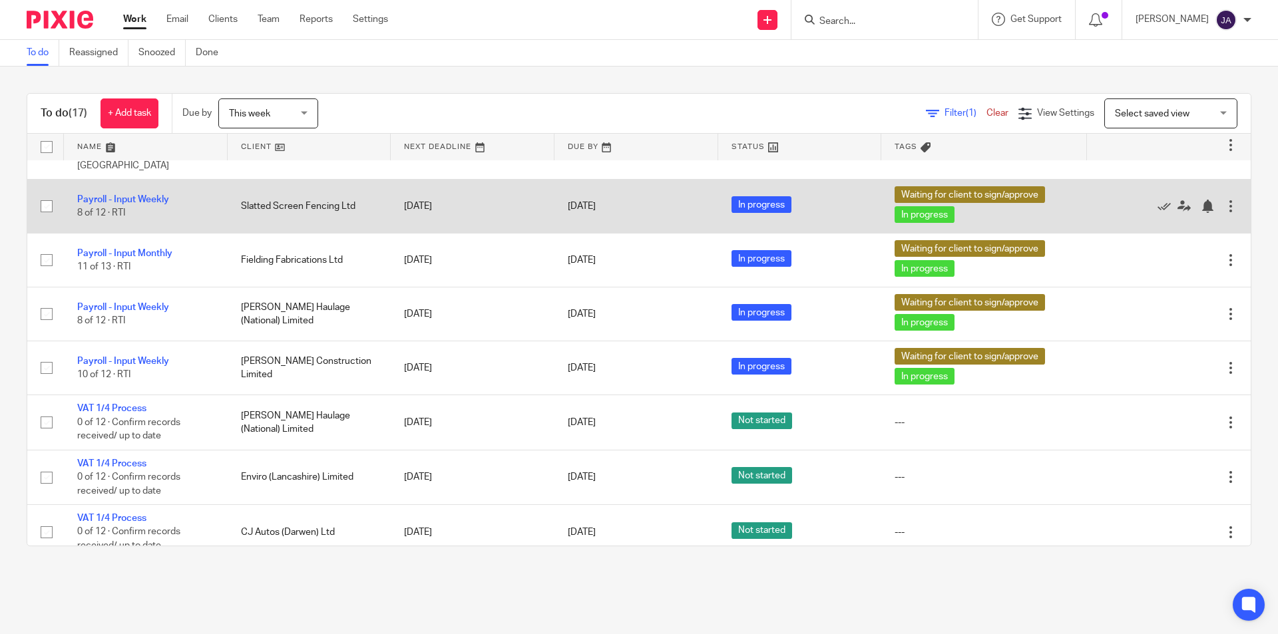
scroll to position [236, 0]
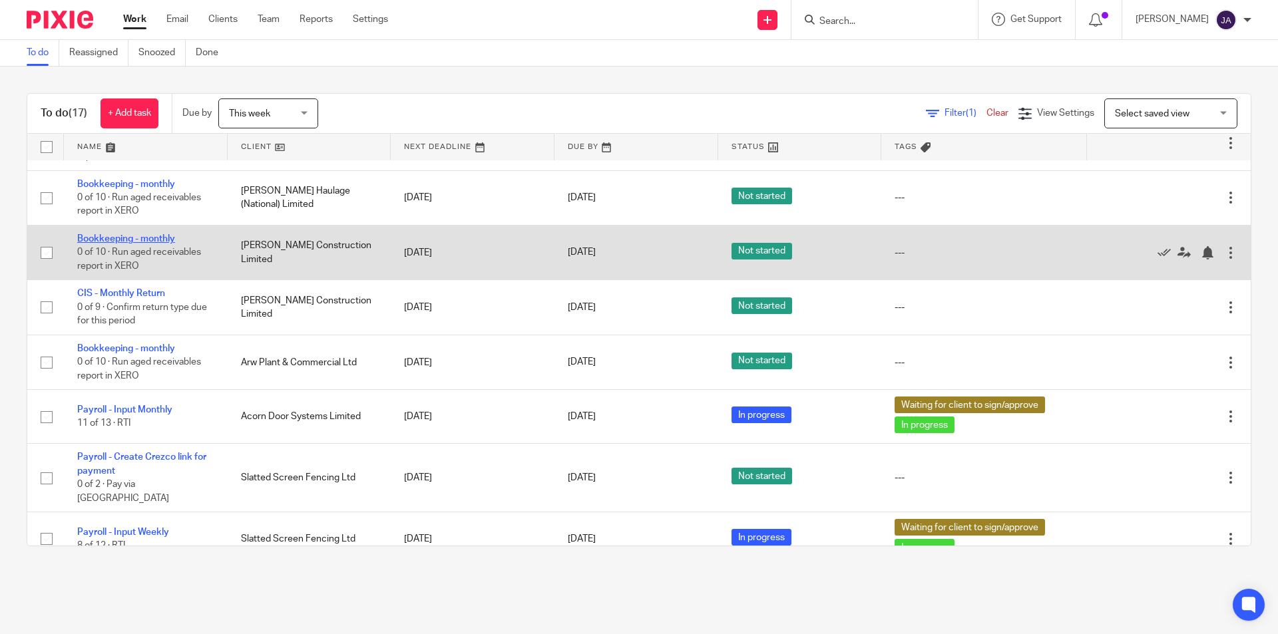
click at [135, 240] on link "Bookkeeping - monthly" at bounding box center [126, 238] width 98 height 9
